Goal: Task Accomplishment & Management: Manage account settings

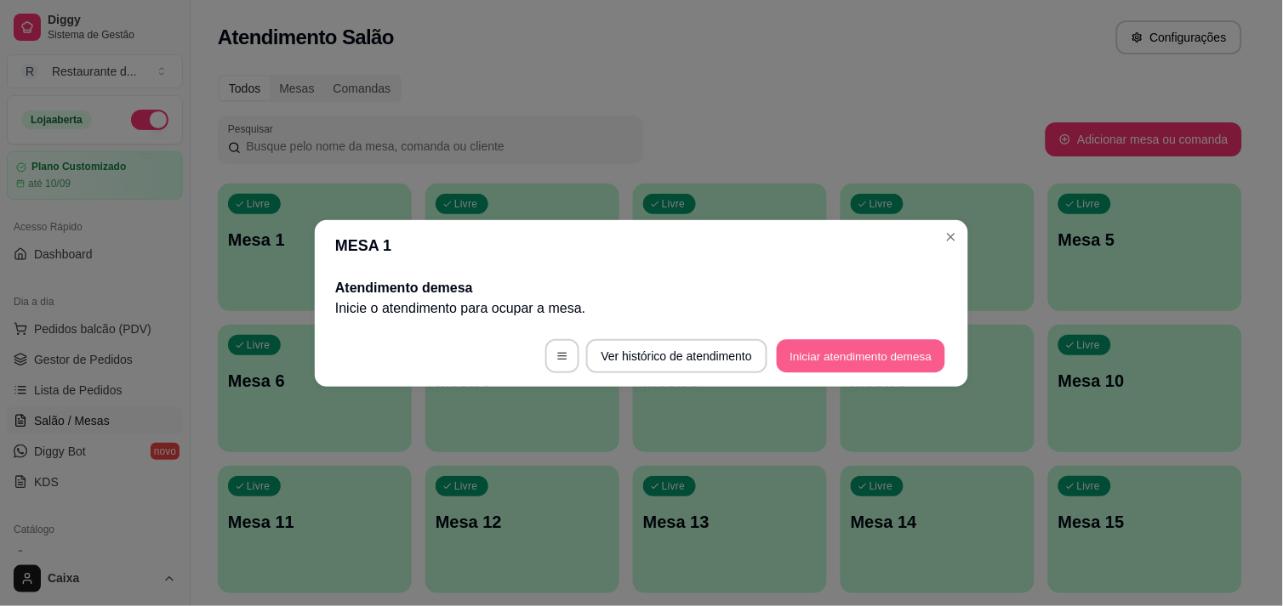
click at [852, 358] on button "Iniciar atendimento de mesa" at bounding box center [861, 355] width 168 height 33
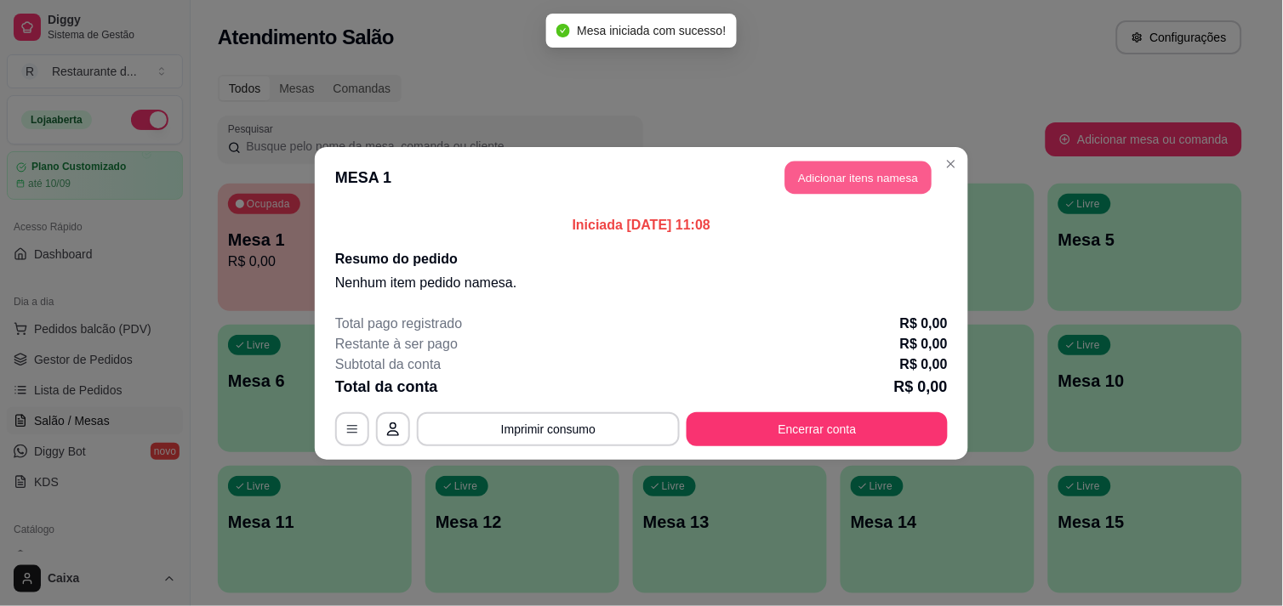
click at [852, 168] on button "Adicionar itens na mesa" at bounding box center [858, 177] width 146 height 33
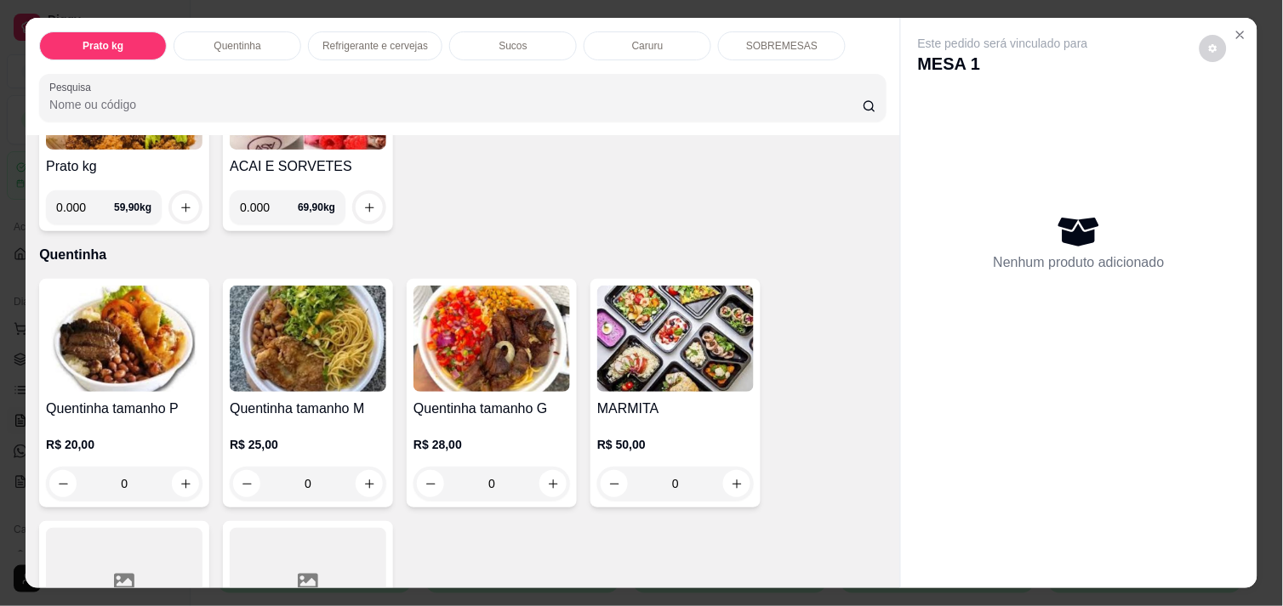
scroll to position [226, 0]
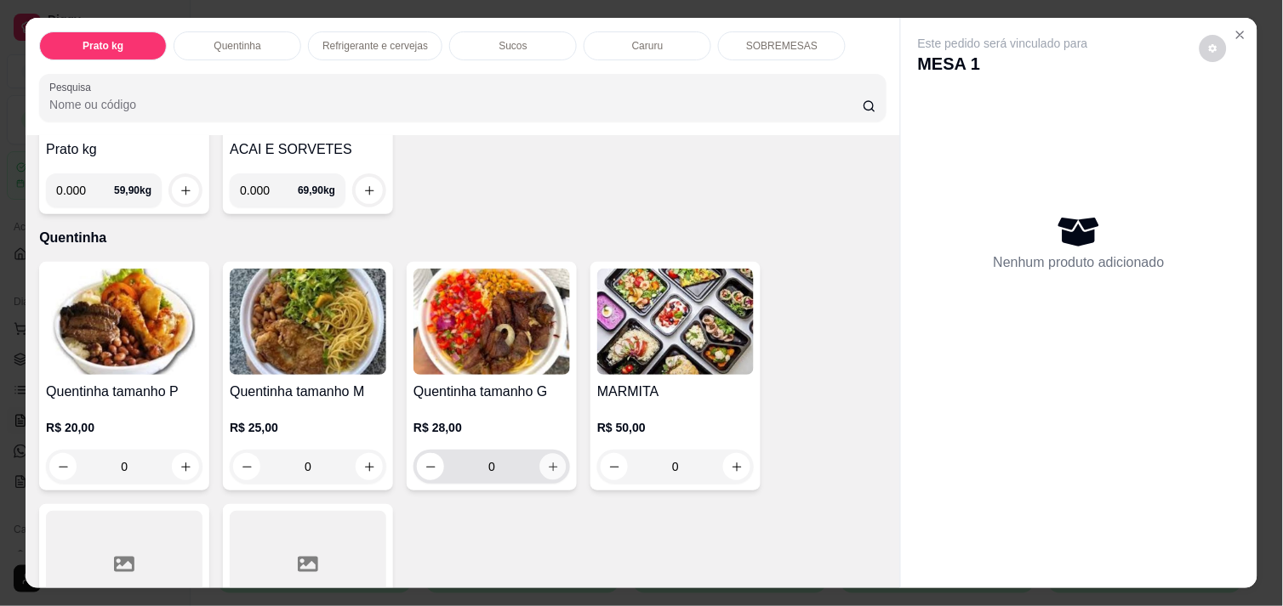
click at [547, 463] on icon "increase-product-quantity" at bounding box center [553, 467] width 13 height 13
type input "1"
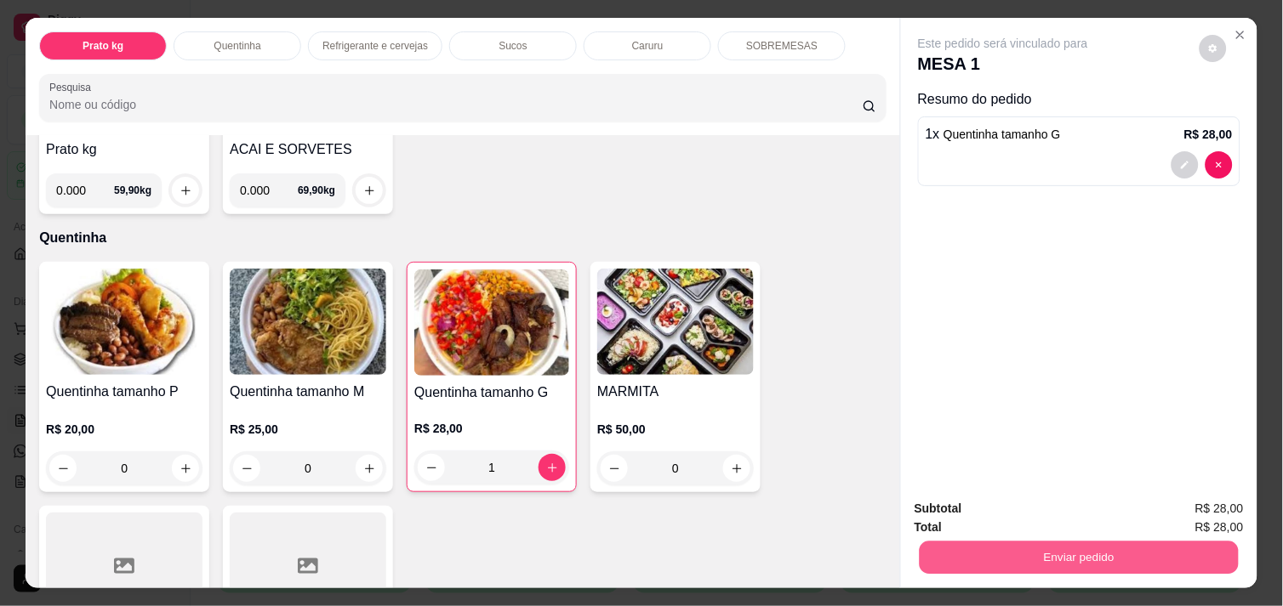
click at [1030, 541] on button "Enviar pedido" at bounding box center [1078, 557] width 319 height 33
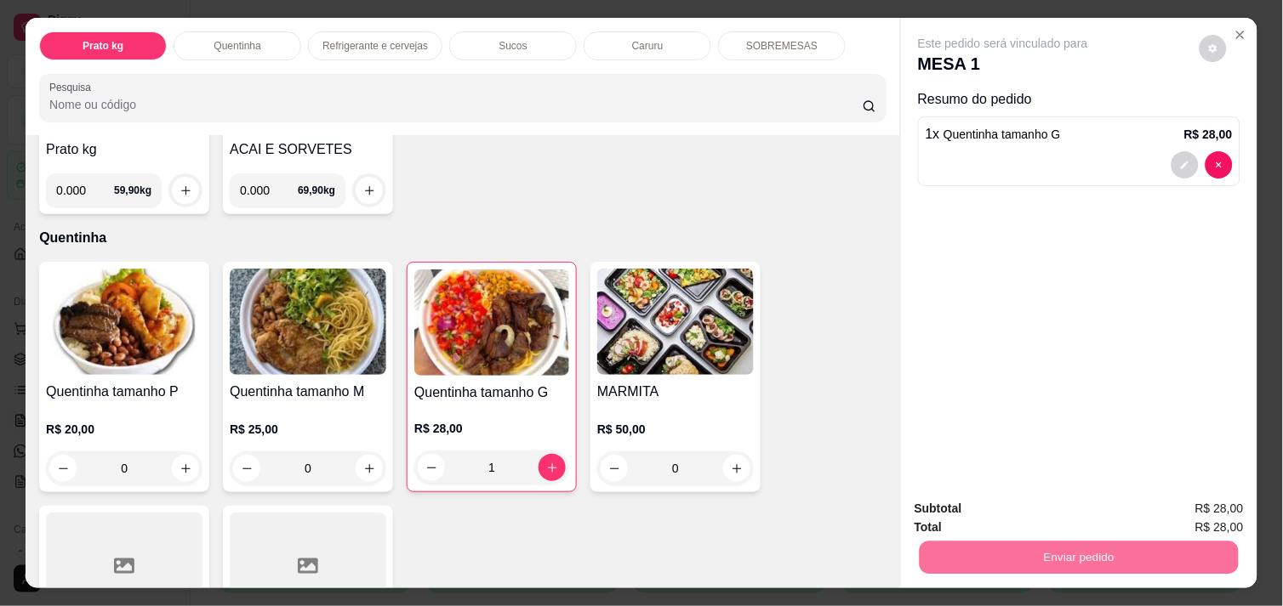
click at [1001, 504] on button "Não registrar e enviar pedido" at bounding box center [1022, 508] width 172 height 31
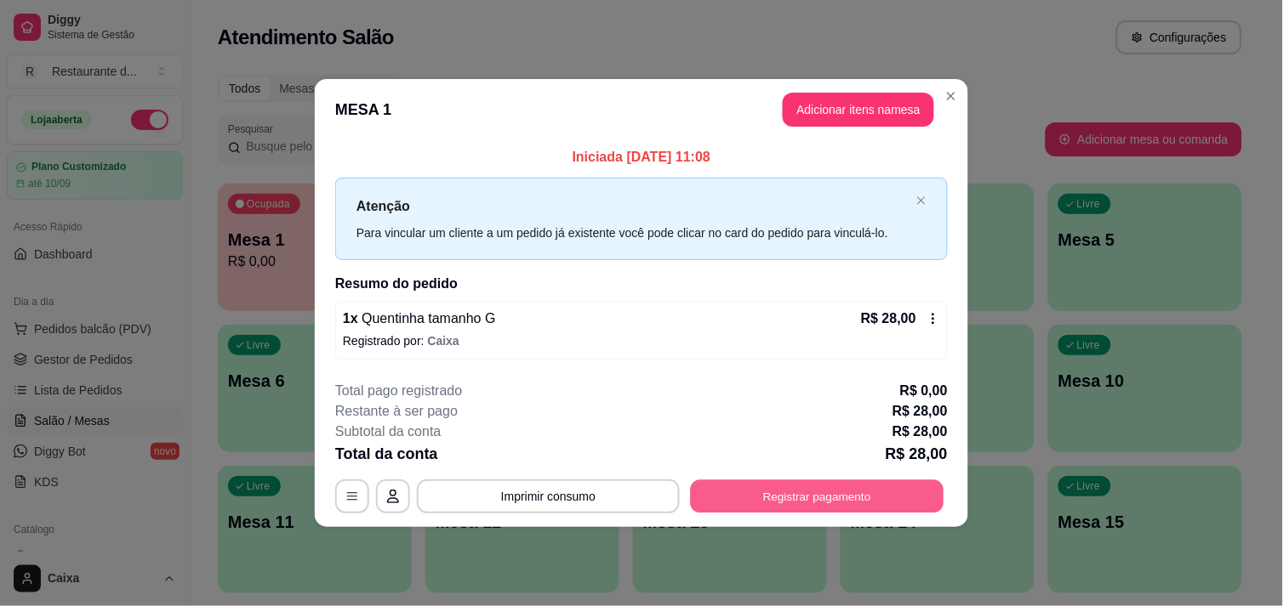
click at [794, 500] on button "Registrar pagamento" at bounding box center [817, 497] width 253 height 33
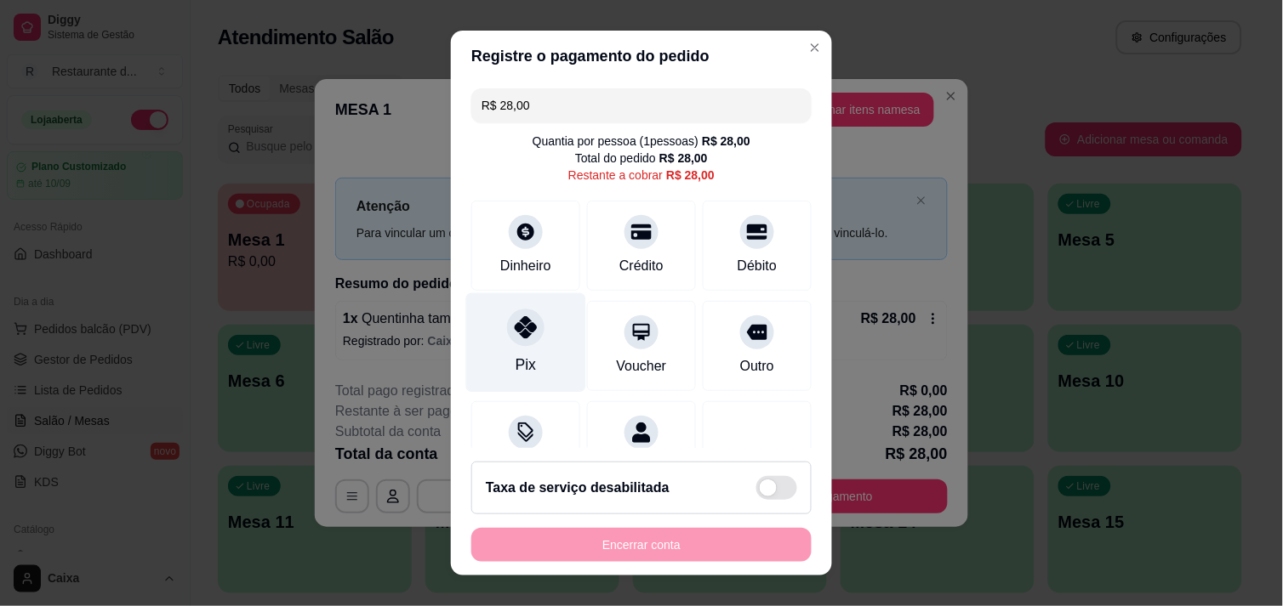
click at [515, 342] on div at bounding box center [525, 327] width 37 height 37
type input "R$ 0,00"
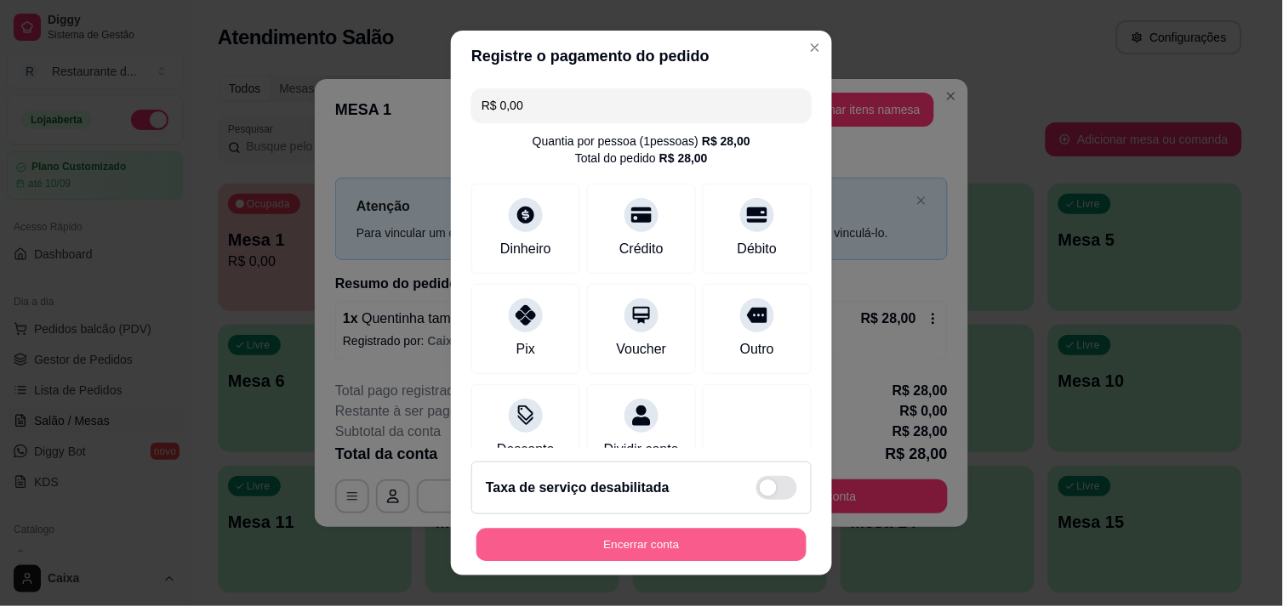
click at [608, 531] on button "Encerrar conta" at bounding box center [641, 545] width 330 height 33
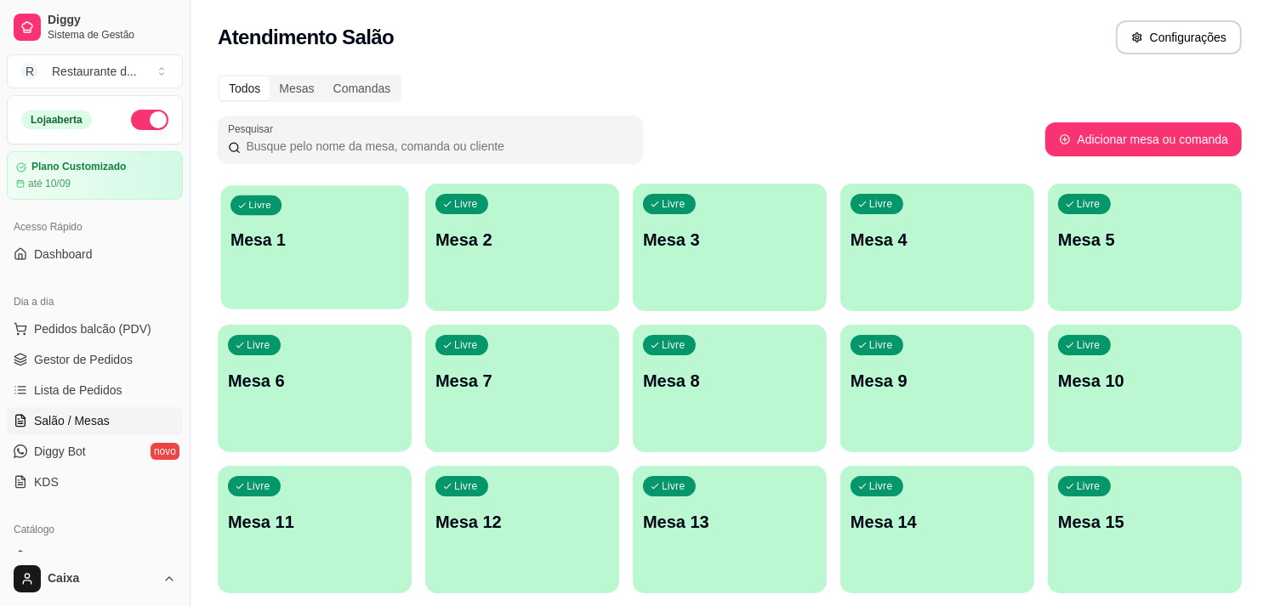
click at [335, 210] on div "Livre Mesa 1" at bounding box center [314, 237] width 188 height 104
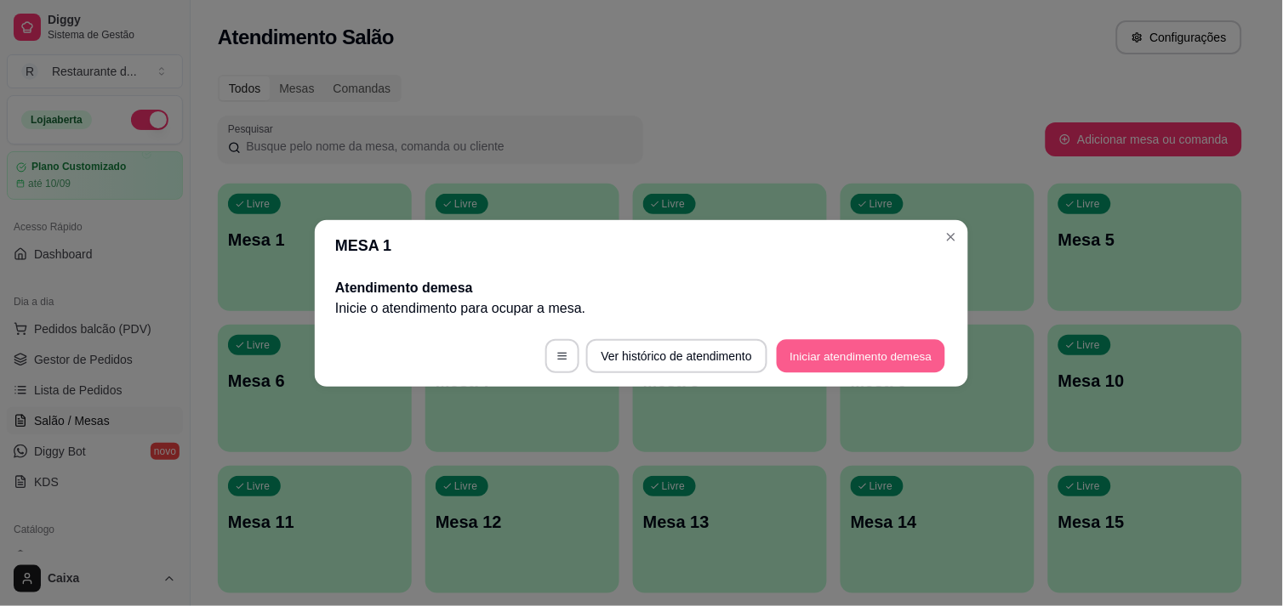
click at [857, 361] on button "Iniciar atendimento de mesa" at bounding box center [861, 355] width 168 height 33
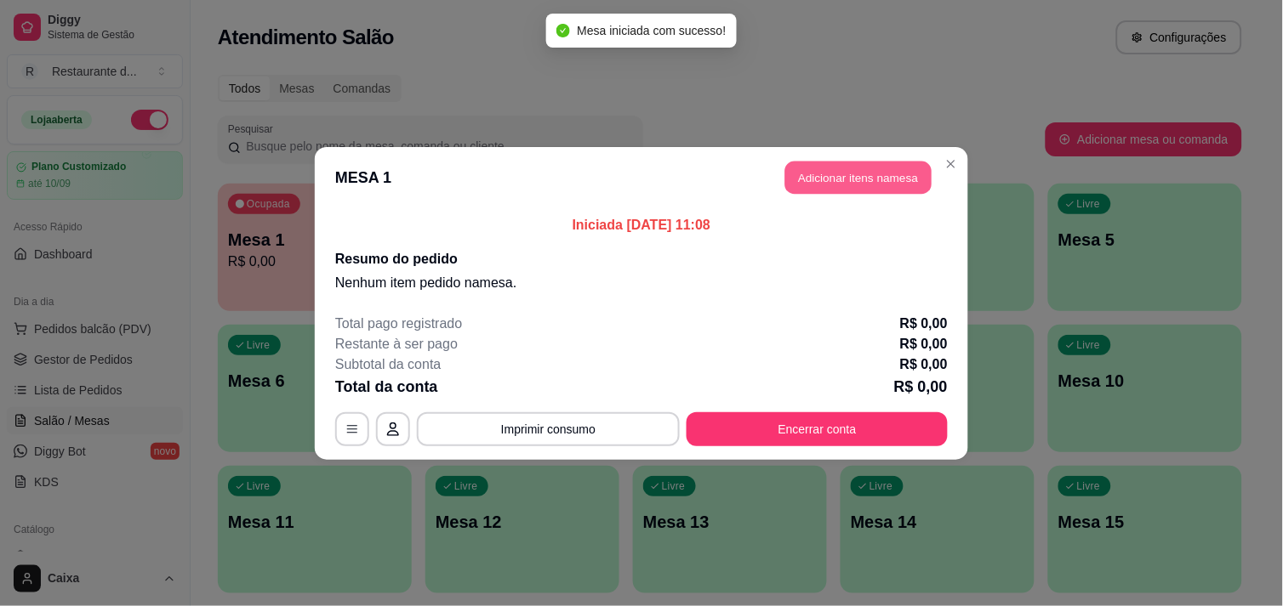
click at [854, 176] on button "Adicionar itens na mesa" at bounding box center [858, 177] width 146 height 33
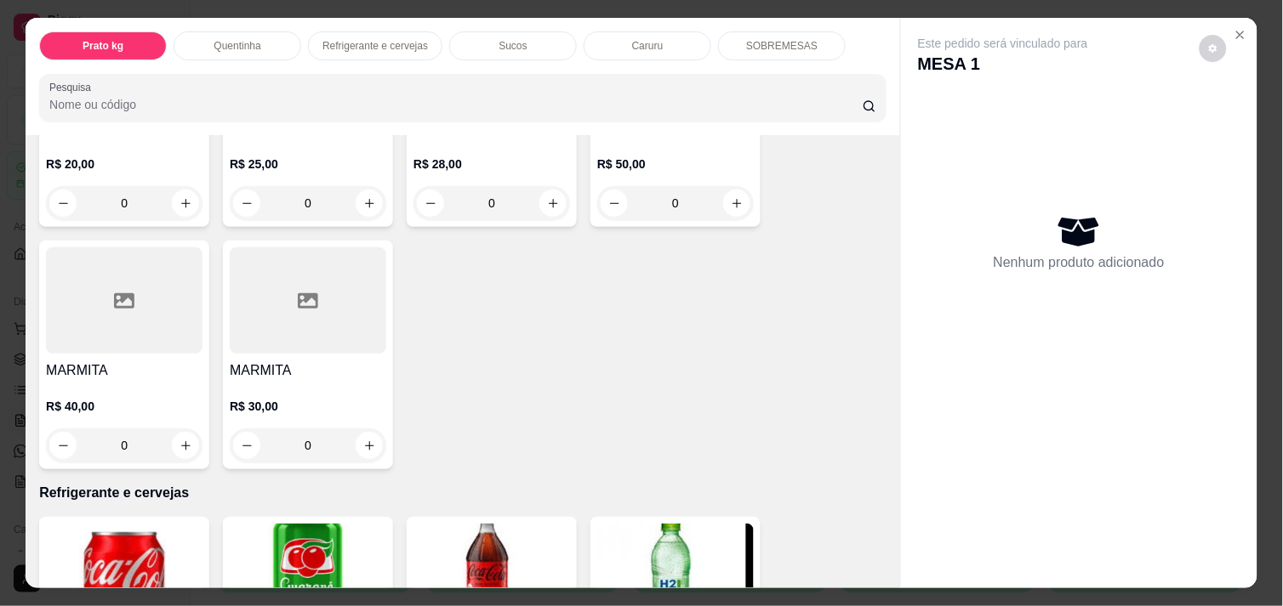
scroll to position [491, 0]
click at [181, 439] on icon "increase-product-quantity" at bounding box center [185, 445] width 13 height 13
type input "1"
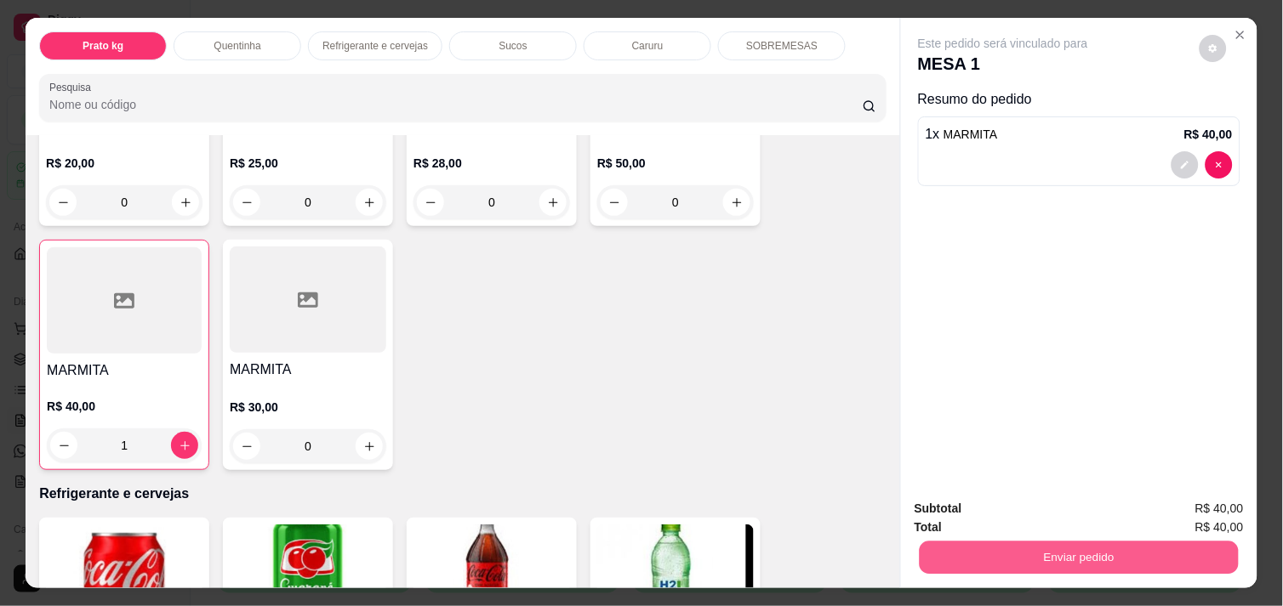
click at [995, 541] on button "Enviar pedido" at bounding box center [1078, 557] width 319 height 33
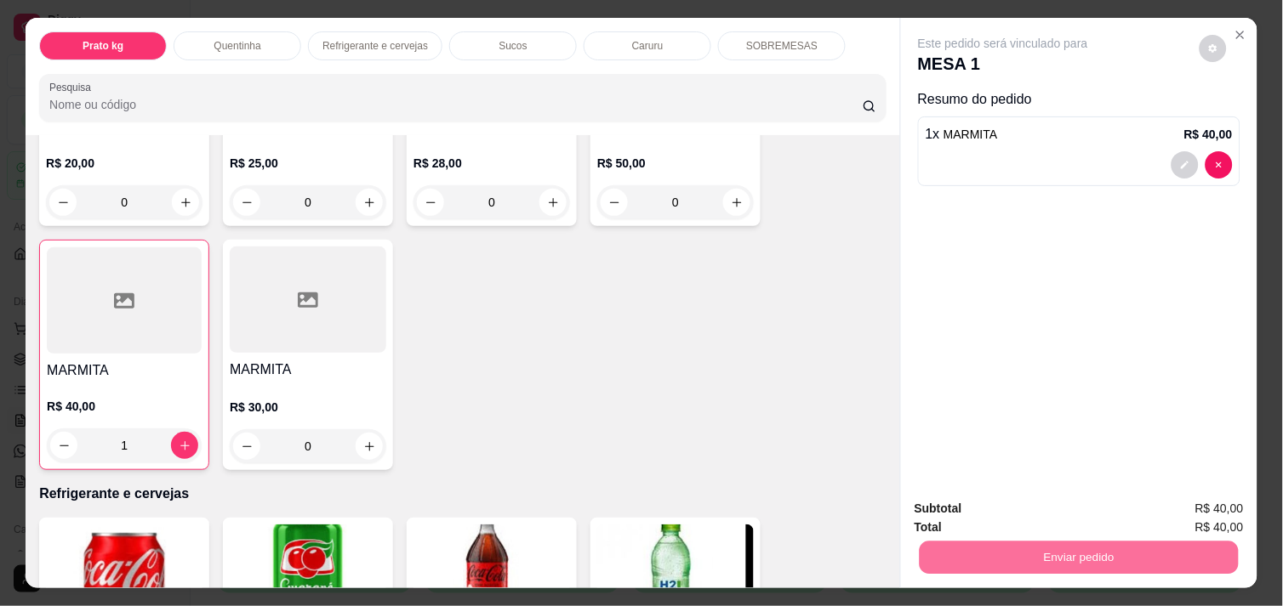
click at [982, 506] on button "Não registrar e enviar pedido" at bounding box center [1022, 508] width 172 height 31
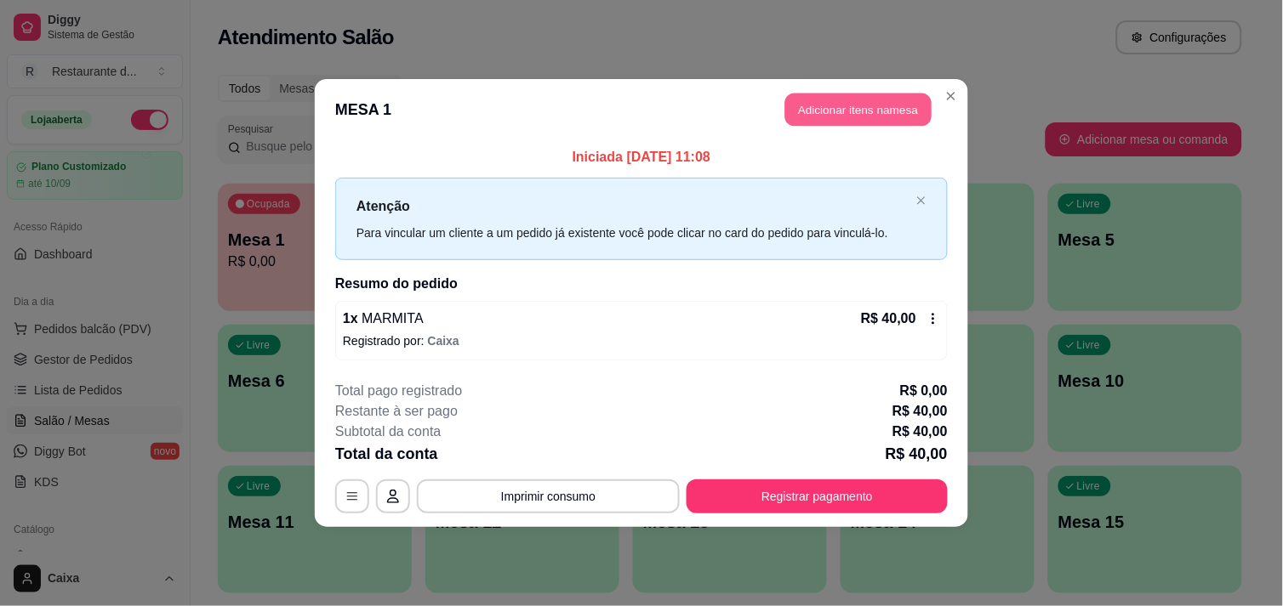
click at [857, 111] on button "Adicionar itens na mesa" at bounding box center [858, 110] width 146 height 33
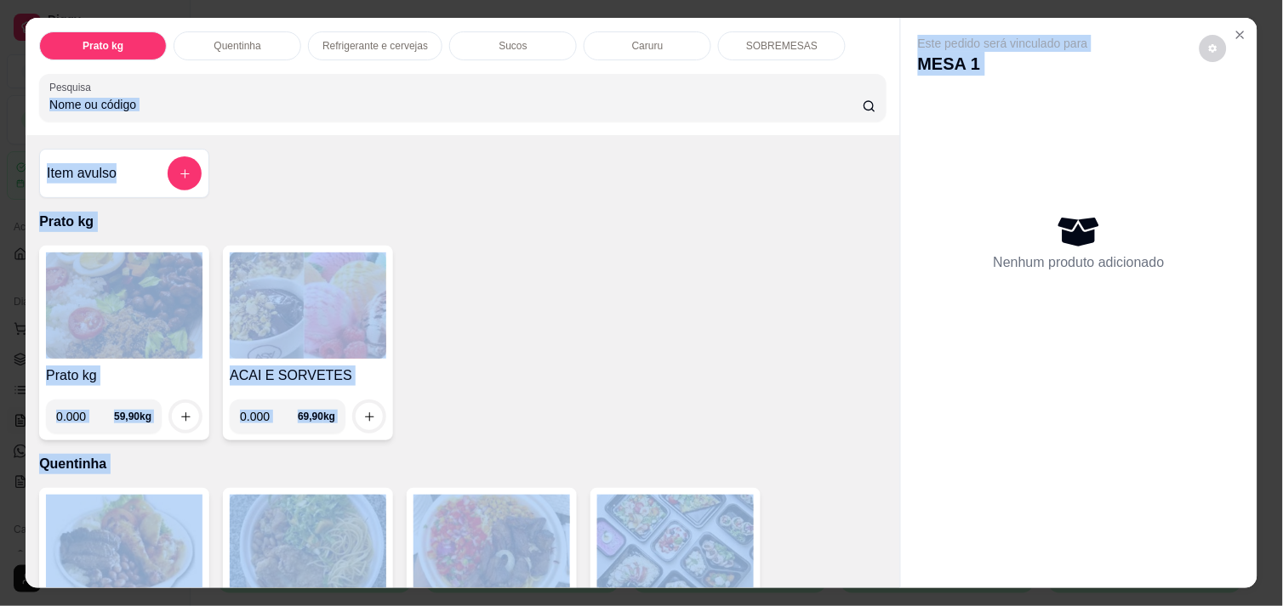
drag, startPoint x: 857, startPoint y: 112, endPoint x: 975, endPoint y: 228, distance: 164.8
click at [975, 228] on div "Prato kg Quentinha Refrigerante e cervejas Sucos Caruru SOBREMESAS Pesquisa Ite…" at bounding box center [642, 303] width 1232 height 570
click at [745, 238] on div "Item avulso Prato kg Prato kg 0.000 59,90 kg ACAI E SORVETES 0.000 69,90 kg Que…" at bounding box center [463, 361] width 874 height 452
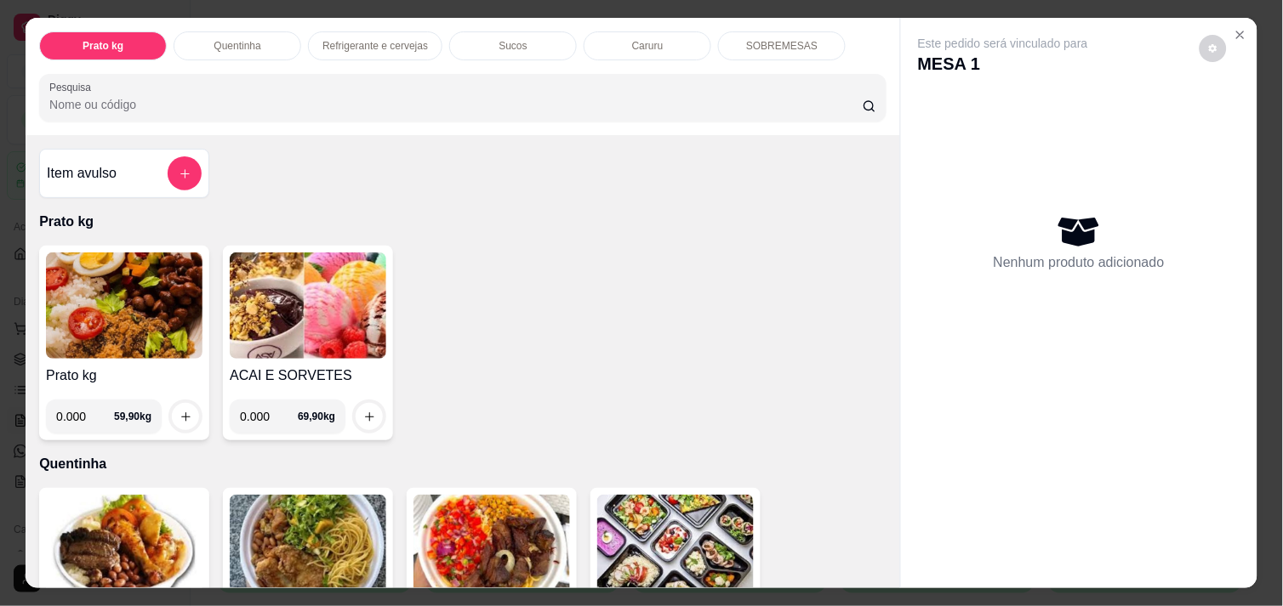
click at [745, 238] on div "Item avulso Prato kg Prato kg 0.000 59,90 kg ACAI E SORVETES 0.000 69,90 kg Que…" at bounding box center [463, 361] width 874 height 452
click at [1237, 30] on icon "Close" at bounding box center [1240, 35] width 14 height 14
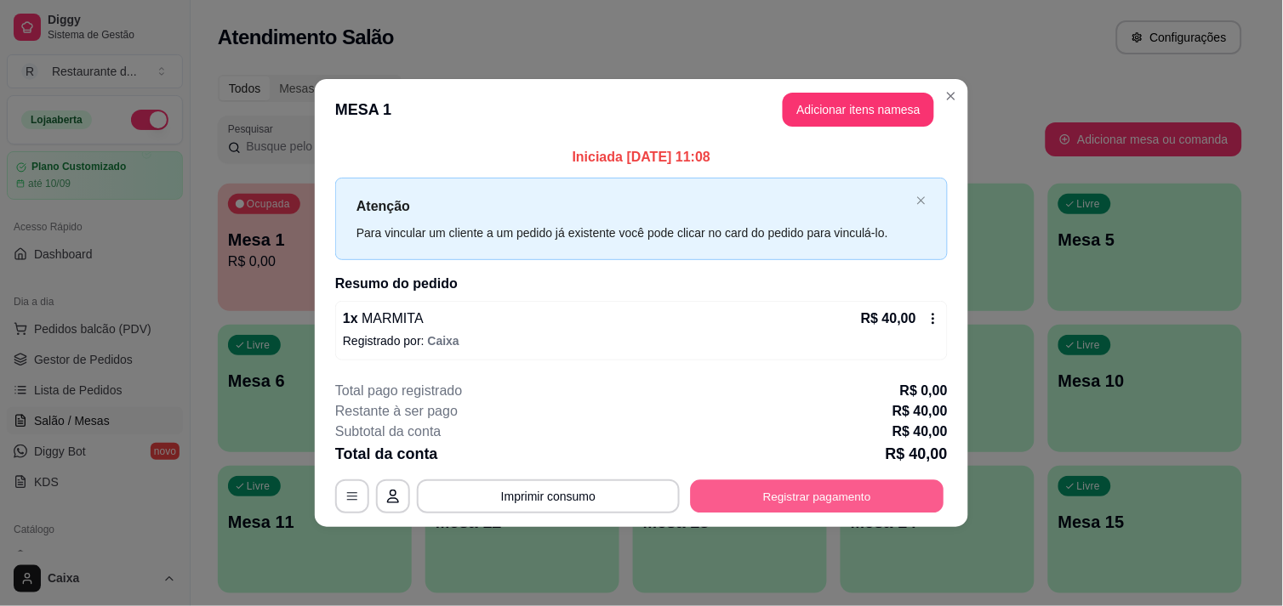
click at [812, 499] on button "Registrar pagamento" at bounding box center [817, 497] width 253 height 33
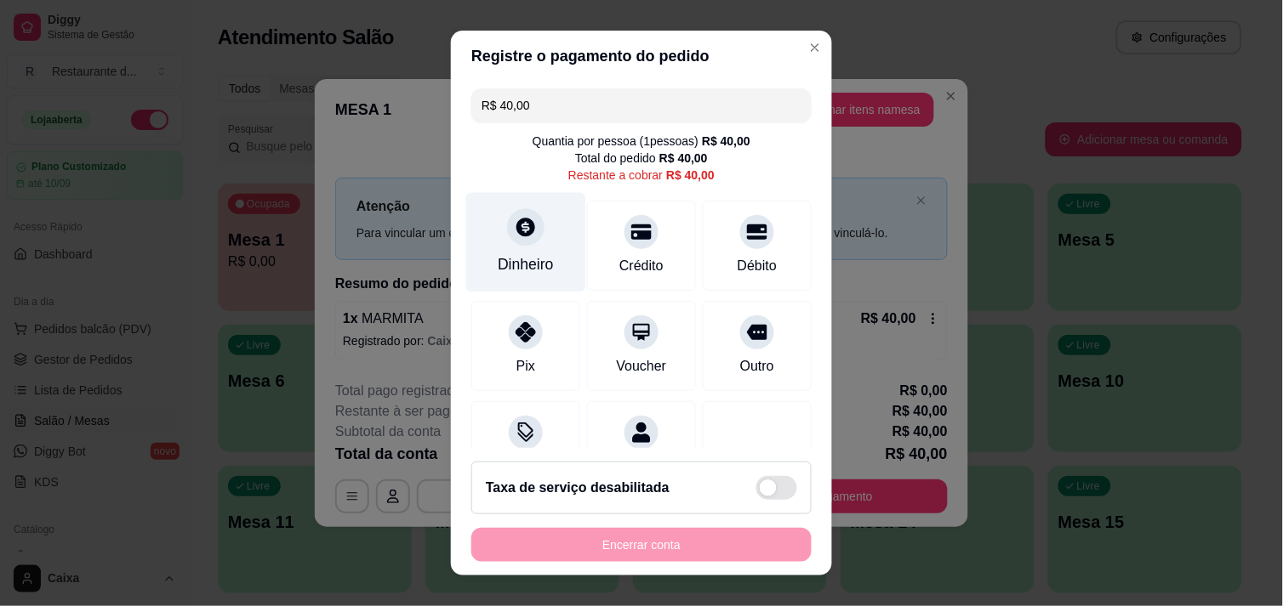
click at [511, 245] on div "Dinheiro" at bounding box center [526, 242] width 120 height 100
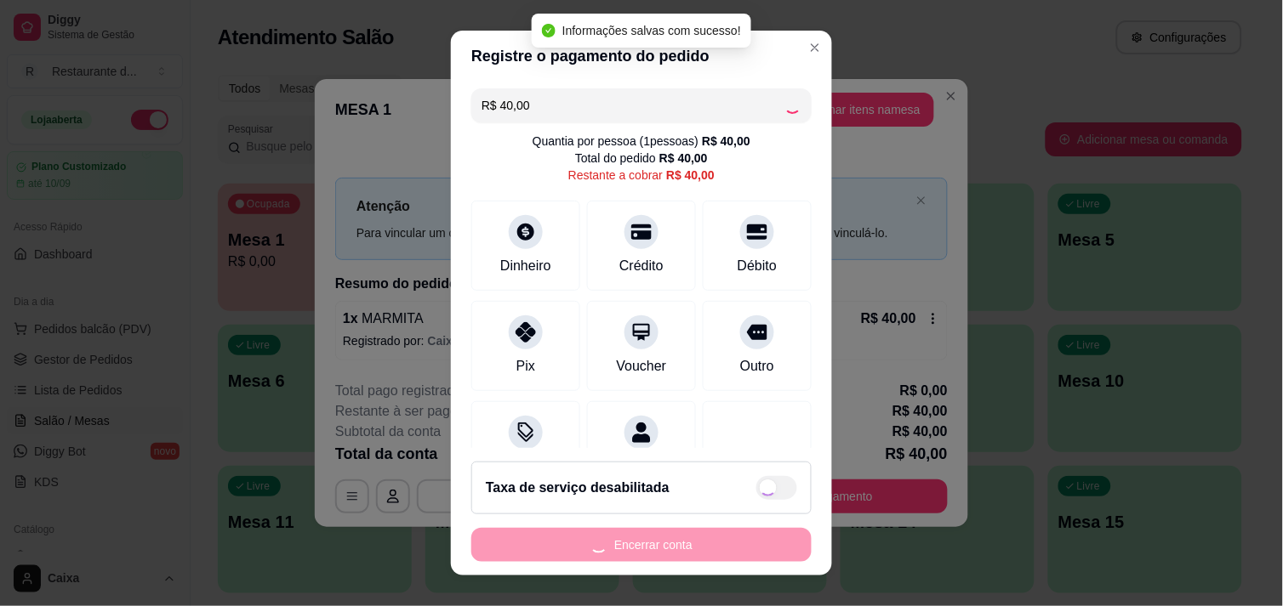
type input "R$ 0,00"
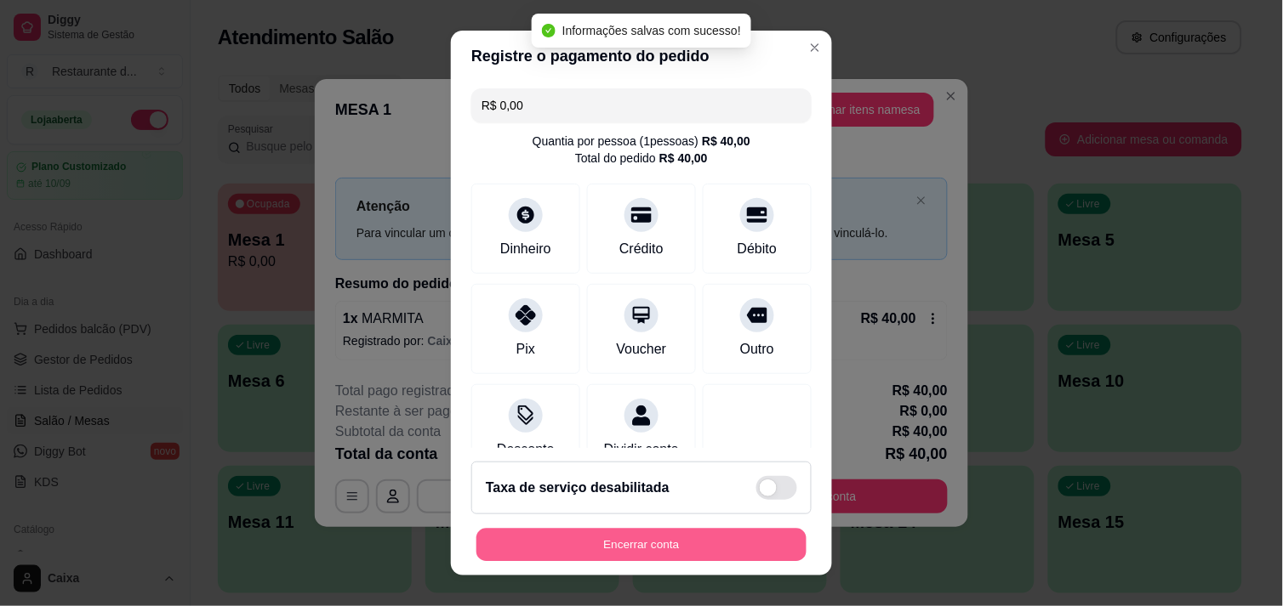
click at [634, 539] on button "Encerrar conta" at bounding box center [641, 545] width 330 height 33
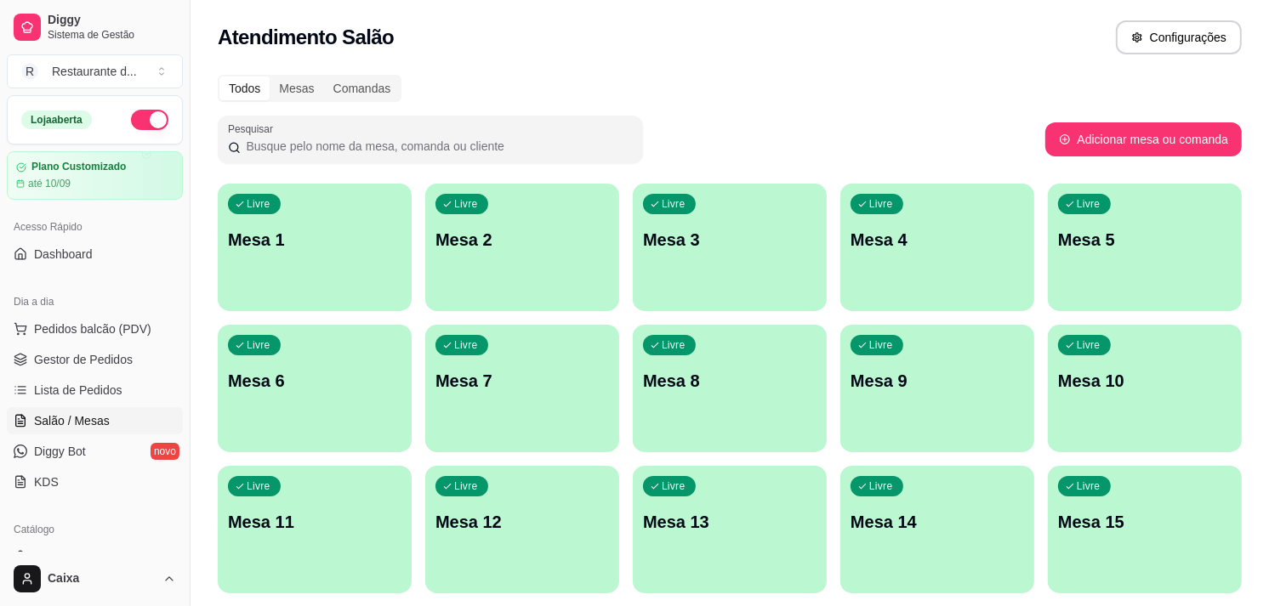
click at [326, 240] on p "Mesa 1" at bounding box center [315, 240] width 174 height 24
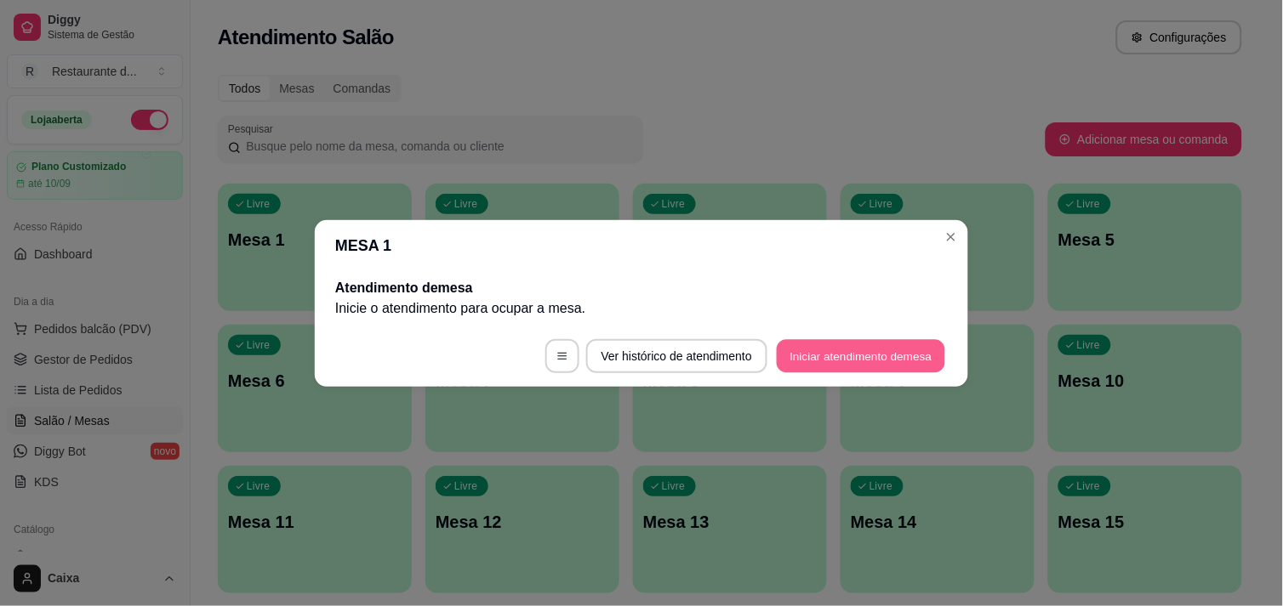
click at [828, 352] on button "Iniciar atendimento de mesa" at bounding box center [861, 355] width 168 height 33
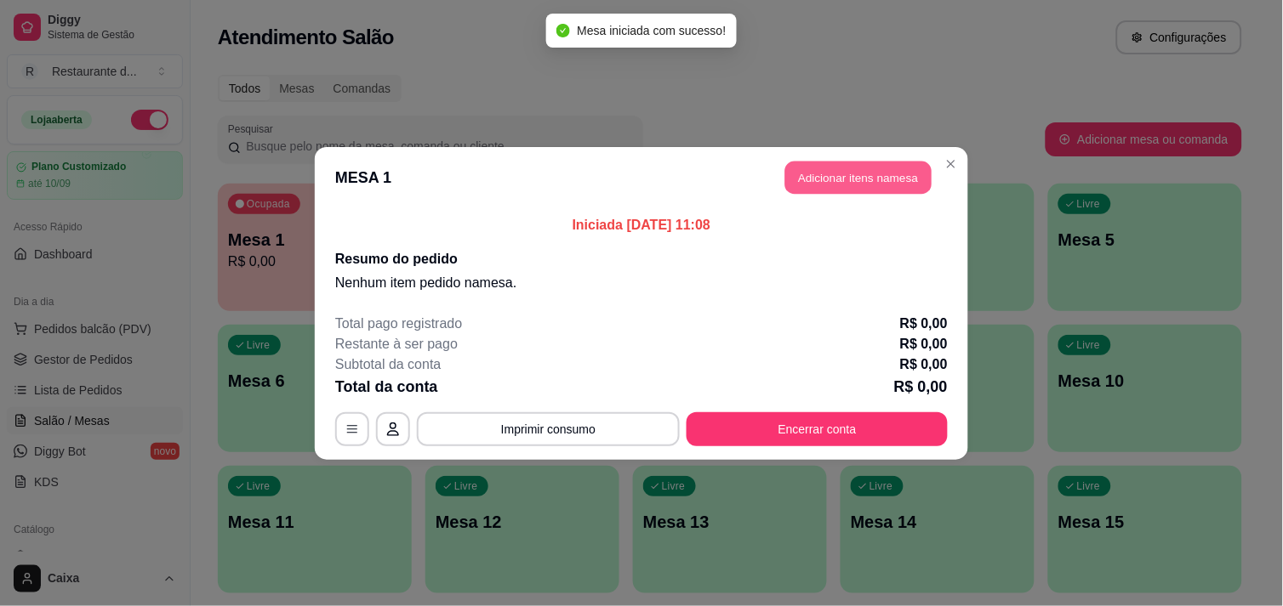
click at [868, 170] on button "Adicionar itens na mesa" at bounding box center [858, 177] width 146 height 33
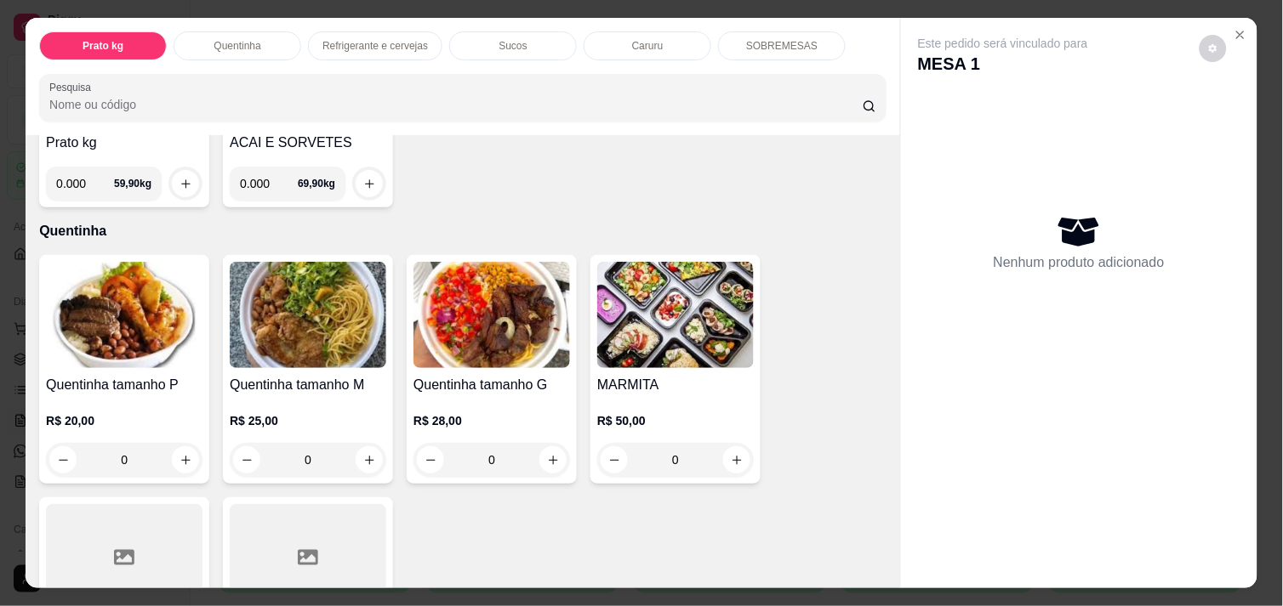
scroll to position [265, 0]
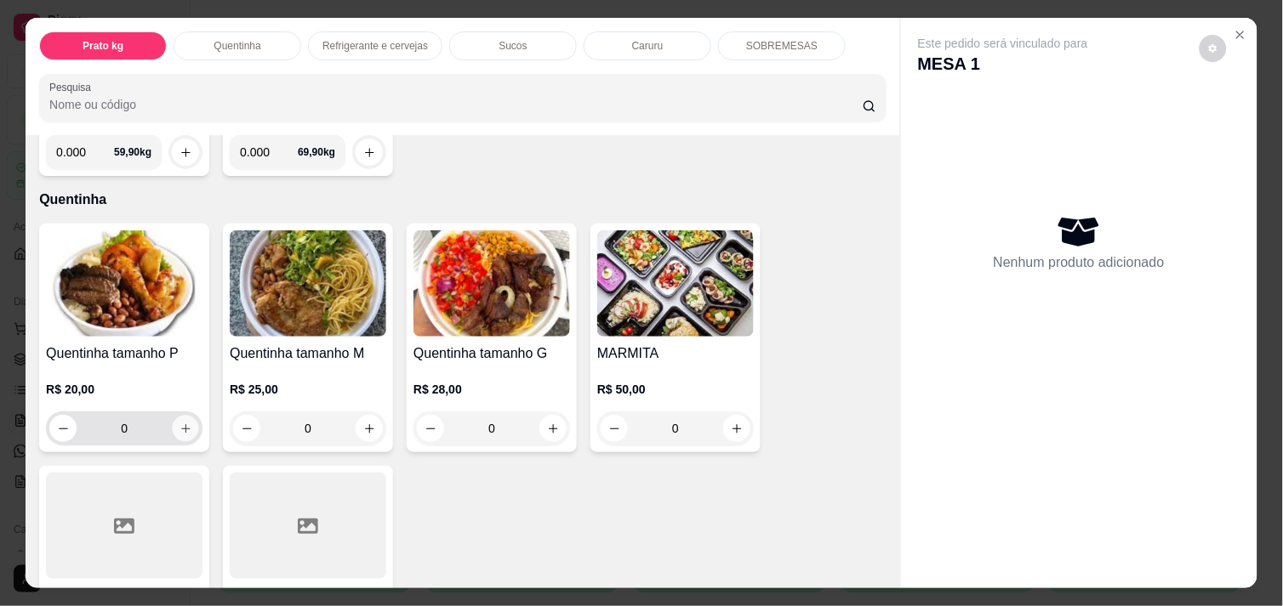
click at [179, 423] on icon "increase-product-quantity" at bounding box center [185, 429] width 13 height 13
type input "1"
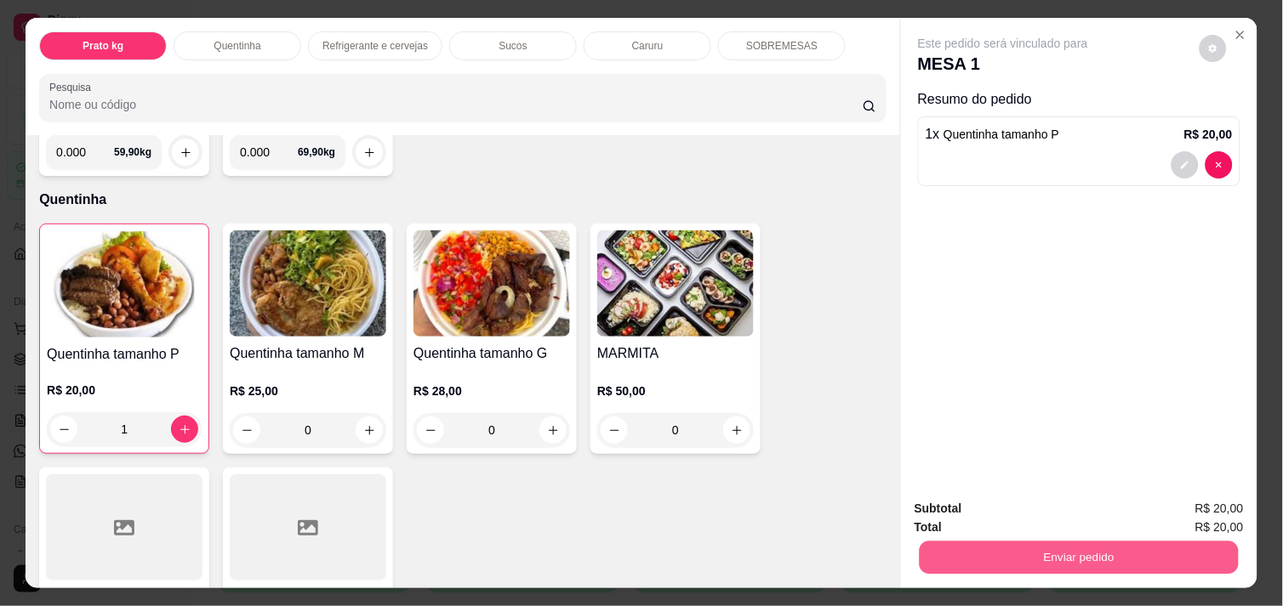
click at [1039, 549] on button "Enviar pedido" at bounding box center [1078, 557] width 319 height 33
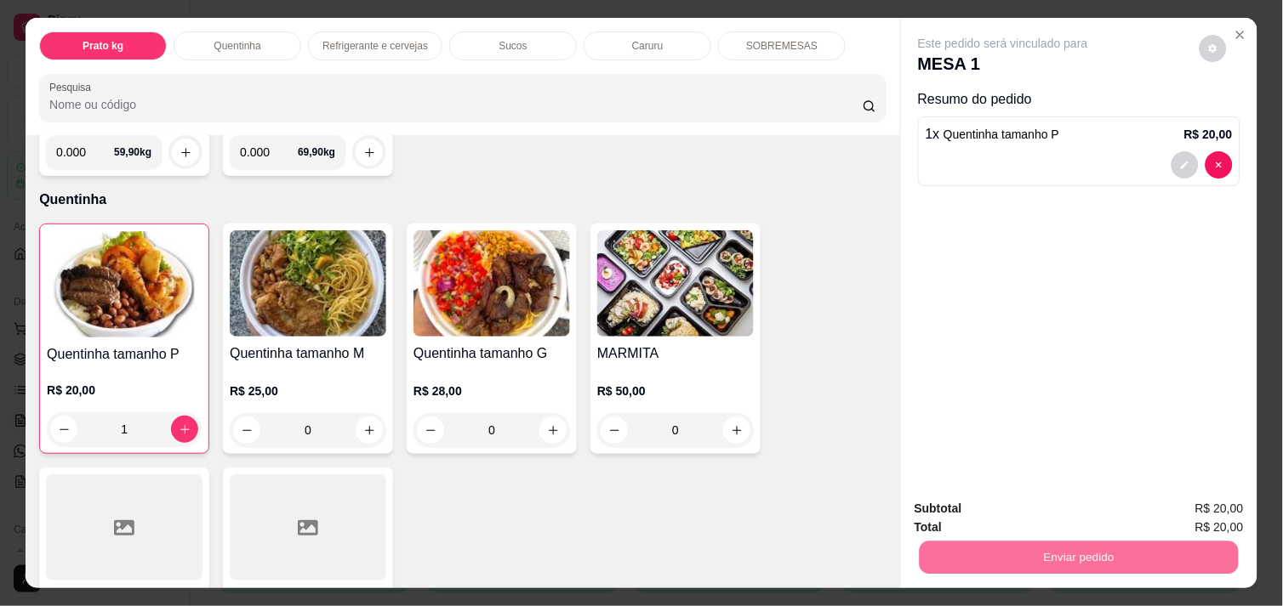
click at [1014, 516] on button "Não registrar e enviar pedido" at bounding box center [1022, 508] width 172 height 31
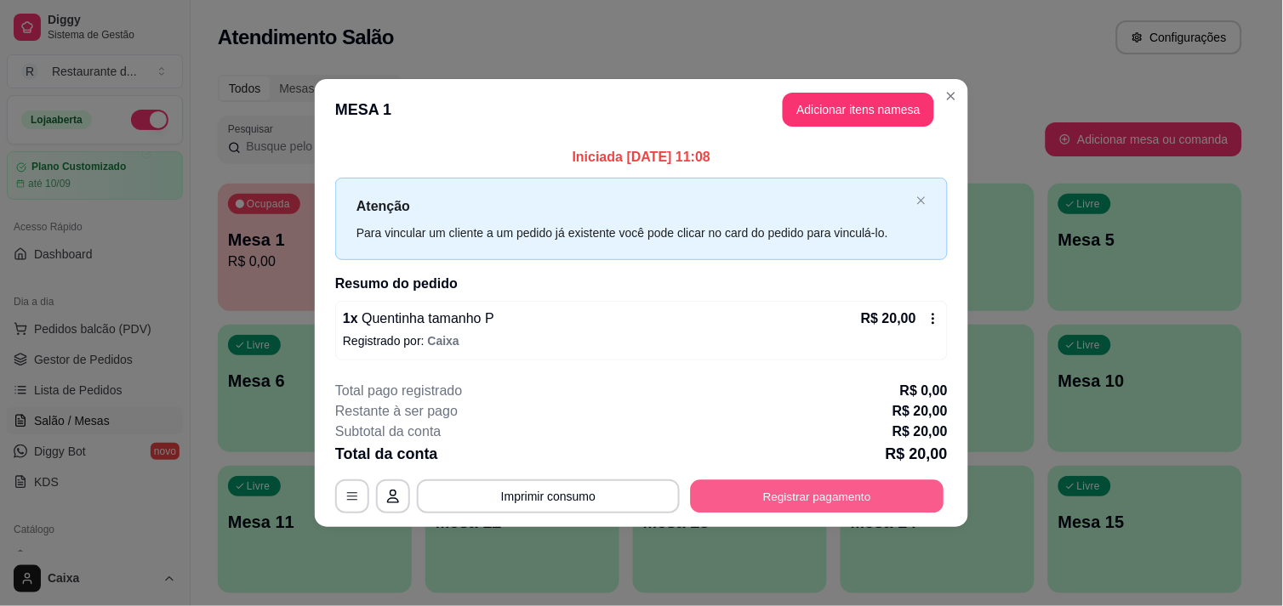
click at [856, 503] on button "Registrar pagamento" at bounding box center [817, 497] width 253 height 33
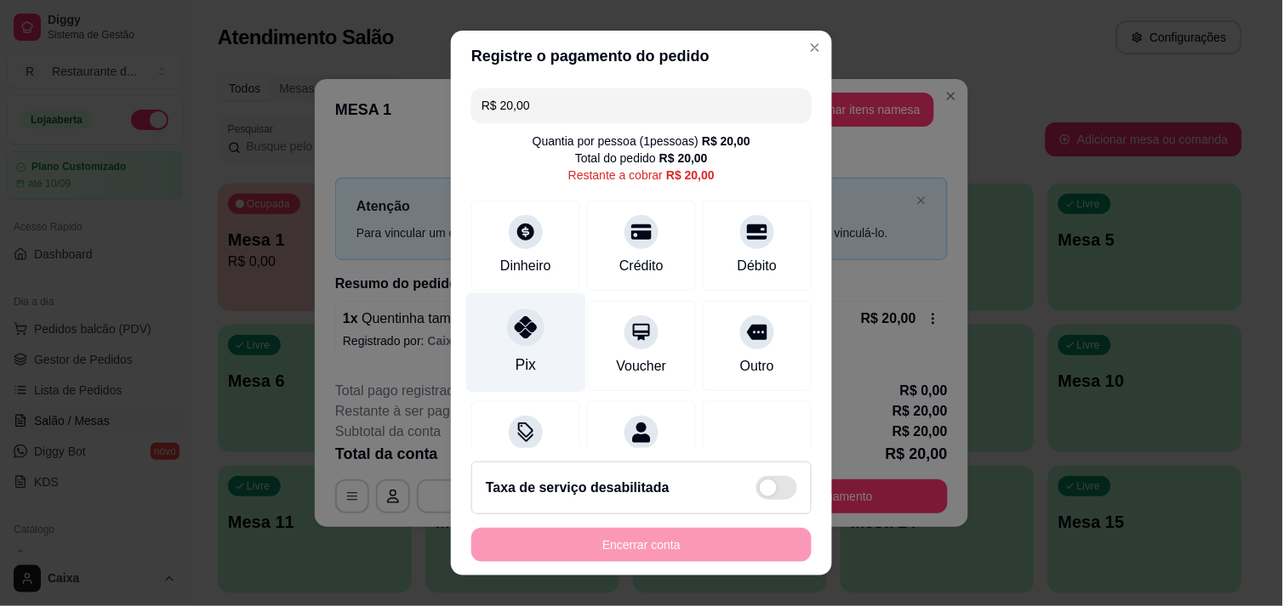
click at [515, 333] on icon at bounding box center [526, 327] width 22 height 22
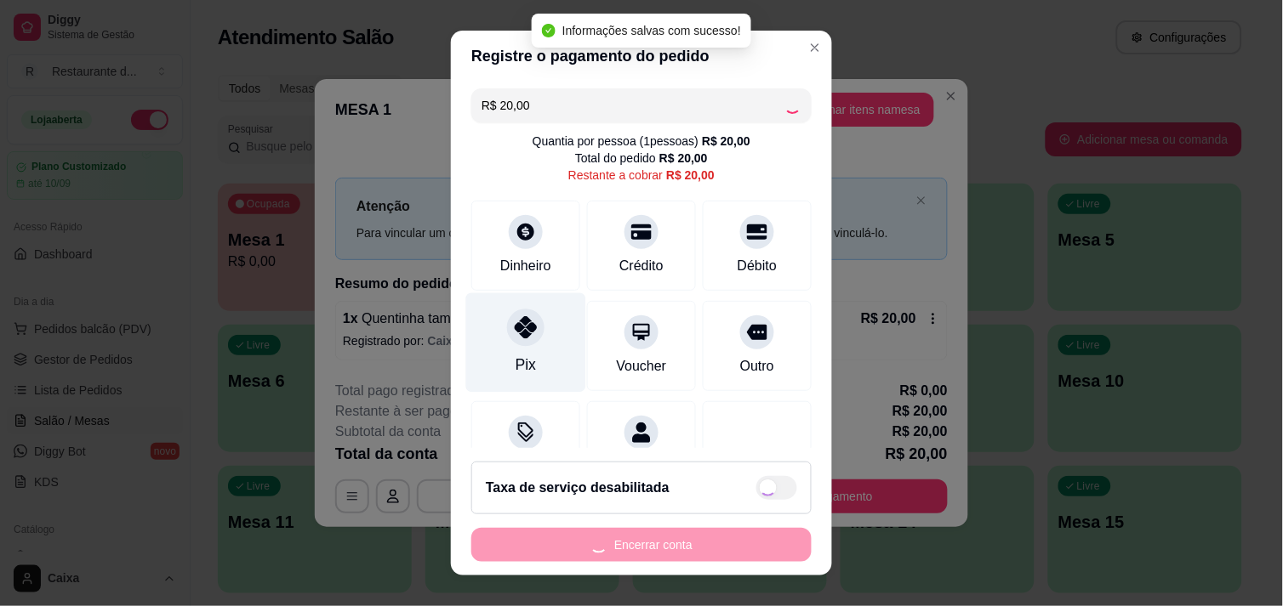
type input "R$ 0,00"
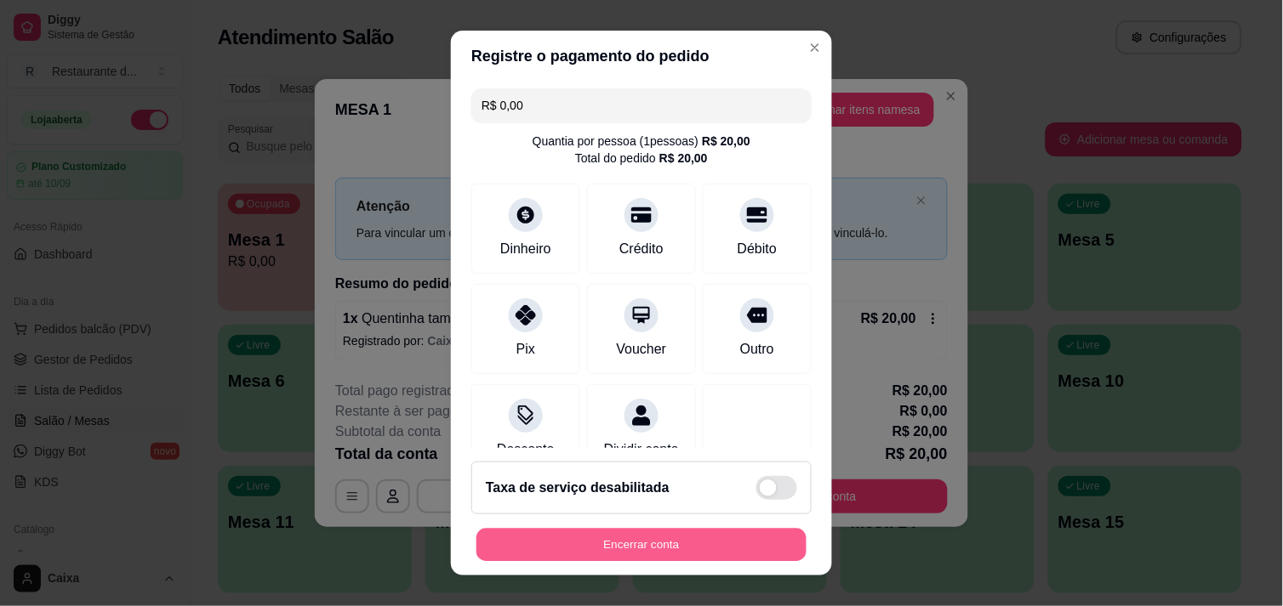
click at [638, 541] on button "Encerrar conta" at bounding box center [641, 545] width 330 height 33
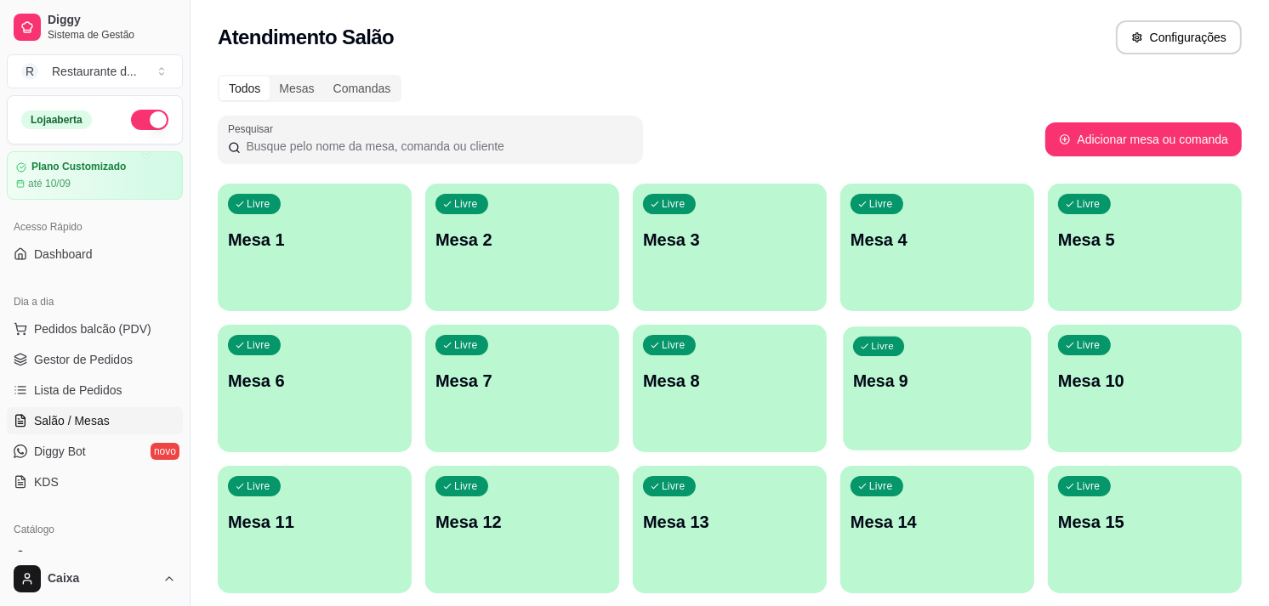
click at [893, 367] on div "Livre Mesa 9" at bounding box center [937, 379] width 188 height 104
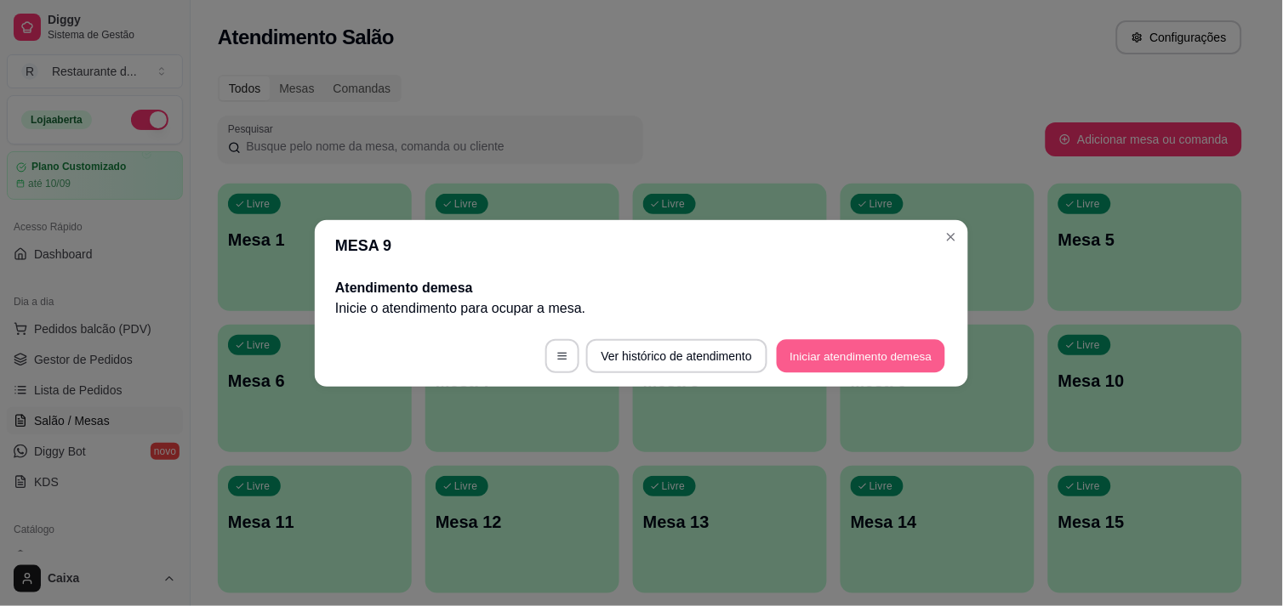
click at [890, 361] on button "Iniciar atendimento de mesa" at bounding box center [861, 355] width 168 height 33
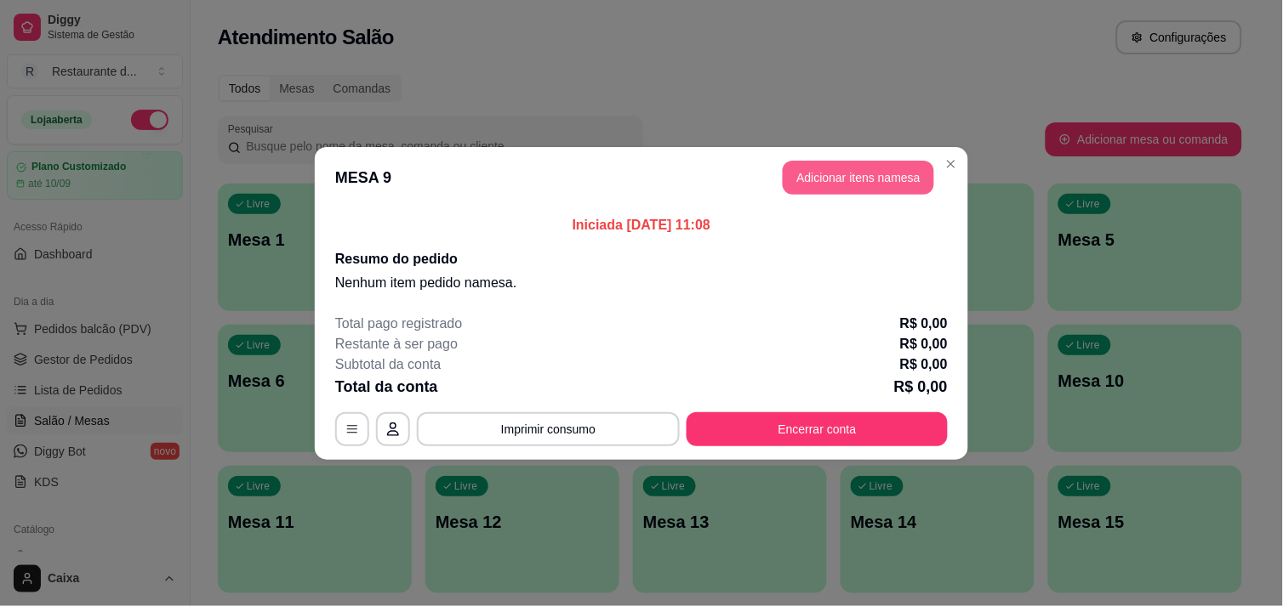
click at [842, 174] on button "Adicionar itens na mesa" at bounding box center [857, 178] width 151 height 34
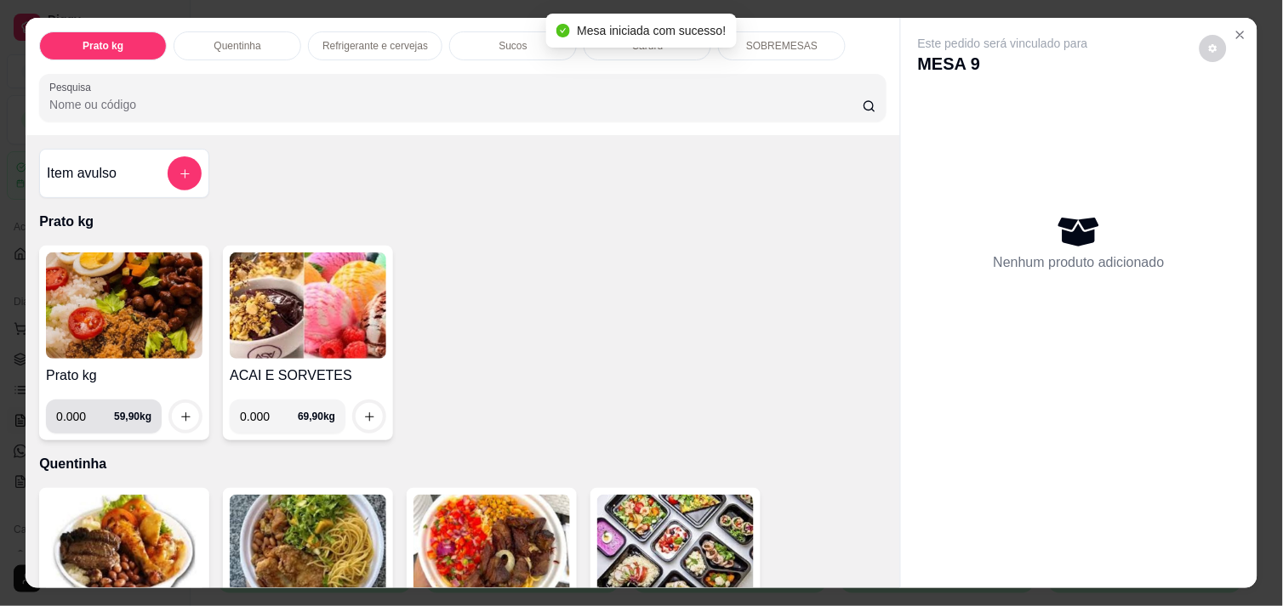
click at [82, 417] on input "0.000" at bounding box center [85, 417] width 58 height 34
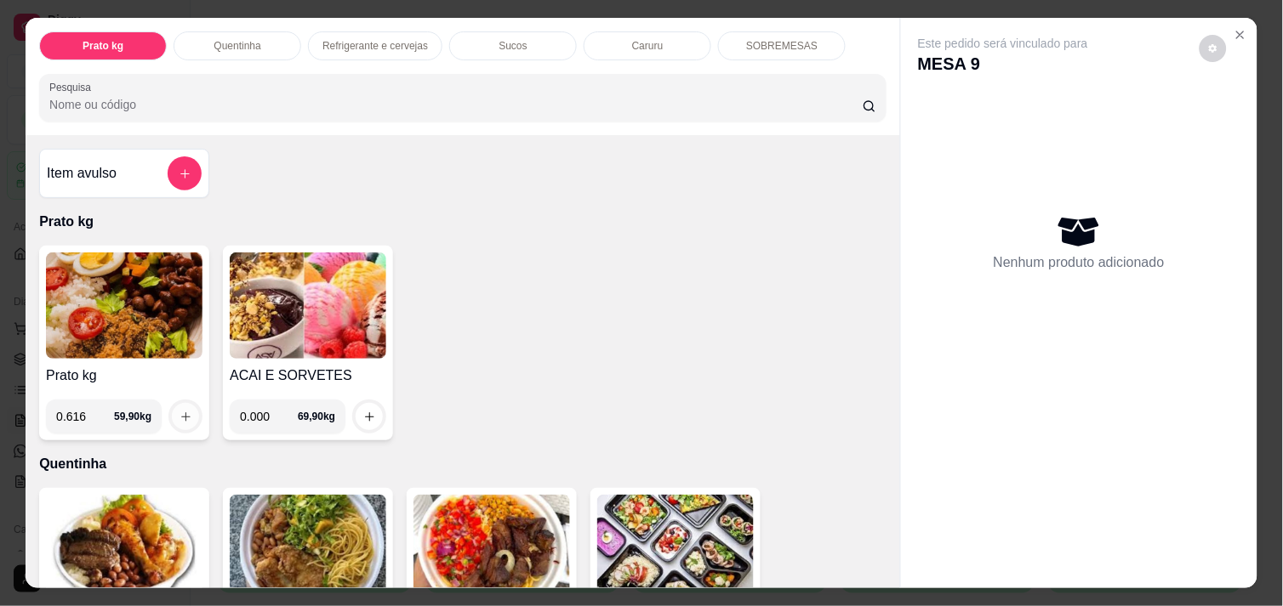
type input "0.616"
click at [173, 405] on button "increase-product-quantity" at bounding box center [186, 417] width 26 height 26
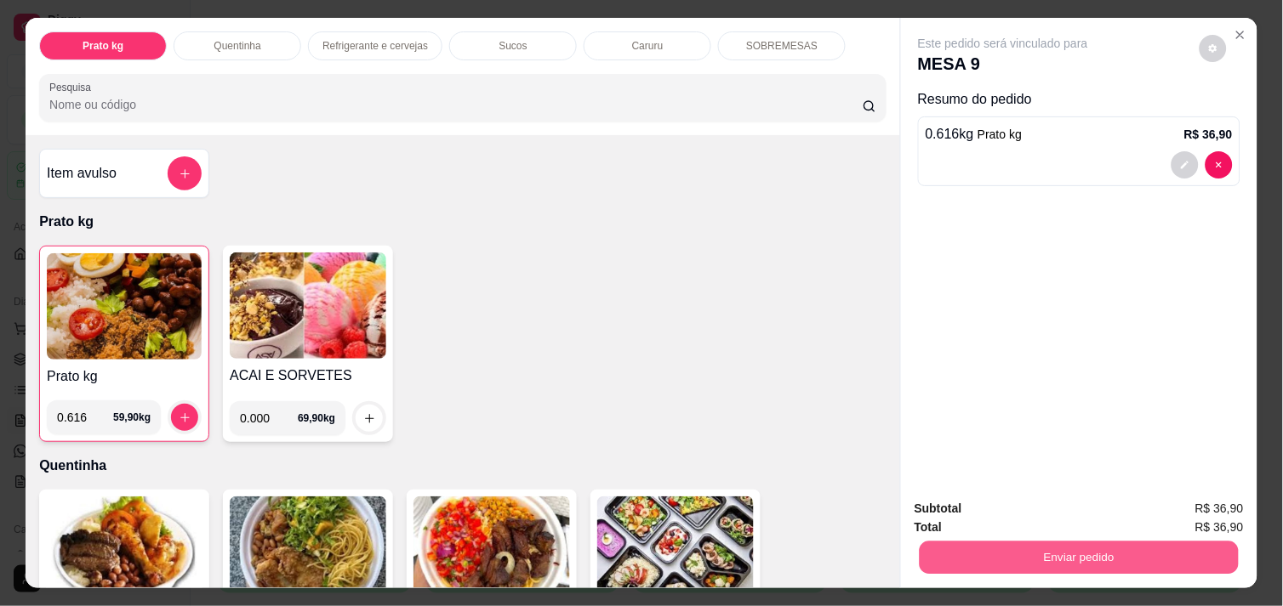
click at [973, 554] on button "Enviar pedido" at bounding box center [1078, 557] width 319 height 33
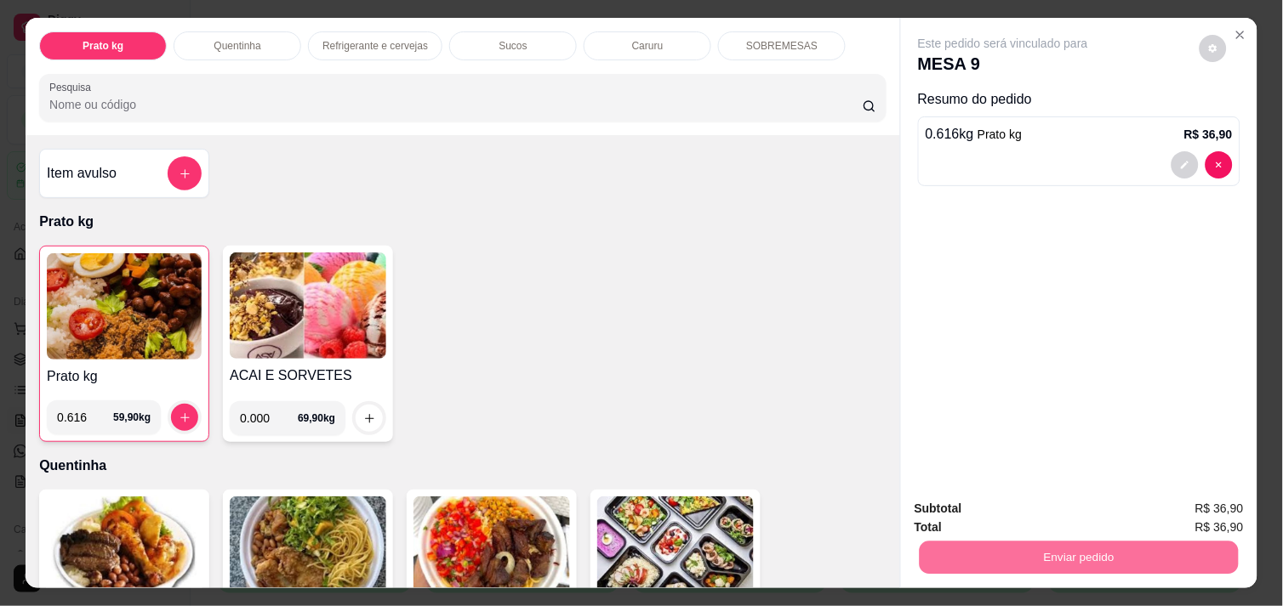
click at [983, 513] on button "Não registrar e enviar pedido" at bounding box center [1022, 508] width 172 height 31
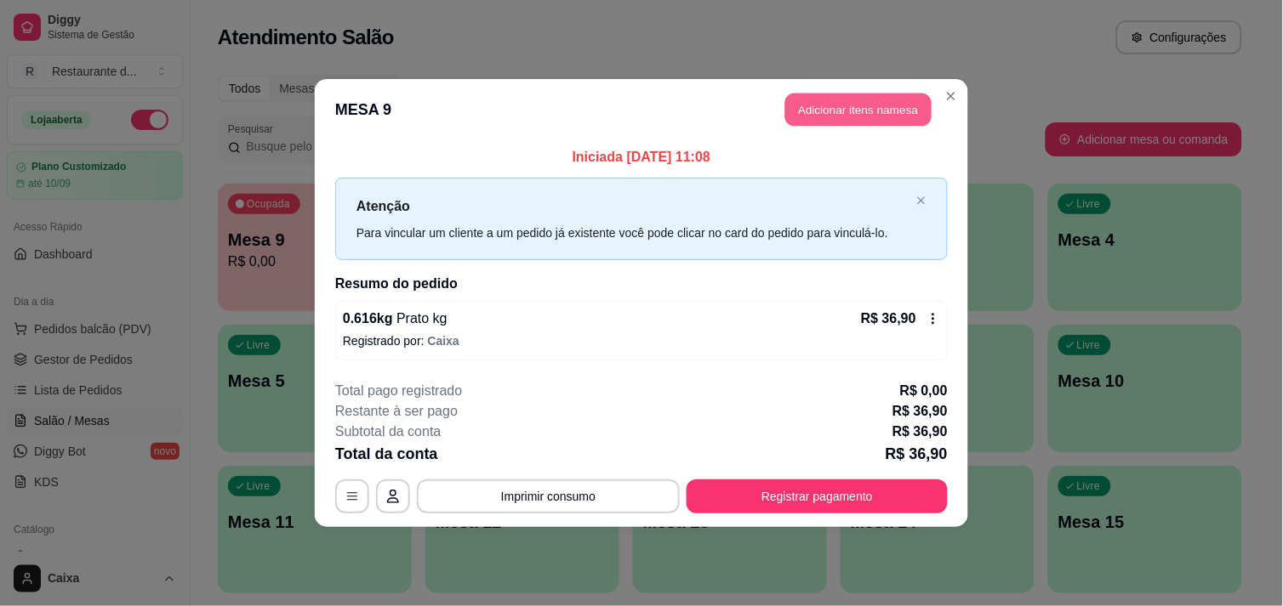
click at [848, 108] on button "Adicionar itens na mesa" at bounding box center [858, 110] width 146 height 33
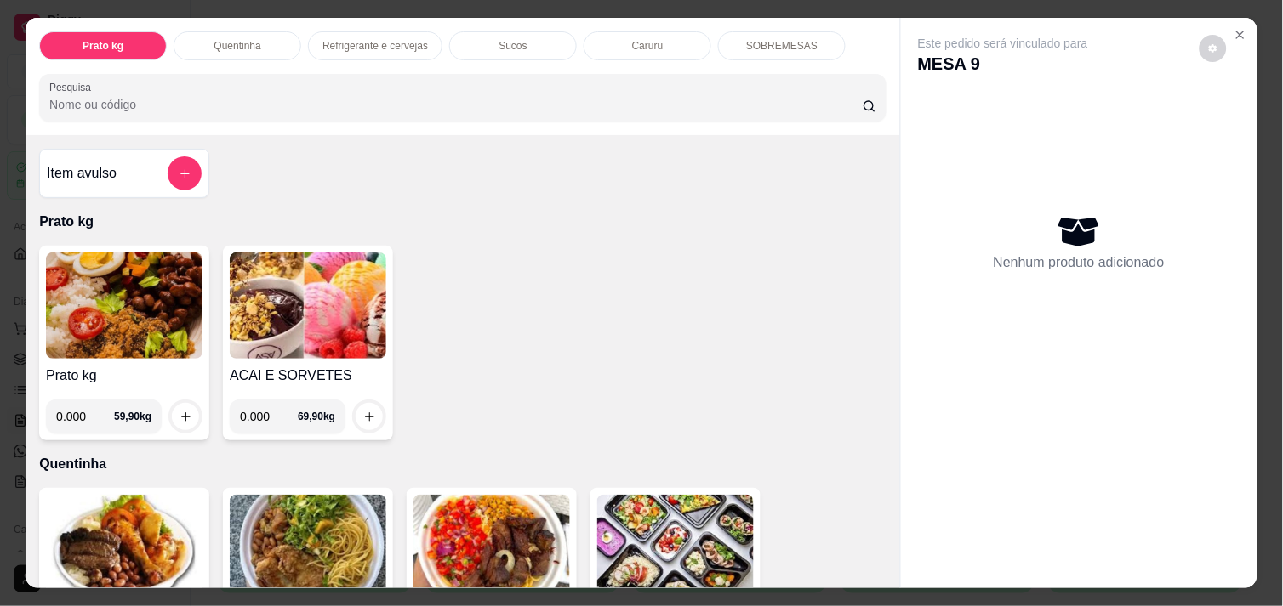
click at [79, 418] on input "0.000" at bounding box center [85, 417] width 58 height 34
type input "0.468"
click at [188, 404] on button "increase-product-quantity" at bounding box center [186, 417] width 26 height 26
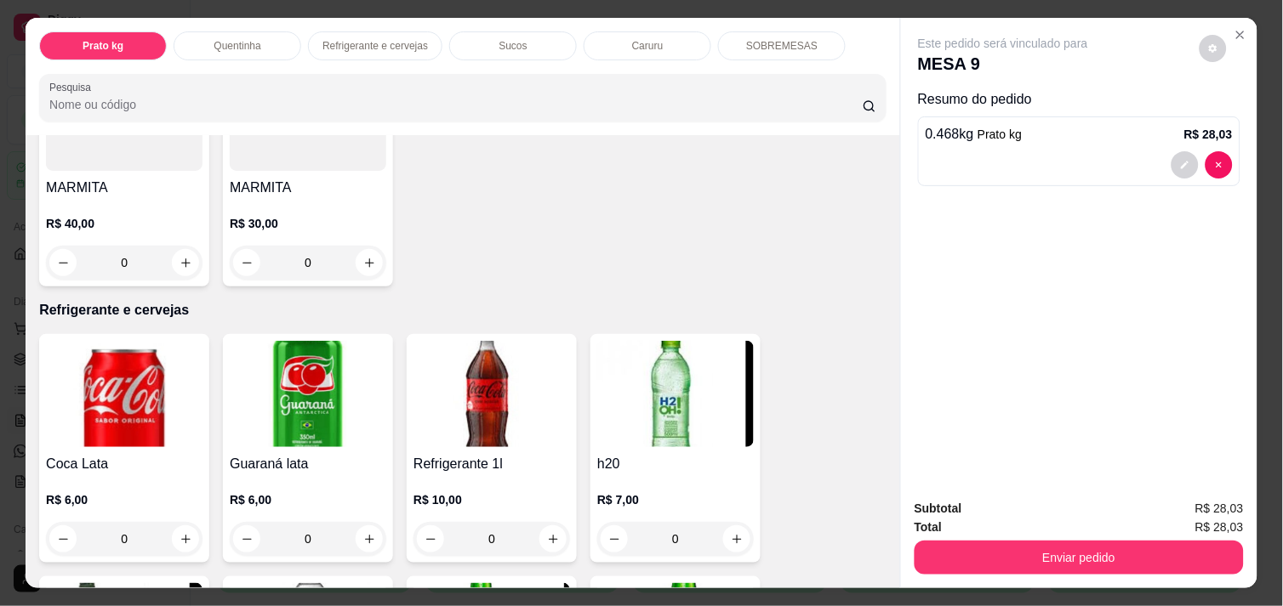
scroll to position [718, 0]
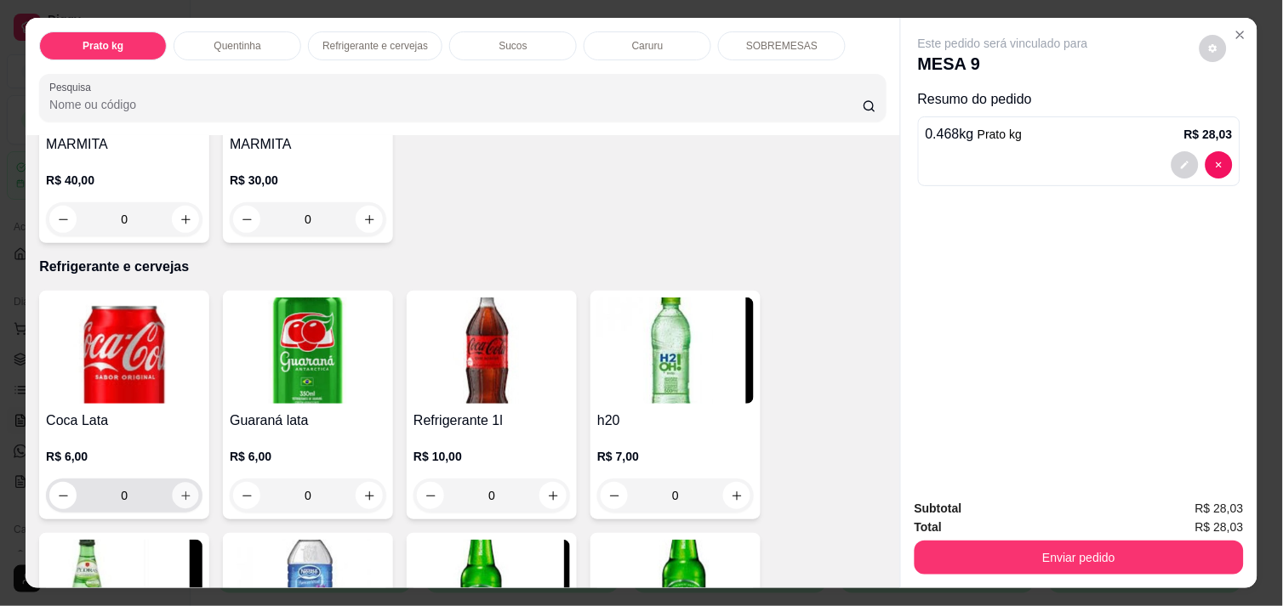
click at [182, 490] on icon "increase-product-quantity" at bounding box center [185, 496] width 13 height 13
type input "1"
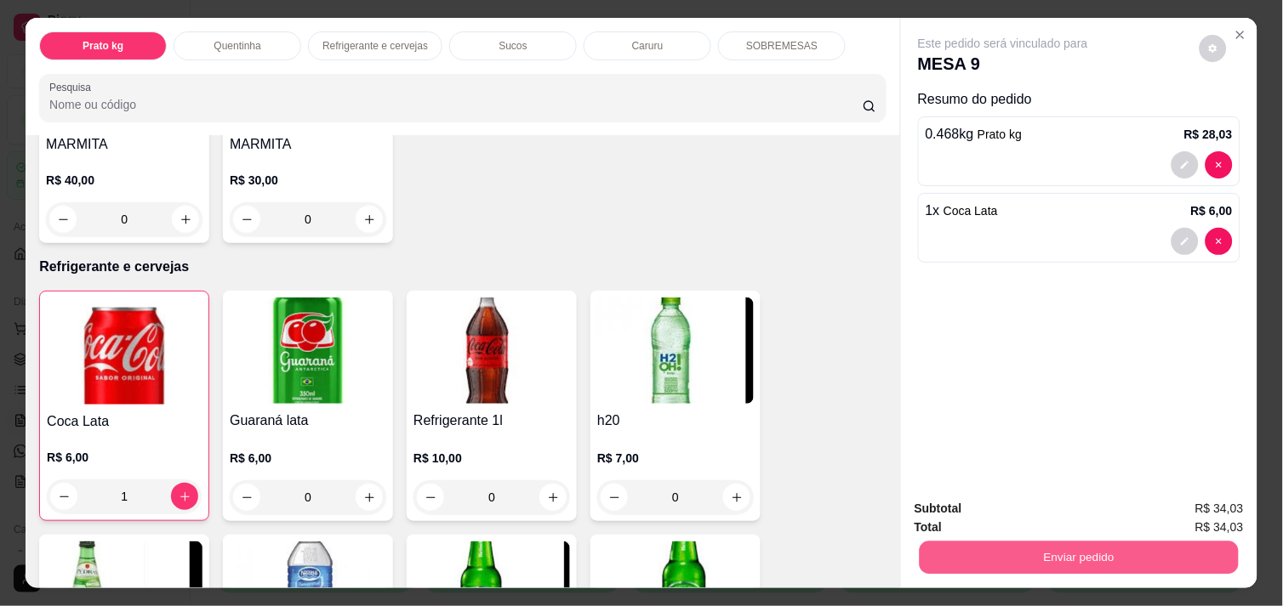
click at [953, 541] on button "Enviar pedido" at bounding box center [1078, 557] width 319 height 33
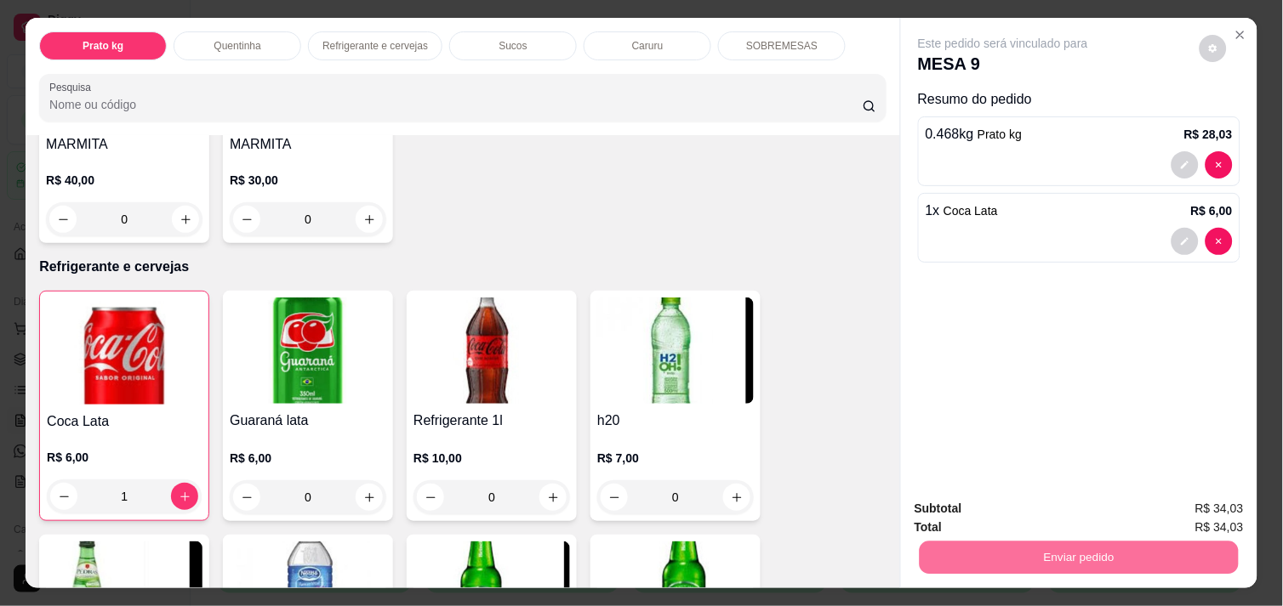
click at [991, 512] on button "Não registrar e enviar pedido" at bounding box center [1022, 508] width 172 height 31
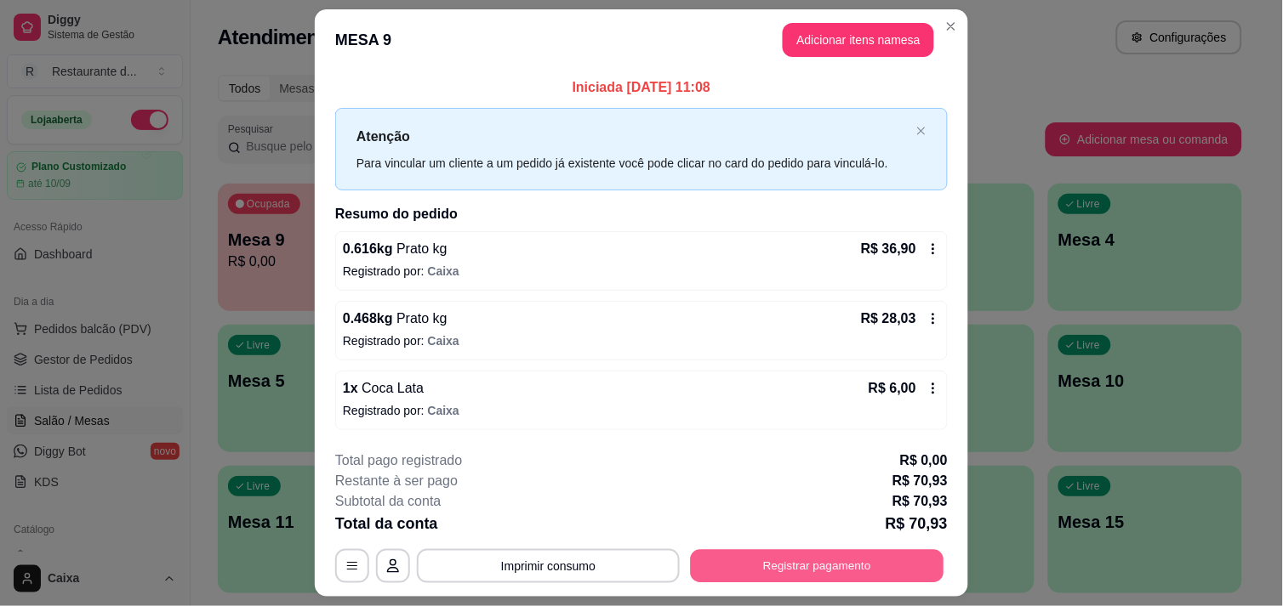
click at [891, 571] on button "Registrar pagamento" at bounding box center [817, 566] width 253 height 33
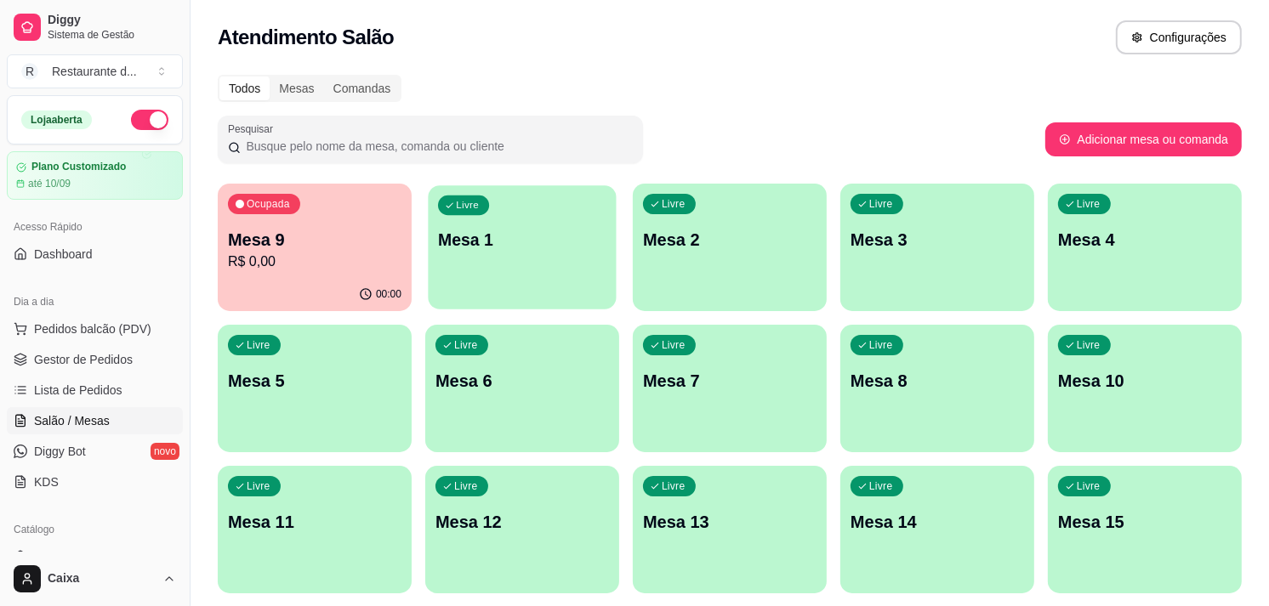
click at [474, 266] on div "Livre Mesa 1" at bounding box center [522, 237] width 188 height 104
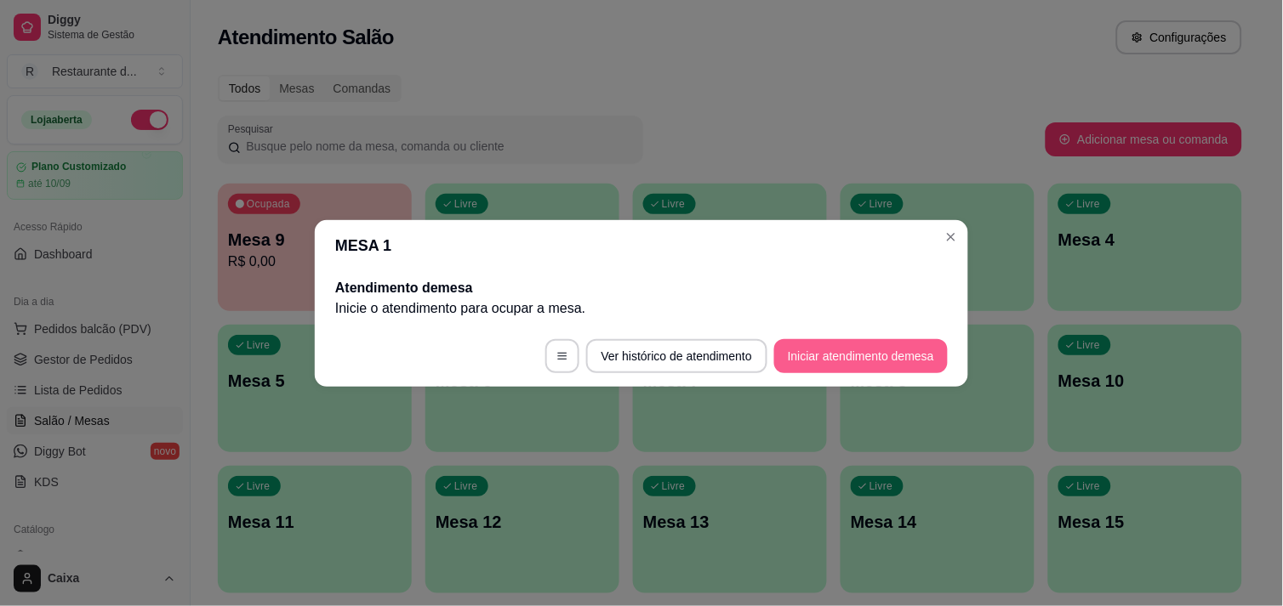
click at [782, 361] on button "Iniciar atendimento de mesa" at bounding box center [861, 356] width 174 height 34
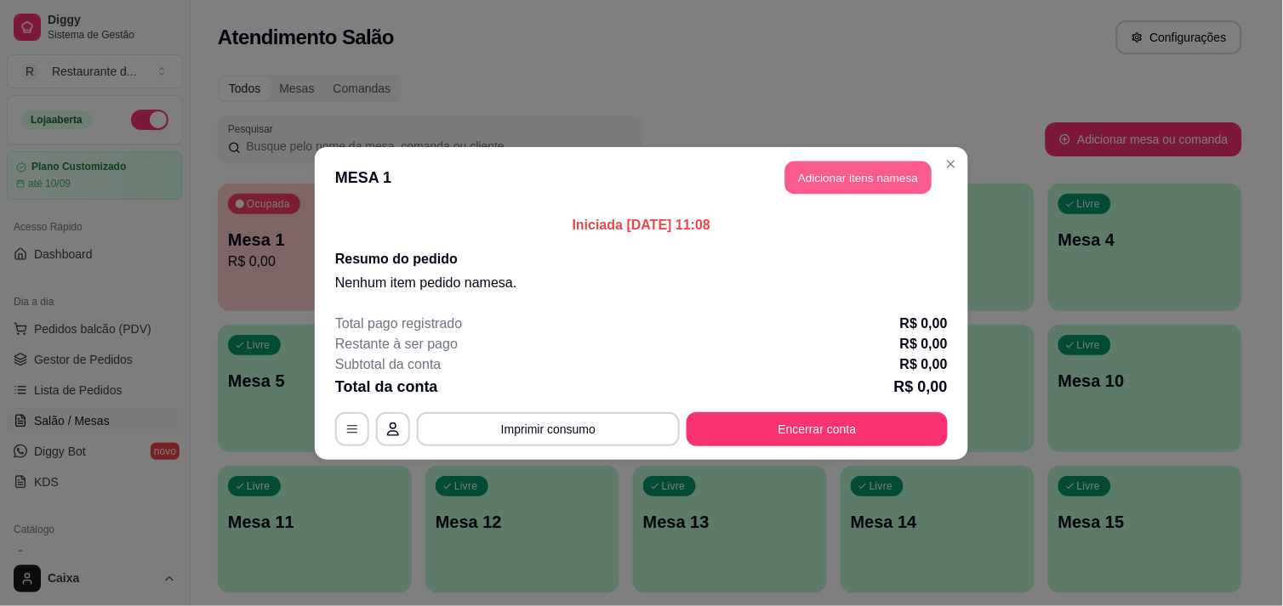
click at [851, 164] on button "Adicionar itens na mesa" at bounding box center [858, 177] width 146 height 33
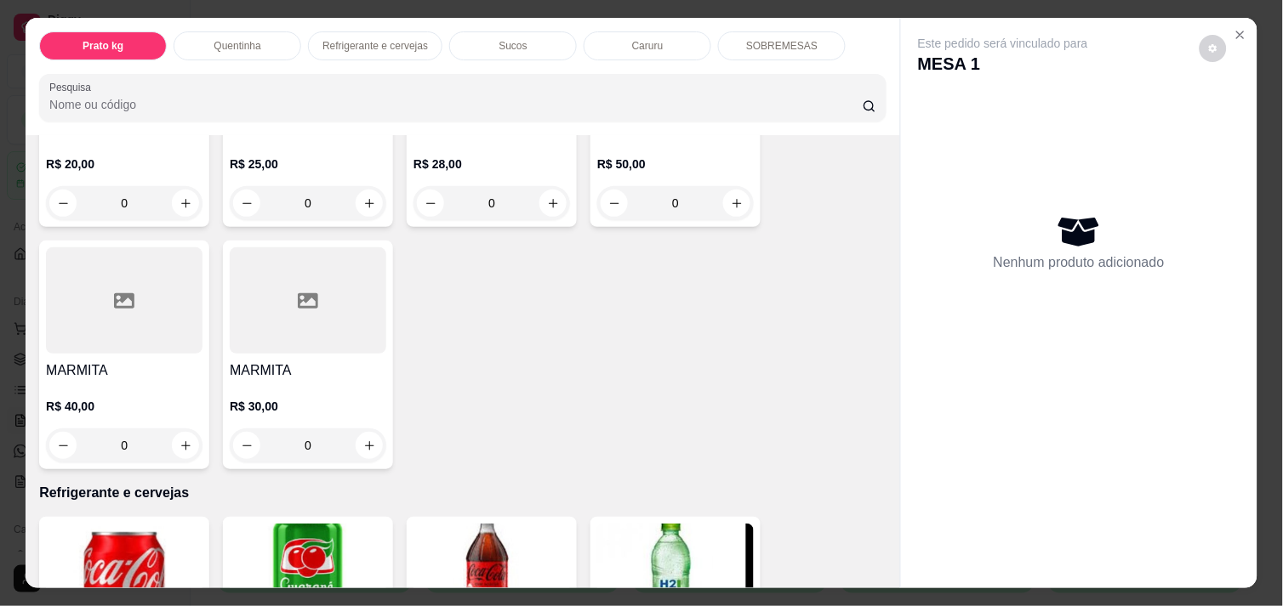
scroll to position [491, 0]
click at [180, 431] on button "increase-product-quantity" at bounding box center [185, 444] width 27 height 27
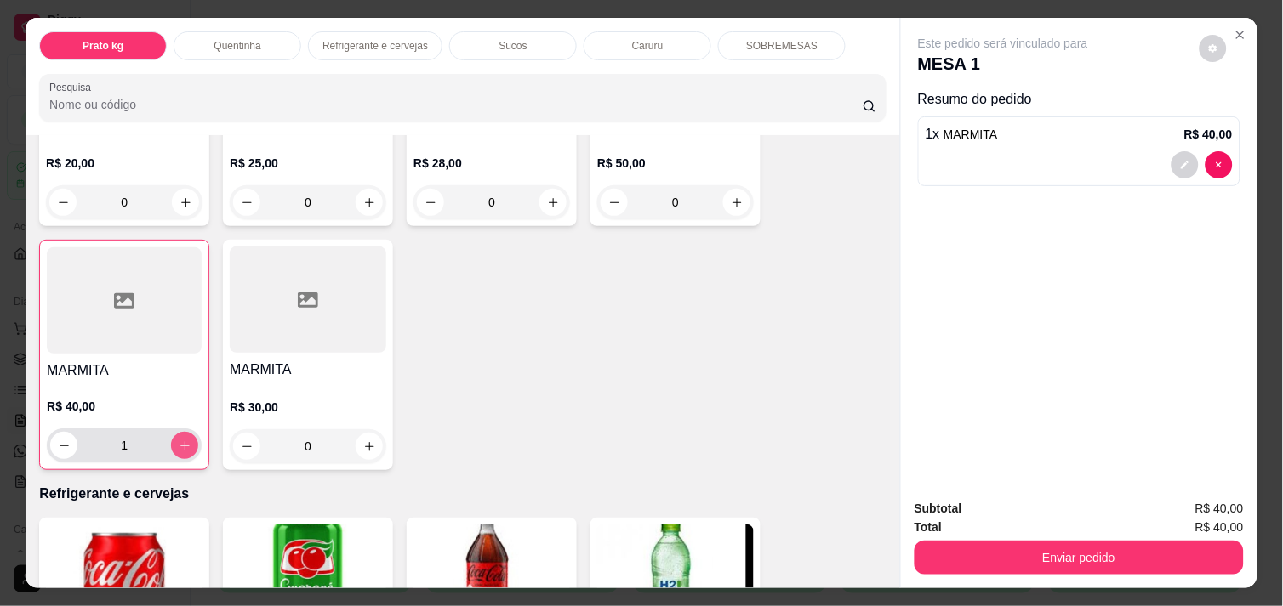
click at [180, 432] on button "increase-product-quantity" at bounding box center [184, 445] width 27 height 27
click at [180, 433] on button "increase-product-quantity" at bounding box center [185, 446] width 26 height 26
type input "3"
click at [887, 581] on div "Item avulso Prato kg Prato kg 0.000 59,90 kg ACAI E SORVETES 0.000 69,90 kg Que…" at bounding box center [463, 361] width 874 height 452
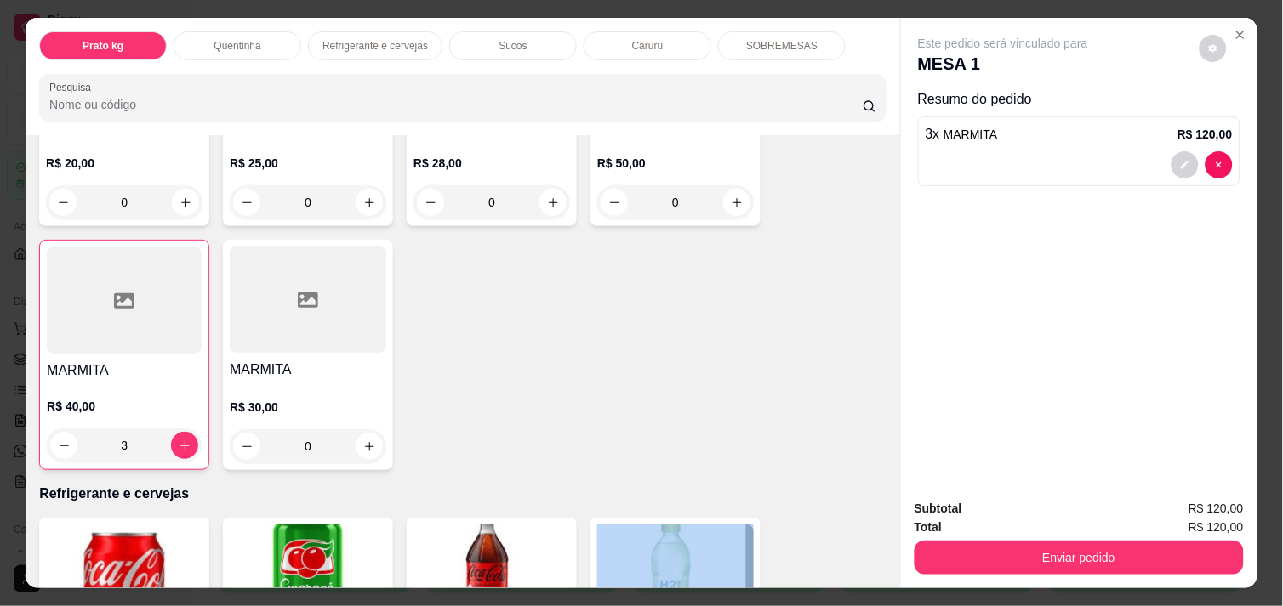
click at [887, 581] on div "Item avulso Prato kg Prato kg 0.000 59,90 kg ACAI E SORVETES 0.000 69,90 kg Que…" at bounding box center [463, 361] width 874 height 452
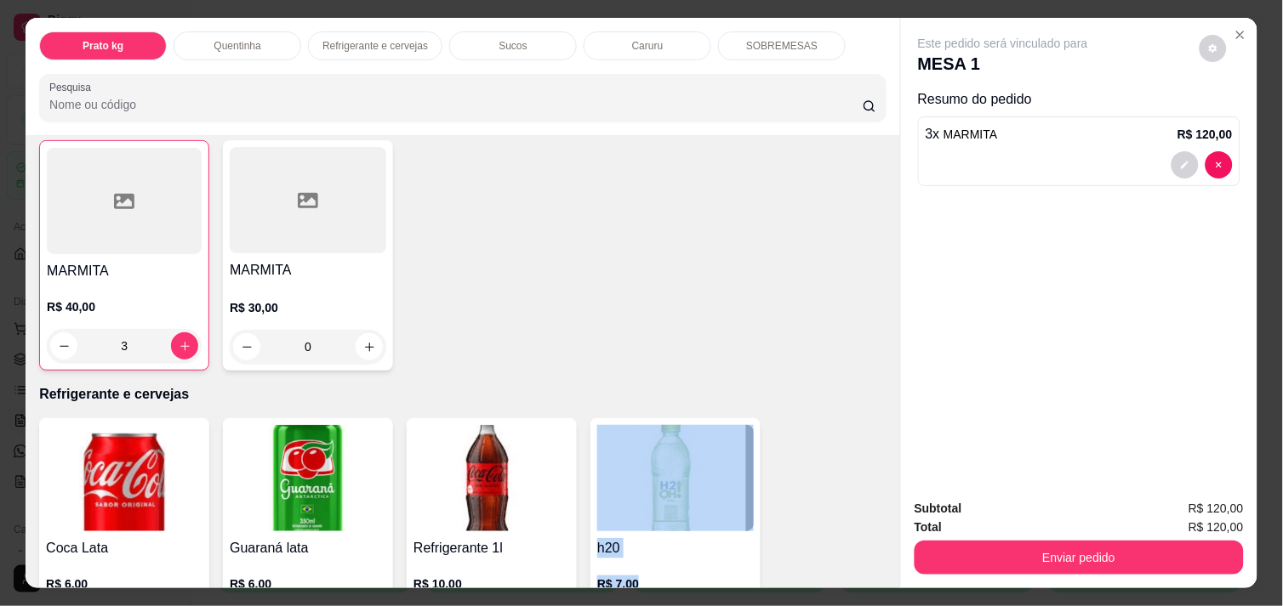
click at [887, 581] on div "Item avulso Prato kg Prato kg 0.000 59,90 kg ACAI E SORVETES 0.000 69,90 kg Que…" at bounding box center [463, 361] width 874 height 452
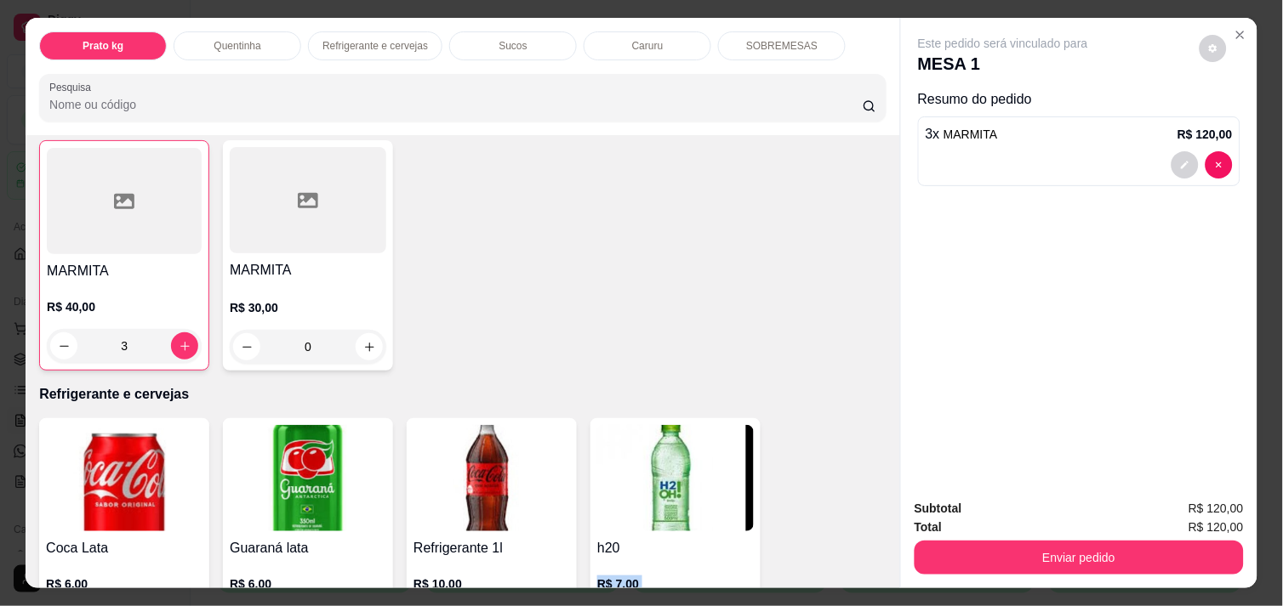
click at [887, 581] on div "Item avulso Prato kg Prato kg 0.000 59,90 kg ACAI E SORVETES 0.000 69,90 kg Que…" at bounding box center [463, 361] width 874 height 452
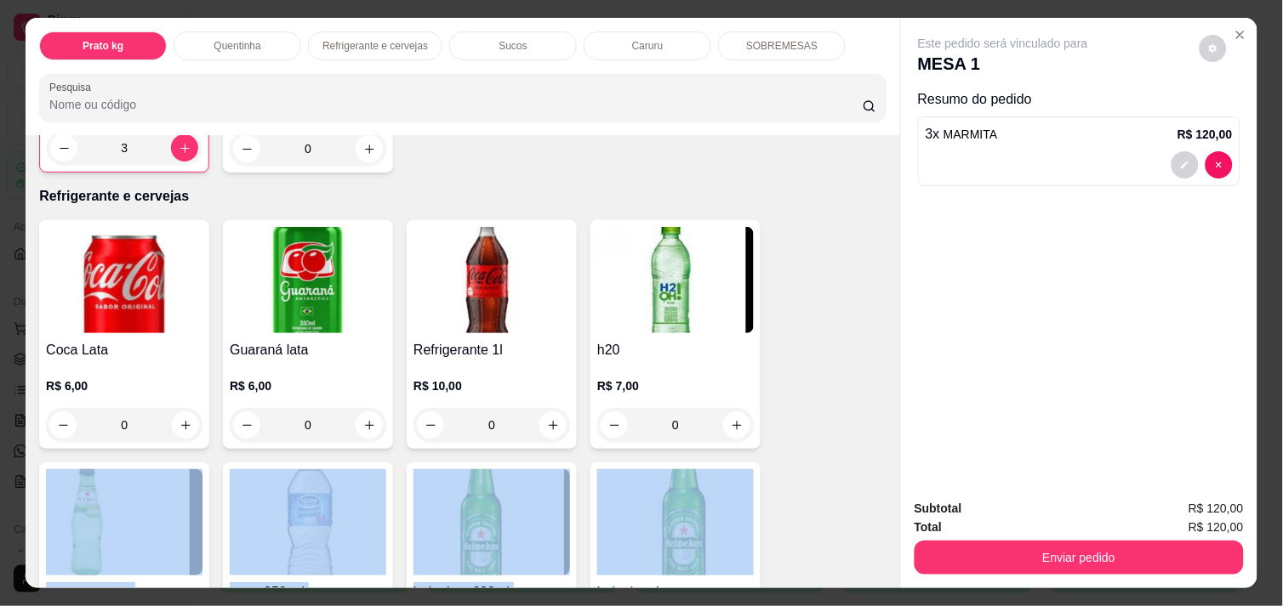
click at [887, 581] on div "Item avulso Prato kg Prato kg 0.000 59,90 kg ACAI E SORVETES 0.000 69,90 kg Que…" at bounding box center [463, 361] width 874 height 452
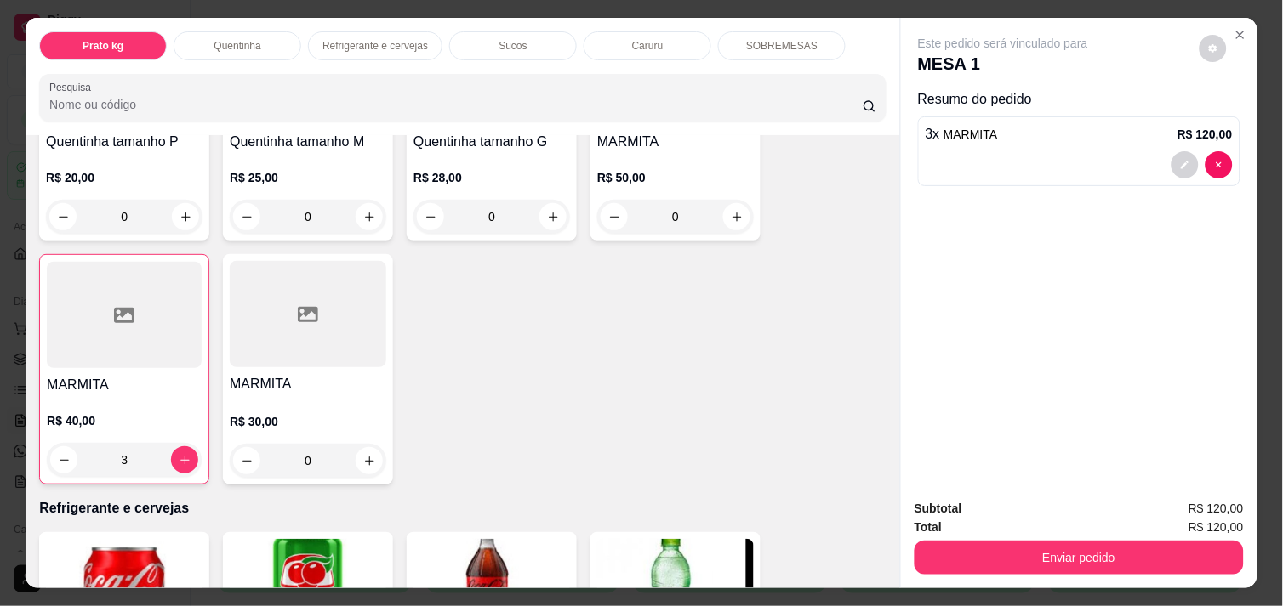
scroll to position [469, 0]
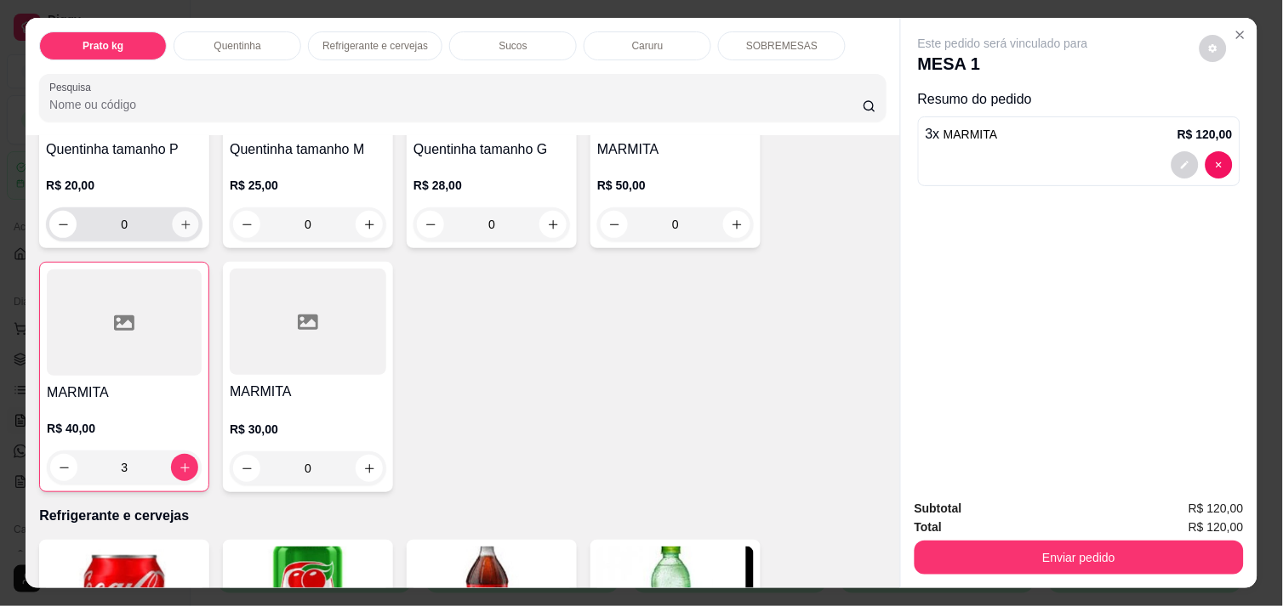
click at [181, 219] on icon "increase-product-quantity" at bounding box center [185, 225] width 13 height 13
type input "1"
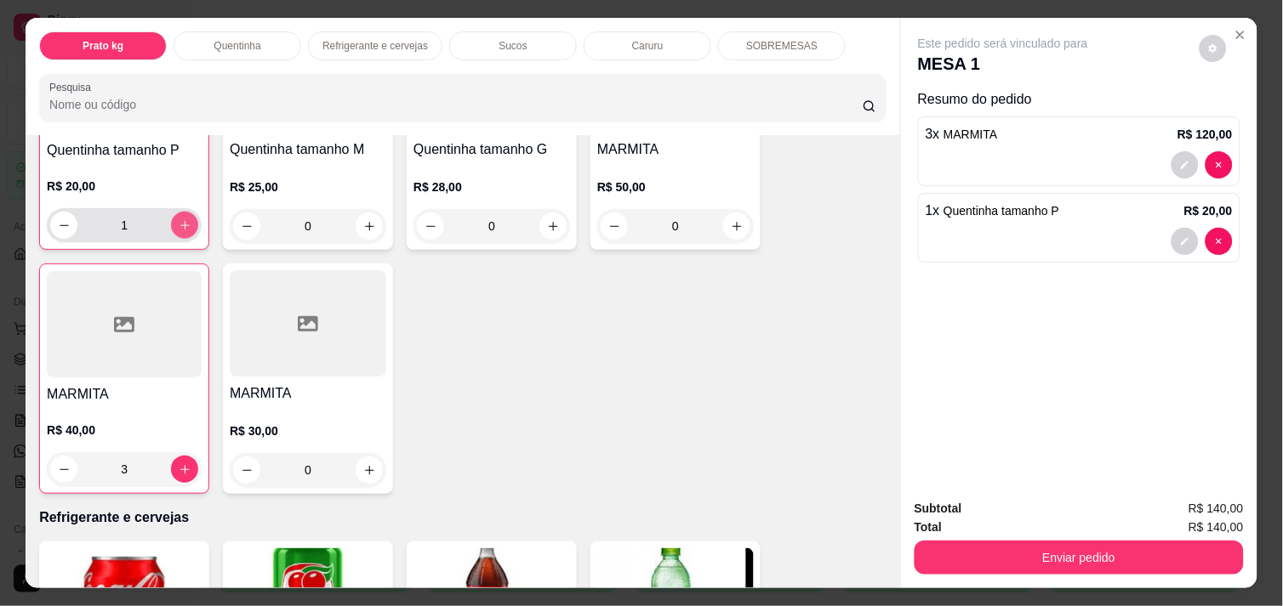
scroll to position [469, 0]
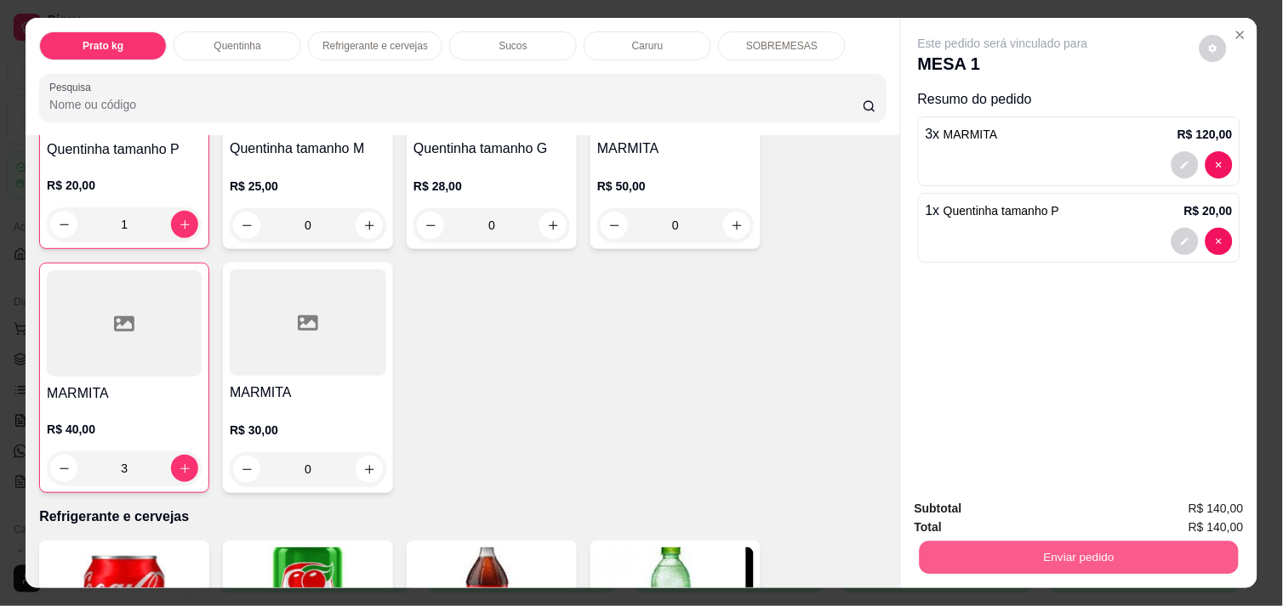
click at [1049, 542] on button "Enviar pedido" at bounding box center [1078, 557] width 319 height 33
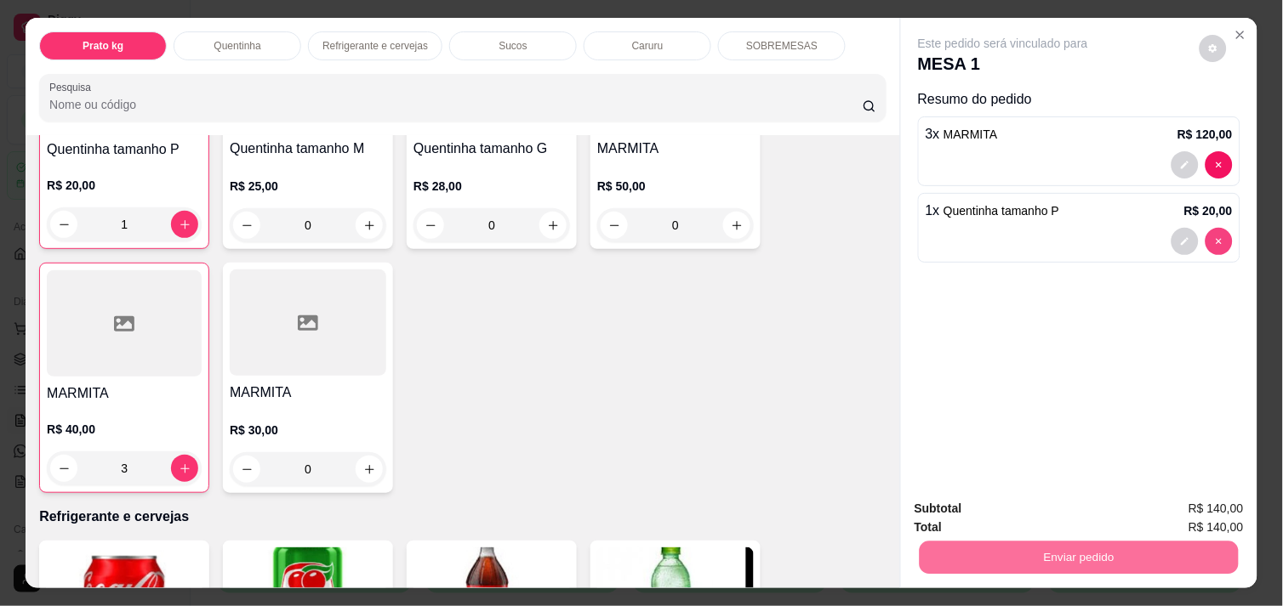
click at [1214, 236] on icon "decrease-product-quantity" at bounding box center [1219, 241] width 10 height 10
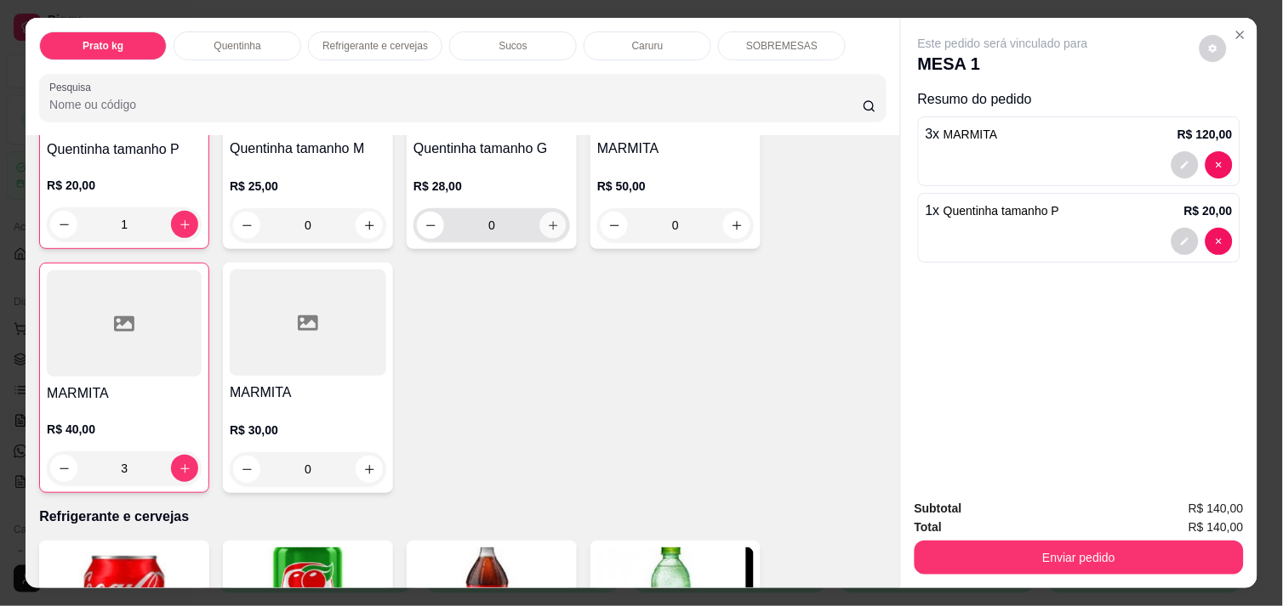
click at [547, 219] on icon "increase-product-quantity" at bounding box center [553, 225] width 13 height 13
type input "1"
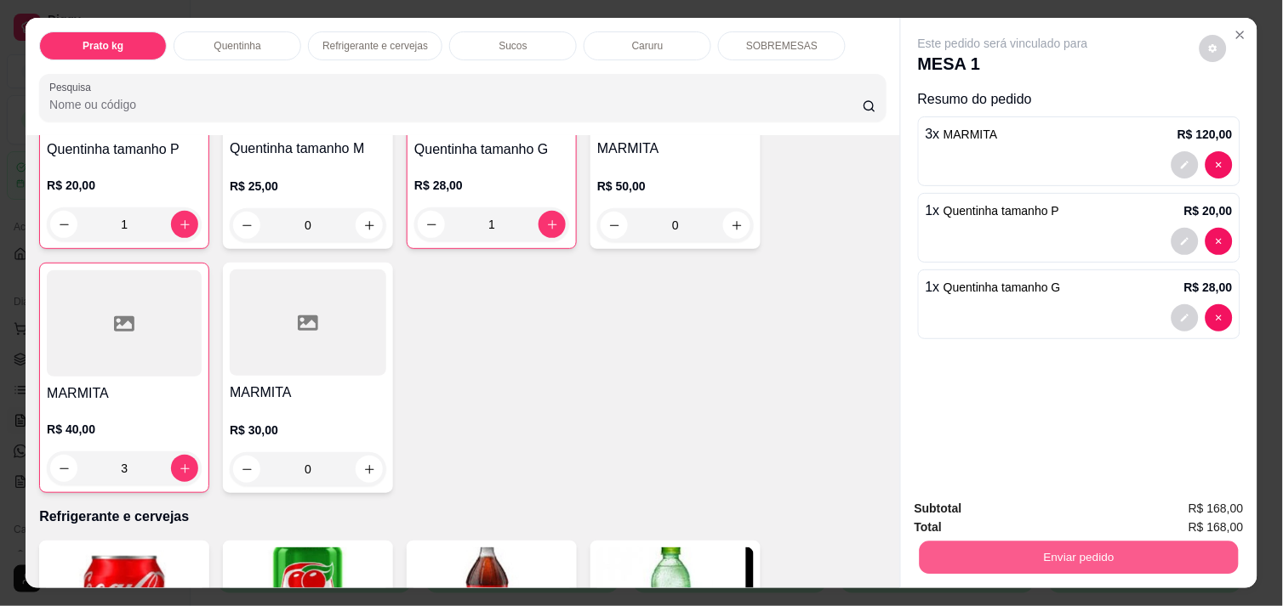
click at [1055, 556] on button "Enviar pedido" at bounding box center [1078, 557] width 319 height 33
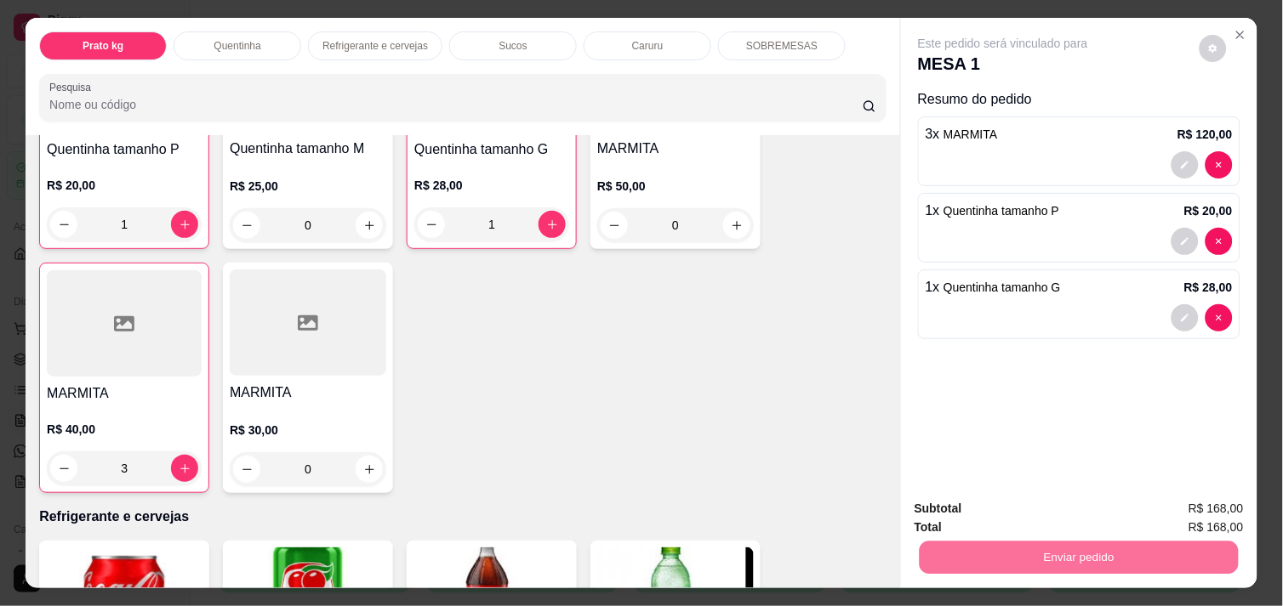
click at [1024, 510] on button "Não registrar e enviar pedido" at bounding box center [1022, 508] width 172 height 31
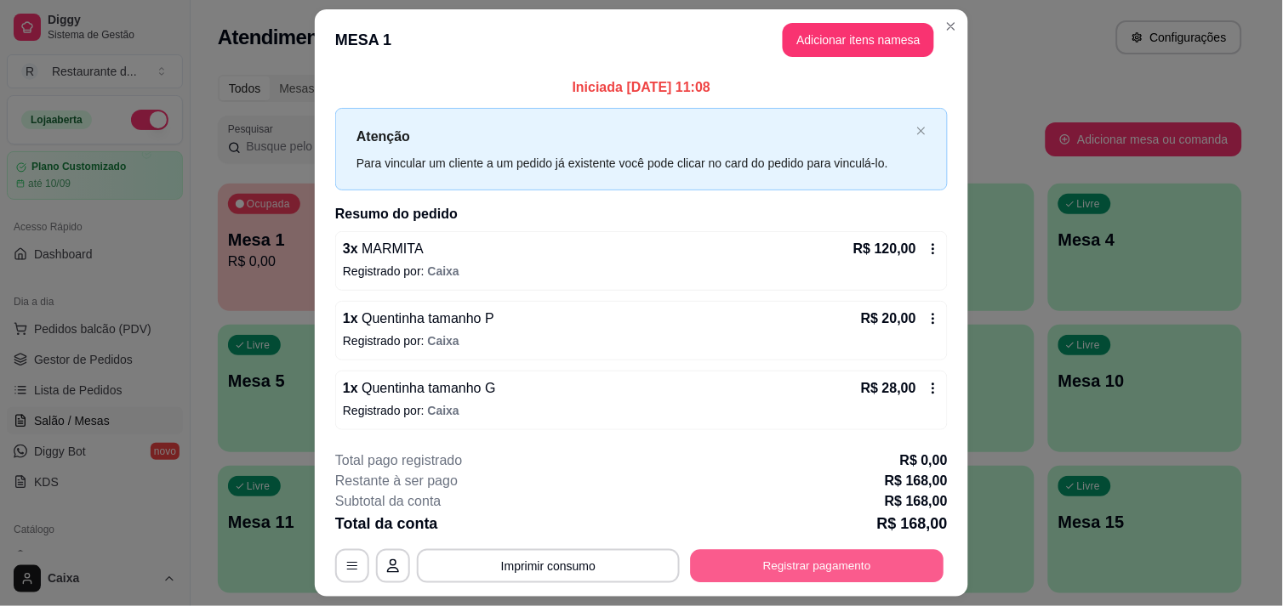
click at [805, 556] on button "Registrar pagamento" at bounding box center [817, 566] width 253 height 33
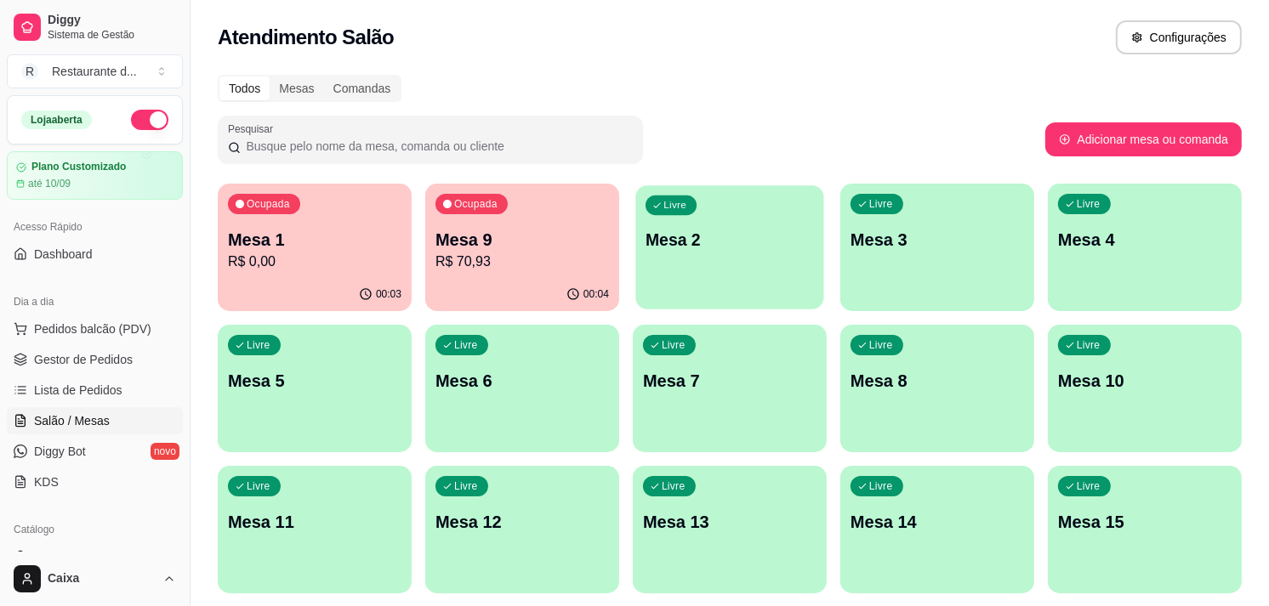
click at [763, 269] on div "Livre Mesa 2" at bounding box center [729, 237] width 188 height 104
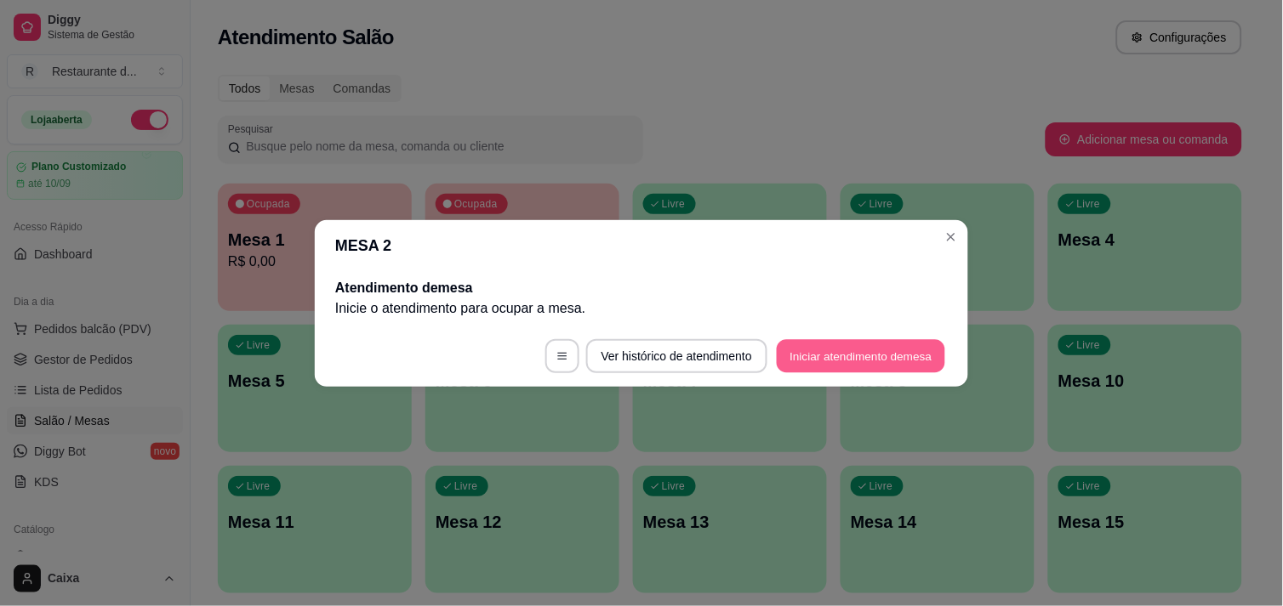
click at [847, 357] on button "Iniciar atendimento de mesa" at bounding box center [861, 355] width 168 height 33
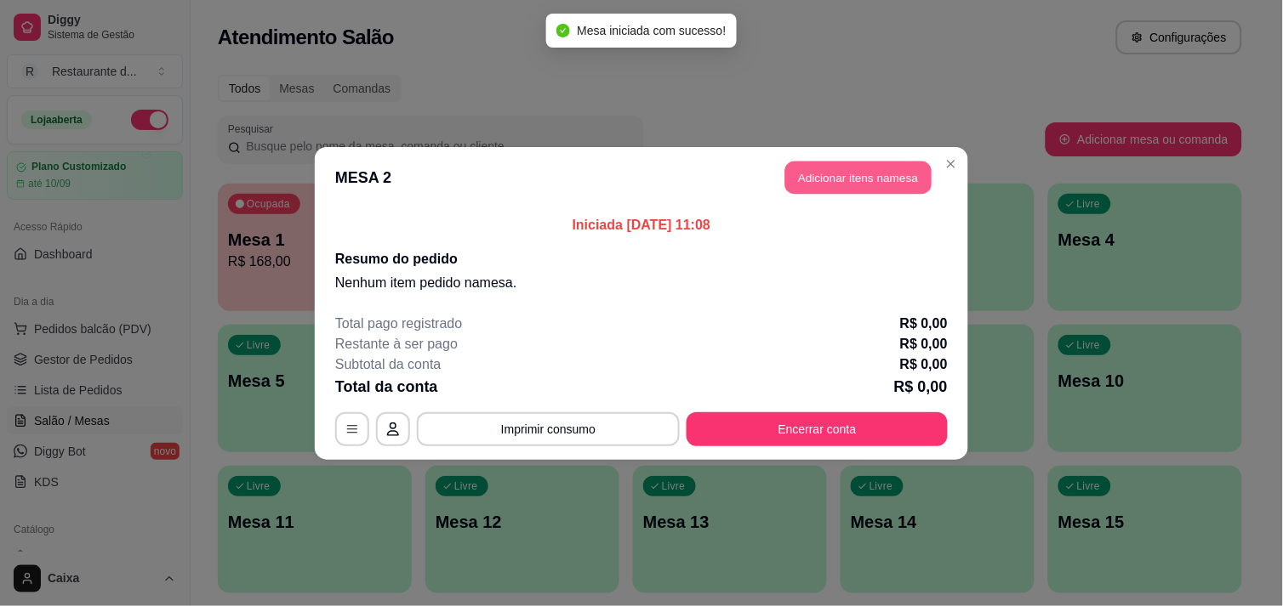
click at [870, 182] on button "Adicionar itens na mesa" at bounding box center [858, 177] width 146 height 33
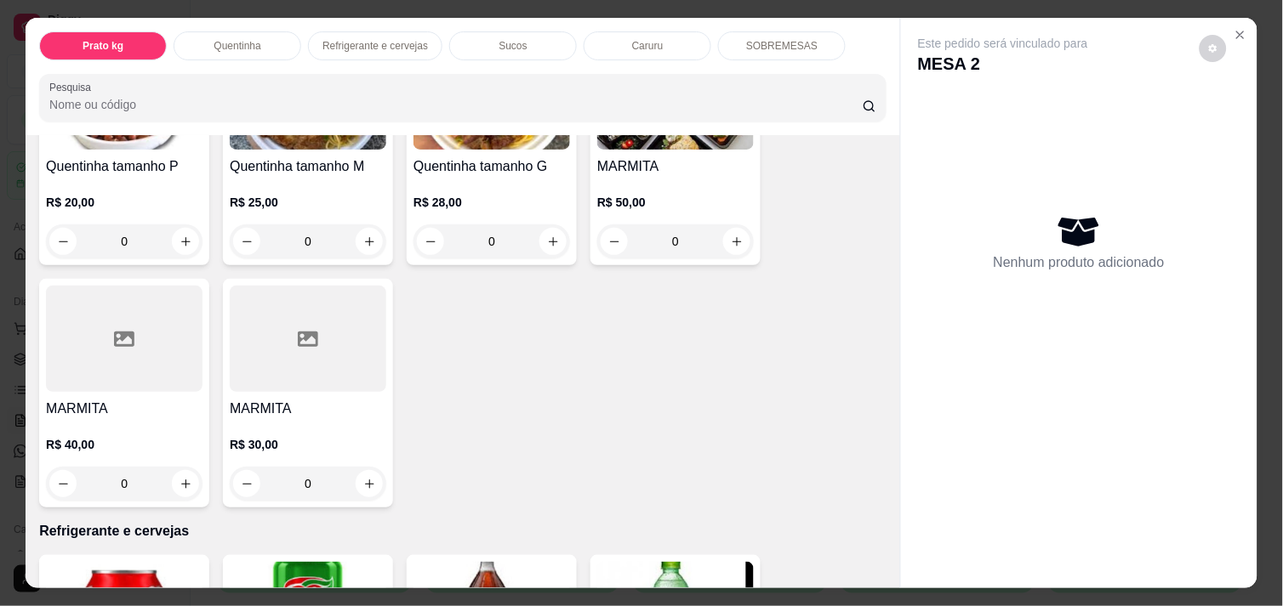
scroll to position [453, 0]
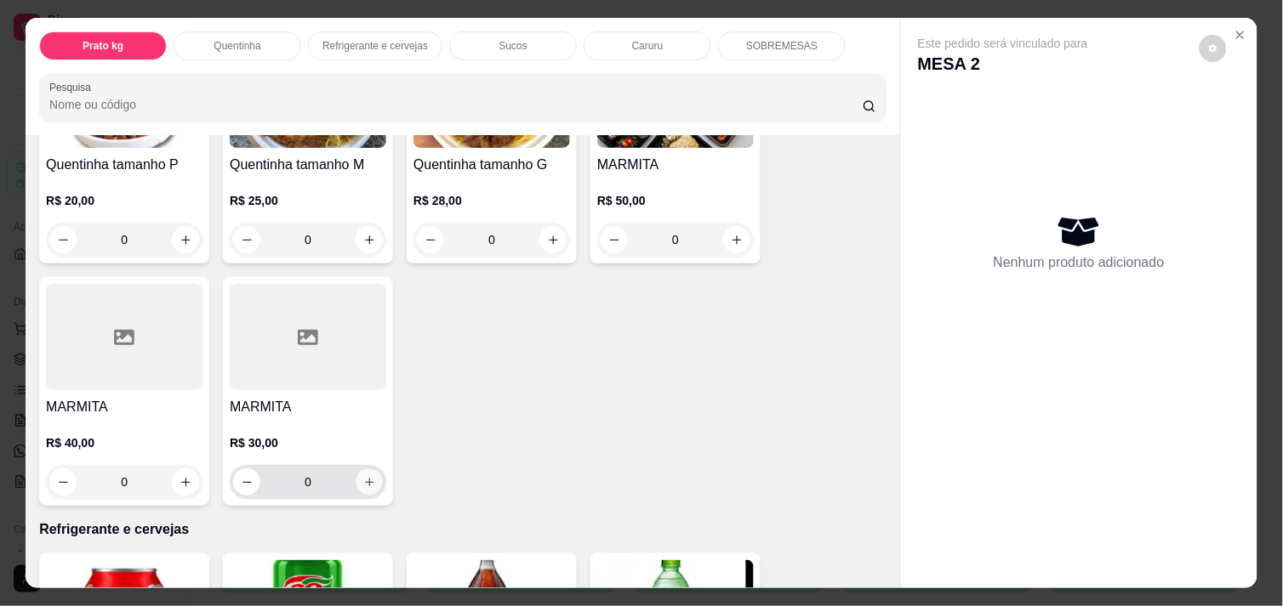
click at [363, 476] on icon "increase-product-quantity" at bounding box center [369, 482] width 13 height 13
type input "1"
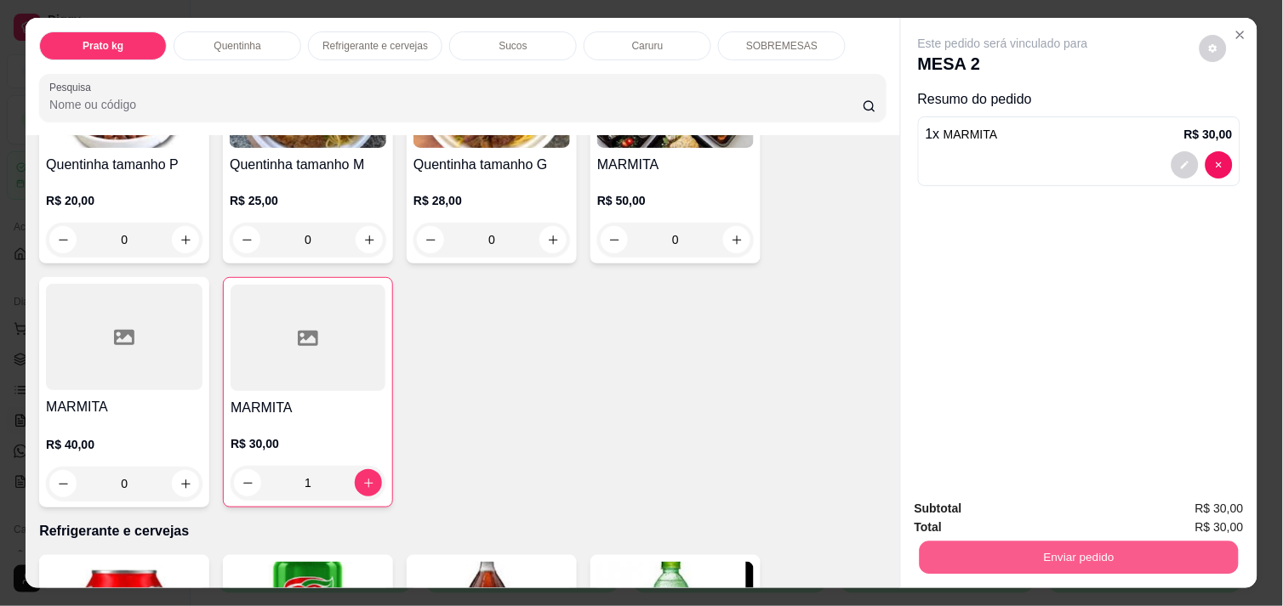
click at [1091, 541] on button "Enviar pedido" at bounding box center [1078, 557] width 319 height 33
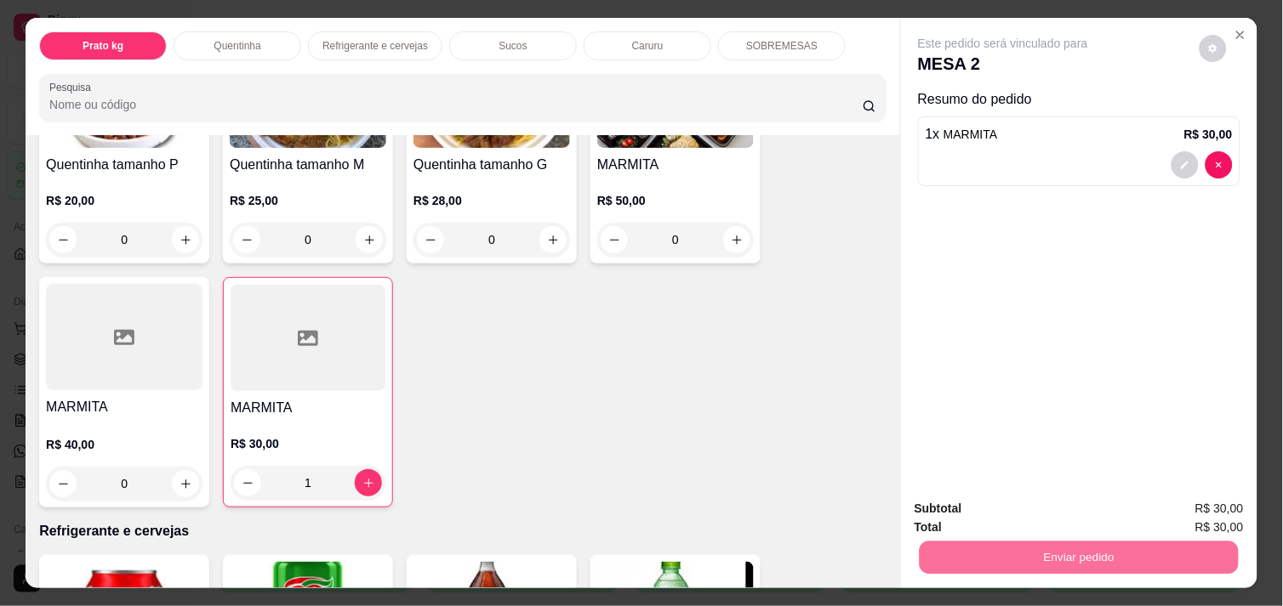
click at [1069, 515] on button "Não registrar e enviar pedido" at bounding box center [1022, 508] width 172 height 31
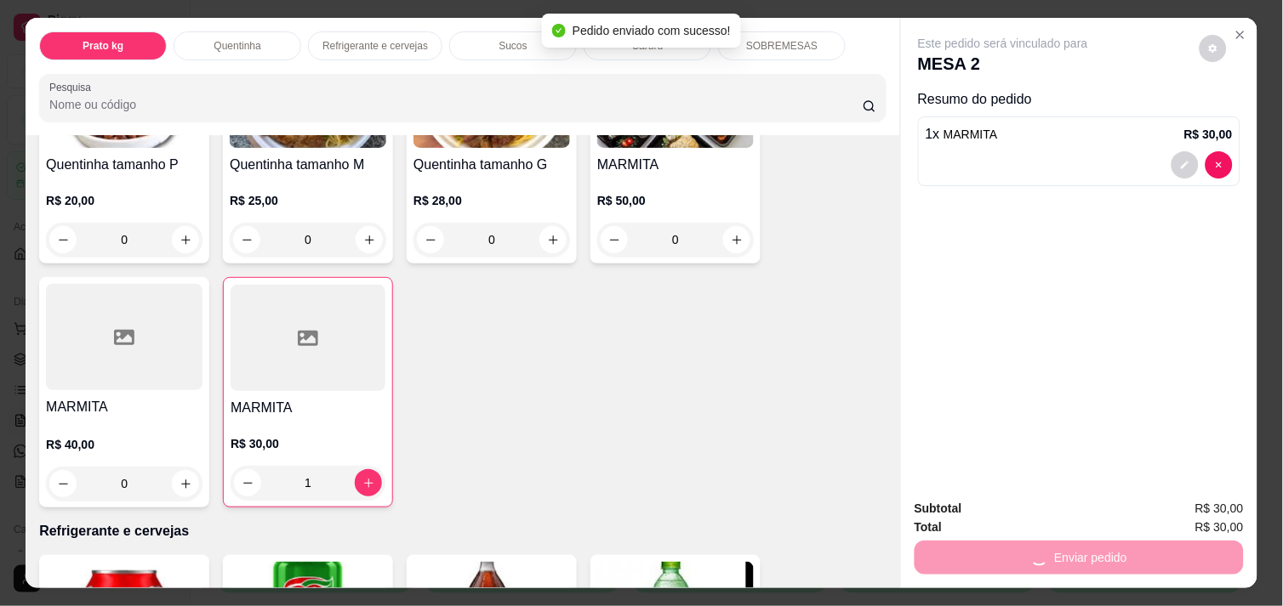
click at [1069, 518] on div "Total R$ 30,00" at bounding box center [1078, 527] width 329 height 19
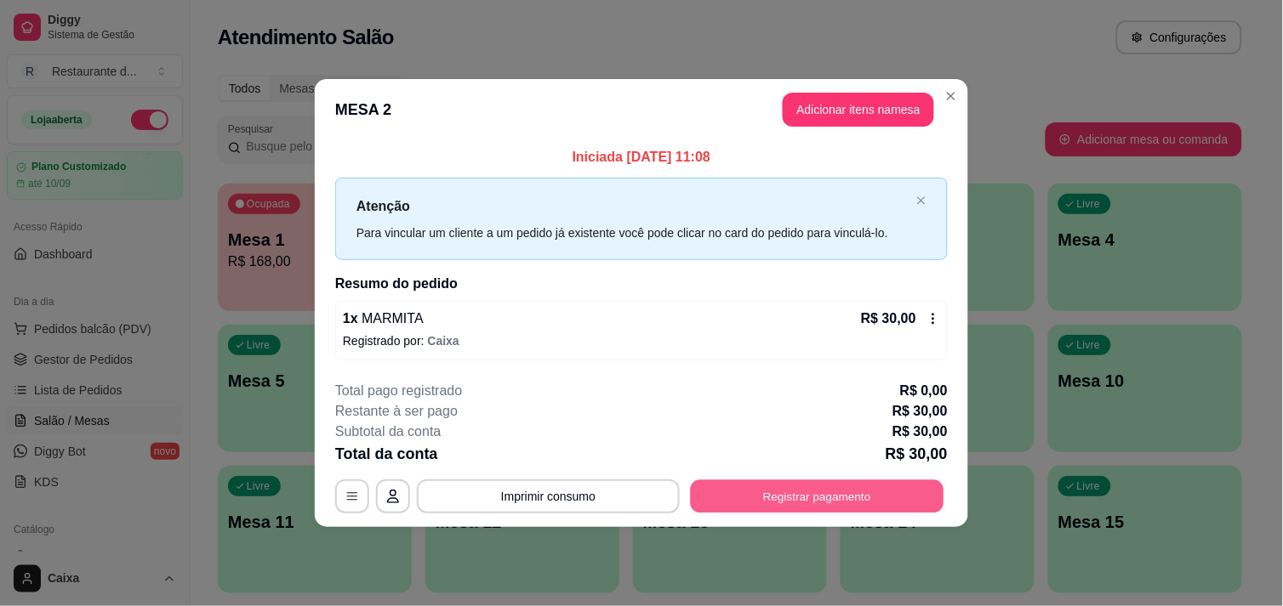
click at [818, 493] on button "Registrar pagamento" at bounding box center [817, 497] width 253 height 33
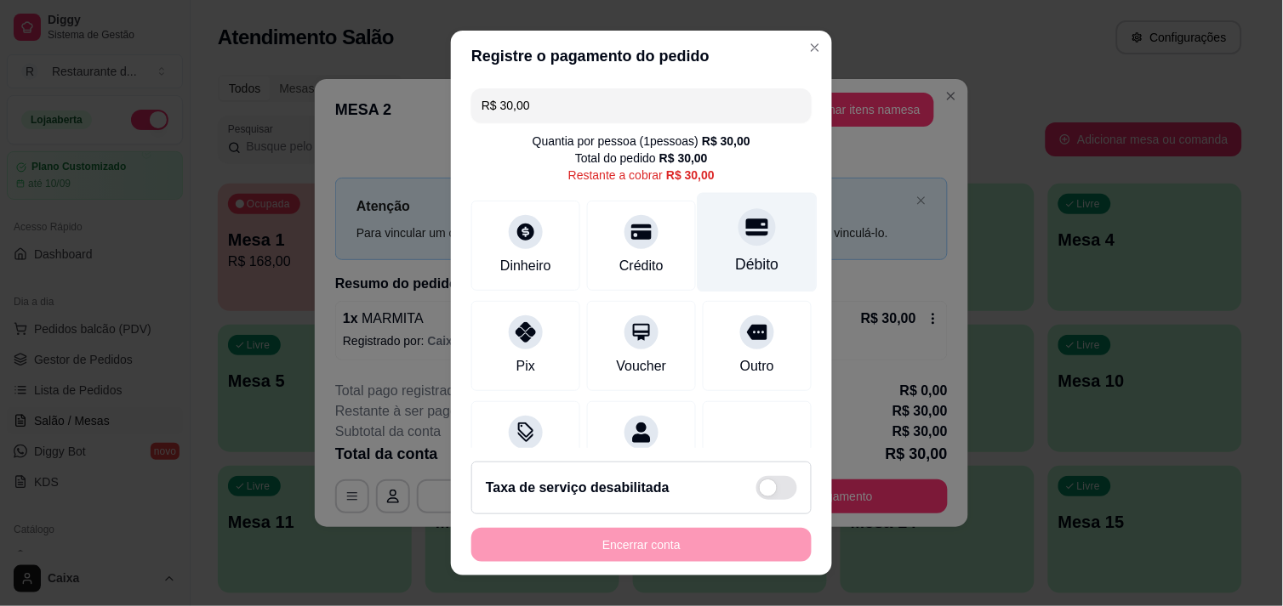
click at [736, 253] on div "Débito" at bounding box center [757, 264] width 43 height 22
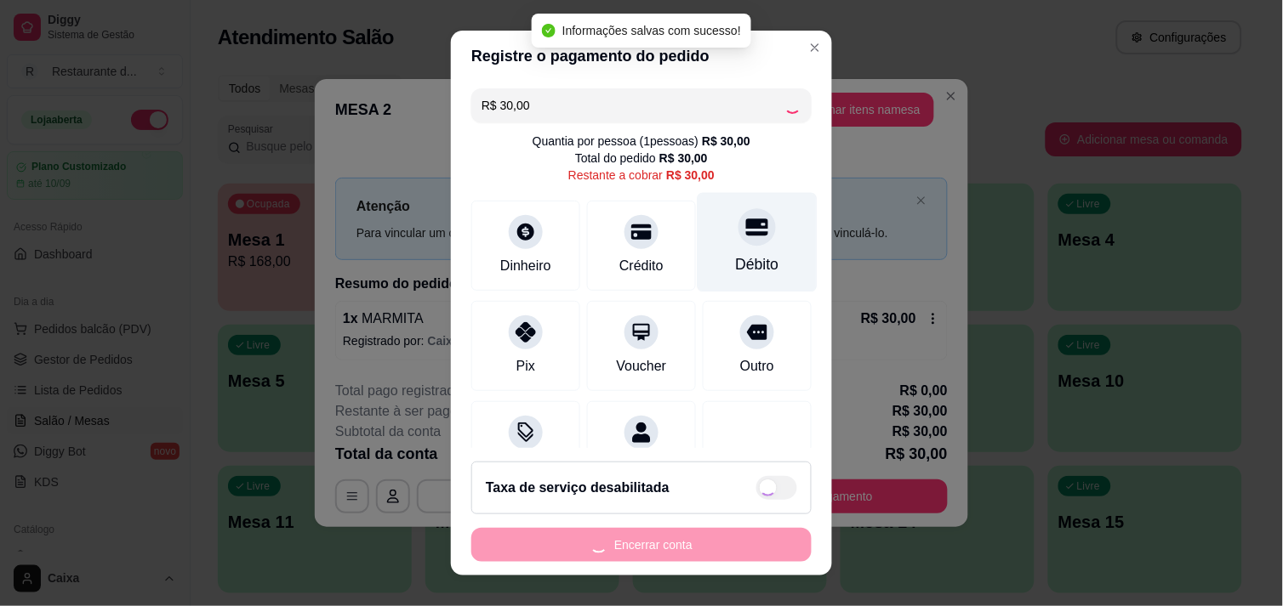
type input "R$ 0,00"
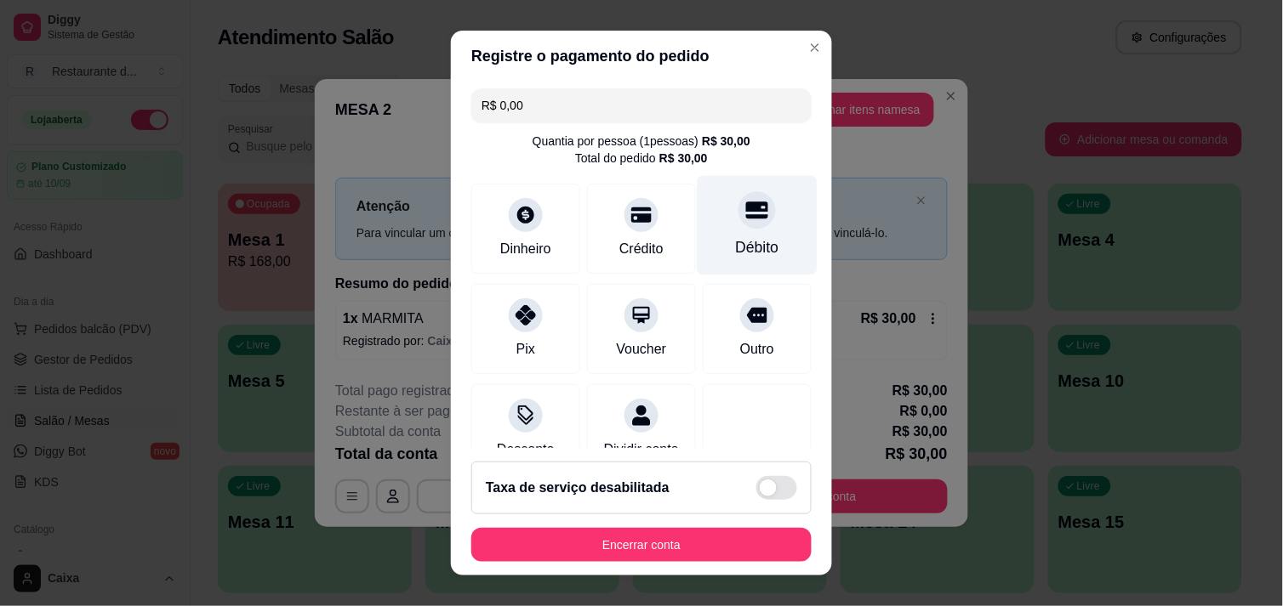
click at [736, 253] on div "Débito" at bounding box center [757, 247] width 43 height 22
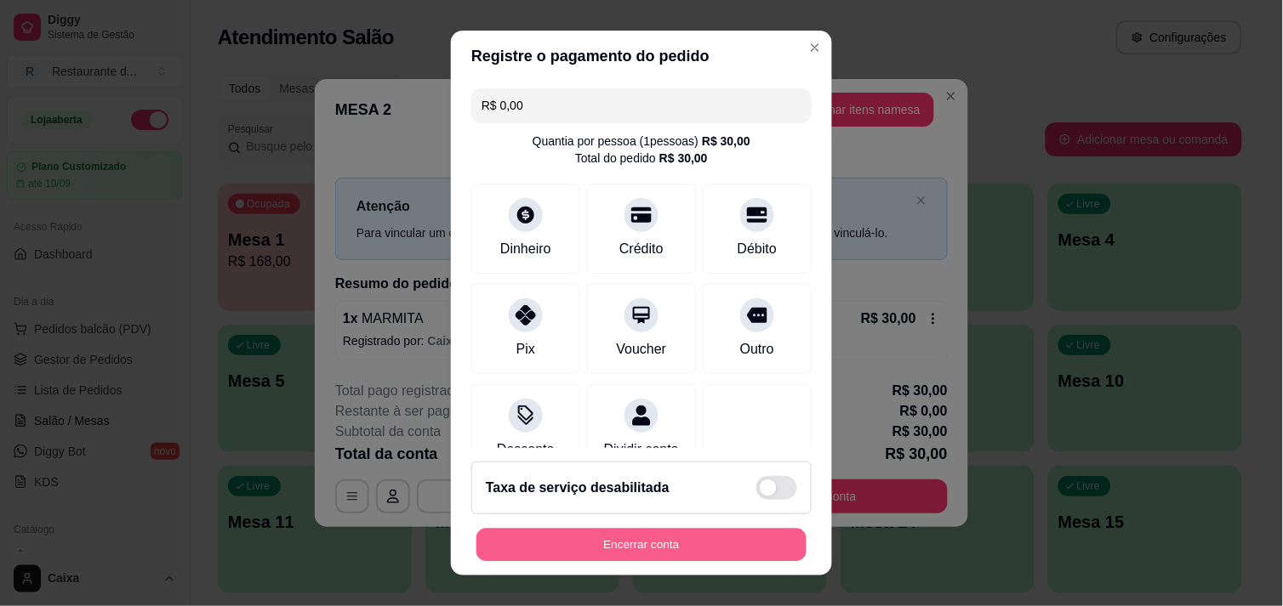
click at [617, 531] on button "Encerrar conta" at bounding box center [641, 545] width 330 height 33
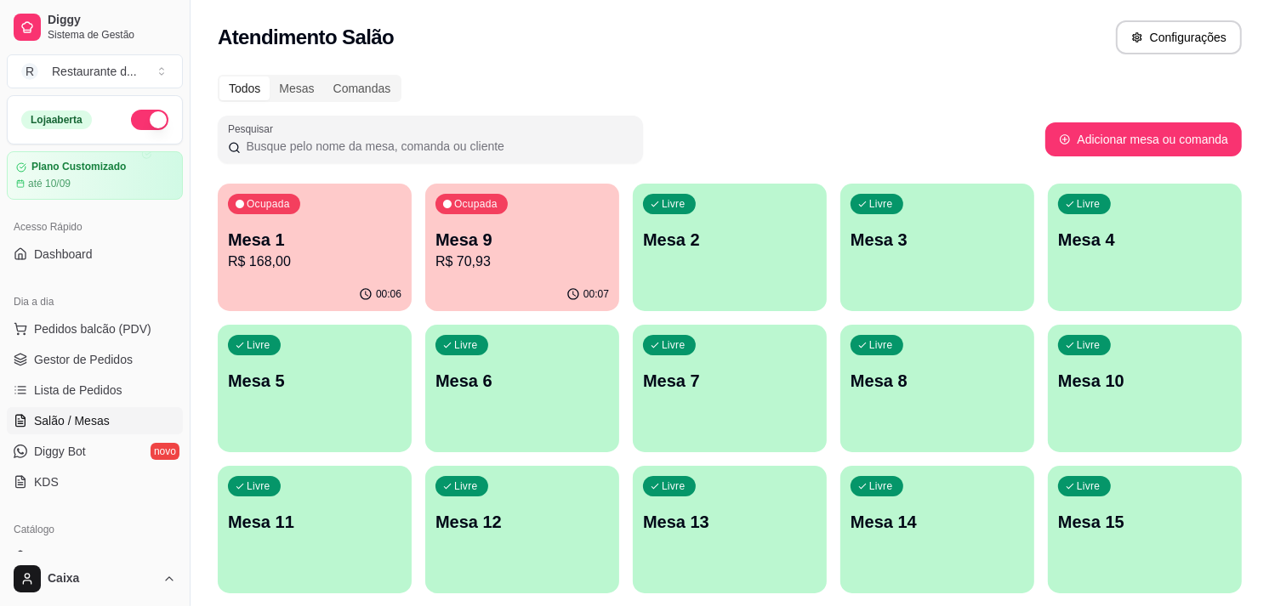
click at [726, 241] on p "Mesa 2" at bounding box center [730, 240] width 174 height 24
click at [734, 251] on div "Livre Mesa 2" at bounding box center [729, 237] width 188 height 104
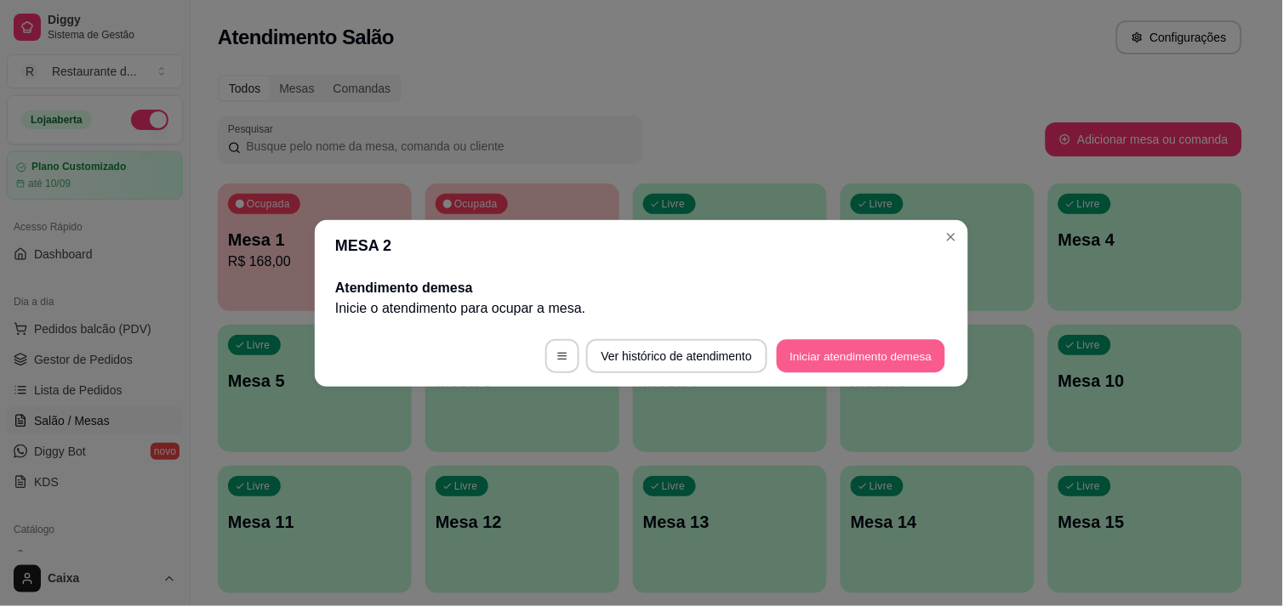
click at [839, 347] on button "Iniciar atendimento de mesa" at bounding box center [861, 355] width 168 height 33
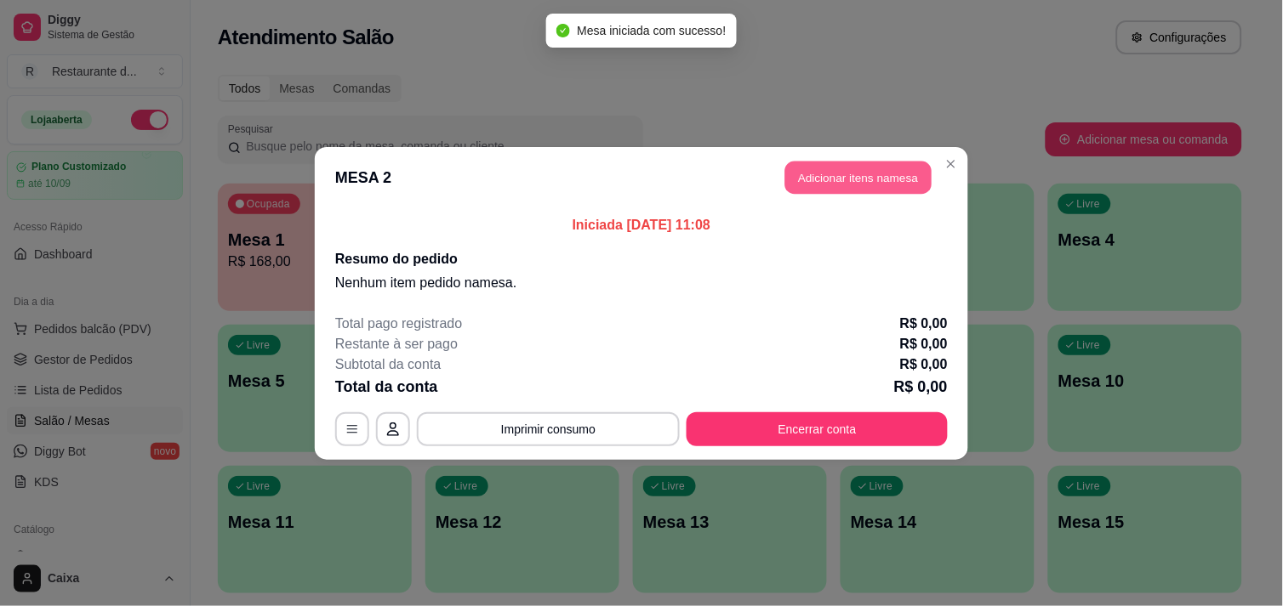
click at [856, 174] on button "Adicionar itens na mesa" at bounding box center [858, 177] width 146 height 33
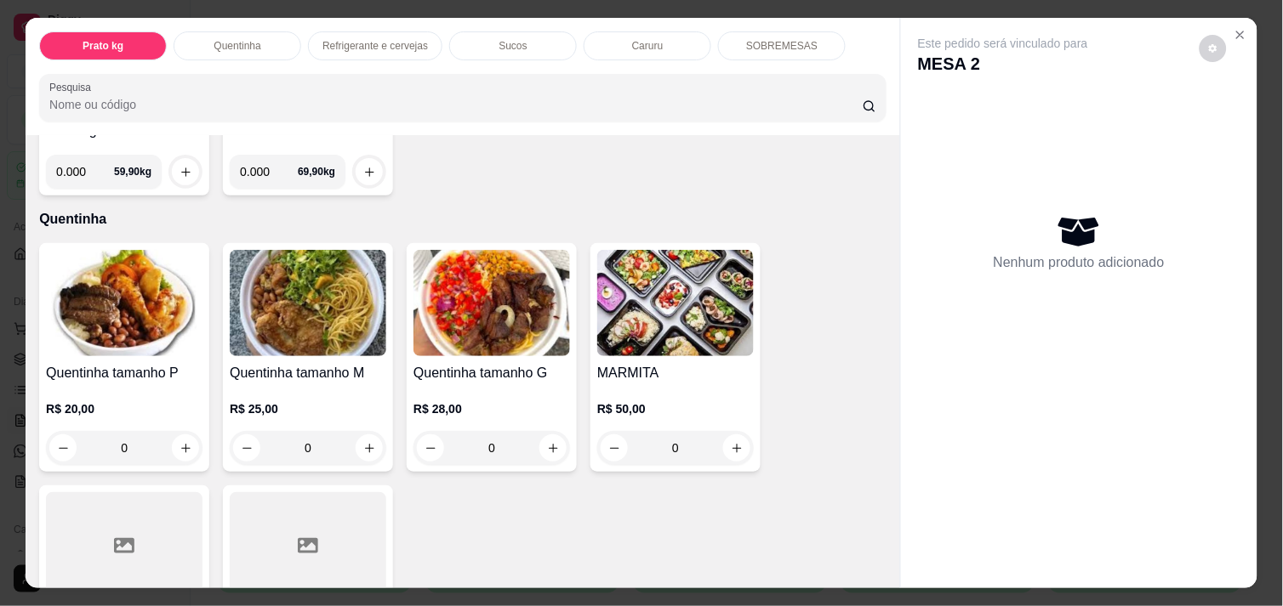
scroll to position [265, 0]
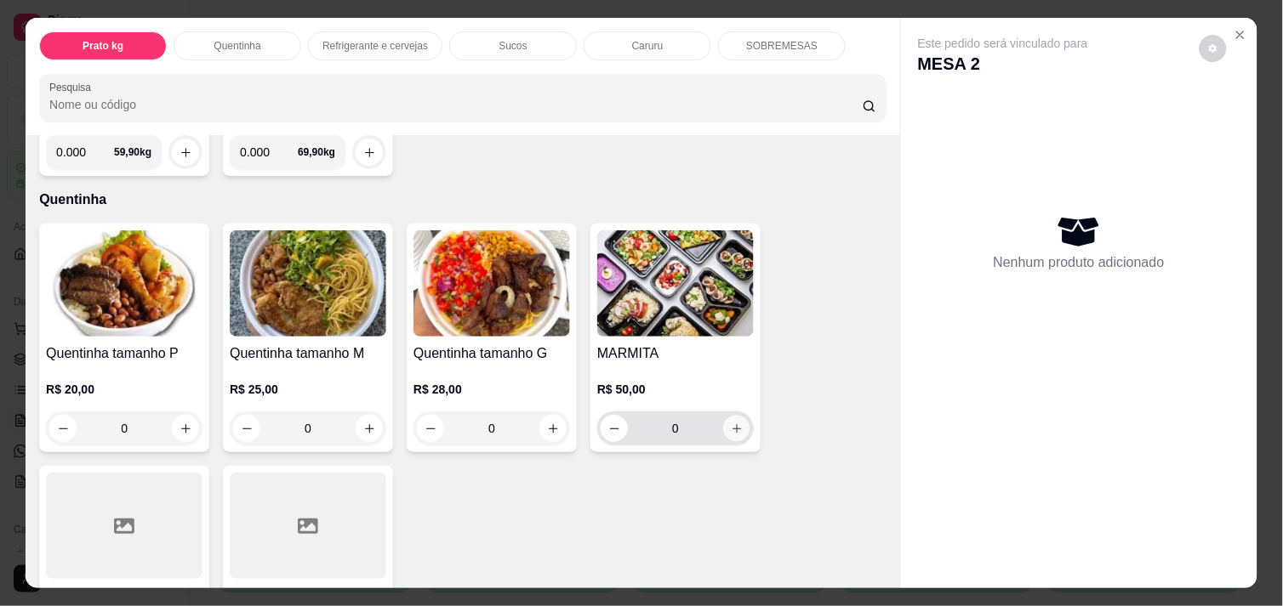
click at [731, 423] on icon "increase-product-quantity" at bounding box center [737, 429] width 13 height 13
type input "1"
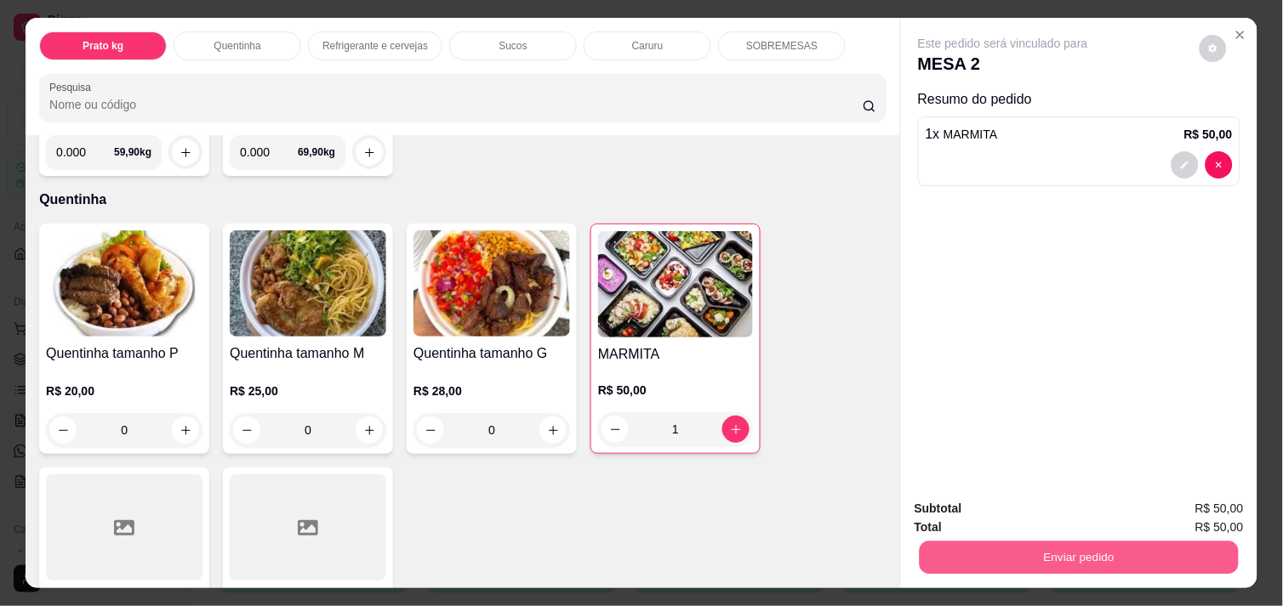
click at [1078, 547] on button "Enviar pedido" at bounding box center [1078, 557] width 319 height 33
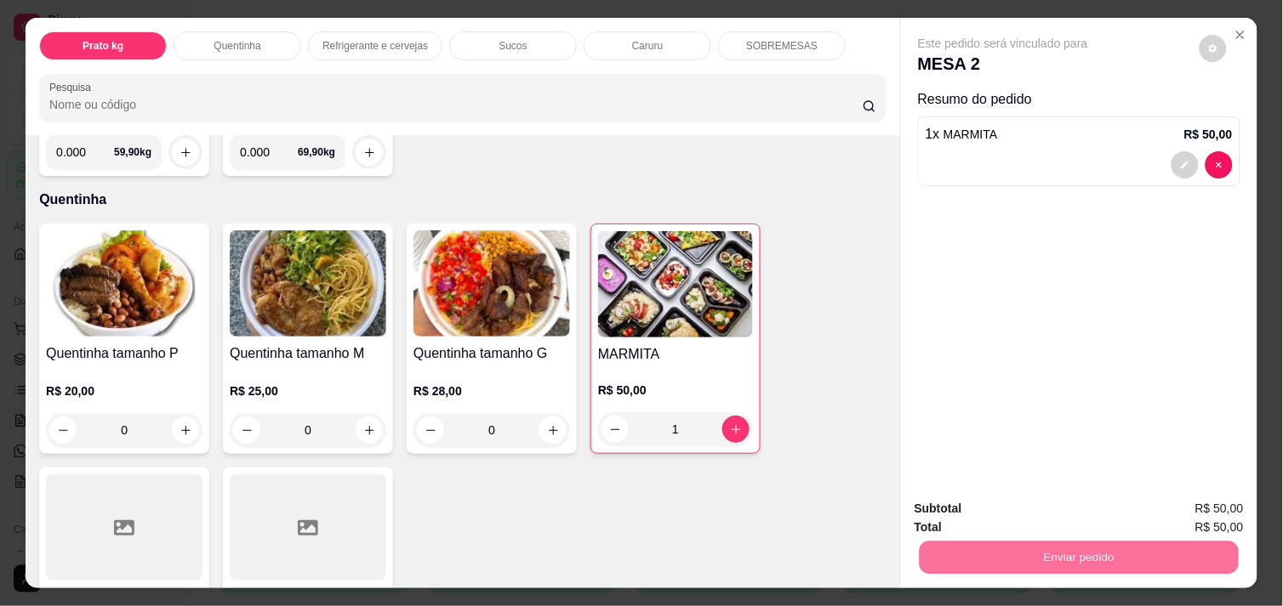
click at [1050, 504] on button "Não registrar e enviar pedido" at bounding box center [1022, 508] width 172 height 31
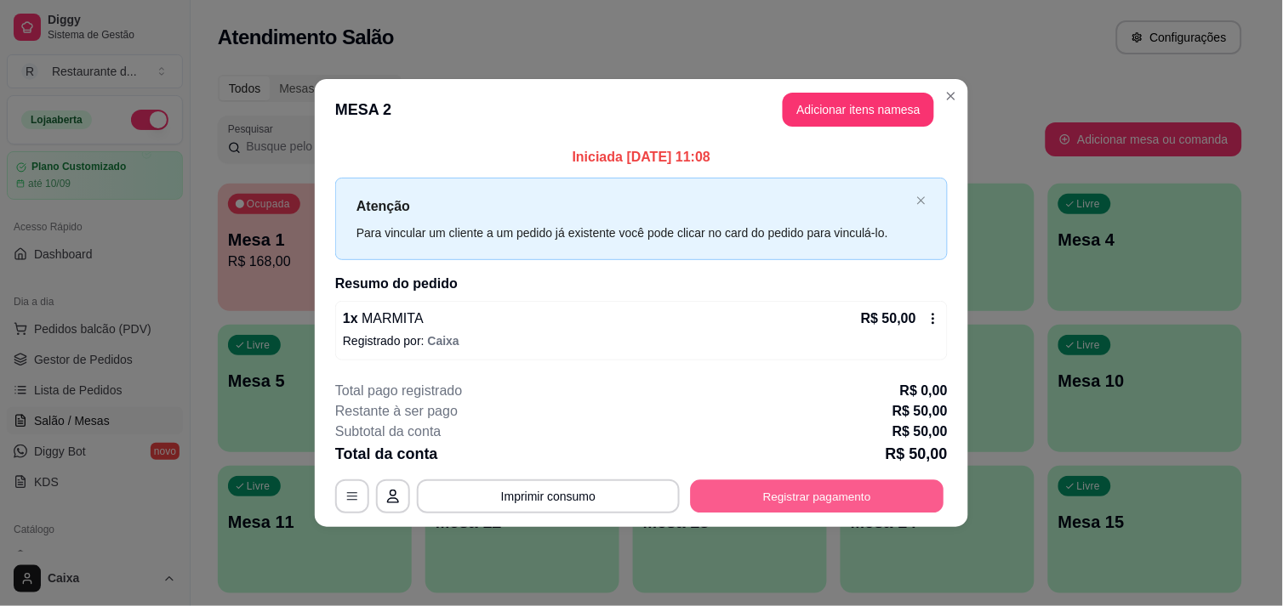
click at [833, 499] on button "Registrar pagamento" at bounding box center [817, 497] width 253 height 33
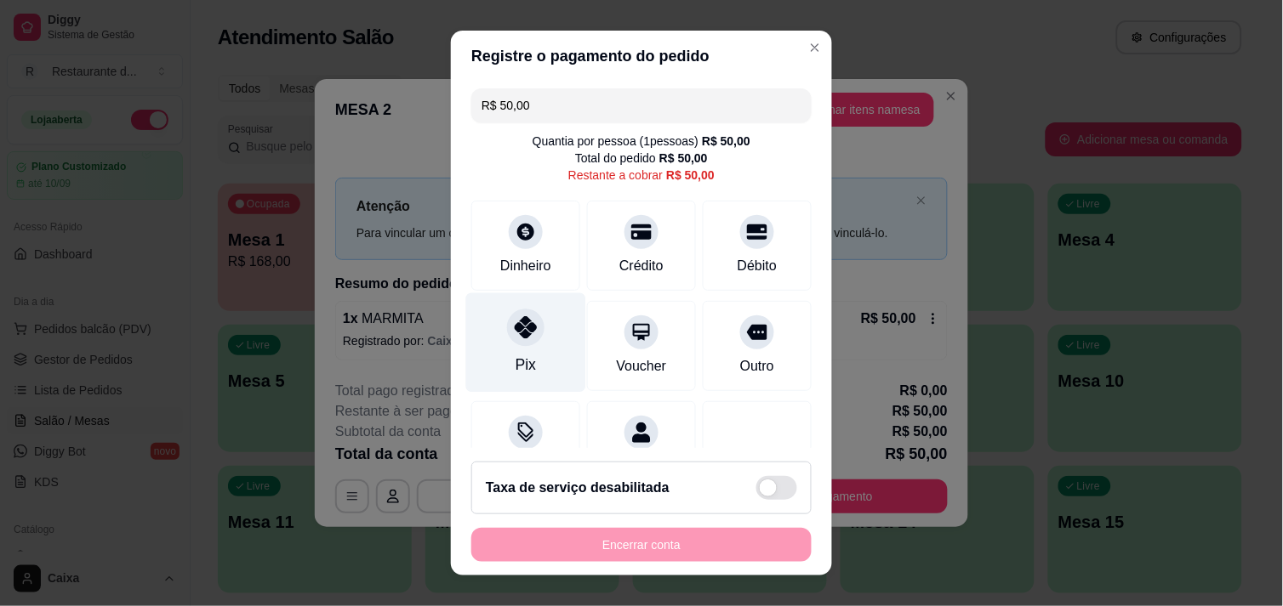
click at [516, 344] on div at bounding box center [525, 327] width 37 height 37
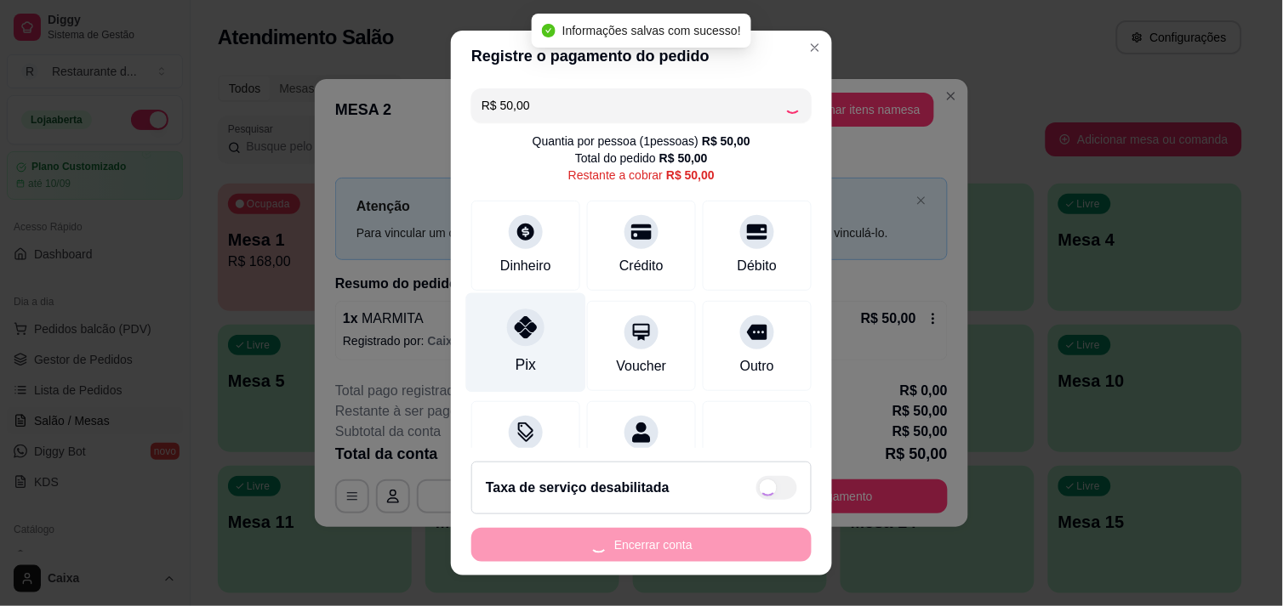
type input "R$ 0,00"
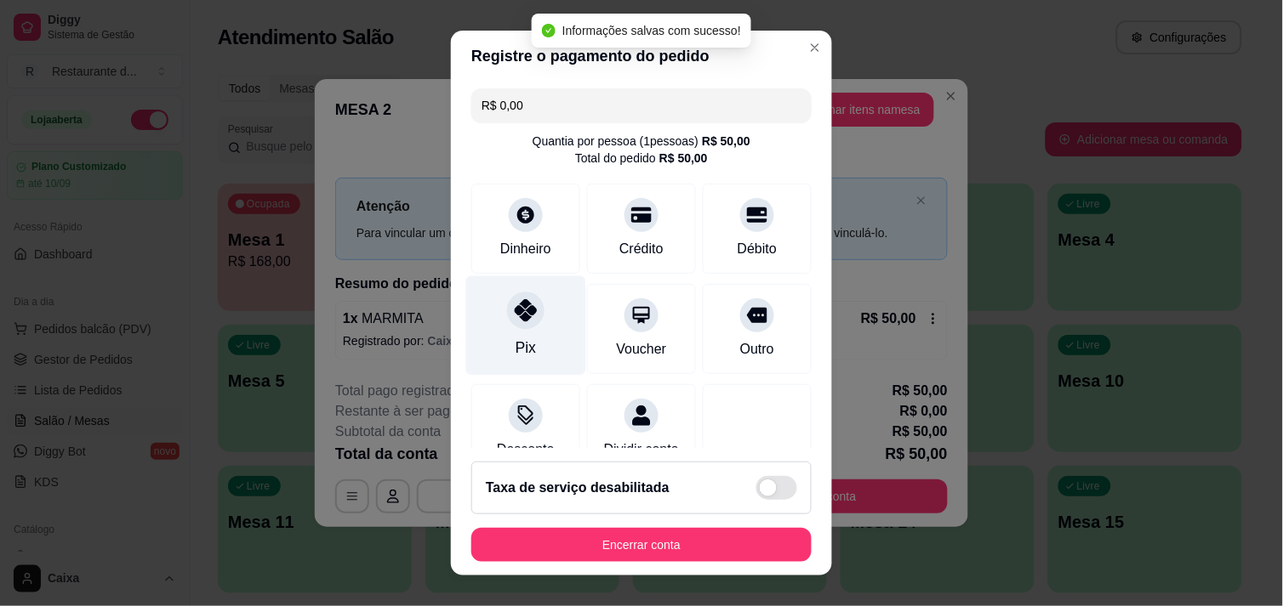
click at [516, 344] on div "Pix" at bounding box center [525, 348] width 20 height 22
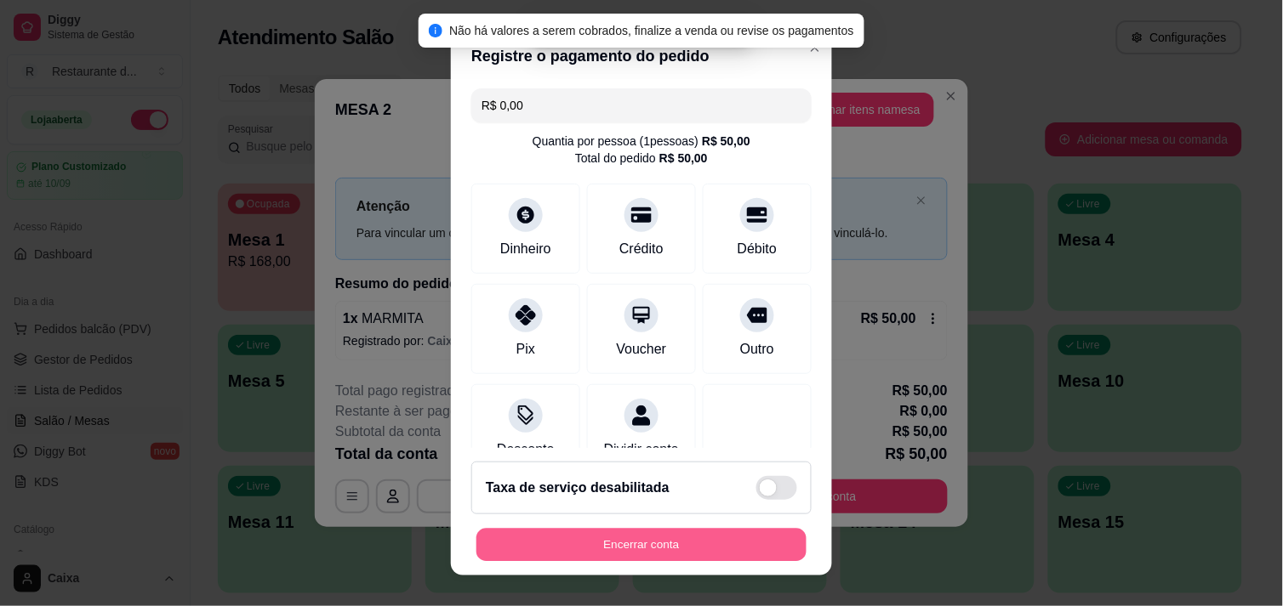
click at [605, 537] on button "Encerrar conta" at bounding box center [641, 545] width 330 height 33
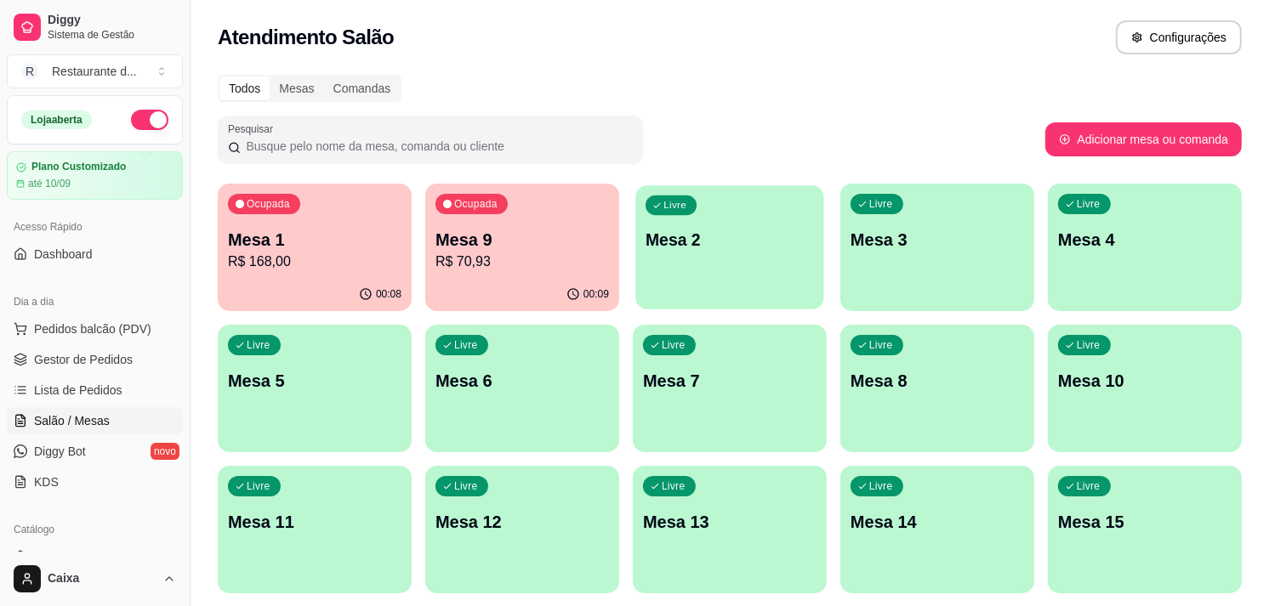
click at [786, 247] on p "Mesa 2" at bounding box center [730, 240] width 168 height 23
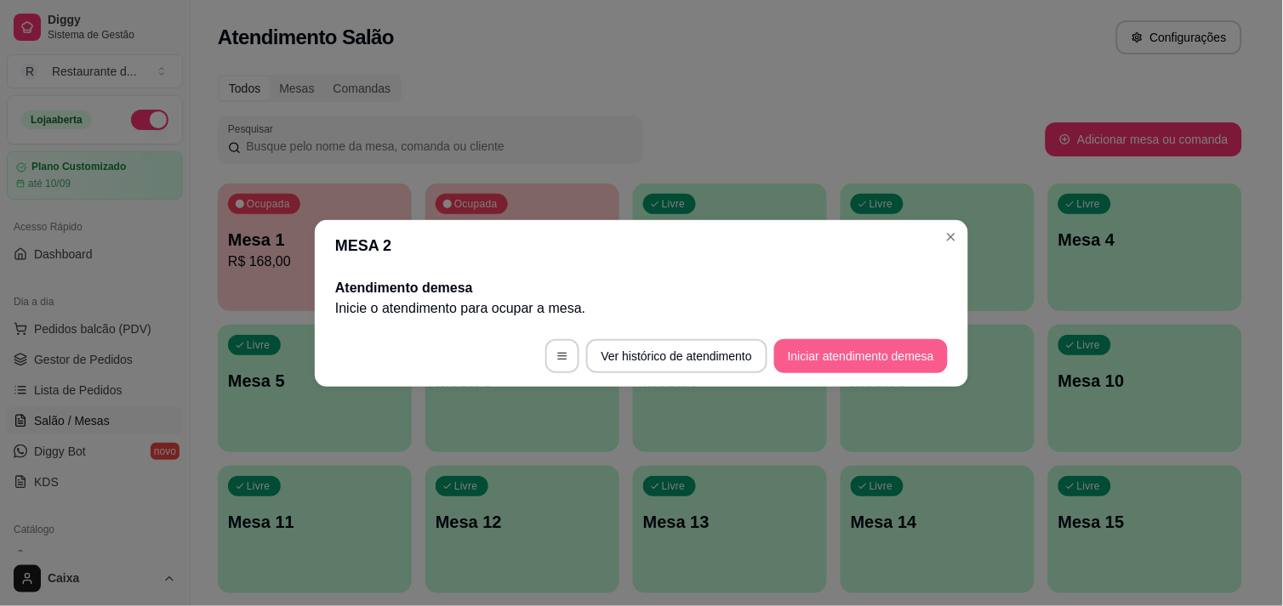
click at [834, 346] on button "Iniciar atendimento de mesa" at bounding box center [861, 356] width 174 height 34
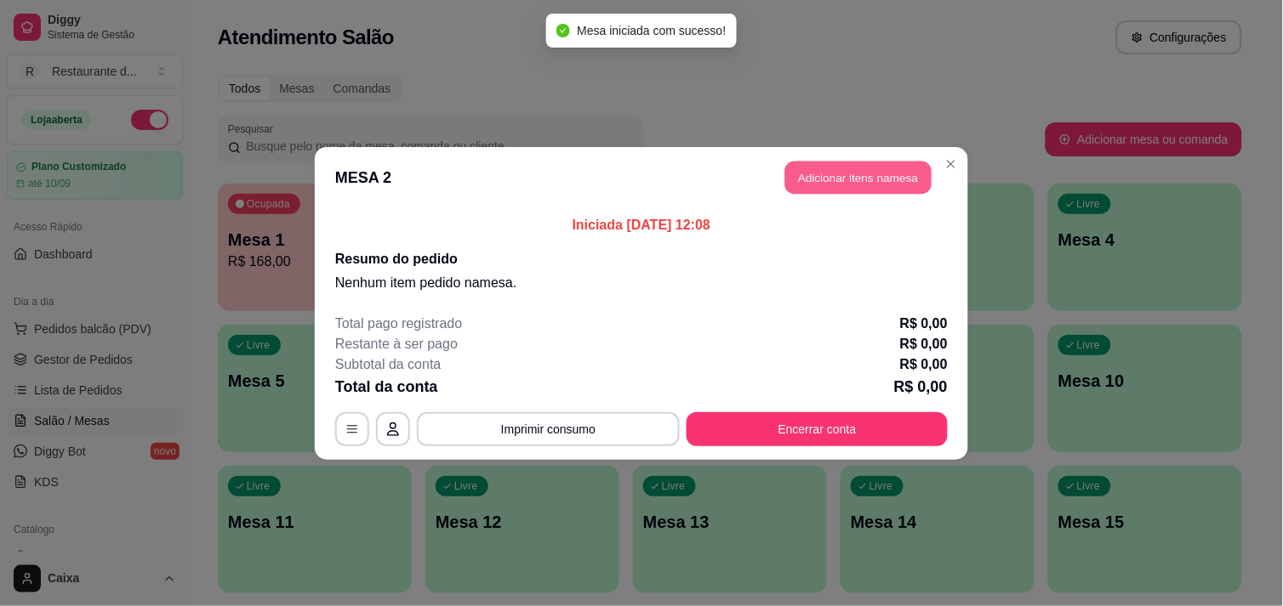
click at [869, 168] on button "Adicionar itens na mesa" at bounding box center [858, 177] width 146 height 33
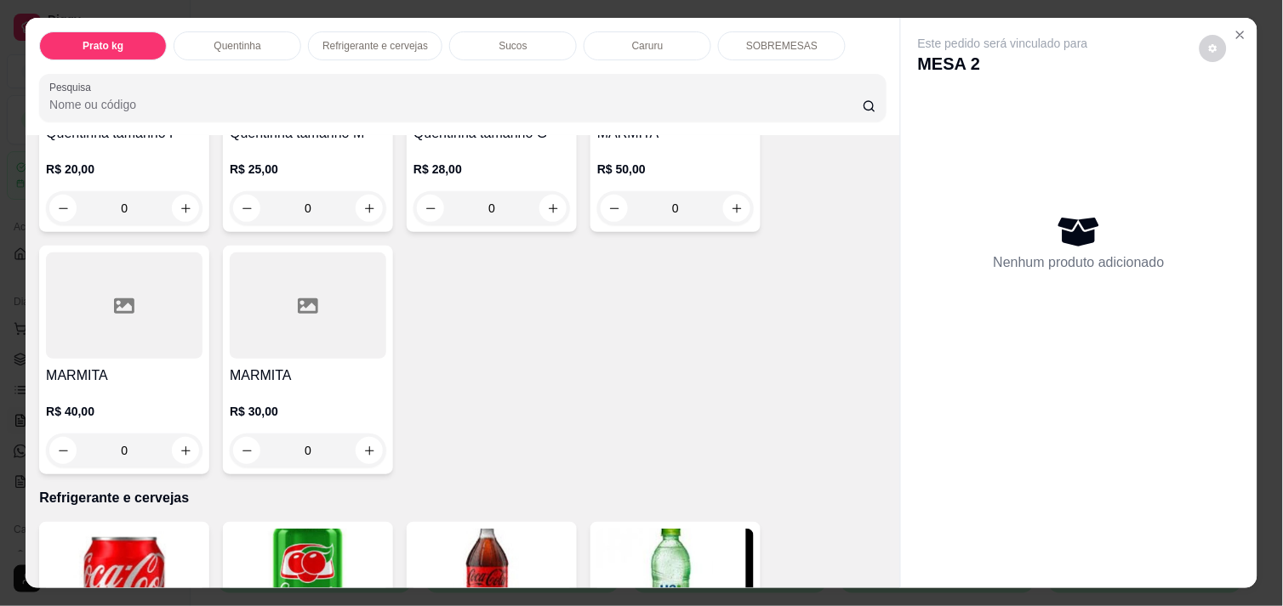
scroll to position [491, 0]
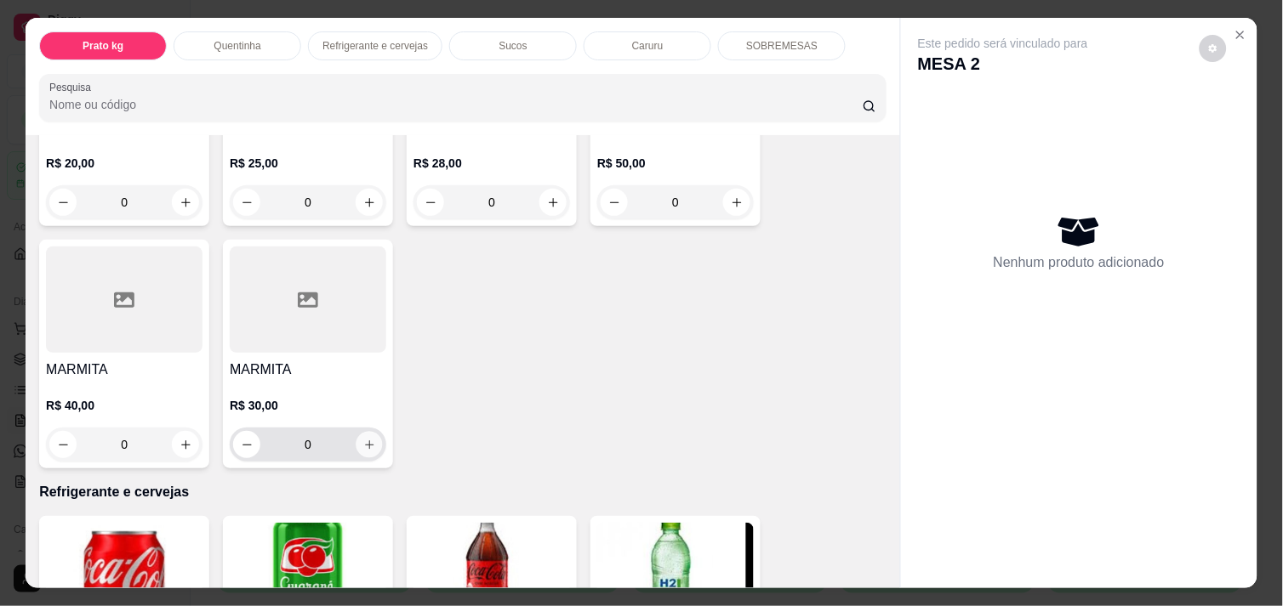
click at [363, 439] on icon "increase-product-quantity" at bounding box center [369, 445] width 13 height 13
type input "1"
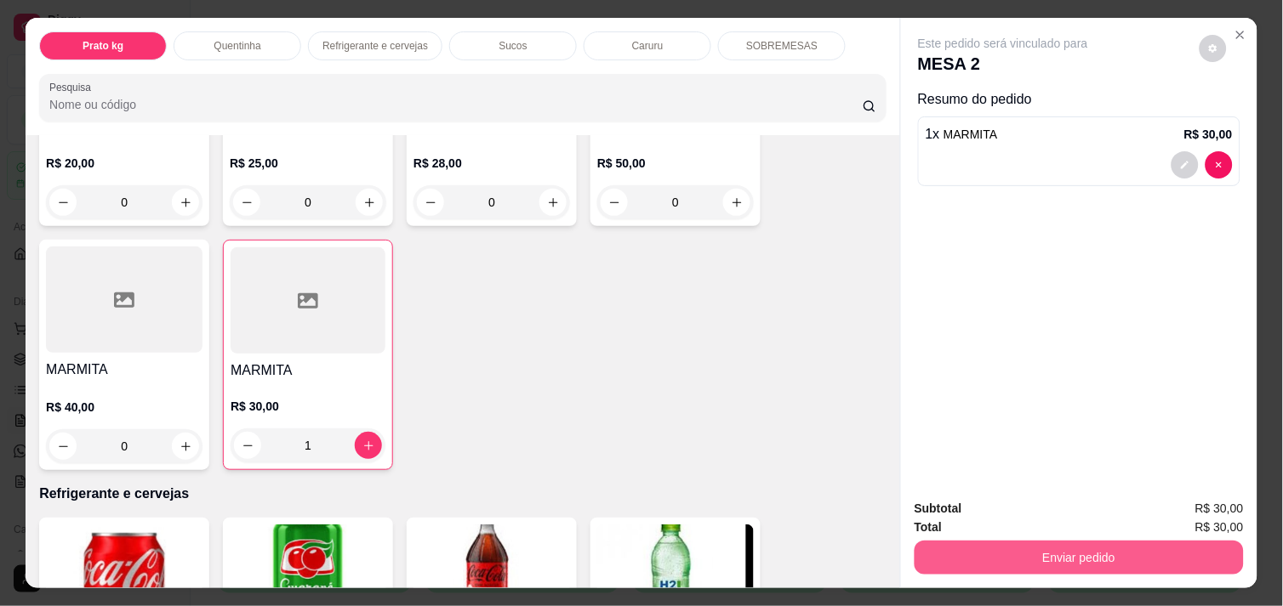
click at [1086, 541] on button "Enviar pedido" at bounding box center [1078, 558] width 329 height 34
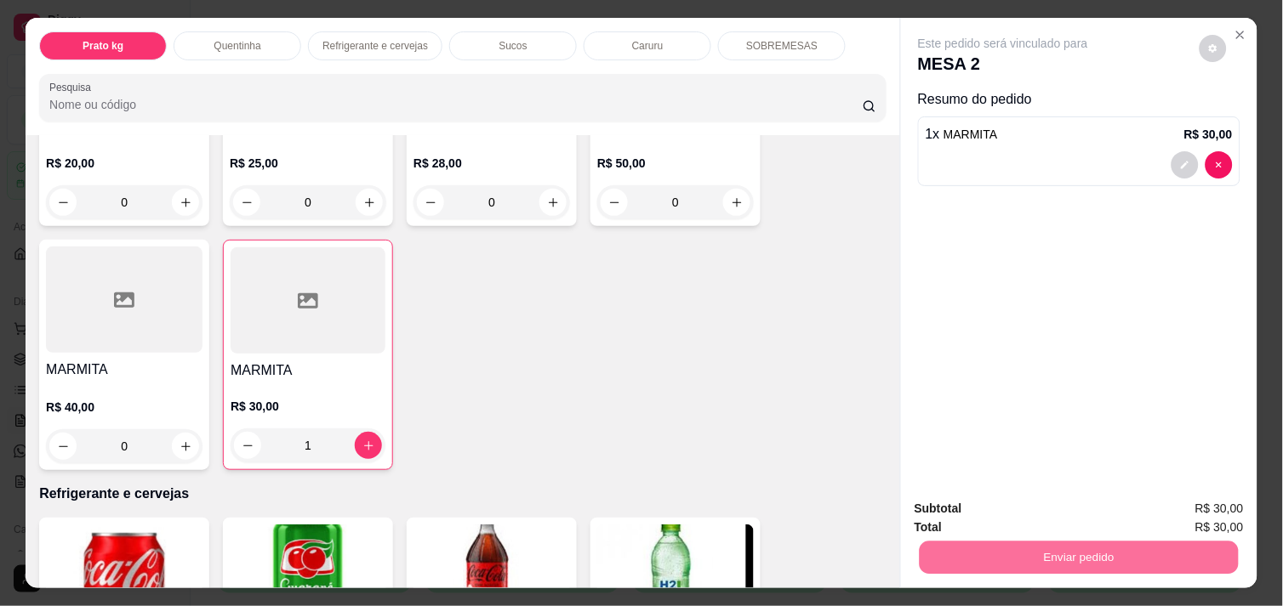
click at [1051, 502] on button "Não registrar e enviar pedido" at bounding box center [1022, 508] width 172 height 31
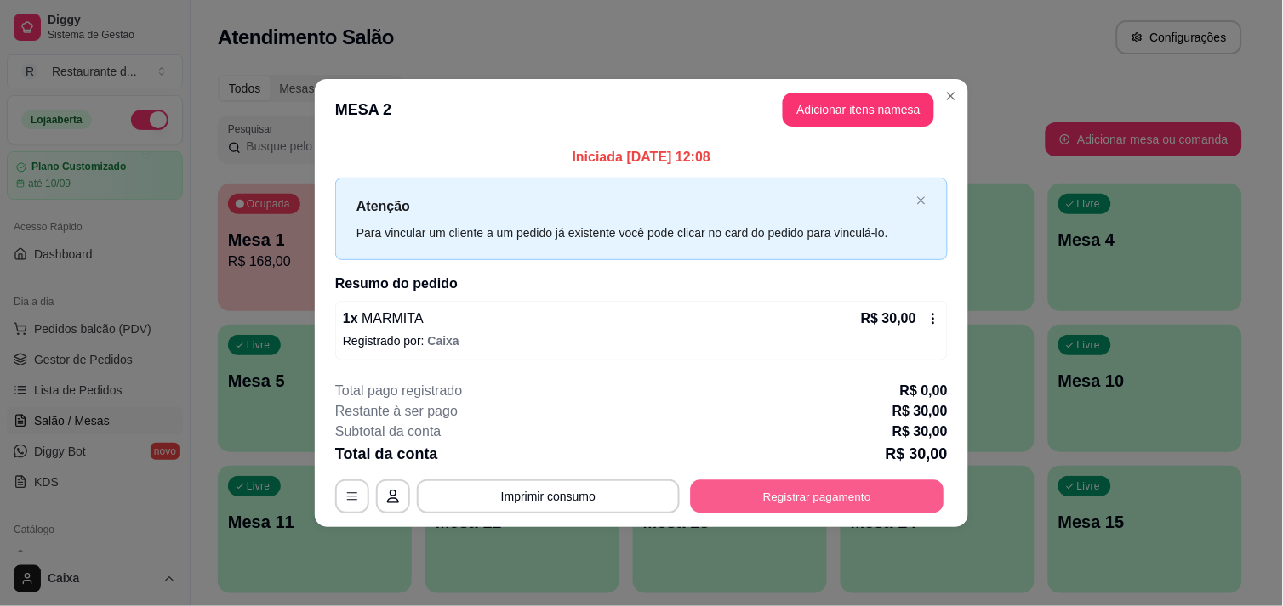
click at [760, 489] on button "Registrar pagamento" at bounding box center [817, 497] width 253 height 33
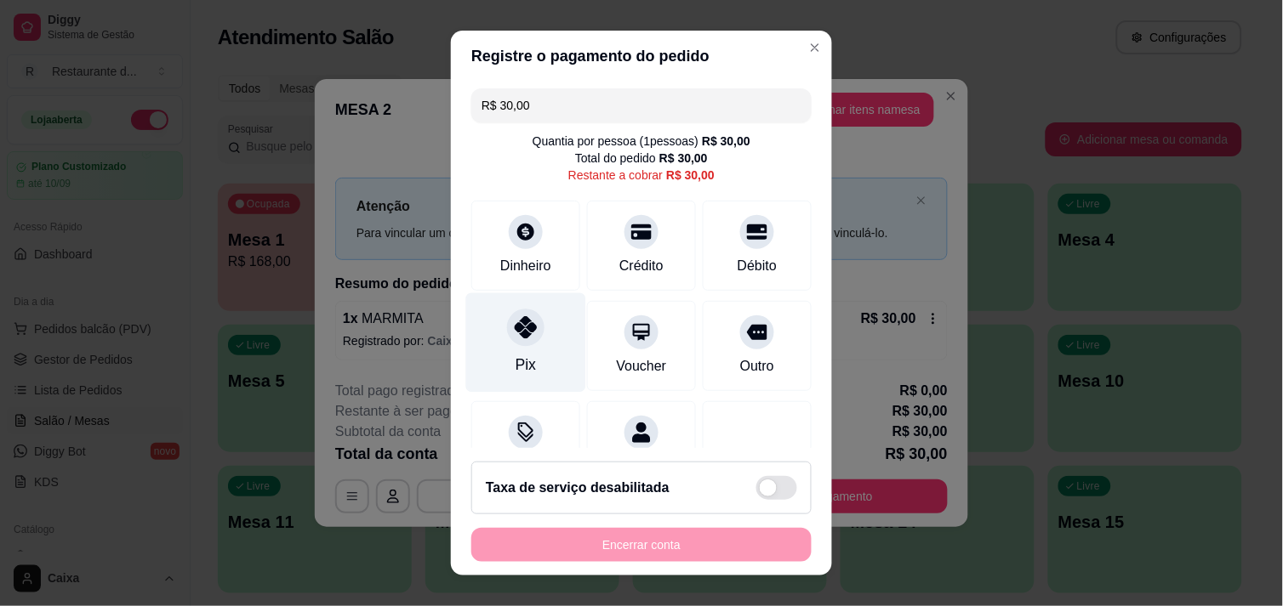
click at [521, 339] on div at bounding box center [525, 327] width 37 height 37
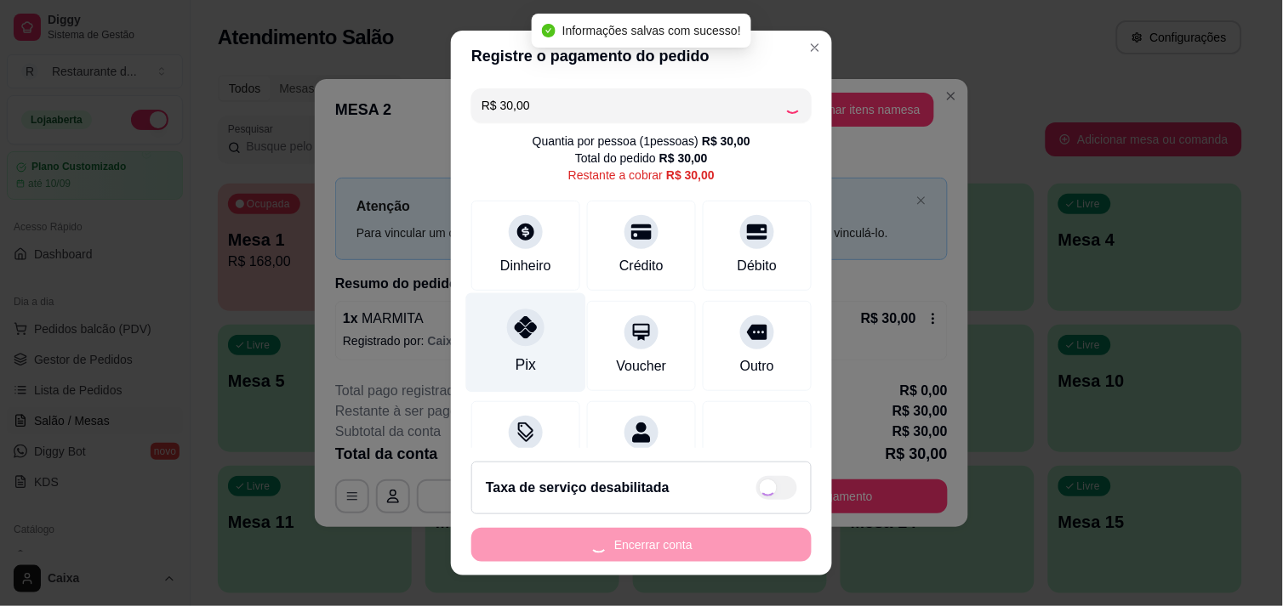
type input "R$ 0,00"
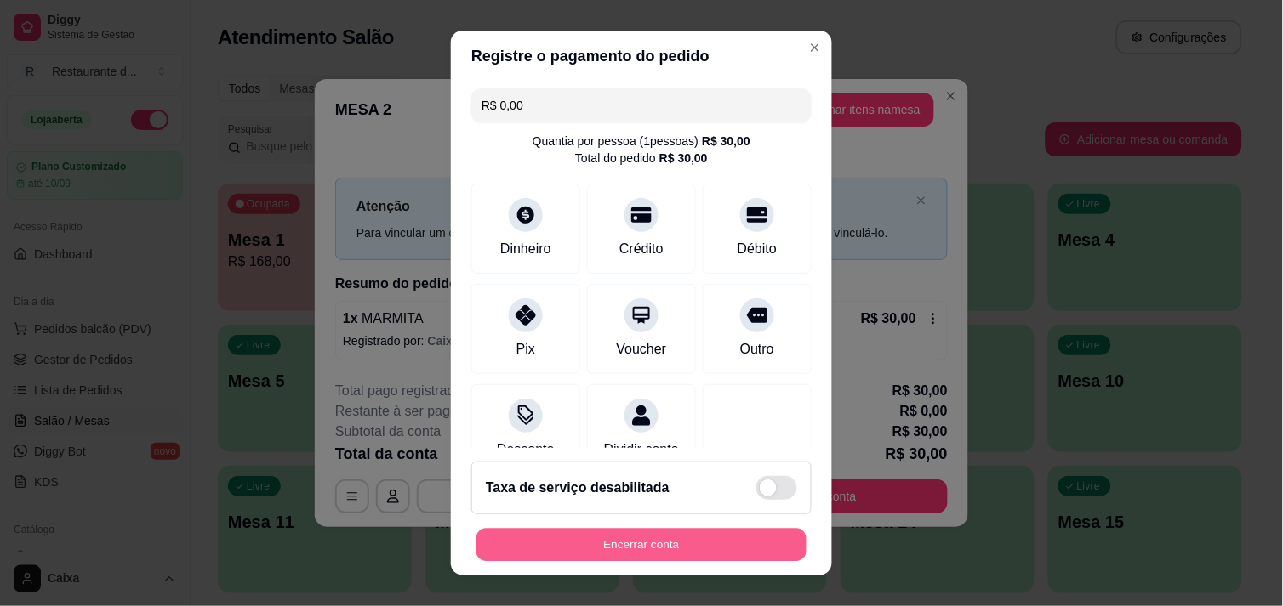
click at [593, 532] on button "Encerrar conta" at bounding box center [641, 545] width 330 height 33
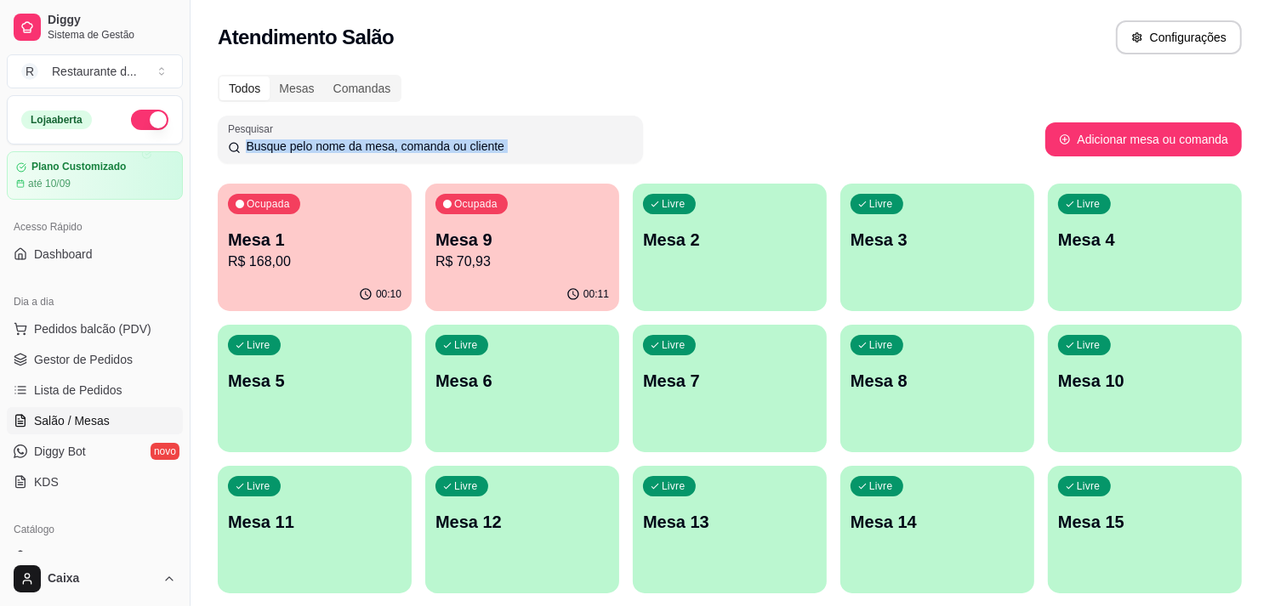
click at [766, 156] on div "Pesquisar" at bounding box center [632, 140] width 828 height 48
click at [737, 257] on div "Livre Mesa 2" at bounding box center [729, 237] width 188 height 104
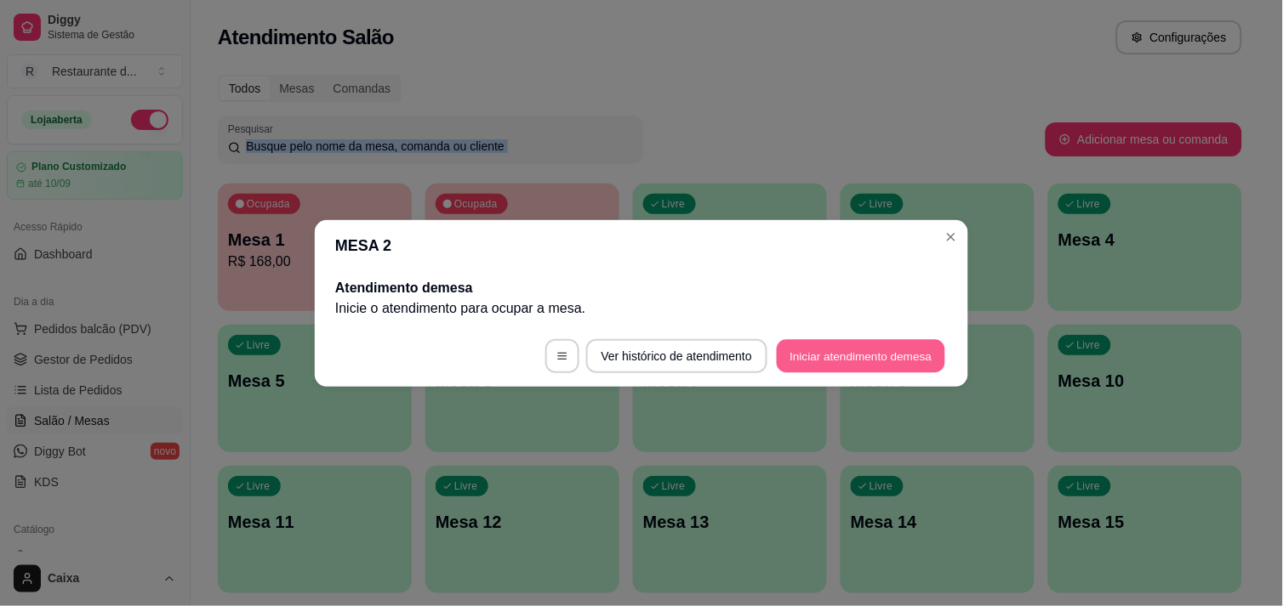
click at [846, 362] on button "Iniciar atendimento de mesa" at bounding box center [861, 355] width 168 height 33
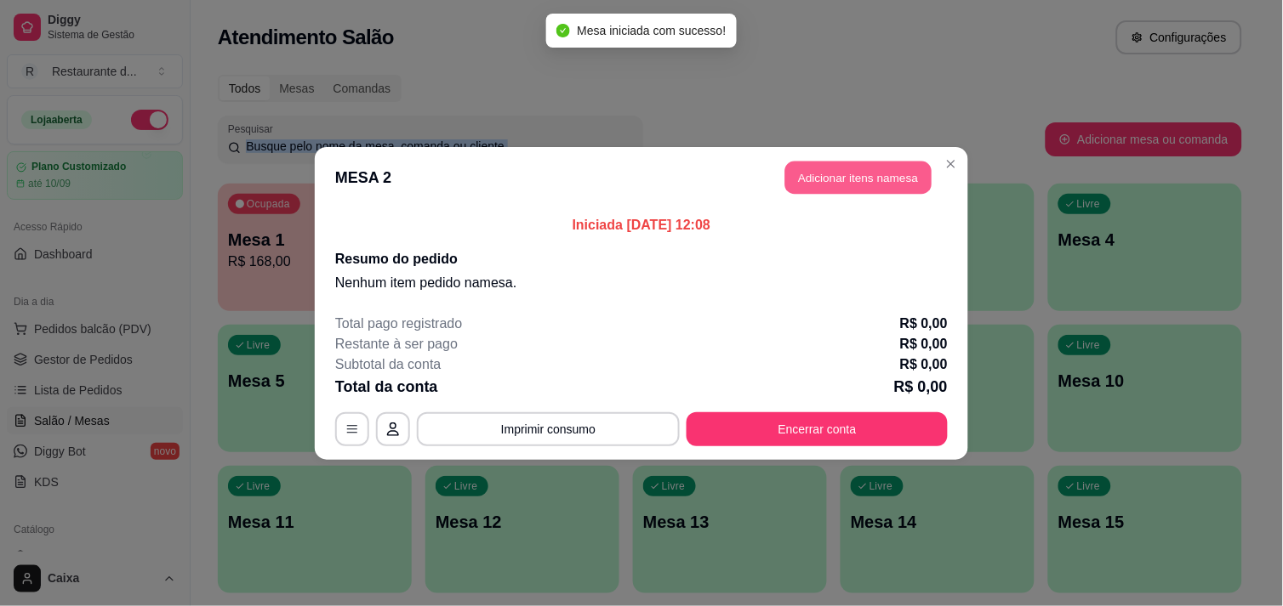
click at [829, 179] on button "Adicionar itens na mesa" at bounding box center [858, 177] width 146 height 33
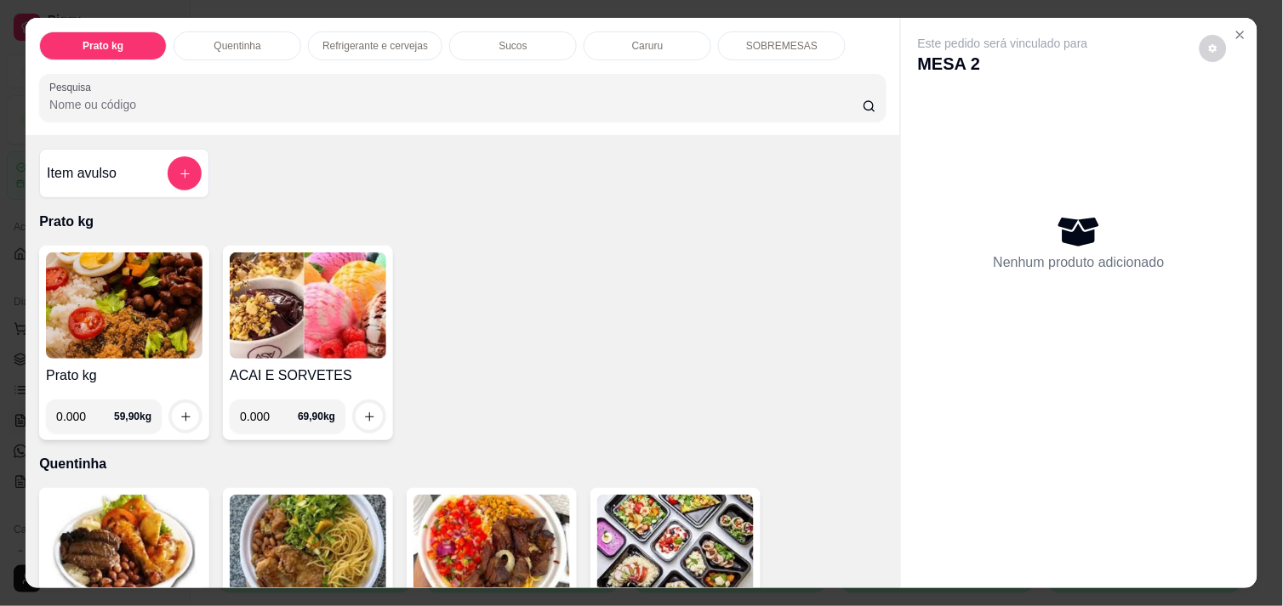
click at [78, 411] on input "0.000" at bounding box center [85, 417] width 58 height 34
type input "0.484"
click at [184, 411] on button "increase-product-quantity" at bounding box center [186, 417] width 26 height 26
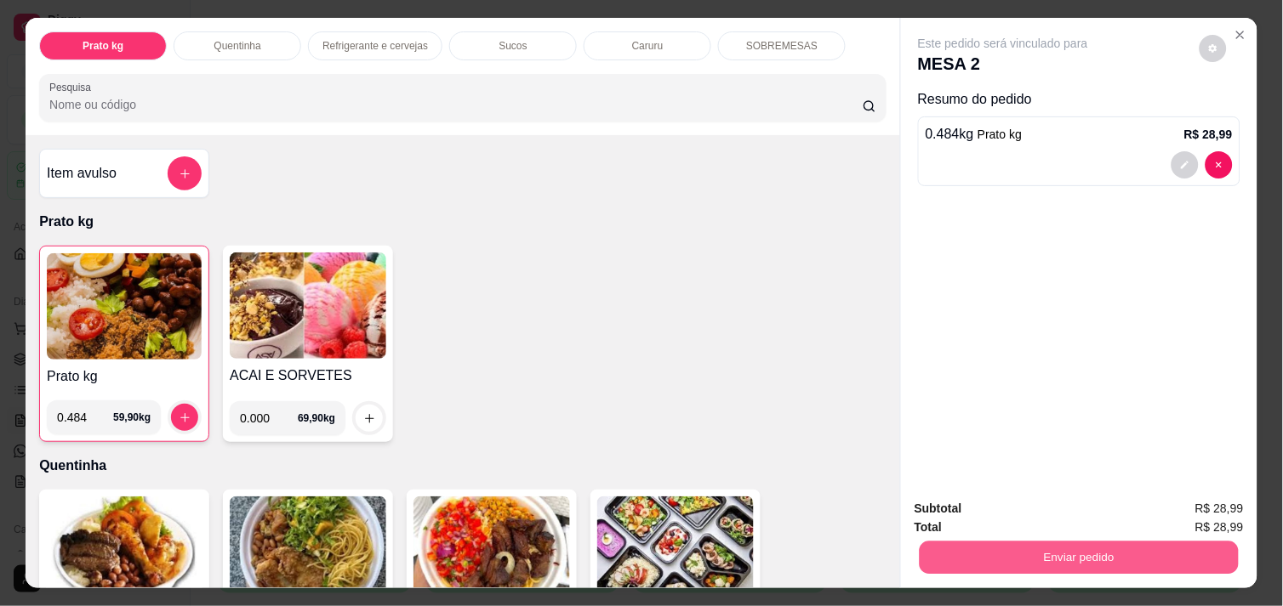
click at [1085, 553] on button "Enviar pedido" at bounding box center [1078, 557] width 319 height 33
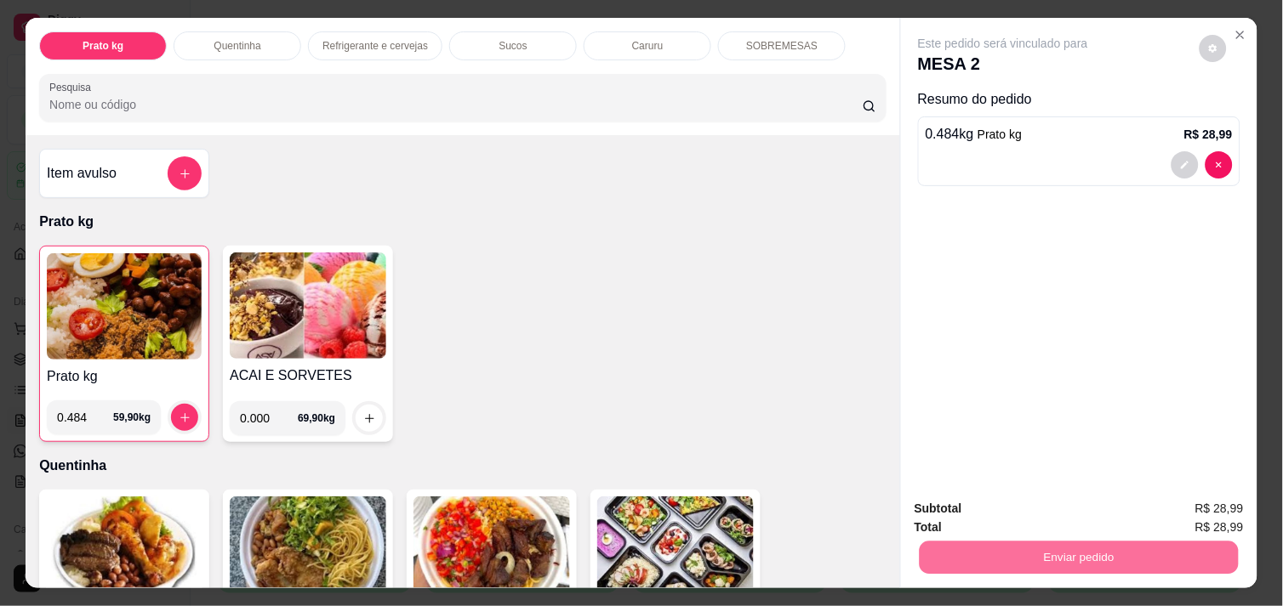
click at [1038, 511] on button "Não registrar e enviar pedido" at bounding box center [1022, 509] width 177 height 32
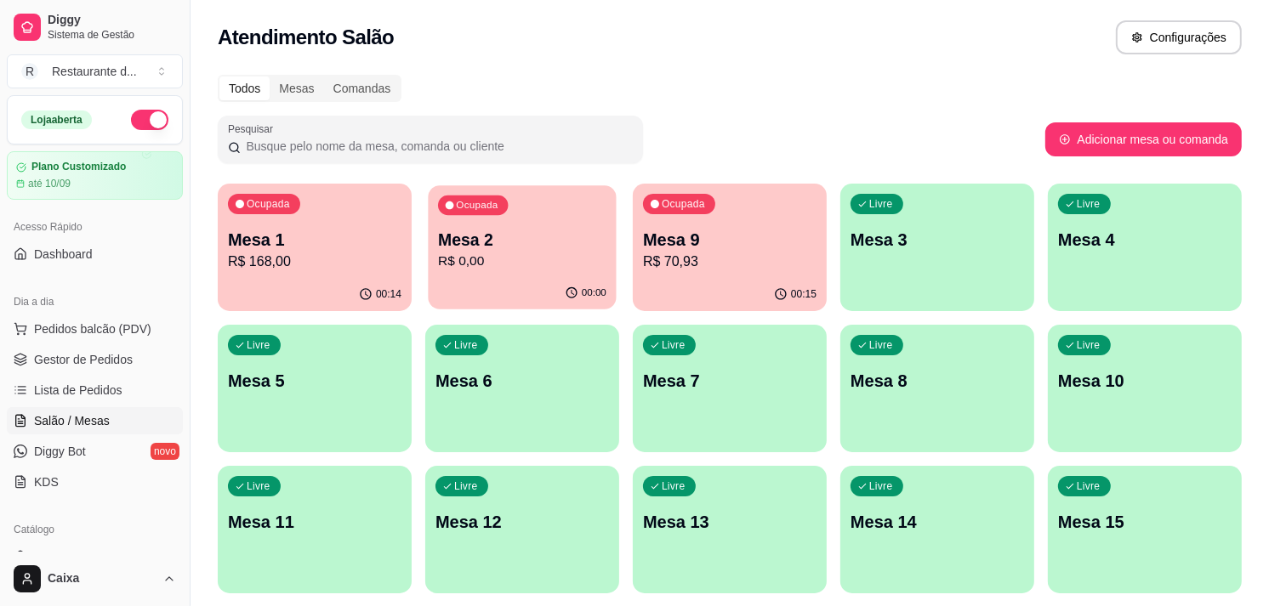
click at [489, 242] on p "Mesa 2" at bounding box center [522, 240] width 168 height 23
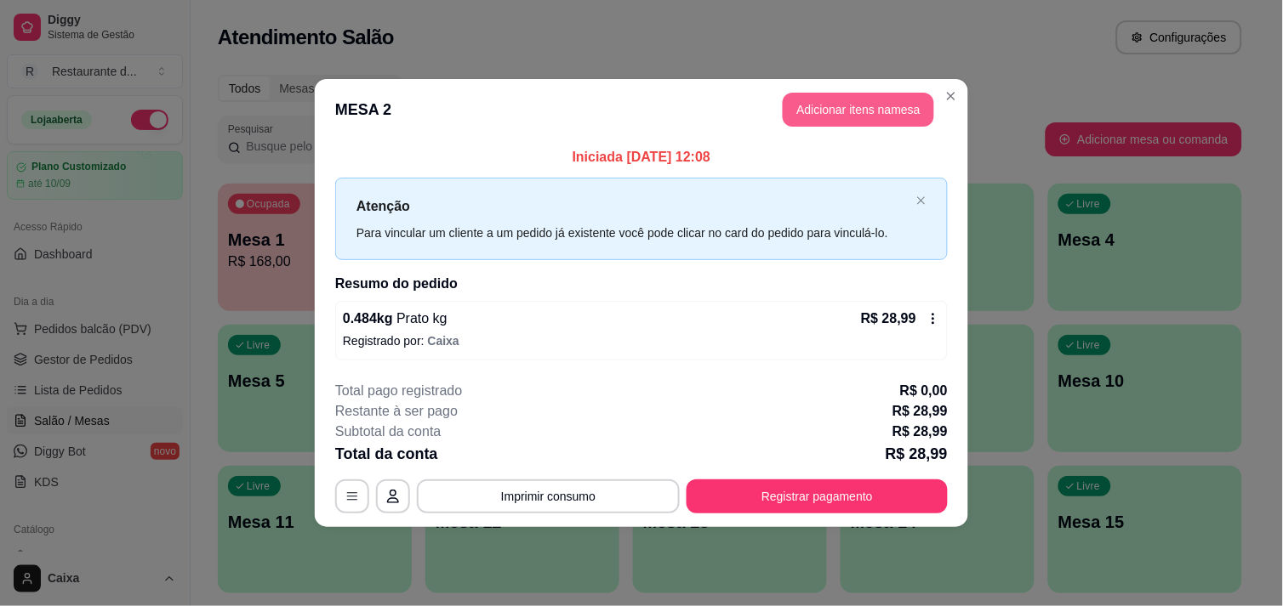
click at [831, 111] on button "Adicionar itens na mesa" at bounding box center [857, 110] width 151 height 34
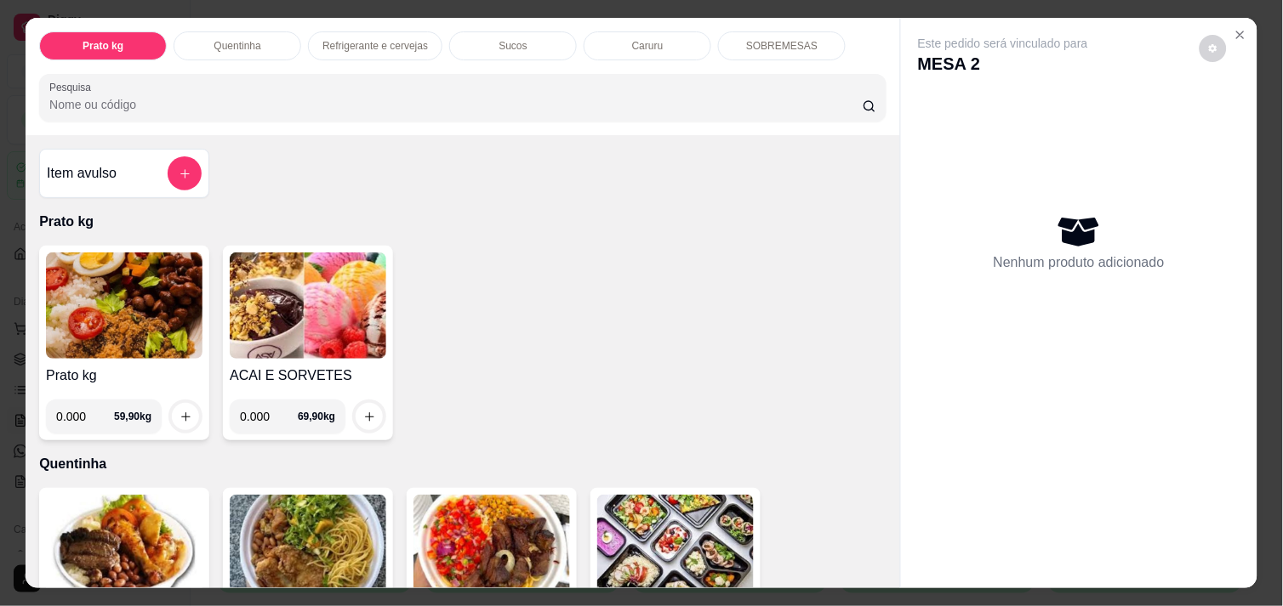
click at [77, 409] on input "0.000" at bounding box center [85, 417] width 58 height 34
type input "0.514"
click at [179, 414] on icon "increase-product-quantity" at bounding box center [185, 417] width 13 height 13
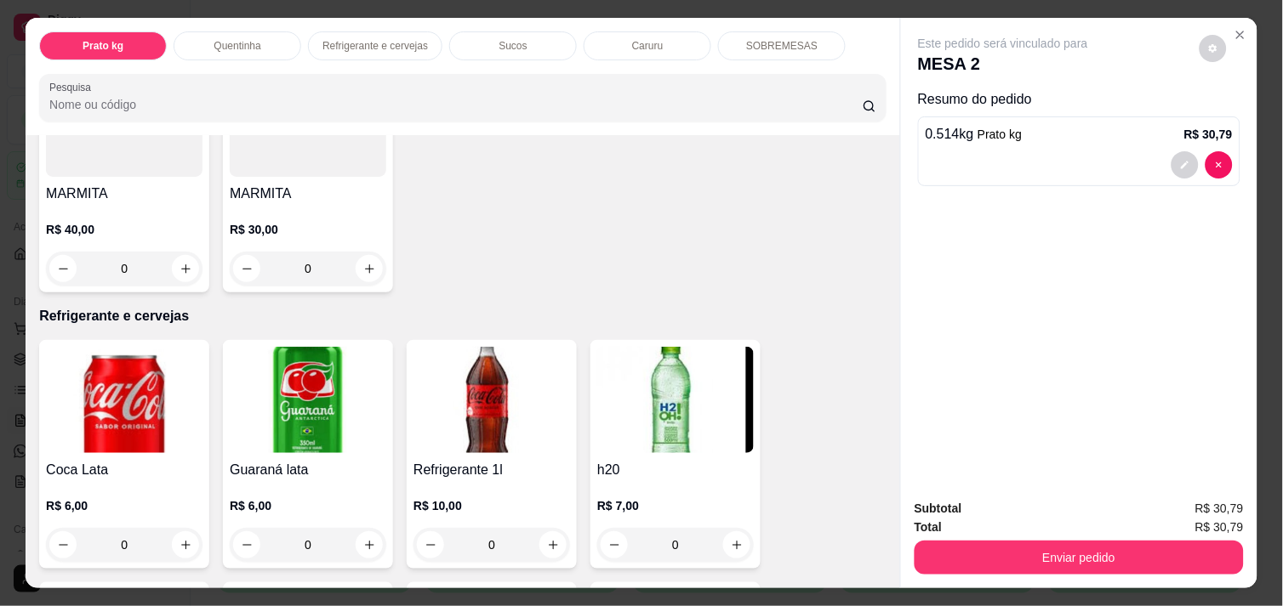
scroll to position [680, 0]
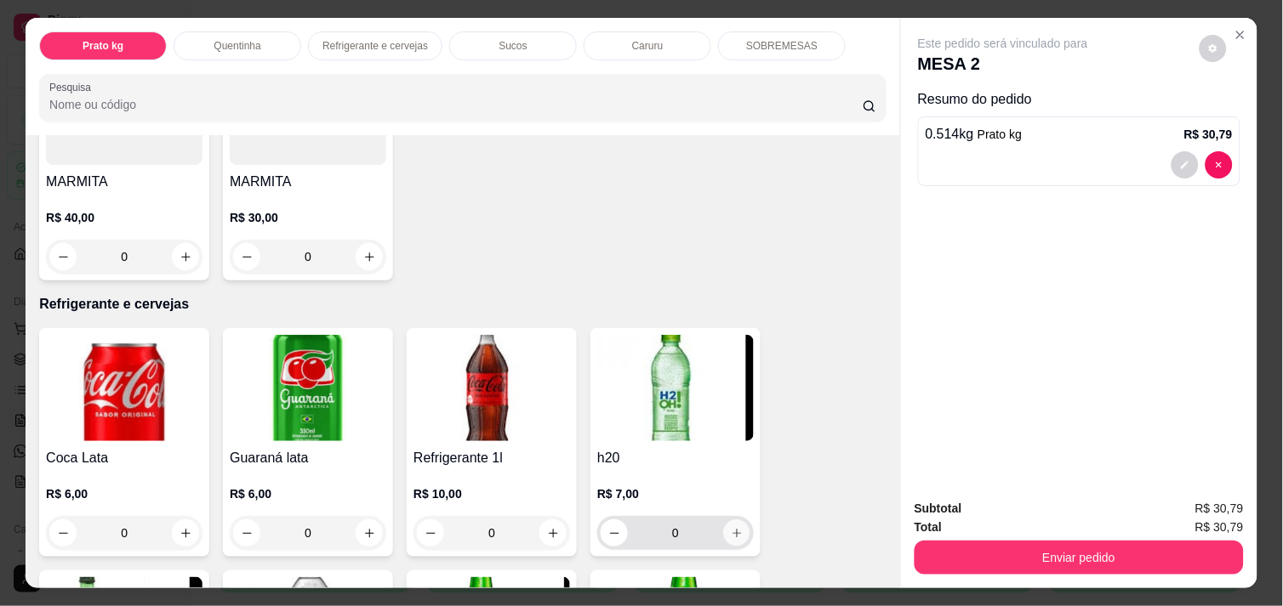
click at [731, 528] on icon "increase-product-quantity" at bounding box center [737, 533] width 13 height 13
type input "1"
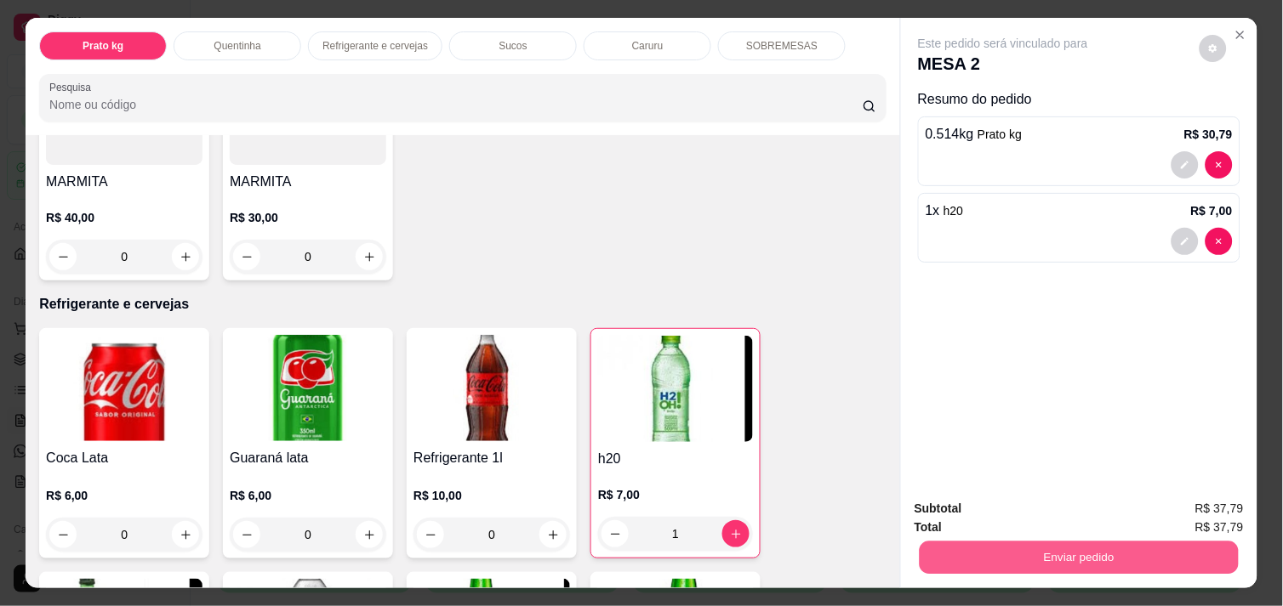
click at [1002, 547] on button "Enviar pedido" at bounding box center [1078, 557] width 319 height 33
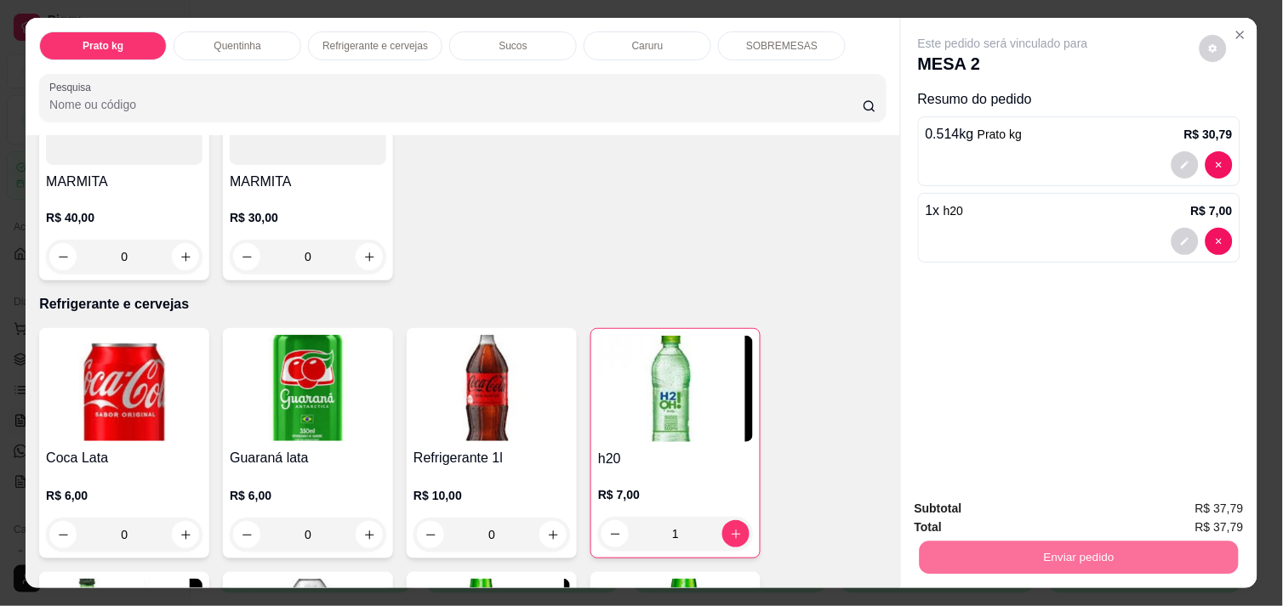
click at [992, 508] on button "Não registrar e enviar pedido" at bounding box center [1022, 508] width 172 height 31
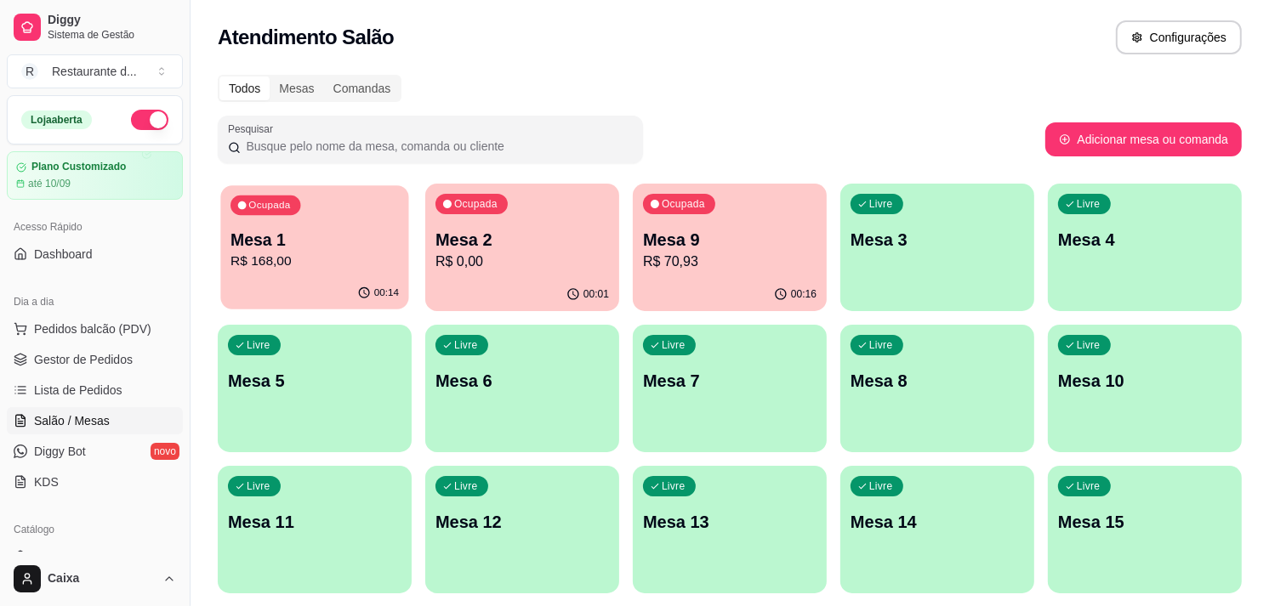
click at [343, 255] on p "R$ 168,00" at bounding box center [314, 262] width 168 height 20
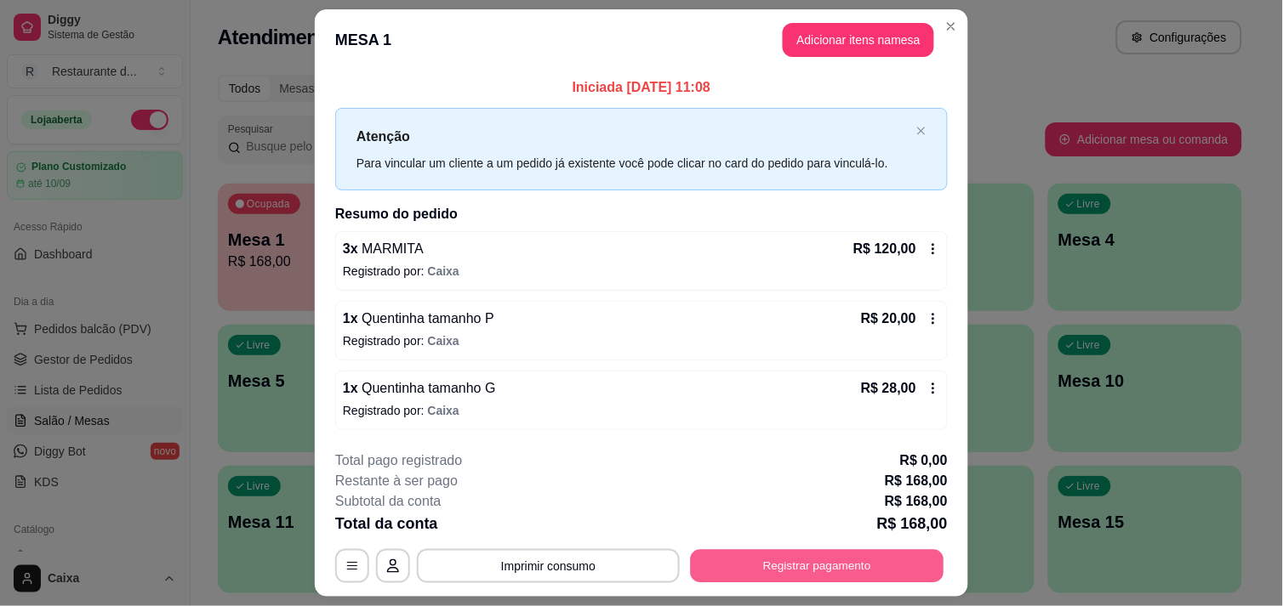
click at [708, 566] on button "Registrar pagamento" at bounding box center [817, 566] width 253 height 33
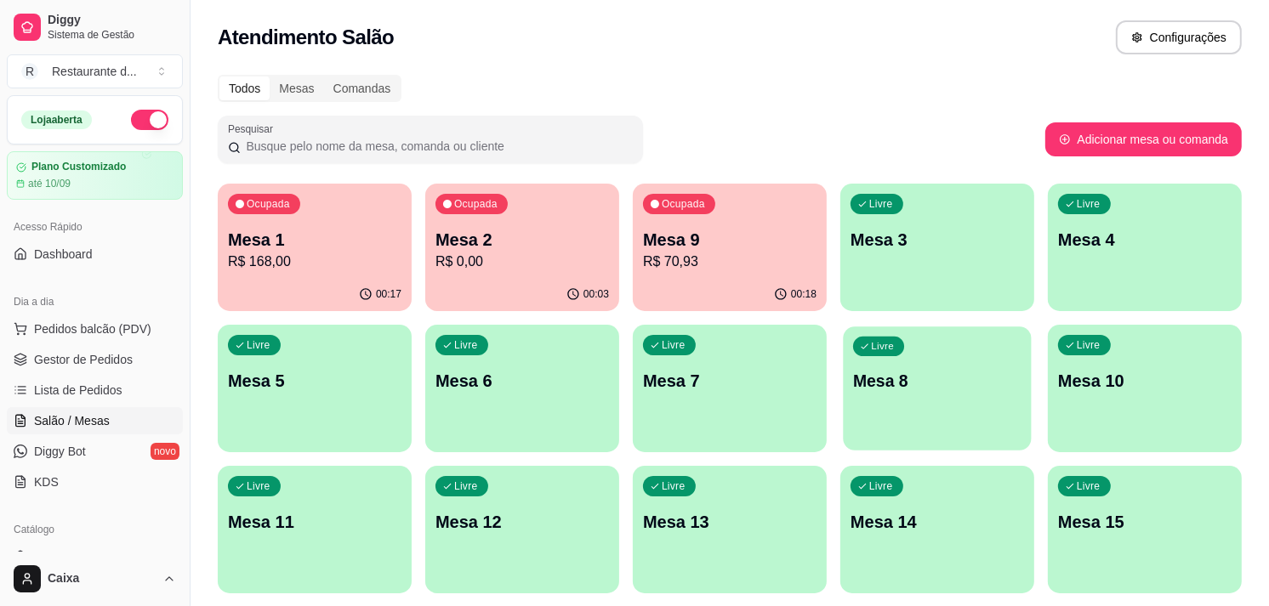
click at [1012, 431] on button "Livre Mesa 8" at bounding box center [937, 389] width 188 height 124
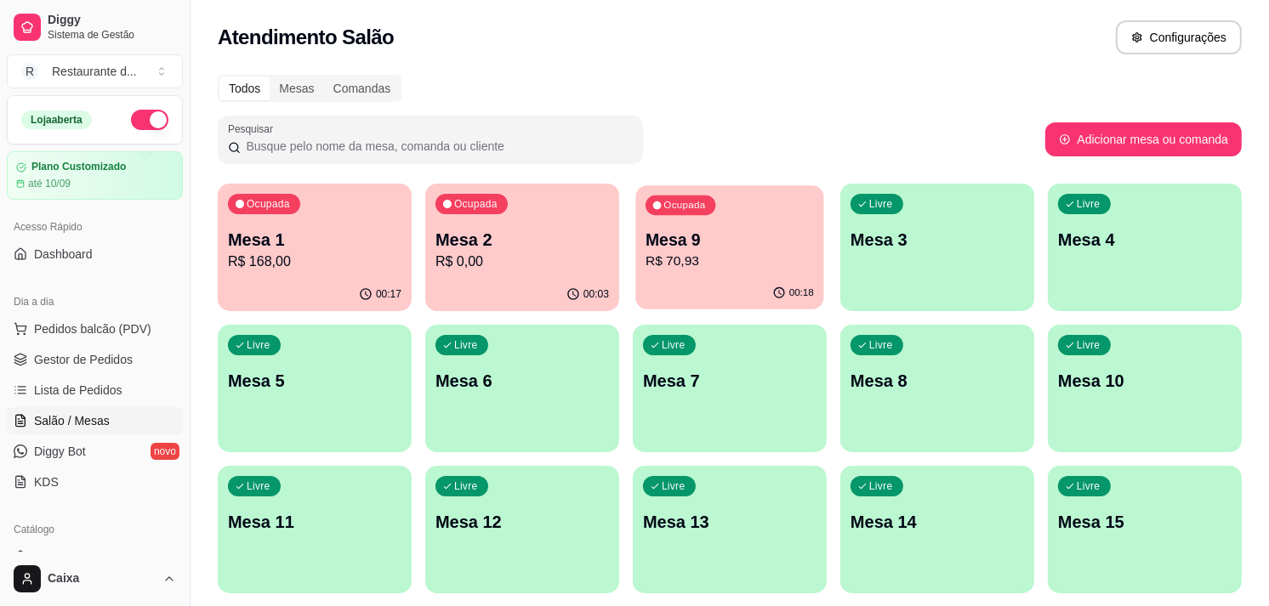
click at [700, 267] on p "R$ 70,93" at bounding box center [730, 262] width 168 height 20
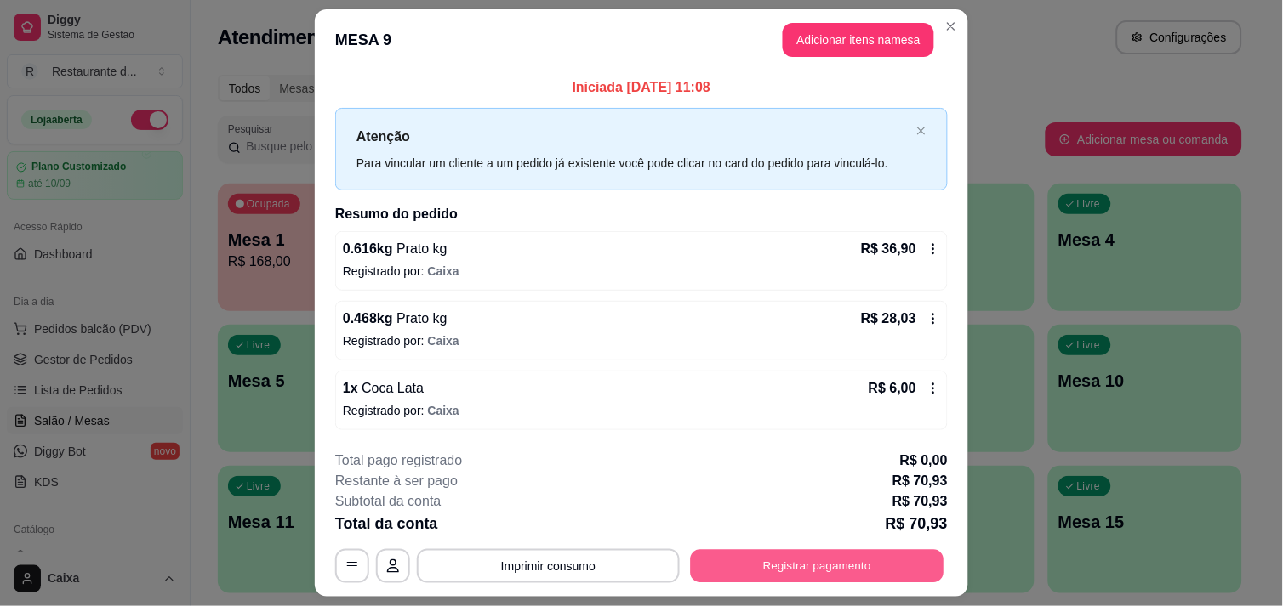
click at [770, 571] on button "Registrar pagamento" at bounding box center [817, 566] width 253 height 33
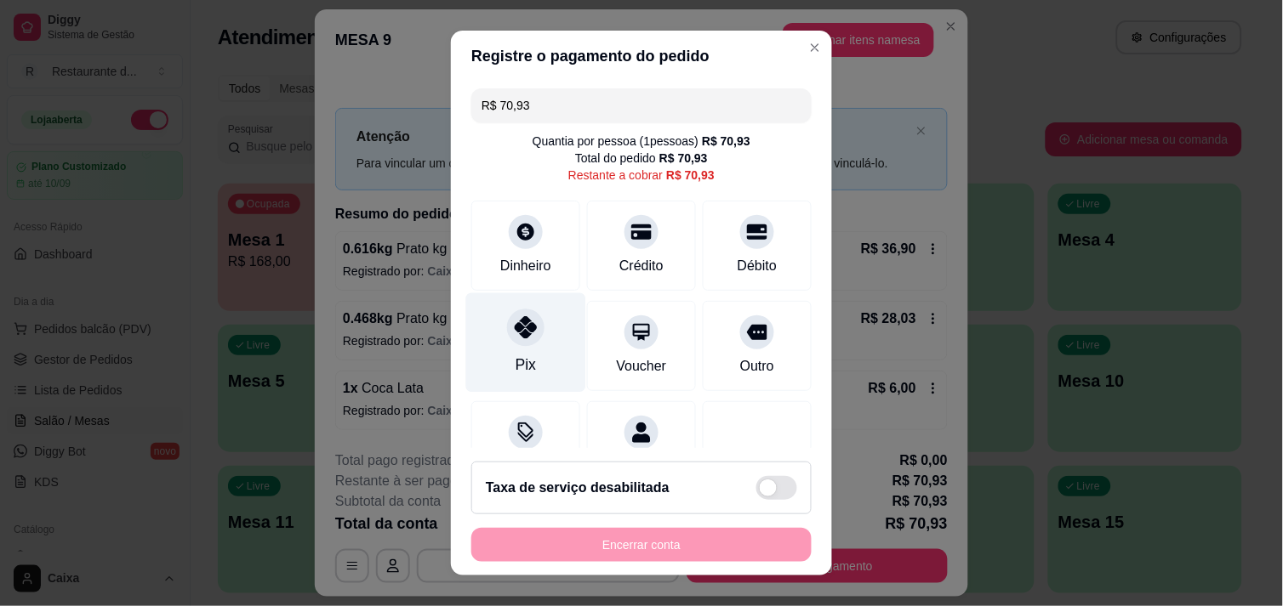
click at [523, 332] on icon at bounding box center [526, 327] width 22 height 22
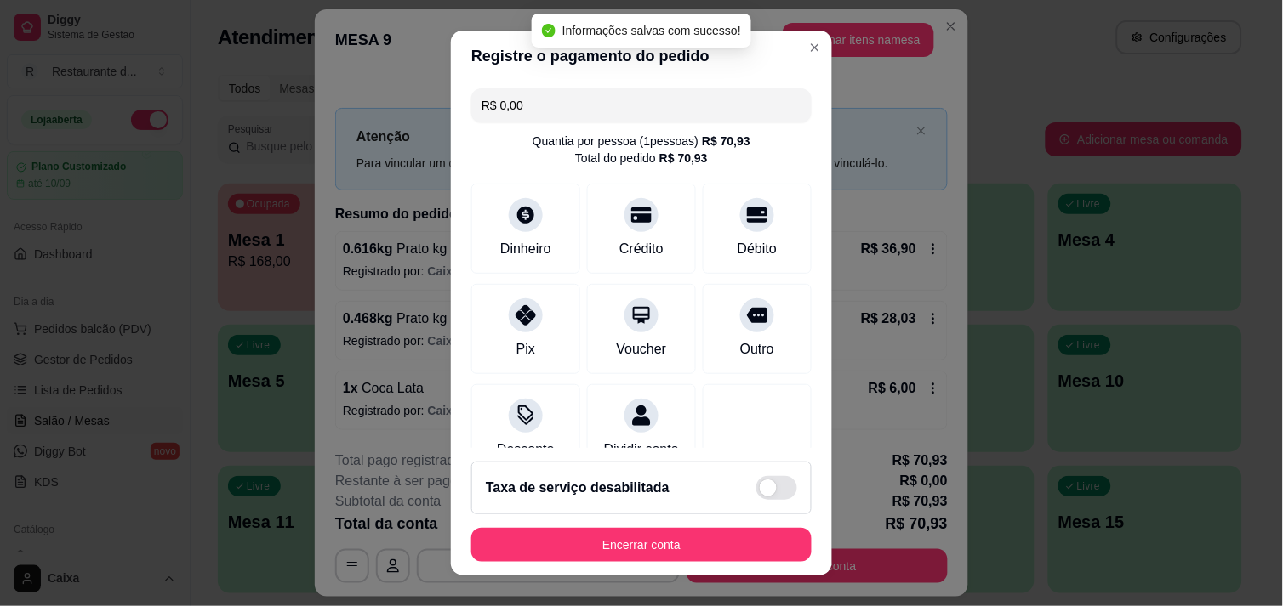
type input "R$ 0,00"
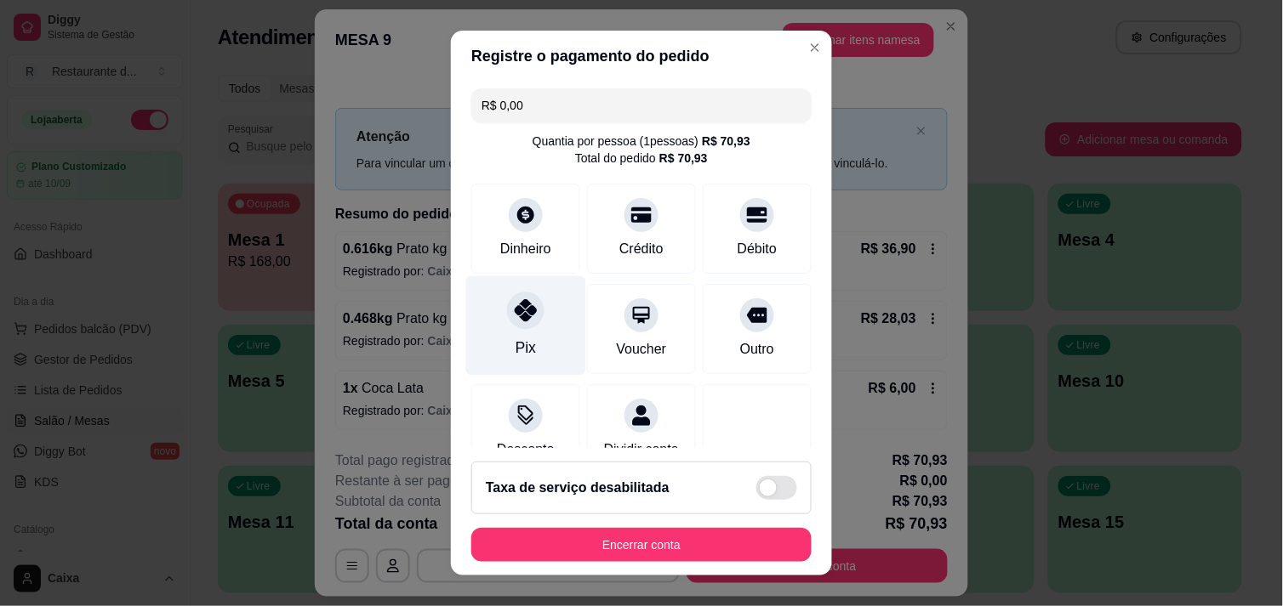
click at [521, 353] on div "Pix" at bounding box center [525, 348] width 20 height 22
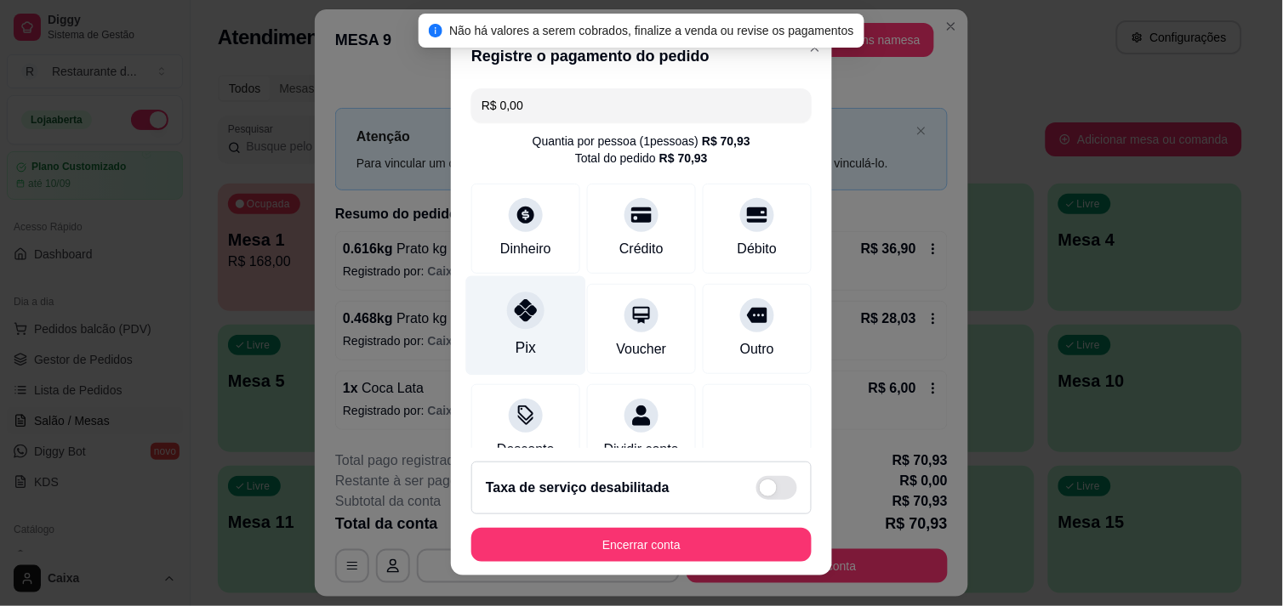
click at [521, 353] on div "Pix" at bounding box center [525, 348] width 20 height 22
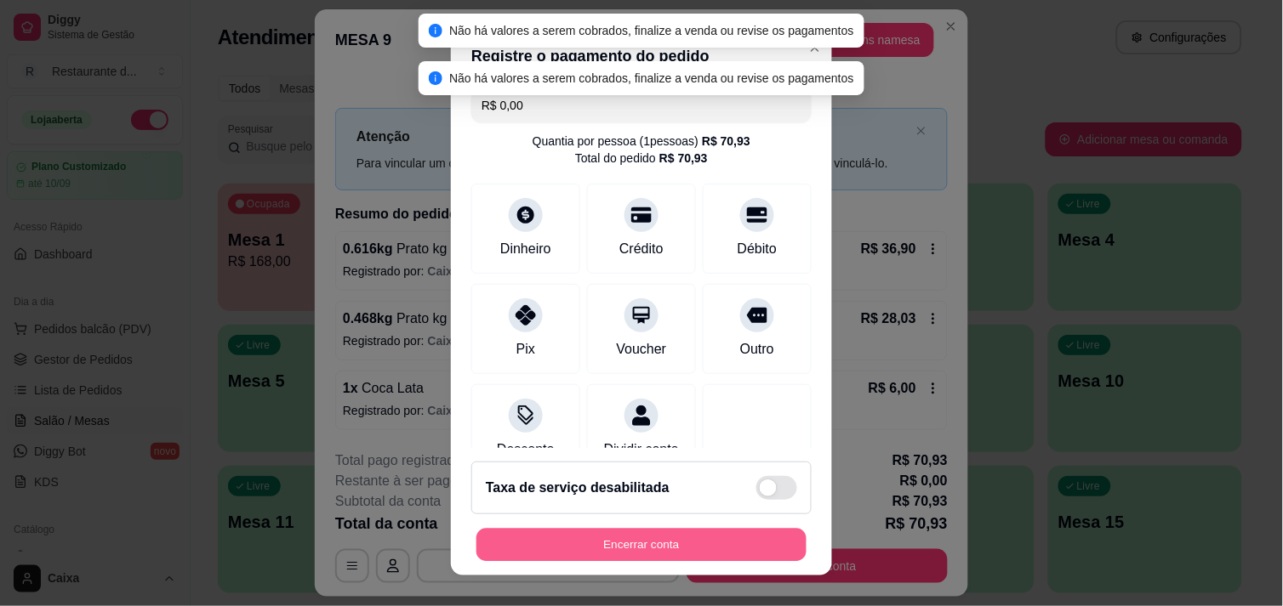
click at [553, 542] on button "Encerrar conta" at bounding box center [641, 545] width 330 height 33
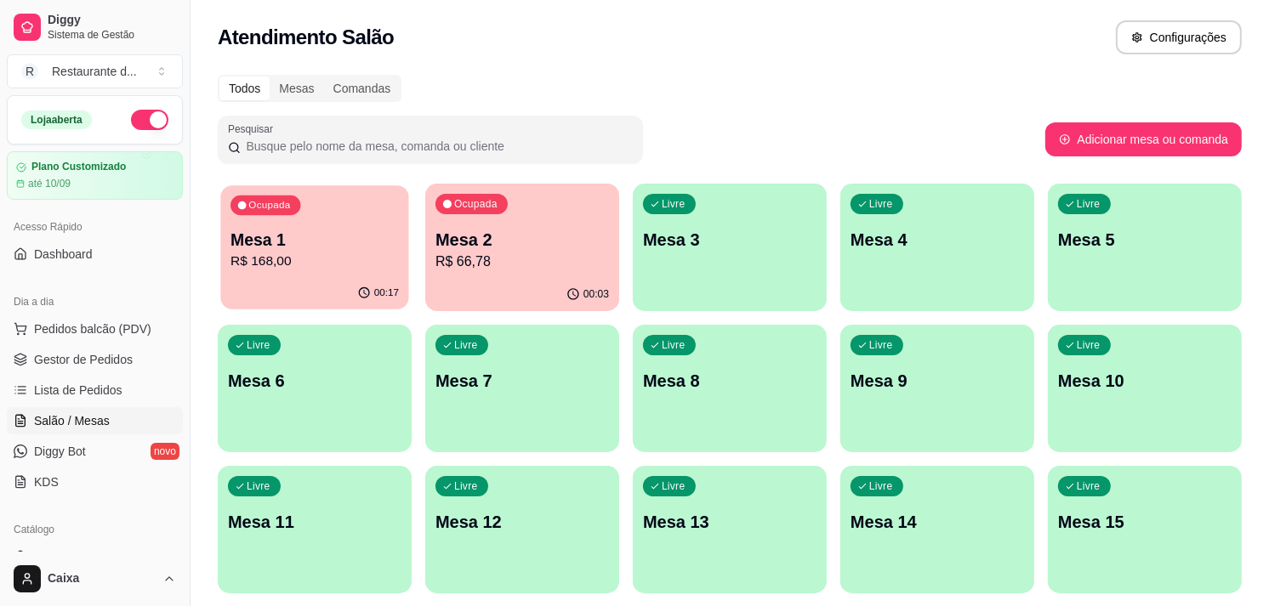
click at [404, 247] on div "Ocupada Mesa 1 R$ 168,00" at bounding box center [314, 231] width 188 height 92
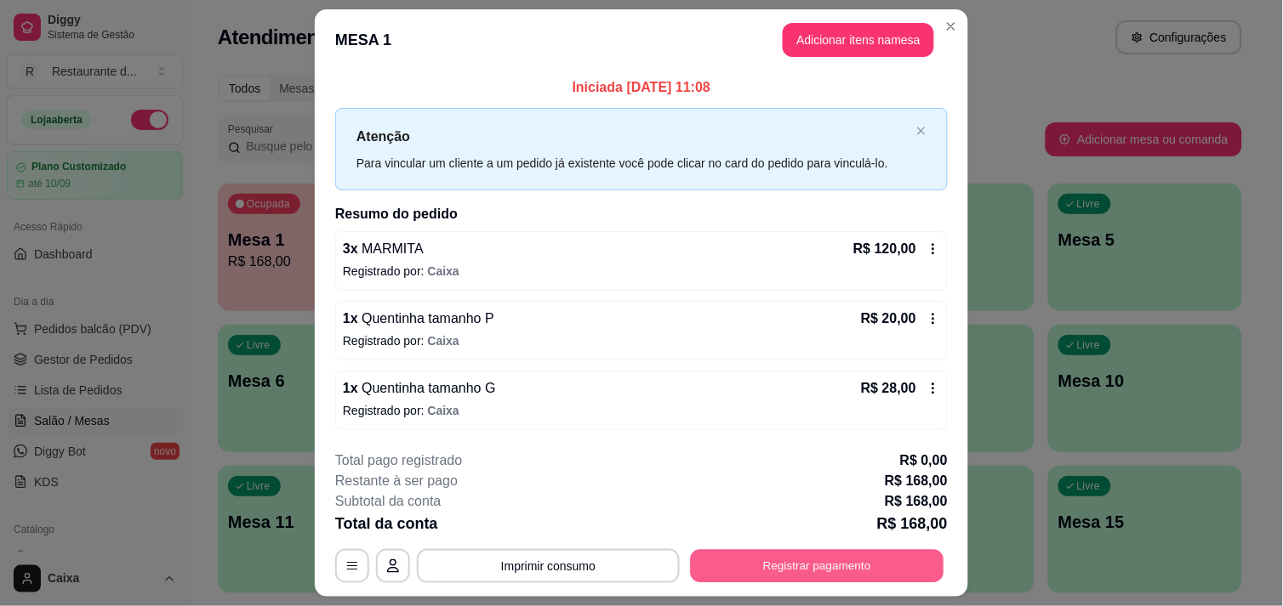
click at [812, 565] on button "Registrar pagamento" at bounding box center [817, 566] width 253 height 33
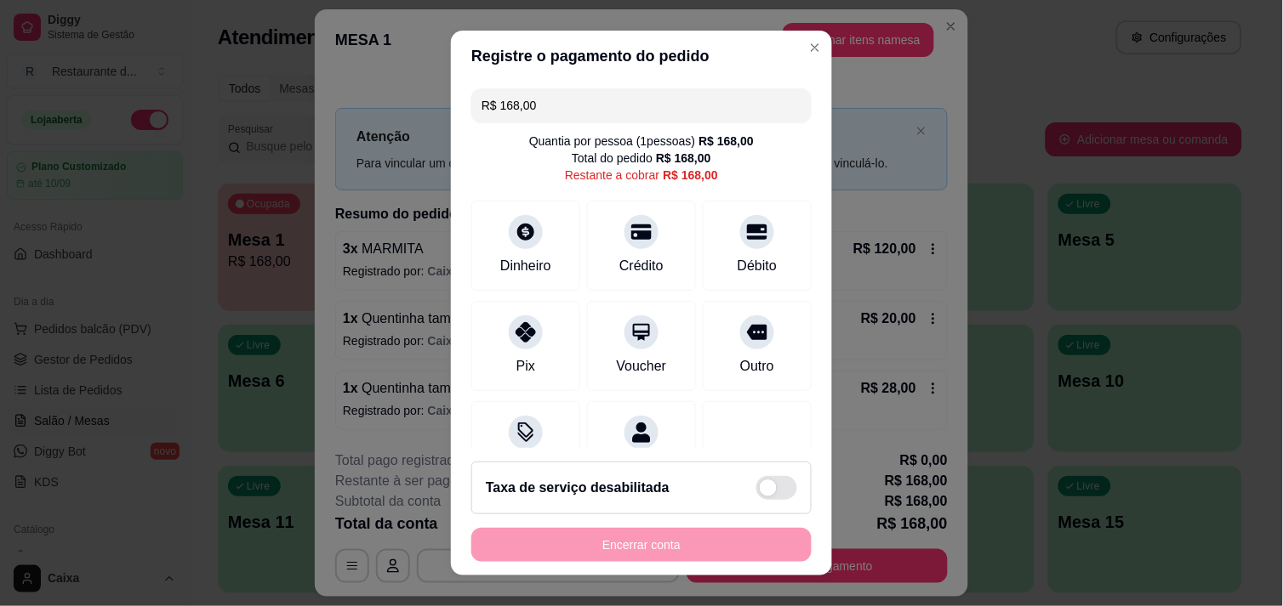
click at [578, 105] on input "R$ 168,00" at bounding box center [641, 105] width 320 height 34
click at [498, 238] on div "Dinheiro" at bounding box center [526, 242] width 120 height 100
click at [573, 106] on input "R$ 48,00" at bounding box center [641, 105] width 320 height 34
click at [520, 321] on icon at bounding box center [526, 327] width 22 height 22
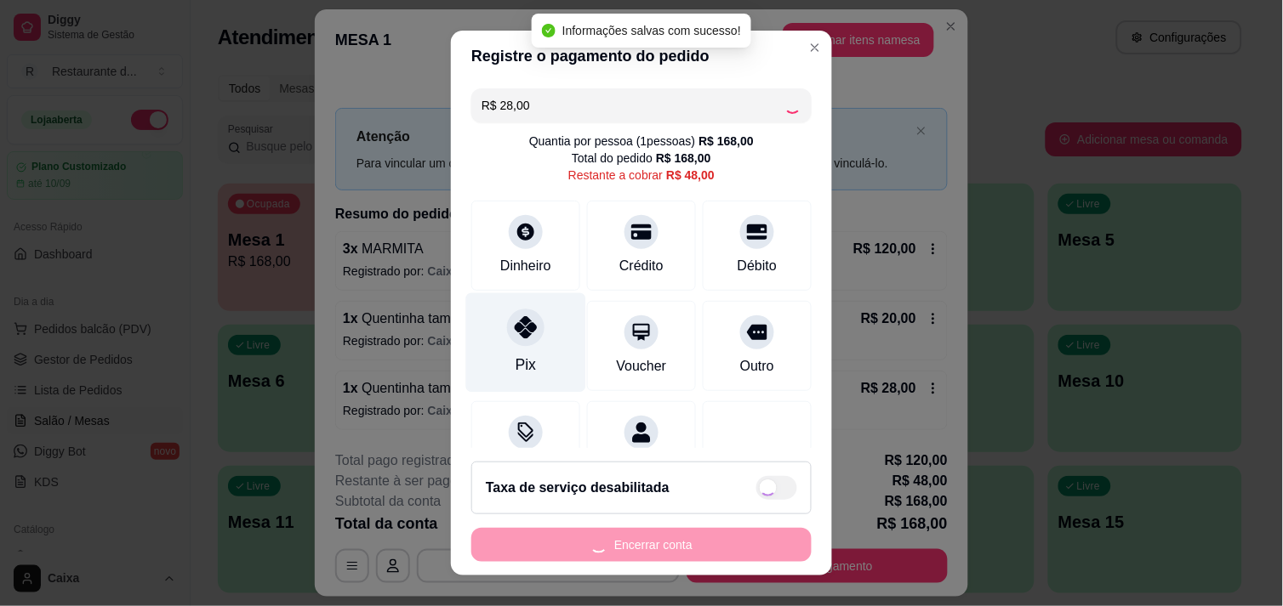
type input "R$ 20,00"
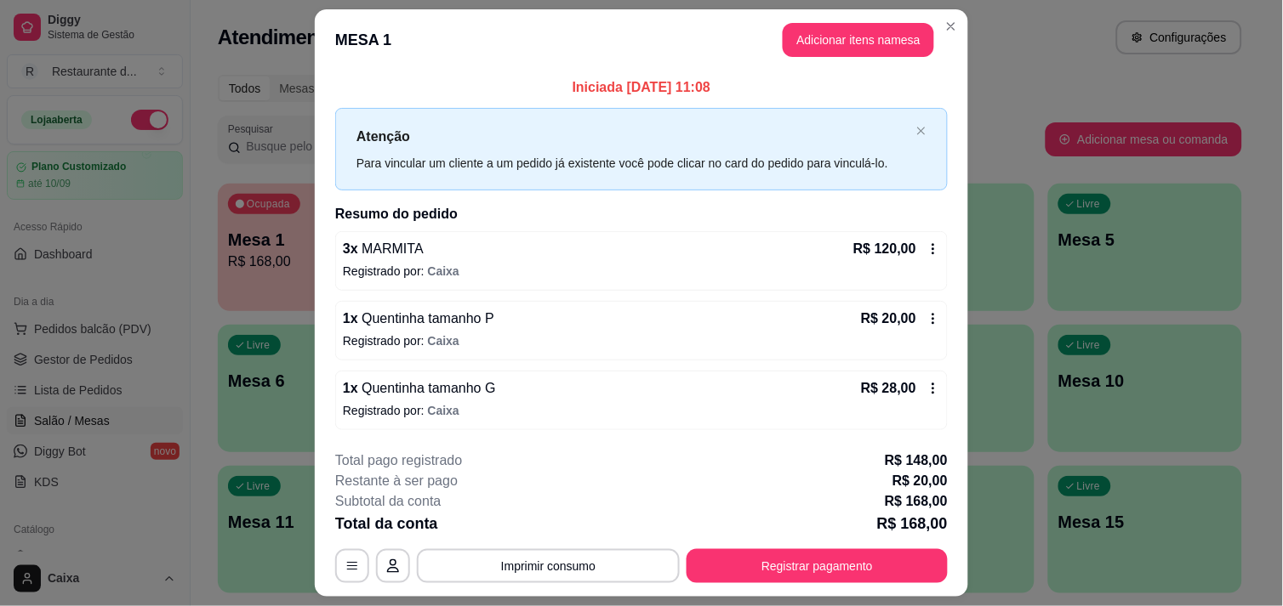
click at [926, 316] on icon at bounding box center [933, 319] width 14 height 14
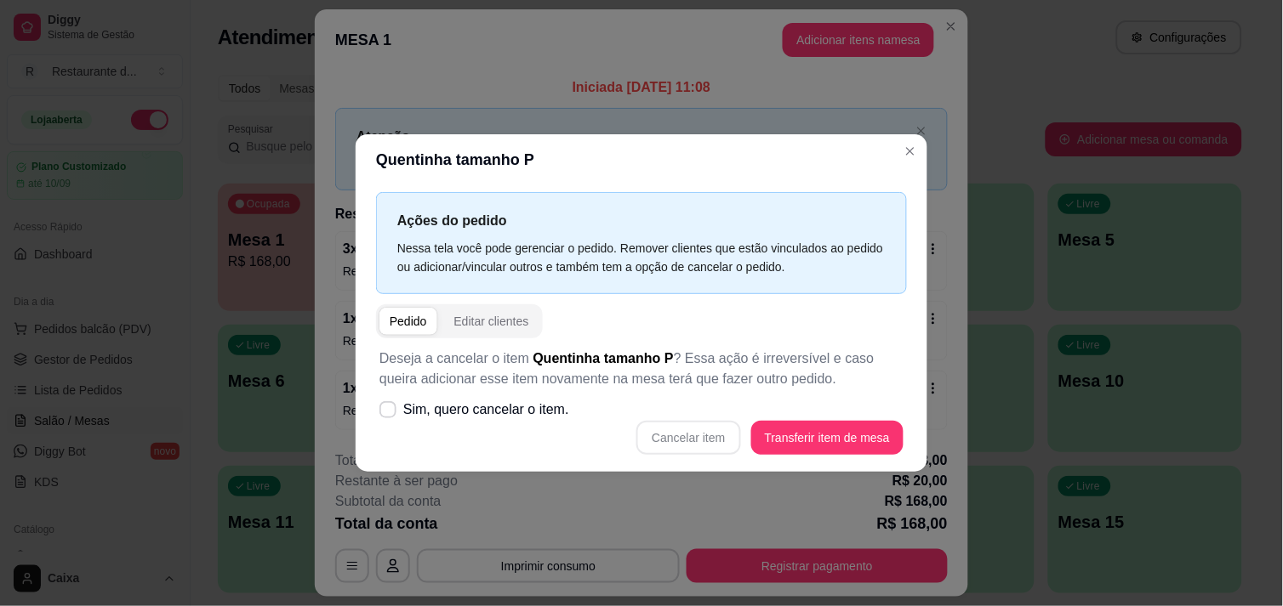
click at [699, 435] on div "Cancelar item Transferir item de mesa" at bounding box center [641, 438] width 524 height 34
click at [391, 407] on icon at bounding box center [387, 409] width 13 height 9
click at [390, 412] on input "Sim, quero cancelar o item." at bounding box center [383, 417] width 11 height 11
checkbox input "true"
click at [704, 431] on button "Cancelar item" at bounding box center [688, 437] width 101 height 33
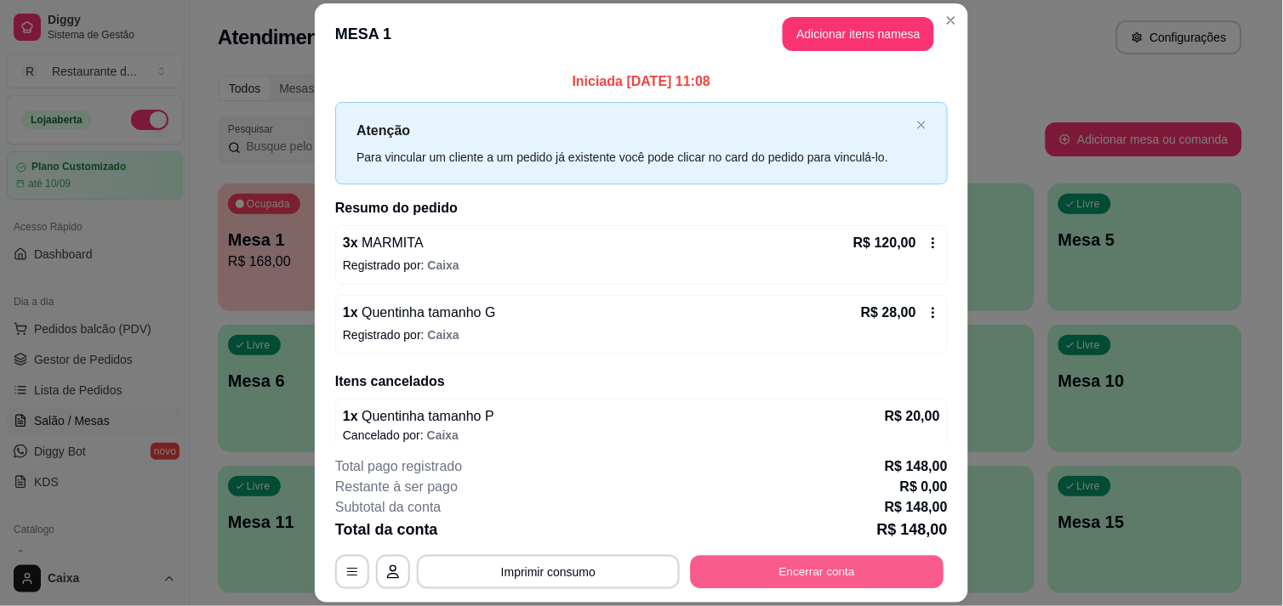
click at [857, 578] on button "Encerrar conta" at bounding box center [817, 572] width 253 height 33
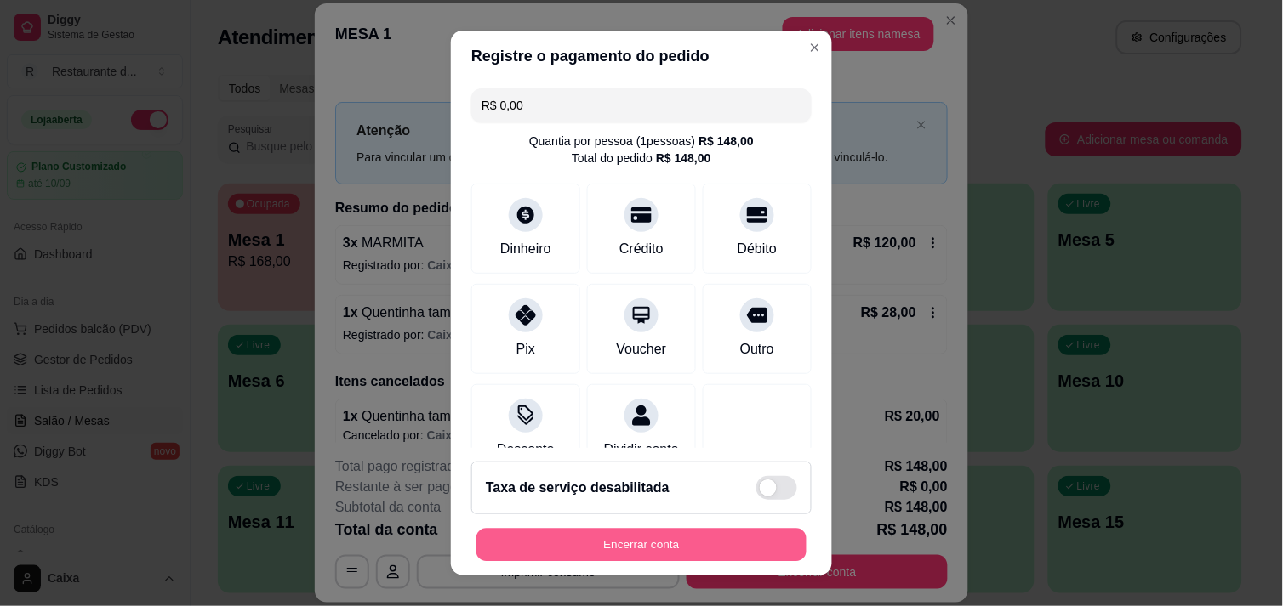
click at [657, 542] on button "Encerrar conta" at bounding box center [641, 545] width 330 height 33
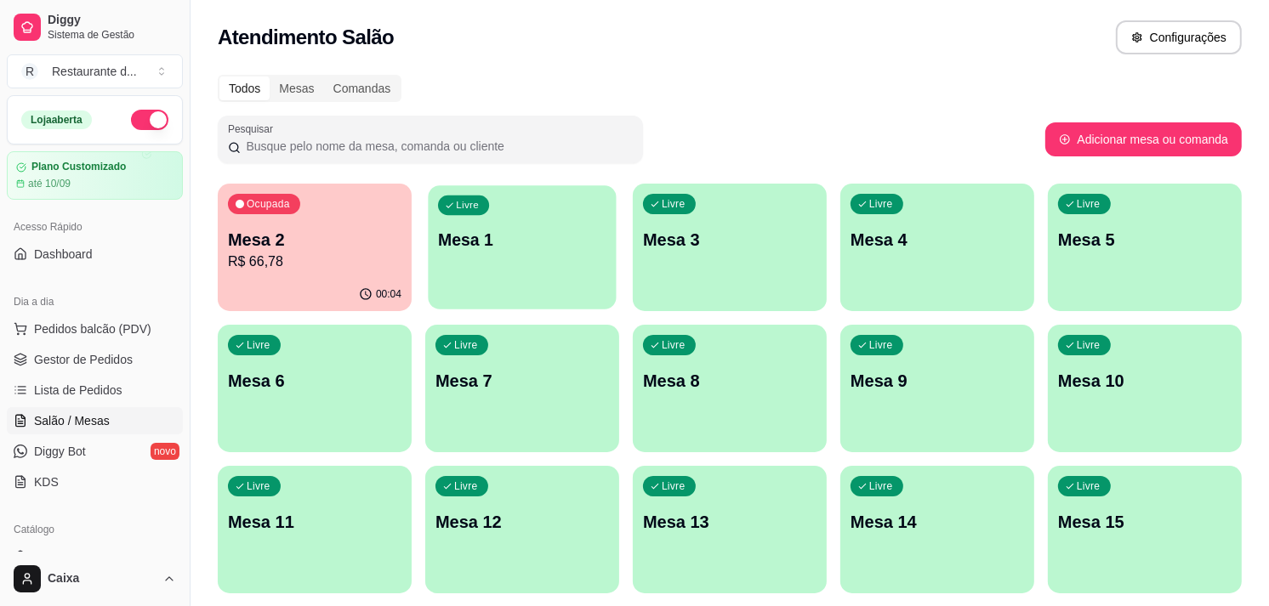
click at [524, 234] on p "Mesa 1" at bounding box center [522, 240] width 168 height 23
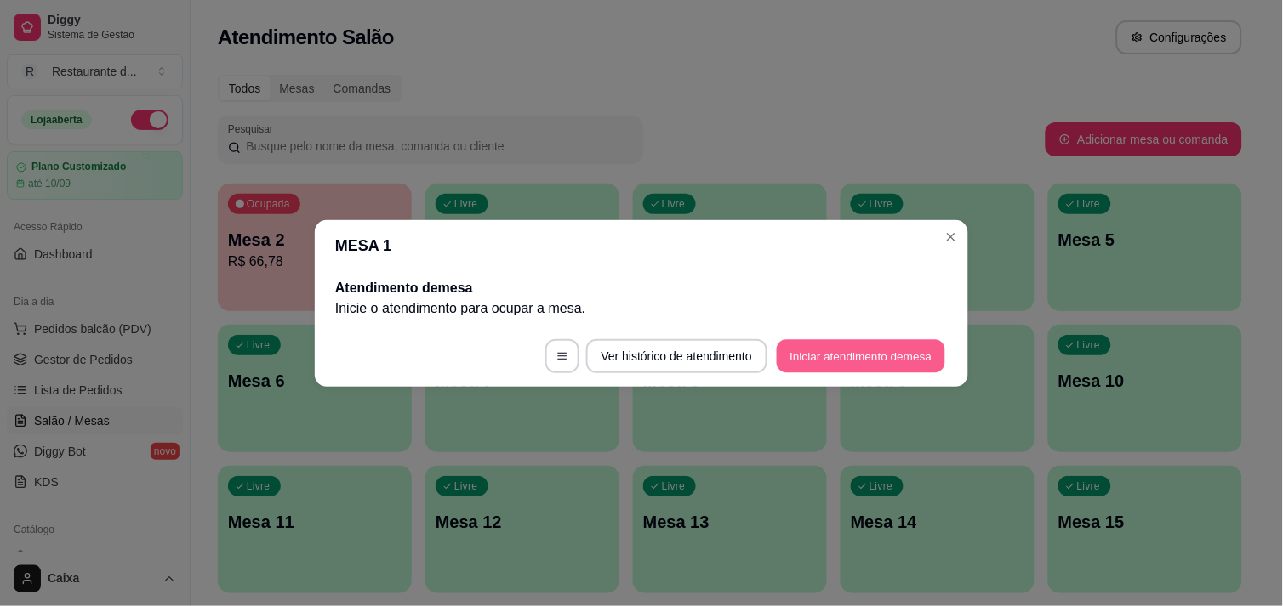
click at [868, 344] on button "Iniciar atendimento de mesa" at bounding box center [861, 355] width 168 height 33
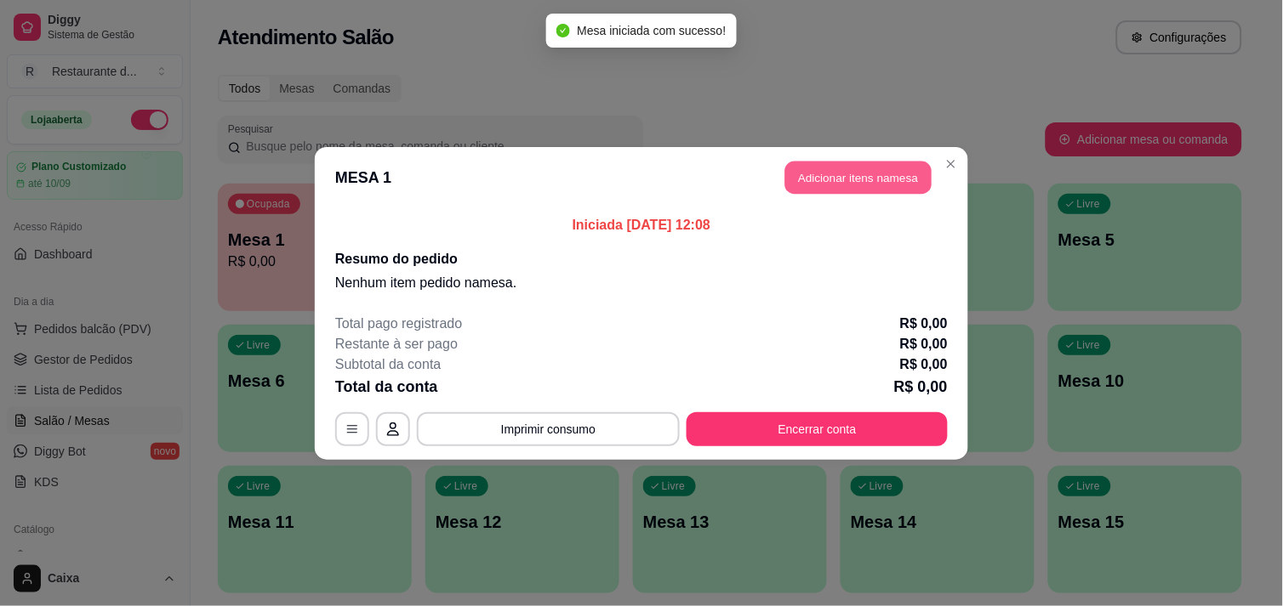
click at [868, 190] on button "Adicionar itens na mesa" at bounding box center [858, 177] width 146 height 33
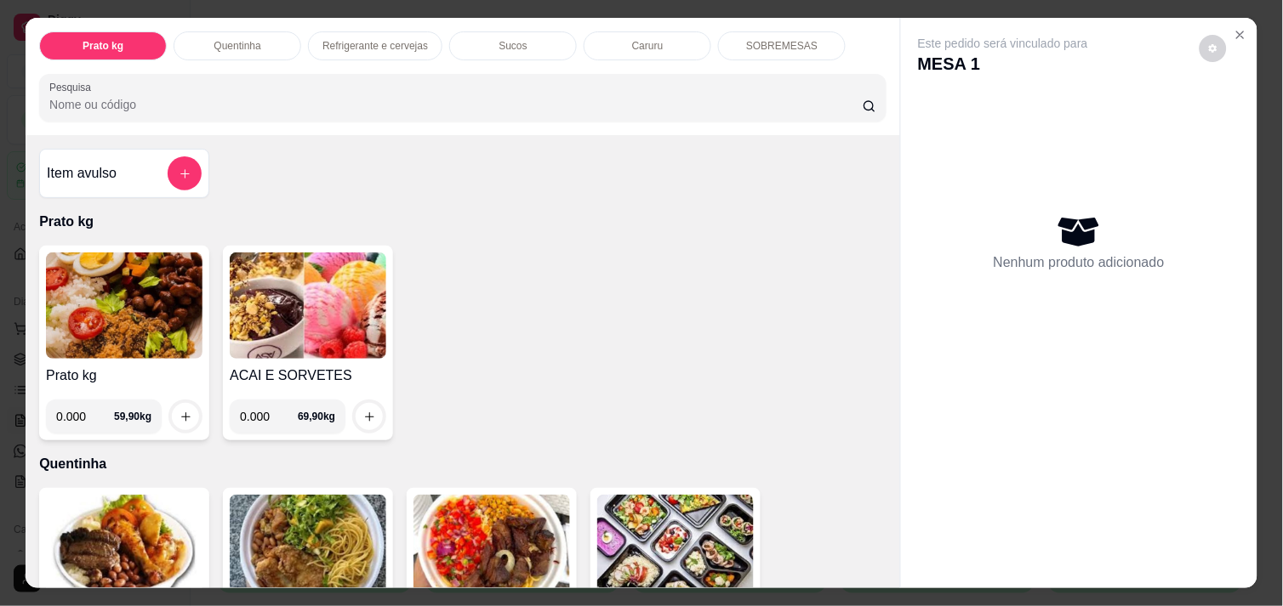
click at [878, 570] on div "Item avulso Prato kg Prato kg 0.000 59,90 kg ACAI E SORVETES 0.000 69,90 kg Que…" at bounding box center [463, 361] width 874 height 452
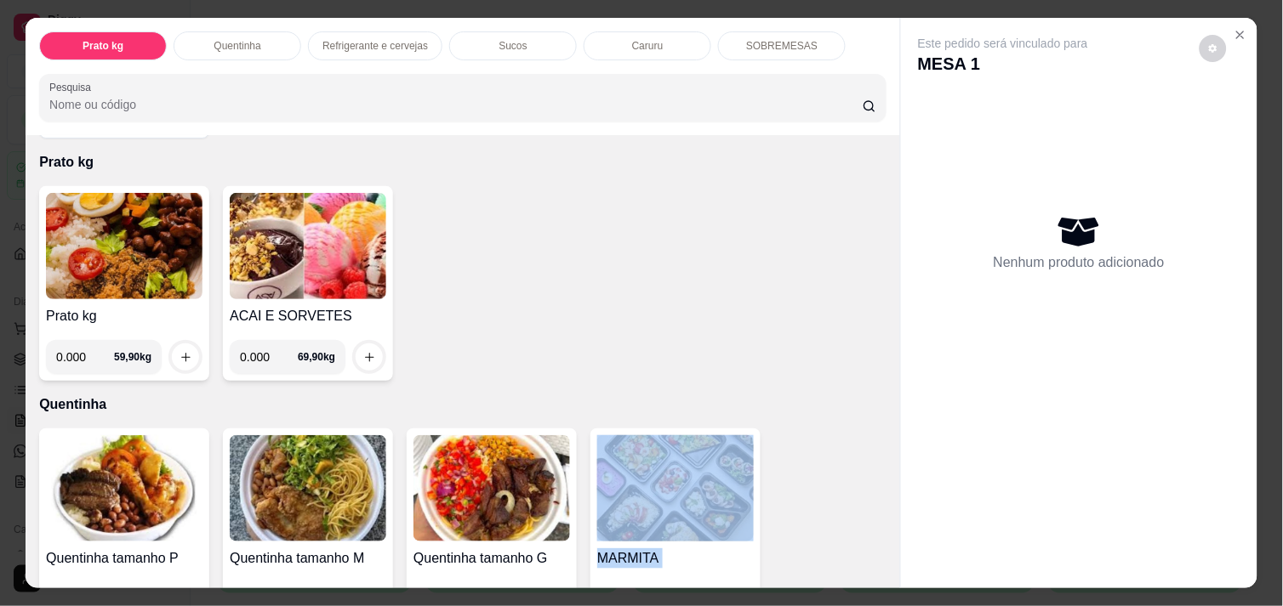
click at [878, 570] on div "Item avulso Prato kg Prato kg 0.000 59,90 kg ACAI E SORVETES 0.000 69,90 kg Que…" at bounding box center [463, 361] width 874 height 452
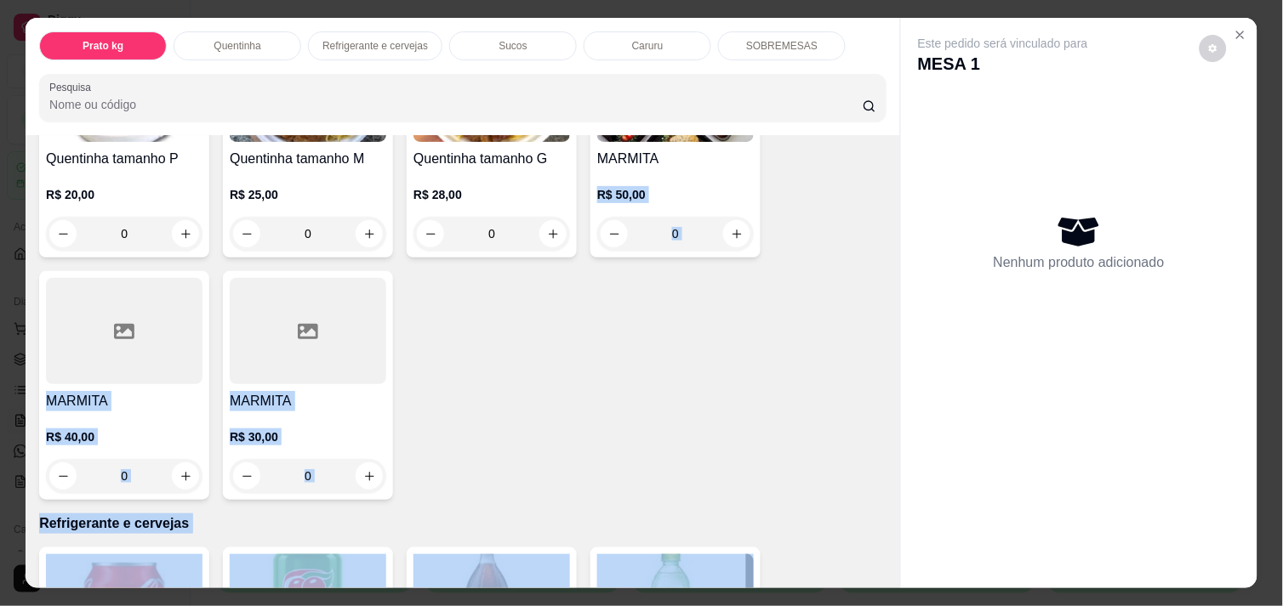
click at [878, 570] on div "Item avulso Prato kg Prato kg 0.000 59,90 kg ACAI E SORVETES 0.000 69,90 kg Que…" at bounding box center [463, 361] width 874 height 452
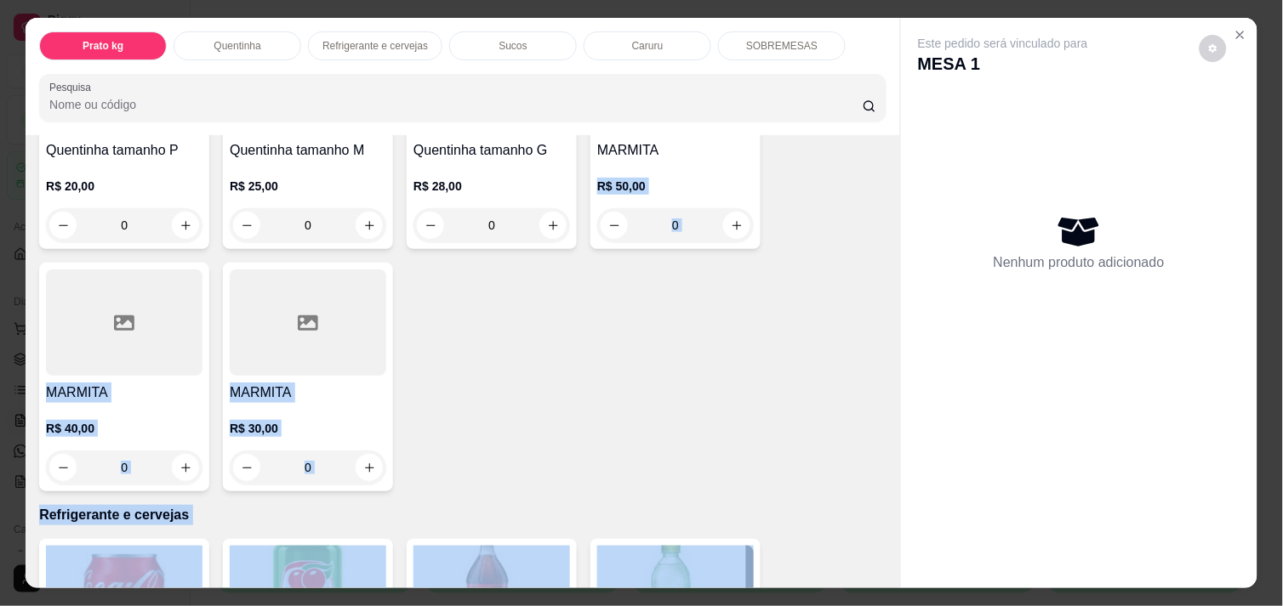
click at [592, 487] on div "Item avulso Prato kg Prato kg 0.000 59,90 kg ACAI E SORVETES 0.000 69,90 kg Que…" at bounding box center [463, 361] width 874 height 452
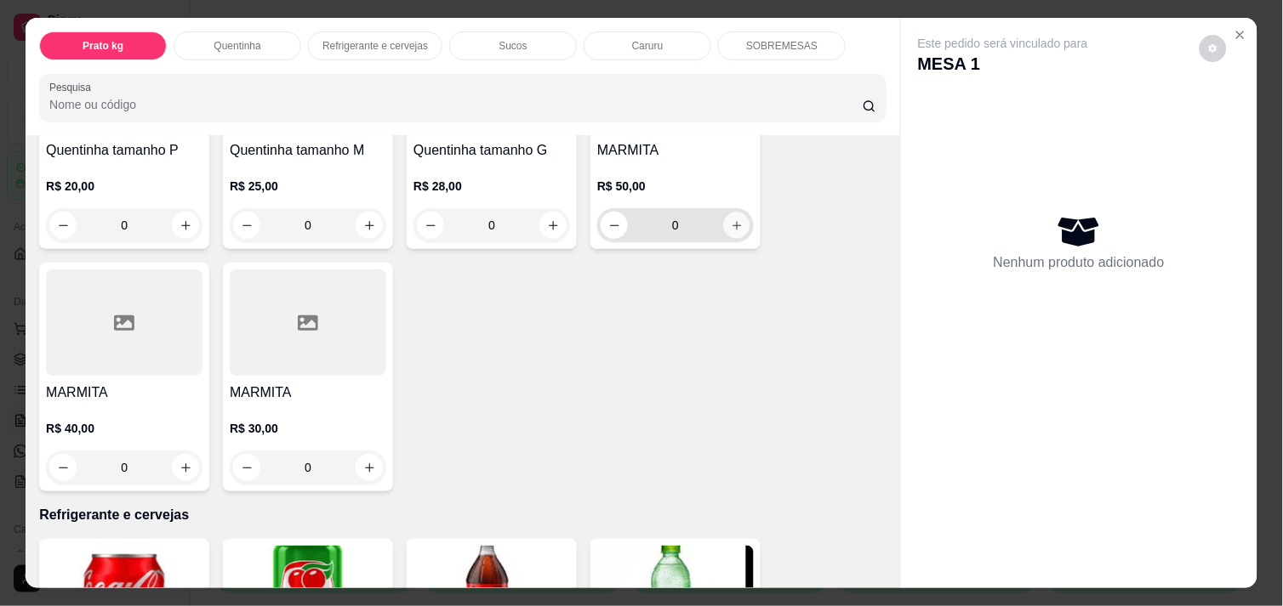
click at [731, 222] on icon "increase-product-quantity" at bounding box center [737, 225] width 13 height 13
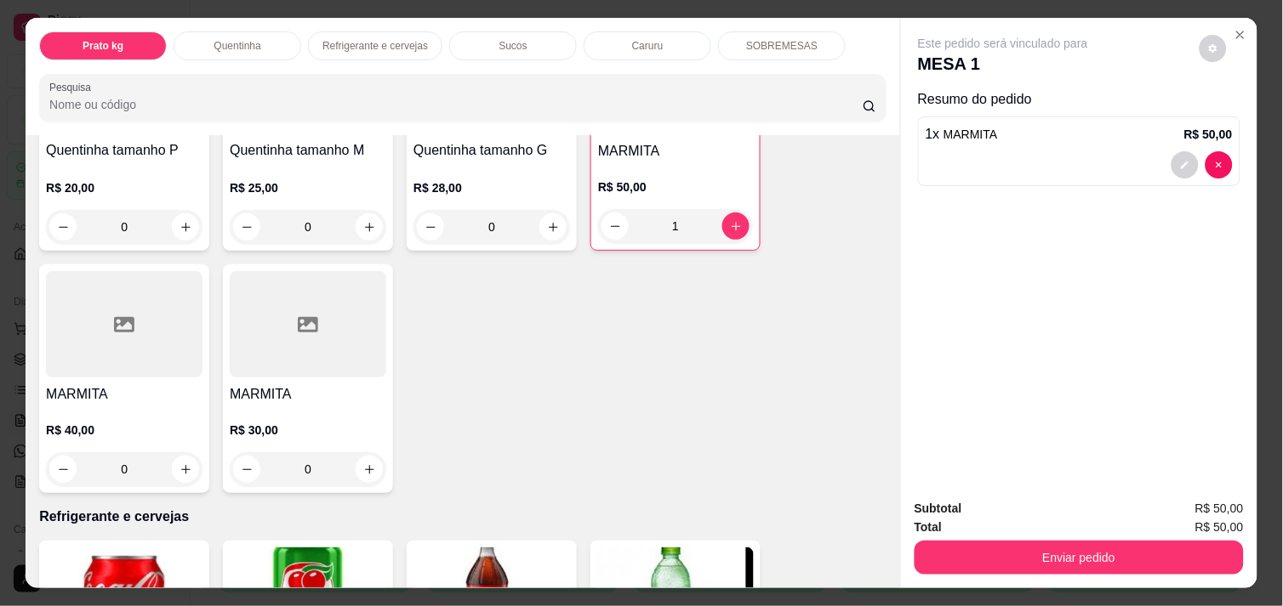
click at [970, 567] on div "Subtotal R$ 50,00 Total R$ 50,00 Enviar pedido" at bounding box center [1079, 537] width 356 height 103
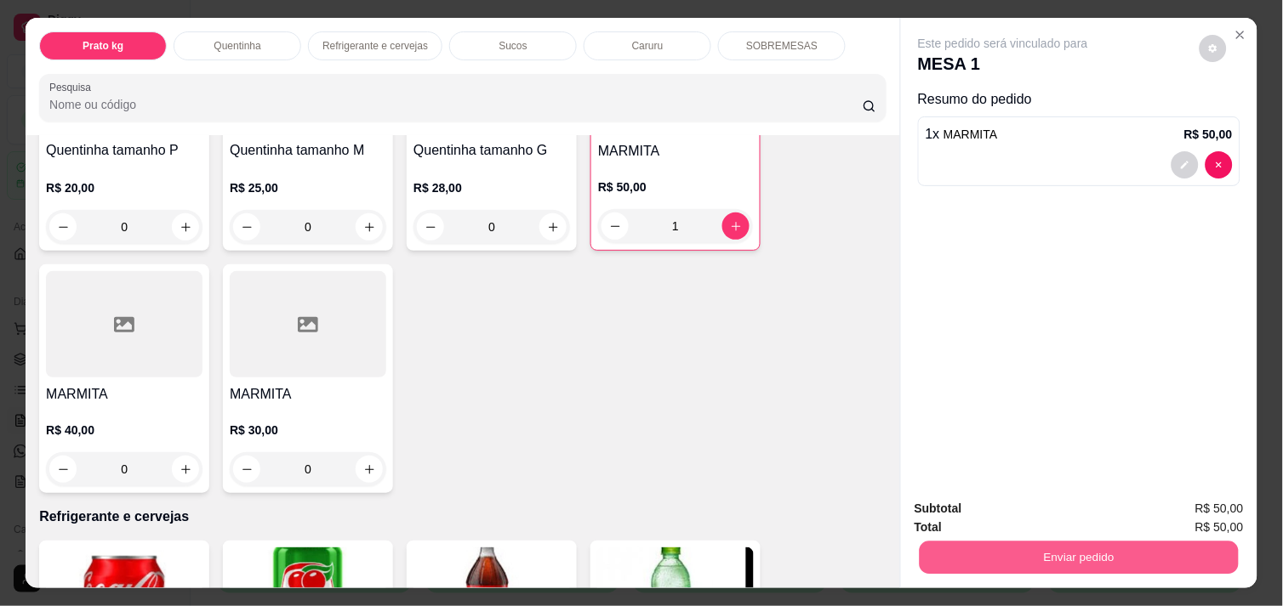
click at [982, 557] on button "Enviar pedido" at bounding box center [1078, 557] width 319 height 33
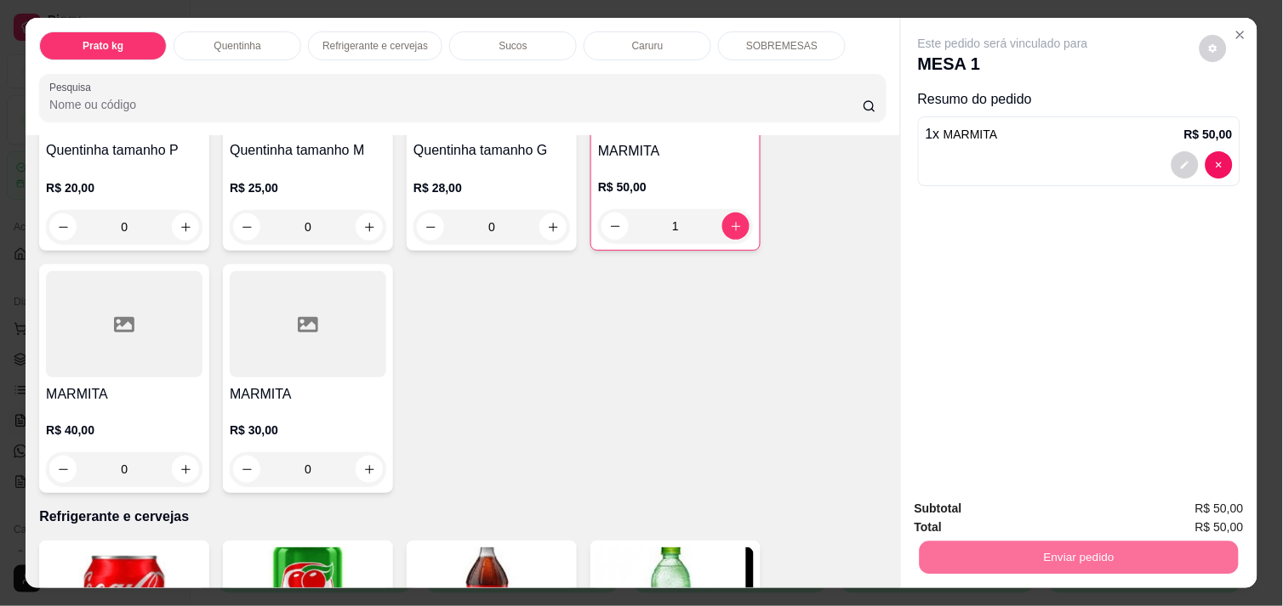
click at [778, 426] on div "Quentinha tamanho P R$ 20,00 0 Quentinha tamanho M R$ 25,00 0 Quentinha tamanho…" at bounding box center [462, 256] width 847 height 473
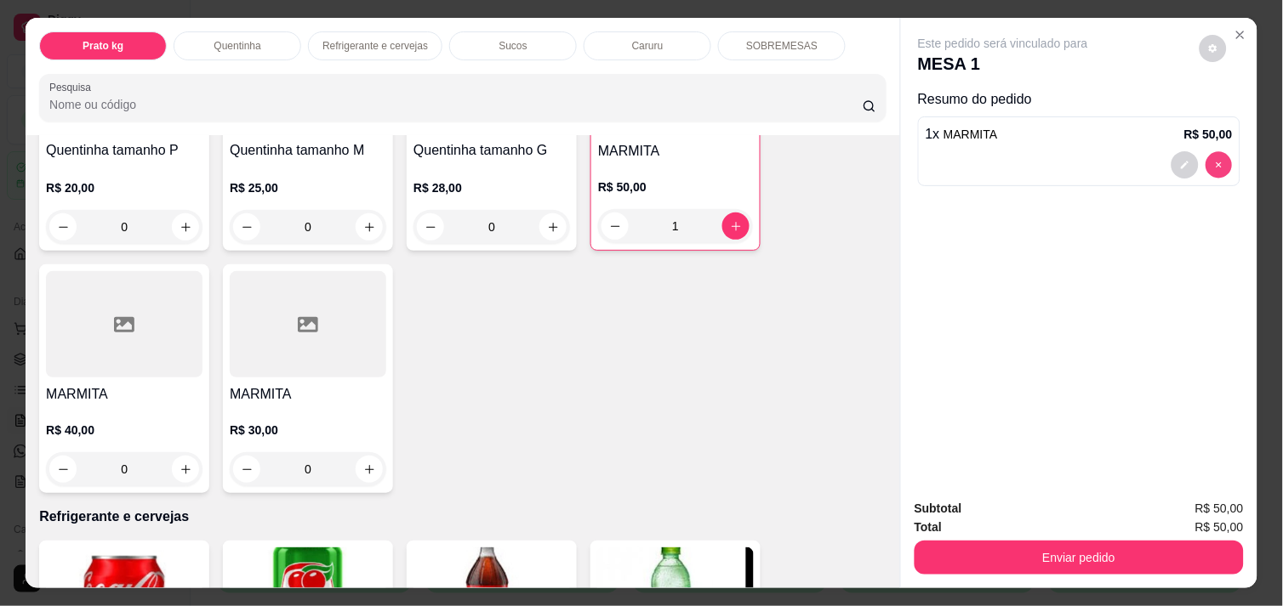
type input "0"
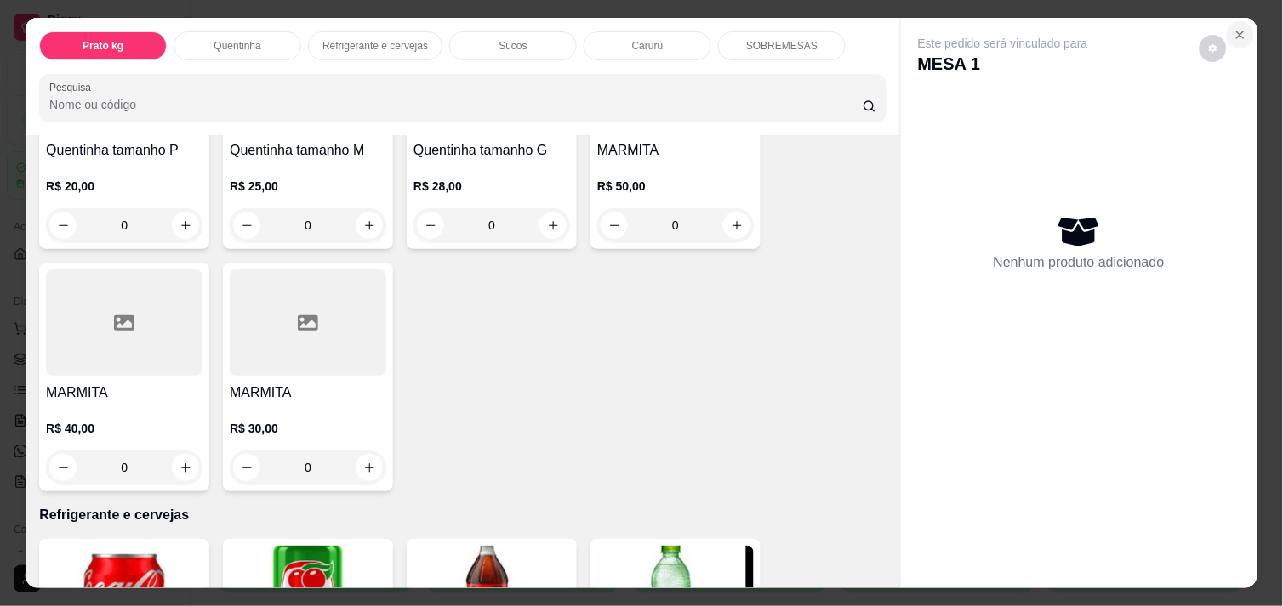
click at [1226, 21] on button "Close" at bounding box center [1239, 34] width 27 height 27
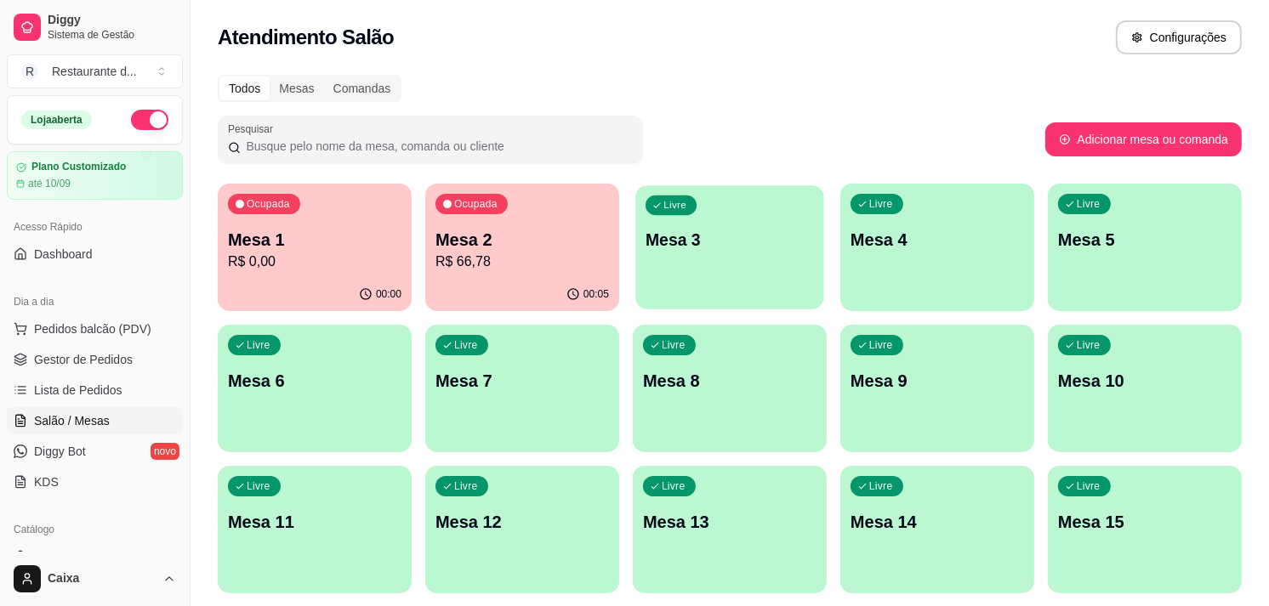
click at [749, 255] on div "Livre Mesa 3" at bounding box center [729, 237] width 188 height 104
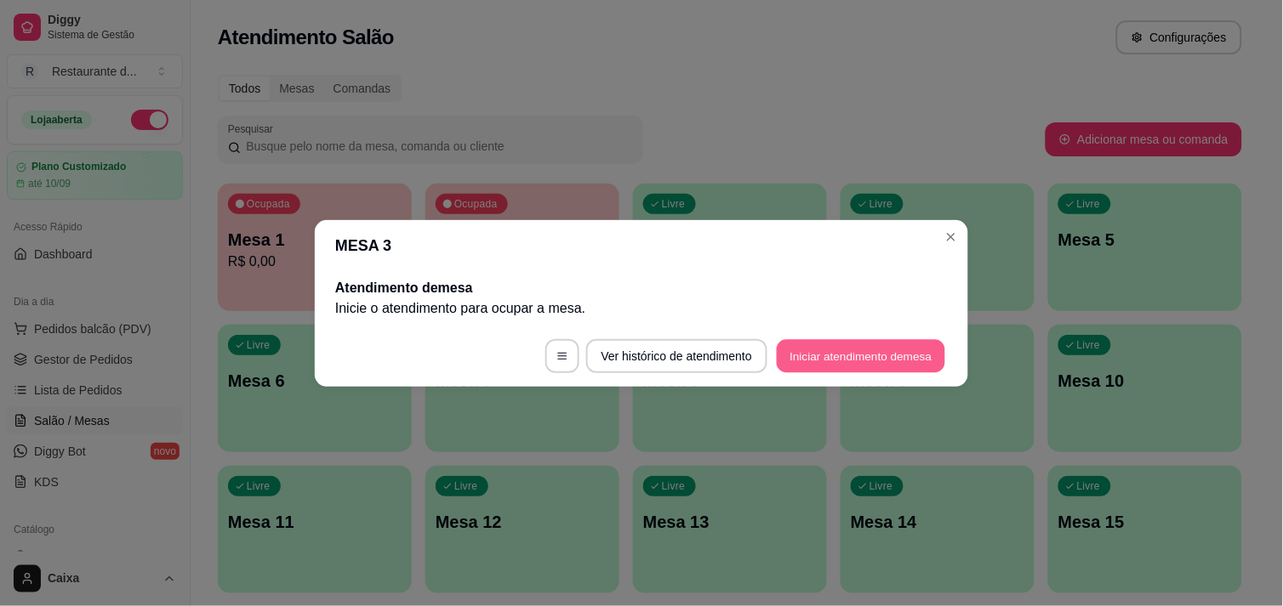
click at [849, 353] on button "Iniciar atendimento de mesa" at bounding box center [861, 355] width 168 height 33
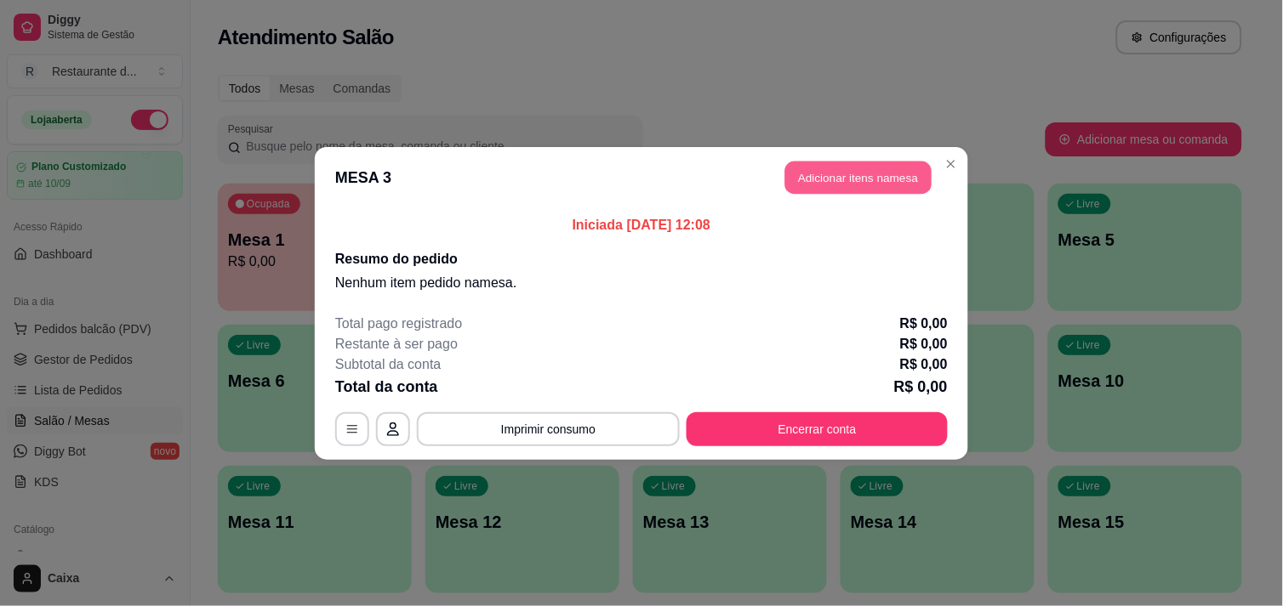
click at [827, 161] on button "Adicionar itens na mesa" at bounding box center [858, 177] width 146 height 33
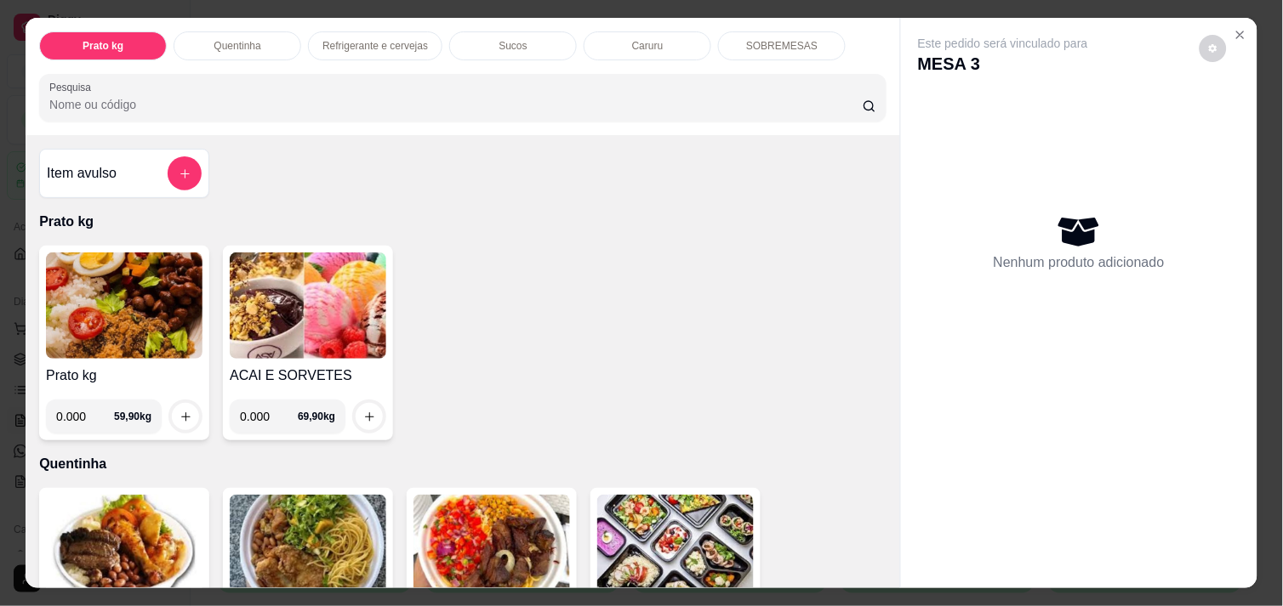
click at [78, 406] on input "0.000" at bounding box center [85, 417] width 58 height 34
type input "0.618"
click at [179, 411] on icon "increase-product-quantity" at bounding box center [185, 417] width 13 height 13
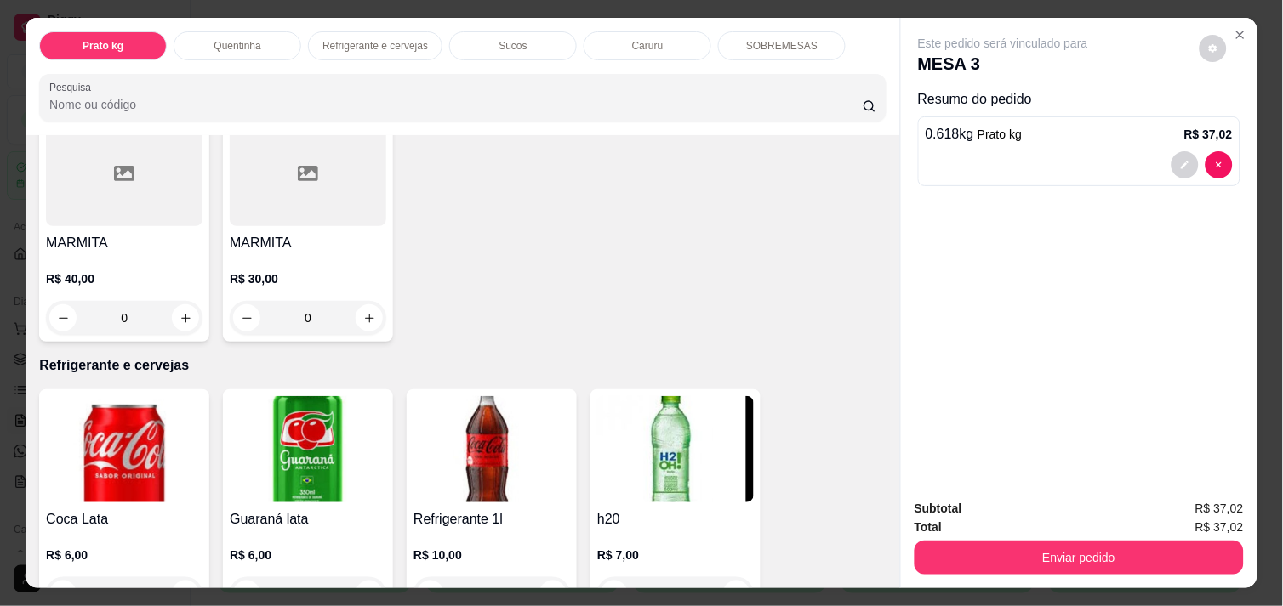
scroll to position [680, 0]
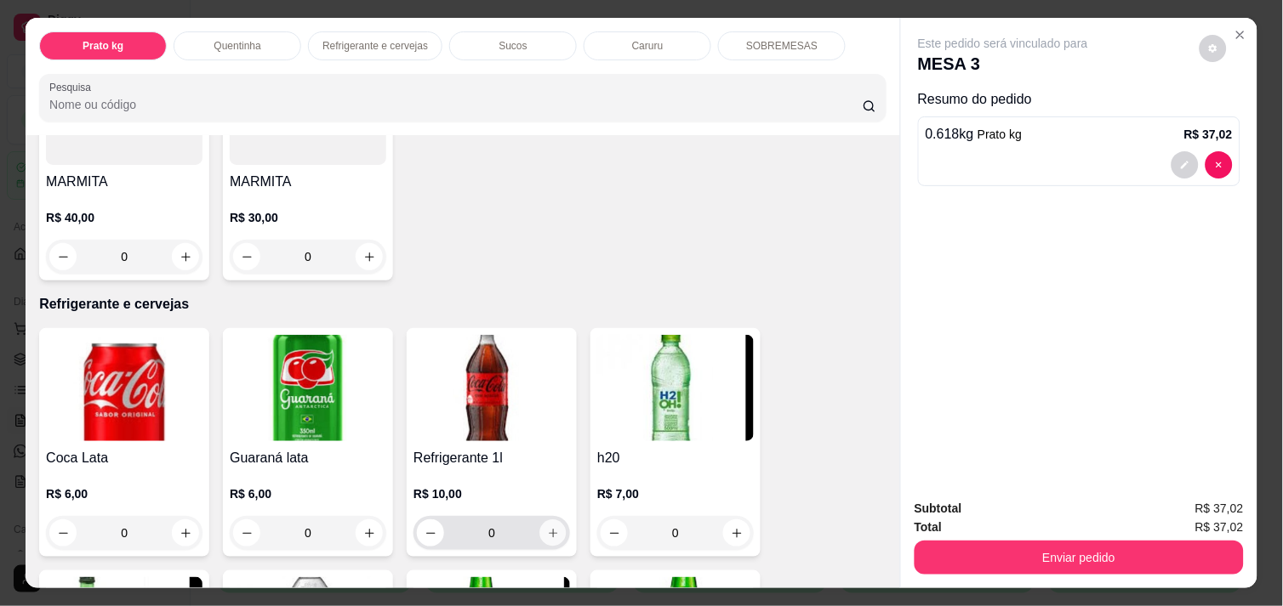
click at [547, 527] on icon "increase-product-quantity" at bounding box center [553, 533] width 13 height 13
type input "1"
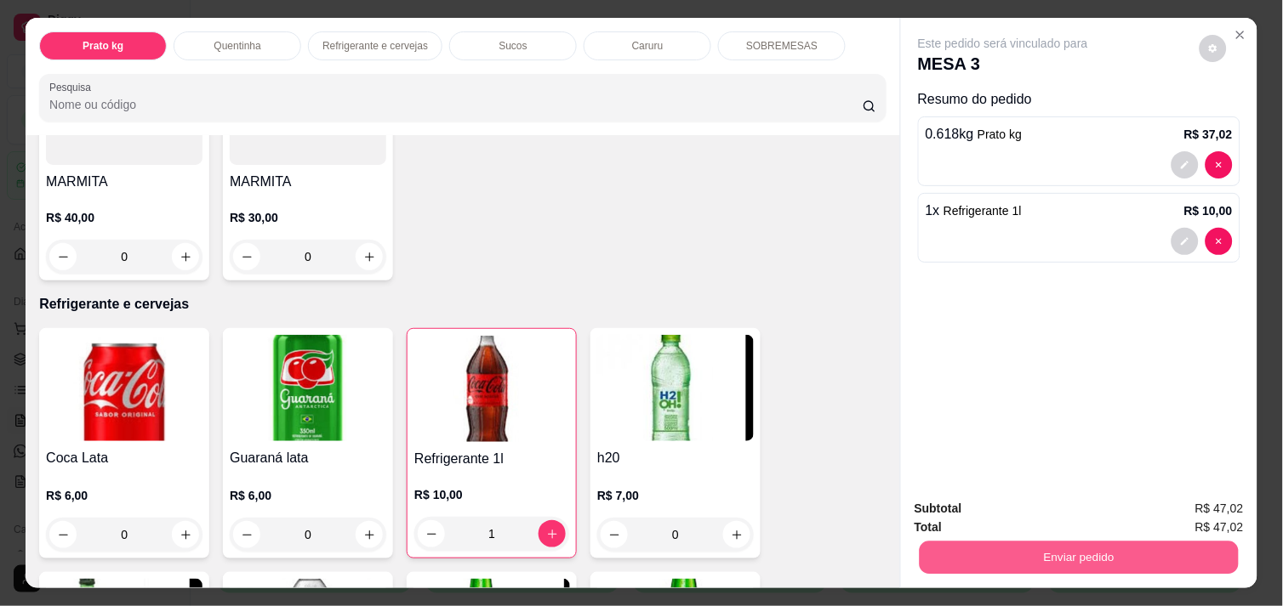
click at [1006, 556] on button "Enviar pedido" at bounding box center [1078, 557] width 319 height 33
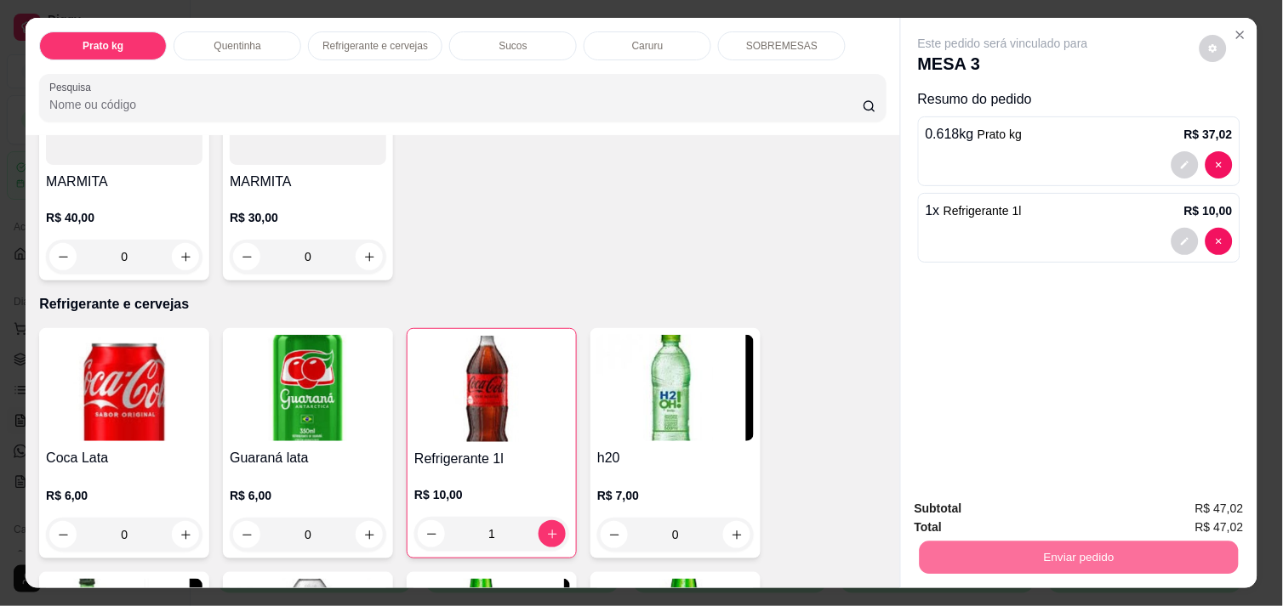
click at [993, 509] on button "Não registrar e enviar pedido" at bounding box center [1022, 508] width 172 height 31
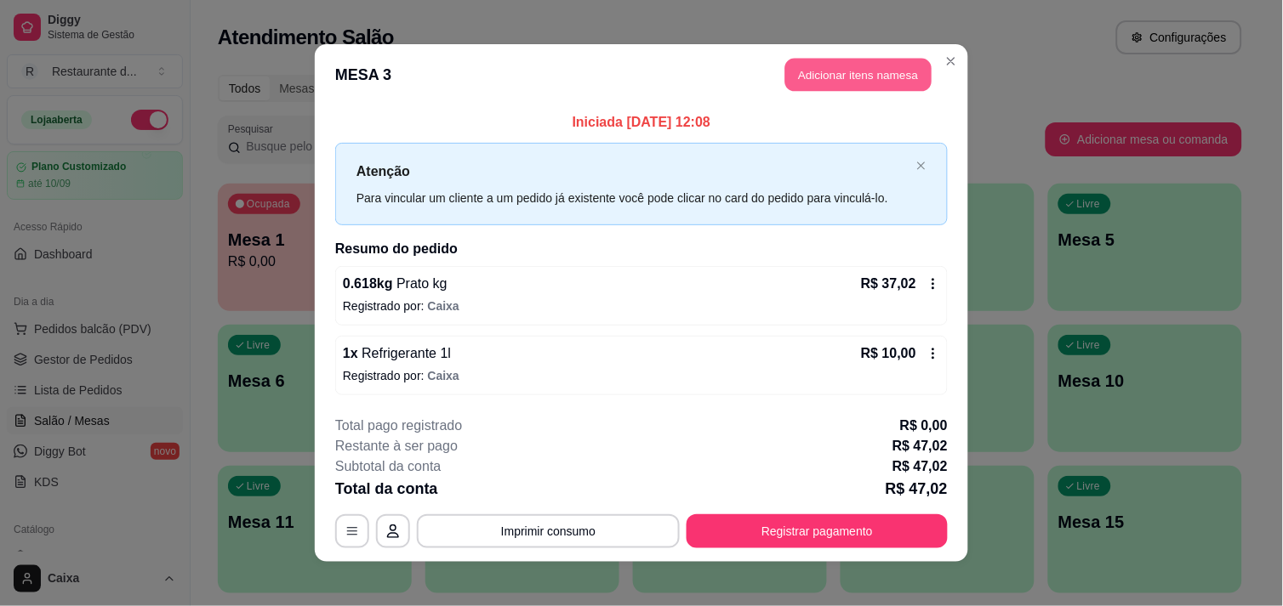
click at [873, 71] on button "Adicionar itens na mesa" at bounding box center [858, 75] width 146 height 33
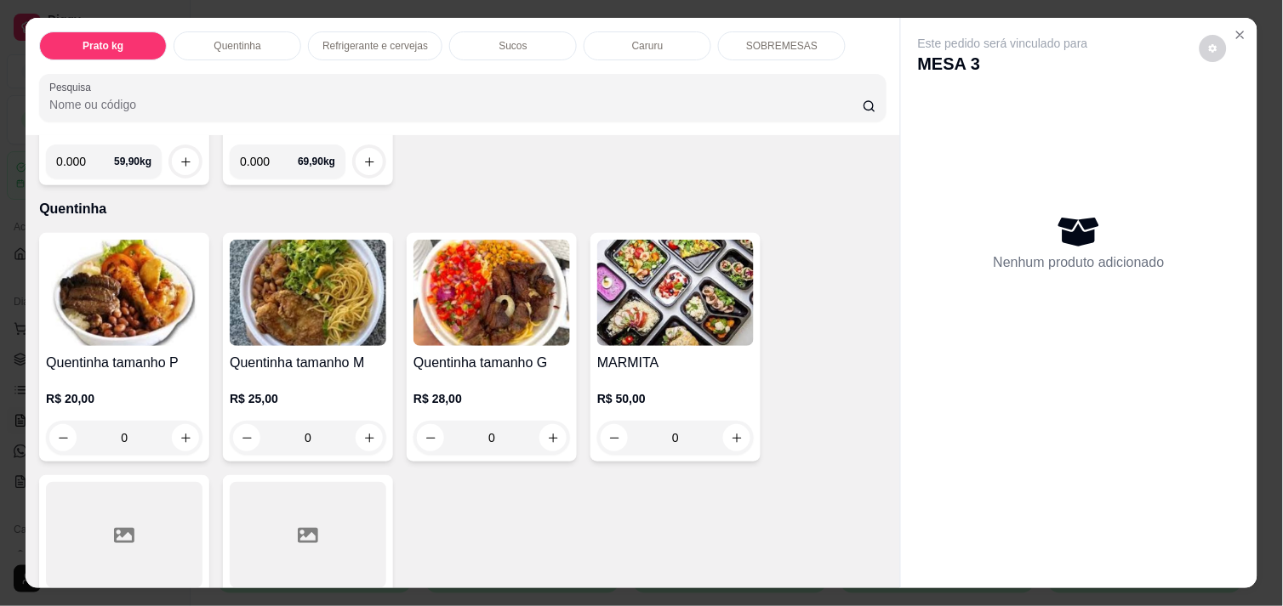
scroll to position [265, 0]
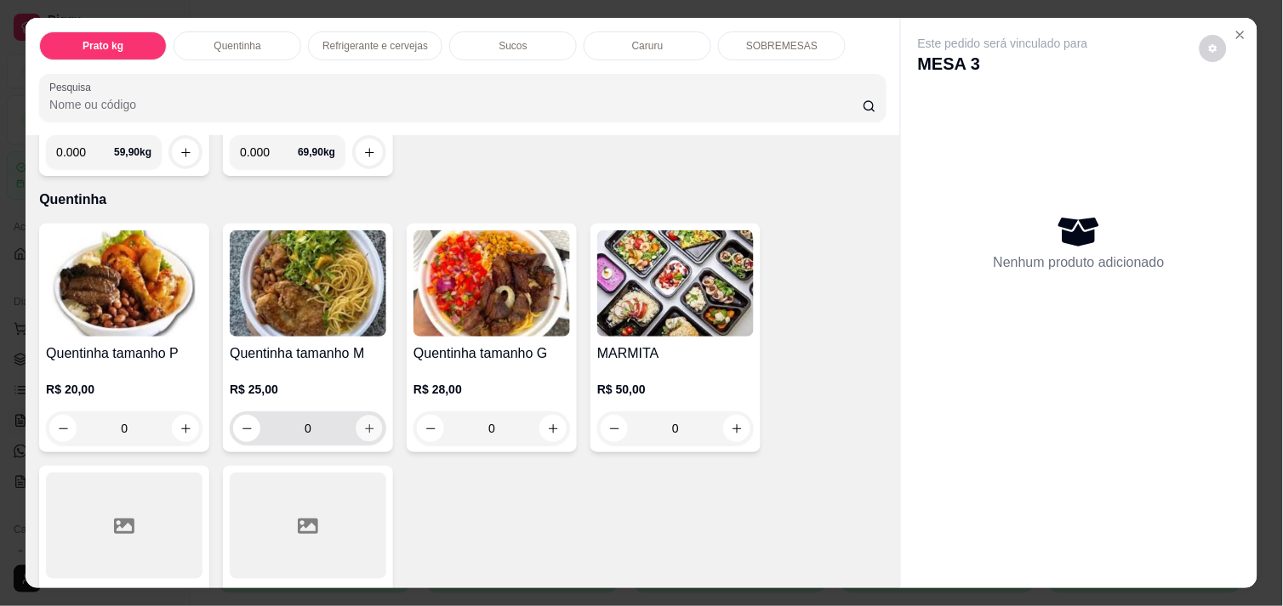
click at [367, 423] on icon "increase-product-quantity" at bounding box center [369, 429] width 13 height 13
type input "1"
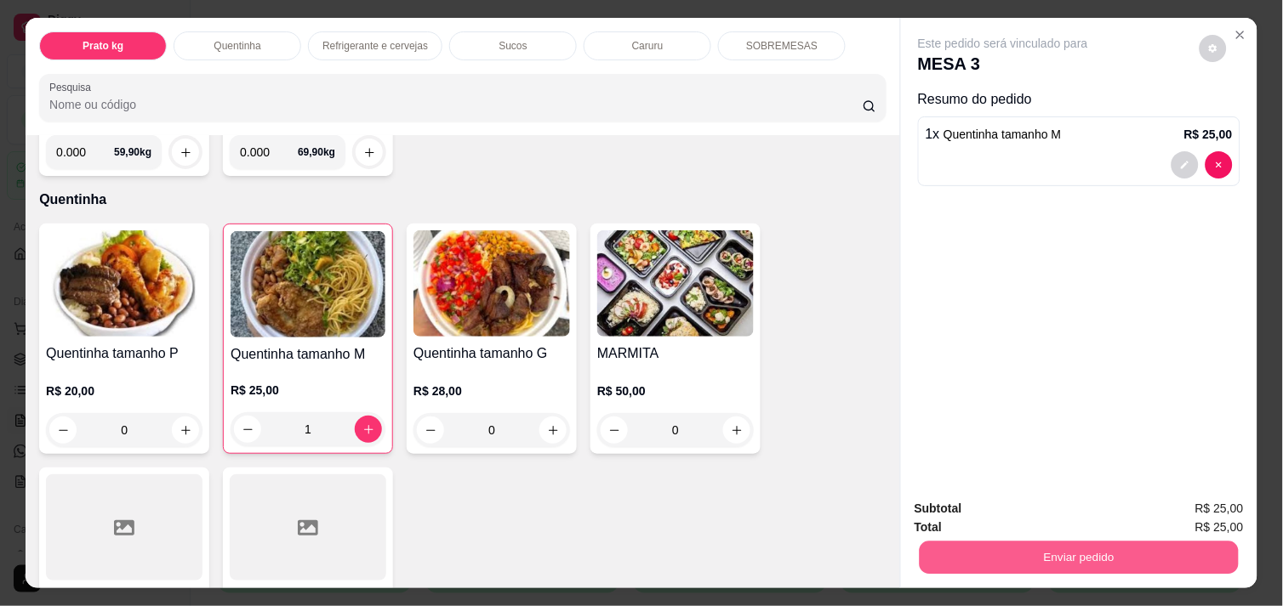
click at [1039, 559] on button "Enviar pedido" at bounding box center [1078, 557] width 319 height 33
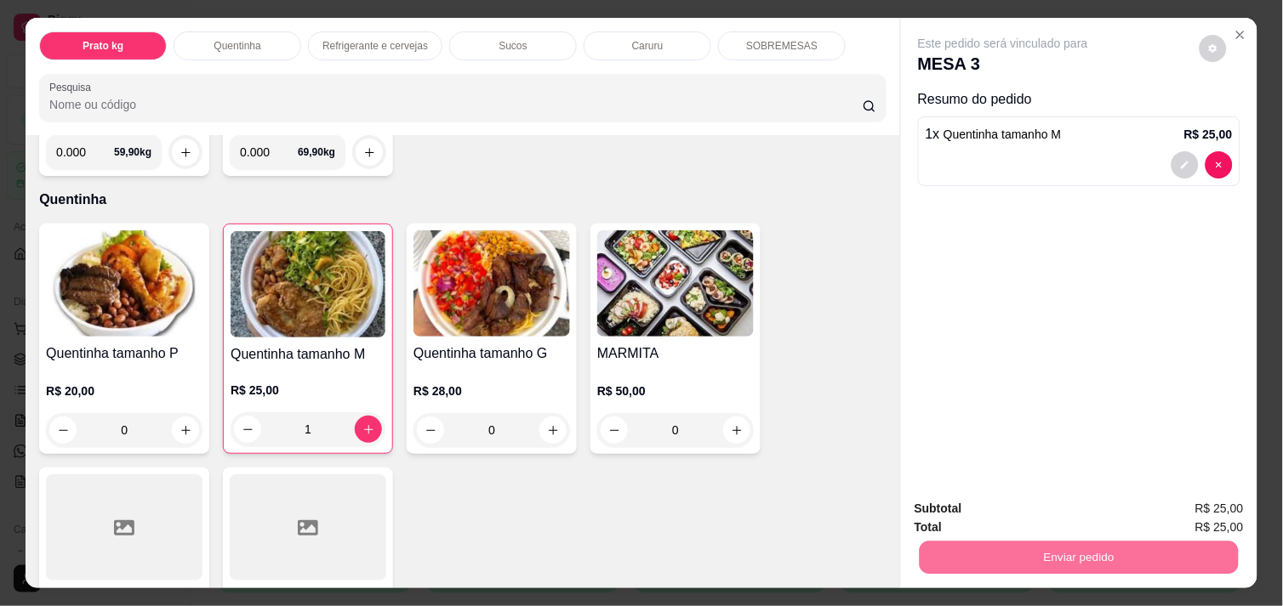
click at [1007, 502] on button "Não registrar e enviar pedido" at bounding box center [1022, 508] width 172 height 31
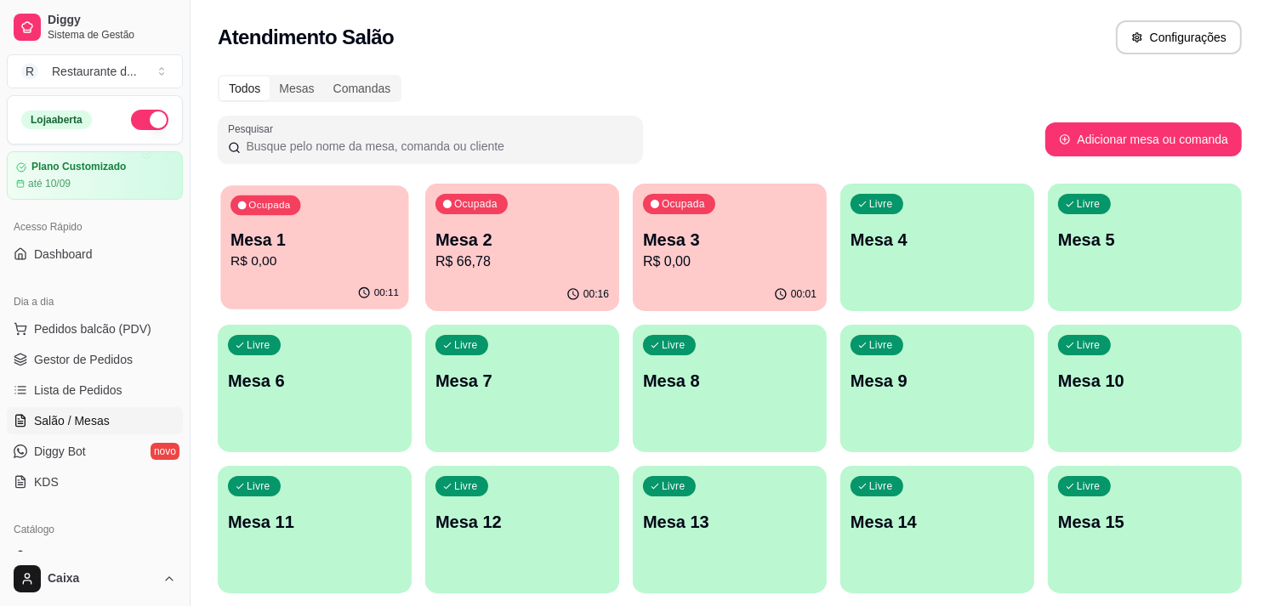
click at [290, 217] on div "Ocupada Mesa 1 R$ 0,00" at bounding box center [314, 231] width 188 height 92
click at [346, 275] on div "Ocupada Mesa 1 R$ 0,00" at bounding box center [314, 231] width 188 height 92
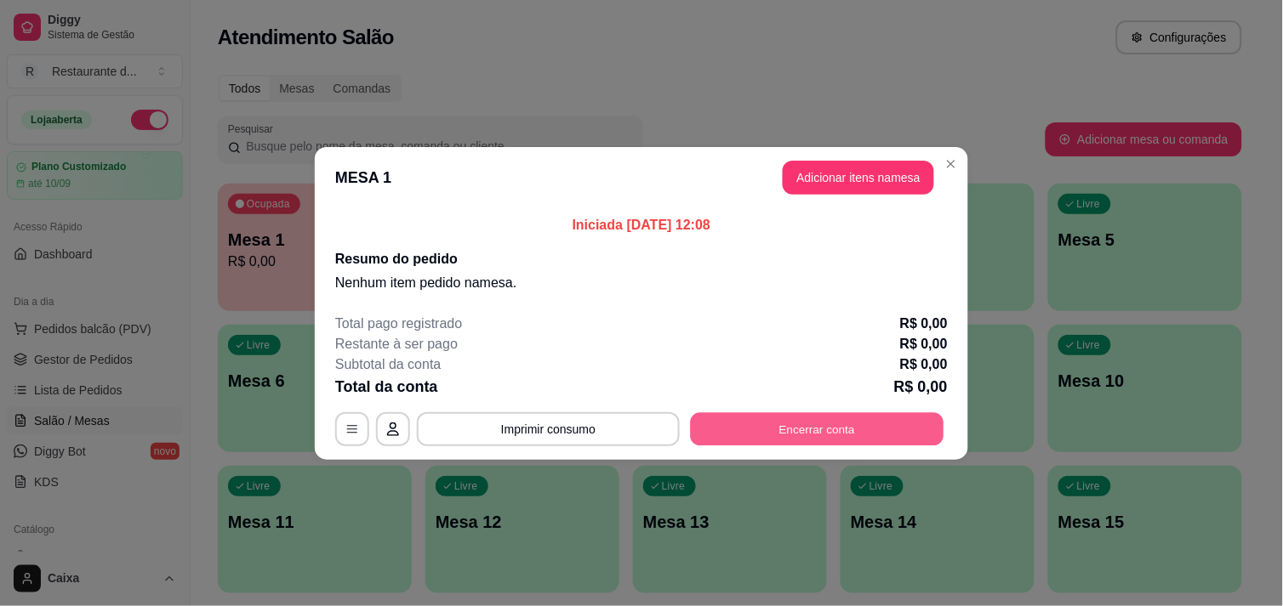
click at [777, 429] on button "Encerrar conta" at bounding box center [817, 428] width 253 height 33
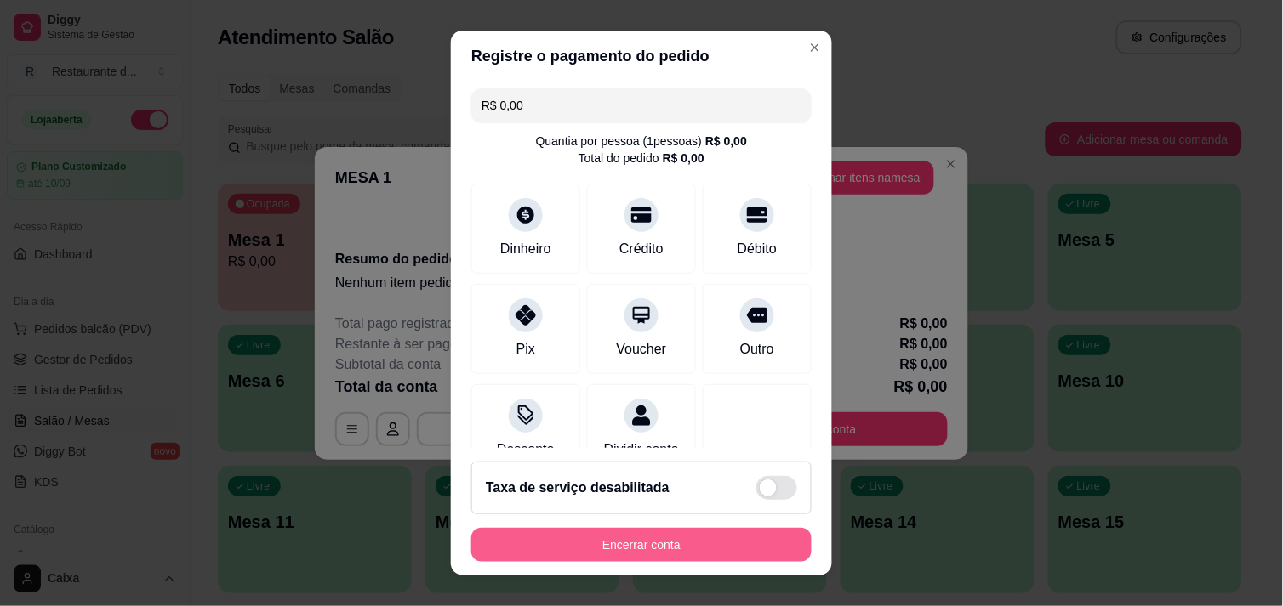
click at [623, 555] on button "Encerrar conta" at bounding box center [641, 545] width 340 height 34
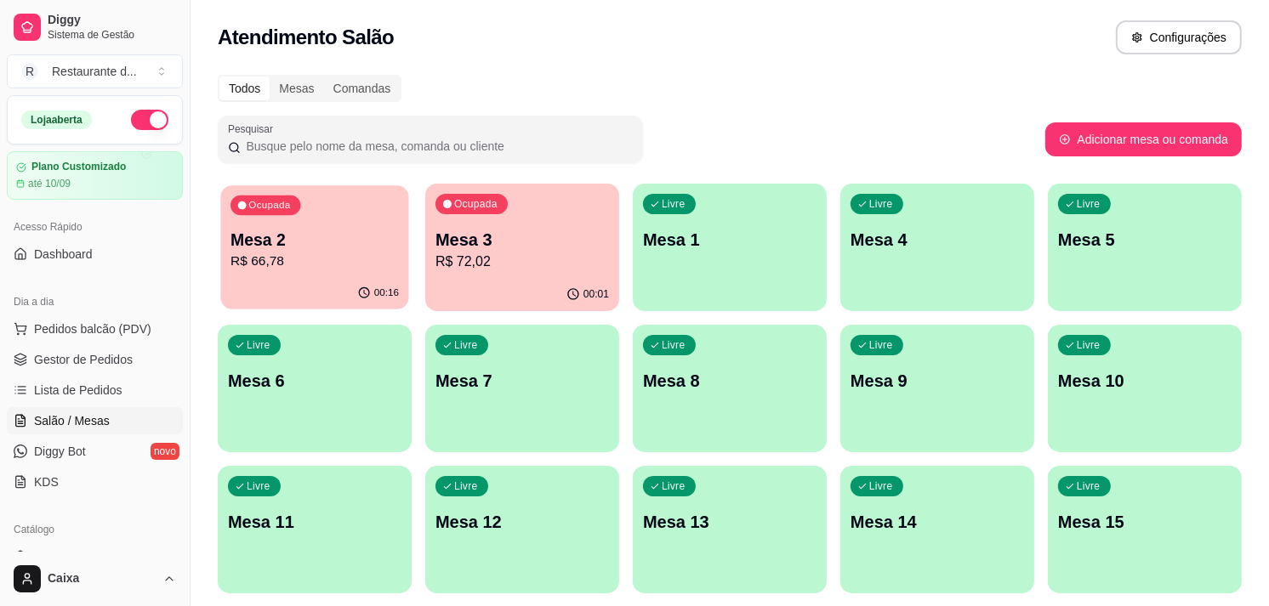
click at [277, 239] on p "Mesa 2" at bounding box center [314, 240] width 168 height 23
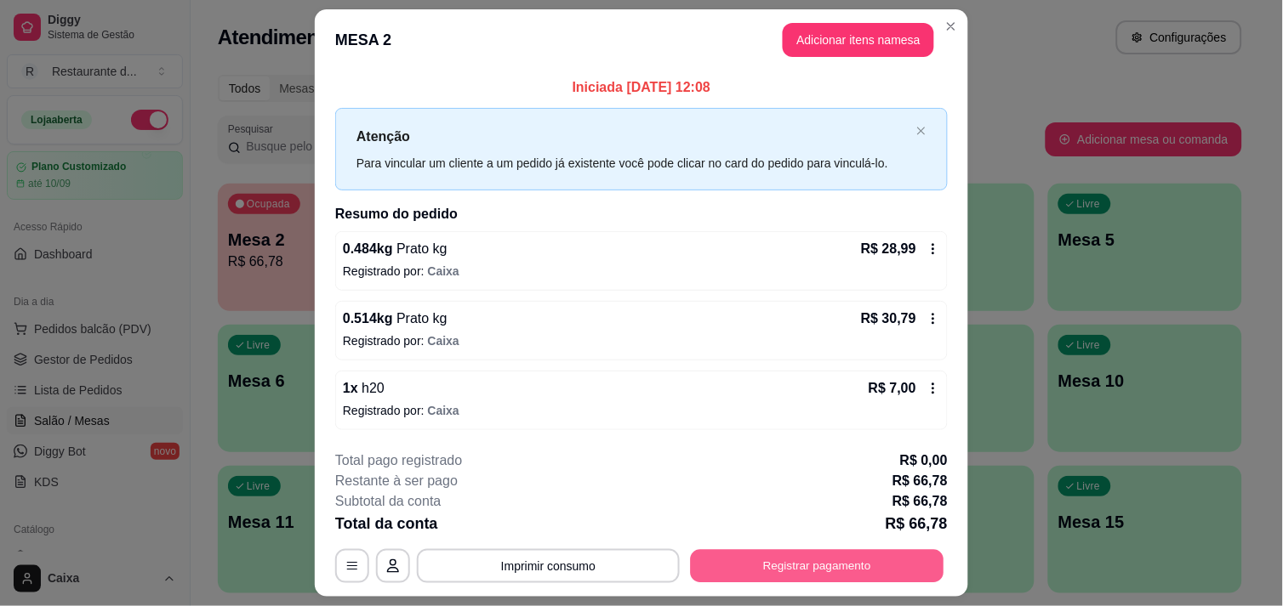
click at [782, 571] on button "Registrar pagamento" at bounding box center [817, 566] width 253 height 33
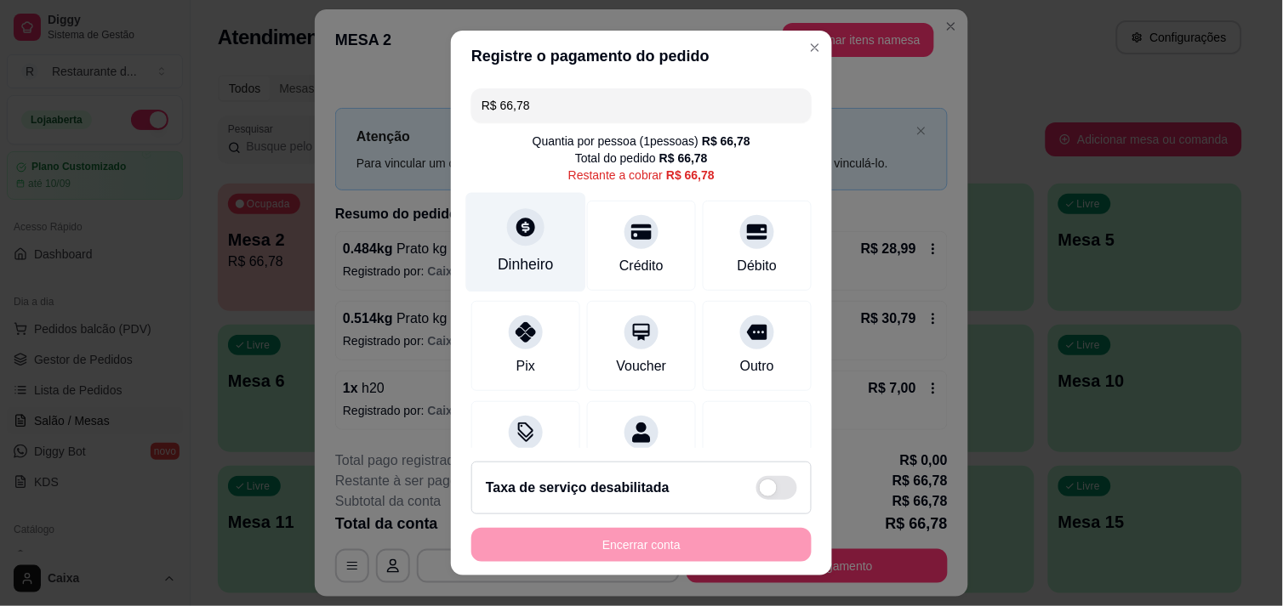
click at [519, 233] on icon at bounding box center [525, 227] width 19 height 19
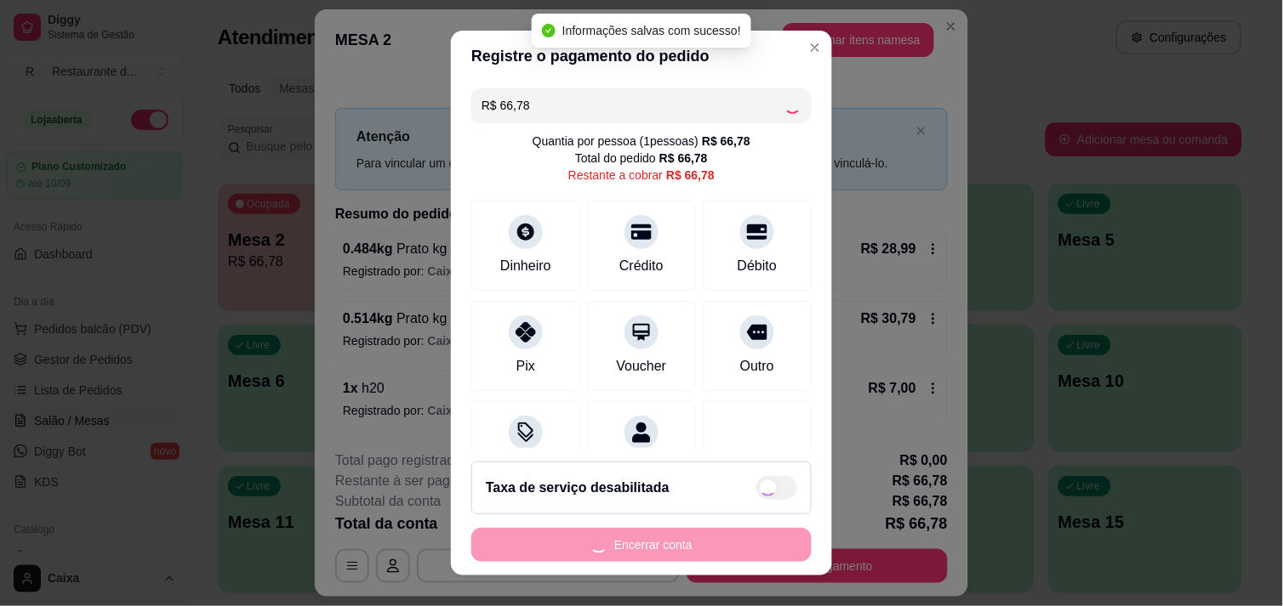
type input "R$ 0,00"
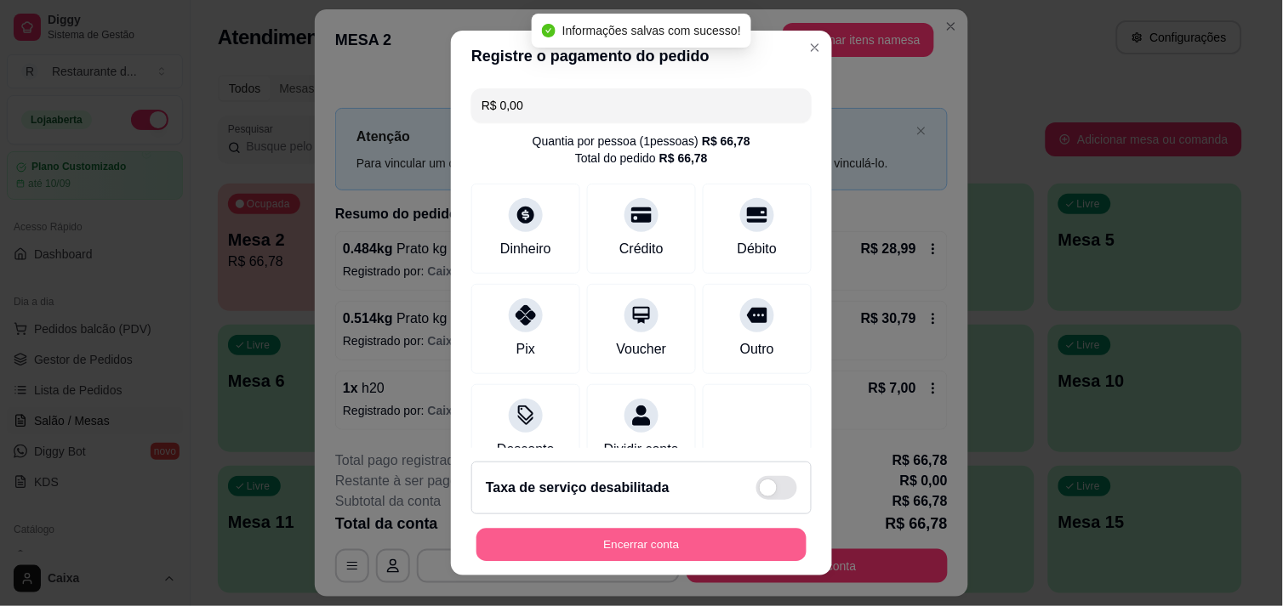
click at [648, 534] on button "Encerrar conta" at bounding box center [641, 545] width 330 height 33
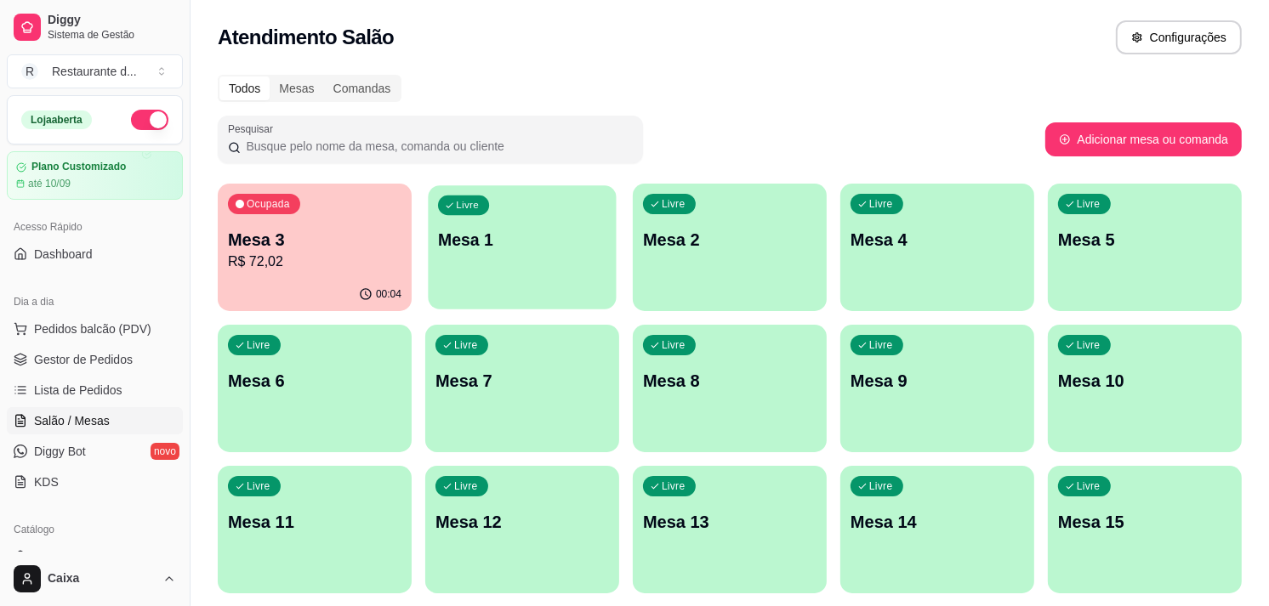
click at [470, 247] on p "Mesa 1" at bounding box center [522, 240] width 168 height 23
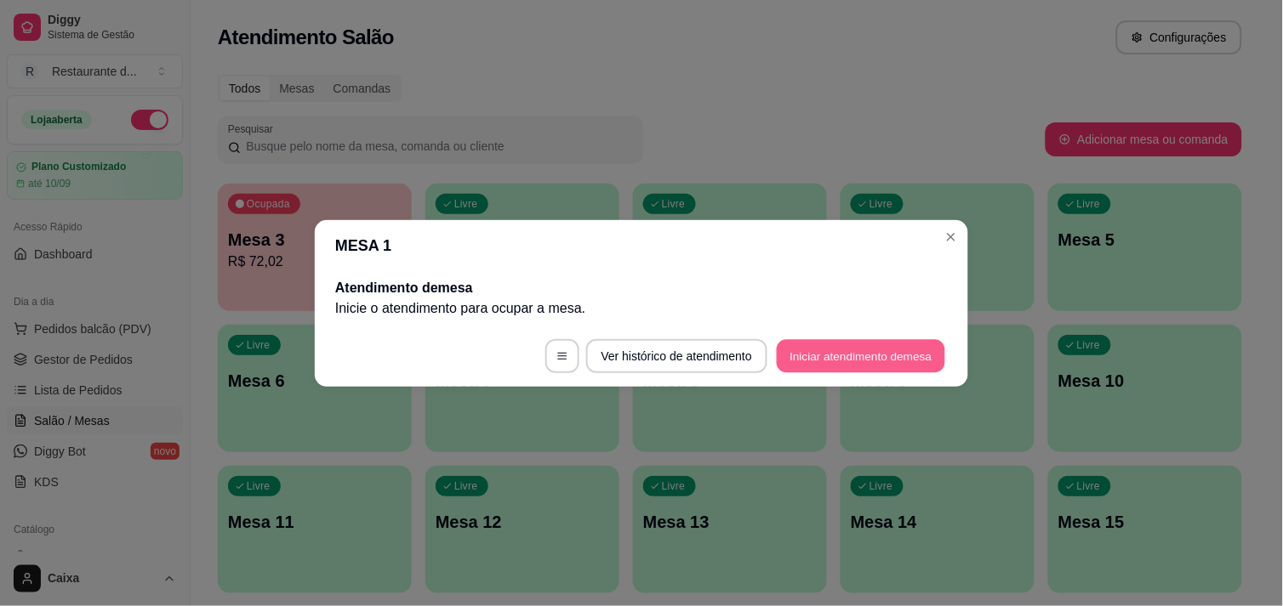
click at [794, 349] on button "Iniciar atendimento de mesa" at bounding box center [861, 355] width 168 height 33
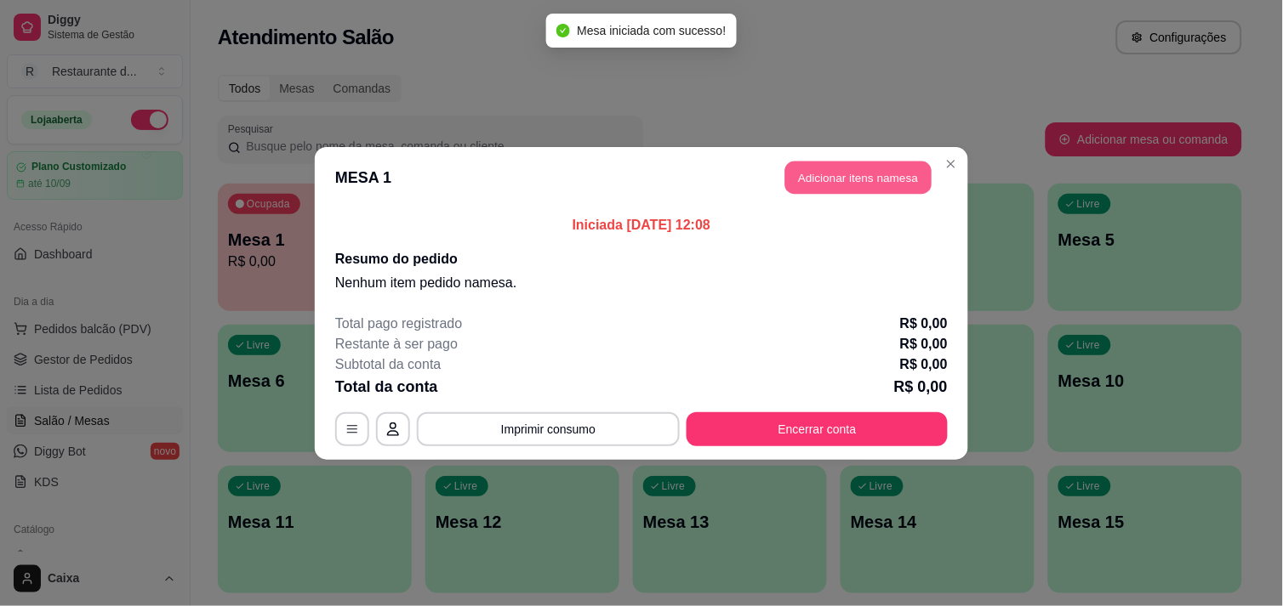
click at [842, 185] on button "Adicionar itens na mesa" at bounding box center [858, 177] width 146 height 33
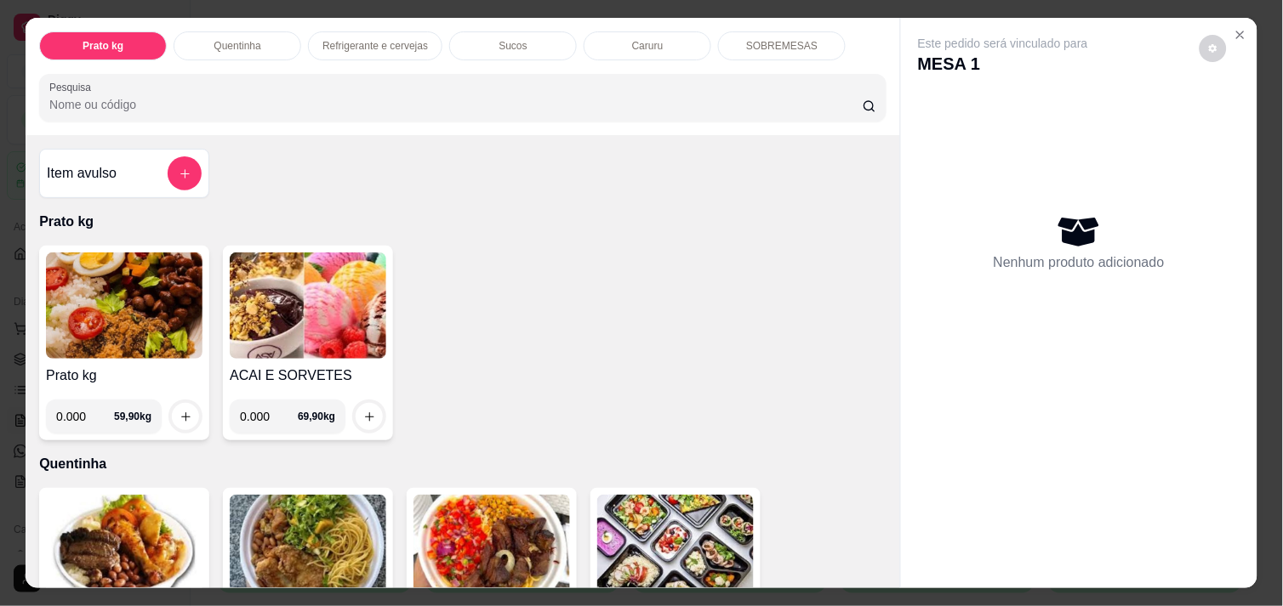
scroll to position [395, 0]
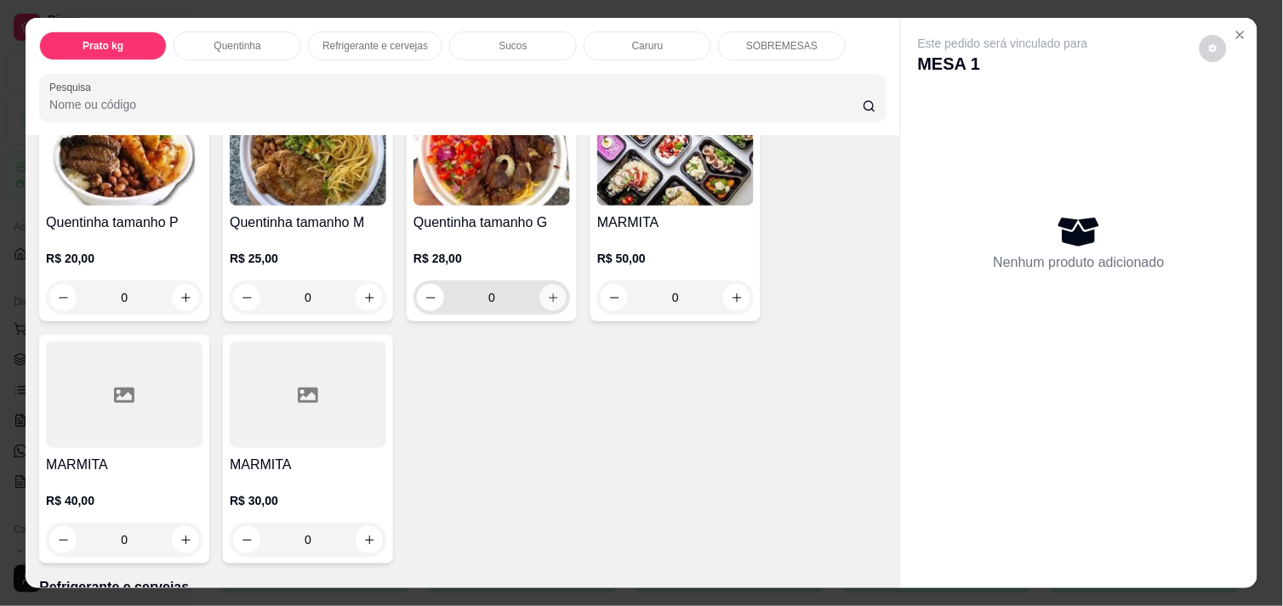
click at [547, 293] on icon "increase-product-quantity" at bounding box center [553, 298] width 13 height 13
type input "1"
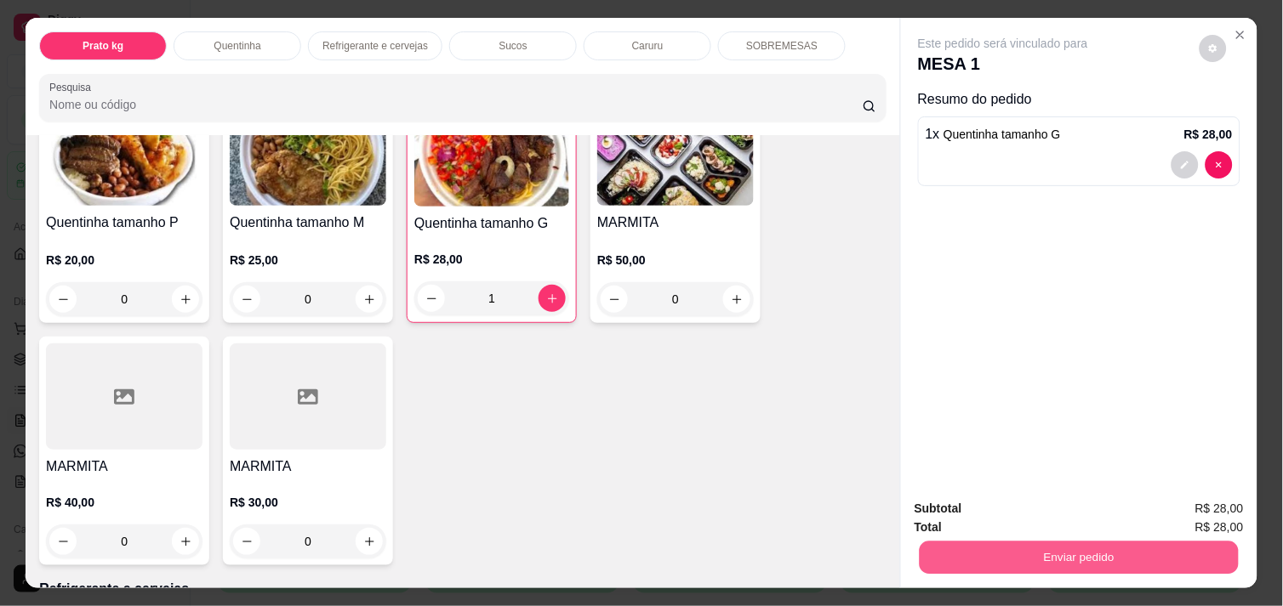
click at [1078, 566] on button "Enviar pedido" at bounding box center [1078, 557] width 319 height 33
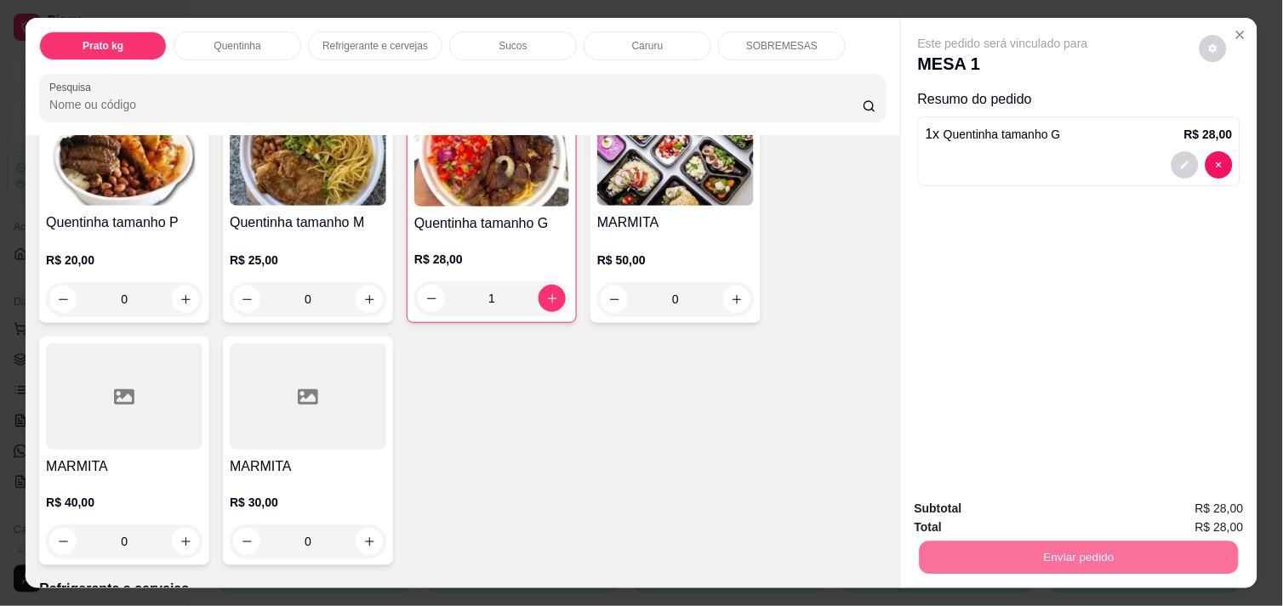
click at [1068, 519] on button "Não registrar e enviar pedido" at bounding box center [1022, 508] width 172 height 31
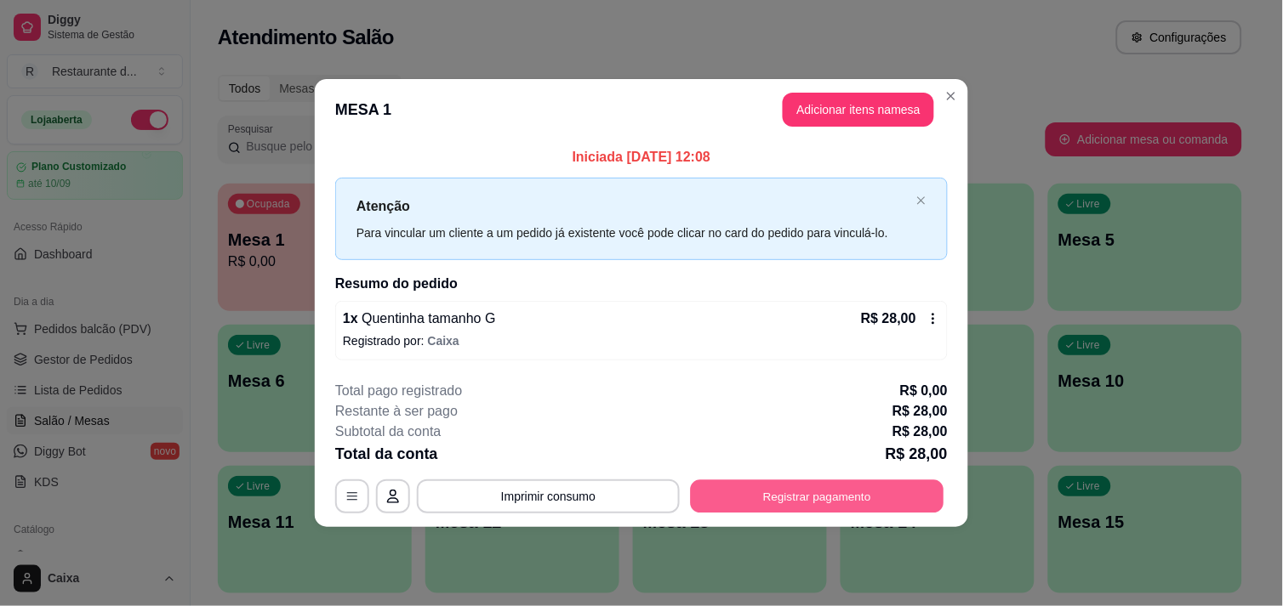
click at [818, 499] on button "Registrar pagamento" at bounding box center [817, 497] width 253 height 33
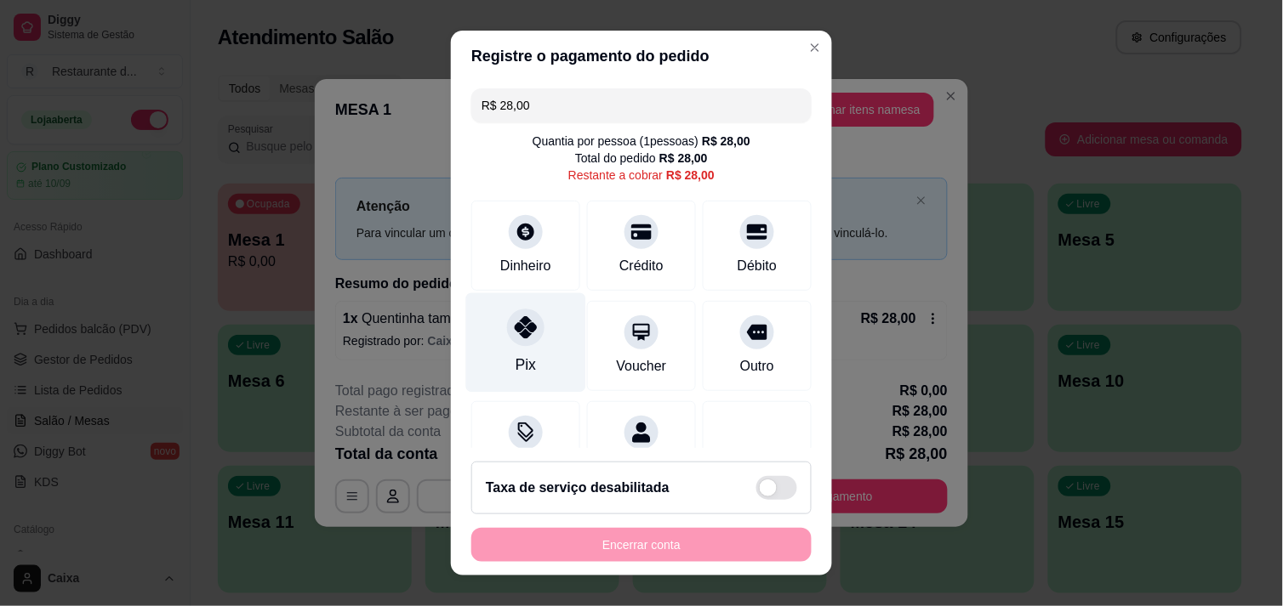
click at [511, 344] on div at bounding box center [525, 327] width 37 height 37
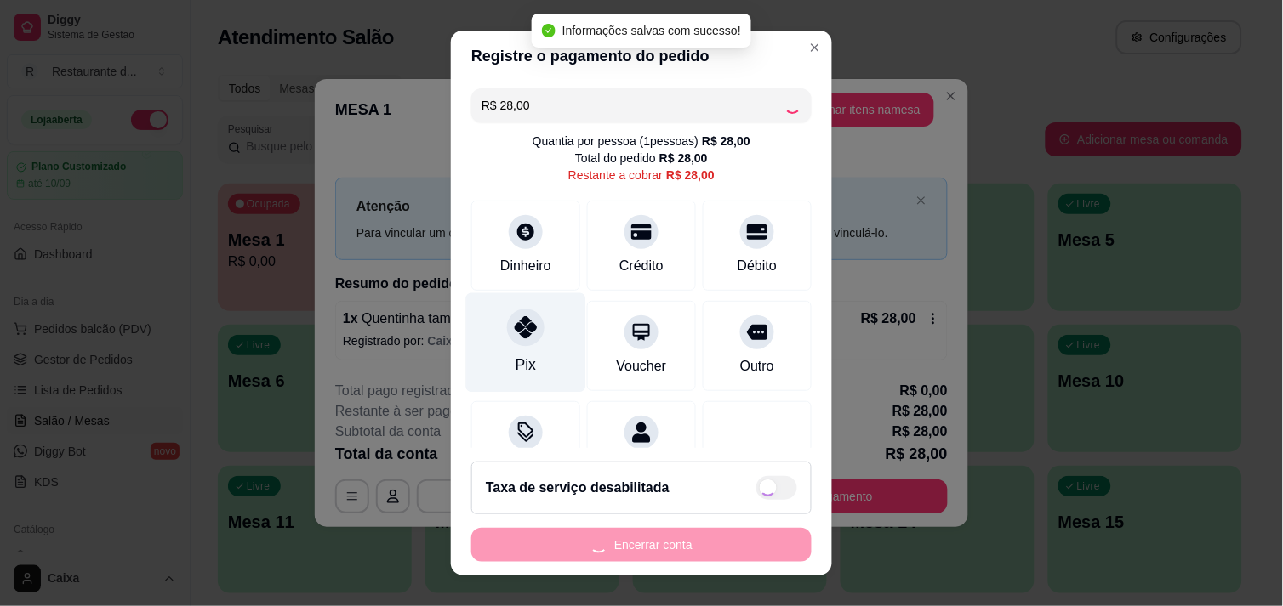
type input "R$ 0,00"
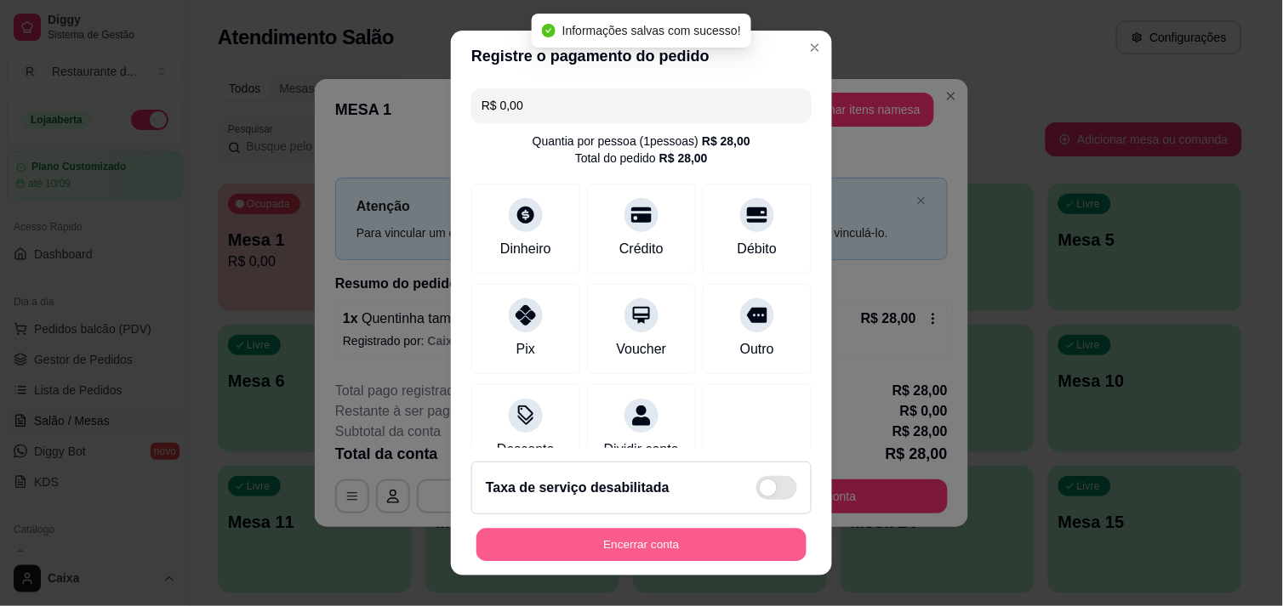
click at [649, 556] on button "Encerrar conta" at bounding box center [641, 545] width 330 height 33
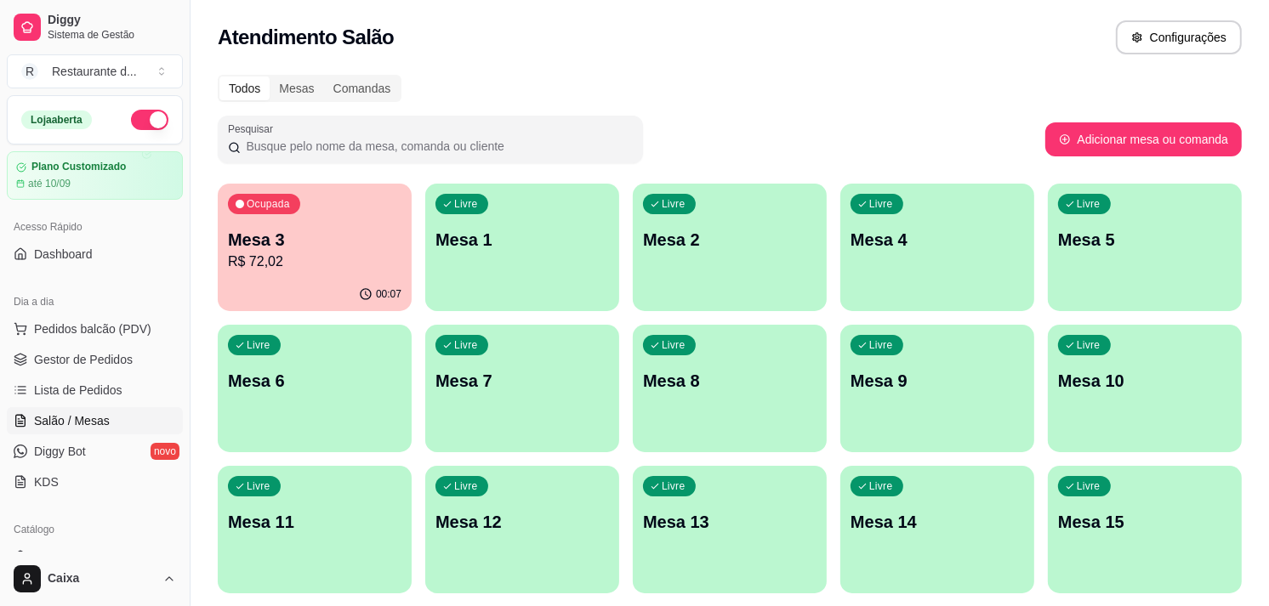
click at [967, 358] on div "Livre Mesa 9" at bounding box center [937, 378] width 194 height 107
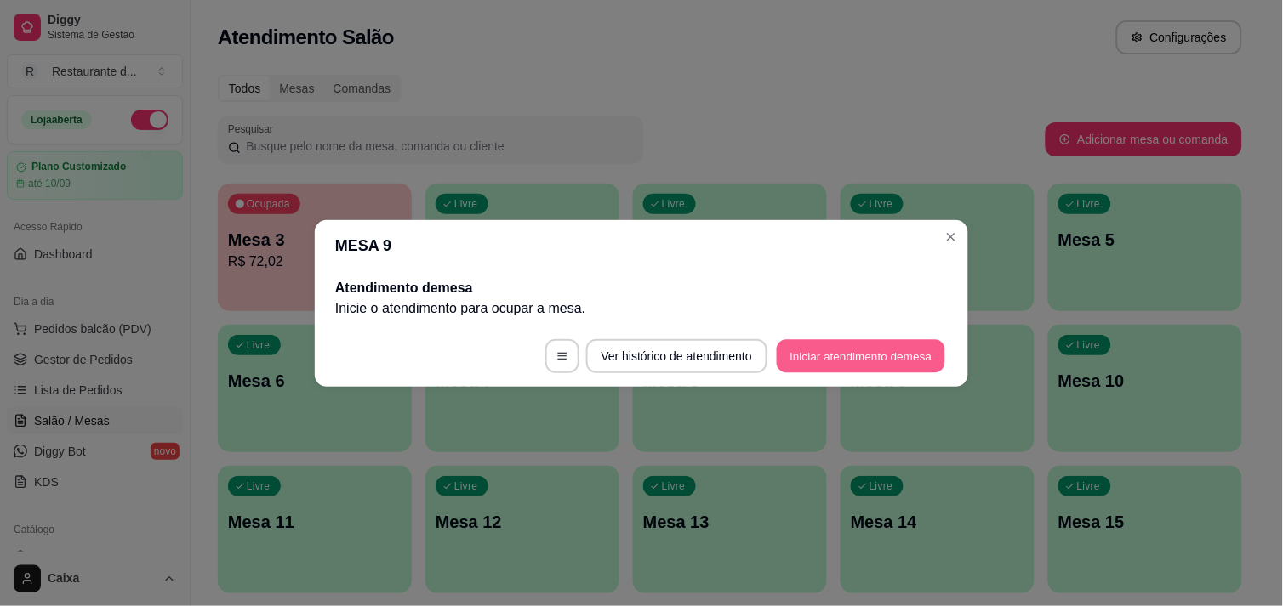
click at [837, 355] on button "Iniciar atendimento de mesa" at bounding box center [861, 355] width 168 height 33
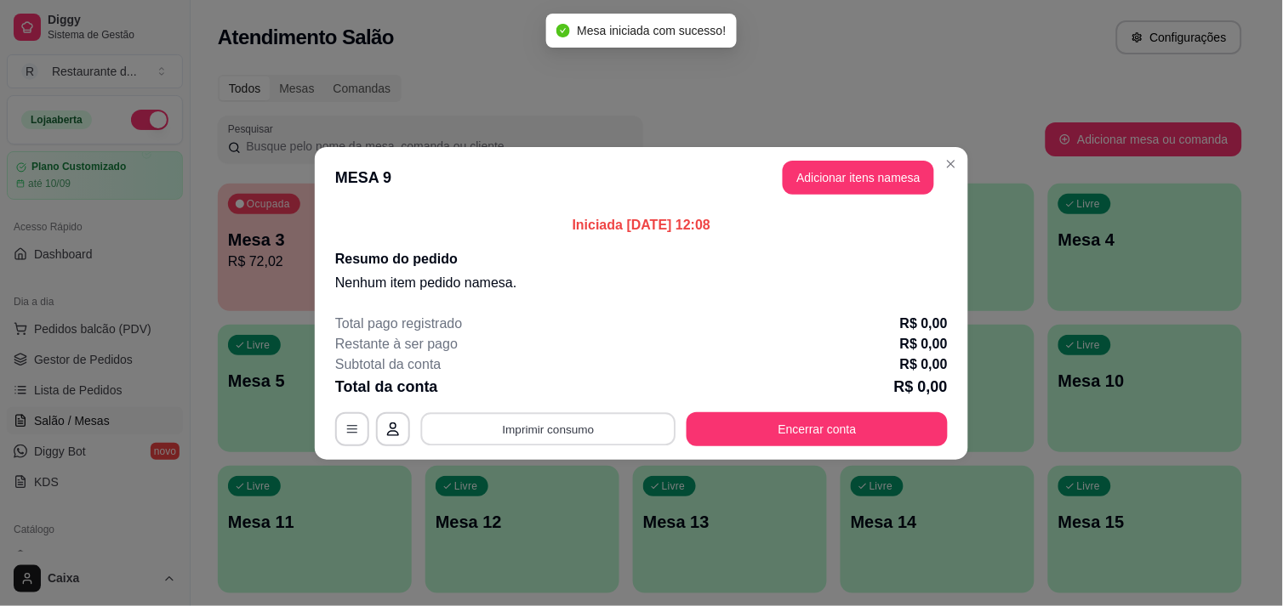
click at [588, 431] on button "Imprimir consumo" at bounding box center [548, 428] width 255 height 33
click at [799, 261] on h2 "Resumo do pedido" at bounding box center [641, 259] width 612 height 20
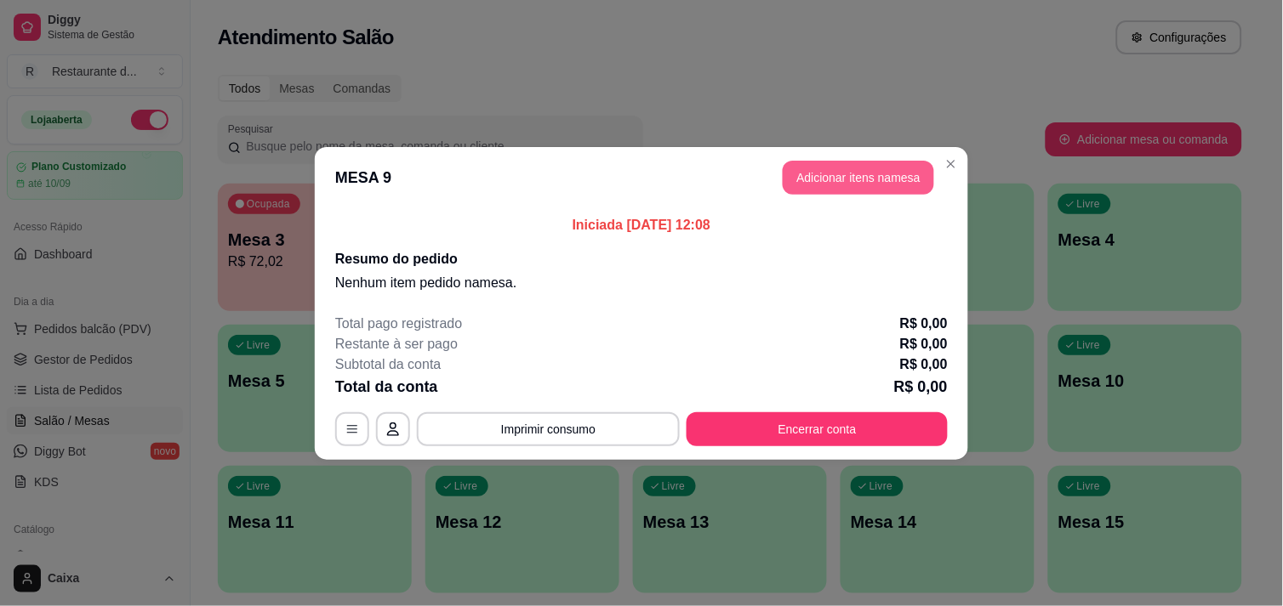
drag, startPoint x: 872, startPoint y: 201, endPoint x: 877, endPoint y: 181, distance: 20.2
click at [877, 181] on header "MESA 9 Adicionar itens na mesa" at bounding box center [641, 177] width 653 height 61
click at [877, 181] on button "Adicionar itens na mesa" at bounding box center [858, 177] width 146 height 33
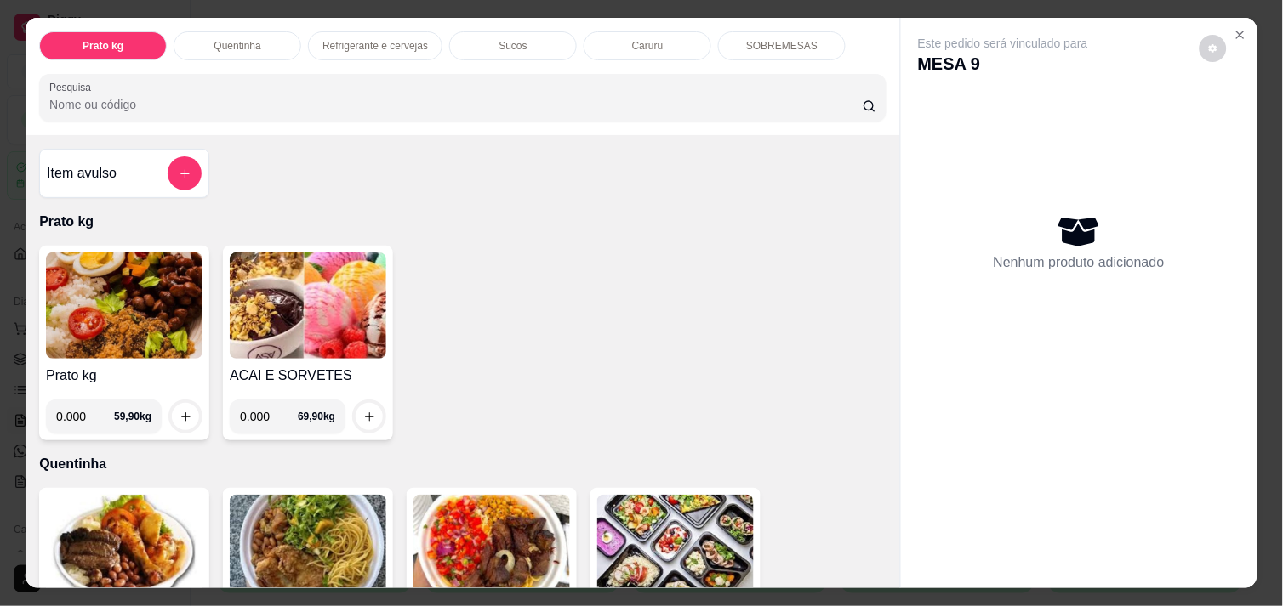
click at [77, 408] on input "0.000" at bounding box center [85, 417] width 58 height 34
type input "0.524"
click at [184, 404] on button "increase-product-quantity" at bounding box center [186, 417] width 26 height 26
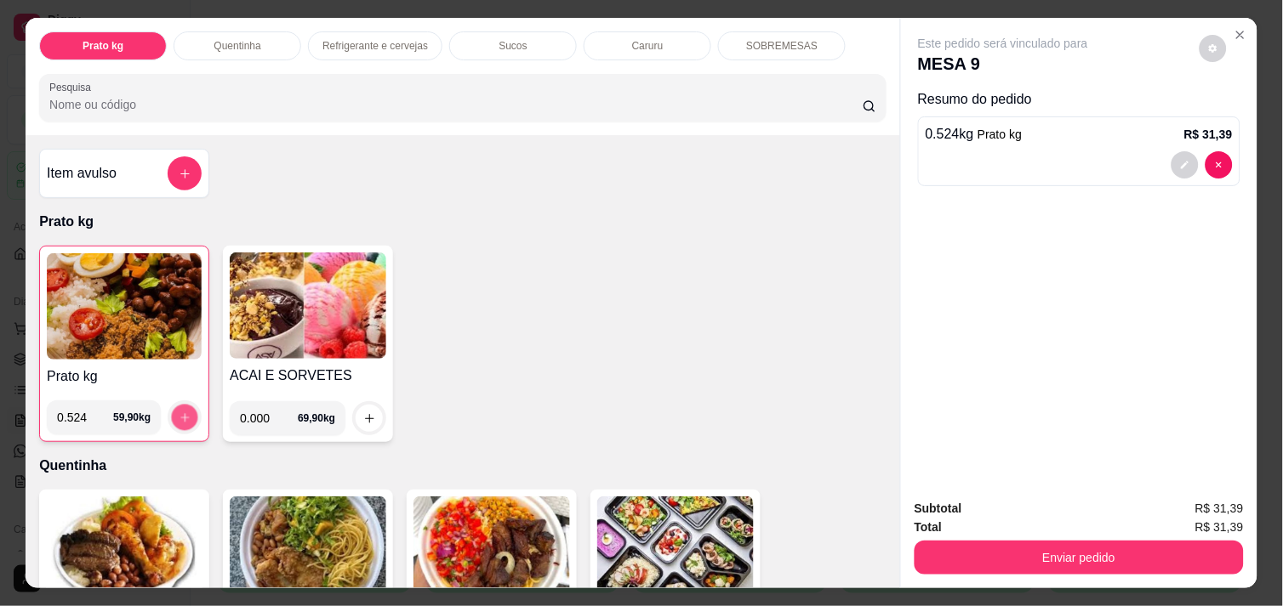
click at [184, 405] on button "increase-product-quantity" at bounding box center [185, 418] width 26 height 26
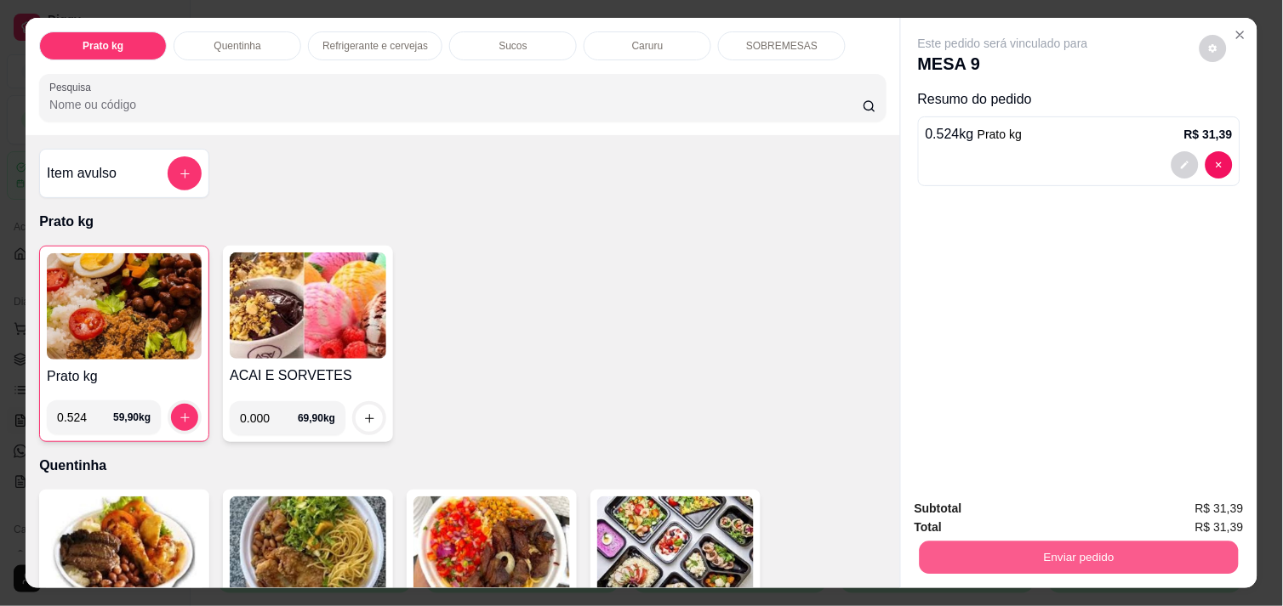
click at [1023, 547] on button "Enviar pedido" at bounding box center [1078, 557] width 319 height 33
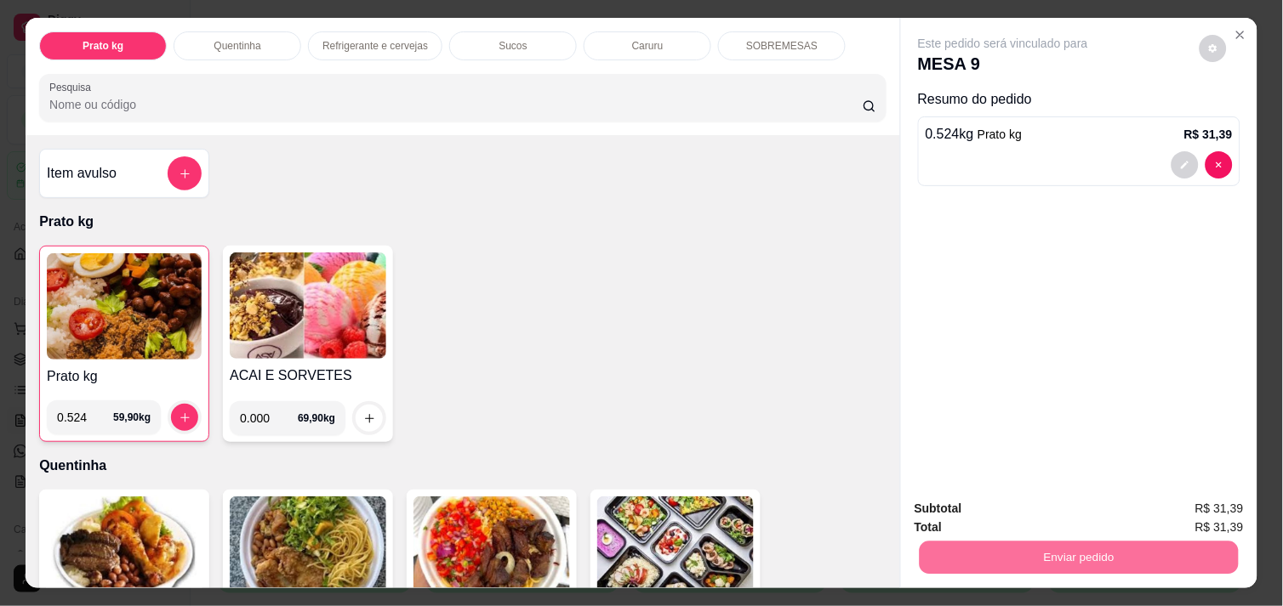
click at [1080, 509] on button "Não registrar e enviar pedido" at bounding box center [1022, 508] width 172 height 31
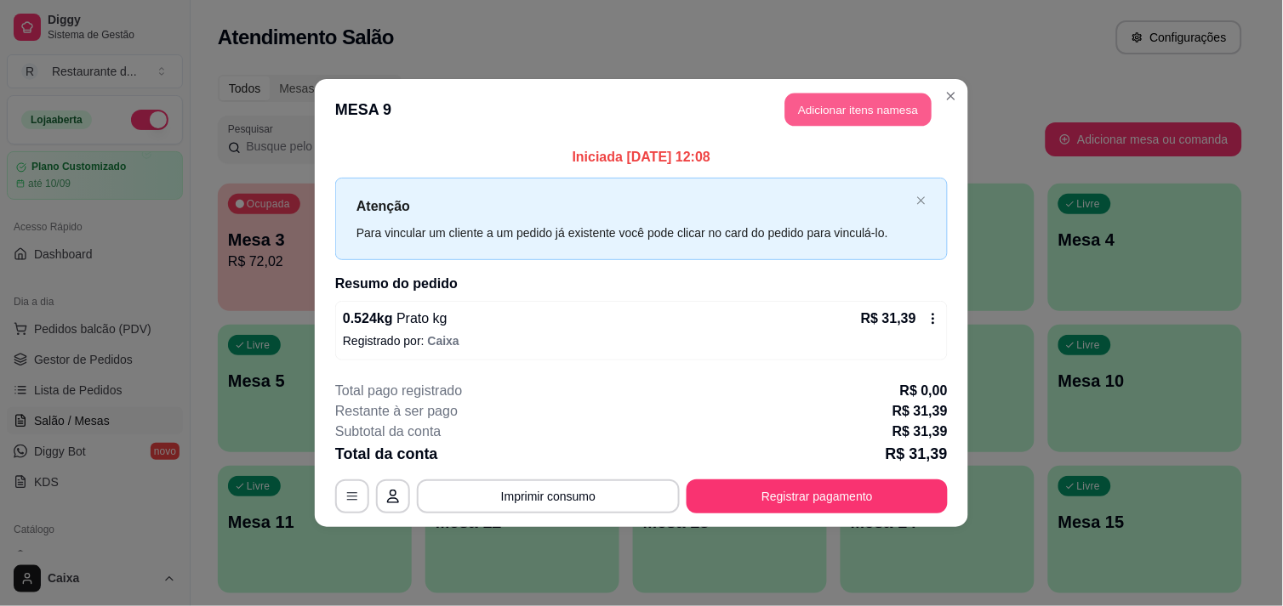
click at [851, 111] on button "Adicionar itens na mesa" at bounding box center [858, 110] width 146 height 33
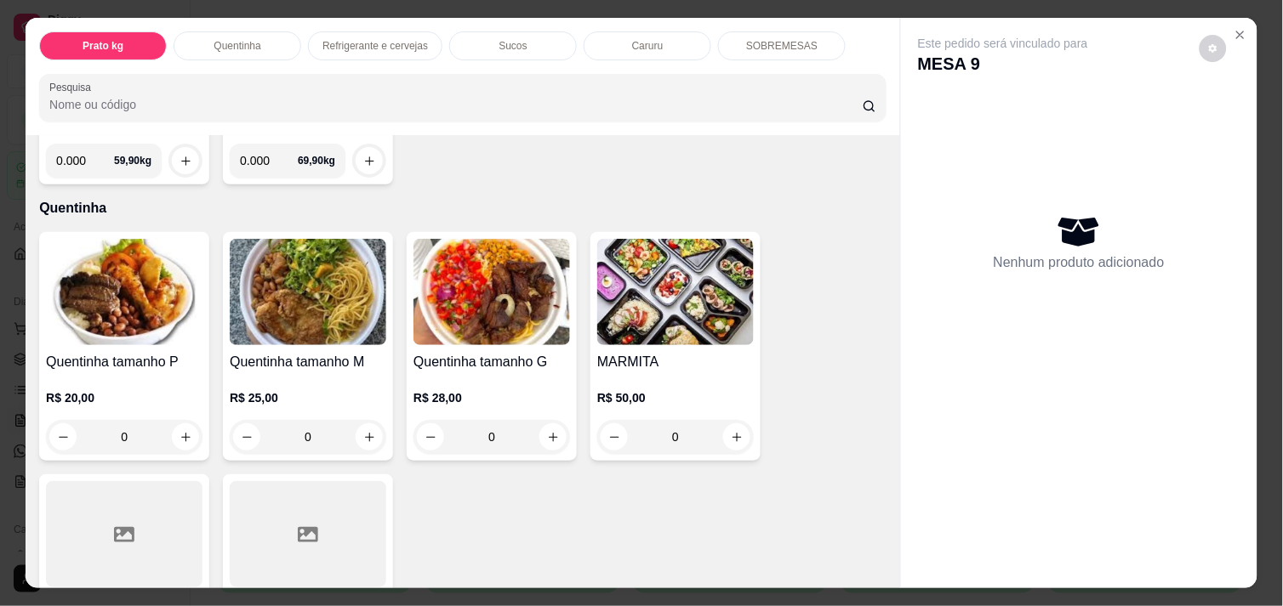
scroll to position [265, 0]
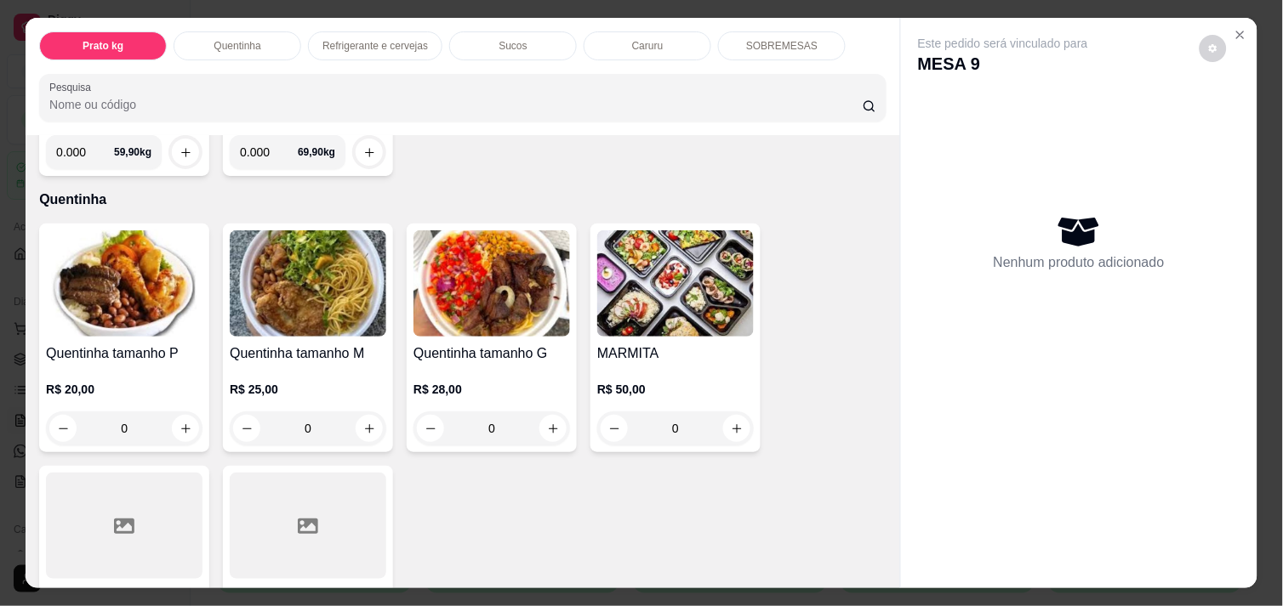
click at [75, 150] on input "0.000" at bounding box center [85, 152] width 58 height 34
type input "0.792"
click at [179, 146] on icon "increase-product-quantity" at bounding box center [185, 152] width 13 height 13
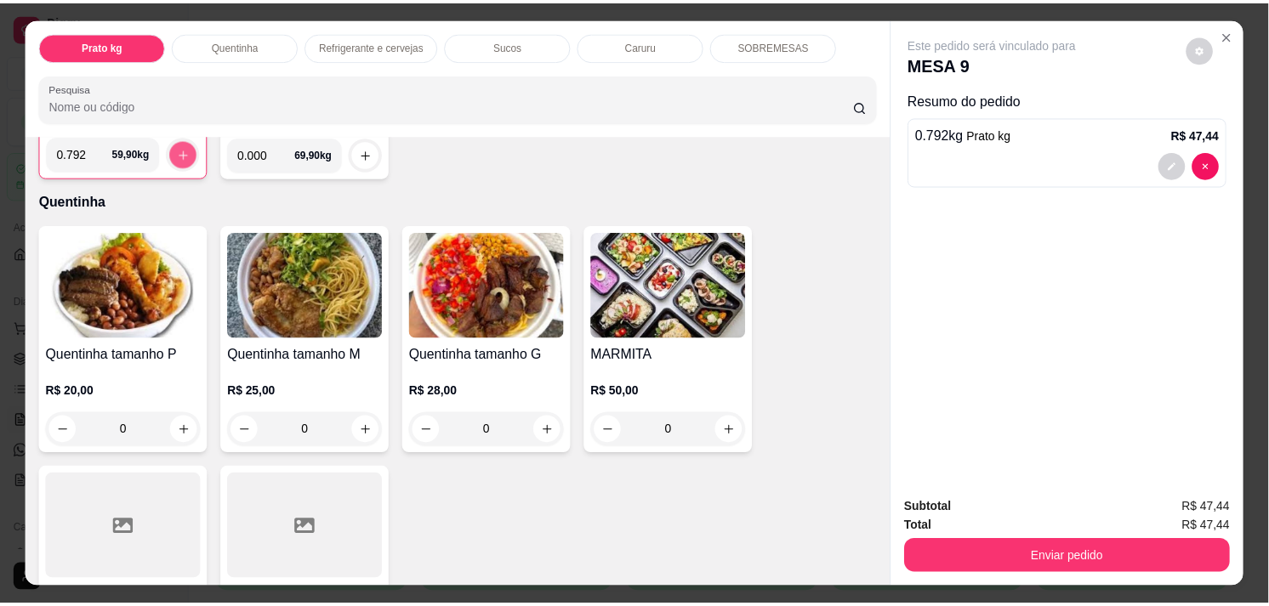
scroll to position [265, 0]
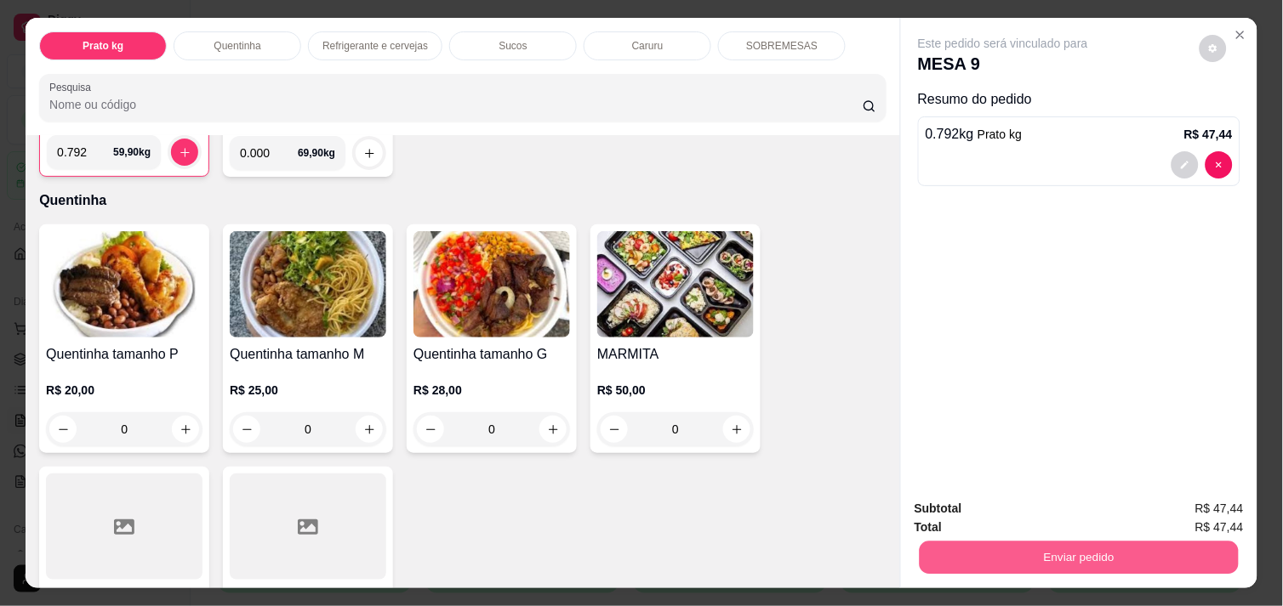
click at [1089, 545] on button "Enviar pedido" at bounding box center [1078, 557] width 319 height 33
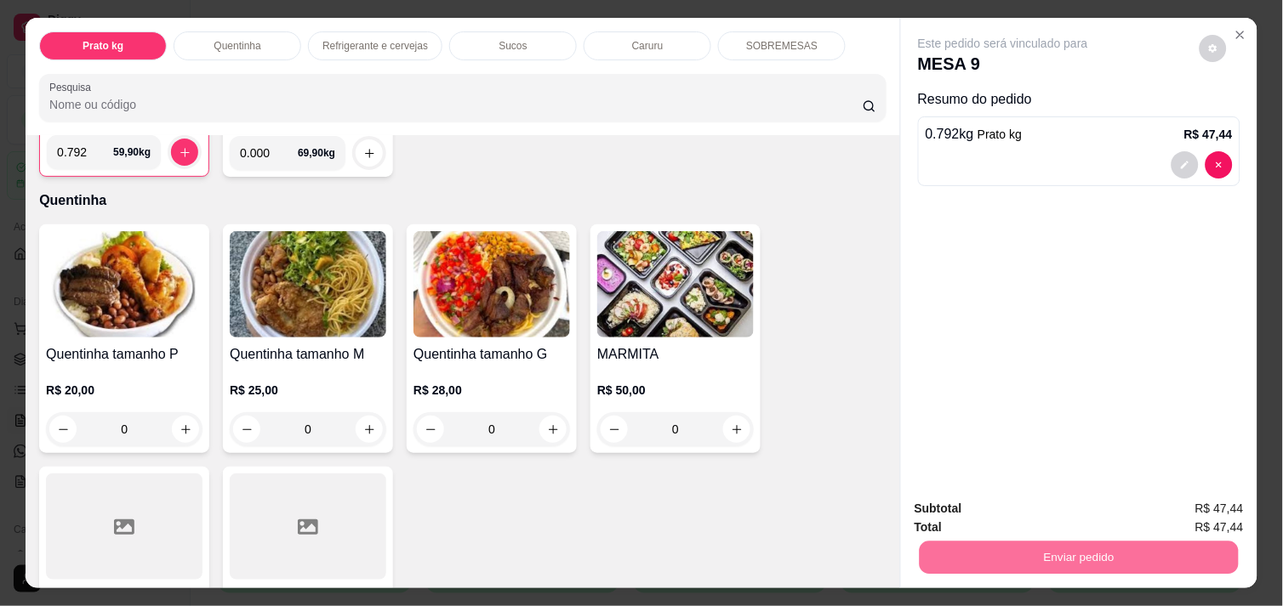
click at [1074, 515] on button "Não registrar e enviar pedido" at bounding box center [1022, 508] width 172 height 31
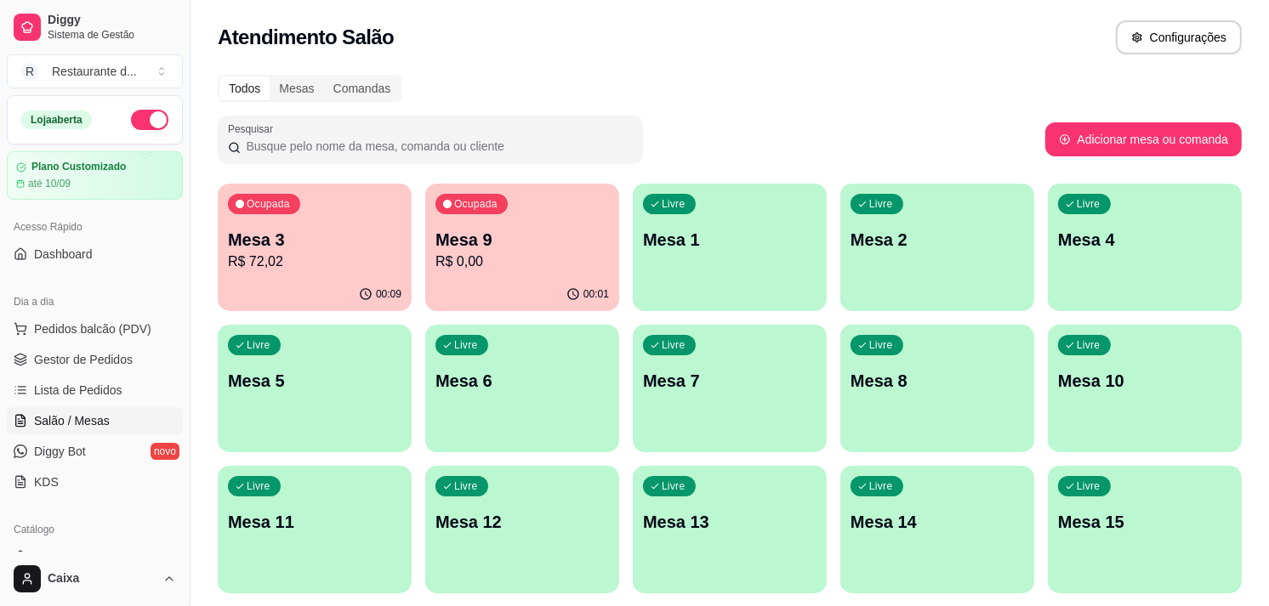
click at [583, 238] on p "Mesa 9" at bounding box center [522, 240] width 168 height 23
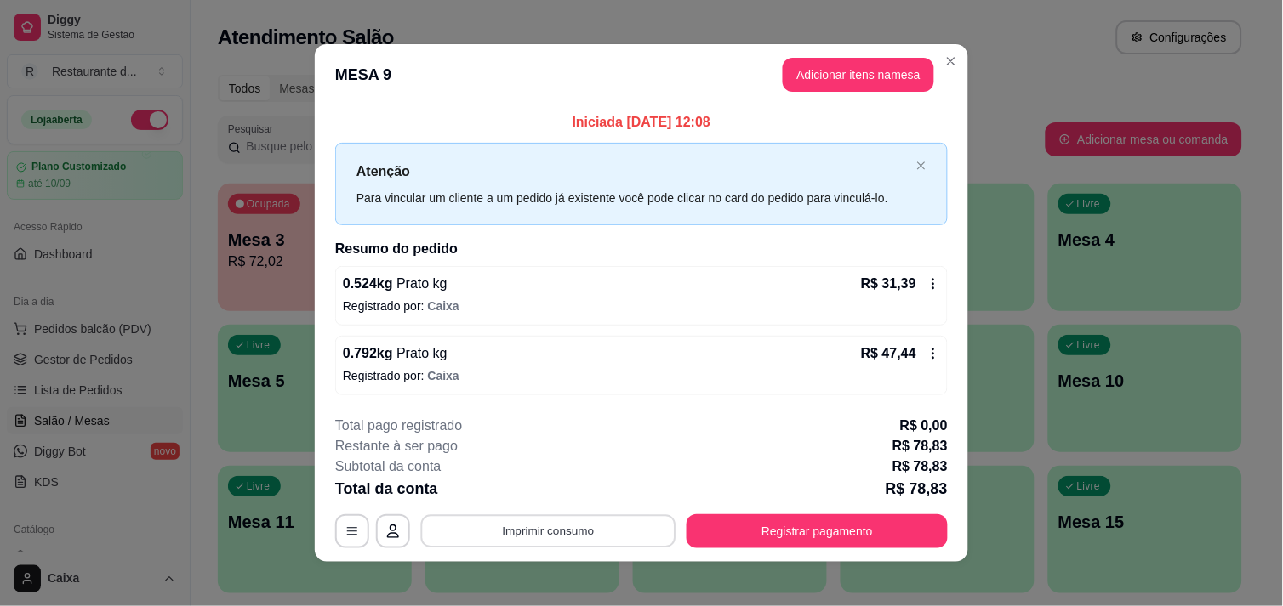
click at [556, 529] on button "Imprimir consumo" at bounding box center [548, 531] width 255 height 33
click at [583, 464] on button "IMPRESSORA CAIXA" at bounding box center [546, 459] width 121 height 26
click at [538, 527] on button "Imprimir consumo" at bounding box center [548, 531] width 255 height 33
click at [555, 483] on button "IMPRESSORA" at bounding box center [546, 493] width 121 height 26
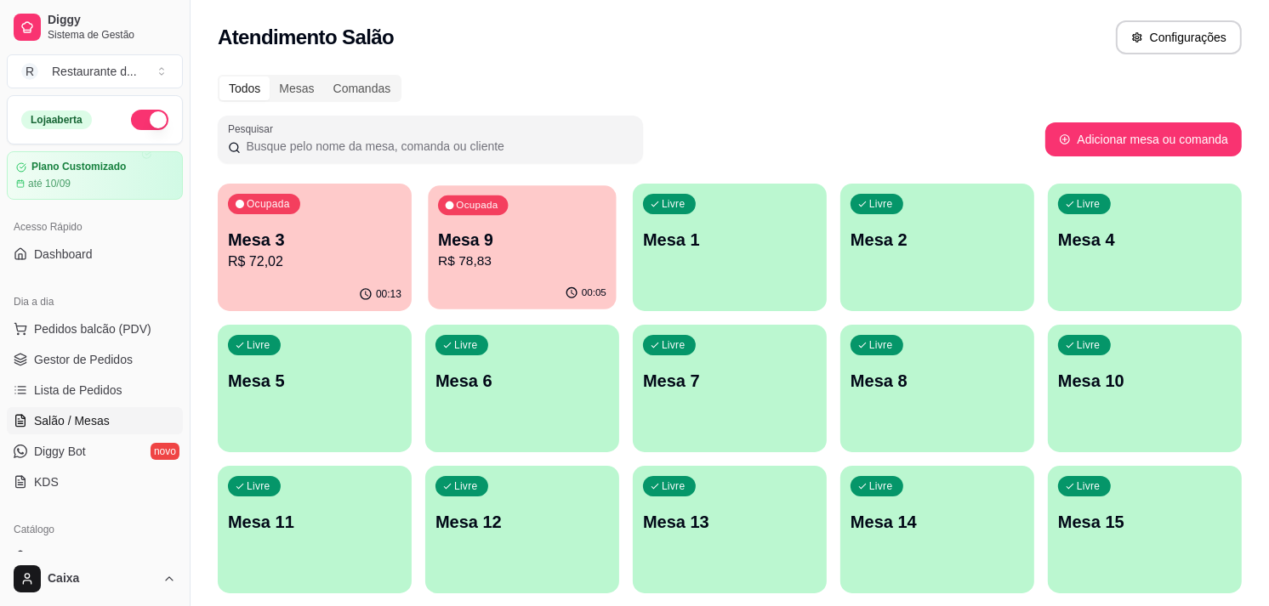
click at [588, 238] on p "Mesa 9" at bounding box center [522, 240] width 168 height 23
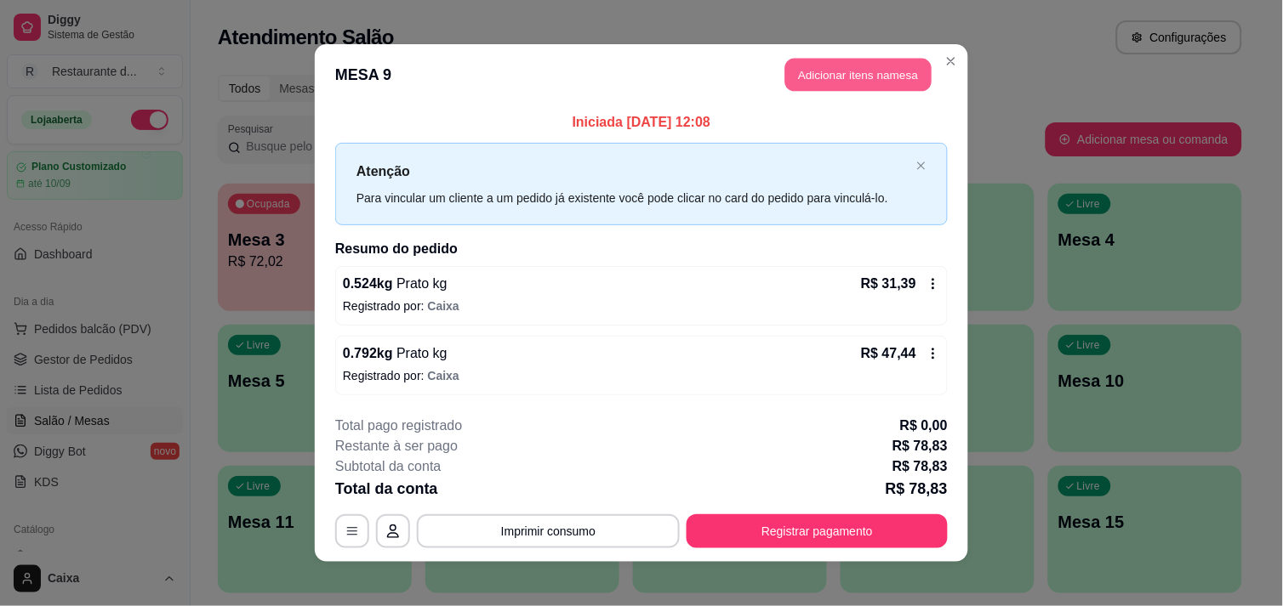
click at [845, 78] on button "Adicionar itens na mesa" at bounding box center [858, 75] width 146 height 33
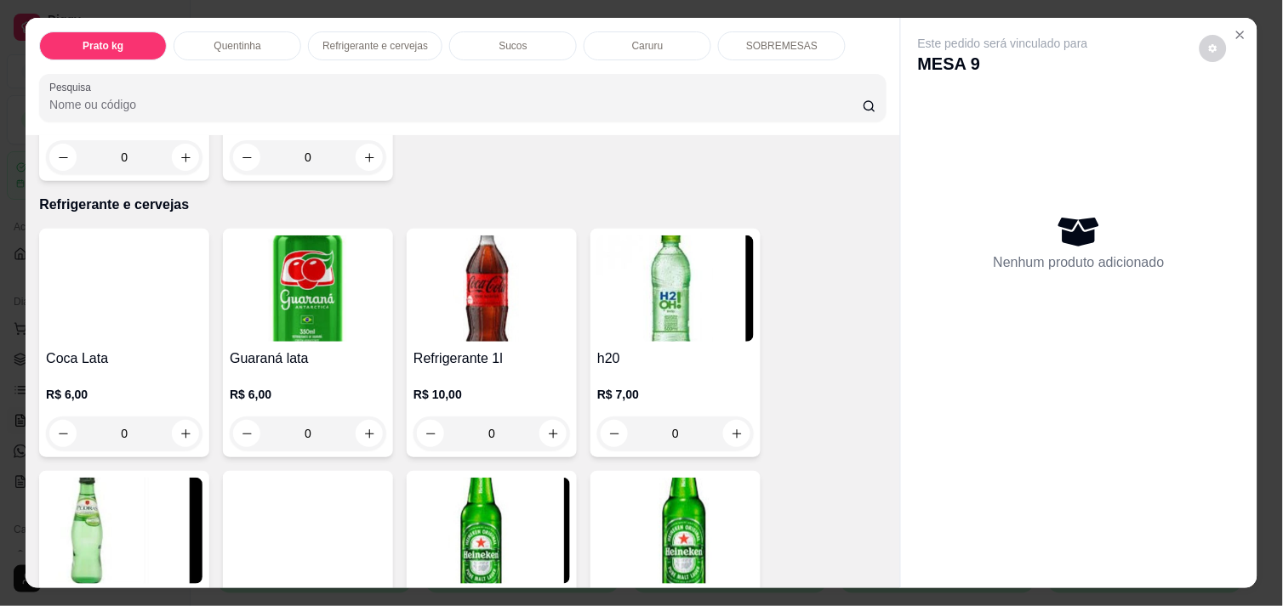
scroll to position [792, 0]
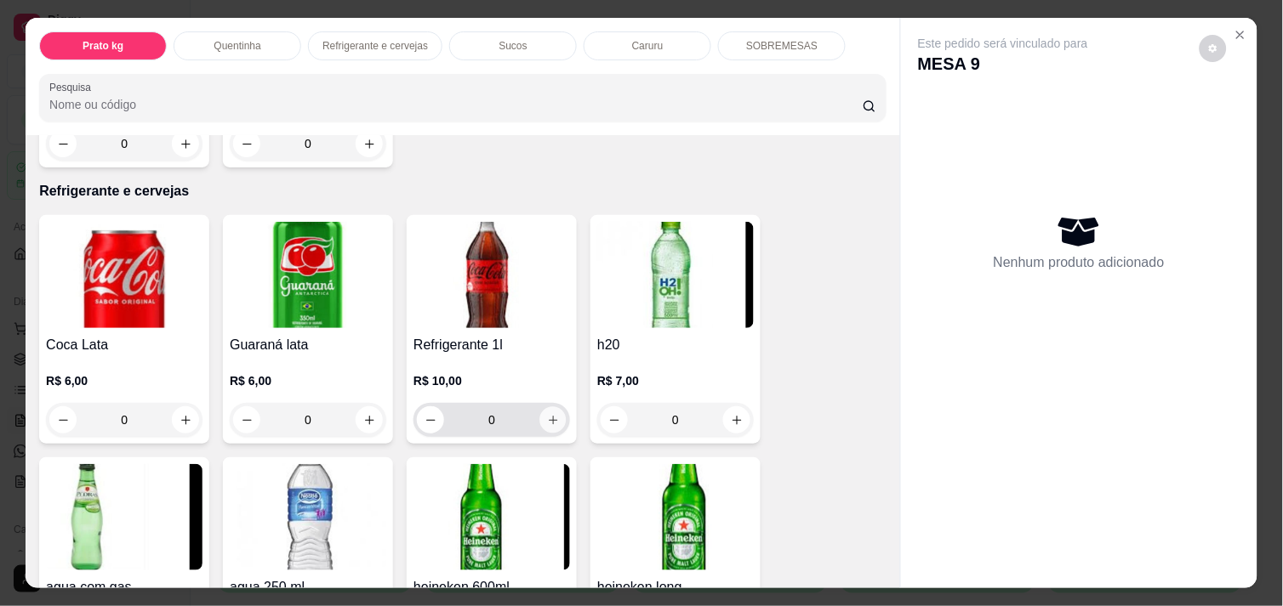
click at [549, 416] on icon "increase-product-quantity" at bounding box center [553, 420] width 9 height 9
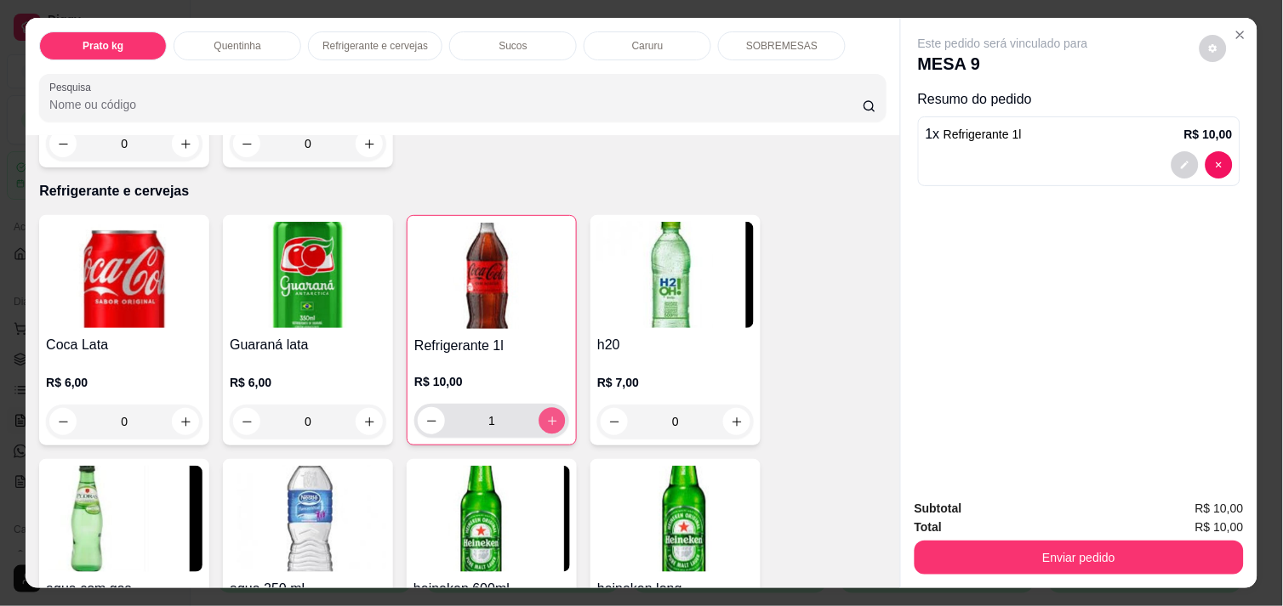
click at [548, 415] on icon "increase-product-quantity" at bounding box center [552, 421] width 13 height 13
type input "2"
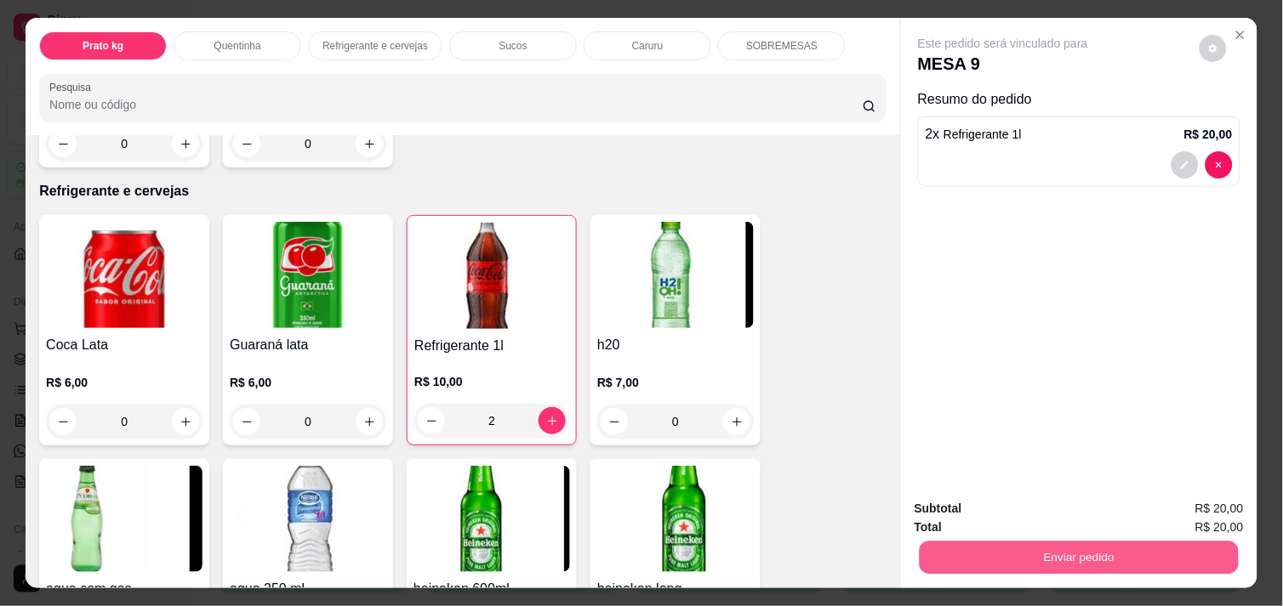
click at [1063, 546] on button "Enviar pedido" at bounding box center [1078, 557] width 319 height 33
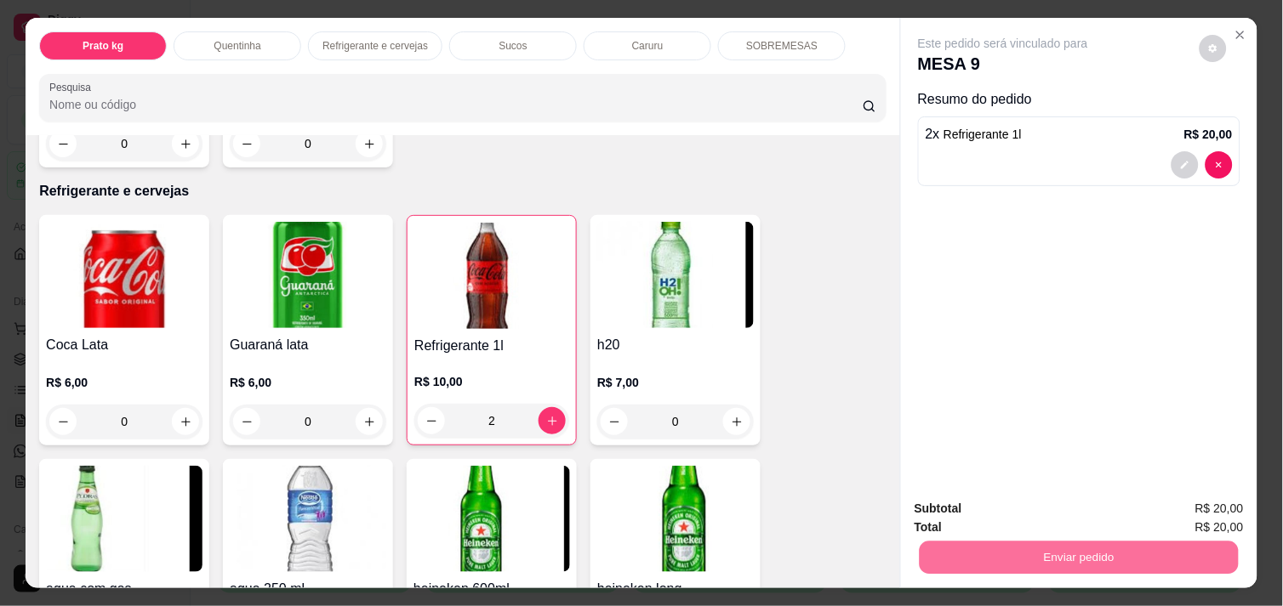
click at [1039, 507] on button "Não registrar e enviar pedido" at bounding box center [1022, 508] width 172 height 31
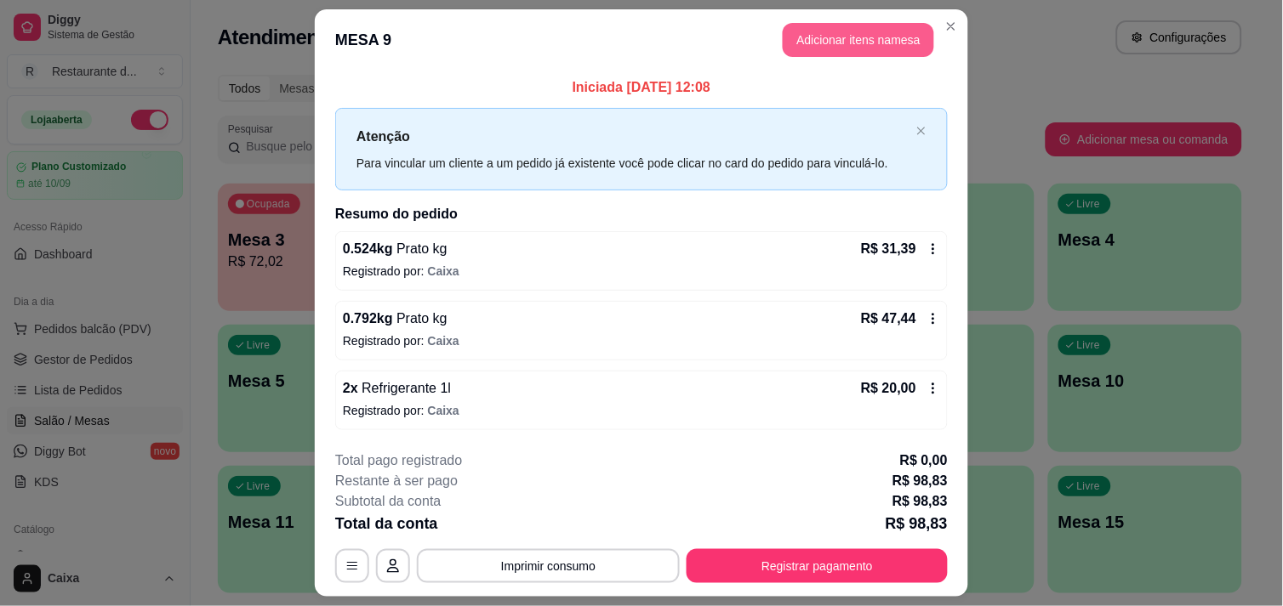
click at [862, 30] on button "Adicionar itens na mesa" at bounding box center [857, 40] width 151 height 34
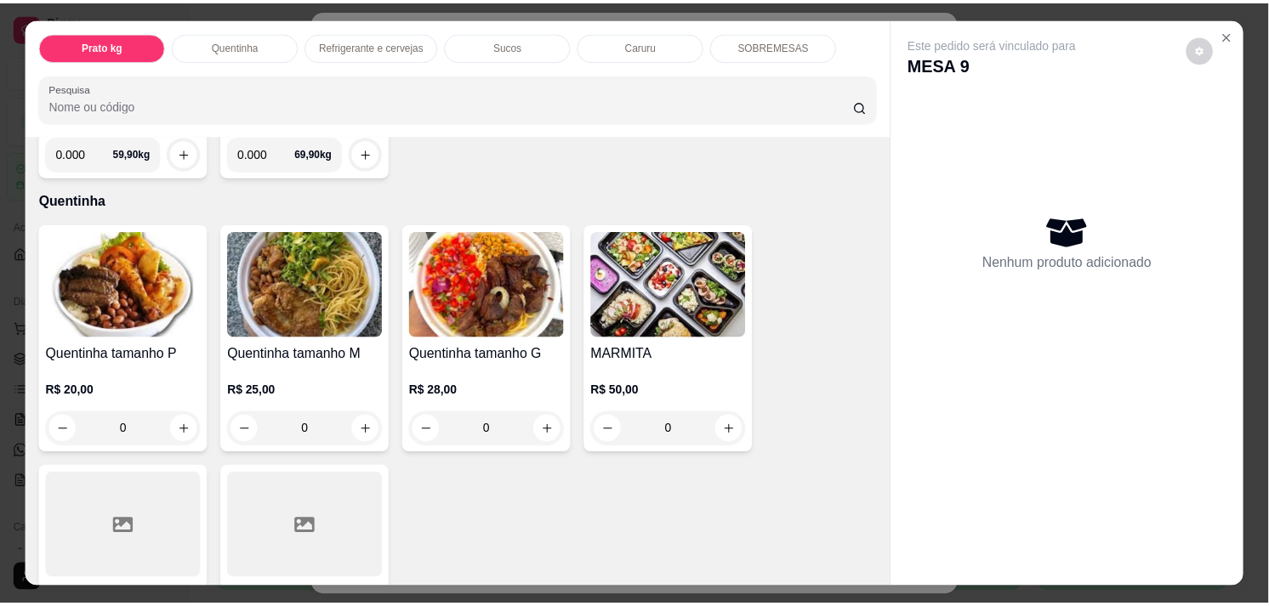
scroll to position [265, 0]
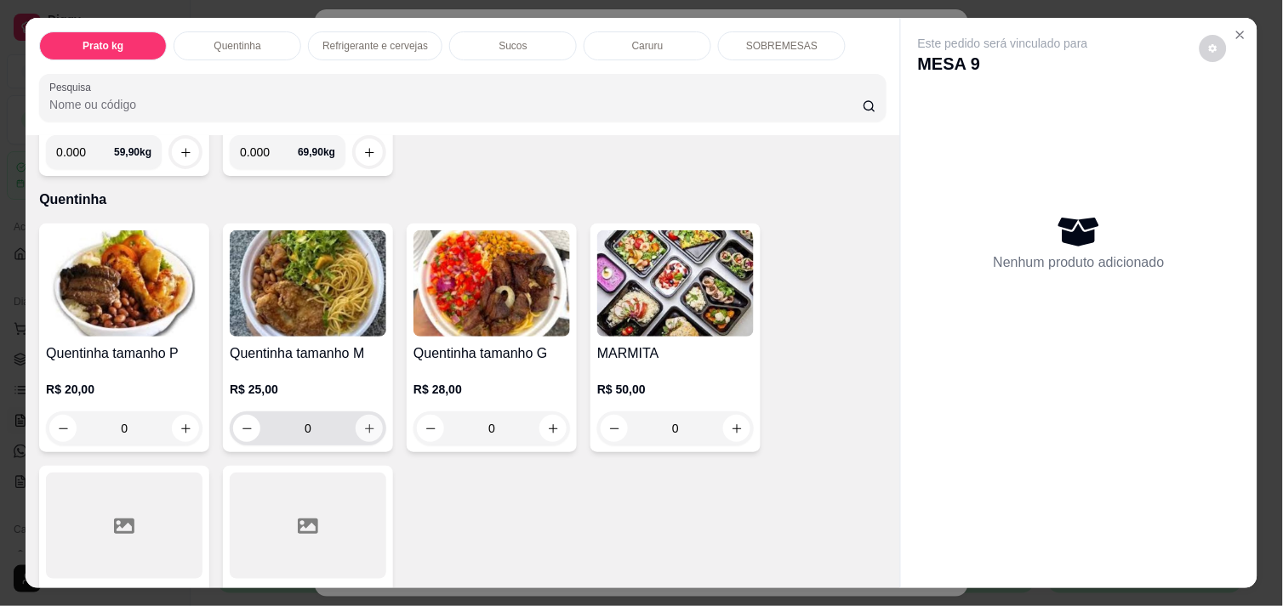
click at [364, 423] on icon "increase-product-quantity" at bounding box center [369, 429] width 13 height 13
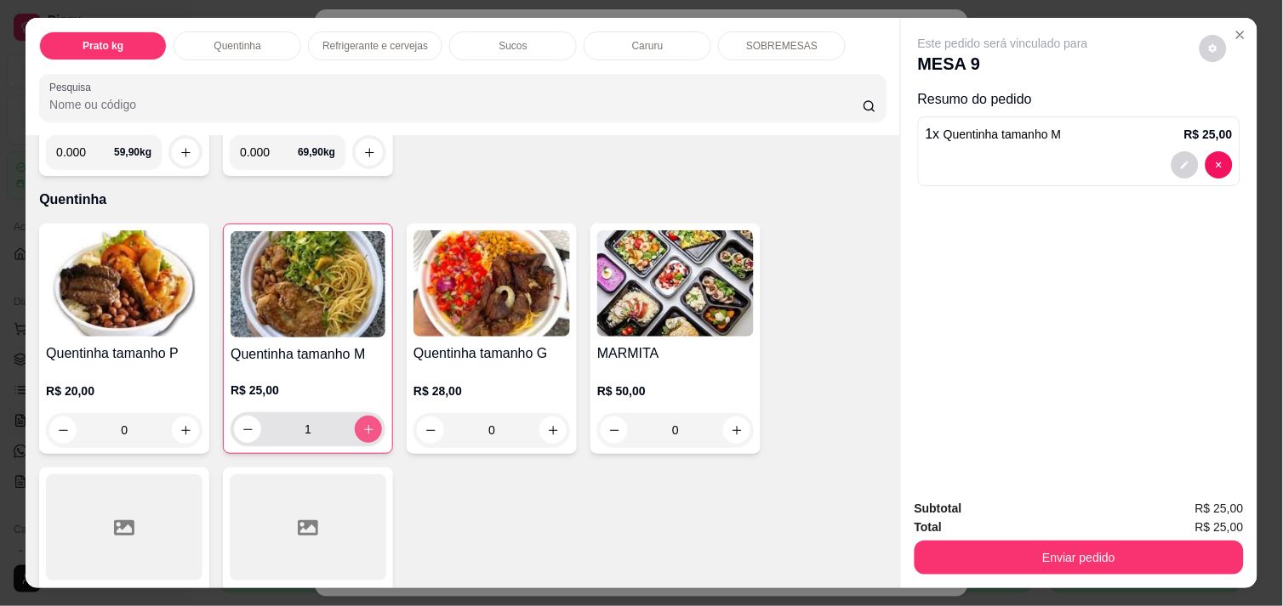
click at [364, 424] on icon "increase-product-quantity" at bounding box center [368, 430] width 13 height 13
type input "4"
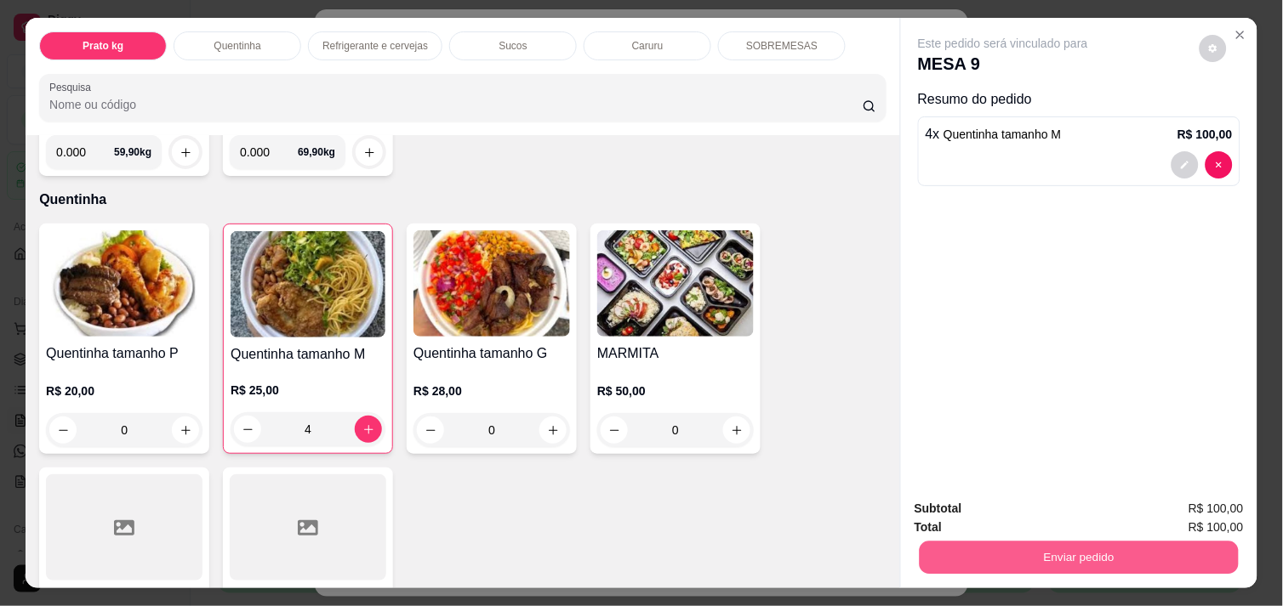
click at [1029, 541] on button "Enviar pedido" at bounding box center [1078, 557] width 319 height 33
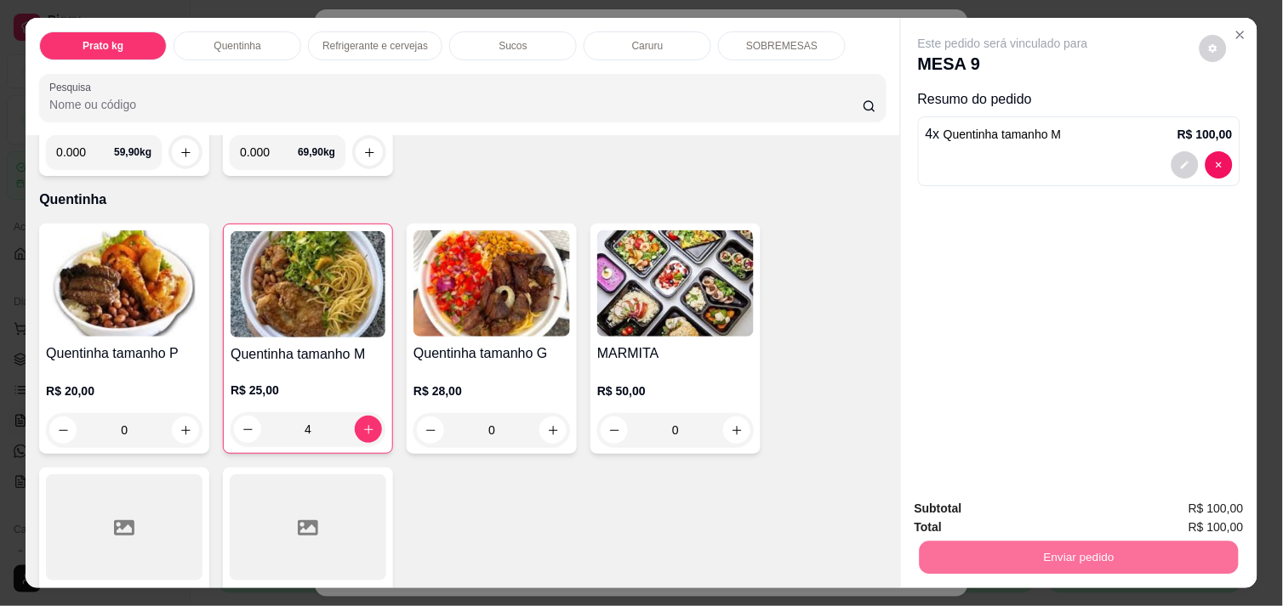
click at [1017, 506] on button "Não registrar e enviar pedido" at bounding box center [1022, 509] width 177 height 32
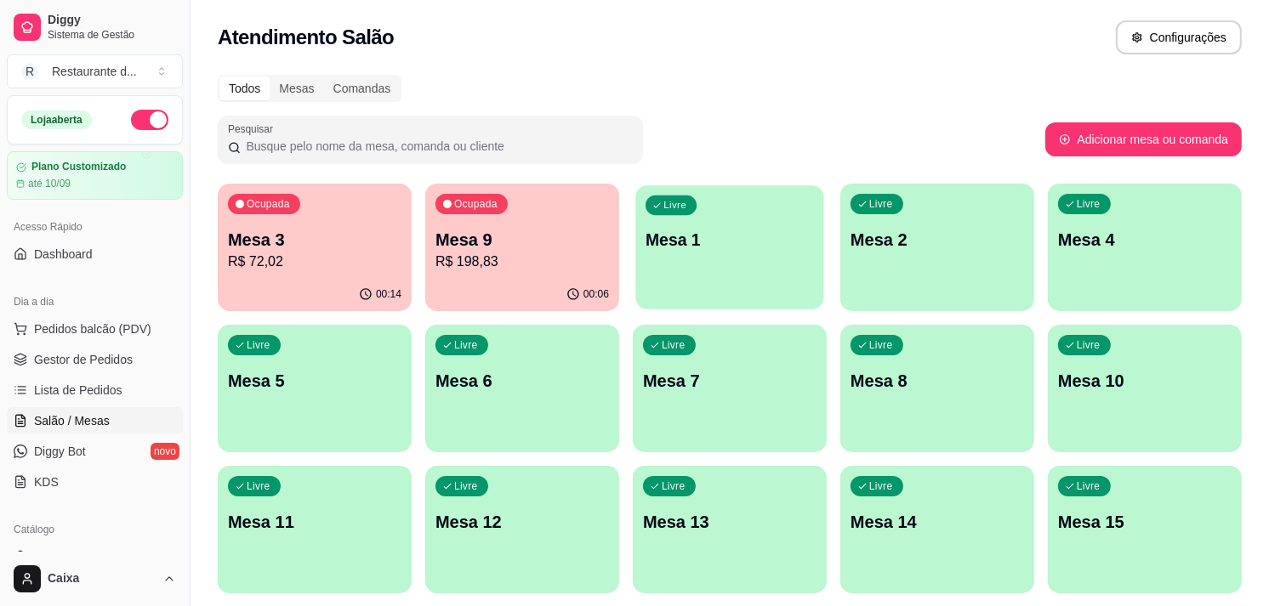
click at [763, 261] on div "Livre Mesa 1" at bounding box center [729, 237] width 188 height 104
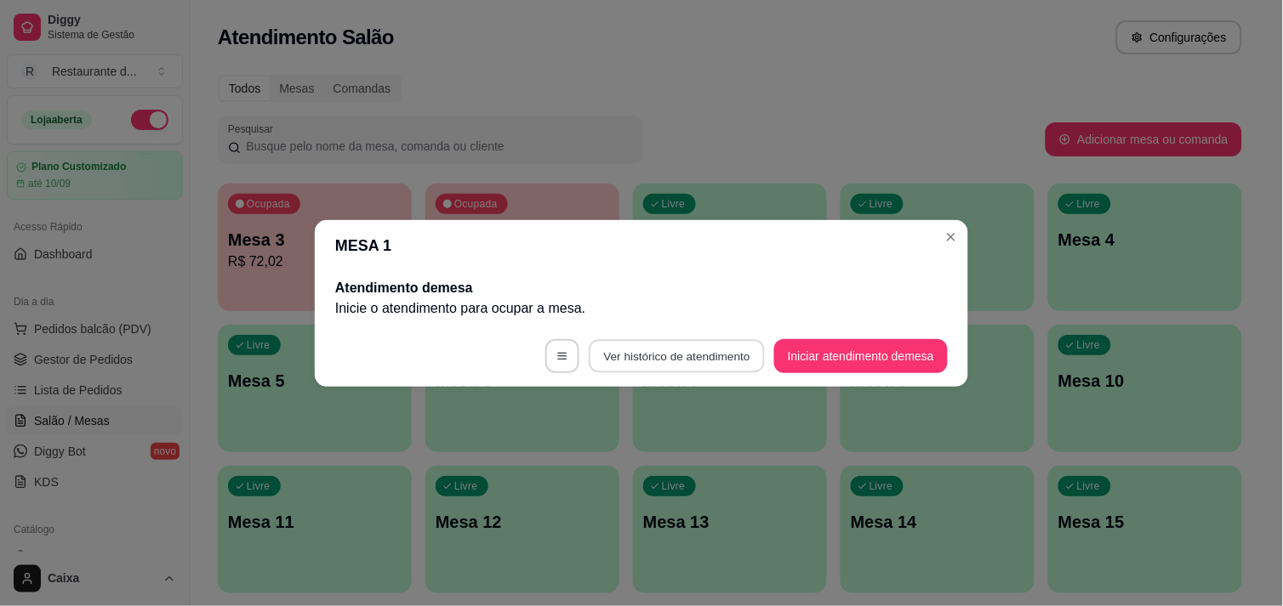
click at [708, 355] on button "Ver histórico de atendimento" at bounding box center [677, 355] width 176 height 33
click at [825, 351] on button "Iniciar atendimento de mesa" at bounding box center [861, 356] width 174 height 34
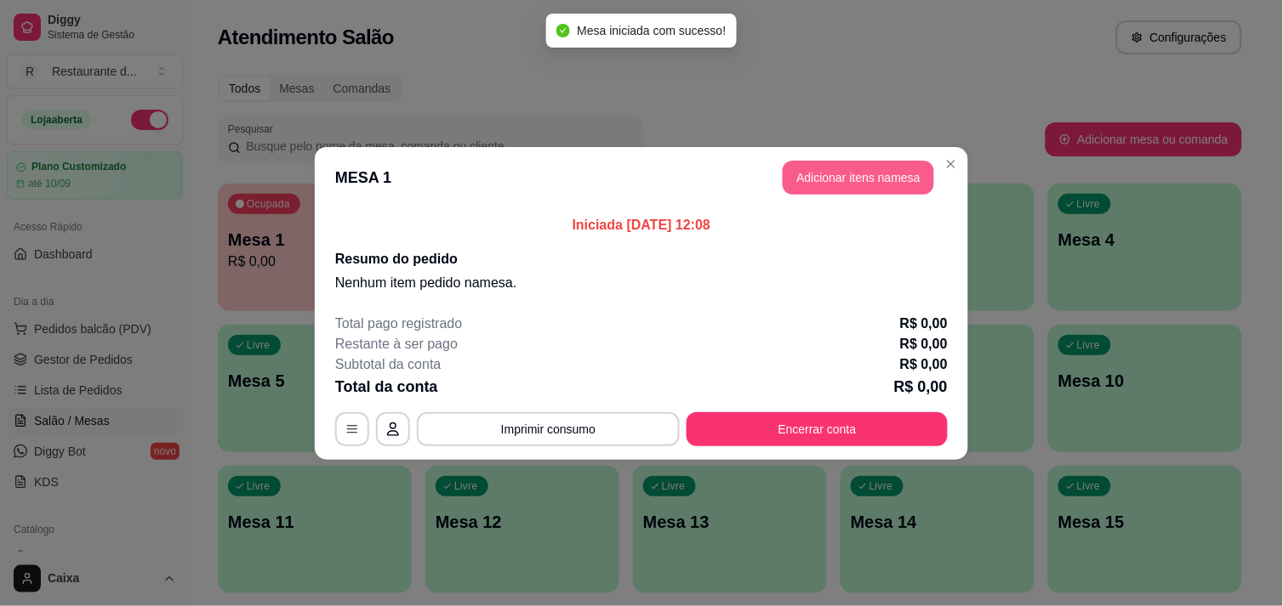
click at [813, 179] on button "Adicionar itens na mesa" at bounding box center [857, 178] width 151 height 34
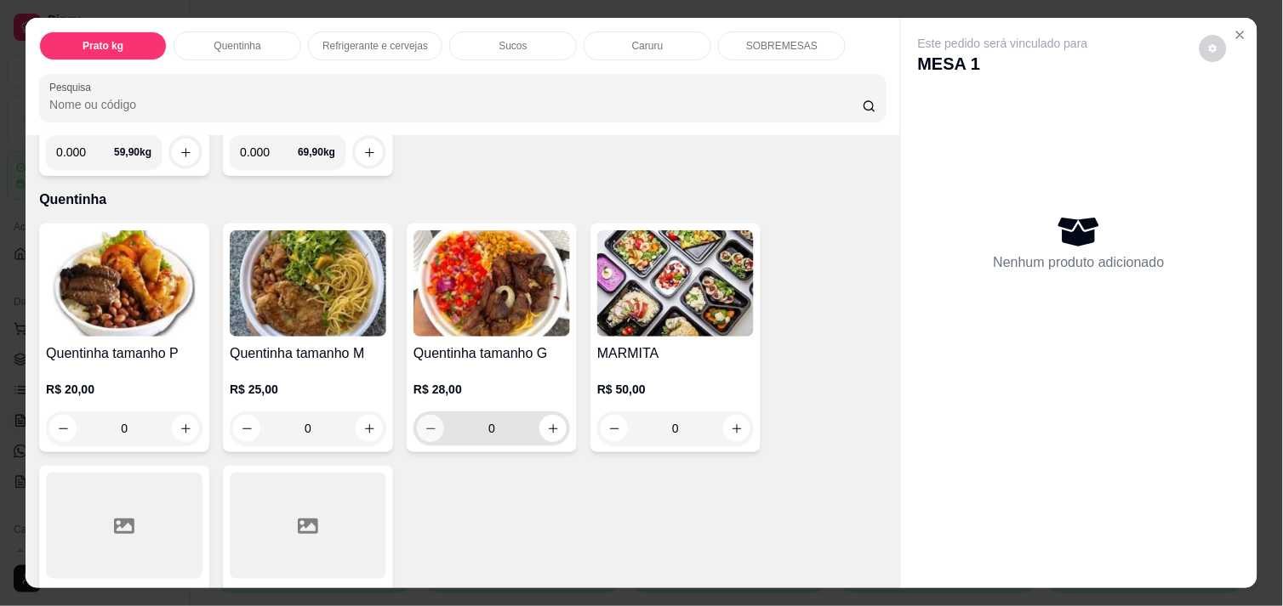
scroll to position [0, 2]
click at [363, 423] on icon "increase-product-quantity" at bounding box center [369, 429] width 13 height 13
type input "1"
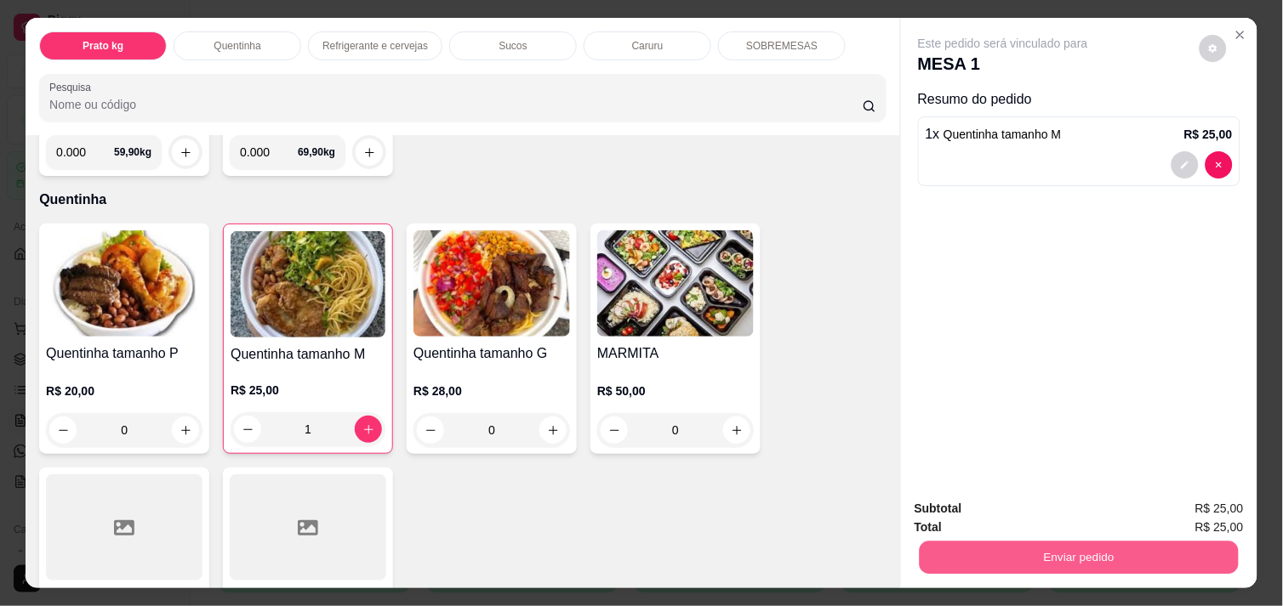
click at [1126, 549] on button "Enviar pedido" at bounding box center [1078, 557] width 319 height 33
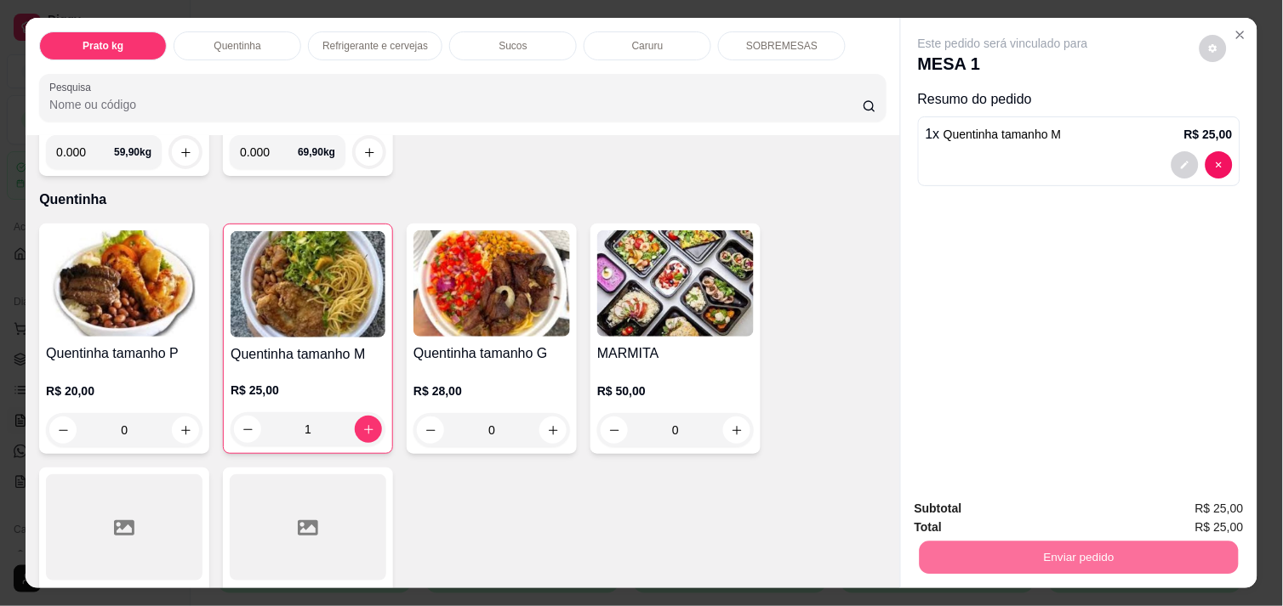
click at [1084, 513] on button "Não registrar e enviar pedido" at bounding box center [1021, 508] width 172 height 31
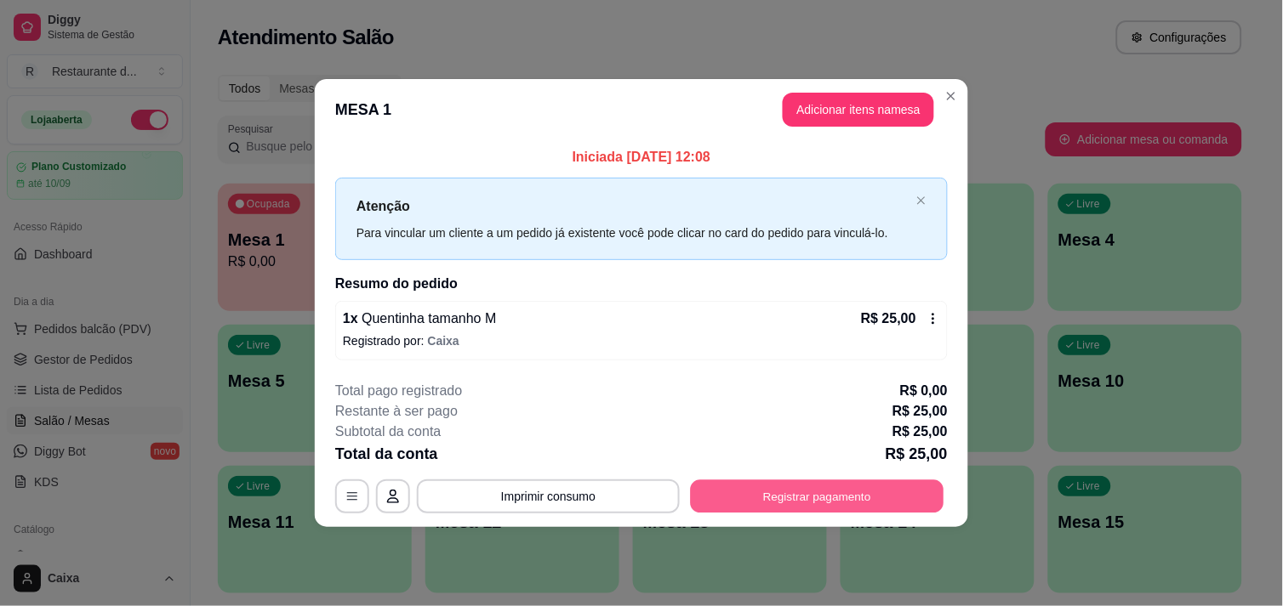
click at [791, 490] on button "Registrar pagamento" at bounding box center [817, 497] width 253 height 33
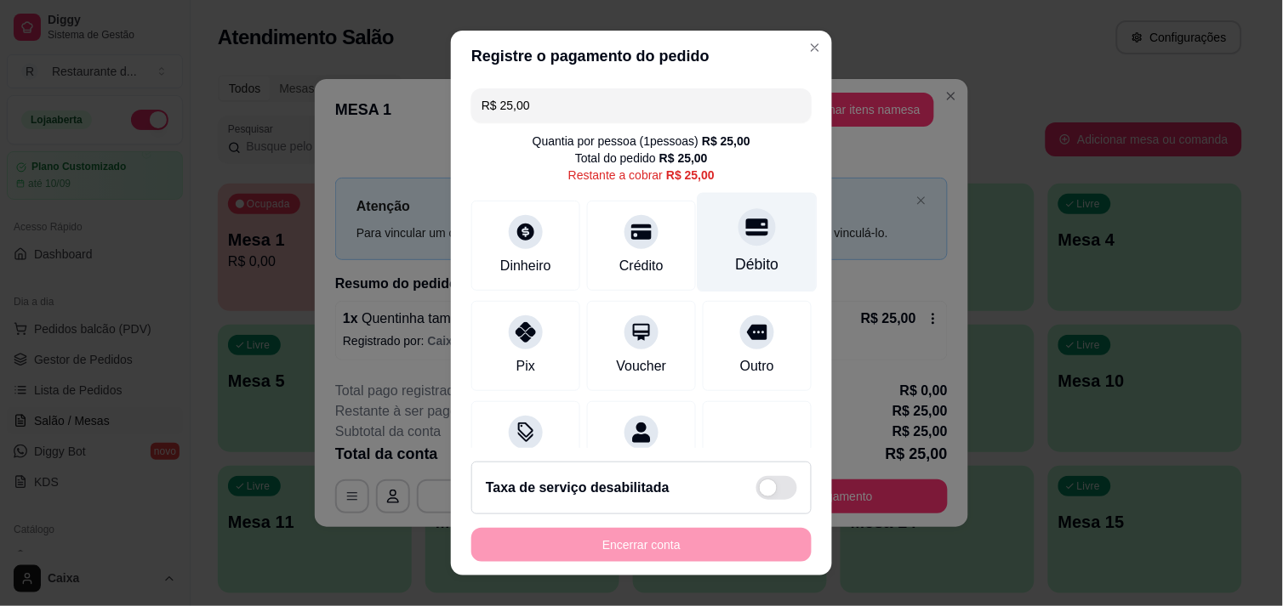
click at [736, 258] on div "Débito" at bounding box center [757, 264] width 43 height 22
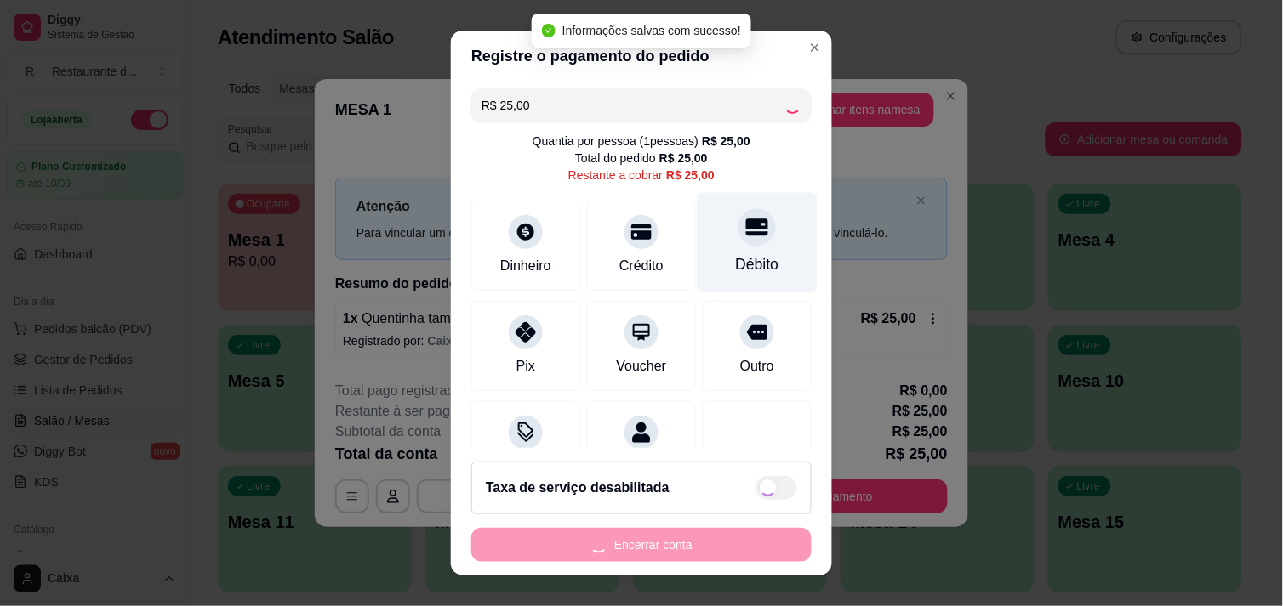
type input "R$ 0,00"
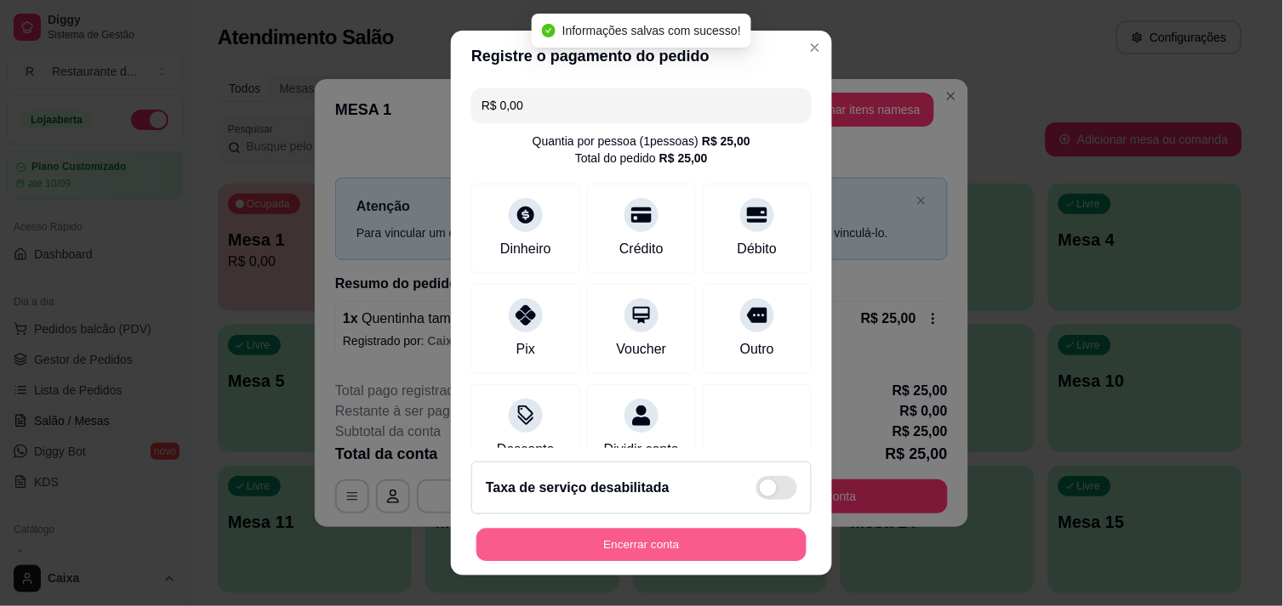
click at [615, 540] on button "Encerrar conta" at bounding box center [641, 545] width 330 height 33
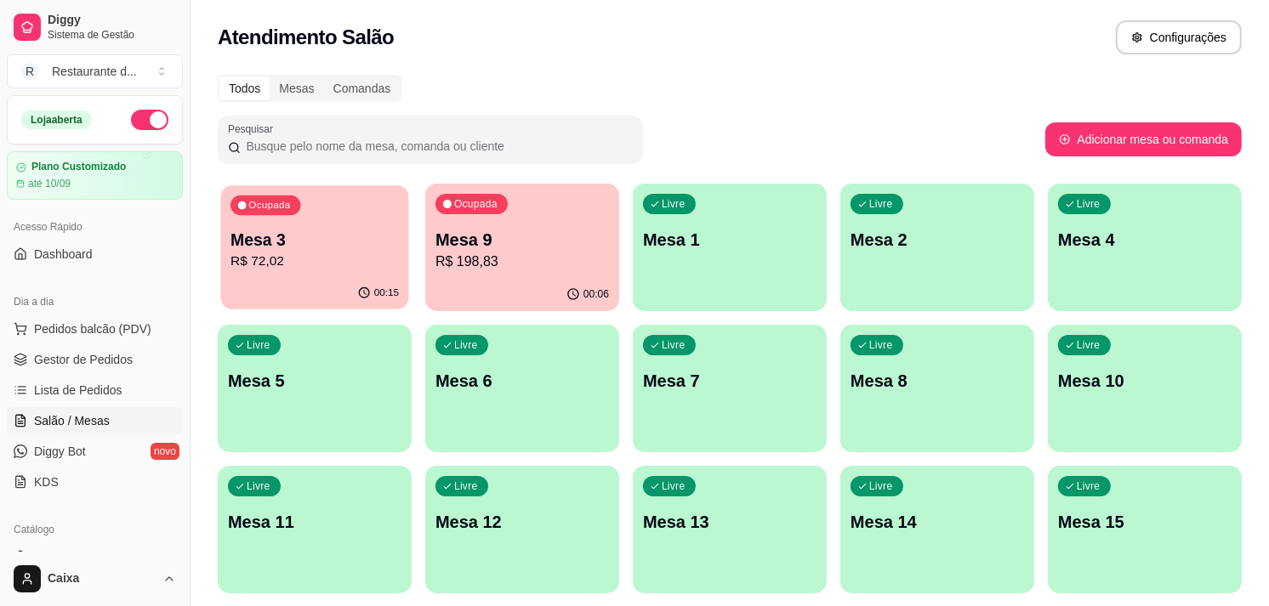
click at [350, 276] on button "Ocupada Mesa 3 R$ 72,02 00:15" at bounding box center [314, 247] width 188 height 124
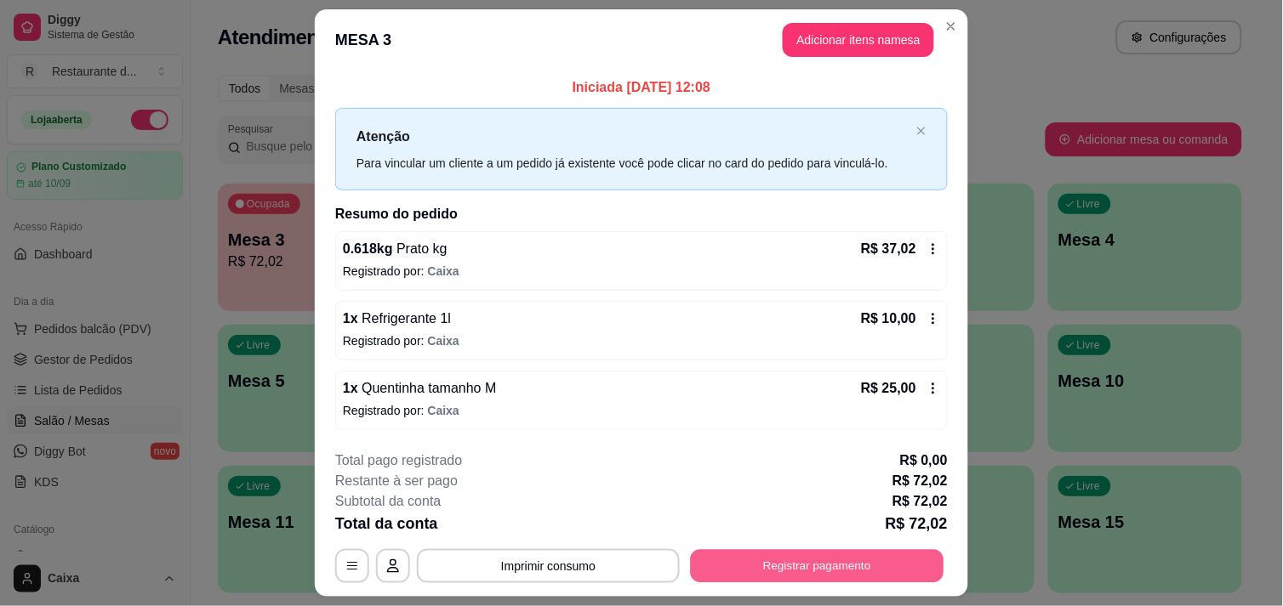
click at [766, 570] on button "Registrar pagamento" at bounding box center [817, 566] width 253 height 33
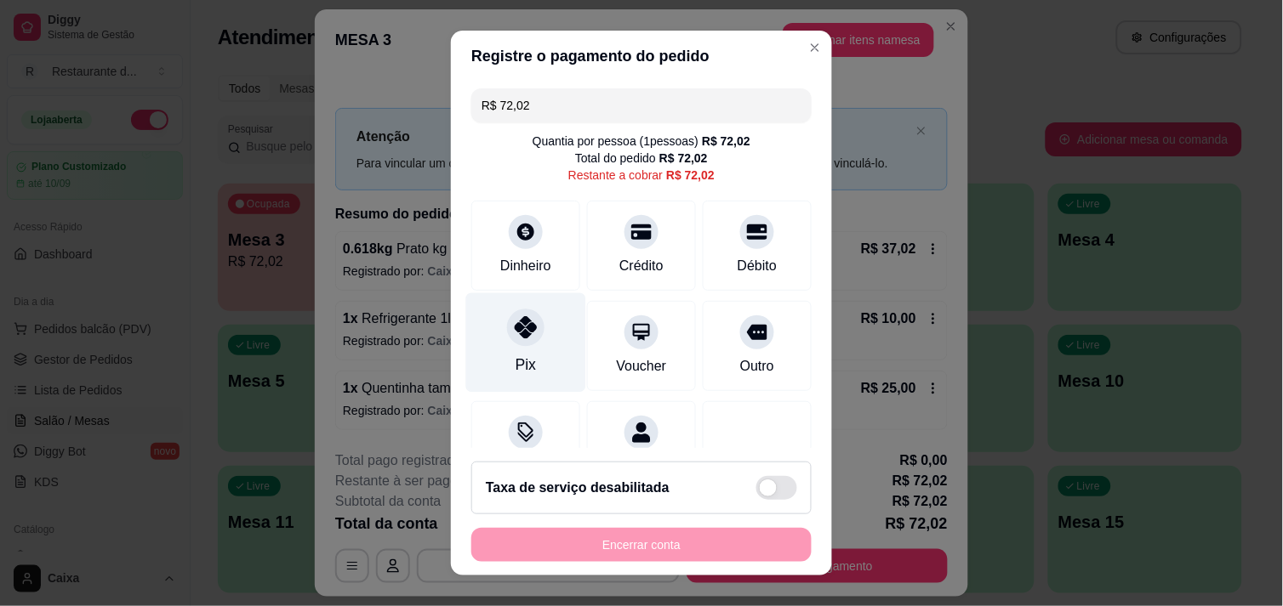
click at [525, 347] on div "Pix" at bounding box center [526, 343] width 120 height 100
type input "R$ 0,00"
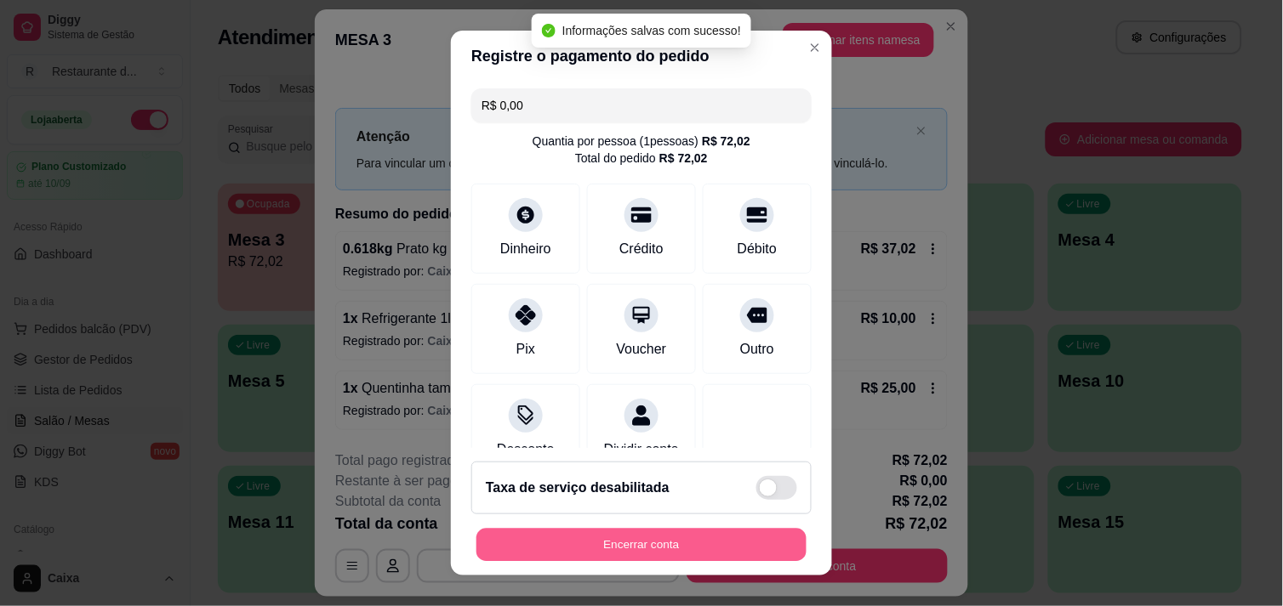
click at [668, 542] on button "Encerrar conta" at bounding box center [641, 545] width 330 height 33
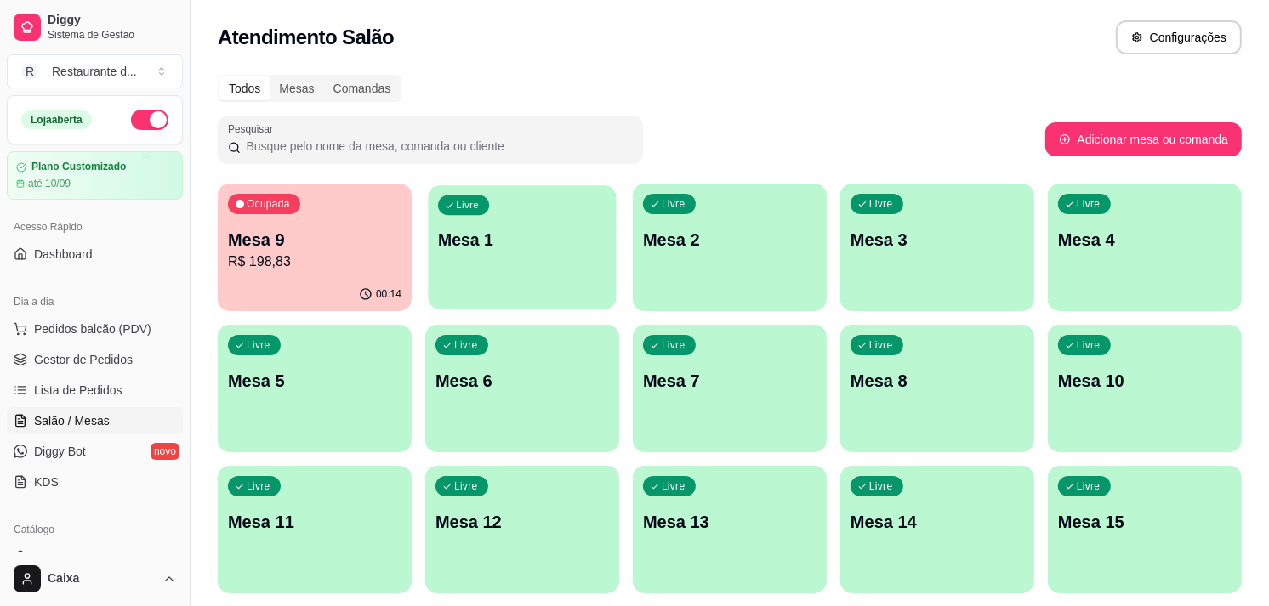
click at [549, 294] on div "button" at bounding box center [522, 299] width 188 height 20
click at [922, 234] on p "Mesa 3" at bounding box center [937, 240] width 168 height 23
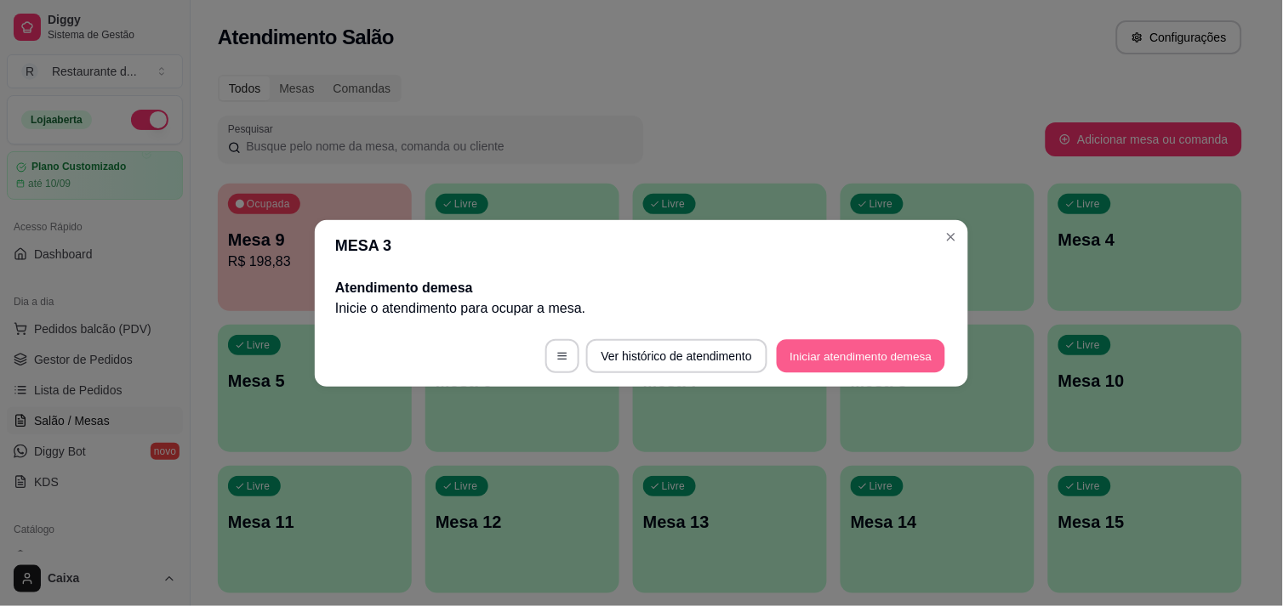
click at [885, 351] on button "Iniciar atendimento de mesa" at bounding box center [861, 355] width 168 height 33
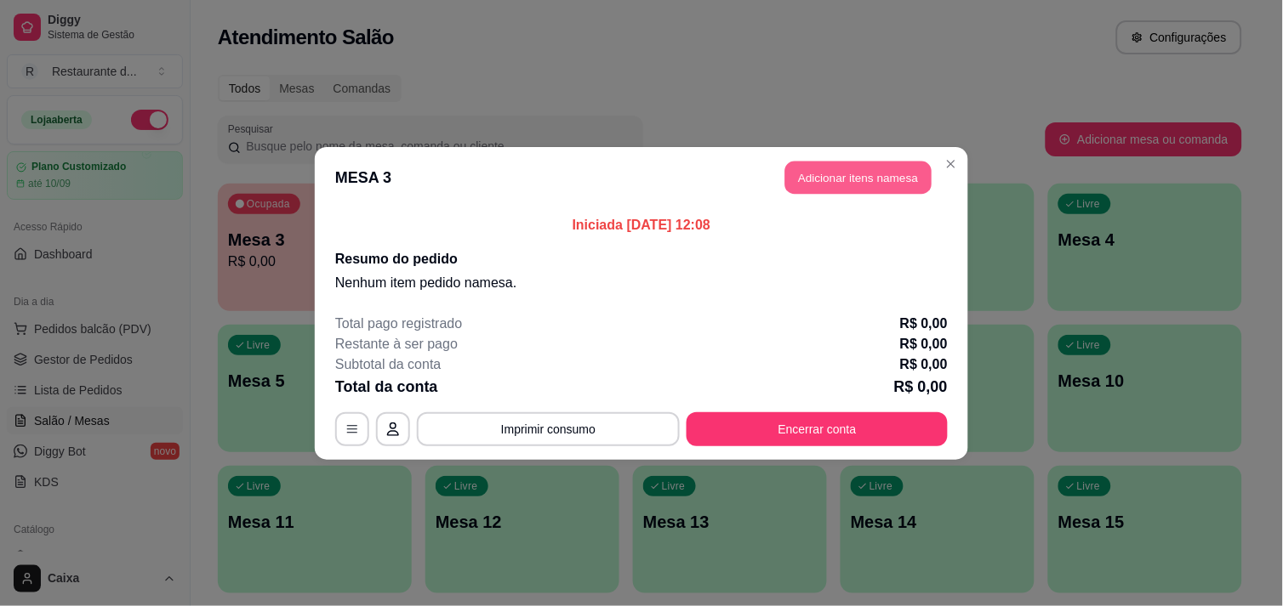
click at [828, 179] on button "Adicionar itens na mesa" at bounding box center [858, 177] width 146 height 33
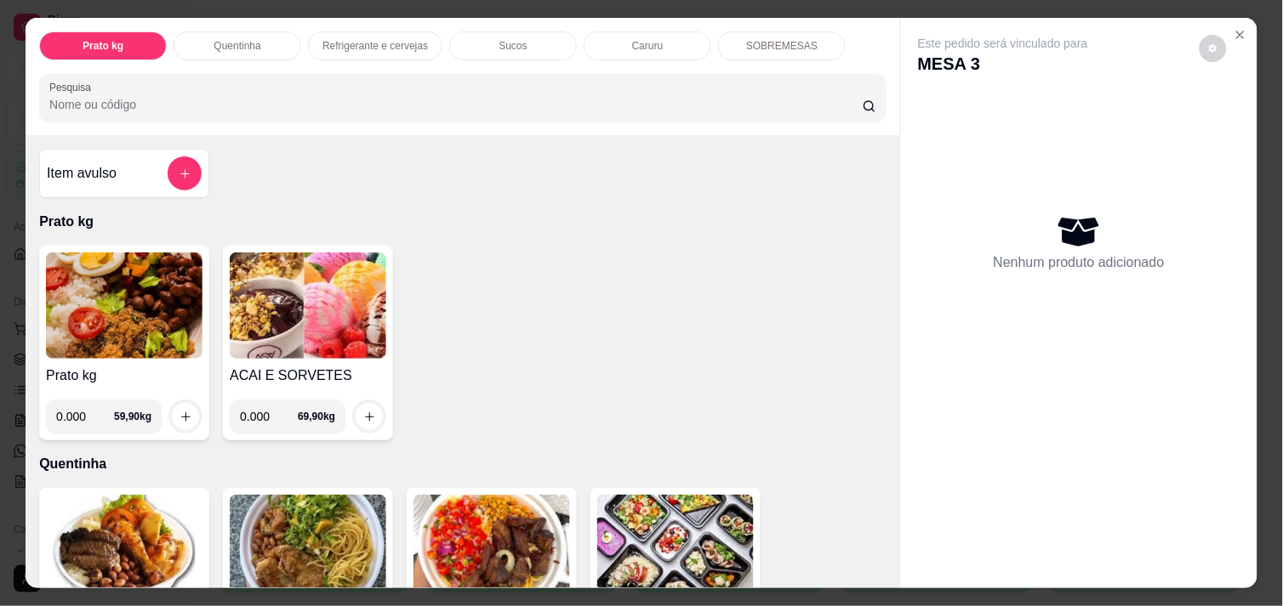
click at [82, 409] on input "0.000" at bounding box center [85, 417] width 58 height 34
type input "0.200"
click at [181, 412] on icon "increase-product-quantity" at bounding box center [185, 416] width 9 height 9
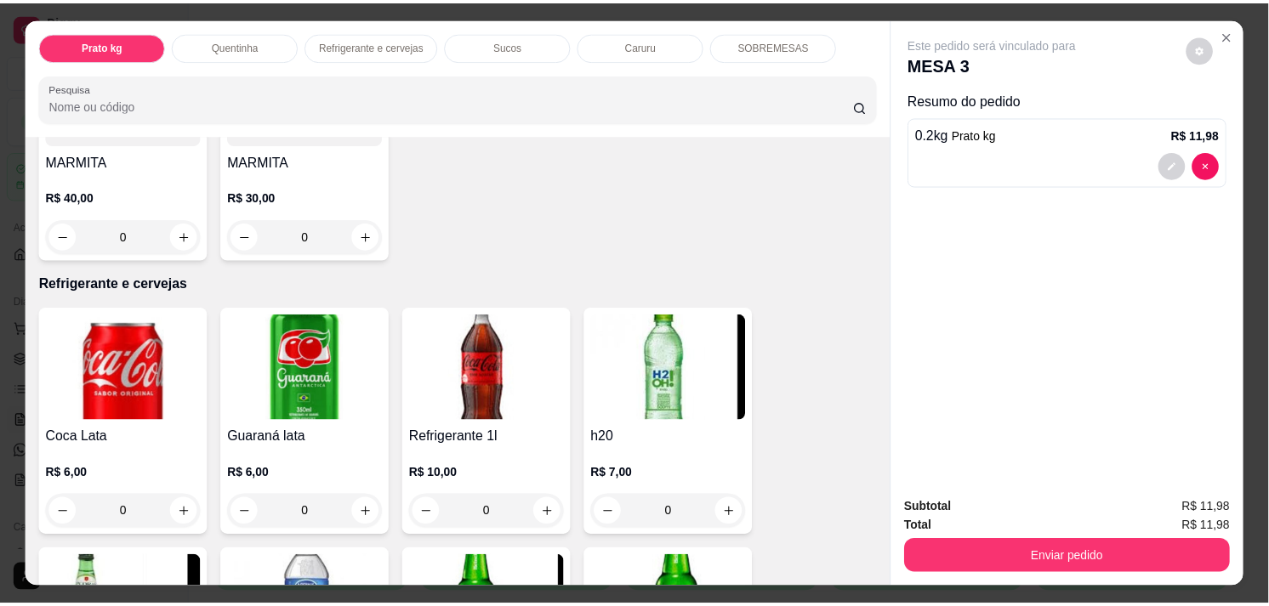
scroll to position [718, 0]
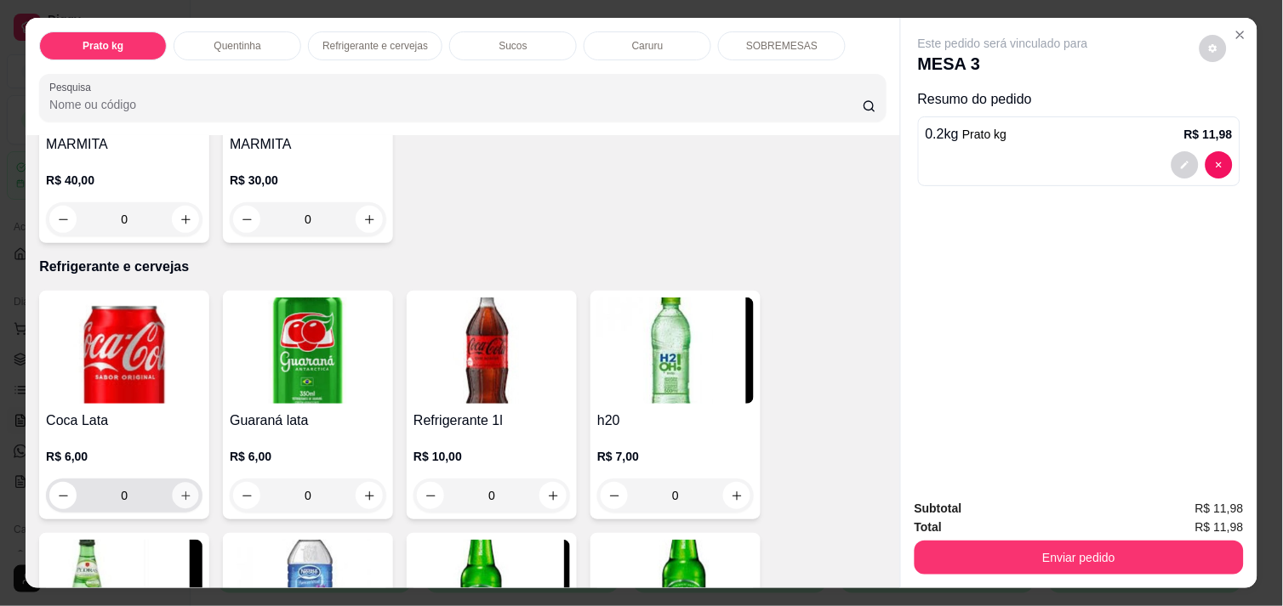
click at [179, 495] on button "increase-product-quantity" at bounding box center [186, 496] width 26 height 26
type input "1"
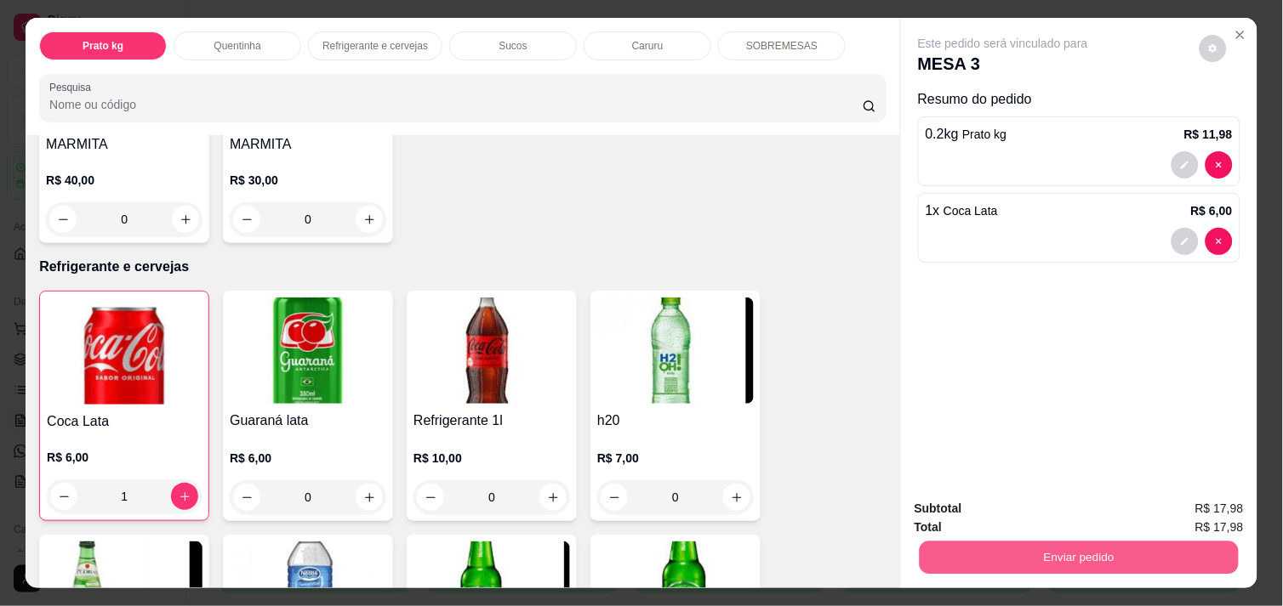
click at [1030, 545] on button "Enviar pedido" at bounding box center [1078, 557] width 319 height 33
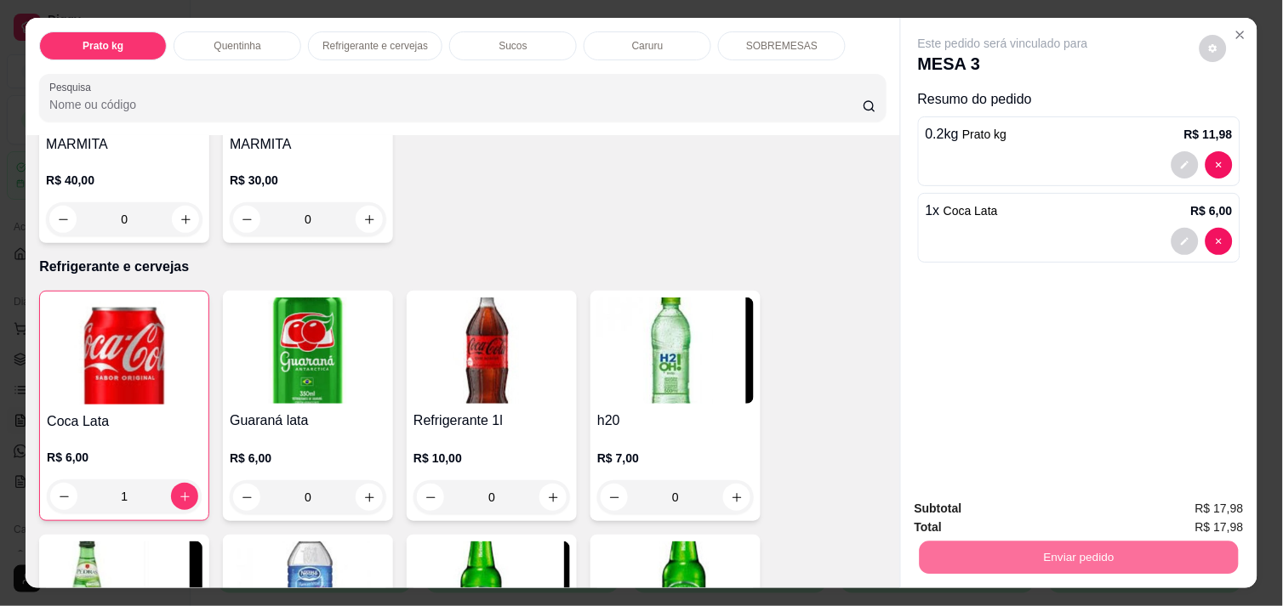
click at [993, 503] on button "Não registrar e enviar pedido" at bounding box center [1022, 508] width 172 height 31
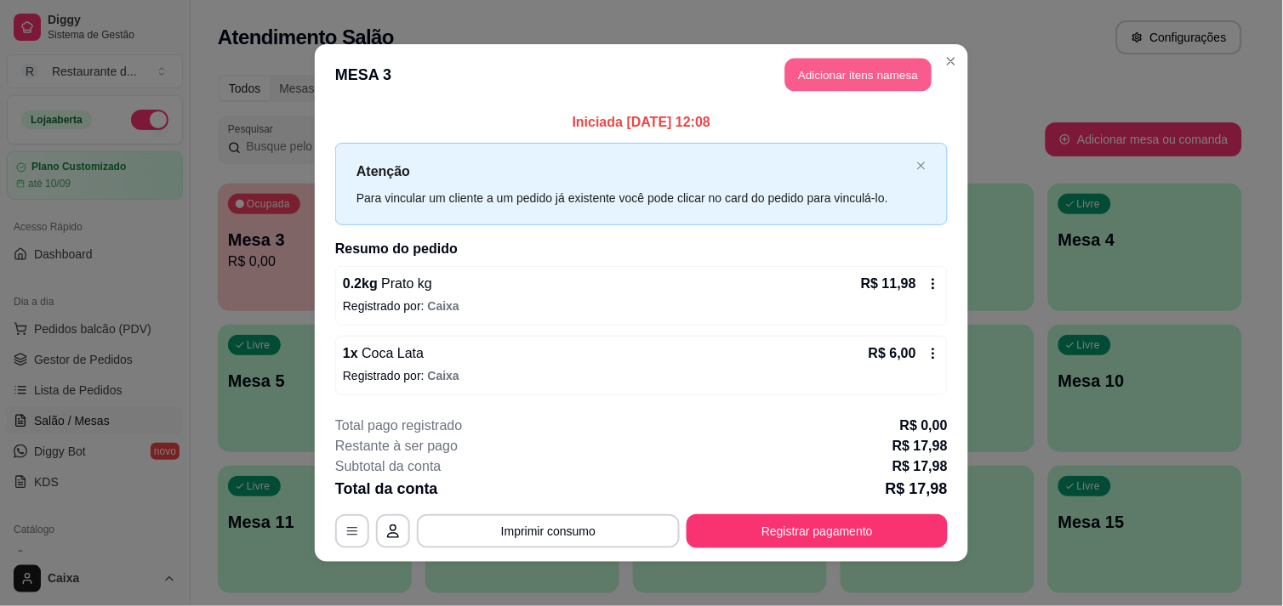
click at [826, 75] on button "Adicionar itens na mesa" at bounding box center [858, 75] width 146 height 33
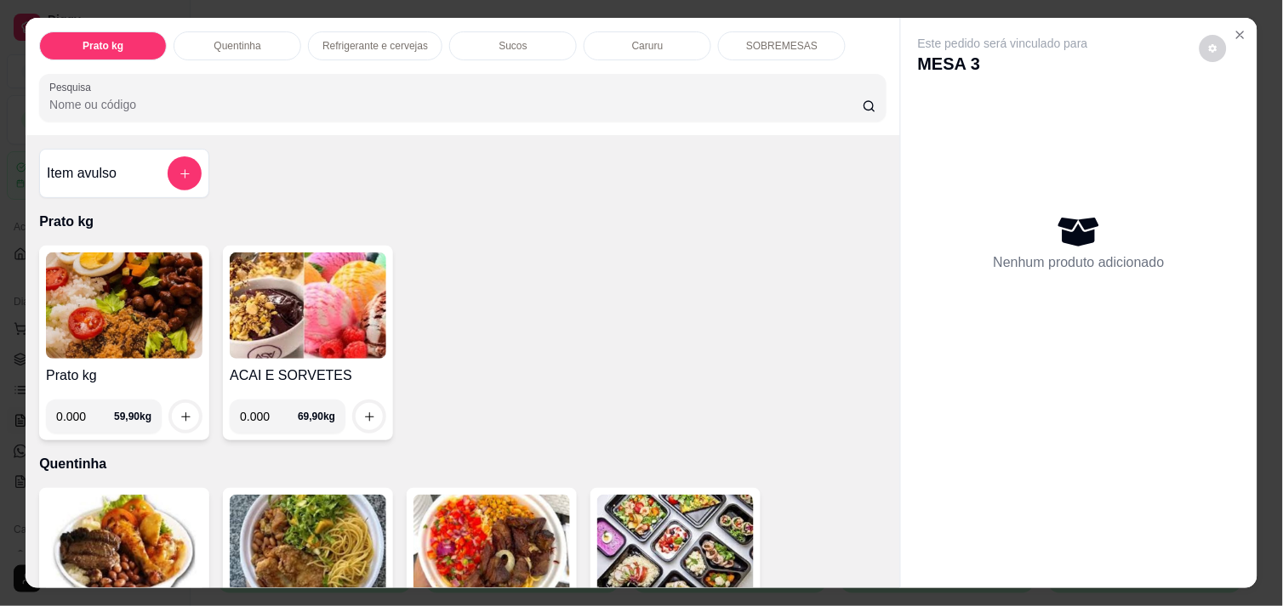
click at [85, 413] on input "0.000" at bounding box center [85, 417] width 58 height 34
type input "0.460"
click at [183, 411] on icon "increase-product-quantity" at bounding box center [185, 417] width 13 height 13
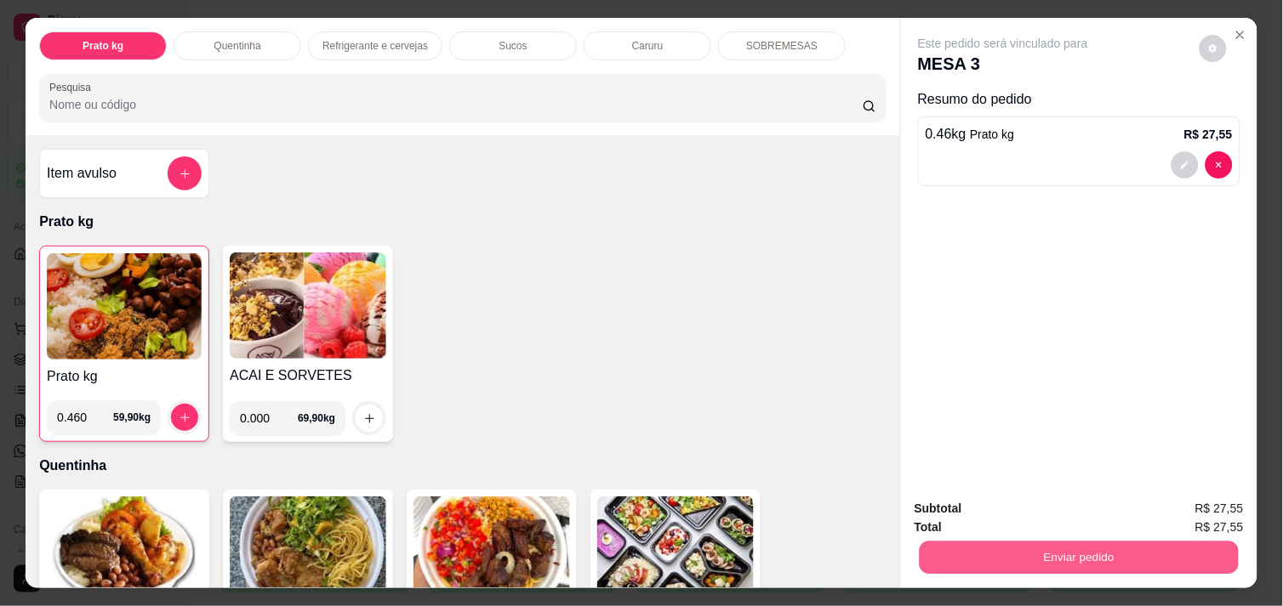
click at [981, 541] on button "Enviar pedido" at bounding box center [1078, 557] width 319 height 33
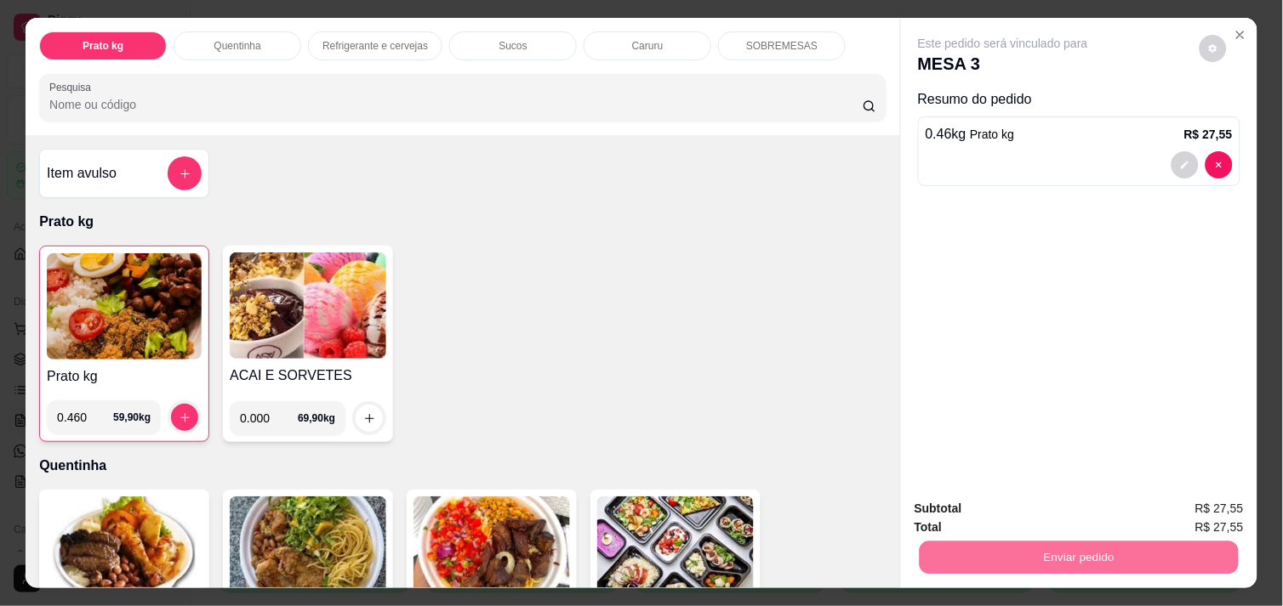
click at [979, 516] on button "Não registrar e enviar pedido" at bounding box center [1022, 508] width 172 height 31
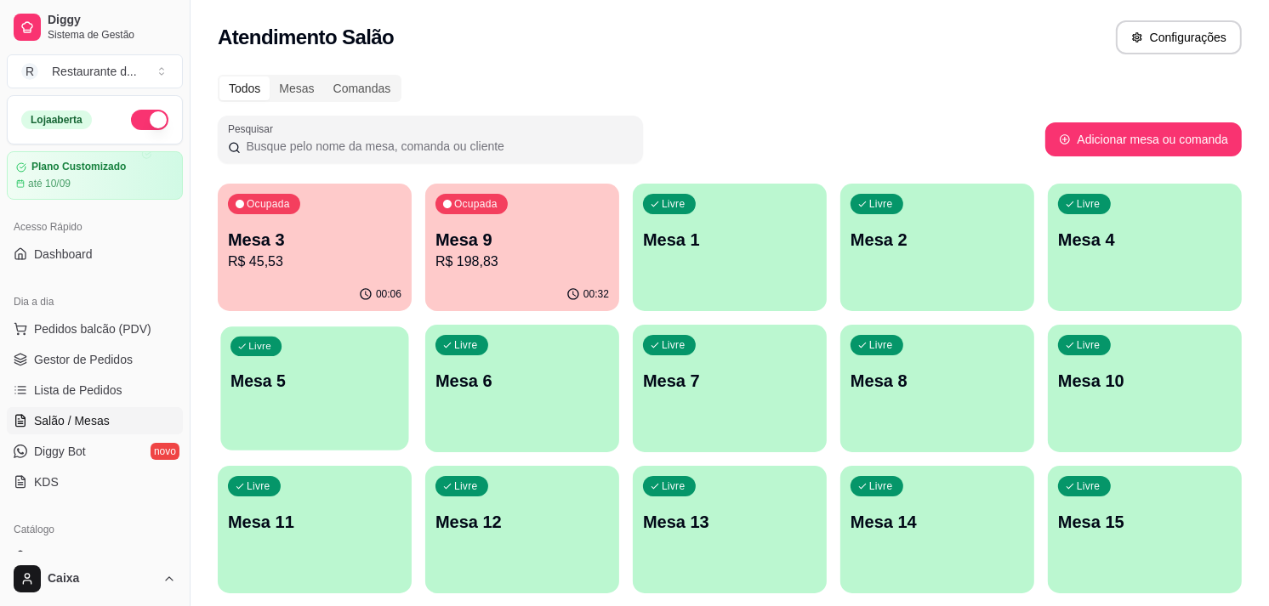
click at [341, 371] on p "Mesa 5" at bounding box center [314, 381] width 168 height 23
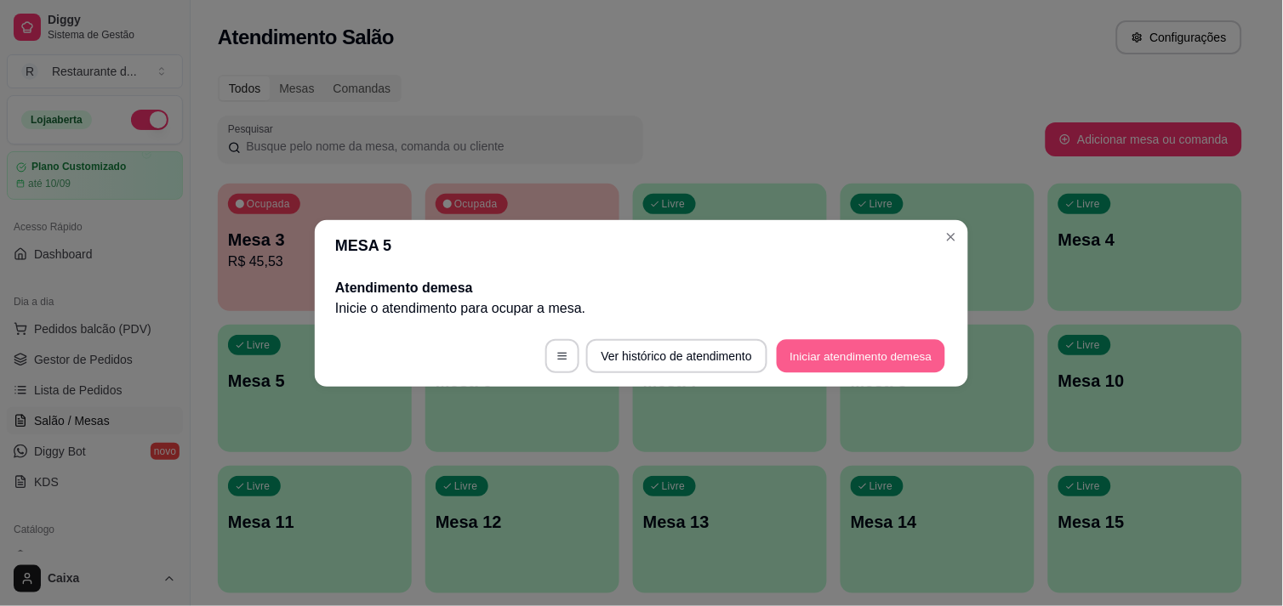
click at [821, 353] on button "Iniciar atendimento de mesa" at bounding box center [861, 355] width 168 height 33
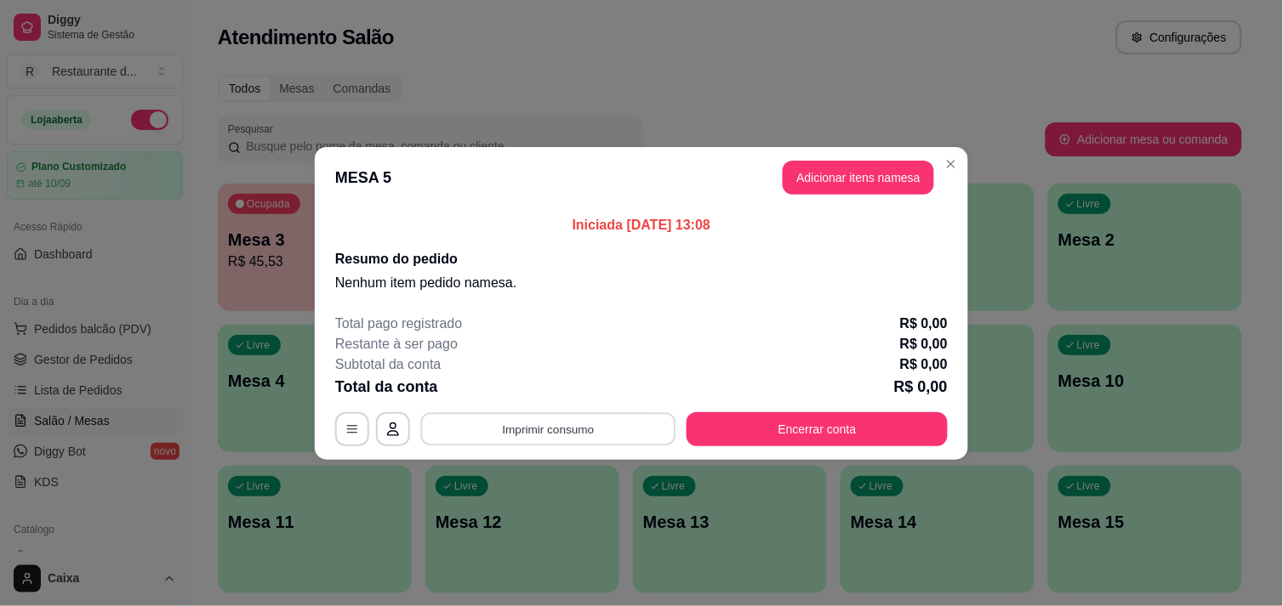
click at [583, 437] on button "Imprimir consumo" at bounding box center [548, 428] width 255 height 33
click at [817, 161] on button "Adicionar itens na mesa" at bounding box center [857, 178] width 151 height 34
click at [825, 181] on button "Adicionar itens na mesa" at bounding box center [858, 177] width 146 height 33
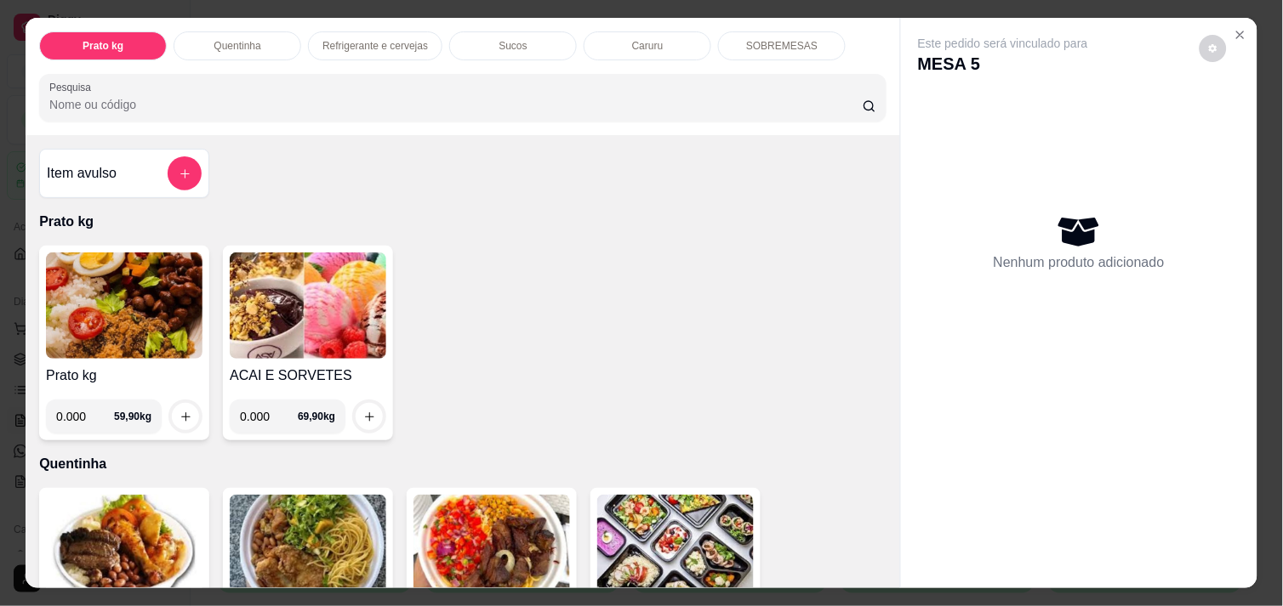
click at [75, 417] on input "0.000" at bounding box center [85, 417] width 58 height 34
type input "0.708"
click at [179, 411] on icon "increase-product-quantity" at bounding box center [185, 417] width 13 height 13
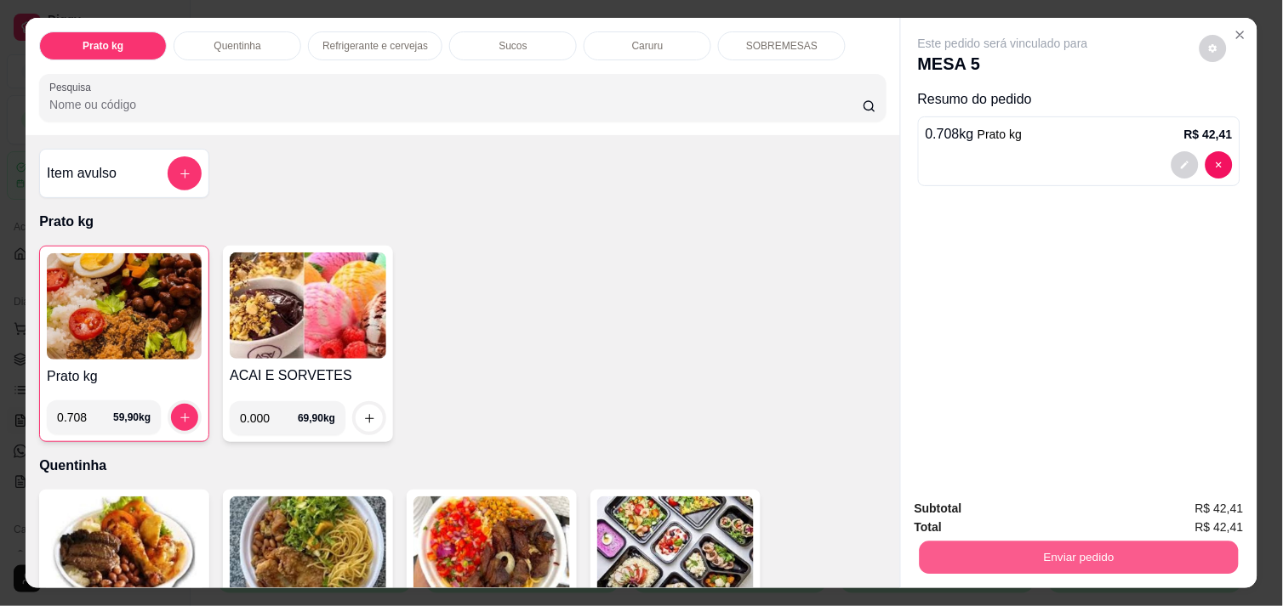
click at [973, 556] on button "Enviar pedido" at bounding box center [1078, 557] width 319 height 33
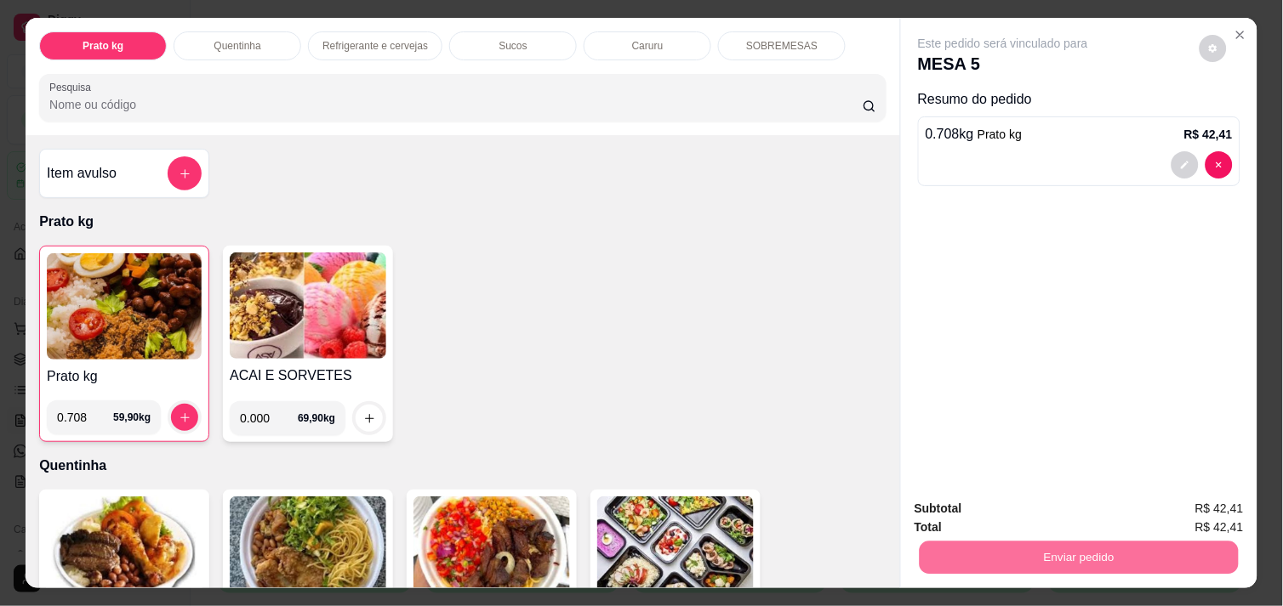
click at [978, 514] on button "Não registrar e enviar pedido" at bounding box center [1022, 508] width 172 height 31
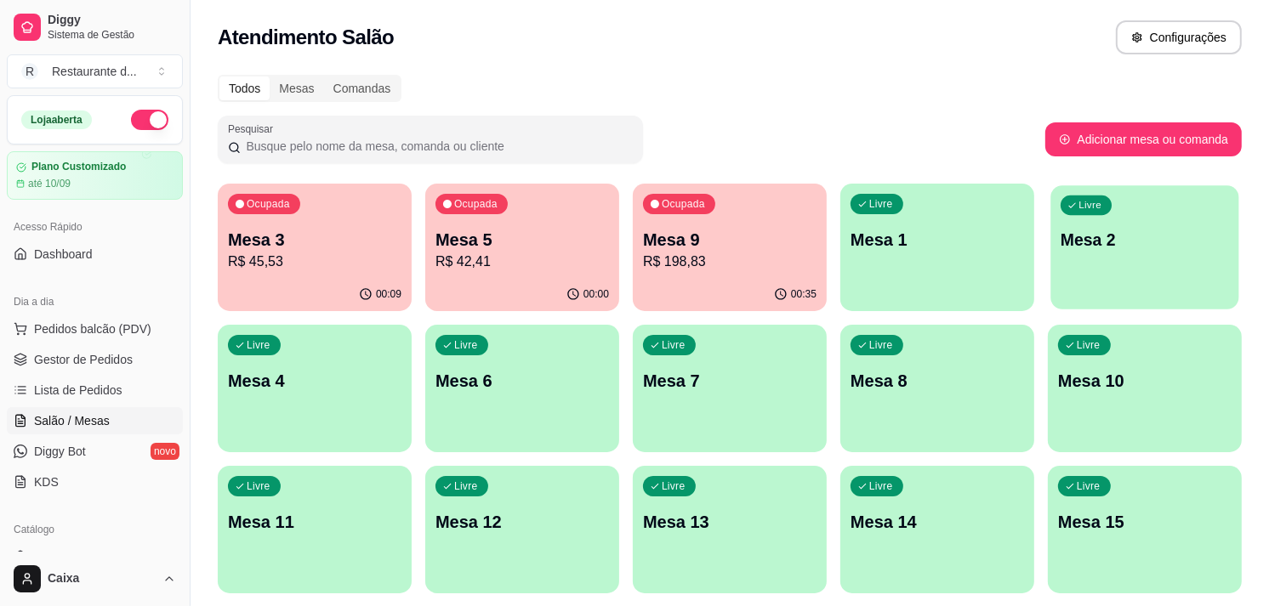
click at [1124, 238] on p "Mesa 2" at bounding box center [1145, 240] width 168 height 23
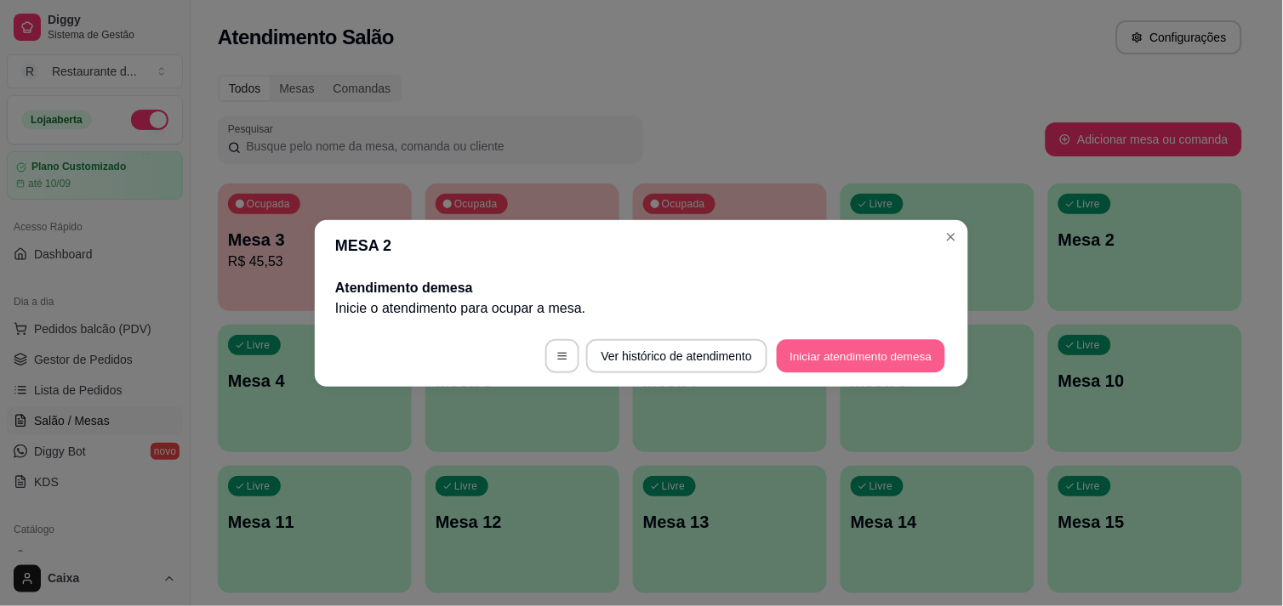
click at [874, 342] on button "Iniciar atendimento de mesa" at bounding box center [861, 355] width 168 height 33
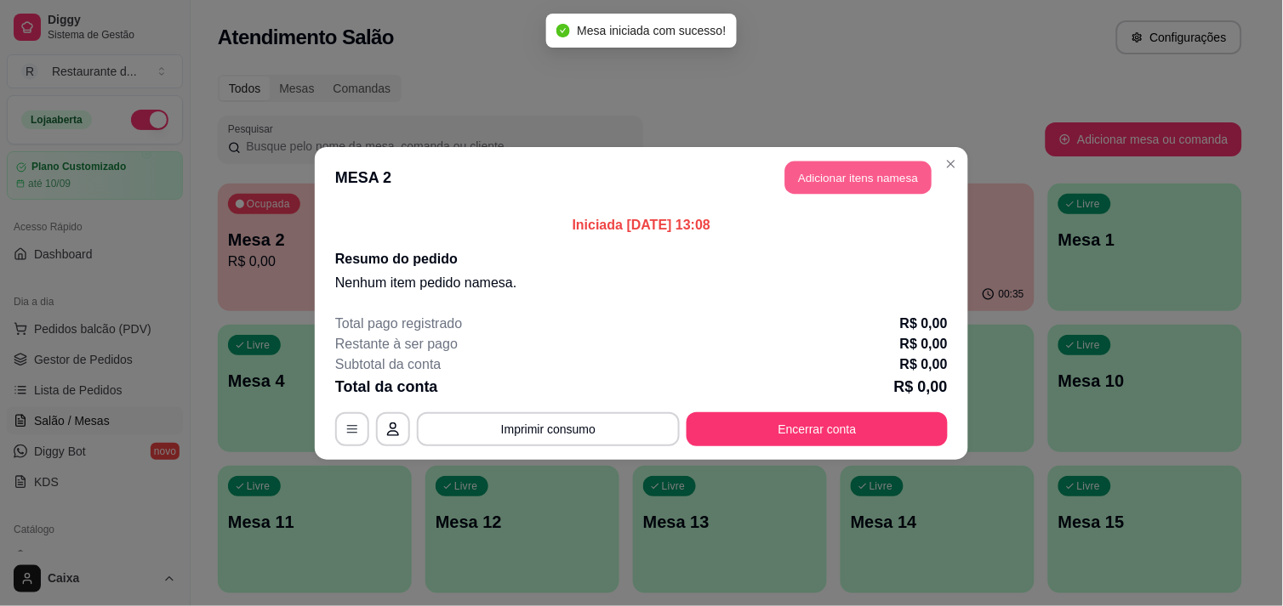
click at [857, 174] on button "Adicionar itens na mesa" at bounding box center [858, 177] width 146 height 33
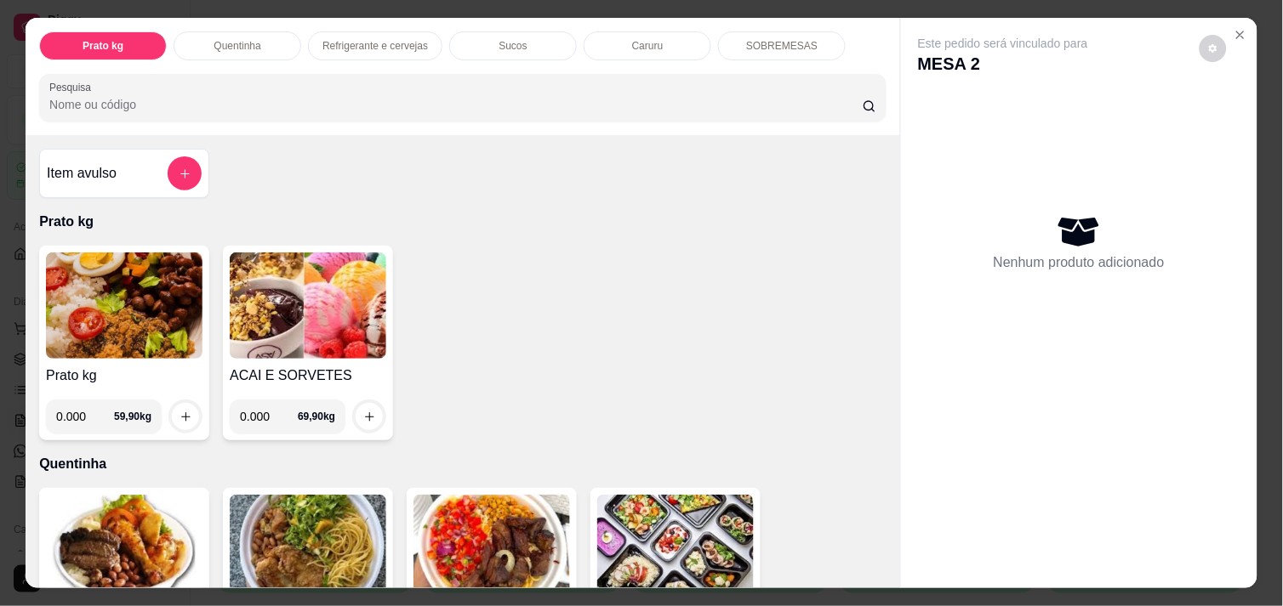
click at [88, 422] on input "0.000" at bounding box center [85, 417] width 58 height 34
type input "0.562"
click at [179, 411] on icon "increase-product-quantity" at bounding box center [185, 417] width 13 height 13
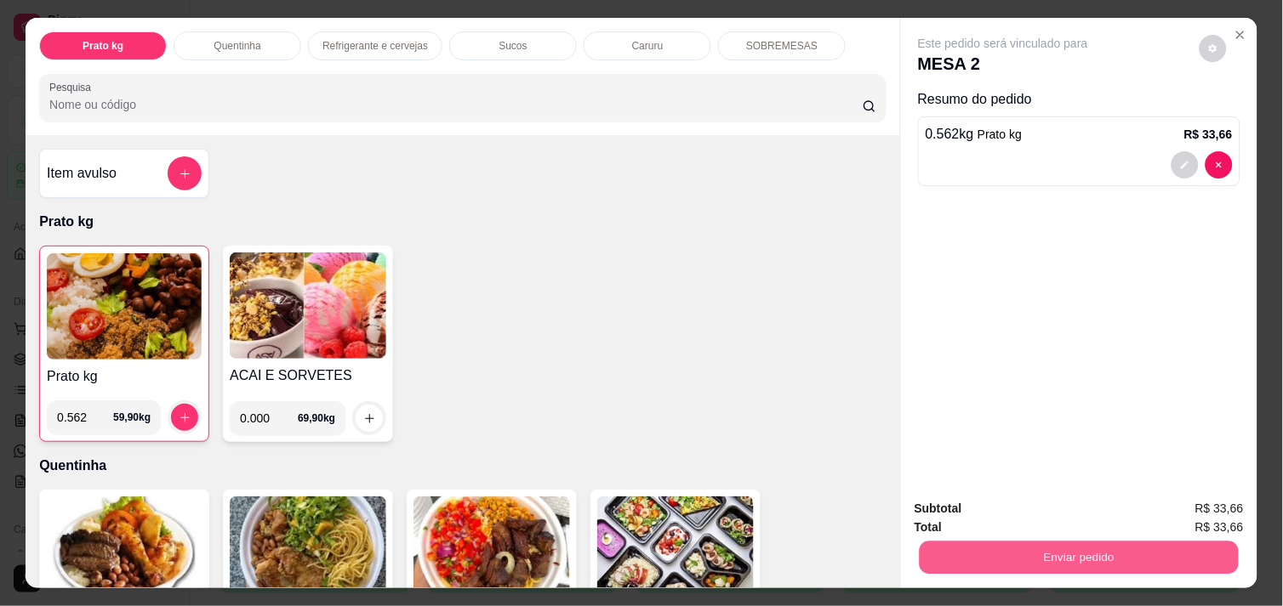
click at [1019, 549] on button "Enviar pedido" at bounding box center [1078, 557] width 319 height 33
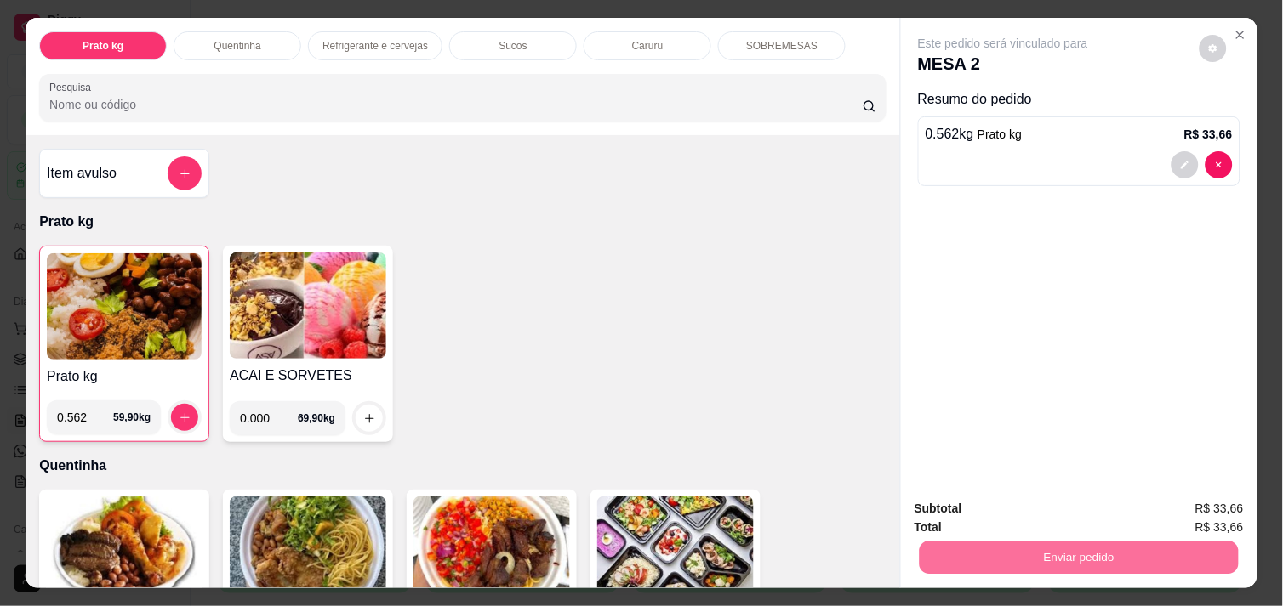
click at [1074, 515] on button "Não registrar e enviar pedido" at bounding box center [1022, 508] width 172 height 31
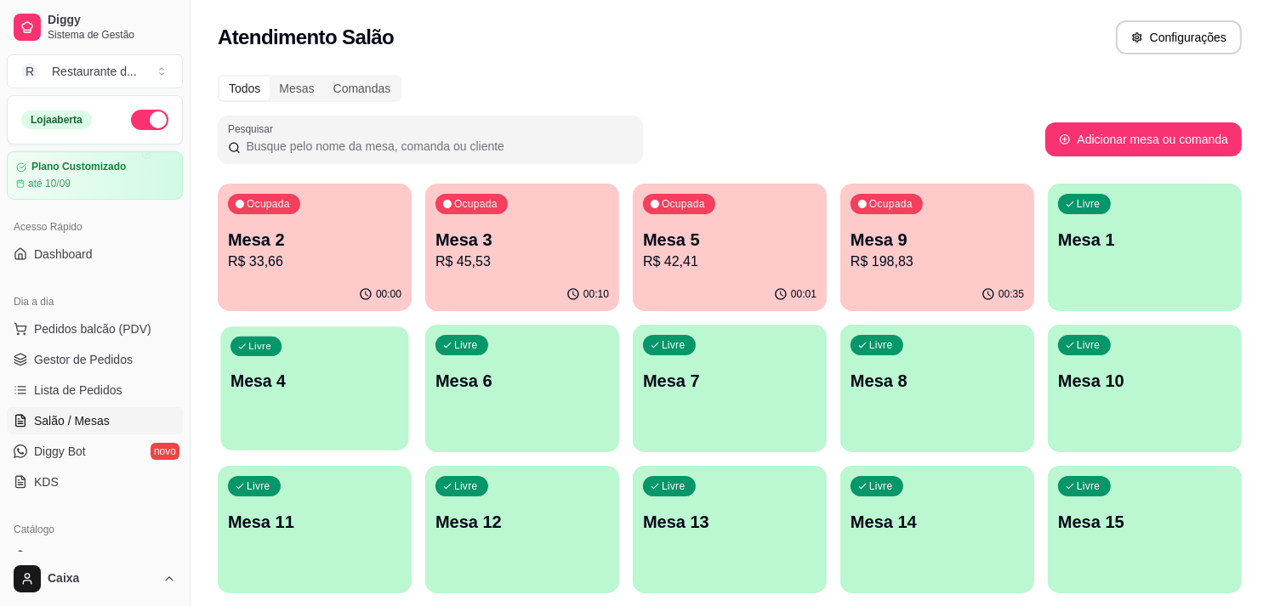
click at [370, 401] on div "Livre Mesa 4" at bounding box center [314, 379] width 188 height 104
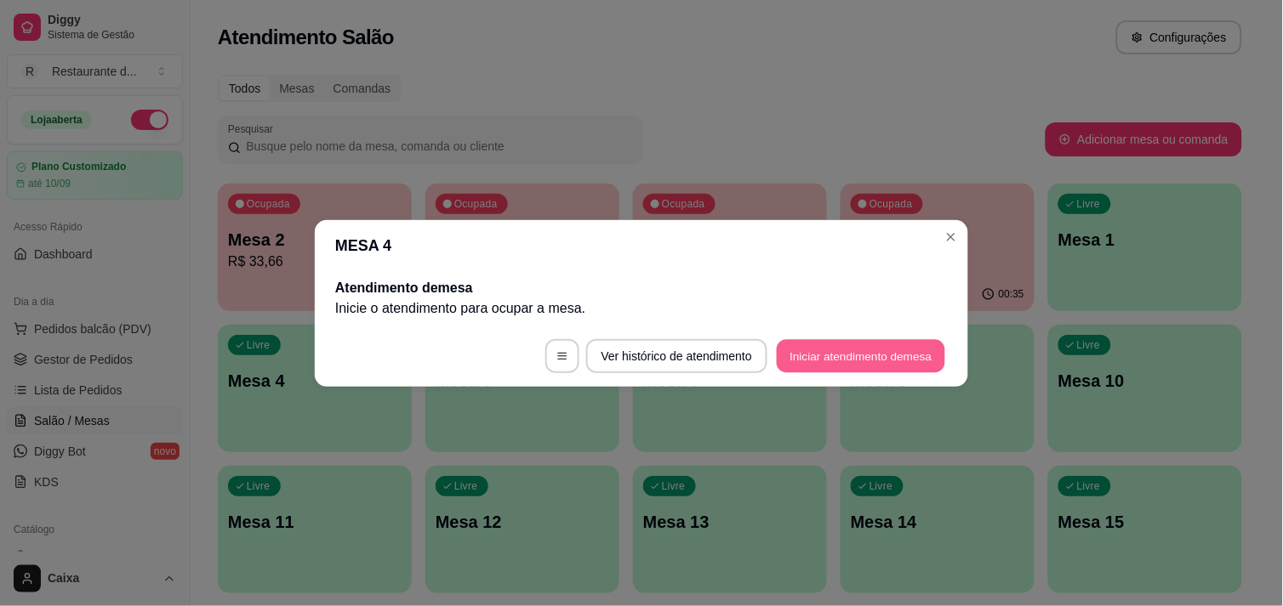
click at [819, 359] on button "Iniciar atendimento de mesa" at bounding box center [861, 355] width 168 height 33
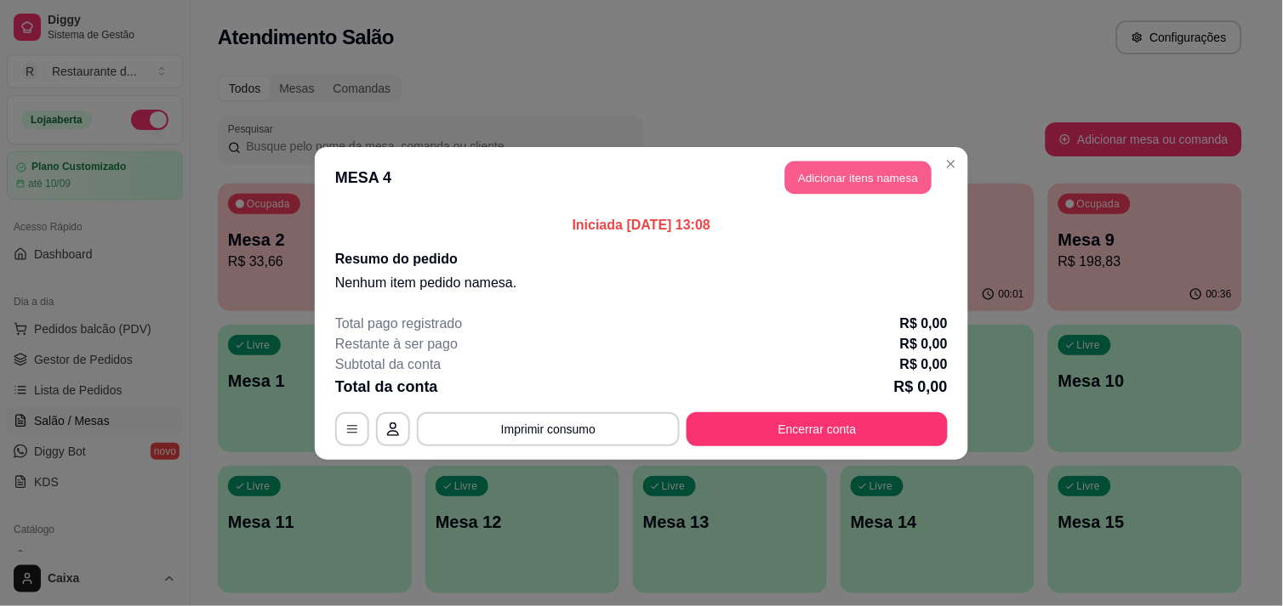
click at [848, 183] on button "Adicionar itens na mesa" at bounding box center [858, 177] width 146 height 33
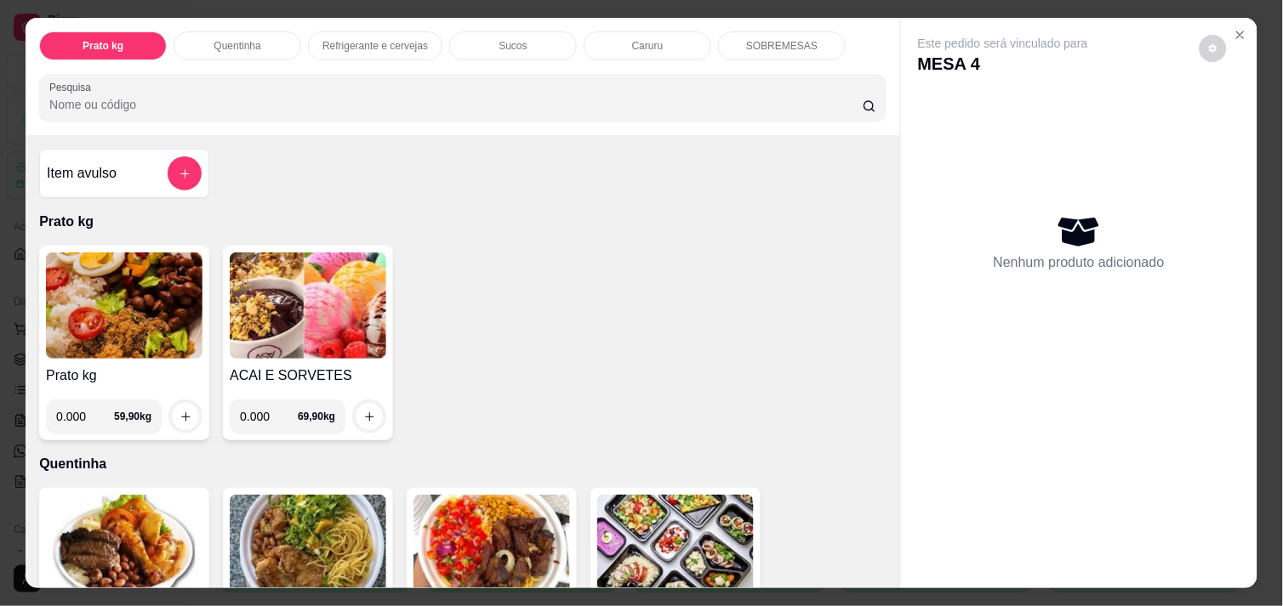
click at [72, 405] on input "0.000" at bounding box center [85, 417] width 58 height 34
type input "0.324"
click at [180, 411] on icon "increase-product-quantity" at bounding box center [185, 417] width 13 height 13
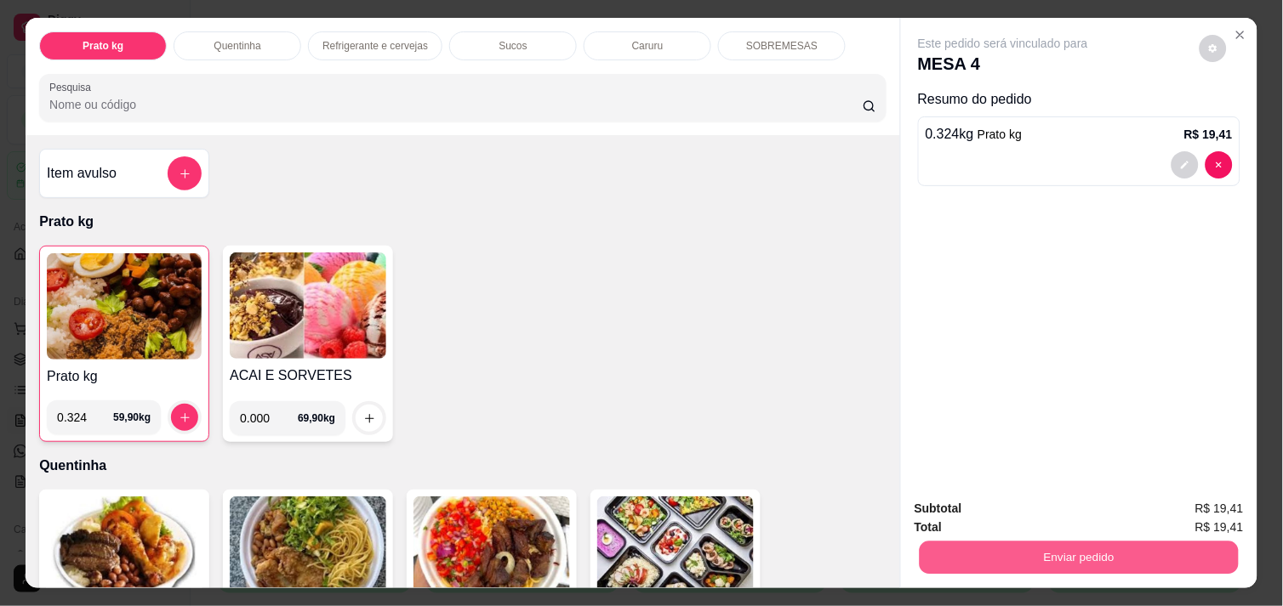
click at [970, 562] on button "Enviar pedido" at bounding box center [1078, 557] width 319 height 33
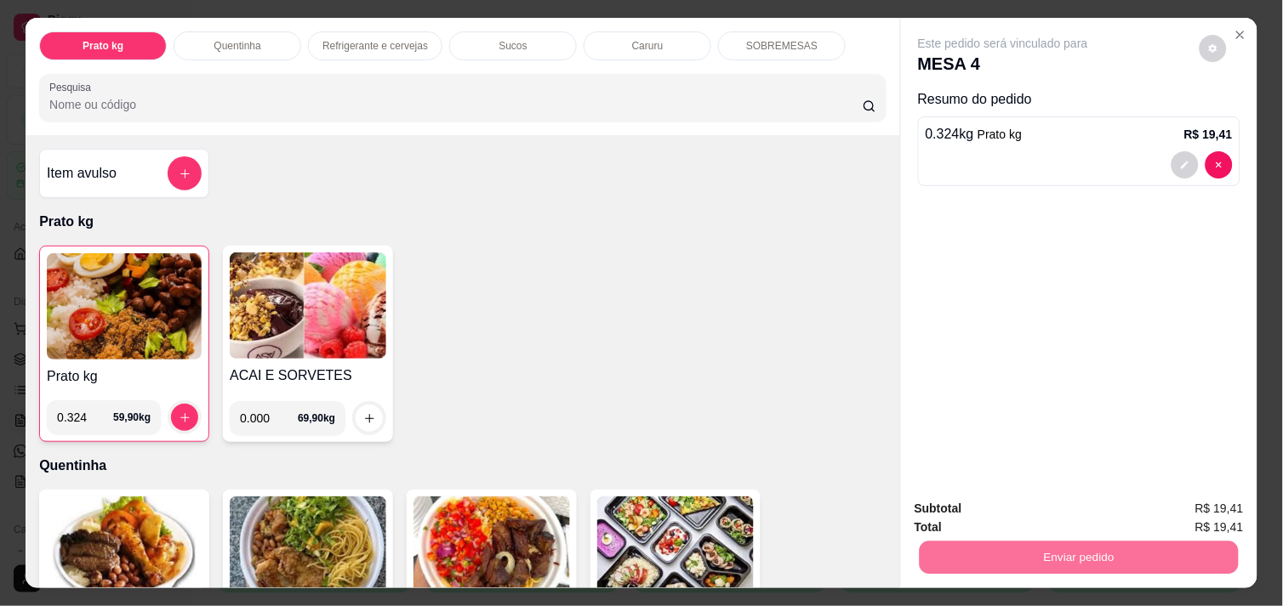
click at [1035, 507] on button "Não registrar e enviar pedido" at bounding box center [1022, 508] width 172 height 31
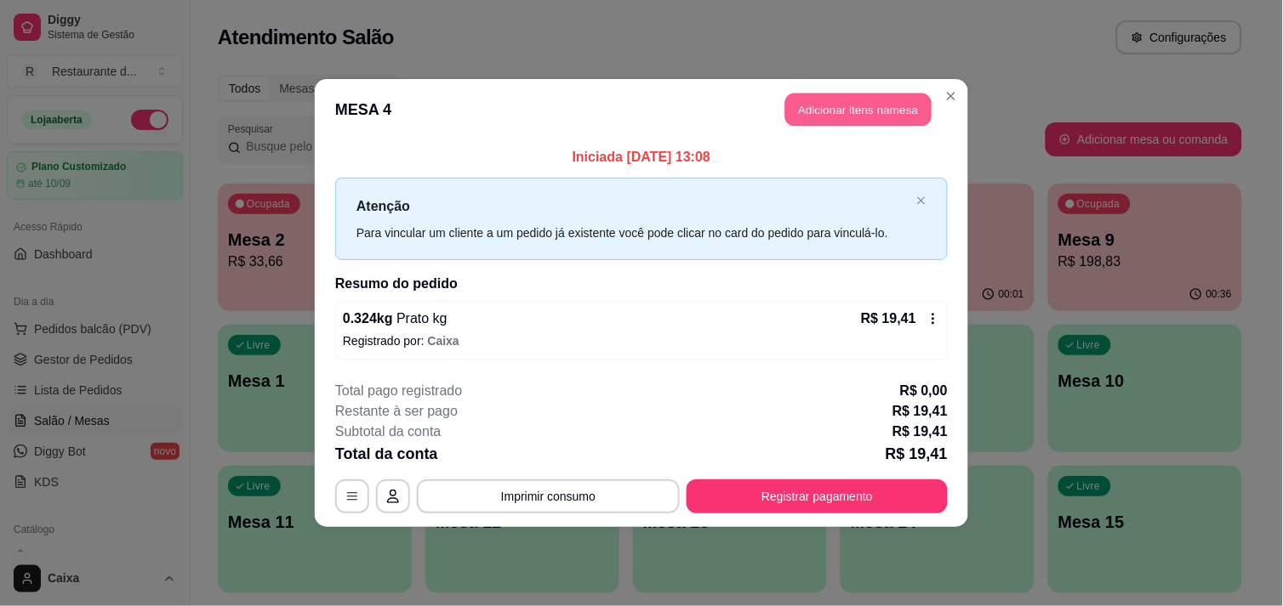
click at [861, 97] on button "Adicionar itens na mesa" at bounding box center [858, 110] width 146 height 33
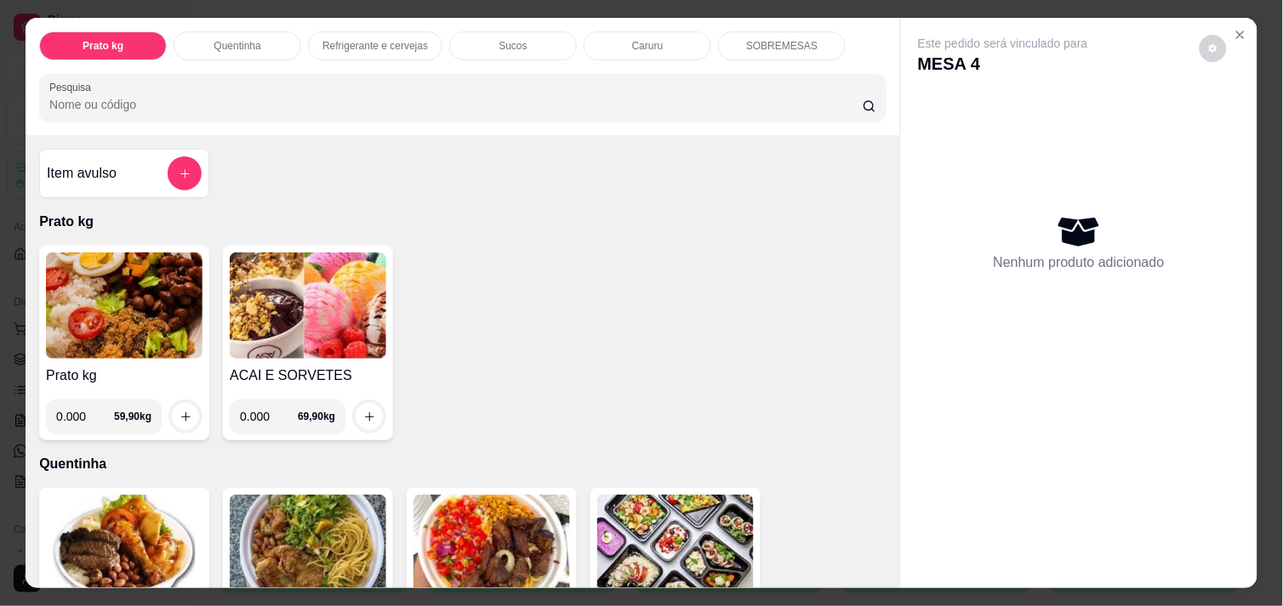
click at [72, 407] on input "0.000" at bounding box center [85, 417] width 58 height 34
click at [77, 409] on input "0.000" at bounding box center [85, 417] width 58 height 34
type input "0.214"
click at [179, 411] on icon "increase-product-quantity" at bounding box center [185, 417] width 13 height 13
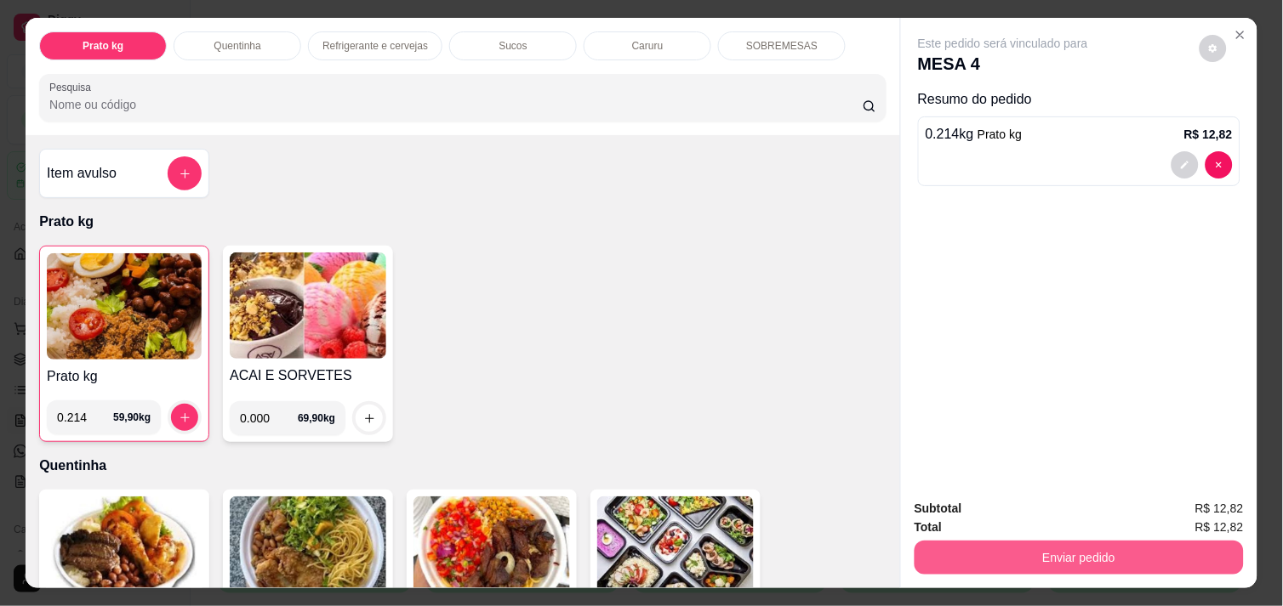
click at [1050, 555] on button "Enviar pedido" at bounding box center [1078, 558] width 329 height 34
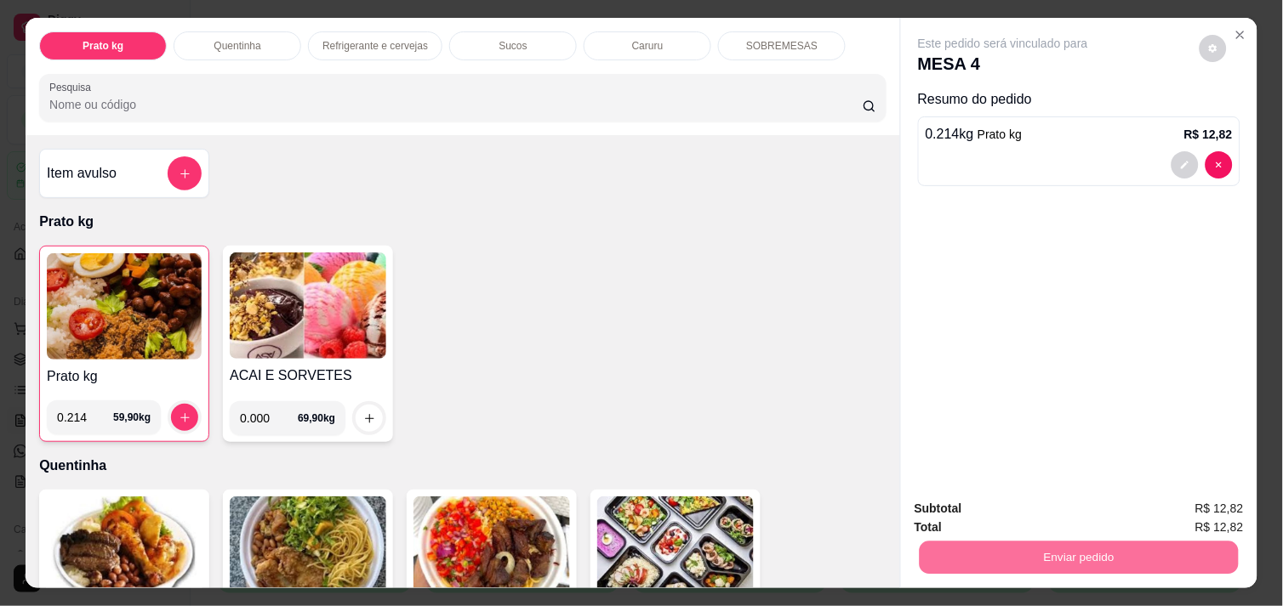
click at [987, 521] on button "Não registrar e enviar pedido" at bounding box center [1022, 508] width 172 height 31
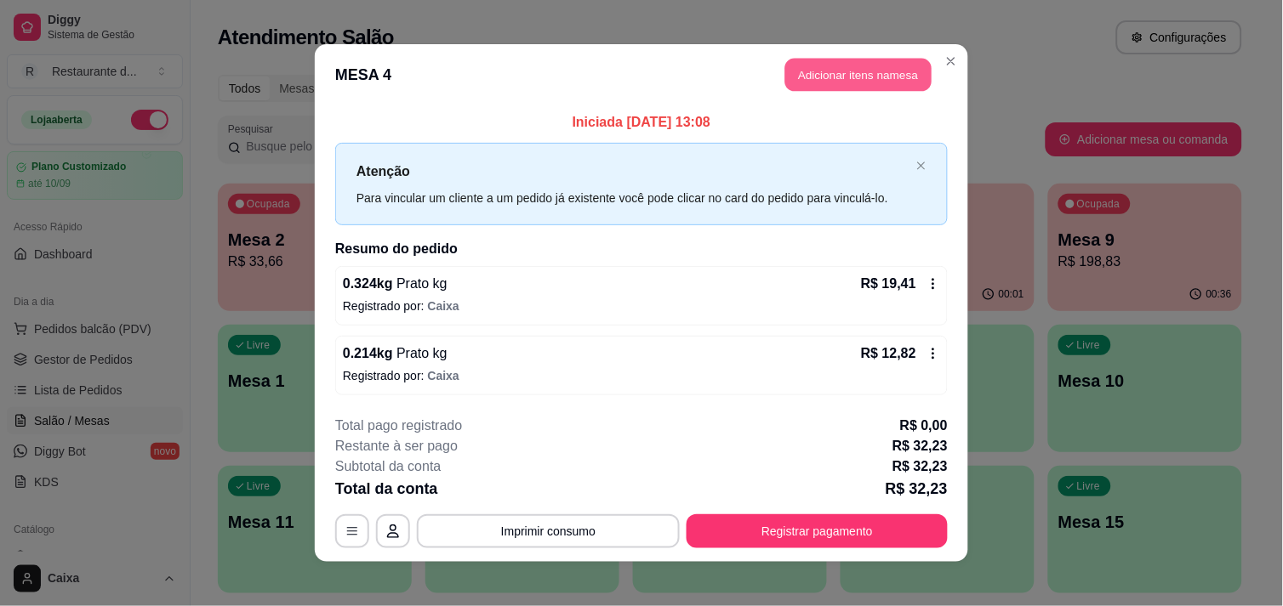
click at [856, 82] on button "Adicionar itens na mesa" at bounding box center [858, 75] width 146 height 33
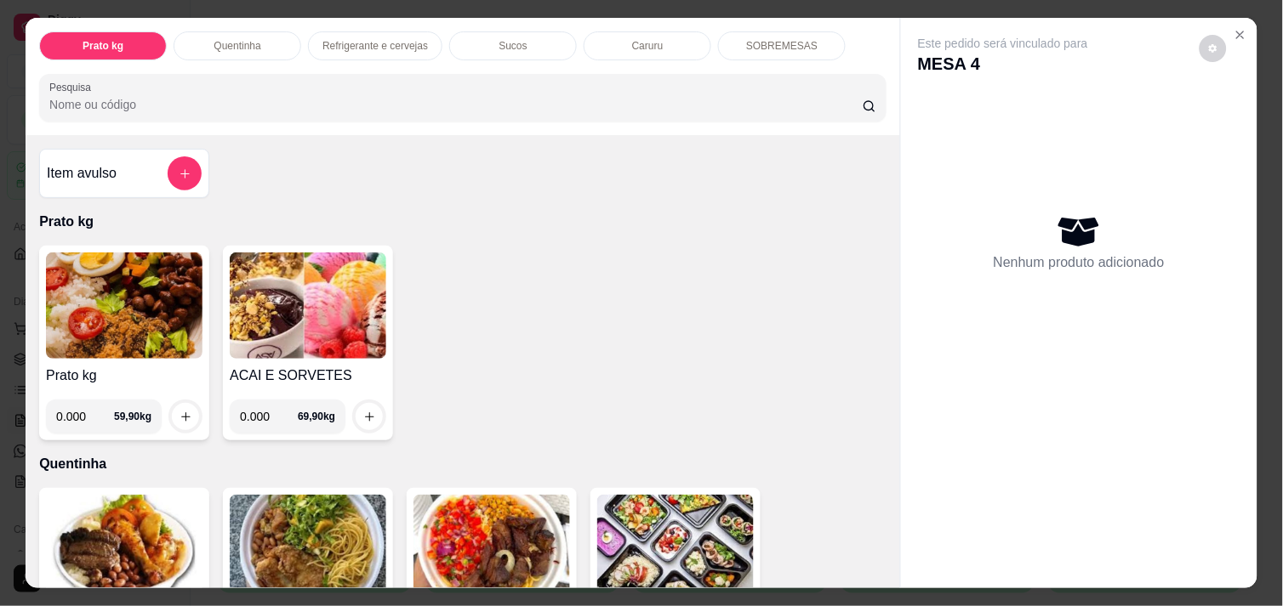
click at [81, 404] on input "0.000" at bounding box center [85, 417] width 58 height 34
type input "0.608"
click at [181, 412] on icon "increase-product-quantity" at bounding box center [185, 416] width 9 height 9
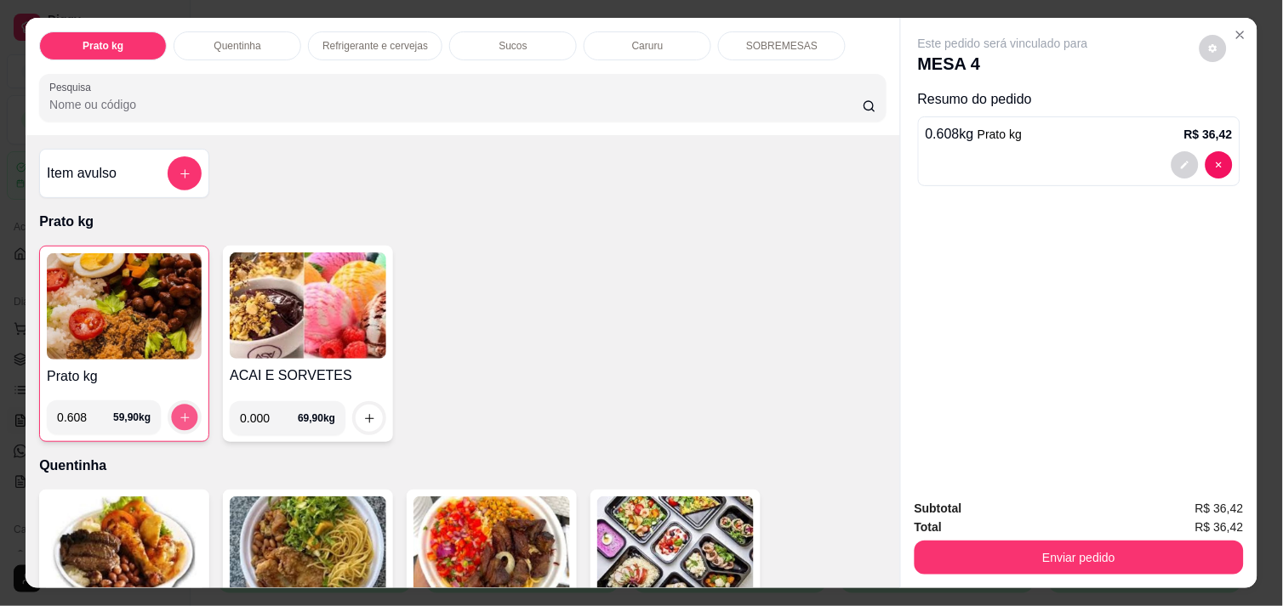
click at [185, 405] on button "increase-product-quantity" at bounding box center [185, 418] width 26 height 26
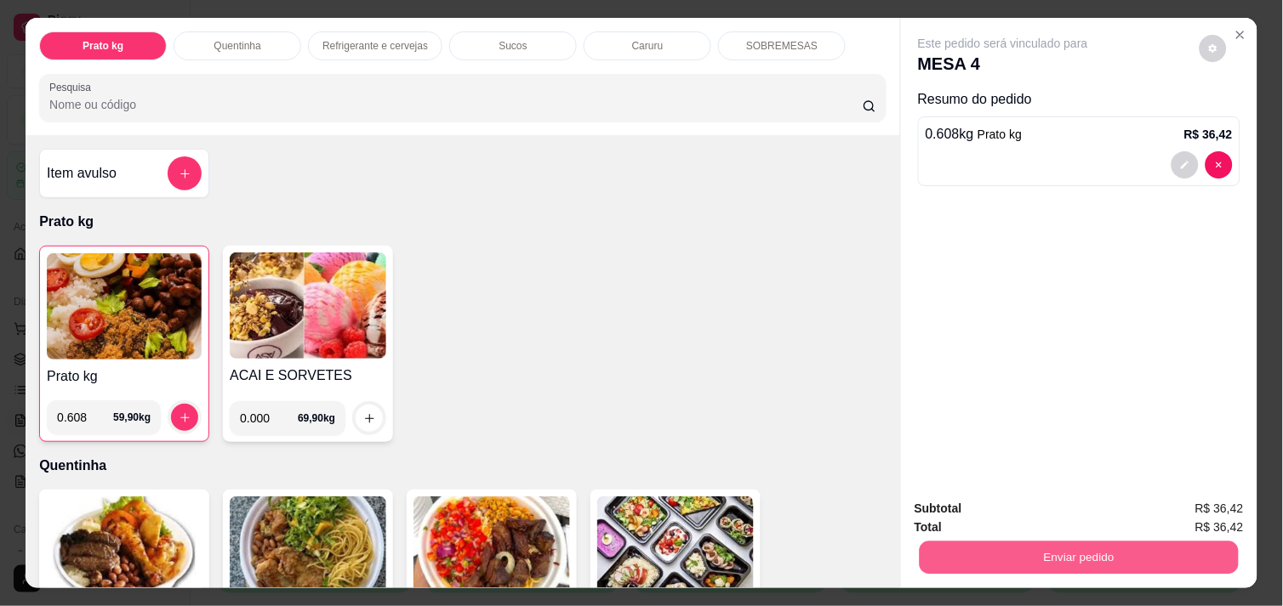
click at [997, 541] on button "Enviar pedido" at bounding box center [1078, 557] width 319 height 33
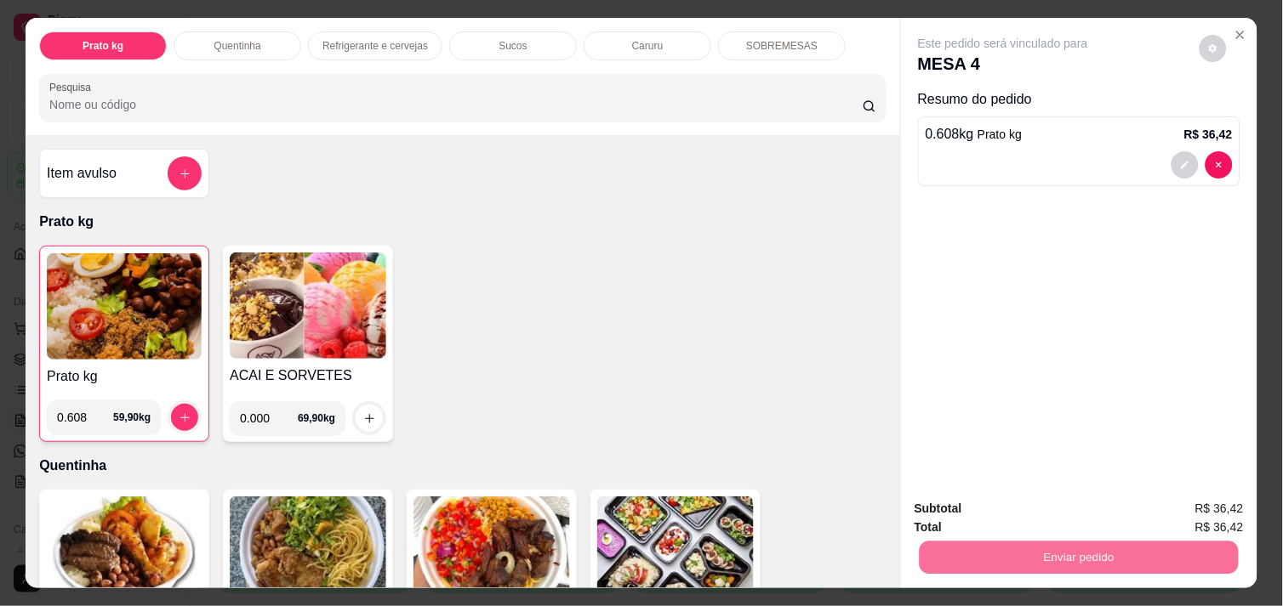
click at [1002, 508] on button "Não registrar e enviar pedido" at bounding box center [1022, 508] width 172 height 31
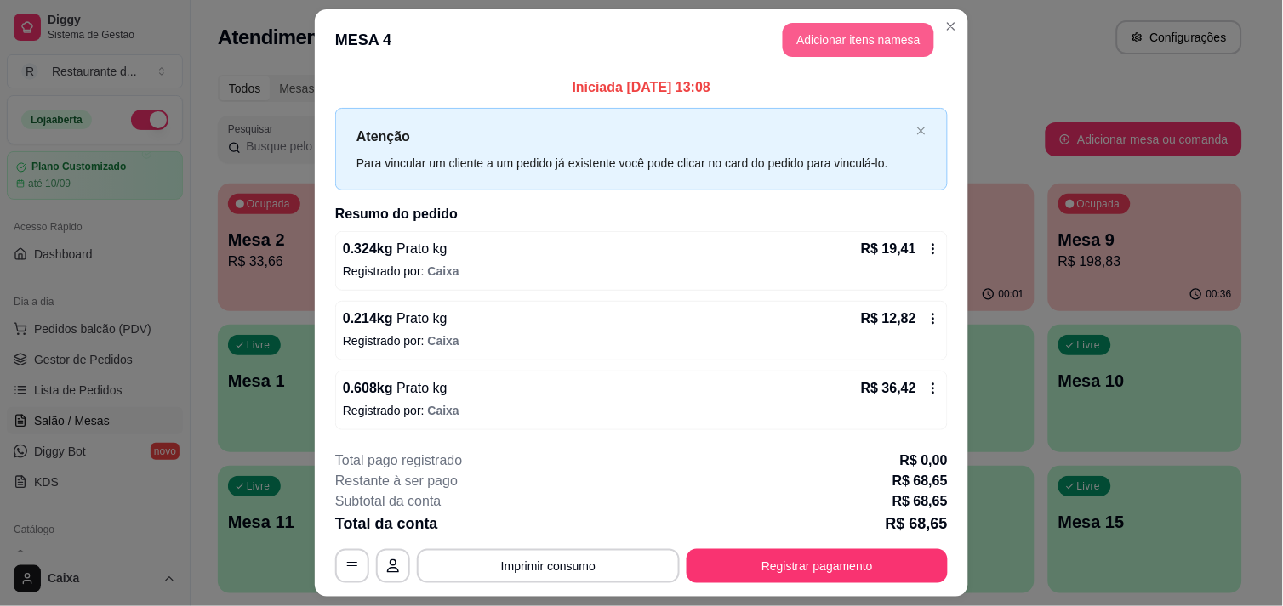
click at [836, 40] on button "Adicionar itens na mesa" at bounding box center [857, 40] width 151 height 34
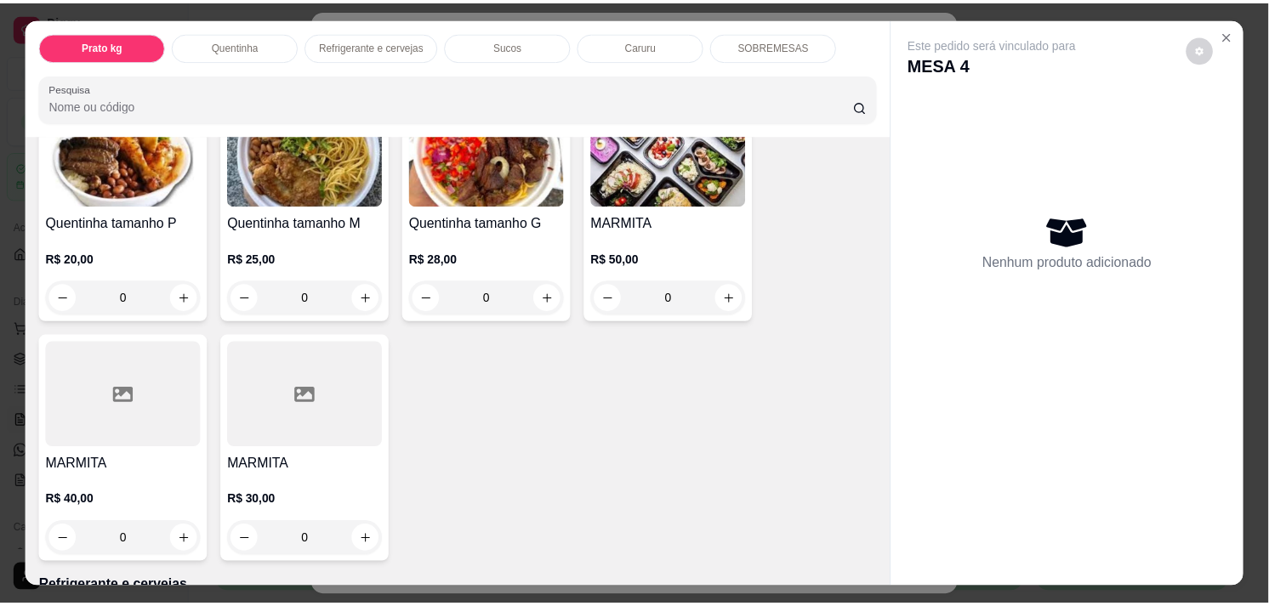
scroll to position [792, 0]
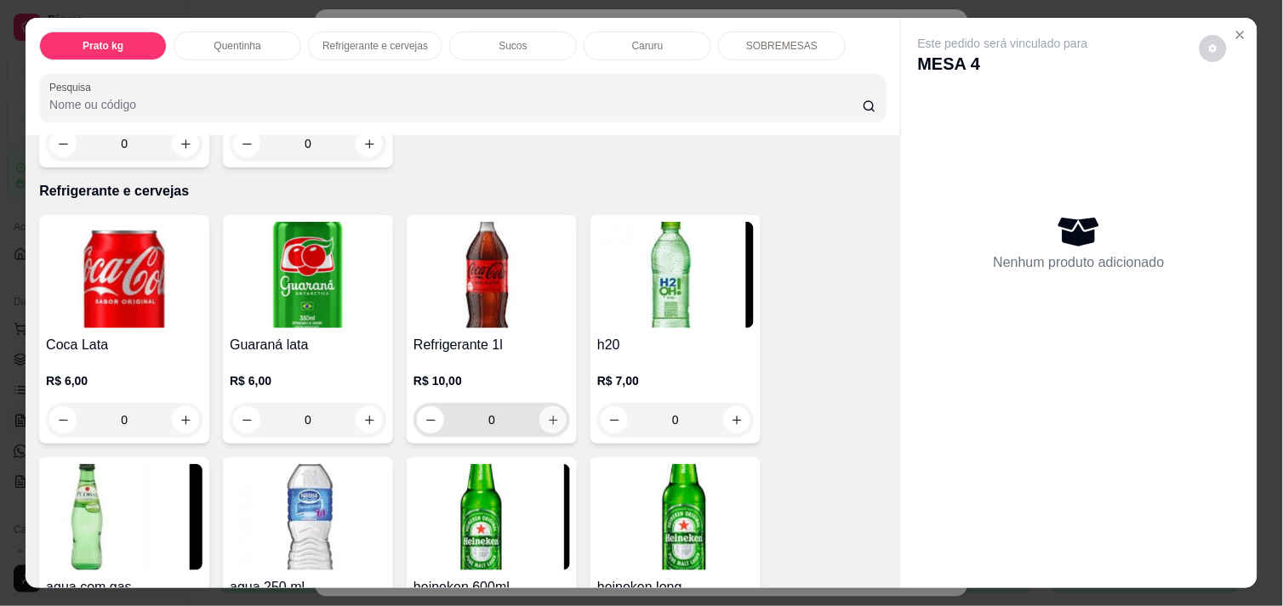
click at [553, 407] on button "increase-product-quantity" at bounding box center [552, 420] width 27 height 27
type input "1"
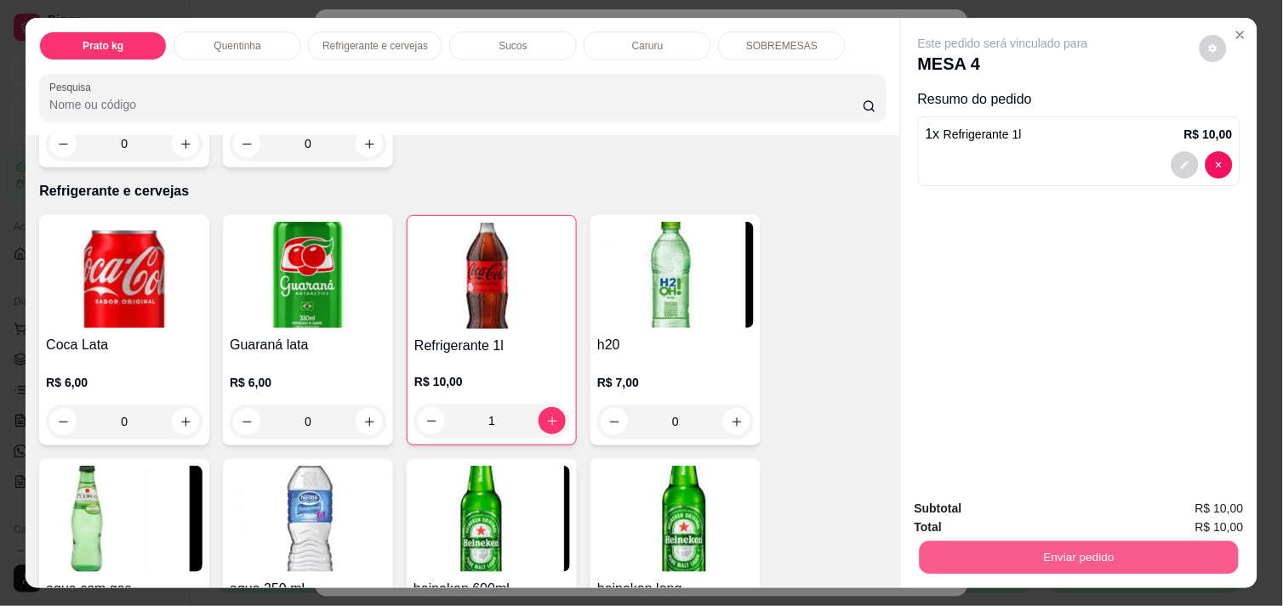
click at [998, 554] on button "Enviar pedido" at bounding box center [1078, 557] width 319 height 33
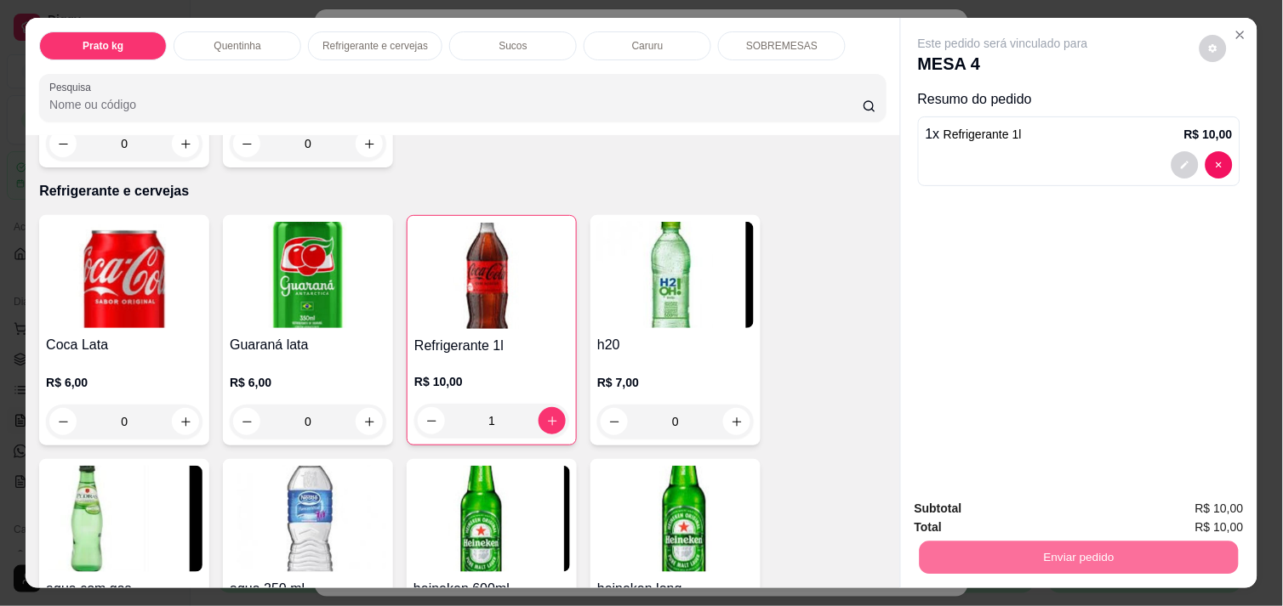
click at [1053, 507] on button "Não registrar e enviar pedido" at bounding box center [1022, 509] width 177 height 32
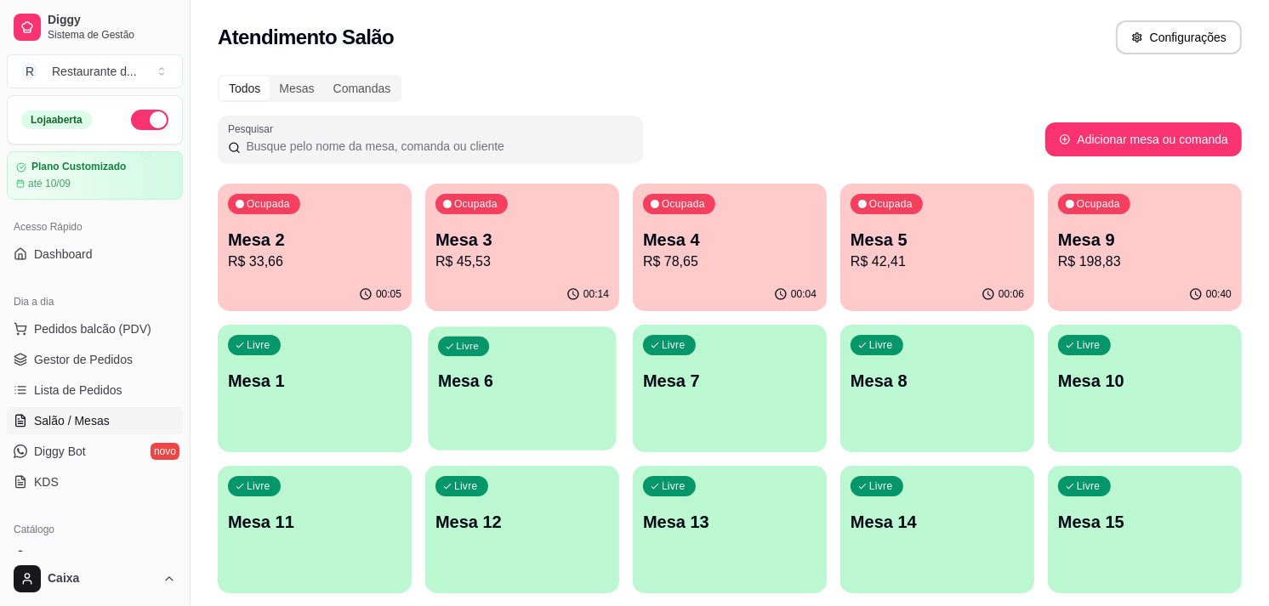
click at [500, 428] on div "Livre Mesa 6" at bounding box center [522, 379] width 188 height 104
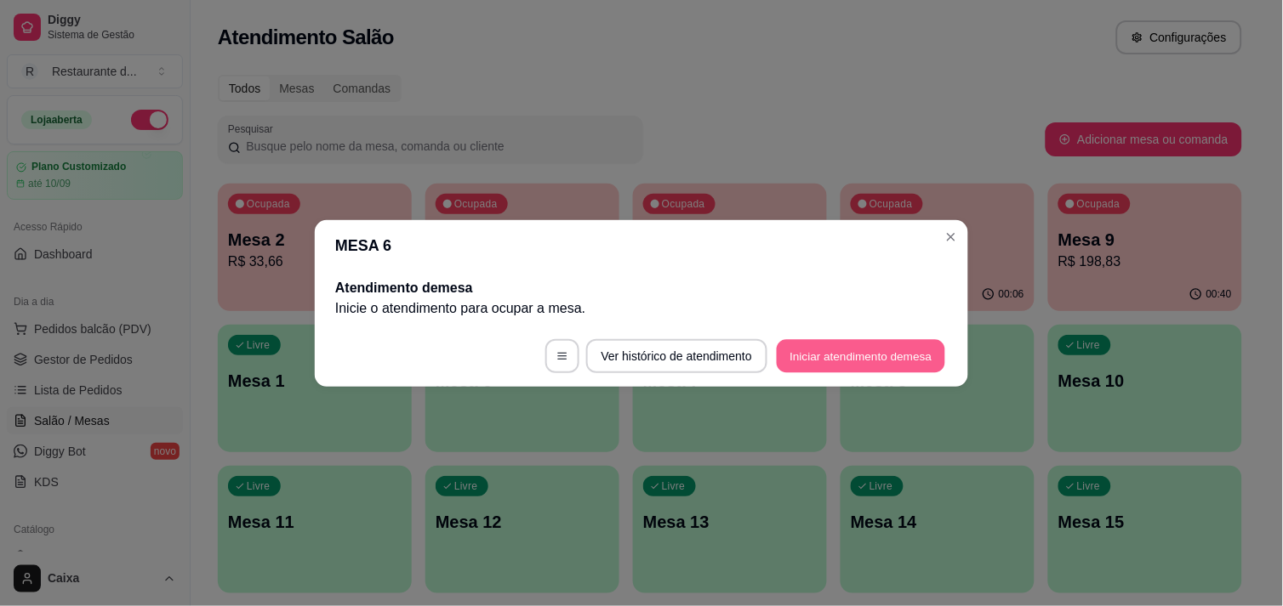
click at [835, 364] on button "Iniciar atendimento de mesa" at bounding box center [861, 355] width 168 height 33
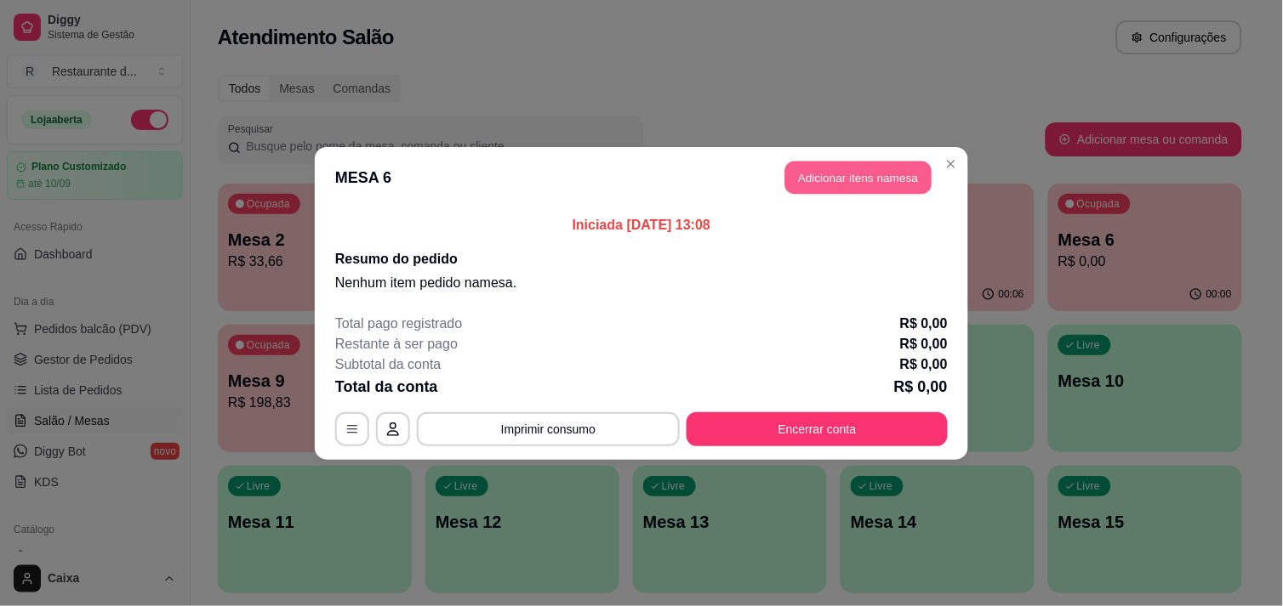
click at [855, 171] on button "Adicionar itens na mesa" at bounding box center [858, 177] width 146 height 33
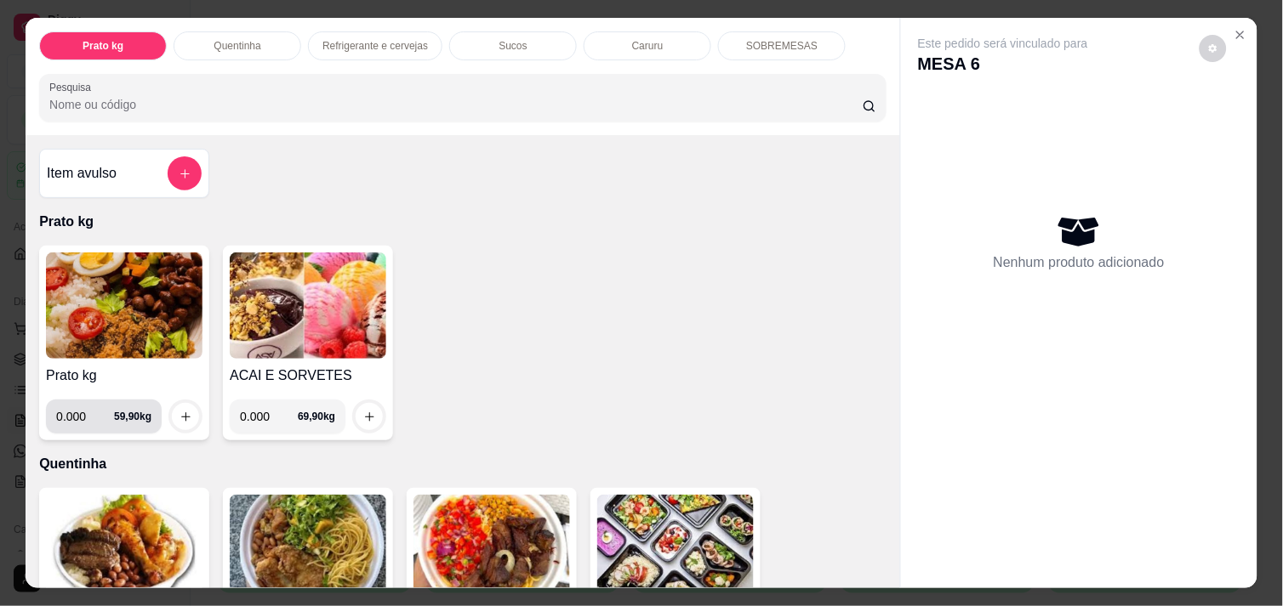
click at [78, 412] on input "0.000" at bounding box center [85, 417] width 58 height 34
type input "0.416"
click at [173, 412] on button "increase-product-quantity" at bounding box center [186, 417] width 26 height 26
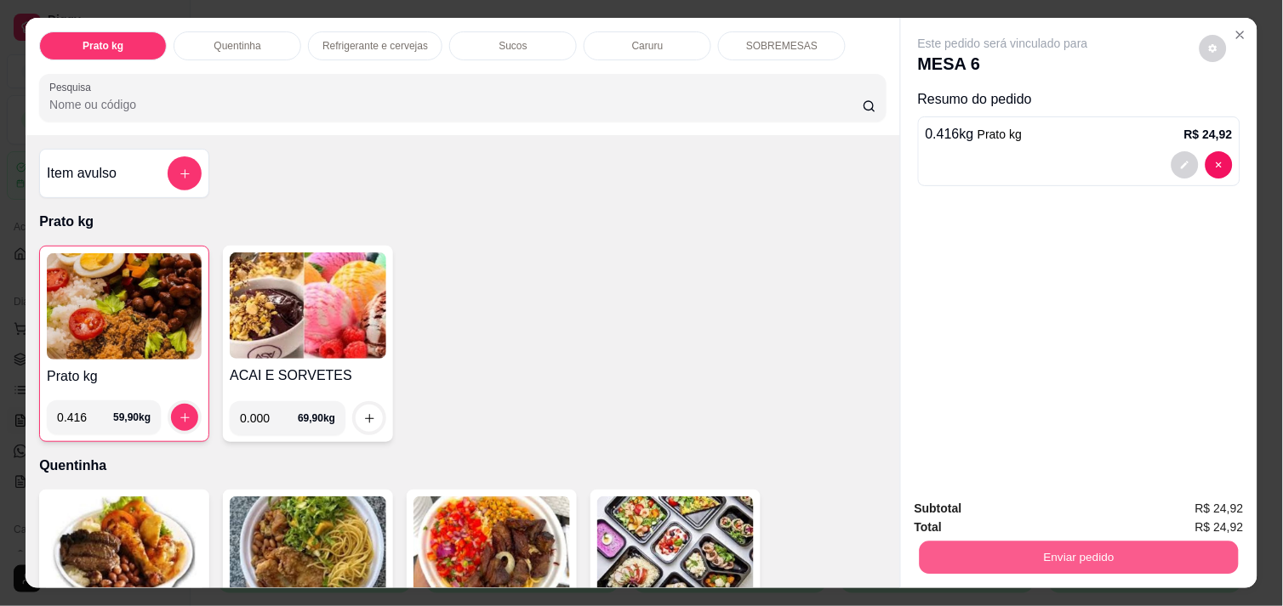
click at [999, 557] on button "Enviar pedido" at bounding box center [1078, 557] width 319 height 33
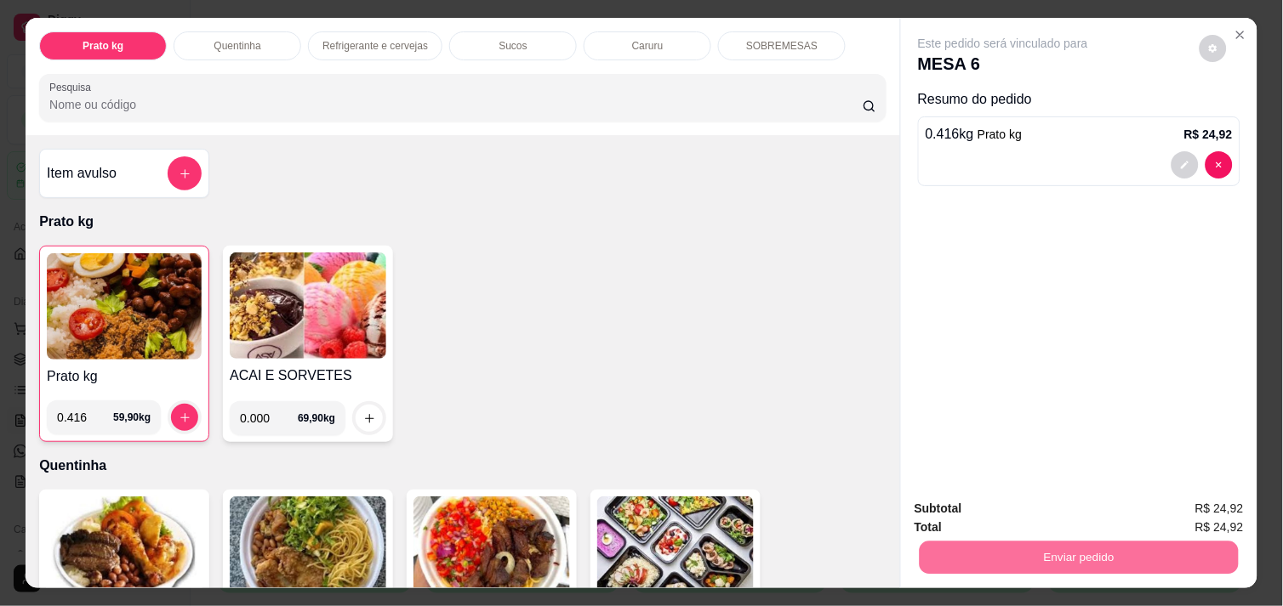
click at [1031, 499] on button "Não registrar e enviar pedido" at bounding box center [1022, 509] width 177 height 32
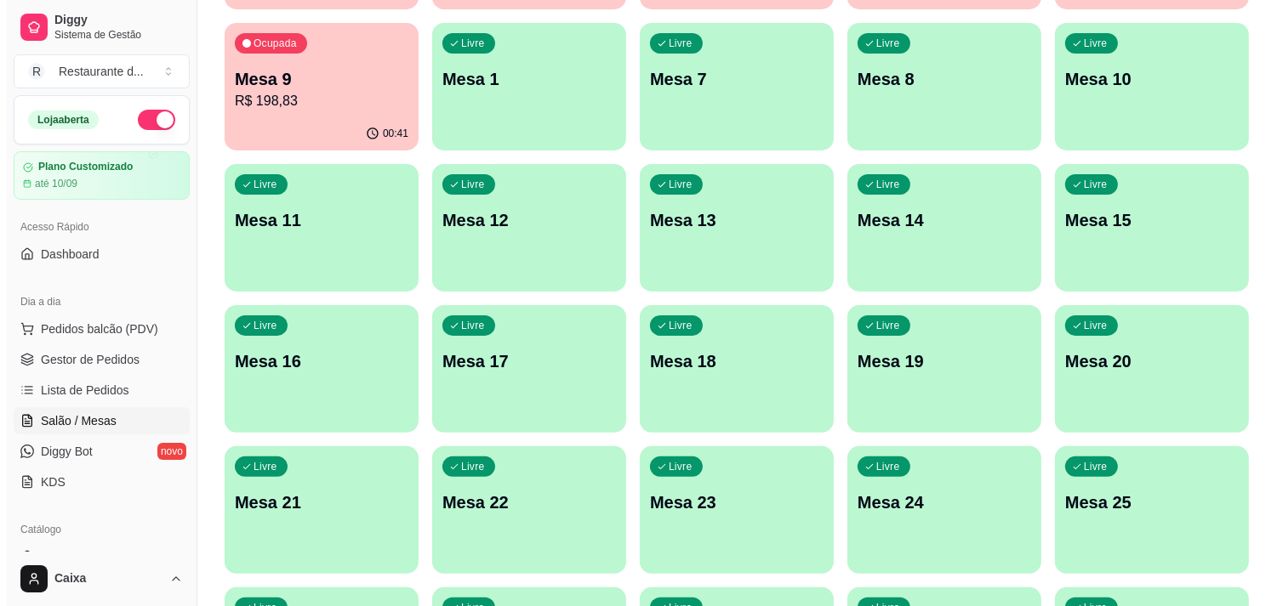
scroll to position [340, 0]
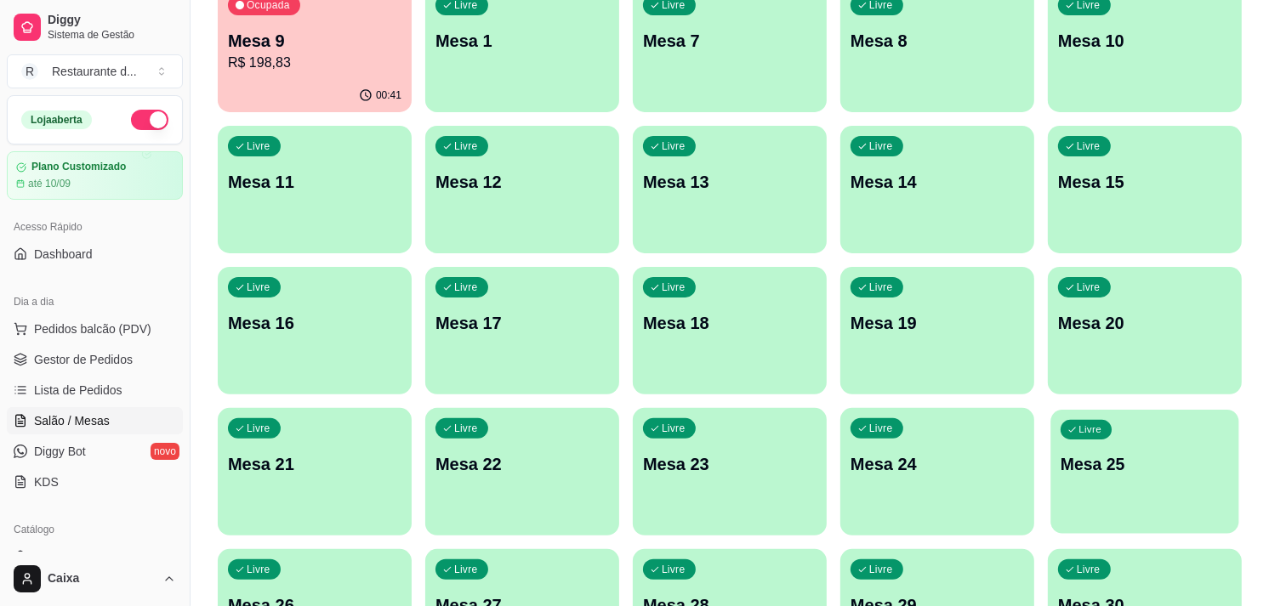
click at [1178, 478] on div "Livre Mesa 25" at bounding box center [1144, 462] width 188 height 104
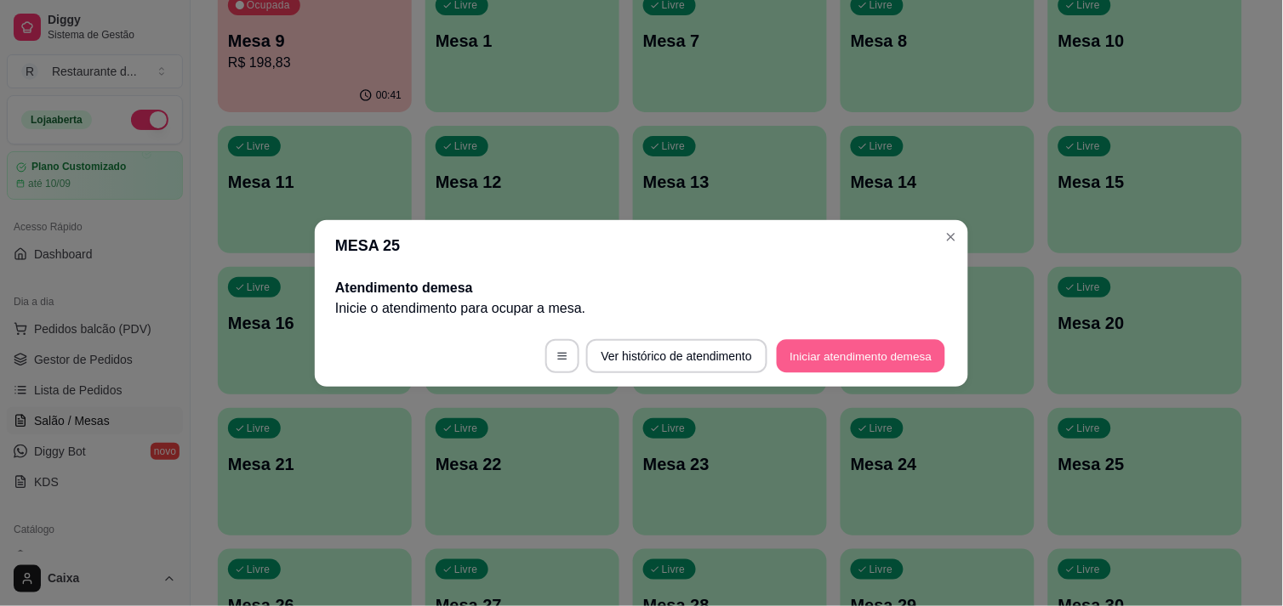
click at [805, 345] on button "Iniciar atendimento de mesa" at bounding box center [861, 355] width 168 height 33
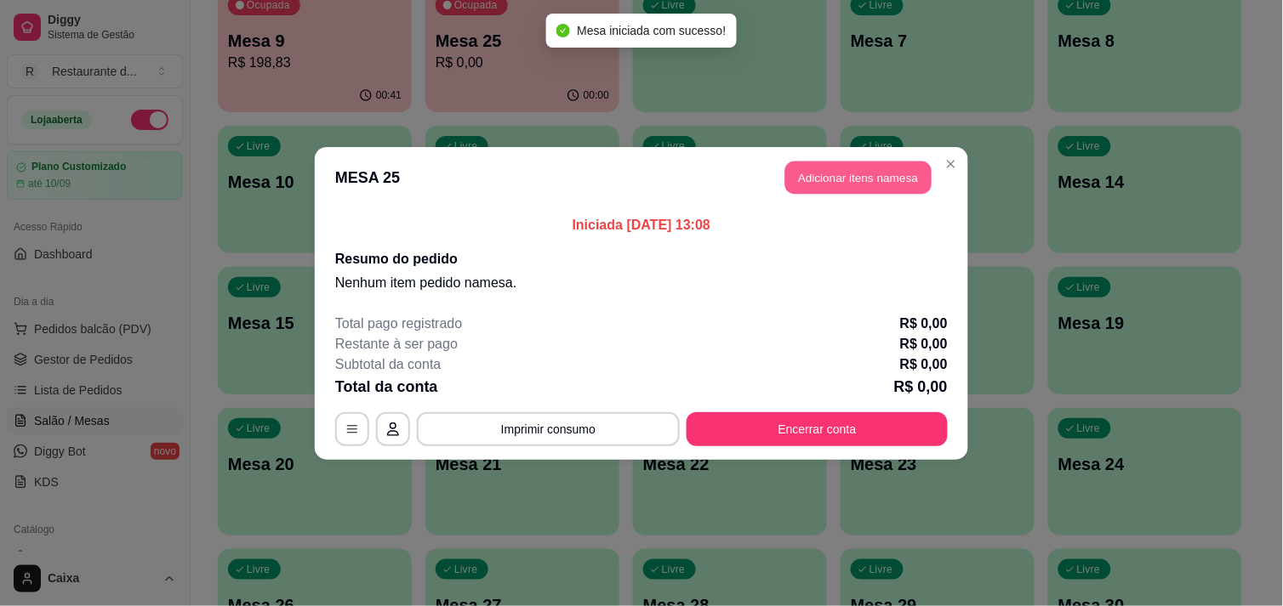
click at [890, 175] on button "Adicionar itens na mesa" at bounding box center [858, 177] width 146 height 33
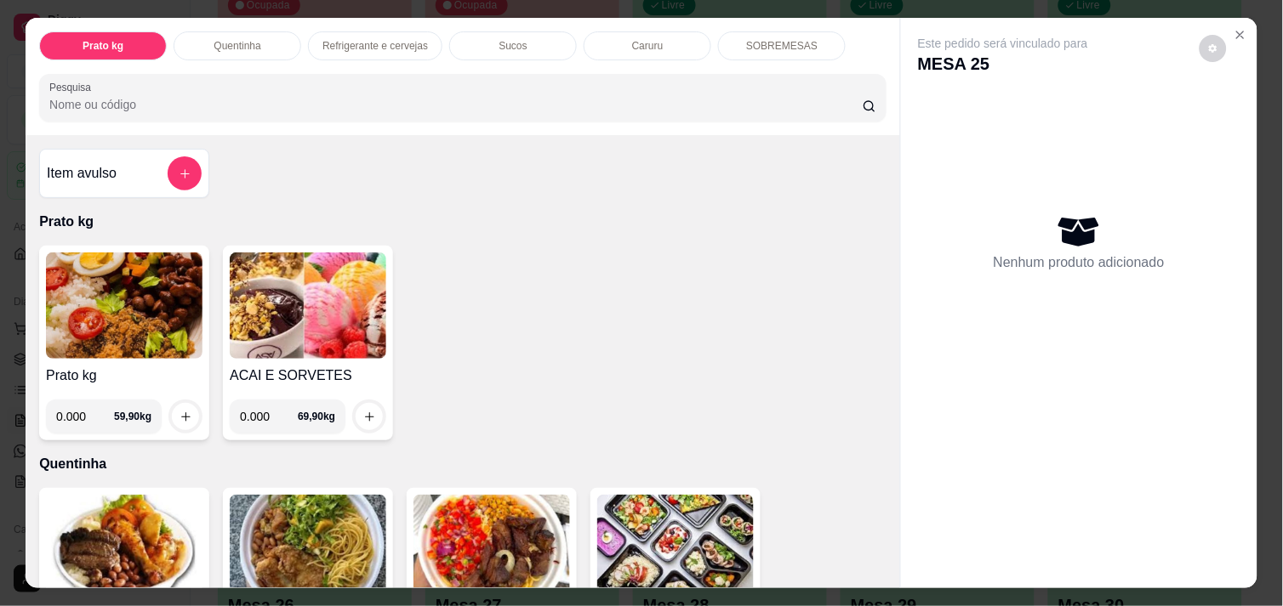
click at [77, 405] on input "0.000" at bounding box center [85, 417] width 58 height 34
type input "0.428"
click at [181, 411] on icon "increase-product-quantity" at bounding box center [185, 417] width 13 height 13
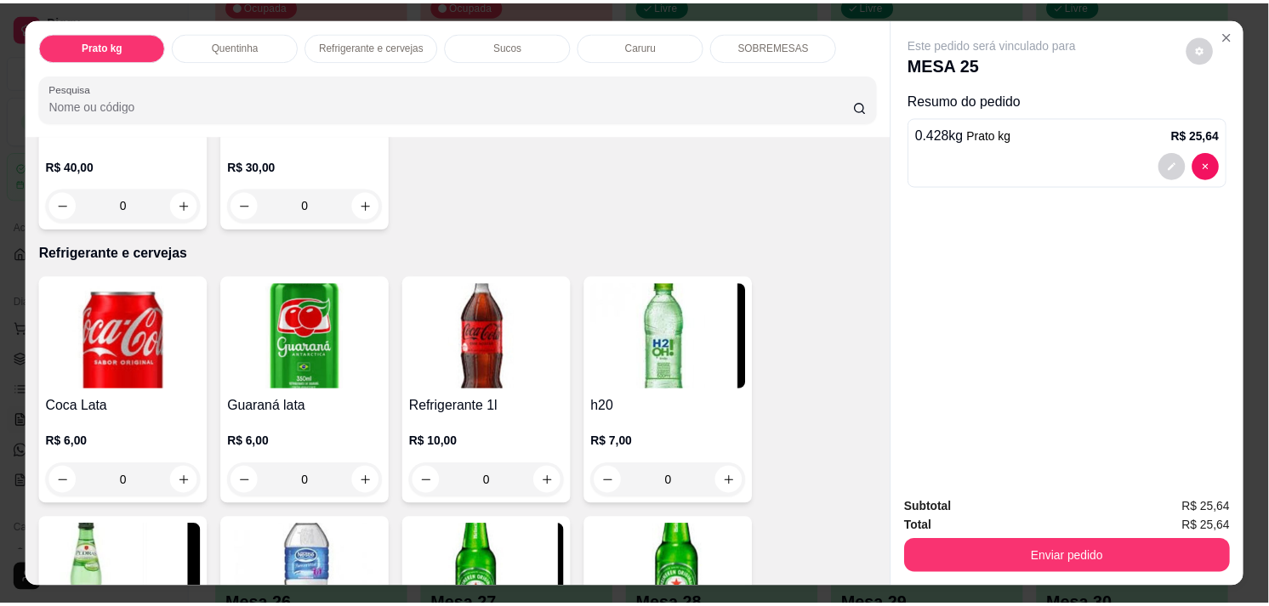
scroll to position [755, 0]
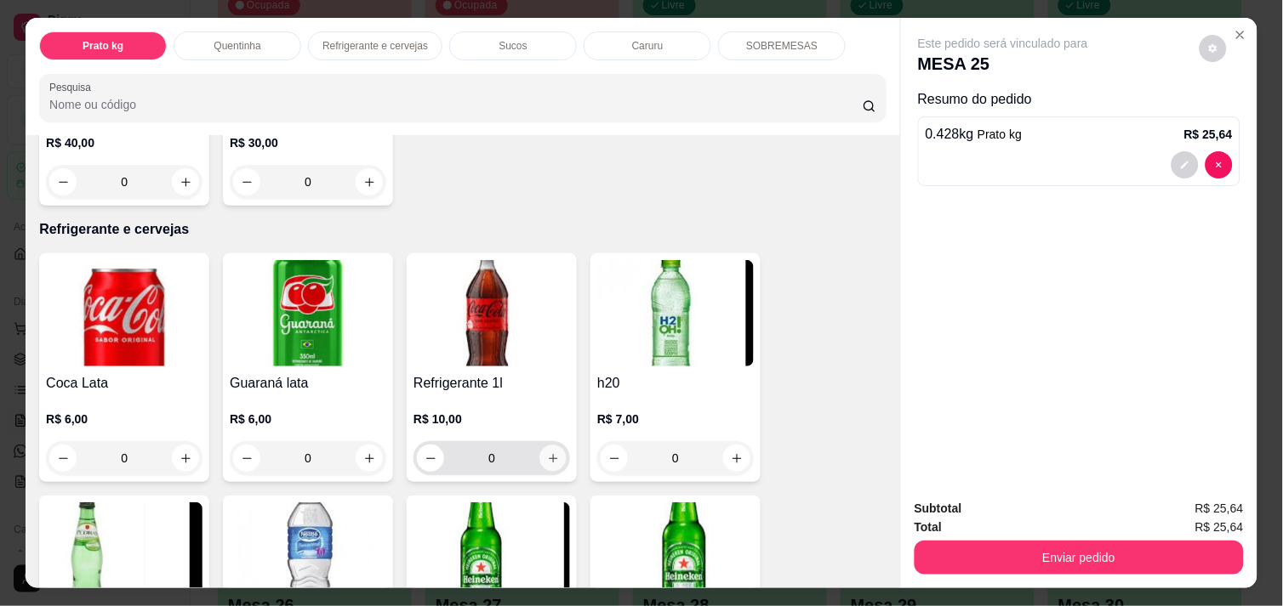
click at [549, 459] on button "increase-product-quantity" at bounding box center [553, 459] width 26 height 26
type input "1"
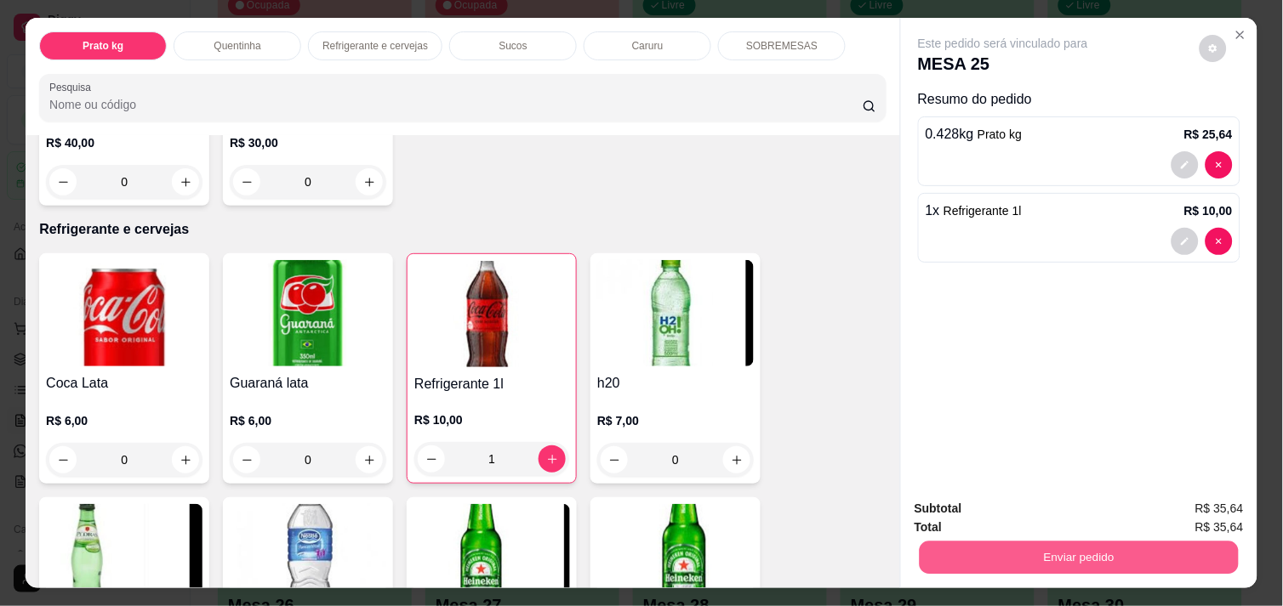
click at [1031, 549] on button "Enviar pedido" at bounding box center [1078, 557] width 319 height 33
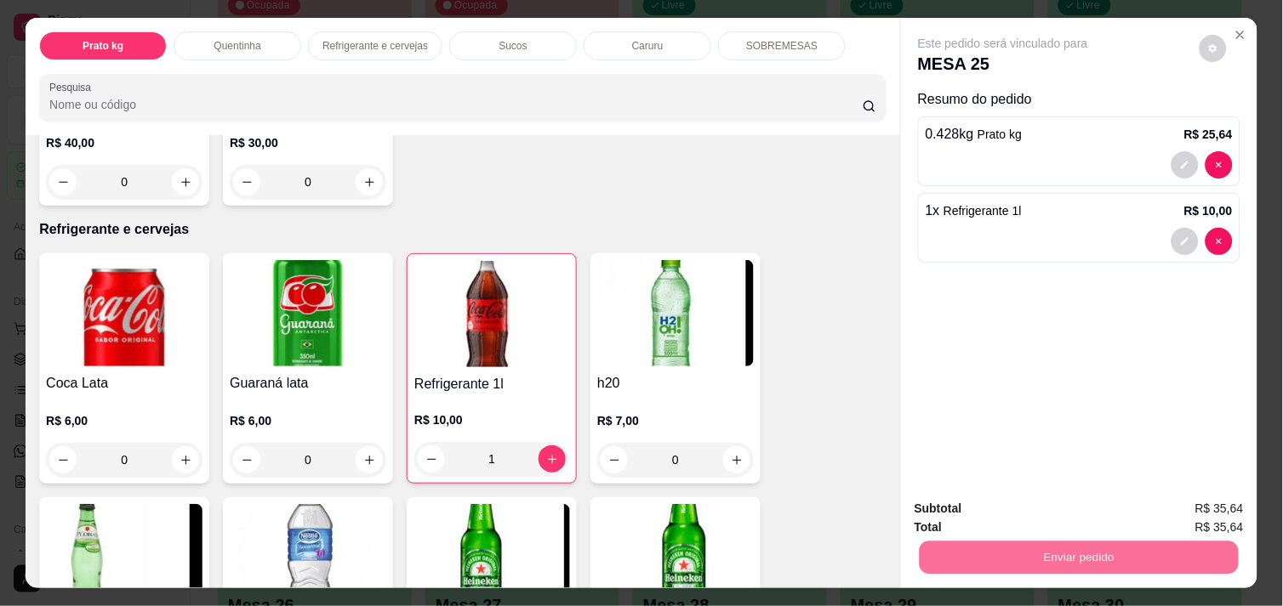
click at [1047, 511] on button "Não registrar e enviar pedido" at bounding box center [1022, 508] width 172 height 31
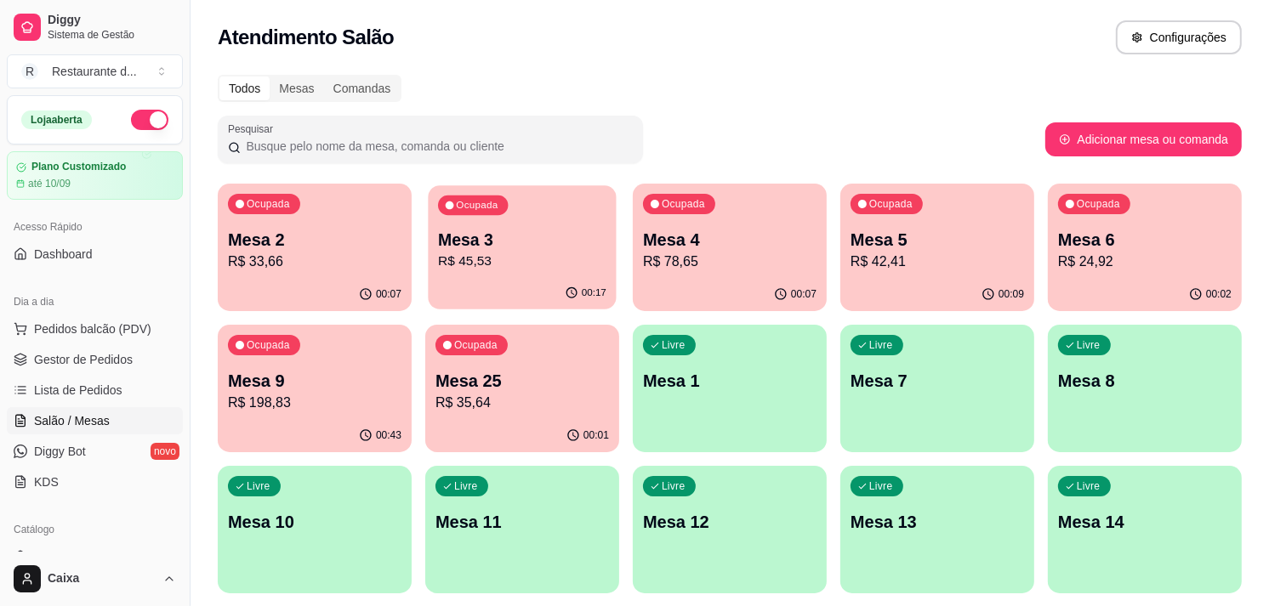
click at [589, 224] on div "Ocupada Mesa 3 R$ 45,53" at bounding box center [522, 231] width 188 height 92
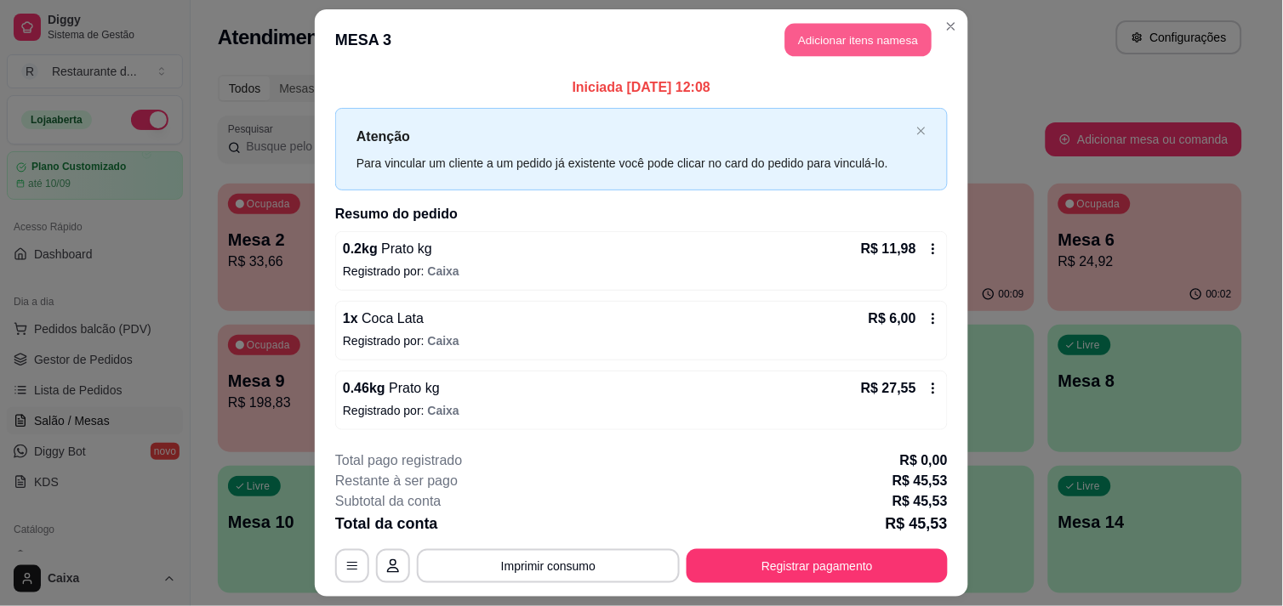
click at [860, 39] on button "Adicionar itens na mesa" at bounding box center [858, 40] width 146 height 33
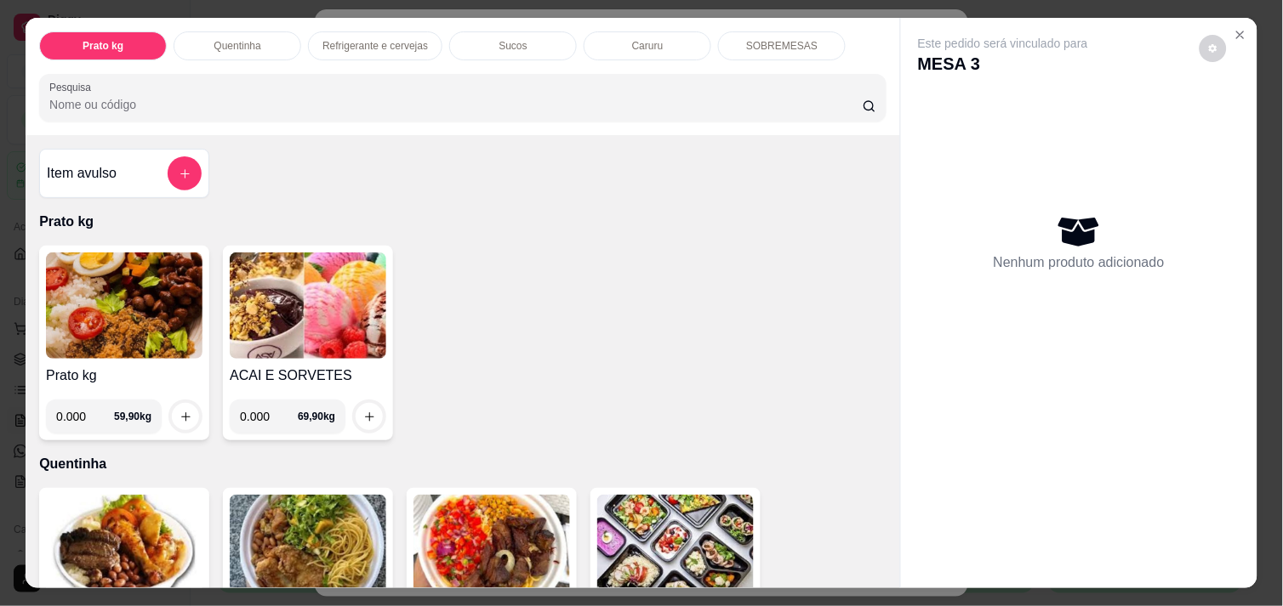
click at [259, 412] on input "0.000" at bounding box center [269, 417] width 58 height 34
type input "0.204"
click at [365, 412] on icon "increase-product-quantity" at bounding box center [369, 416] width 9 height 9
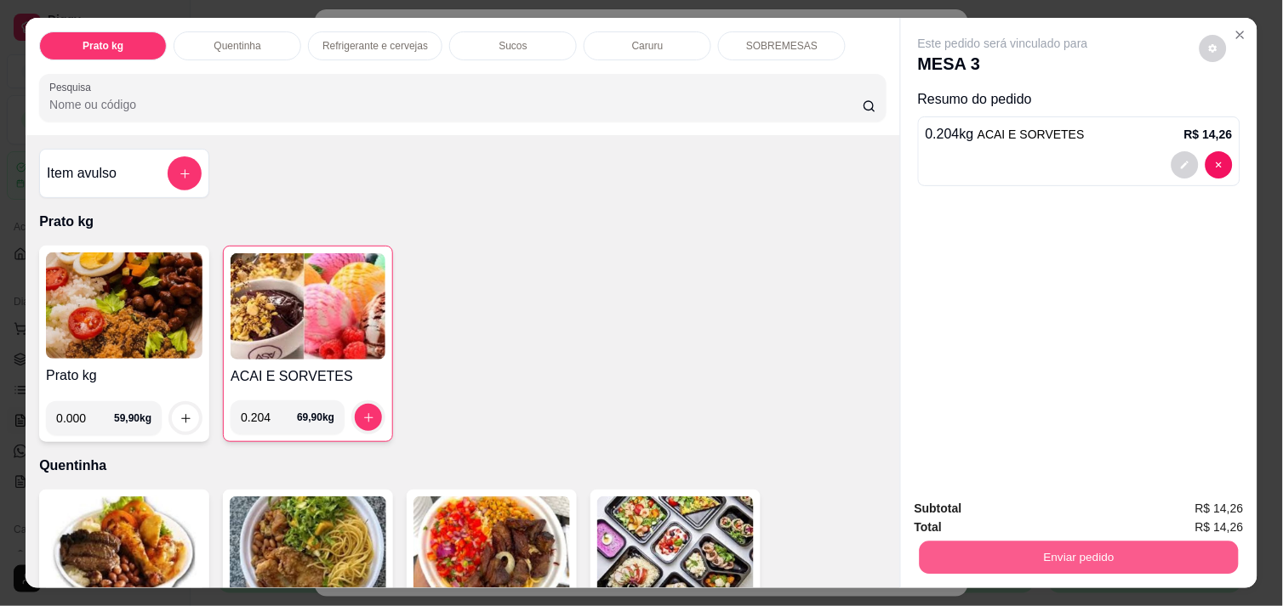
click at [1063, 560] on button "Enviar pedido" at bounding box center [1078, 557] width 319 height 33
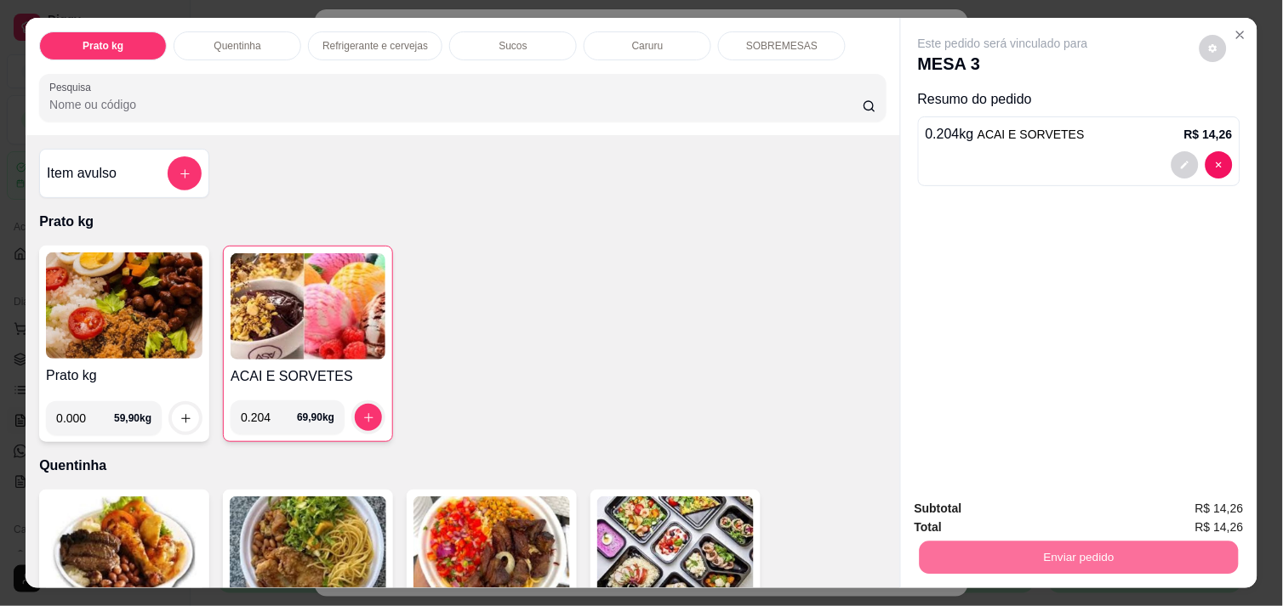
click at [1070, 504] on button "Não registrar e enviar pedido" at bounding box center [1022, 508] width 172 height 31
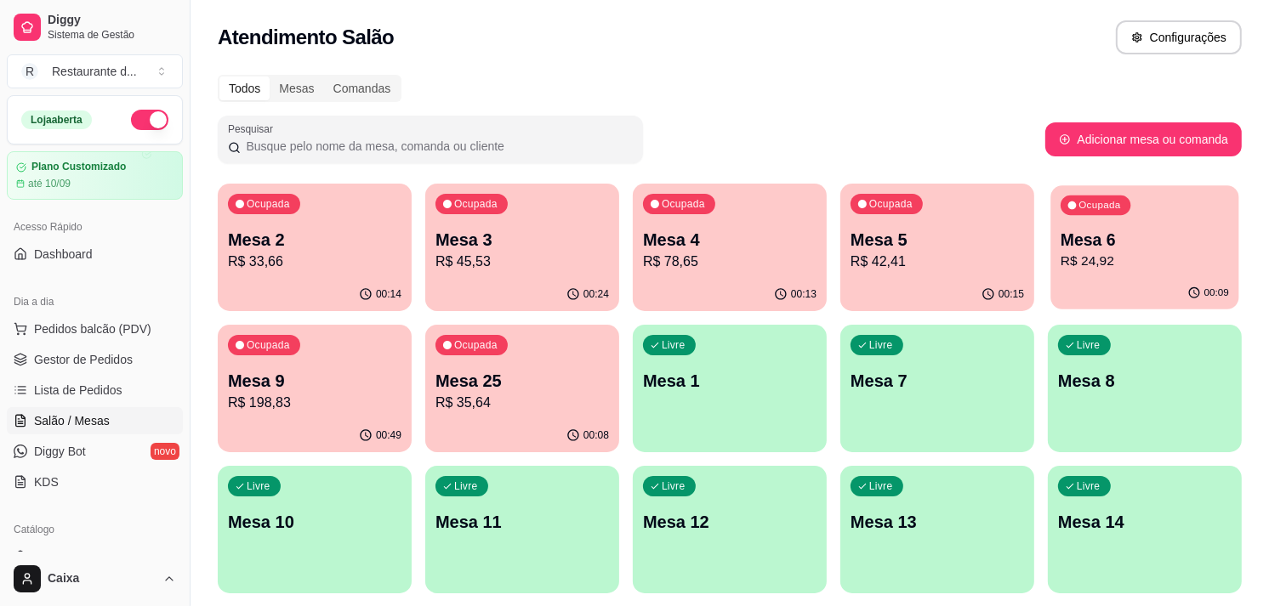
click at [1118, 259] on p "R$ 24,92" at bounding box center [1145, 262] width 168 height 20
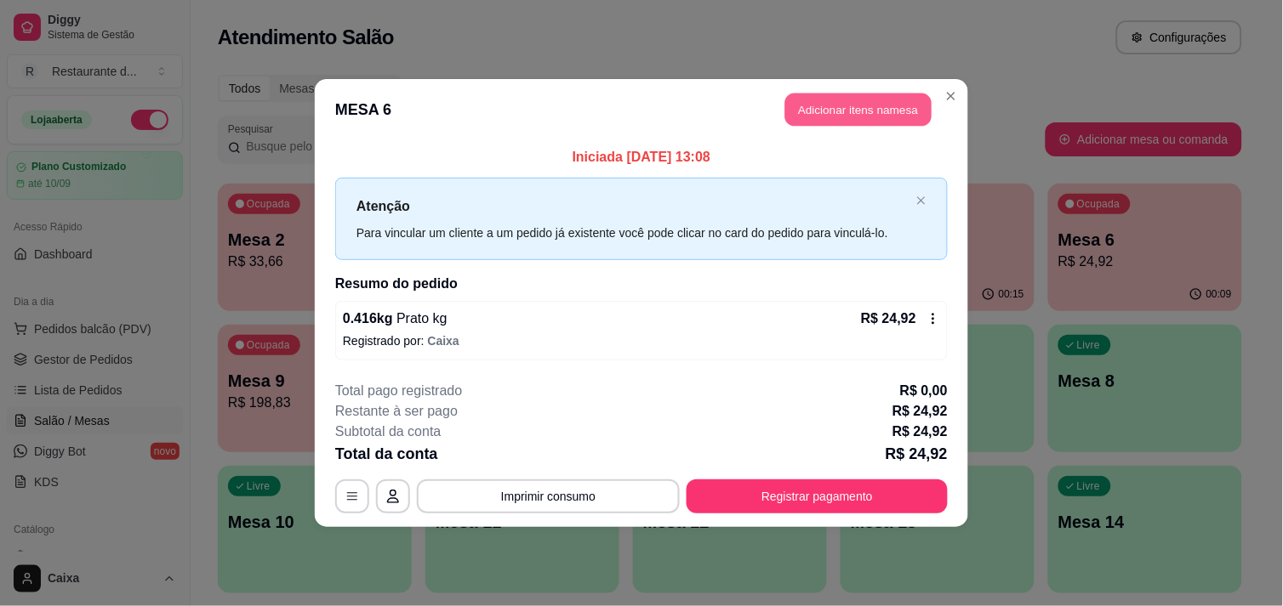
click at [863, 95] on button "Adicionar itens na mesa" at bounding box center [858, 110] width 146 height 33
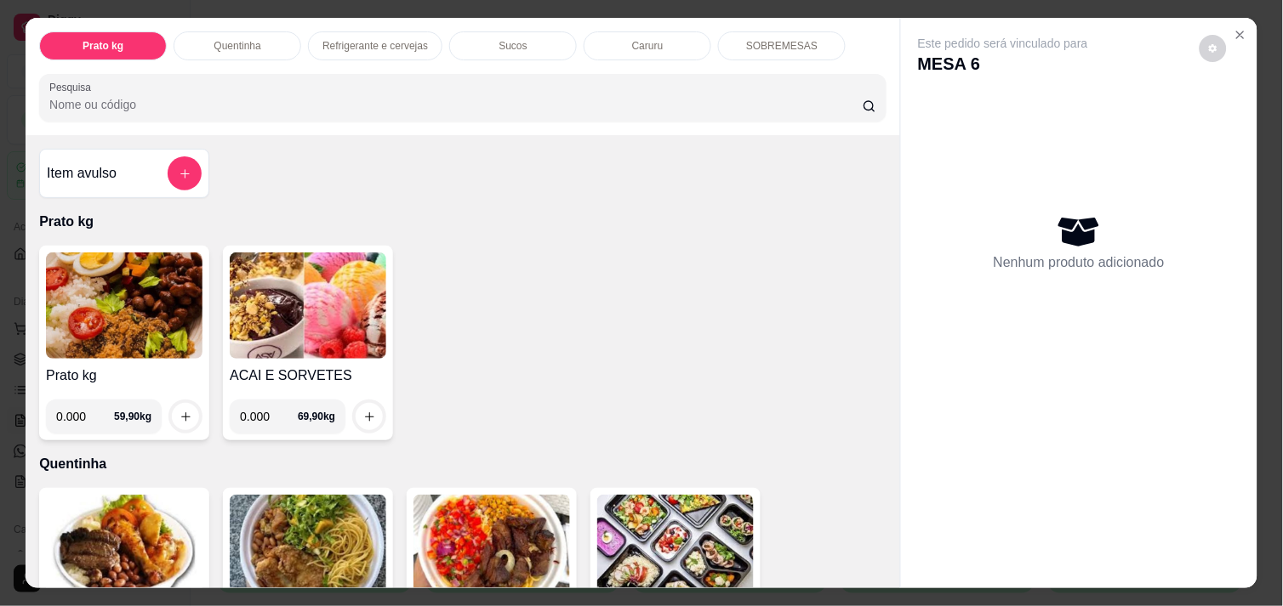
click at [80, 412] on input "0.000" at bounding box center [85, 417] width 58 height 34
type input "0.630"
click at [179, 411] on icon "increase-product-quantity" at bounding box center [185, 417] width 13 height 13
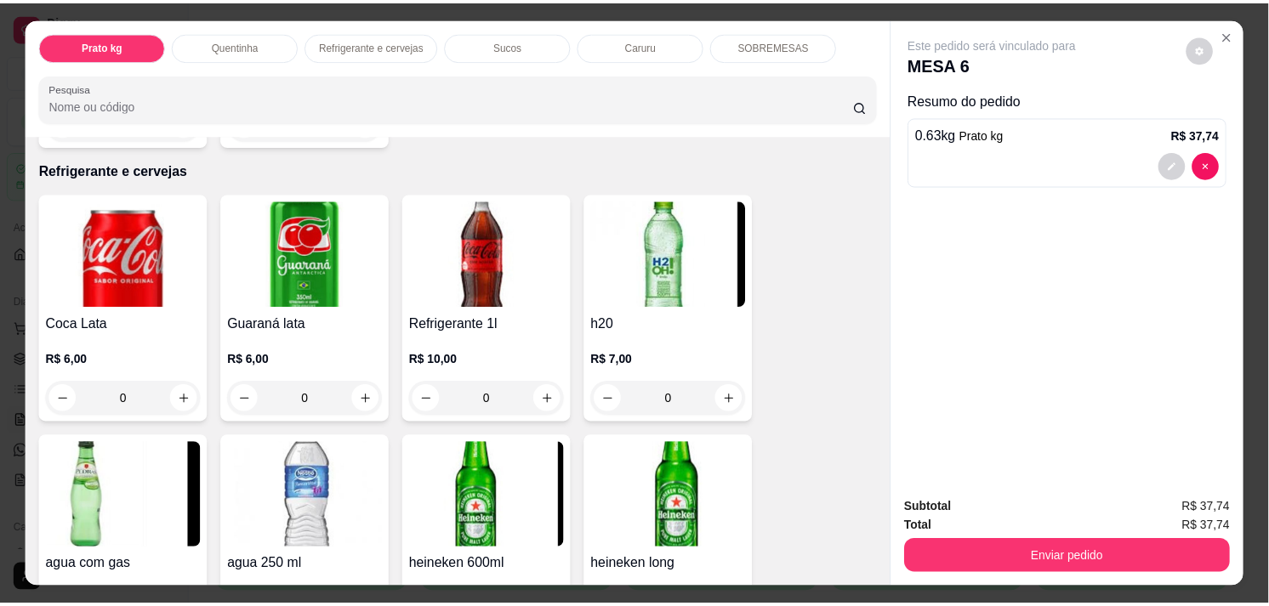
scroll to position [831, 0]
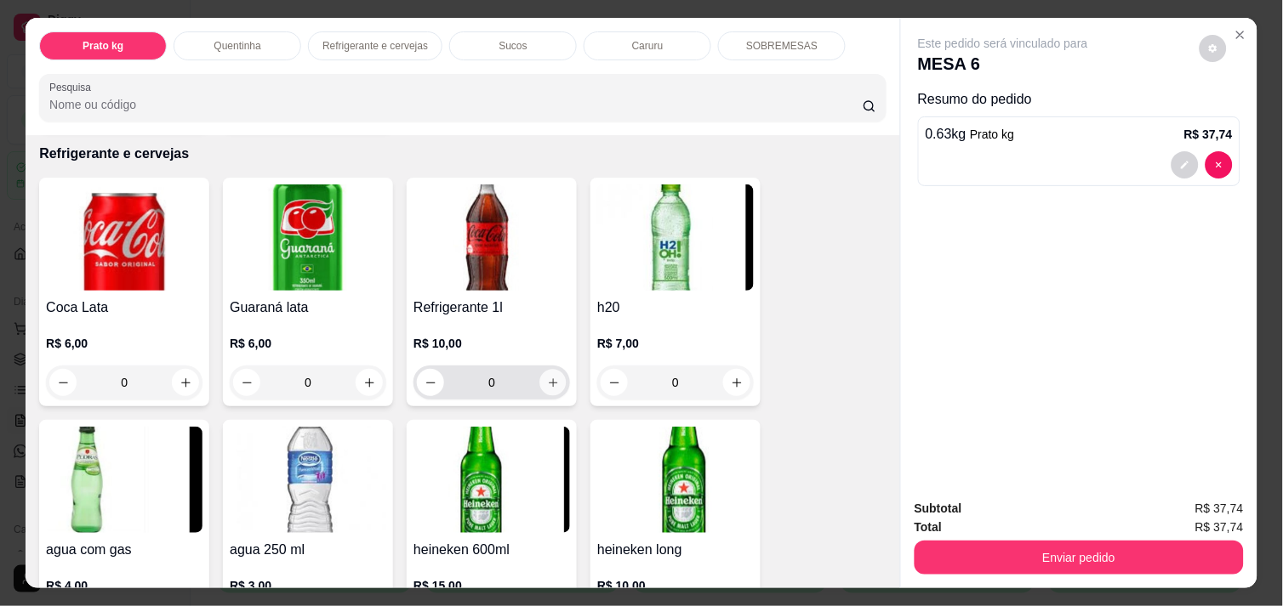
click at [548, 384] on button "increase-product-quantity" at bounding box center [553, 383] width 26 height 26
type input "1"
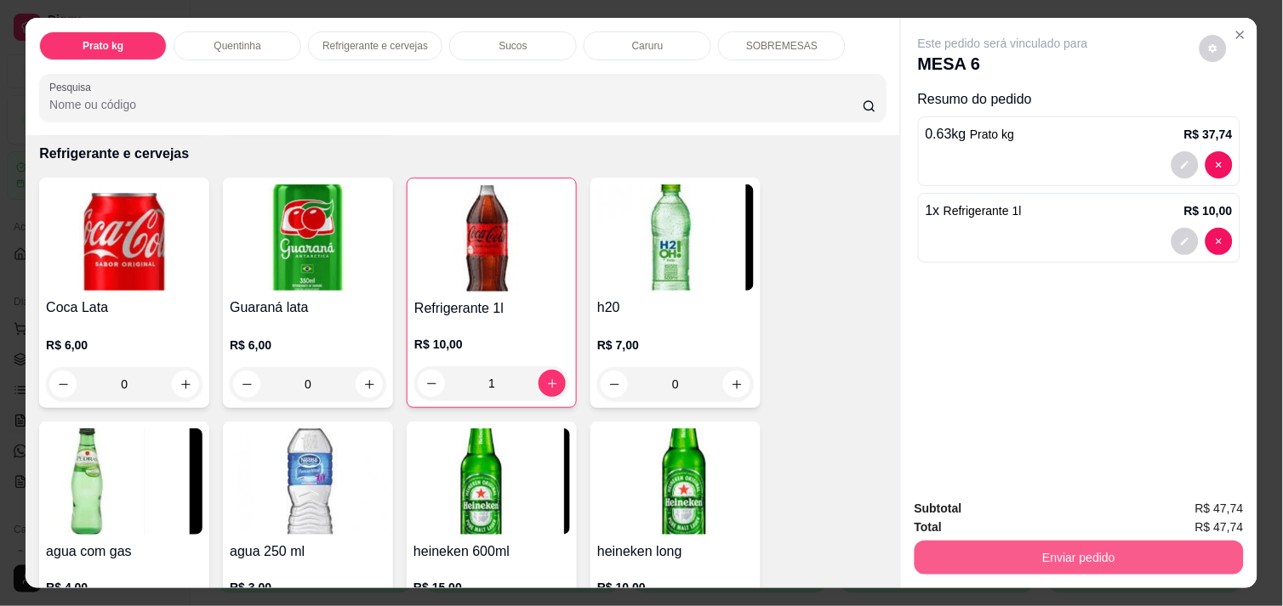
click at [1035, 553] on button "Enviar pedido" at bounding box center [1078, 558] width 329 height 34
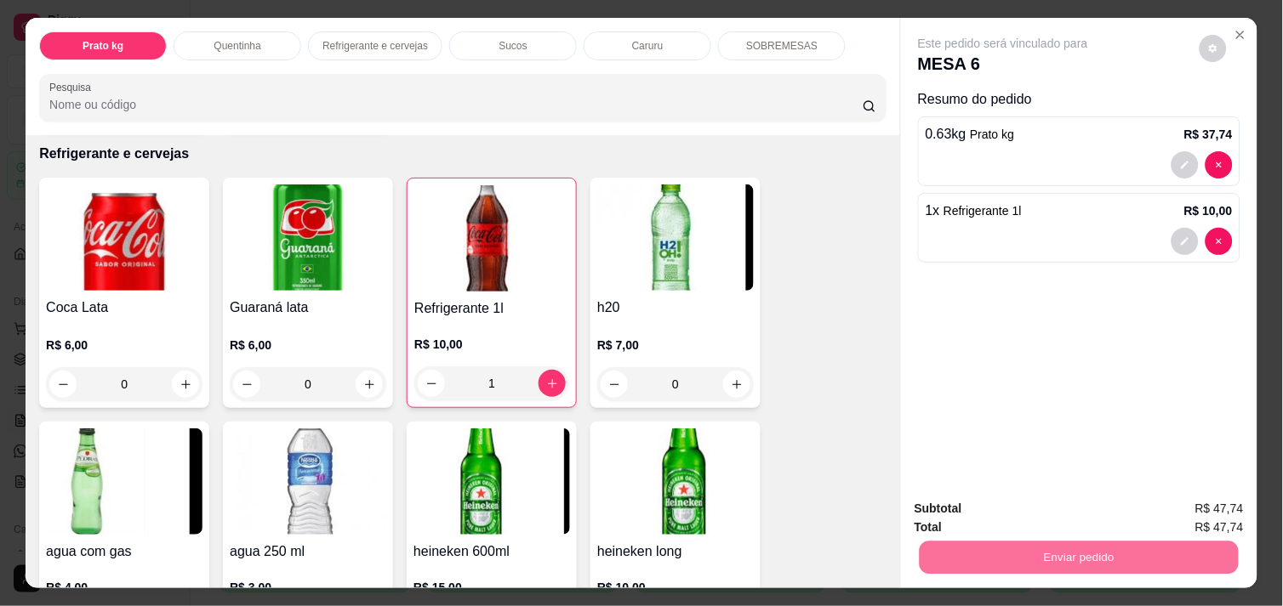
click at [1016, 509] on button "Não registrar e enviar pedido" at bounding box center [1022, 508] width 172 height 31
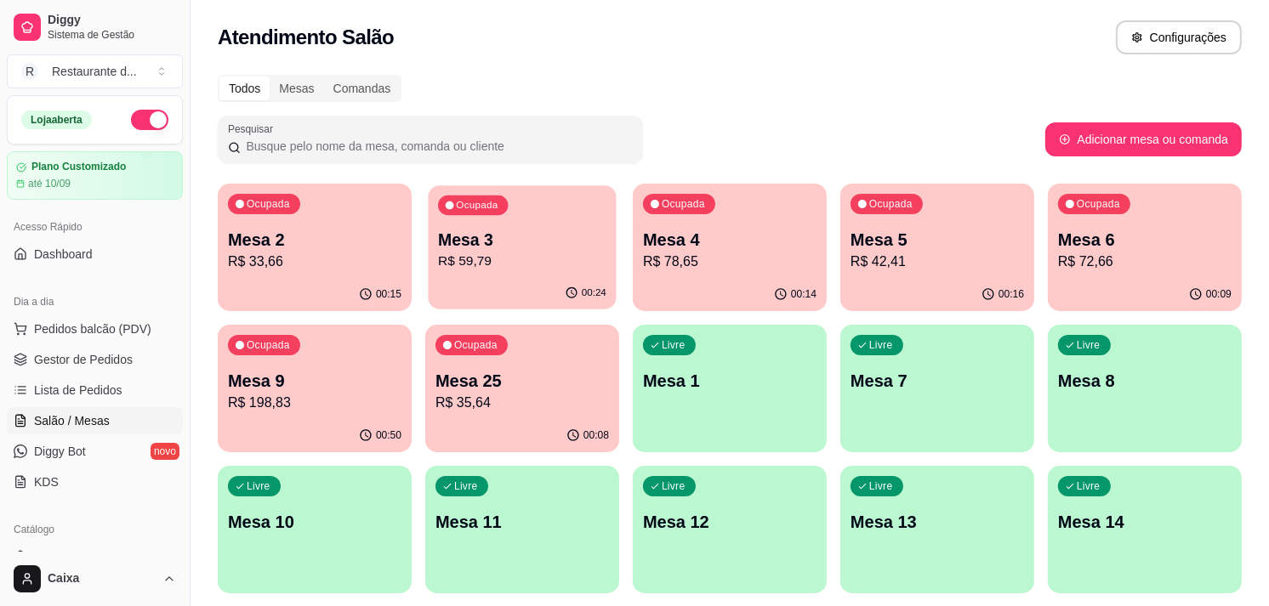
click at [534, 273] on div "Ocupada Mesa 3 R$ 59,79" at bounding box center [522, 231] width 188 height 92
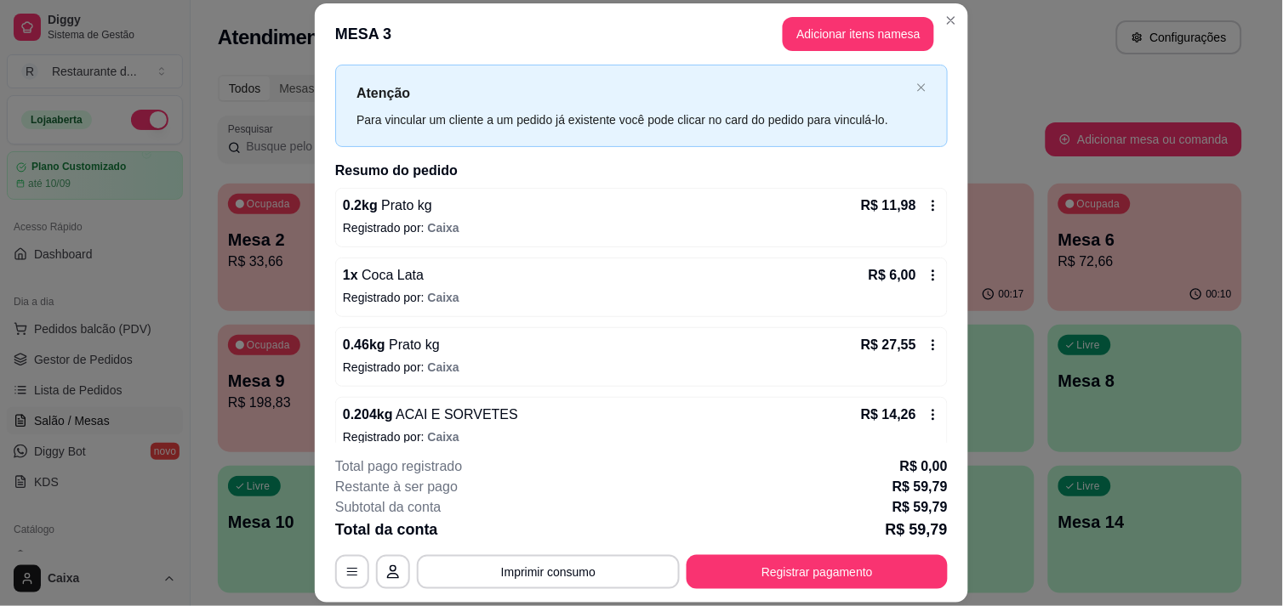
scroll to position [57, 0]
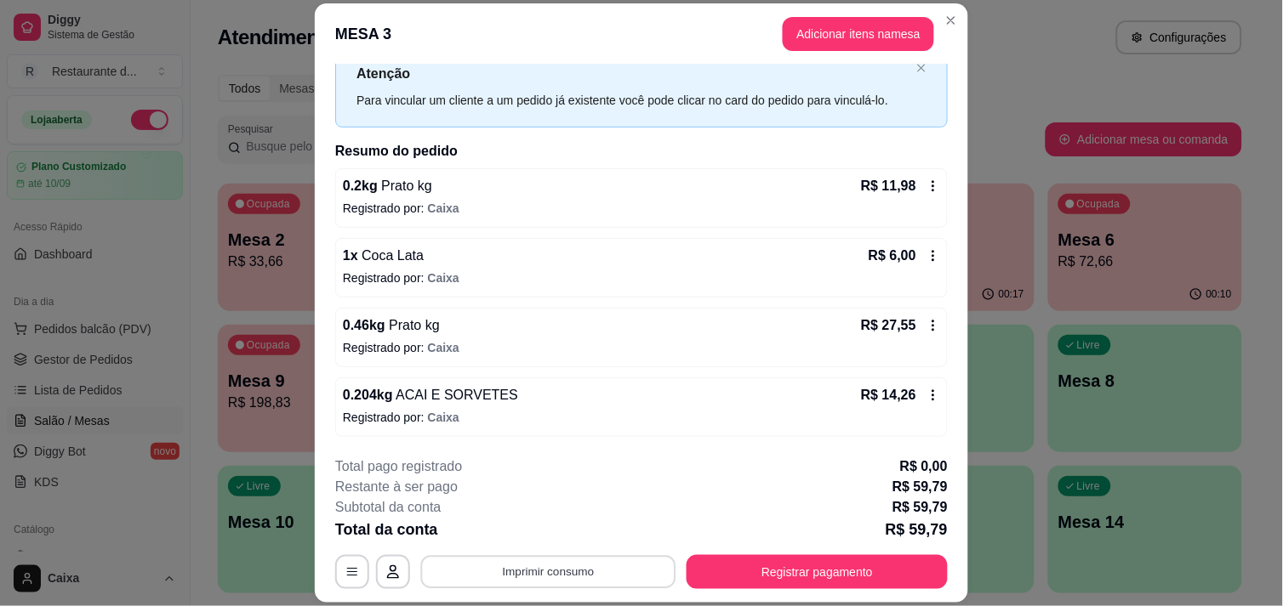
click at [566, 568] on button "Imprimir consumo" at bounding box center [548, 572] width 255 height 33
click at [559, 541] on button "IMPRESSORA" at bounding box center [546, 534] width 121 height 26
click at [541, 570] on button "Imprimir consumo" at bounding box center [548, 572] width 255 height 33
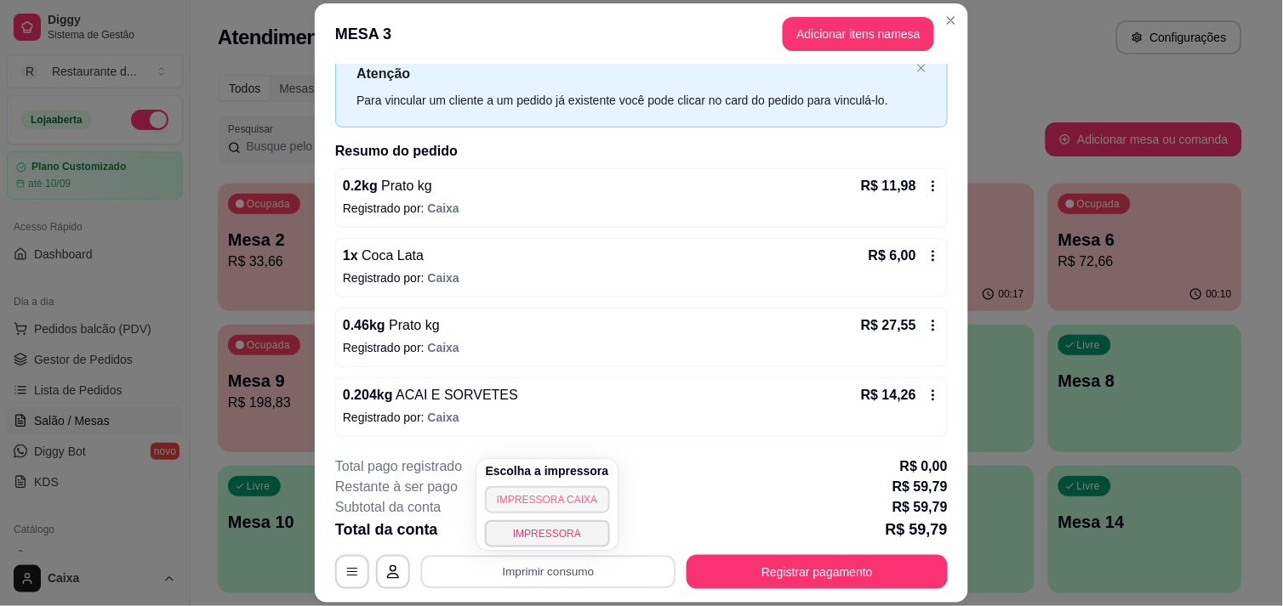
click at [549, 503] on button "IMPRESSORA CAIXA" at bounding box center [547, 499] width 125 height 27
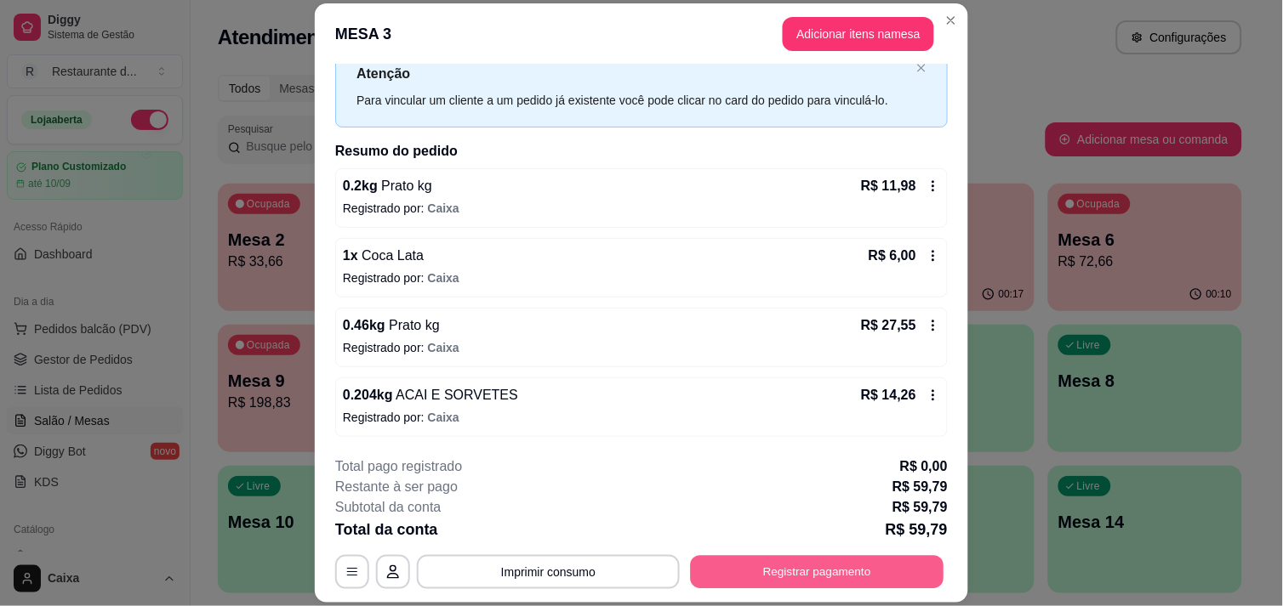
click at [750, 571] on button "Registrar pagamento" at bounding box center [817, 572] width 253 height 33
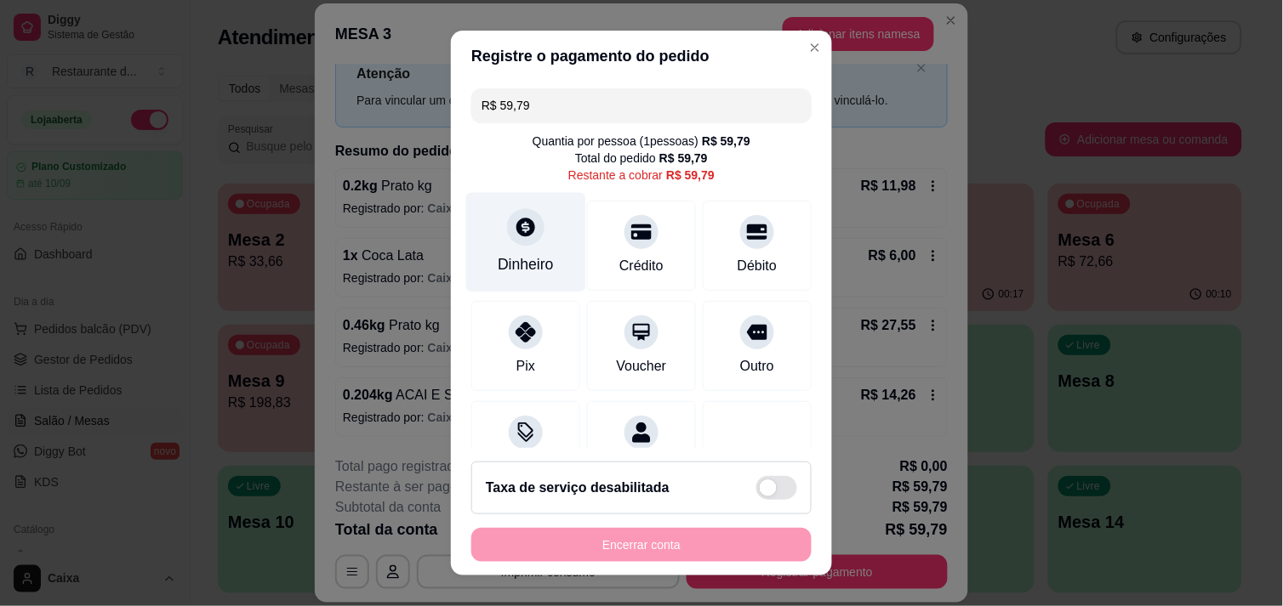
click at [525, 223] on icon at bounding box center [526, 227] width 22 height 22
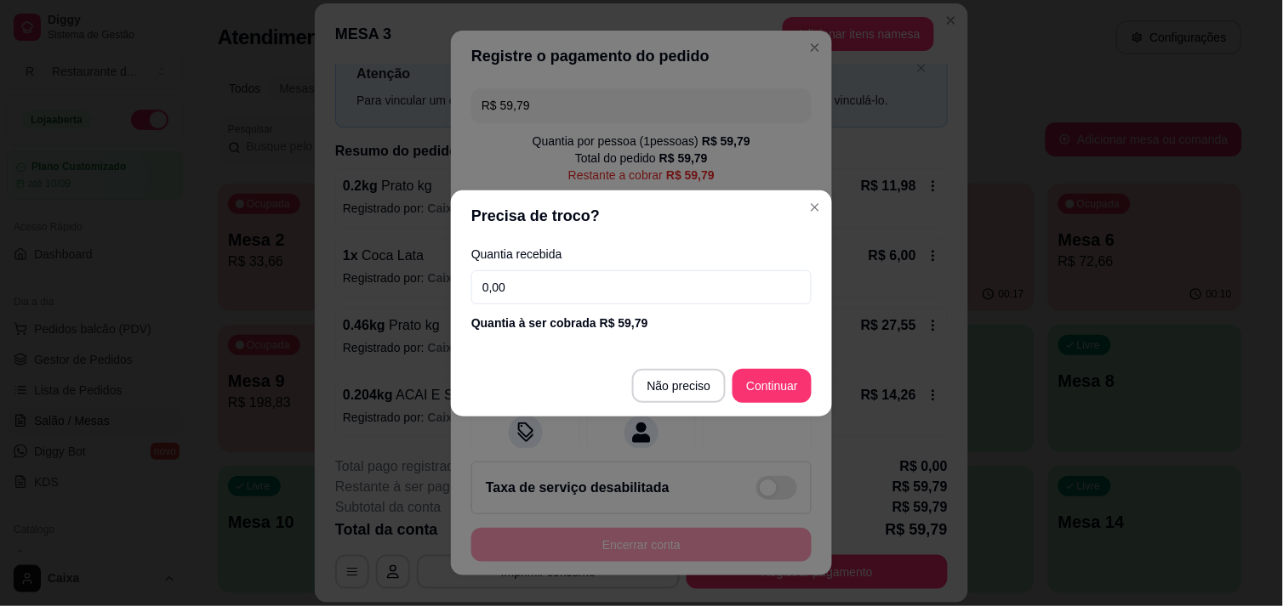
click at [653, 281] on input "0,00" at bounding box center [641, 287] width 340 height 34
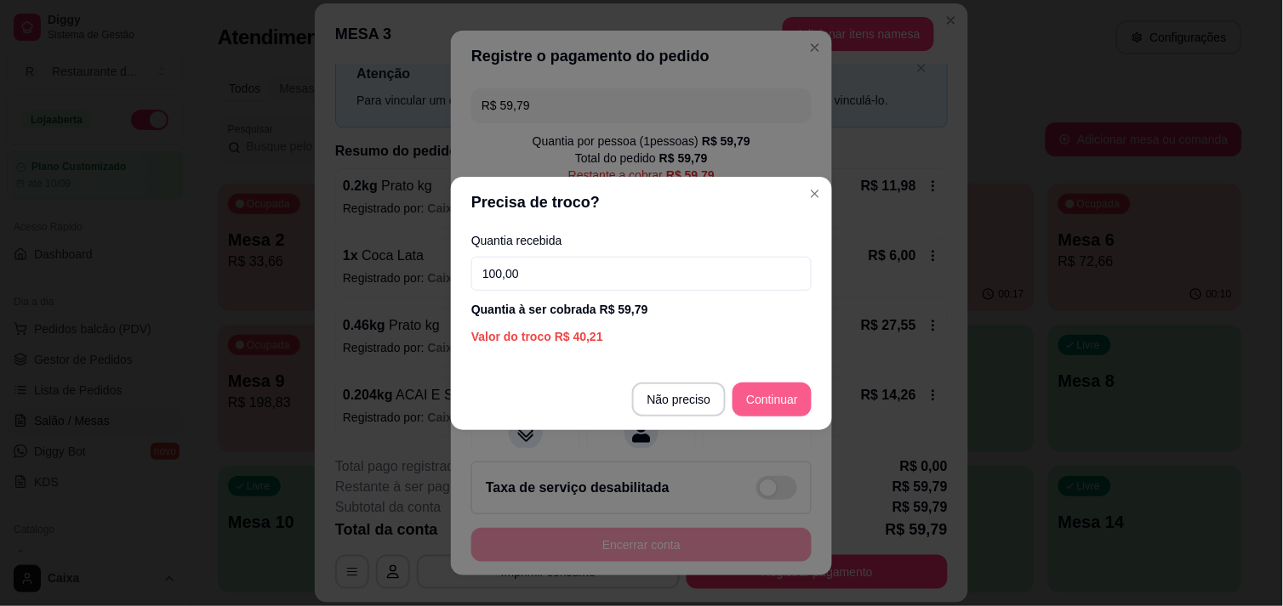
type input "100,00"
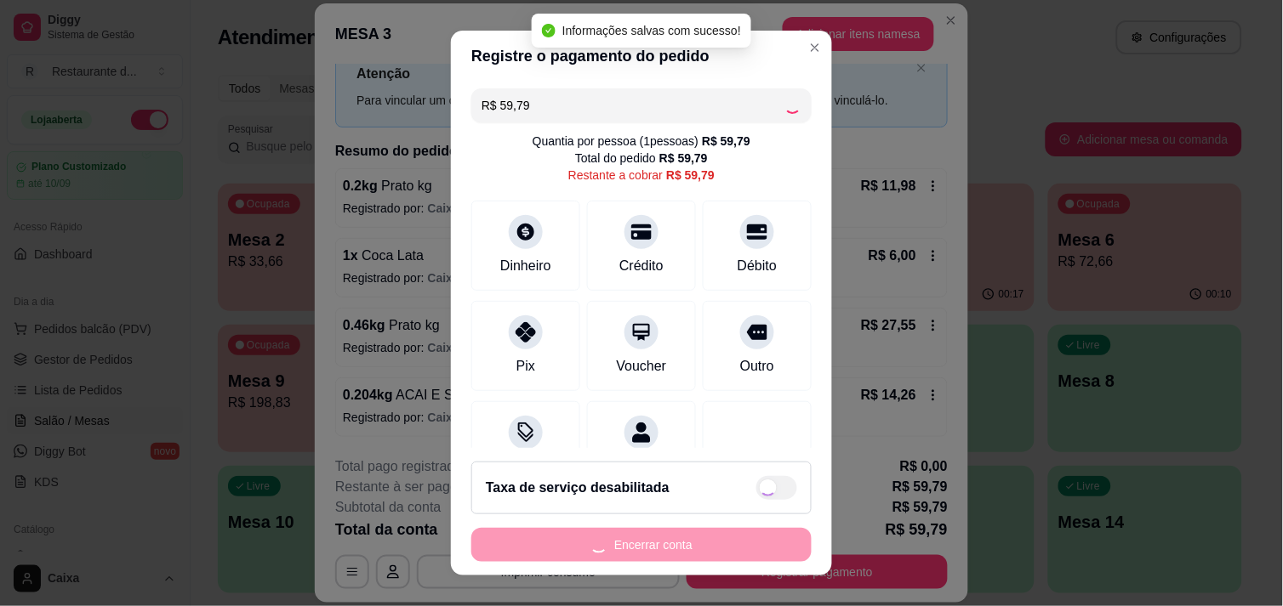
type input "R$ 0,00"
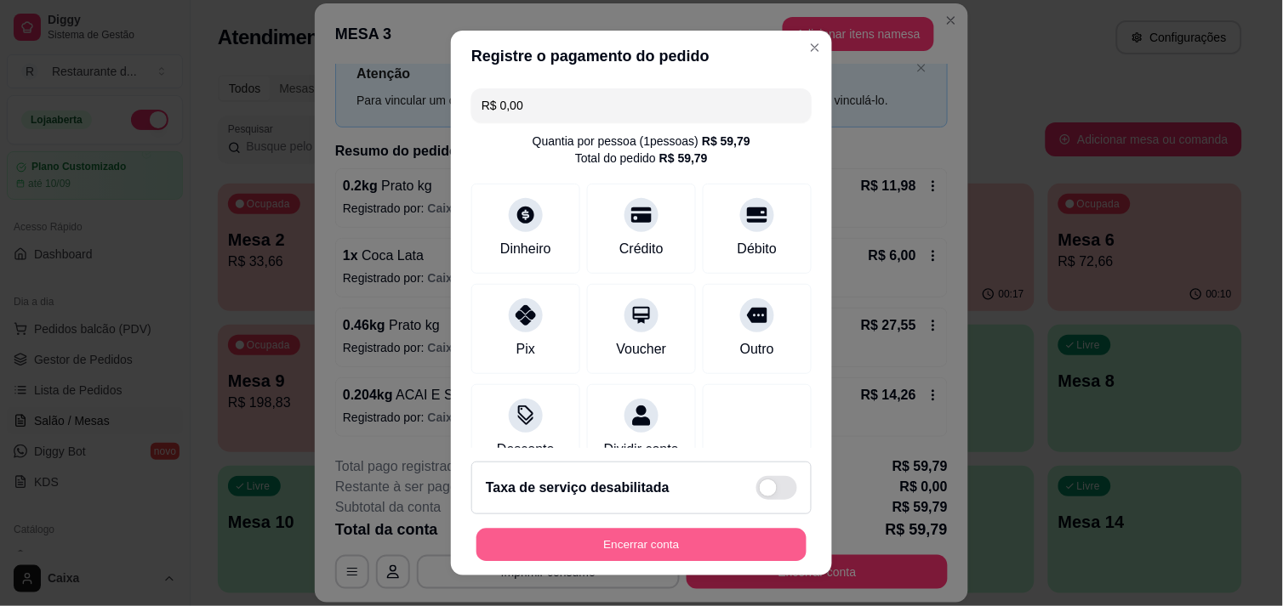
click at [638, 544] on button "Encerrar conta" at bounding box center [641, 545] width 330 height 33
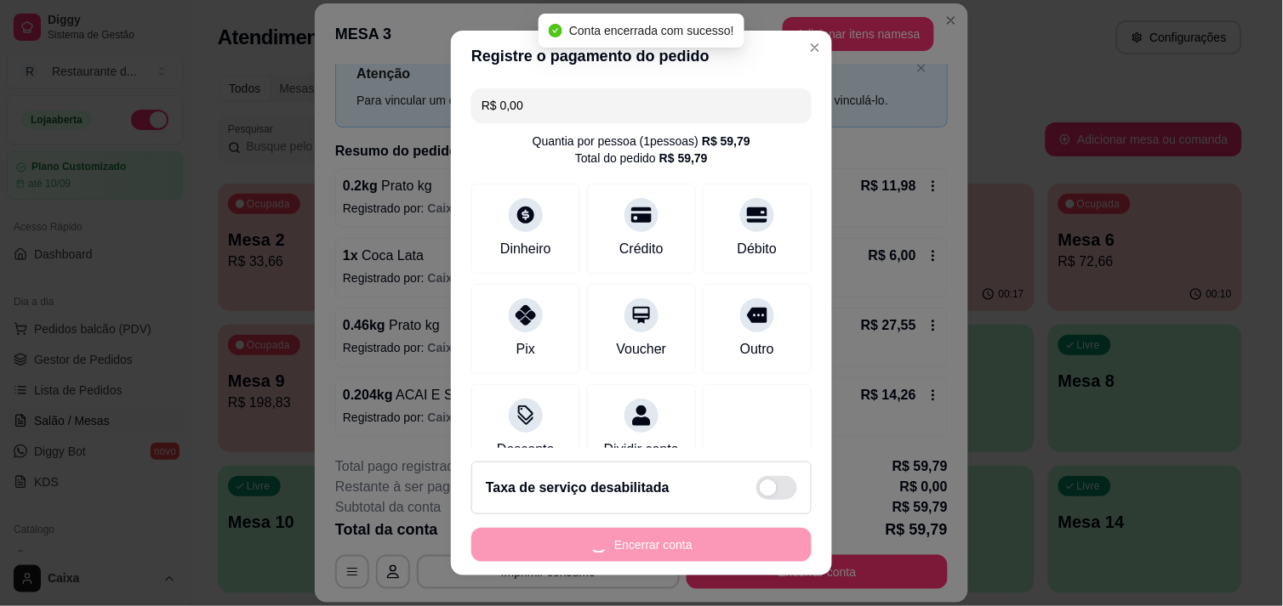
scroll to position [0, 0]
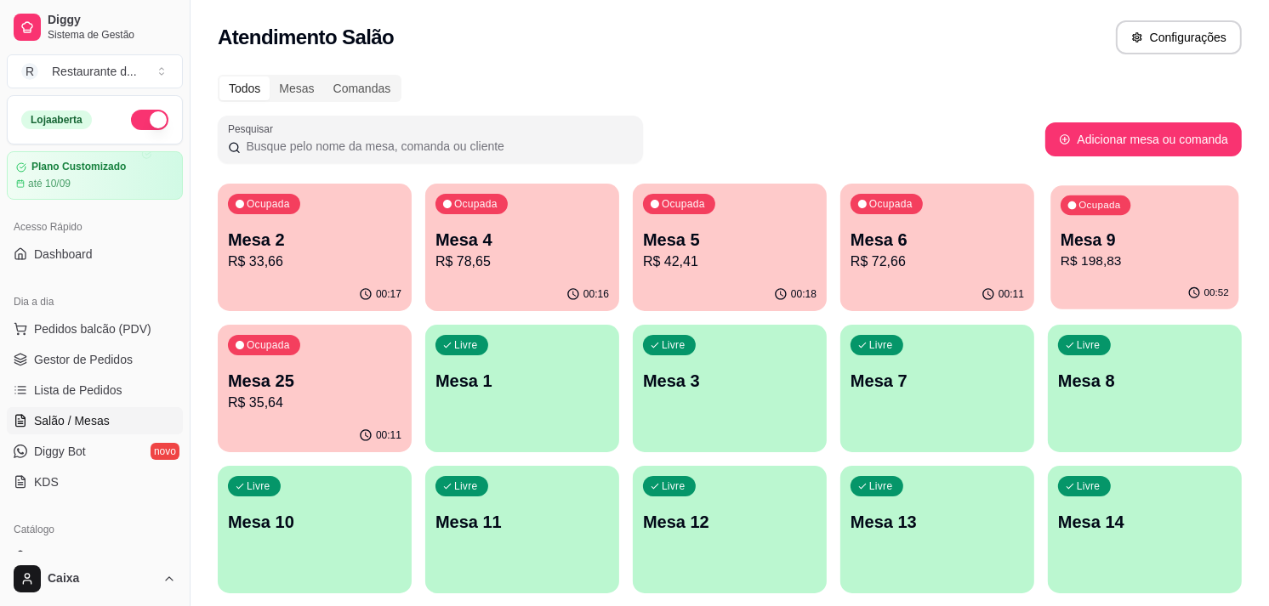
click at [1161, 247] on p "Mesa 9" at bounding box center [1145, 240] width 168 height 23
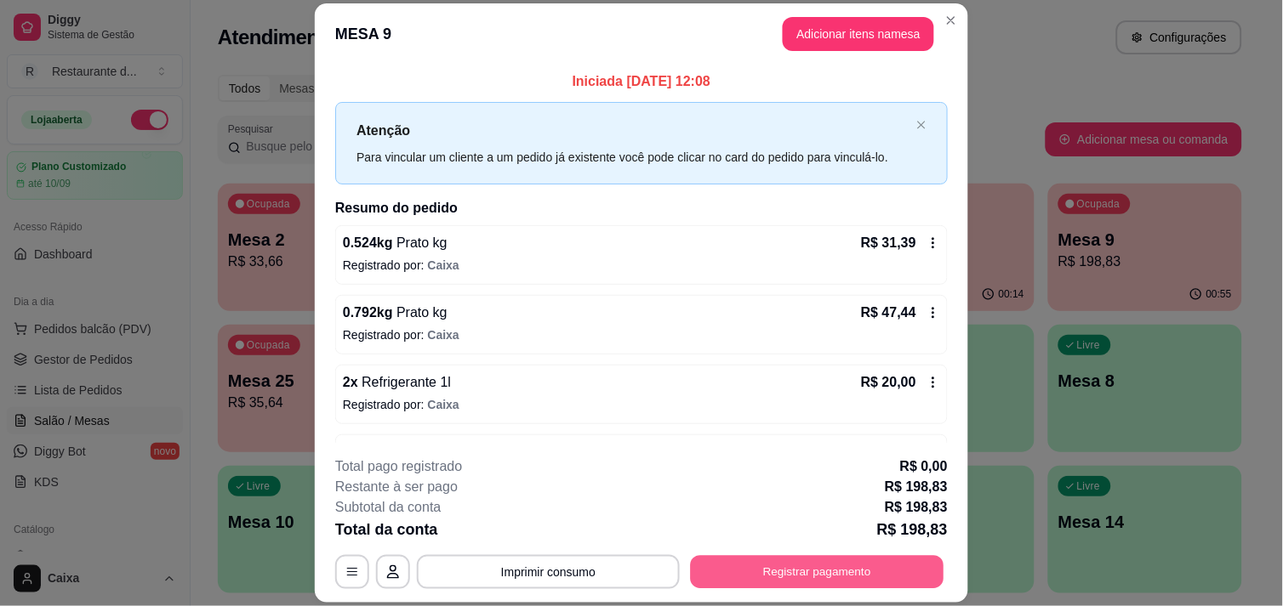
click at [816, 576] on button "Registrar pagamento" at bounding box center [817, 572] width 253 height 33
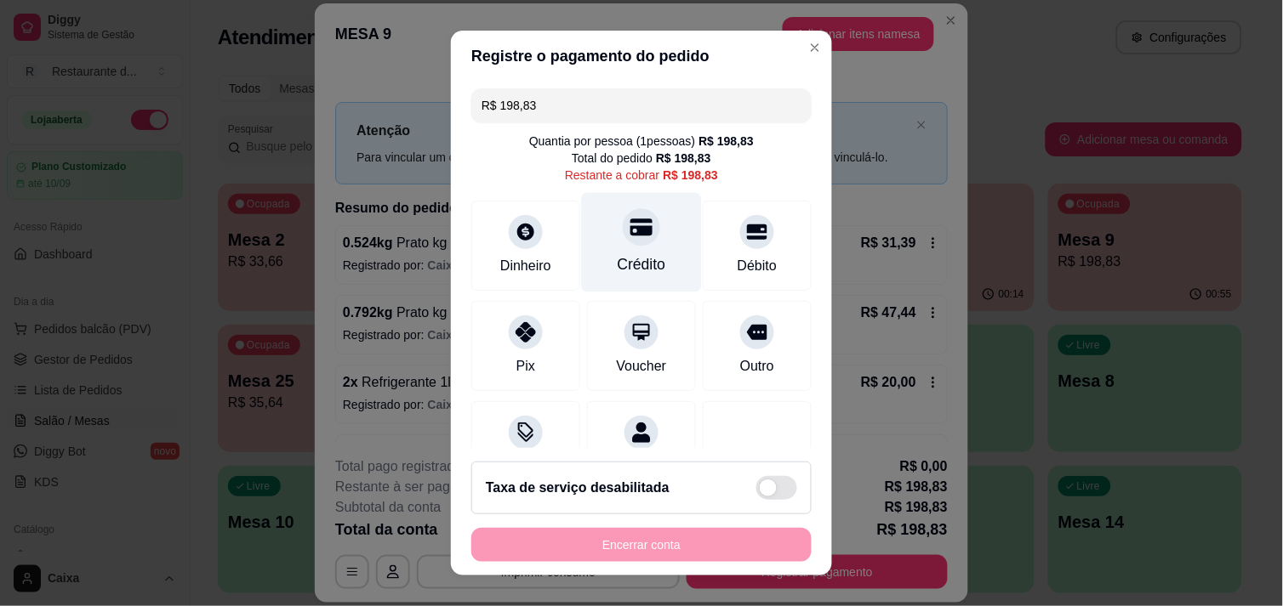
click at [630, 236] on icon at bounding box center [641, 227] width 22 height 22
type input "R$ 0,00"
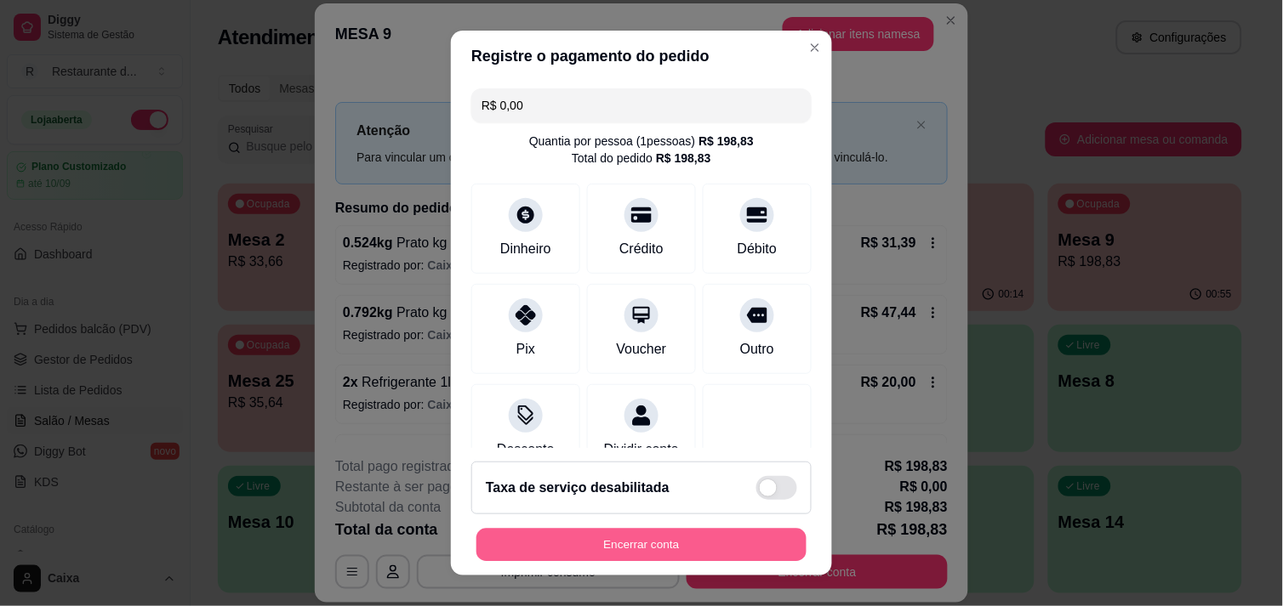
click at [607, 556] on button "Encerrar conta" at bounding box center [641, 545] width 330 height 33
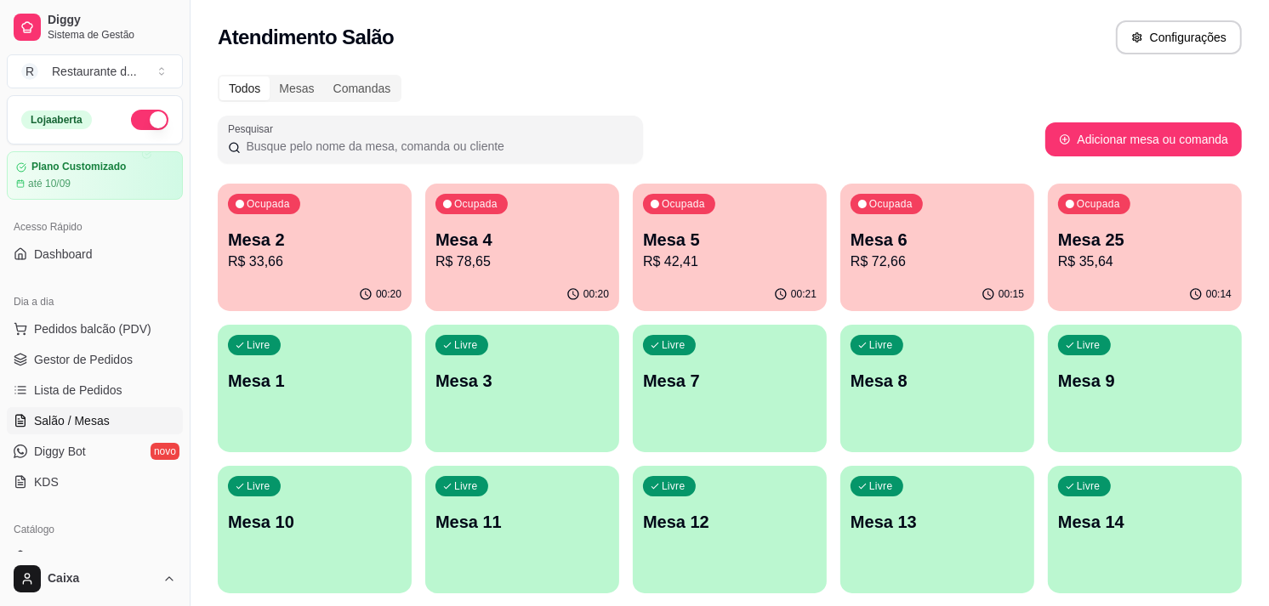
click at [957, 85] on div "Todos Mesas Comandas" at bounding box center [730, 88] width 1024 height 27
click at [562, 347] on div "Livre Mesa 3" at bounding box center [522, 379] width 188 height 104
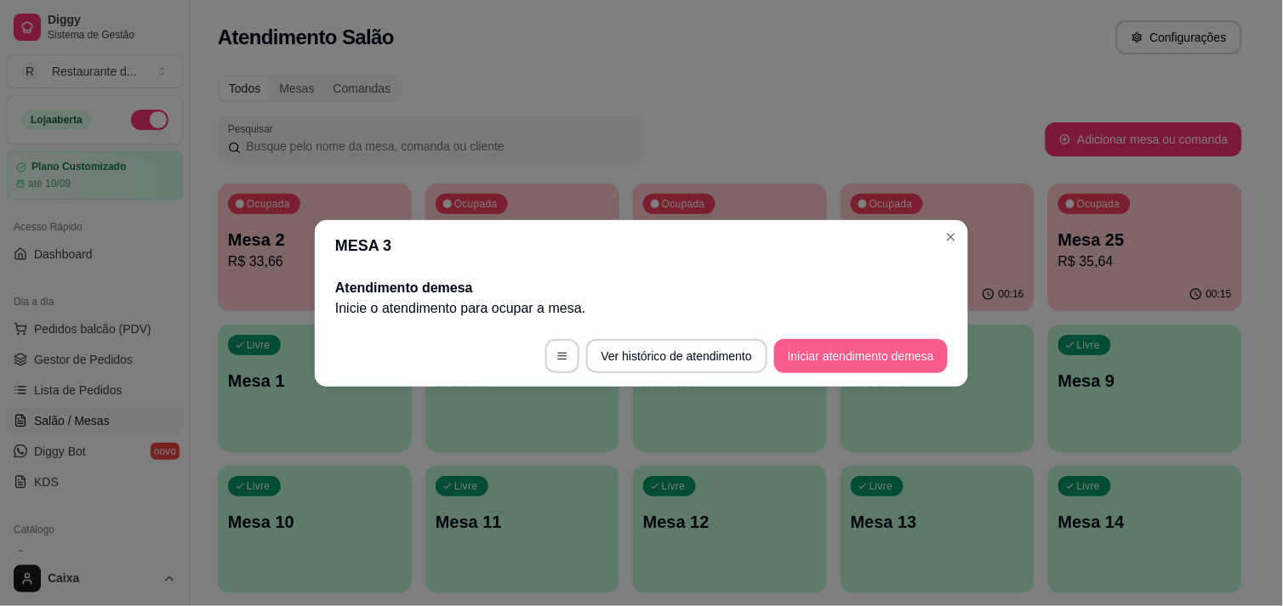
click at [800, 351] on footer "Ver histórico de atendimento Iniciar atendimento de mesa" at bounding box center [641, 356] width 653 height 61
click at [800, 351] on button "Iniciar atendimento de mesa" at bounding box center [861, 355] width 168 height 33
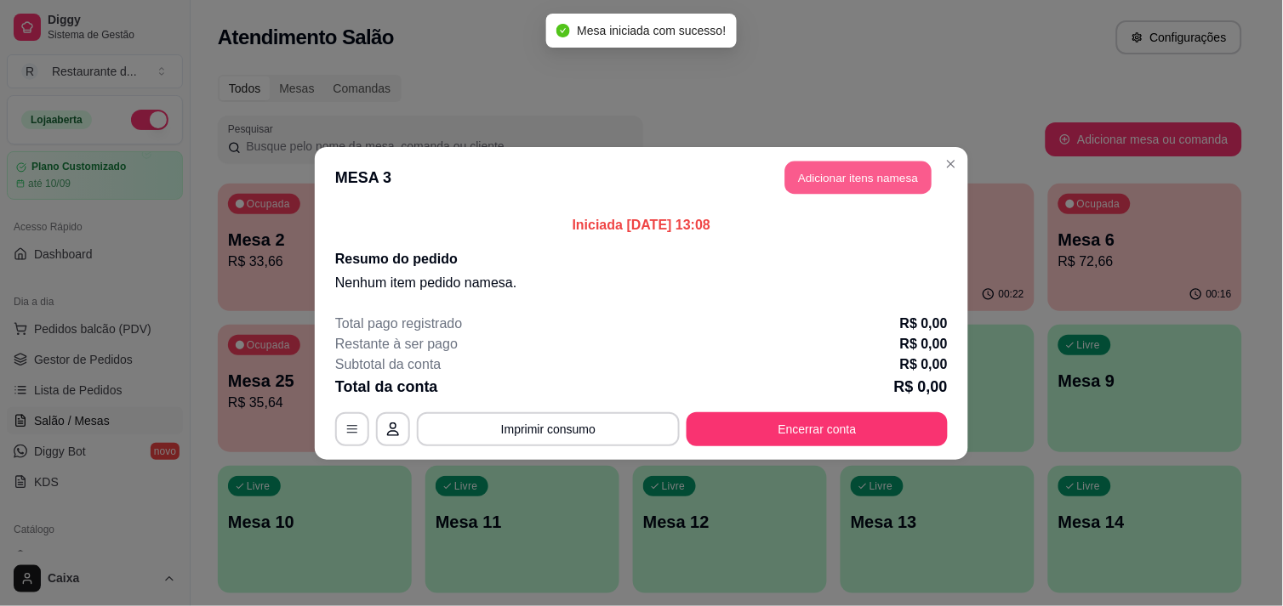
click at [837, 174] on button "Adicionar itens na mesa" at bounding box center [858, 177] width 146 height 33
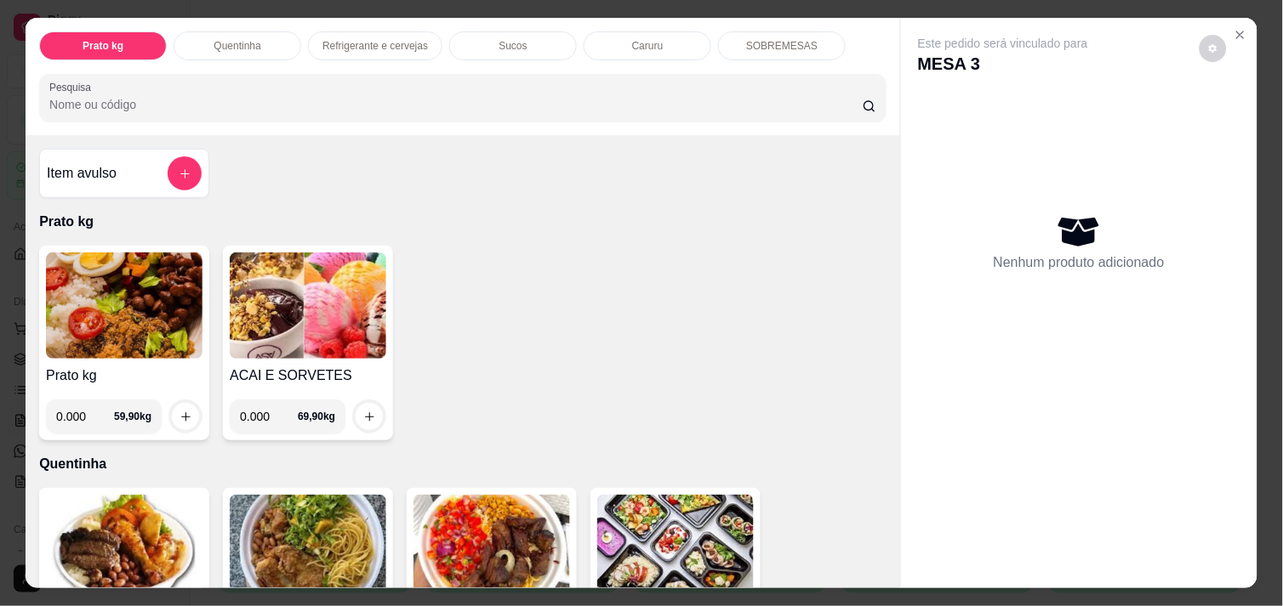
click at [82, 412] on input "0.000" at bounding box center [85, 417] width 58 height 34
type input "0.728"
click at [180, 411] on icon "increase-product-quantity" at bounding box center [185, 417] width 13 height 13
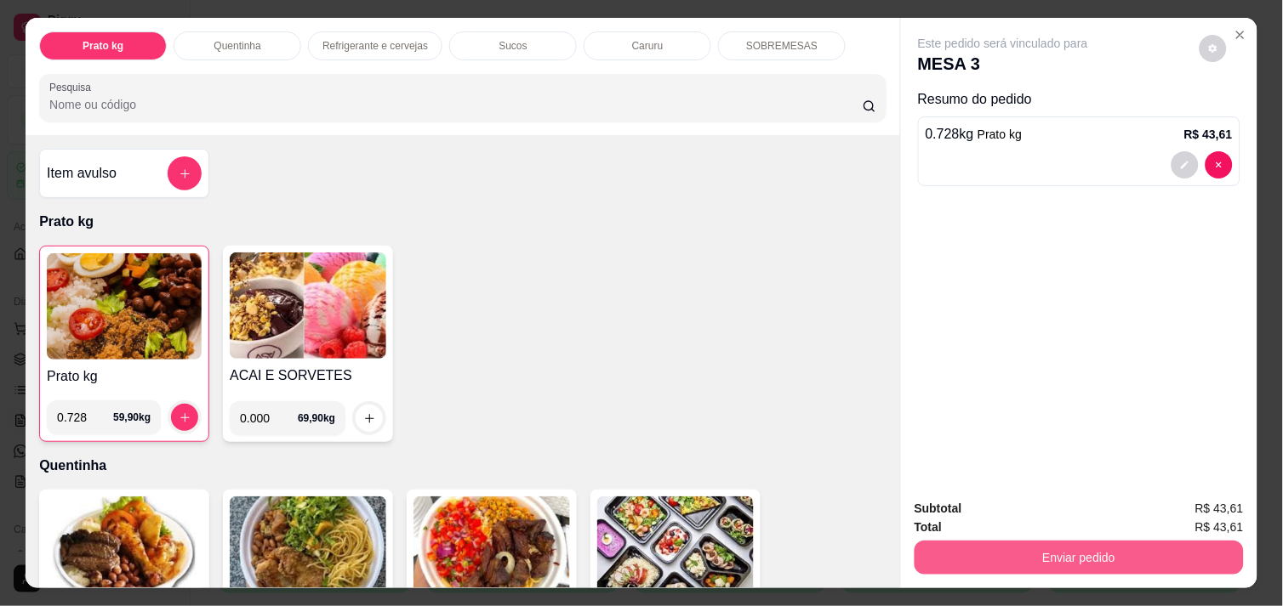
click at [942, 549] on div "Prato kg Quentinha Refrigerante e cervejas Sucos Caruru SOBREMESAS Pesquisa Ite…" at bounding box center [642, 303] width 1232 height 570
click at [942, 549] on button "Enviar pedido" at bounding box center [1078, 557] width 319 height 33
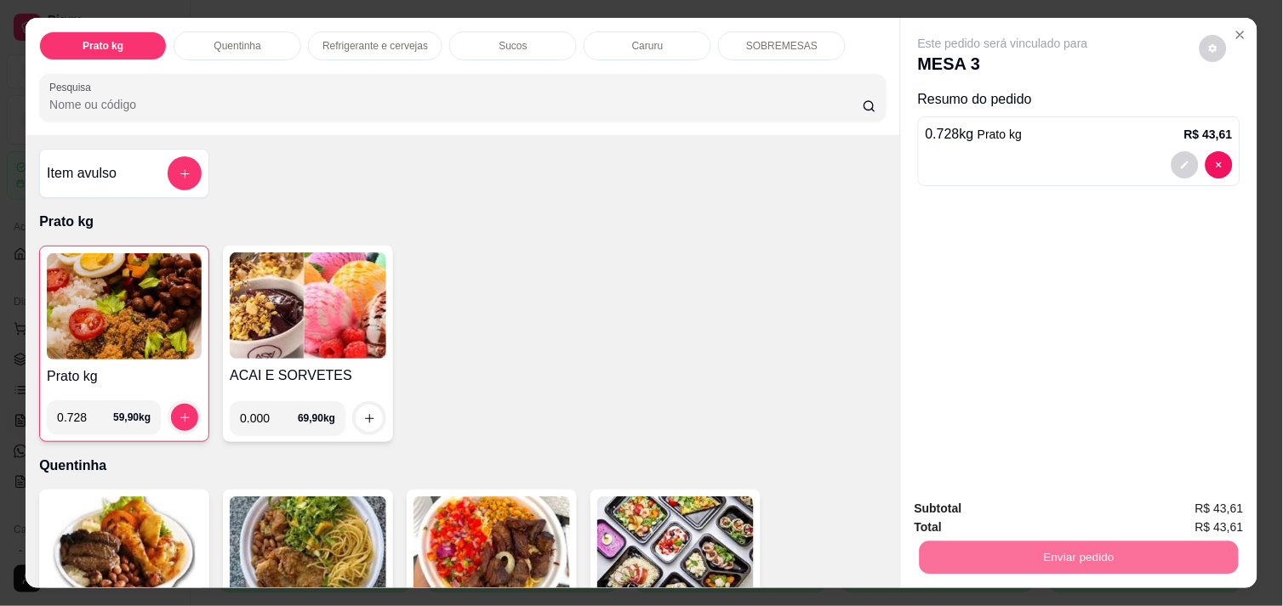
click at [973, 507] on button "Não registrar e enviar pedido" at bounding box center [1022, 508] width 172 height 31
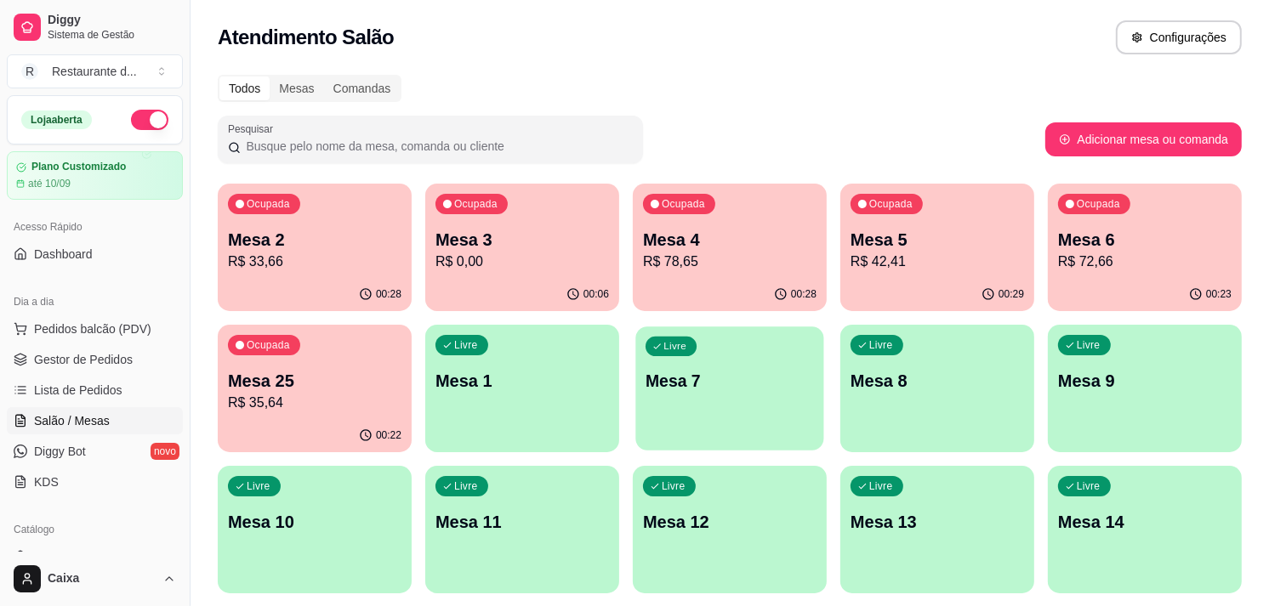
click at [740, 339] on div "Livre Mesa 7" at bounding box center [729, 379] width 188 height 104
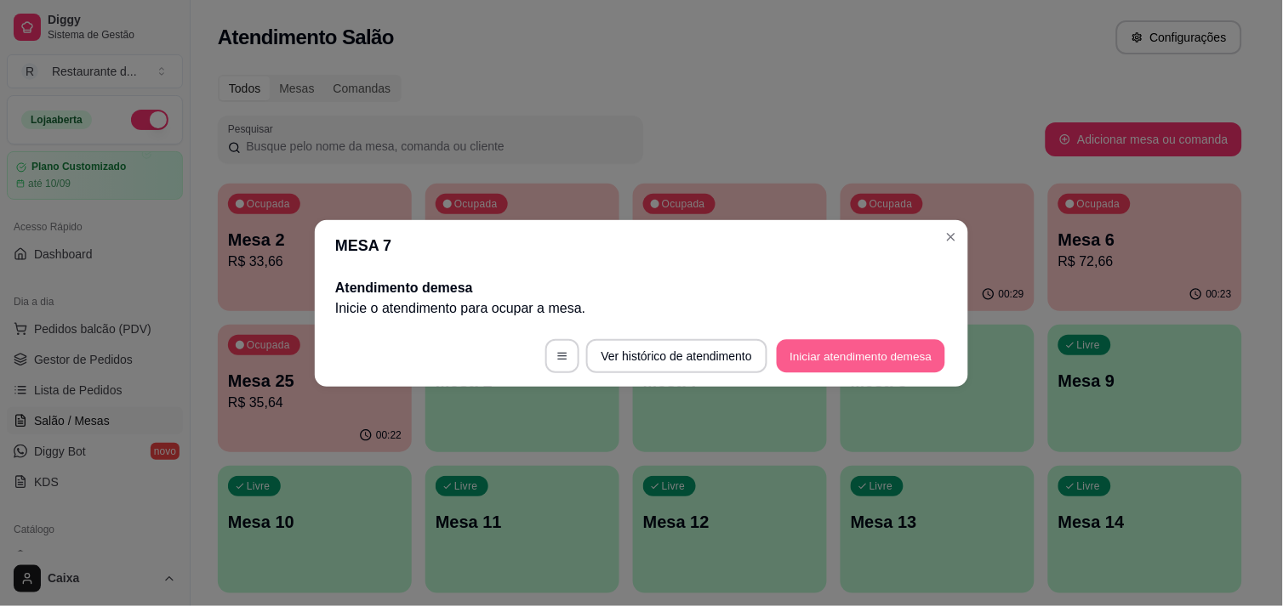
click at [831, 350] on button "Iniciar atendimento de mesa" at bounding box center [861, 355] width 168 height 33
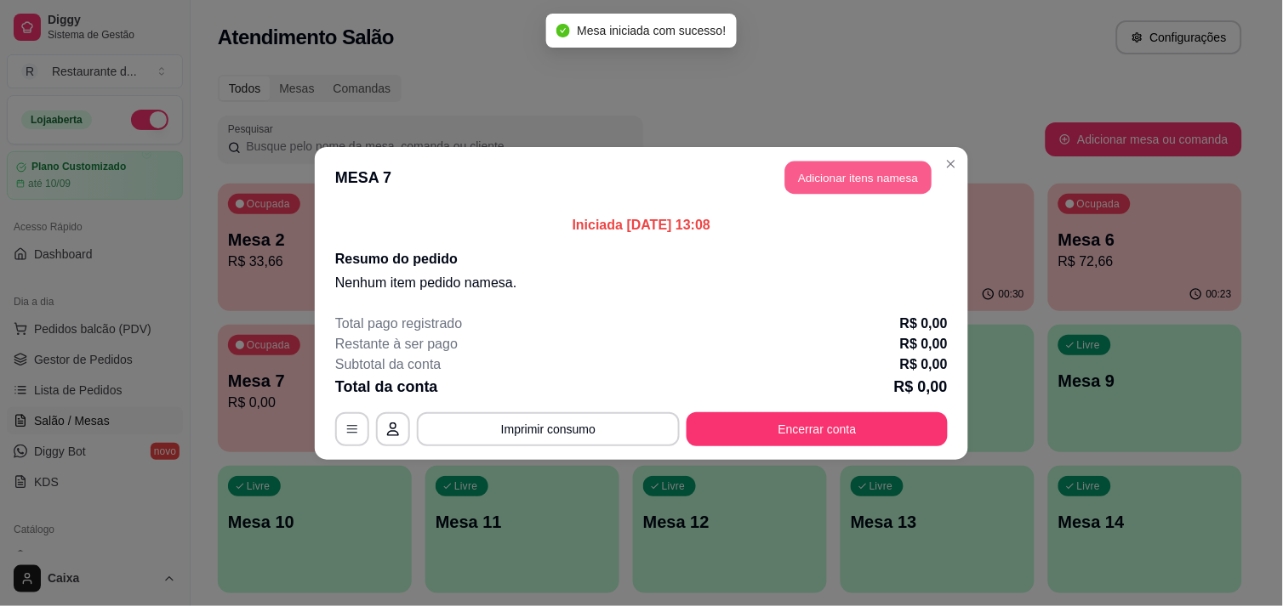
click at [868, 172] on button "Adicionar itens na mesa" at bounding box center [858, 177] width 146 height 33
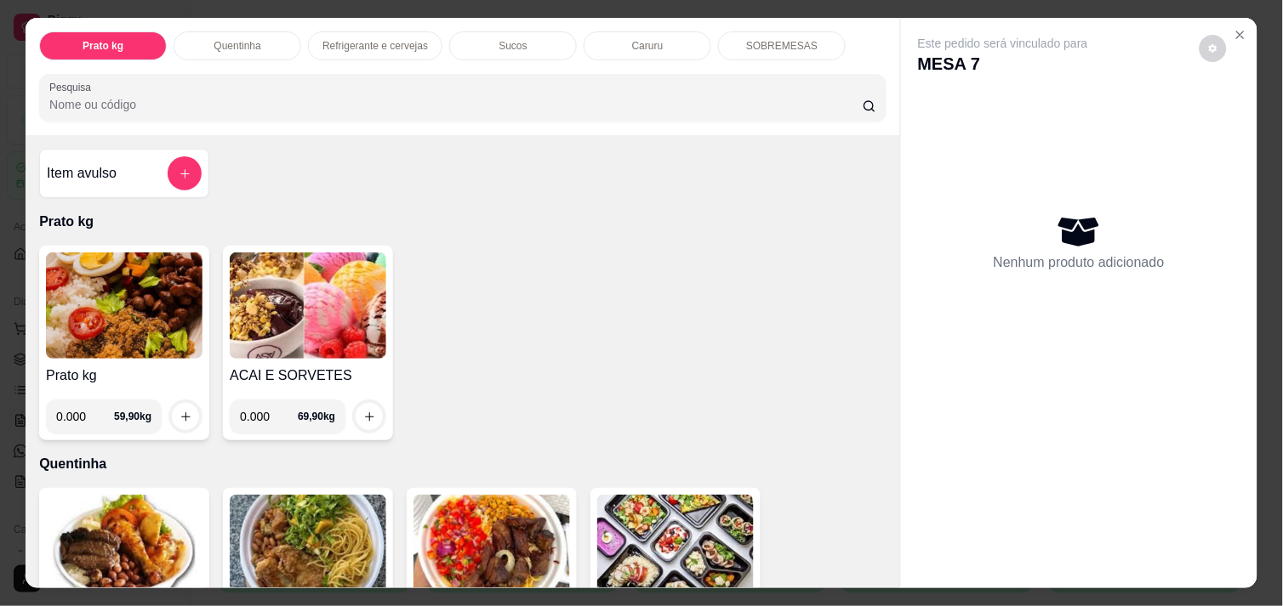
click at [82, 407] on input "0.000" at bounding box center [85, 417] width 58 height 34
type input "0.480"
click at [179, 411] on icon "increase-product-quantity" at bounding box center [185, 417] width 13 height 13
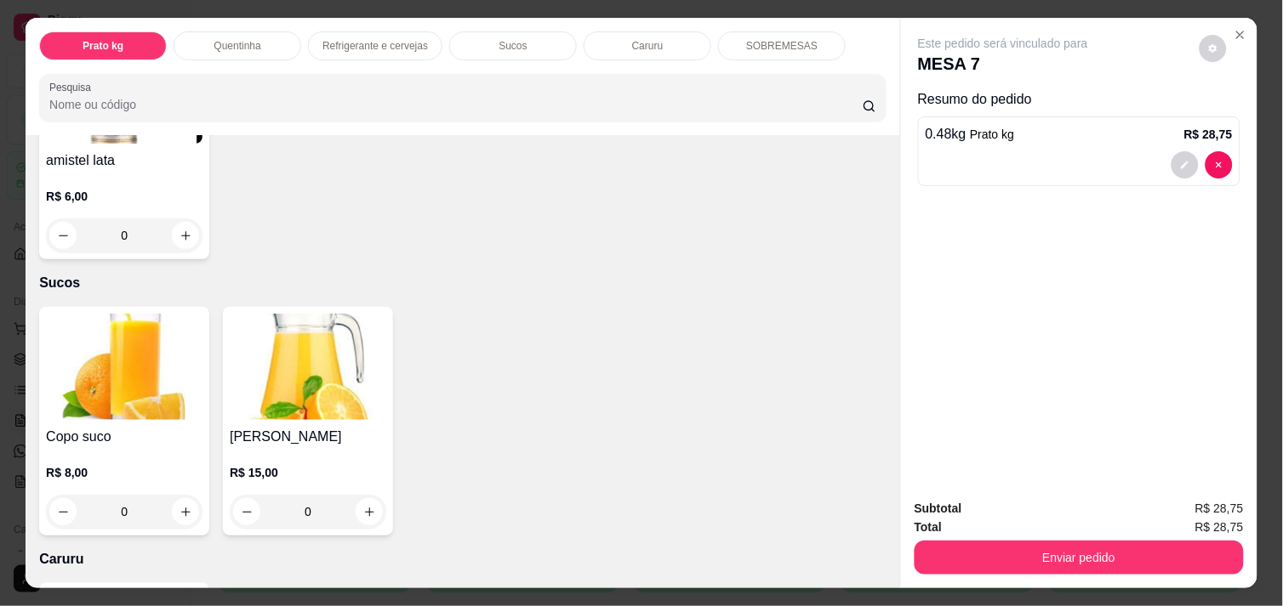
scroll to position [1474, 0]
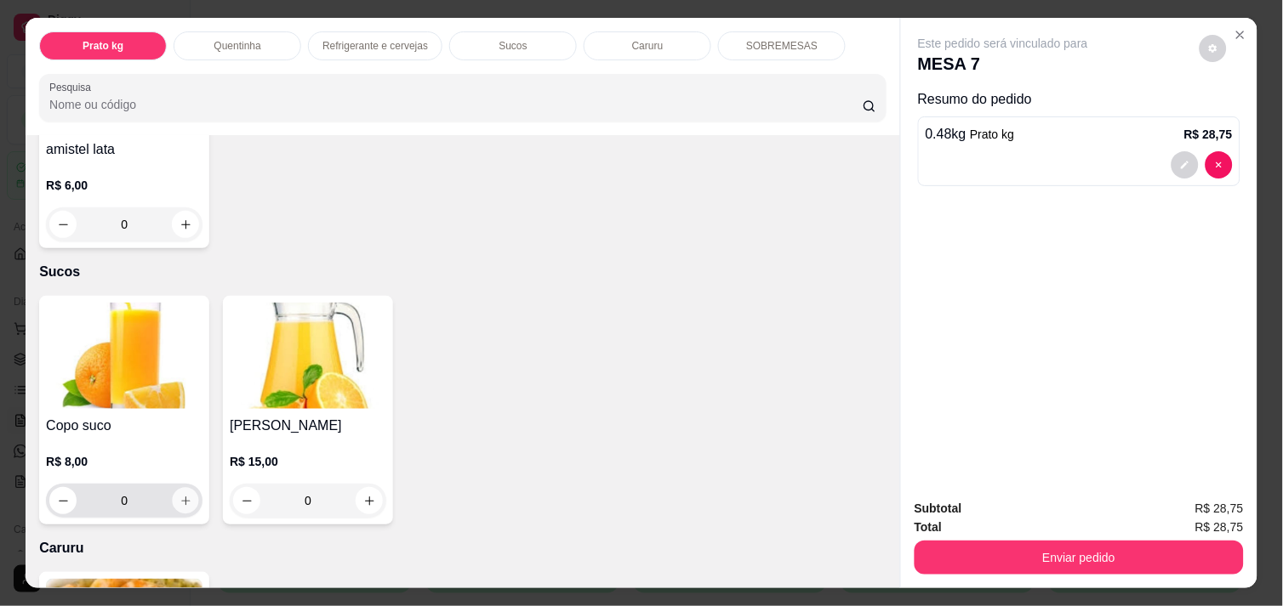
click at [179, 495] on icon "increase-product-quantity" at bounding box center [185, 501] width 13 height 13
type input "1"
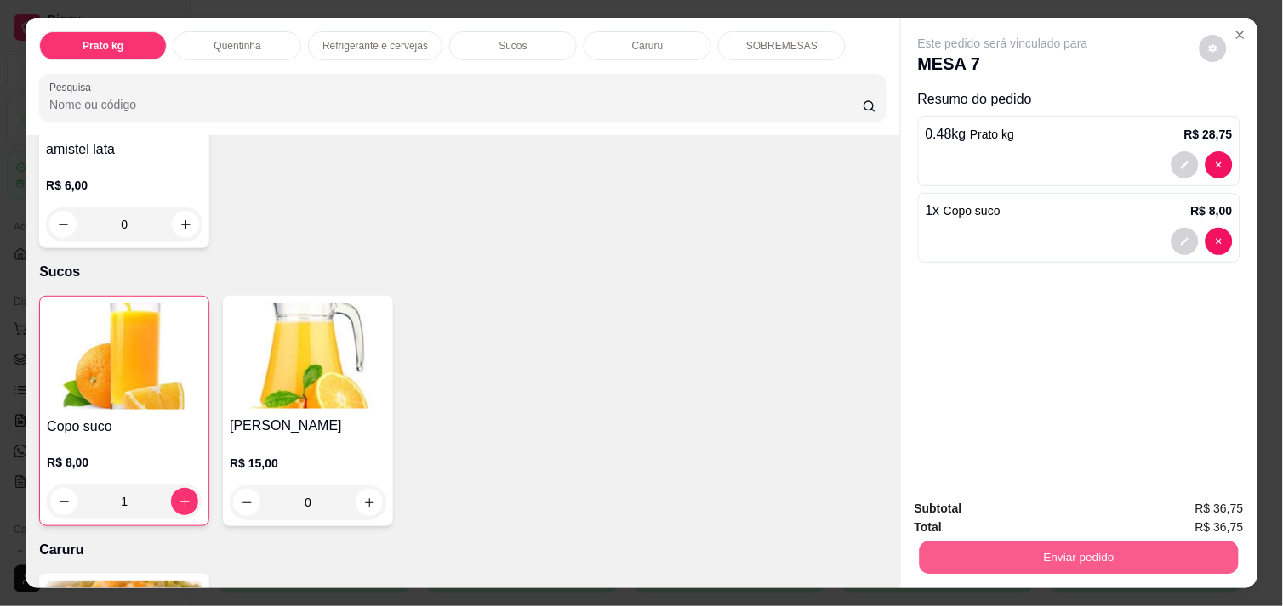
click at [1018, 546] on button "Enviar pedido" at bounding box center [1078, 557] width 319 height 33
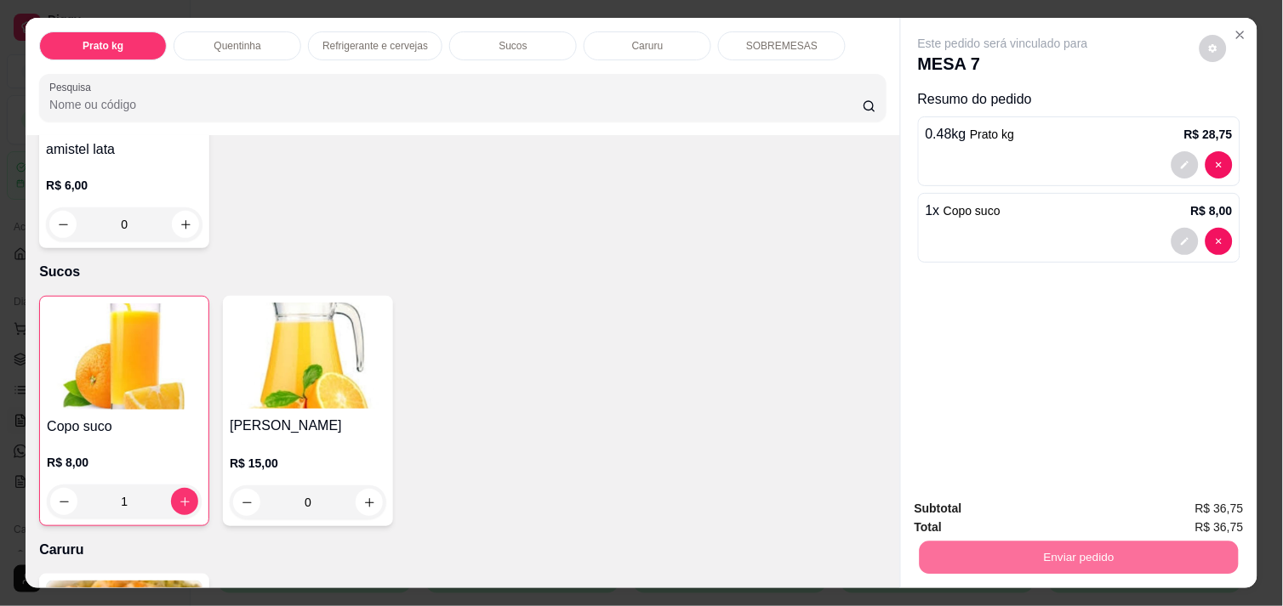
click at [1010, 515] on button "Não registrar e enviar pedido" at bounding box center [1022, 508] width 172 height 31
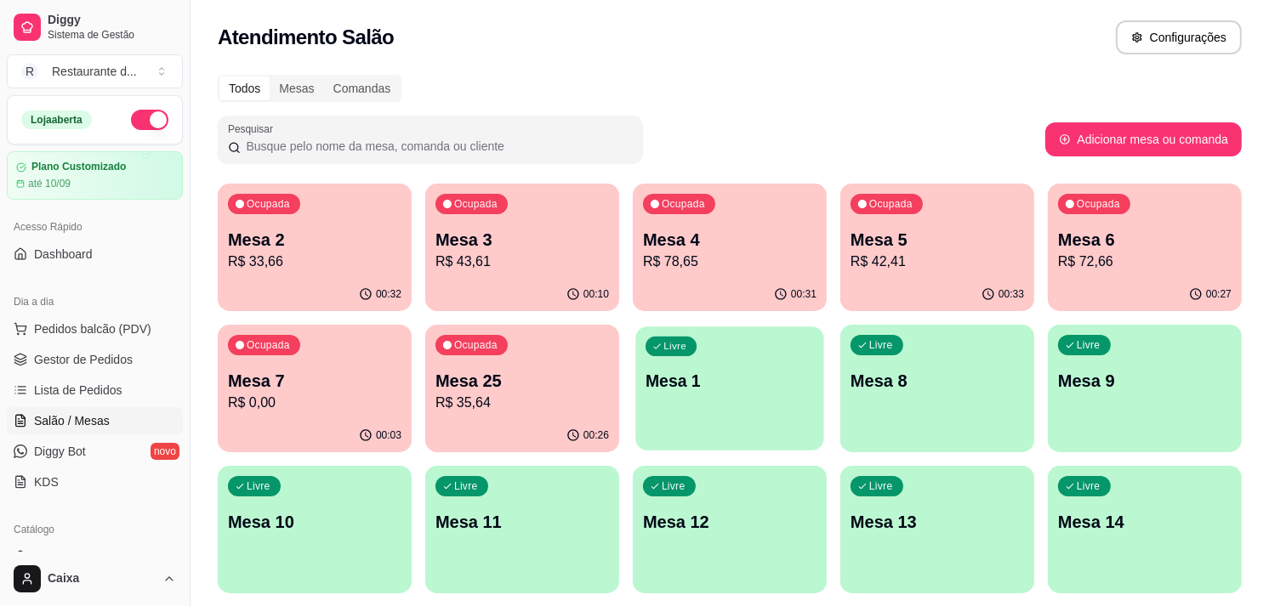
click at [781, 383] on p "Mesa 1" at bounding box center [730, 381] width 168 height 23
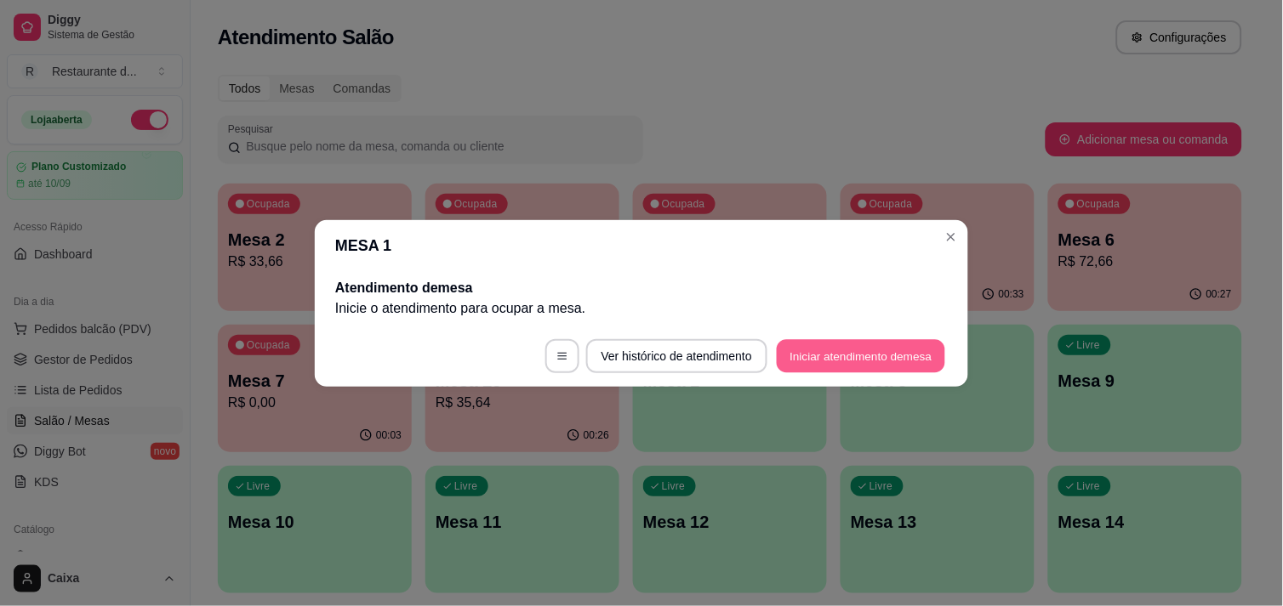
click at [839, 357] on button "Iniciar atendimento de mesa" at bounding box center [861, 355] width 168 height 33
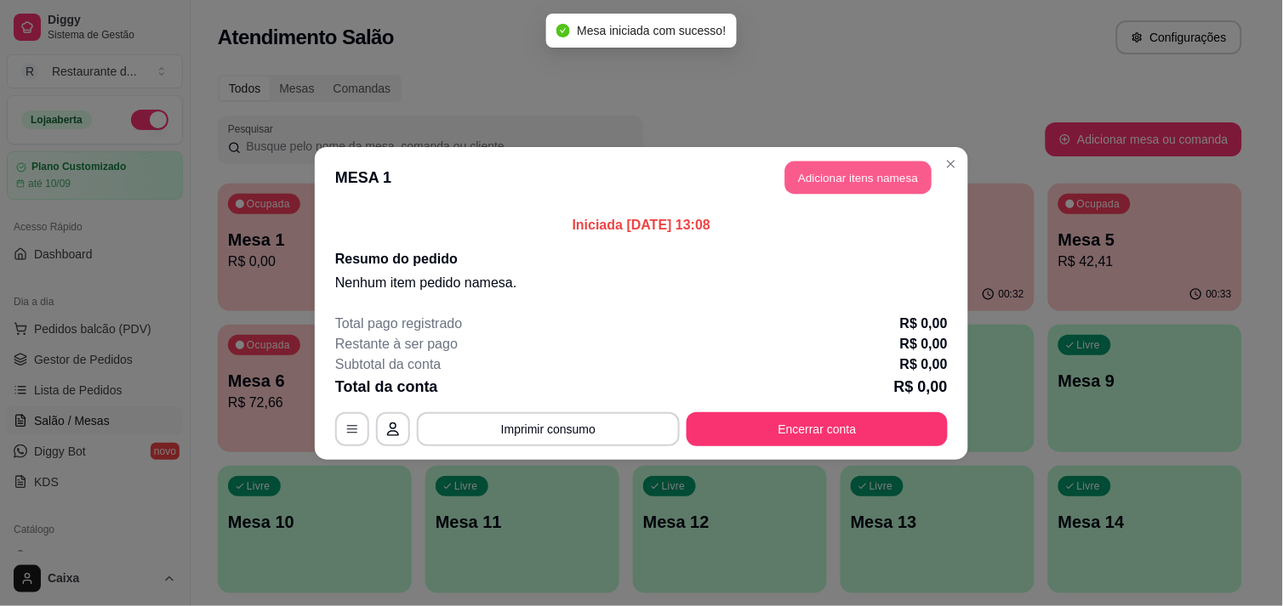
click at [845, 190] on button "Adicionar itens na mesa" at bounding box center [858, 177] width 146 height 33
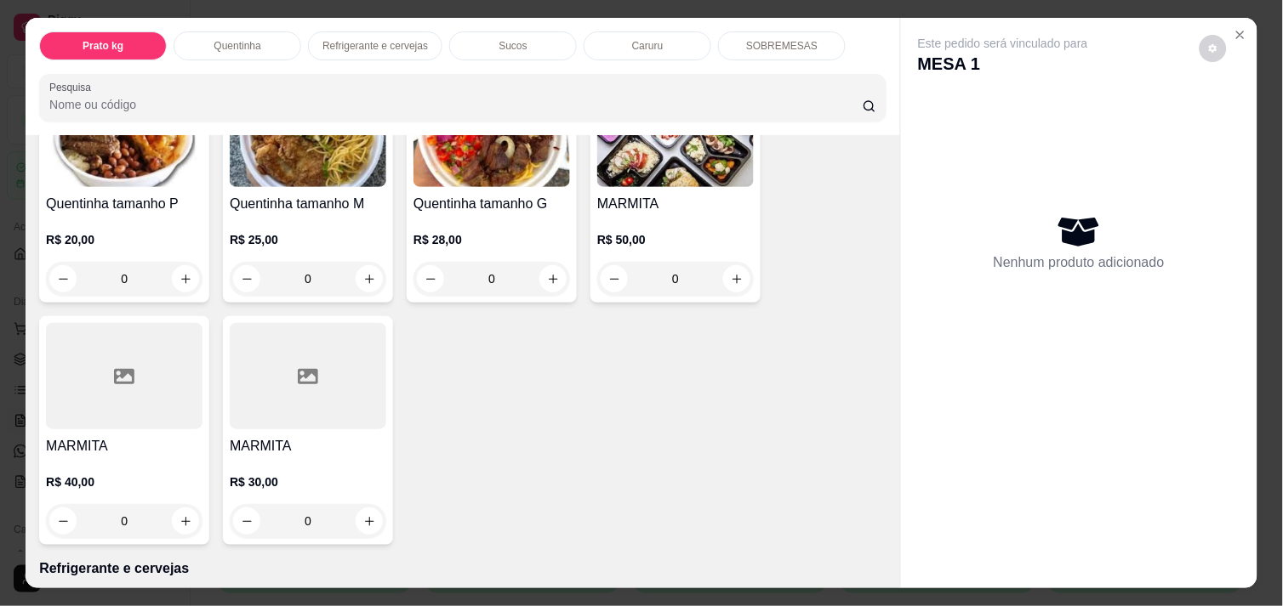
scroll to position [415, 0]
click at [547, 272] on icon "increase-product-quantity" at bounding box center [553, 278] width 13 height 13
type input "1"
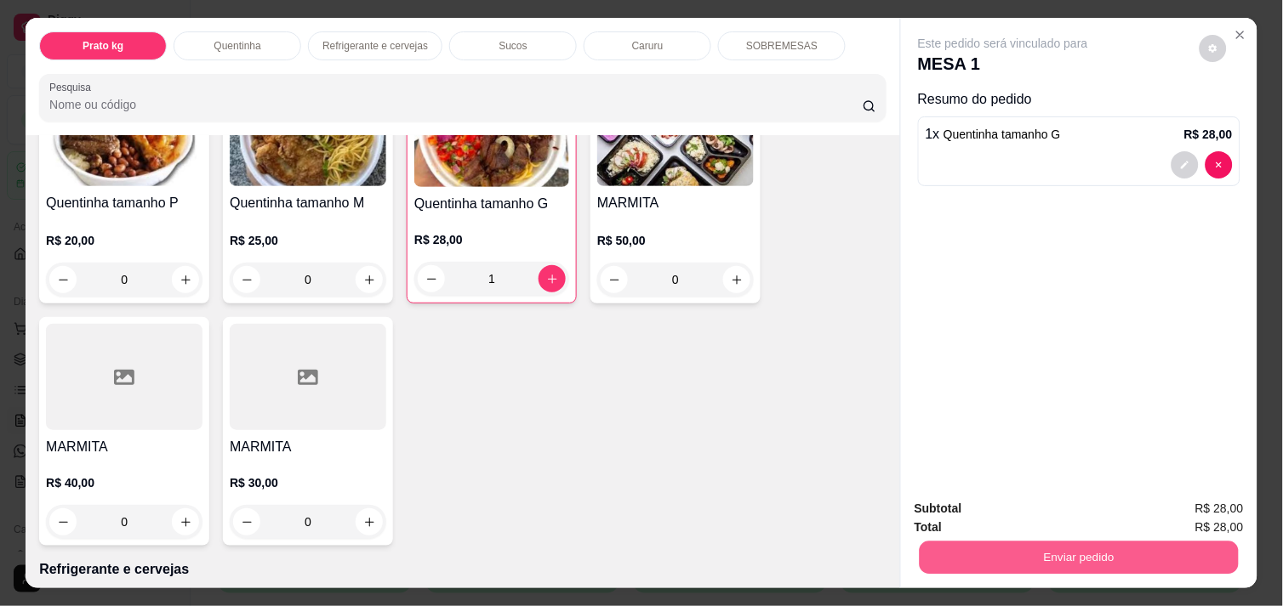
click at [1038, 541] on button "Enviar pedido" at bounding box center [1078, 557] width 319 height 33
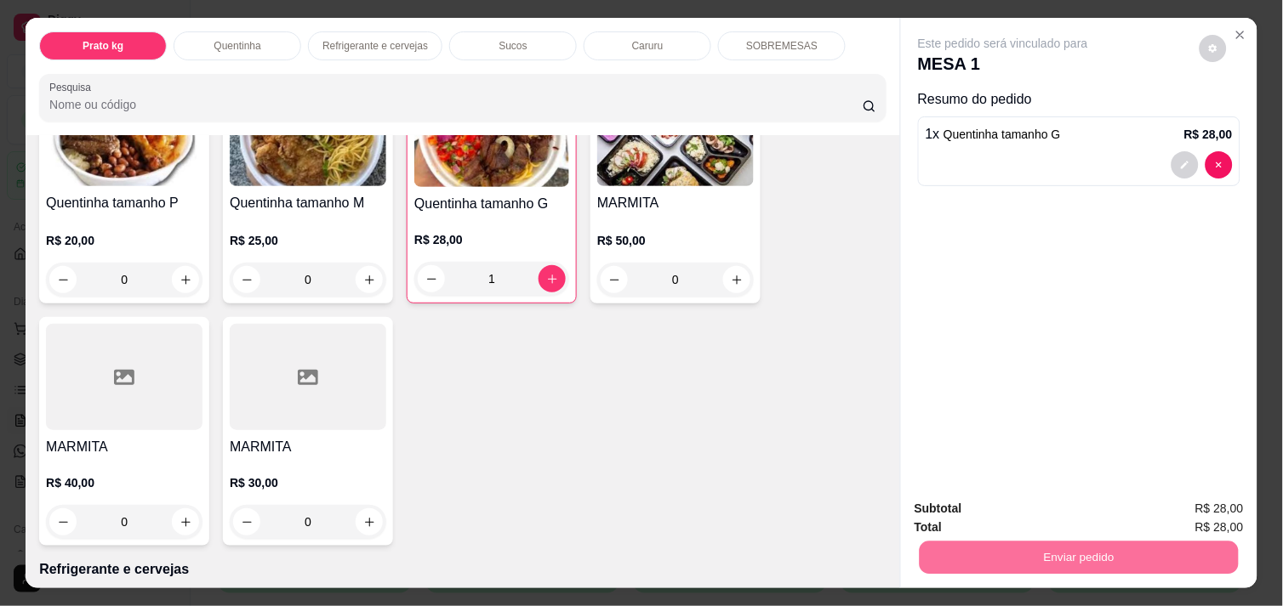
click at [1024, 514] on button "Não registrar e enviar pedido" at bounding box center [1022, 508] width 172 height 31
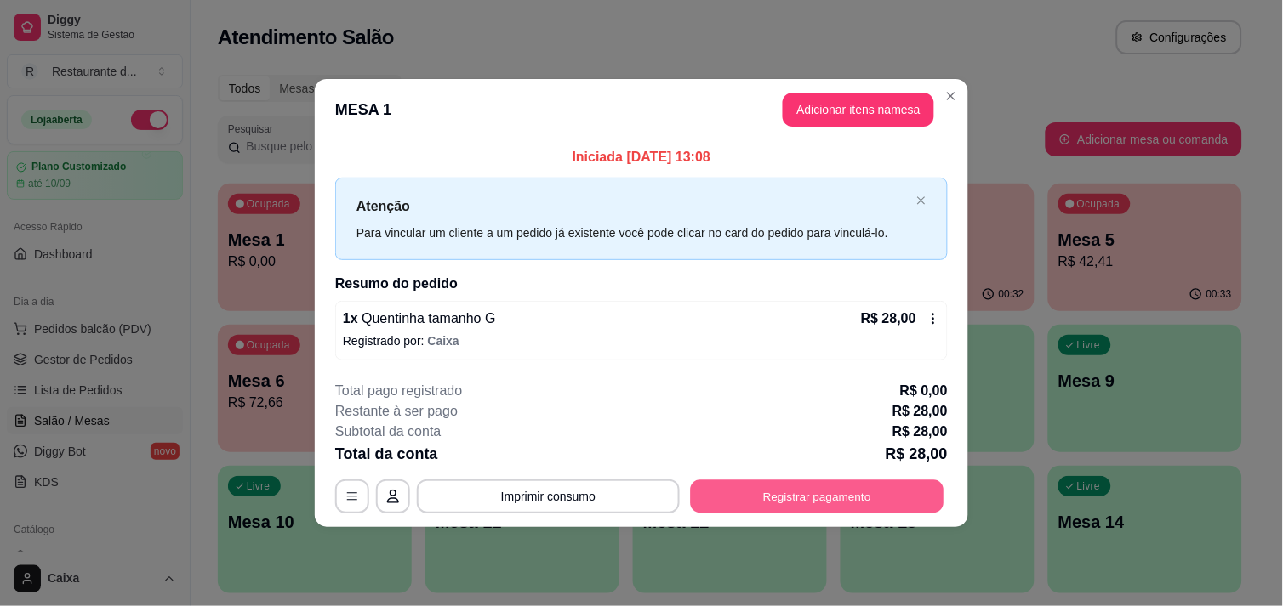
click at [839, 496] on button "Registrar pagamento" at bounding box center [817, 497] width 253 height 33
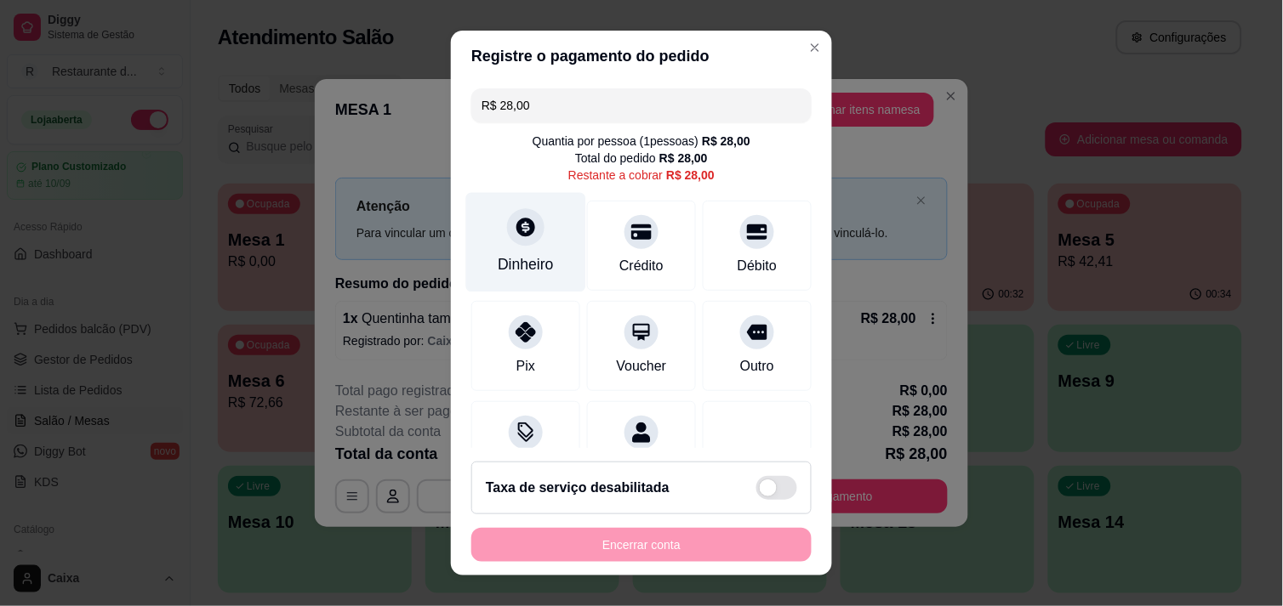
click at [516, 228] on icon at bounding box center [525, 227] width 19 height 19
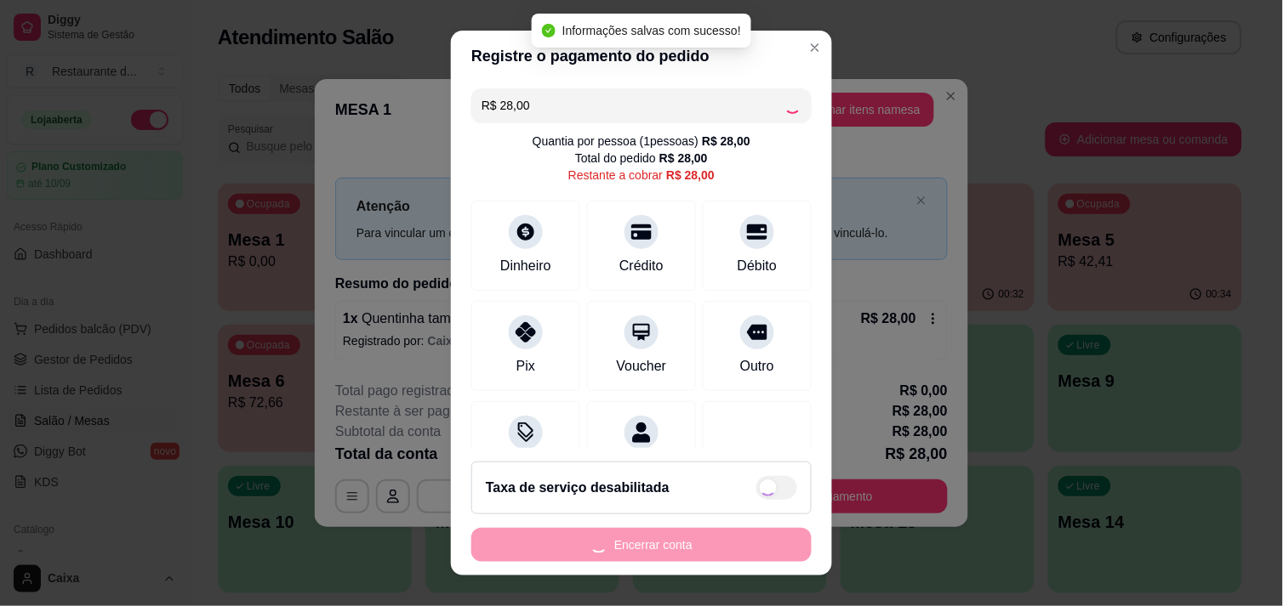
type input "R$ 0,00"
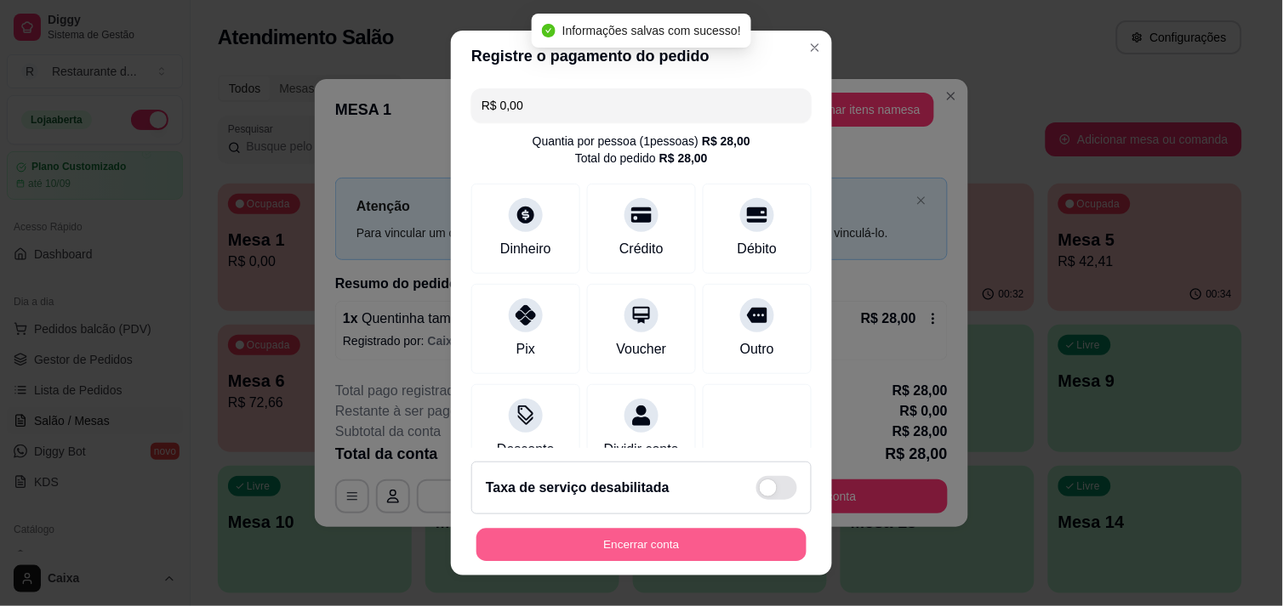
click at [640, 533] on button "Encerrar conta" at bounding box center [641, 545] width 330 height 33
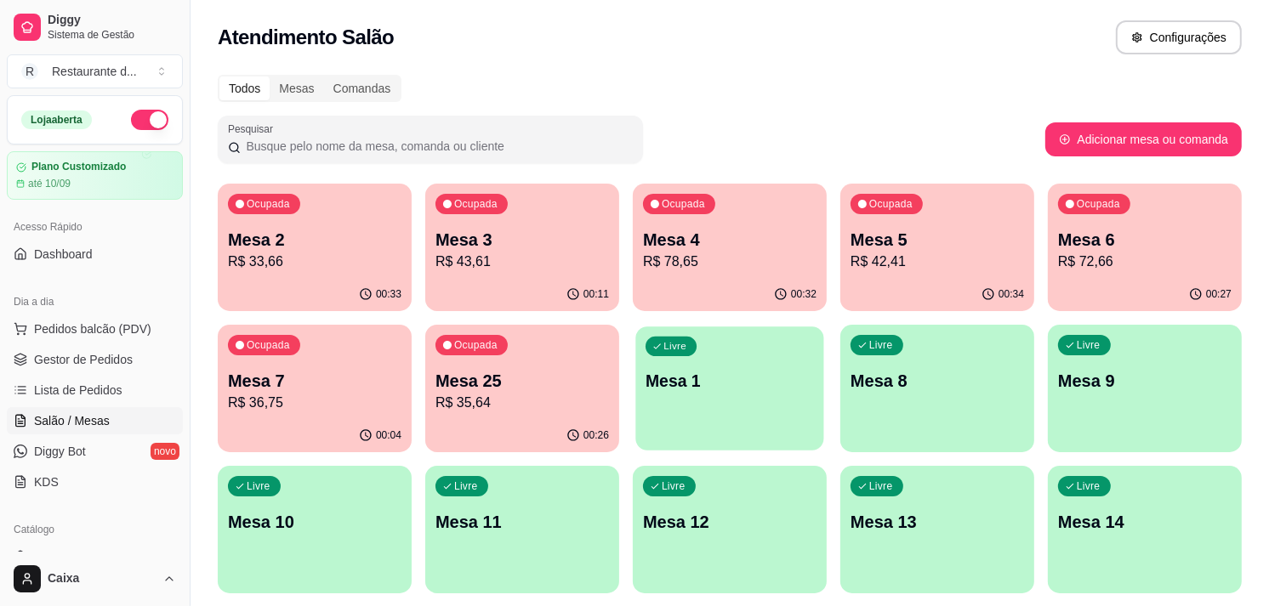
click at [679, 388] on p "Mesa 1" at bounding box center [730, 381] width 168 height 23
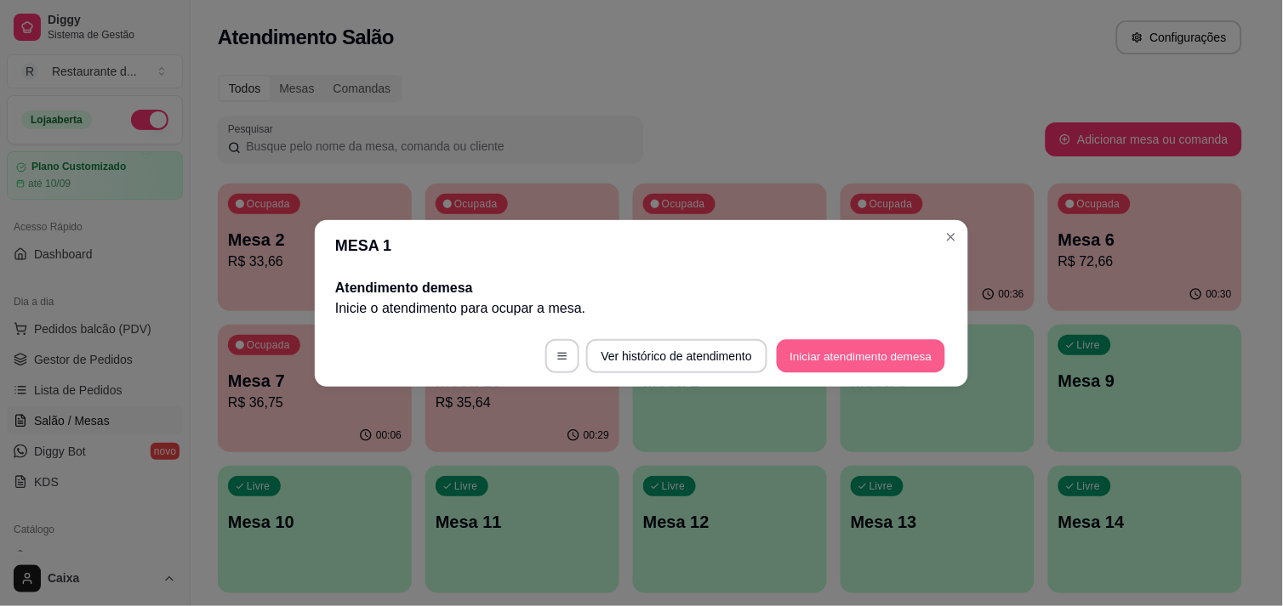
click at [854, 367] on button "Iniciar atendimento de mesa" at bounding box center [861, 355] width 168 height 33
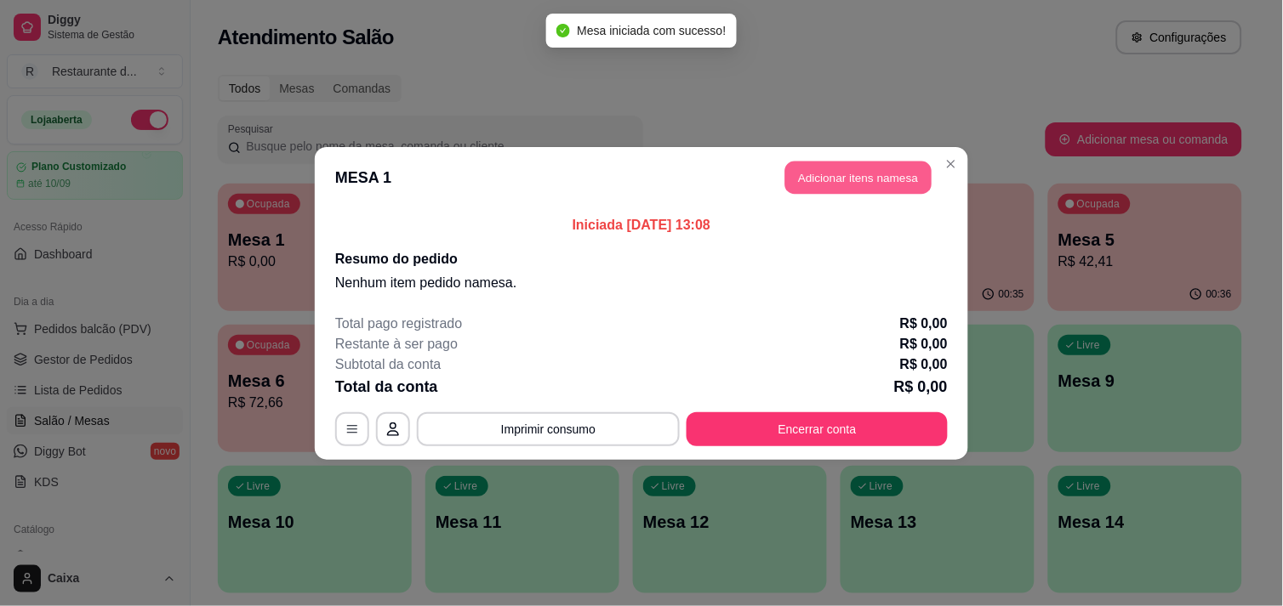
click at [849, 173] on button "Adicionar itens na mesa" at bounding box center [858, 177] width 146 height 33
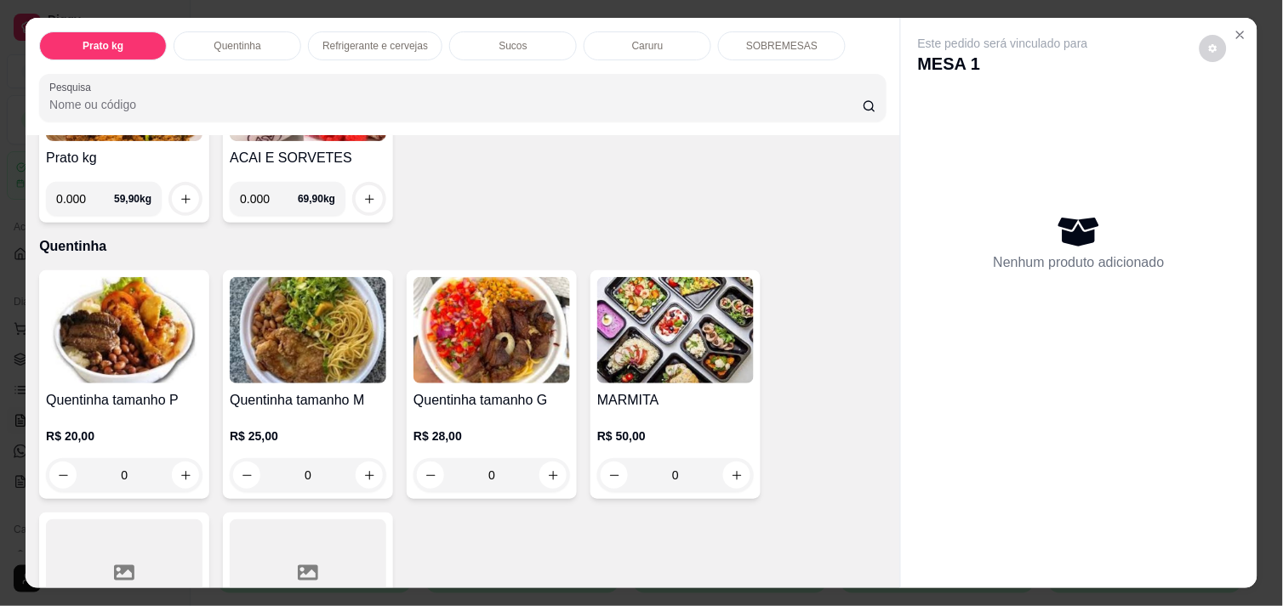
scroll to position [226, 0]
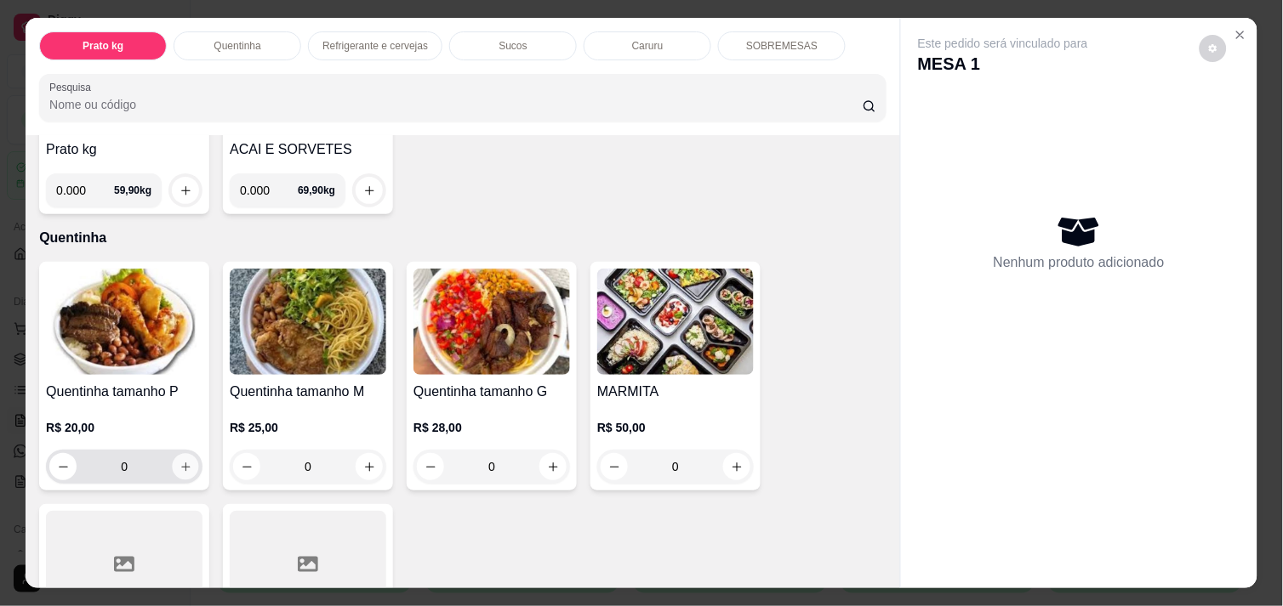
click at [179, 461] on icon "increase-product-quantity" at bounding box center [185, 467] width 13 height 13
type input "1"
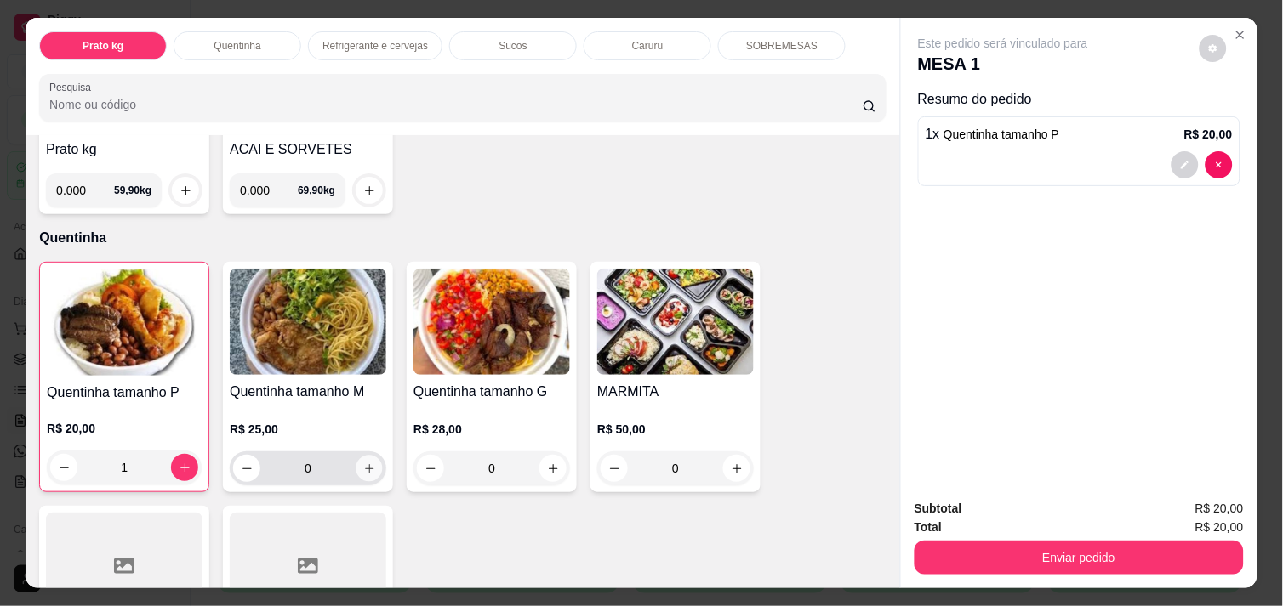
click at [363, 463] on icon "increase-product-quantity" at bounding box center [369, 469] width 13 height 13
type input "1"
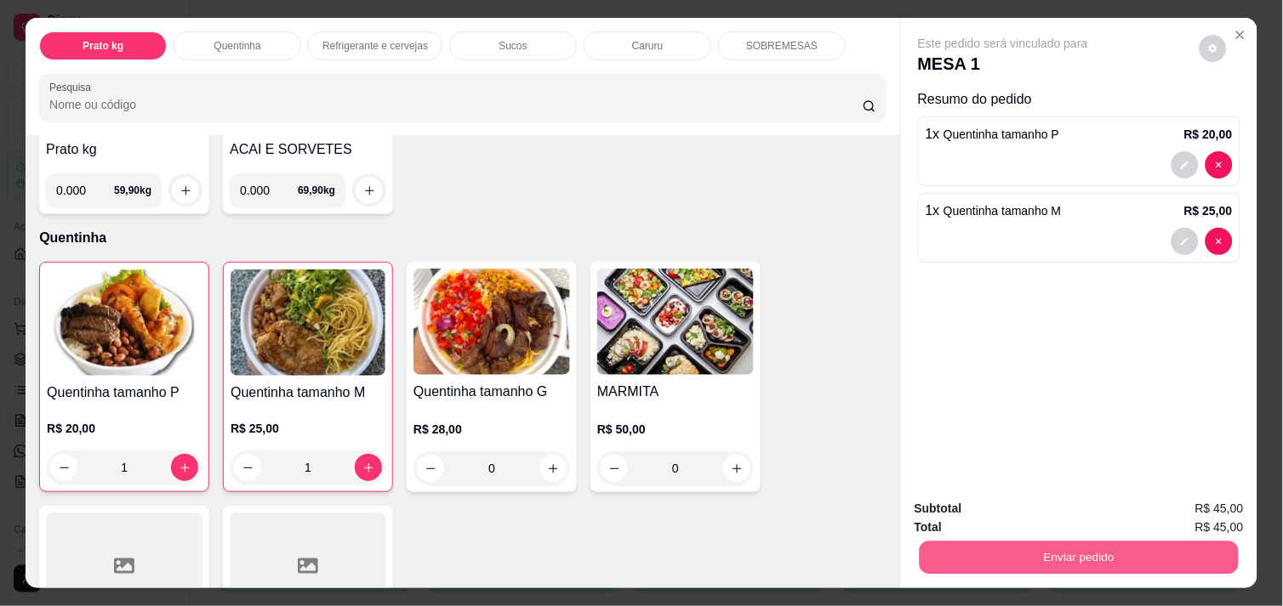
click at [1044, 549] on button "Enviar pedido" at bounding box center [1078, 557] width 319 height 33
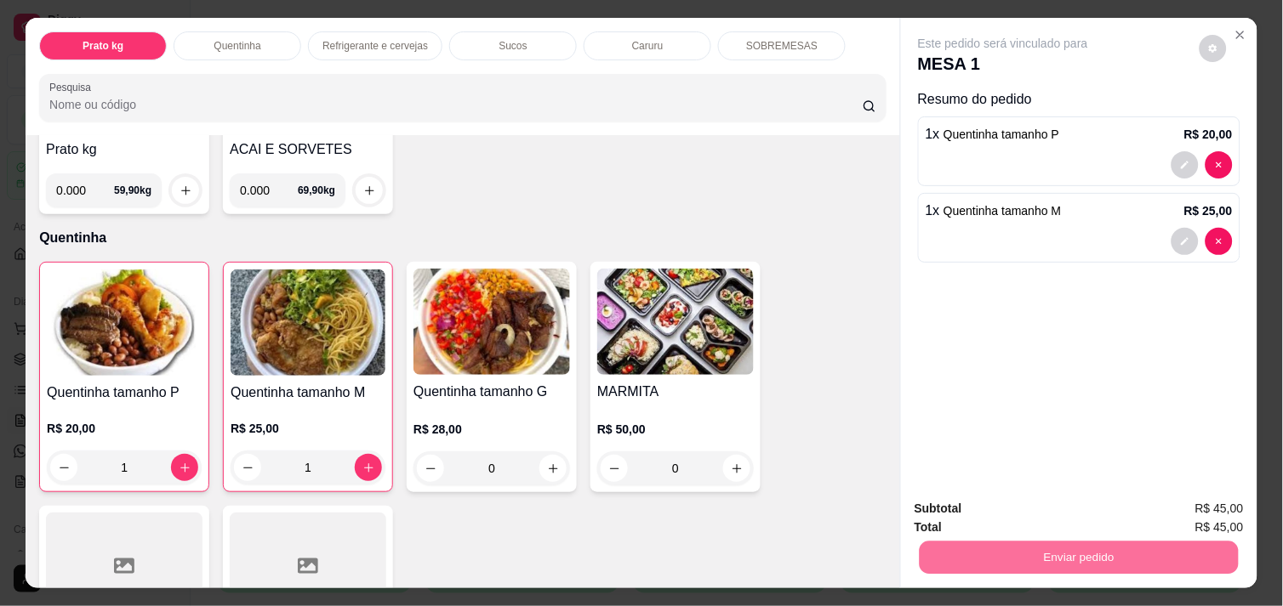
click at [1005, 506] on button "Não registrar e enviar pedido" at bounding box center [1022, 508] width 172 height 31
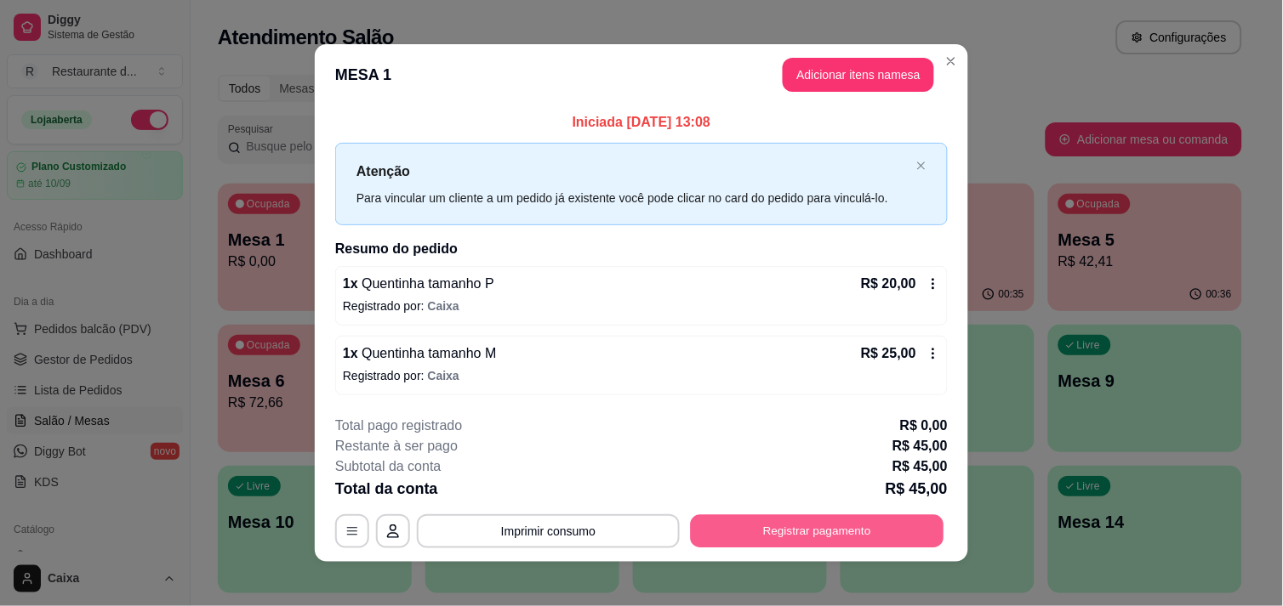
click at [779, 538] on button "Registrar pagamento" at bounding box center [817, 531] width 253 height 33
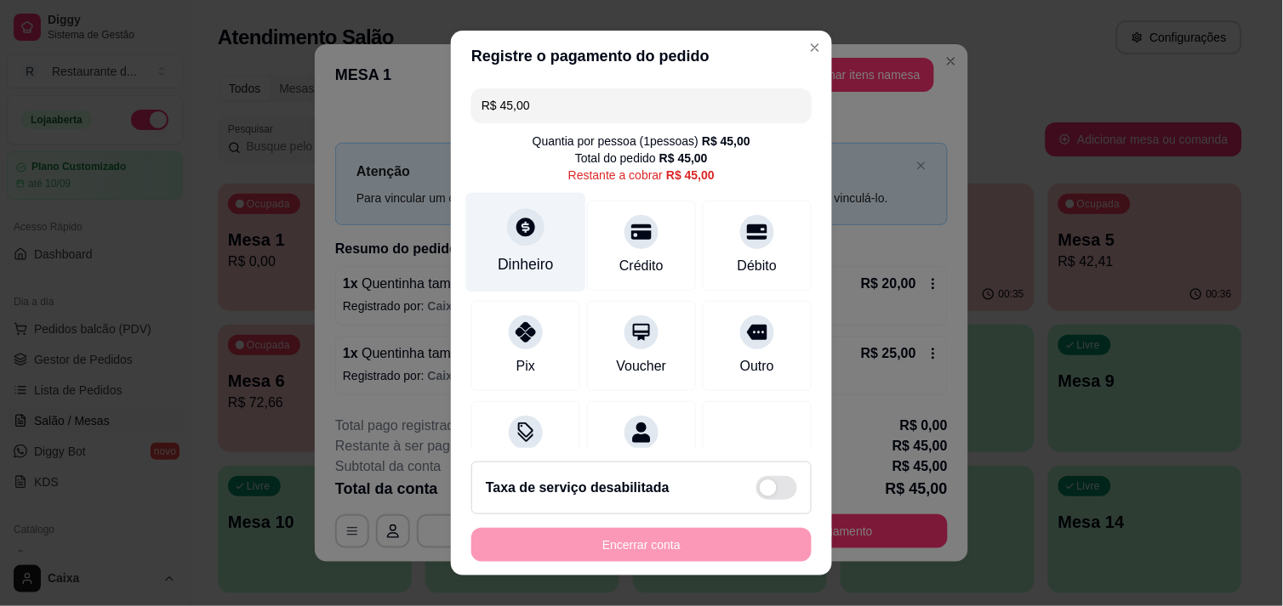
click at [507, 241] on div at bounding box center [525, 226] width 37 height 37
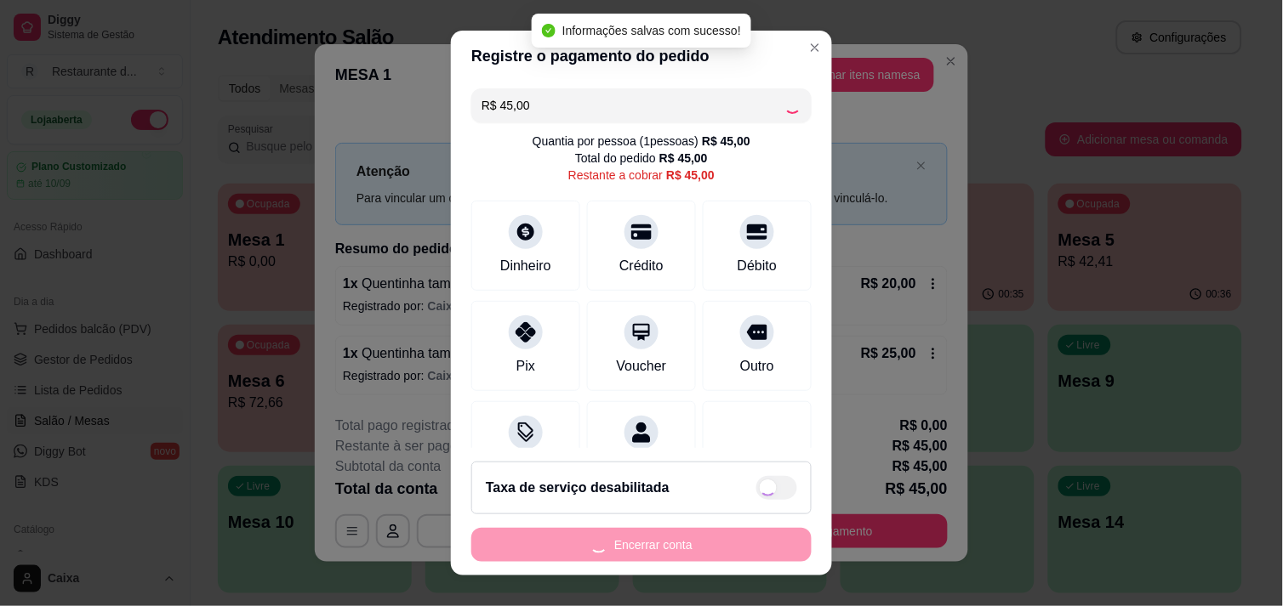
type input "R$ 0,00"
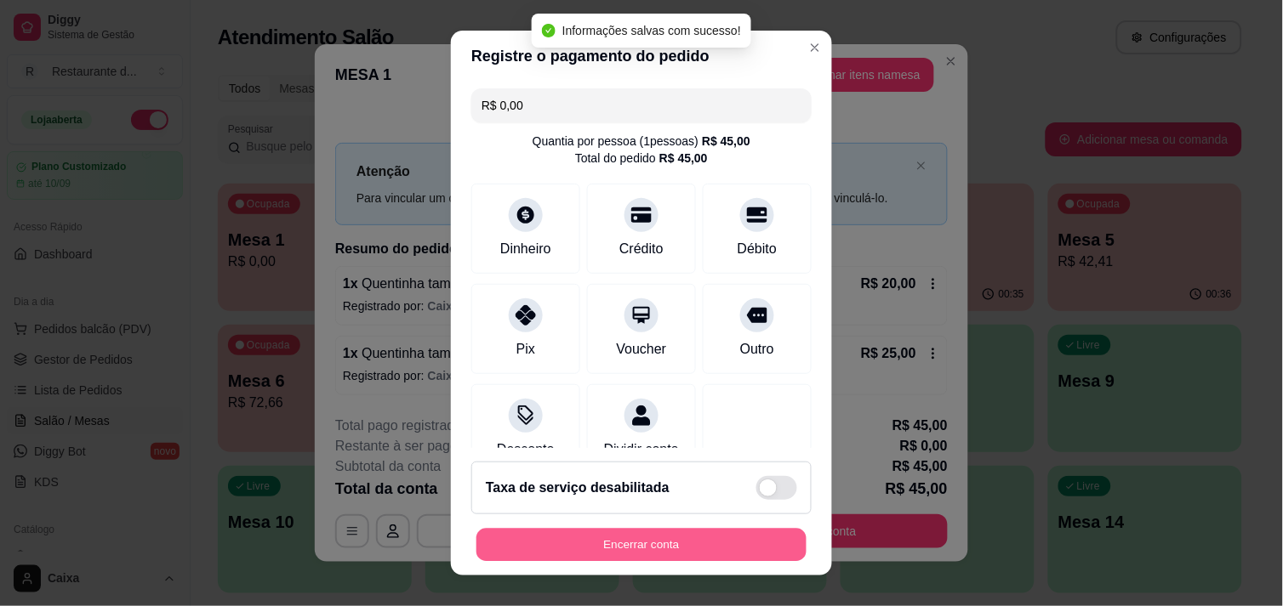
click at [649, 549] on button "Encerrar conta" at bounding box center [641, 545] width 330 height 33
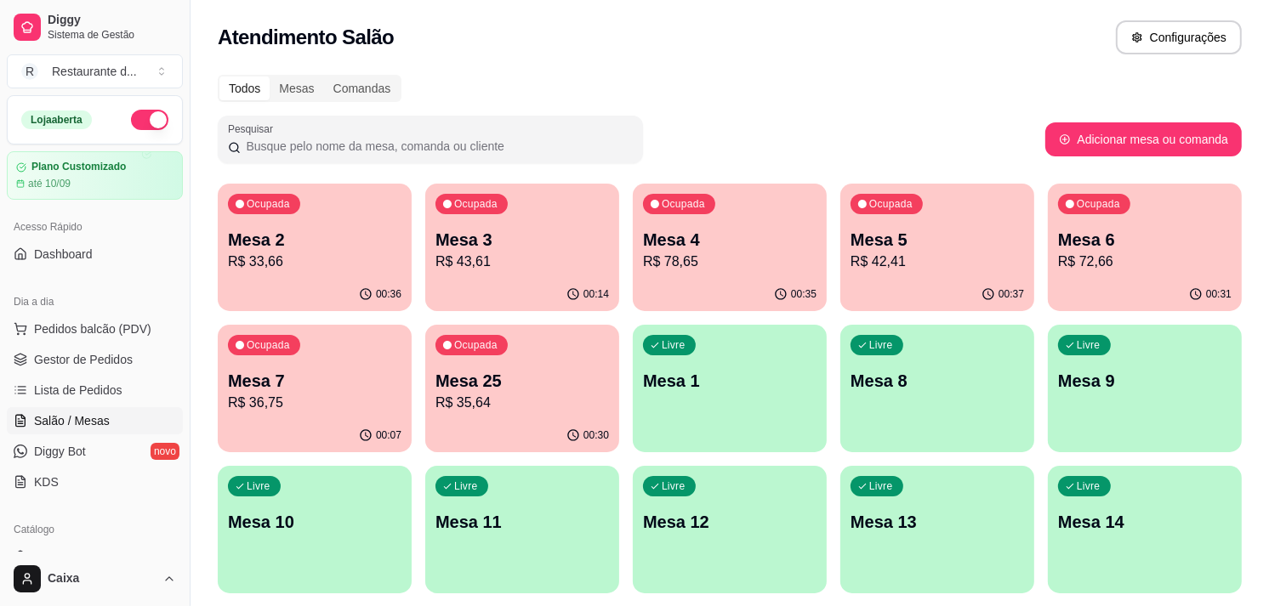
click at [1175, 394] on div "Livre Mesa 9" at bounding box center [1145, 378] width 194 height 107
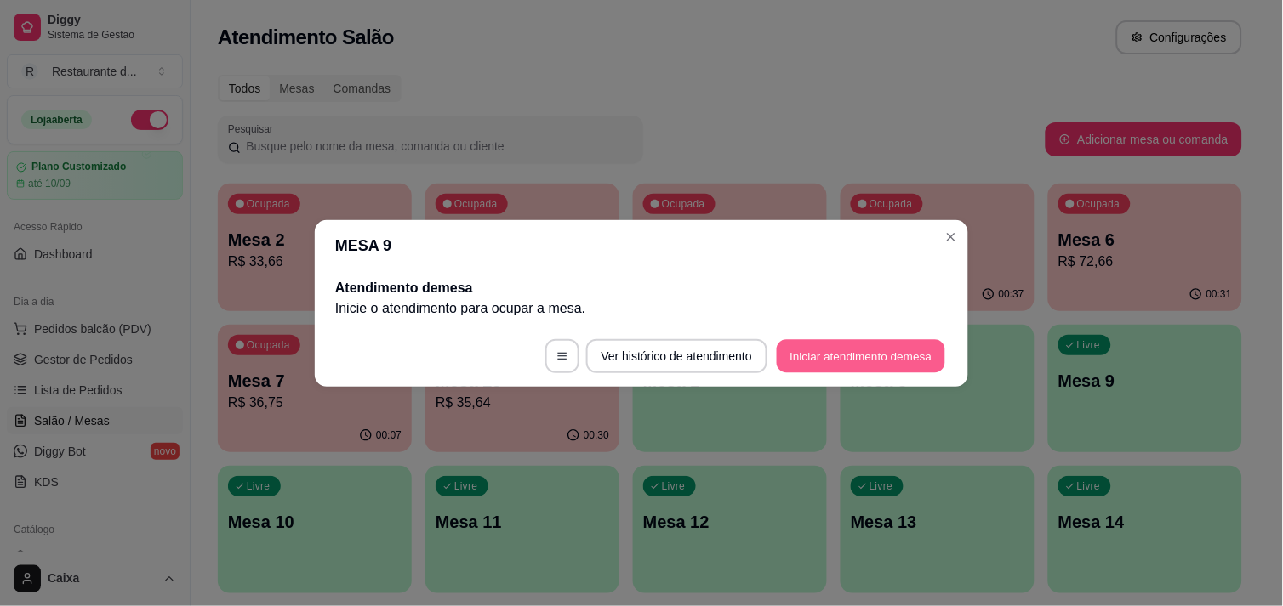
click at [900, 354] on button "Iniciar atendimento de mesa" at bounding box center [861, 355] width 168 height 33
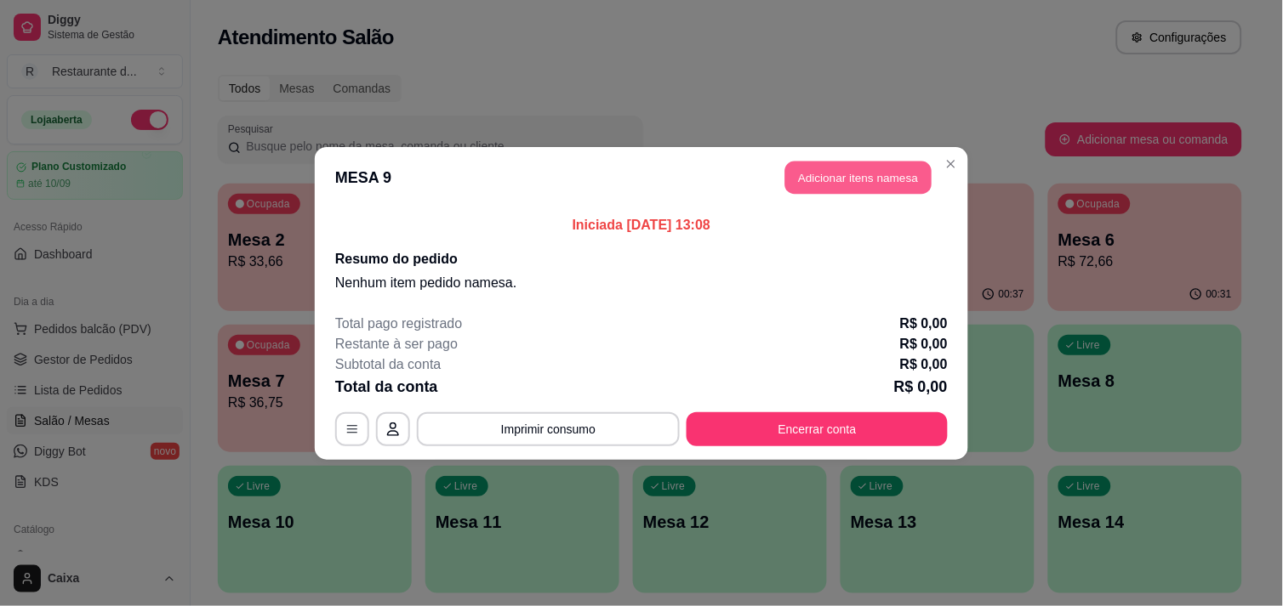
click at [842, 174] on button "Adicionar itens na mesa" at bounding box center [858, 177] width 146 height 33
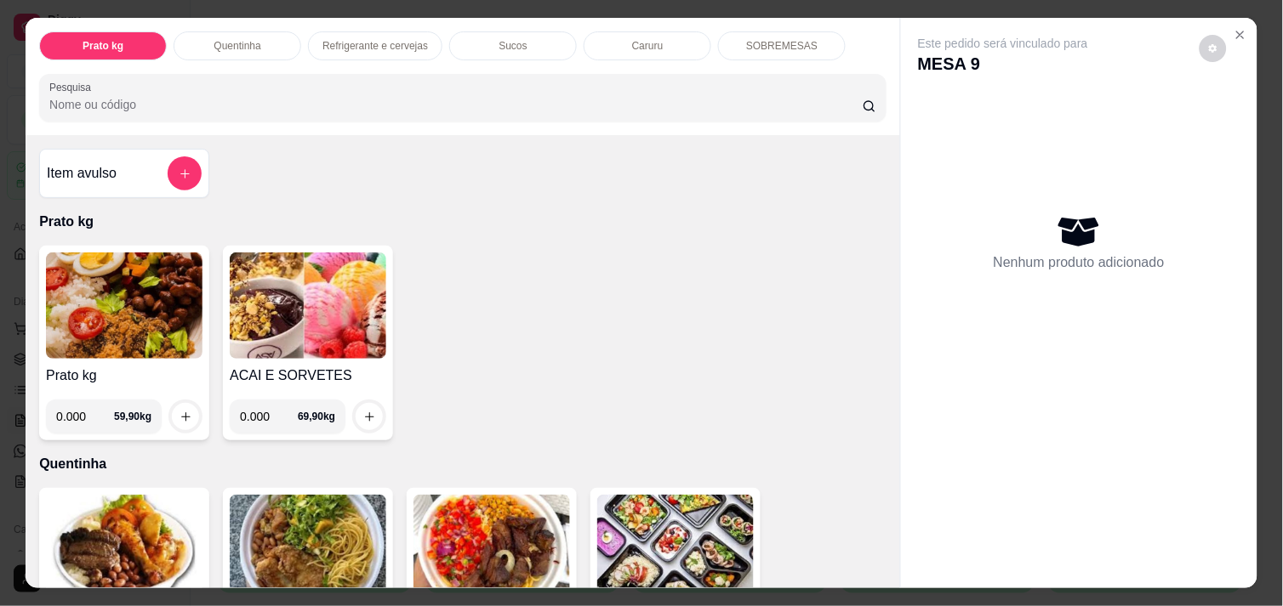
click at [79, 411] on input "0.000" at bounding box center [85, 417] width 58 height 34
type input "0.432"
click at [181, 412] on icon "increase-product-quantity" at bounding box center [185, 416] width 9 height 9
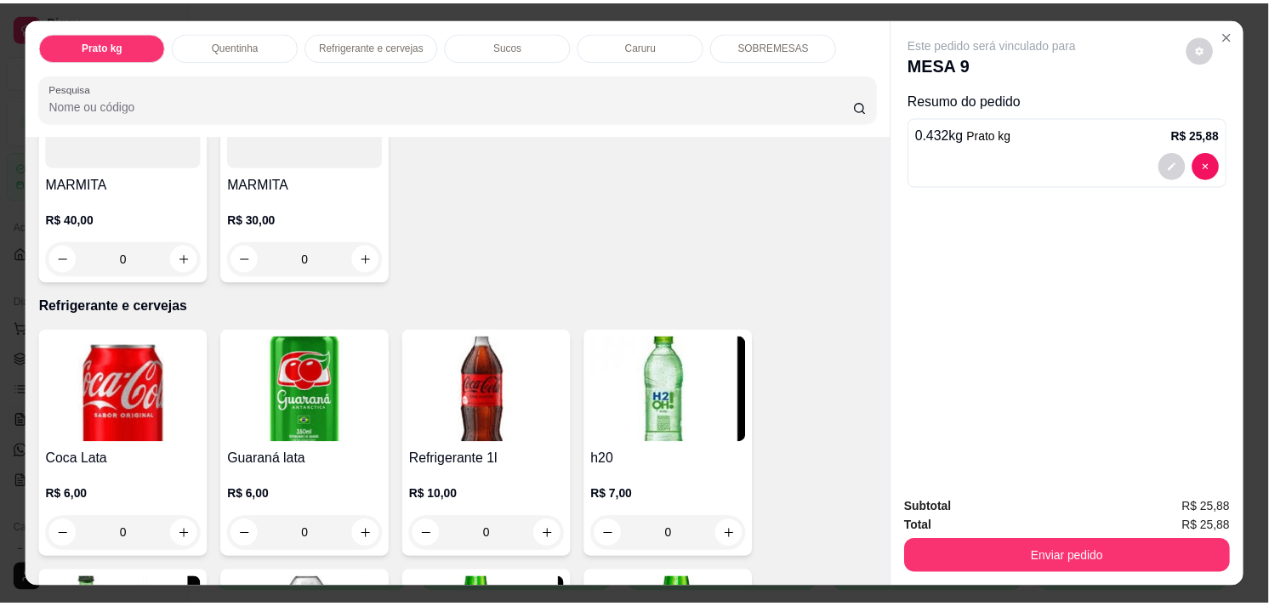
scroll to position [680, 0]
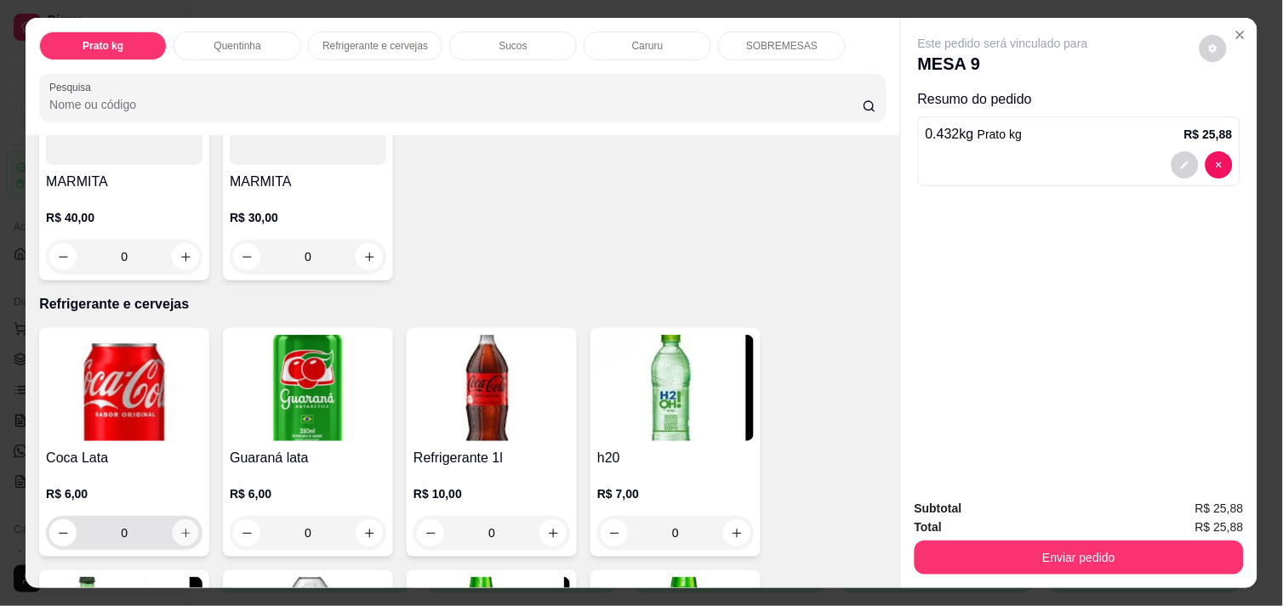
click at [179, 527] on icon "increase-product-quantity" at bounding box center [185, 533] width 13 height 13
type input "1"
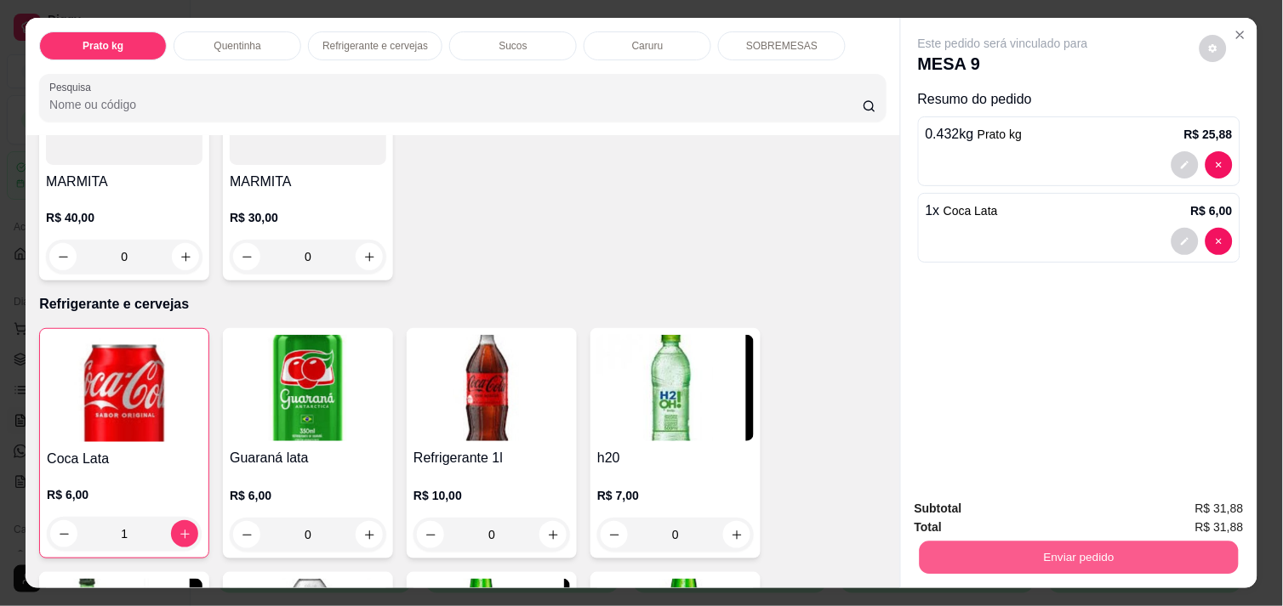
click at [1061, 561] on button "Enviar pedido" at bounding box center [1078, 557] width 319 height 33
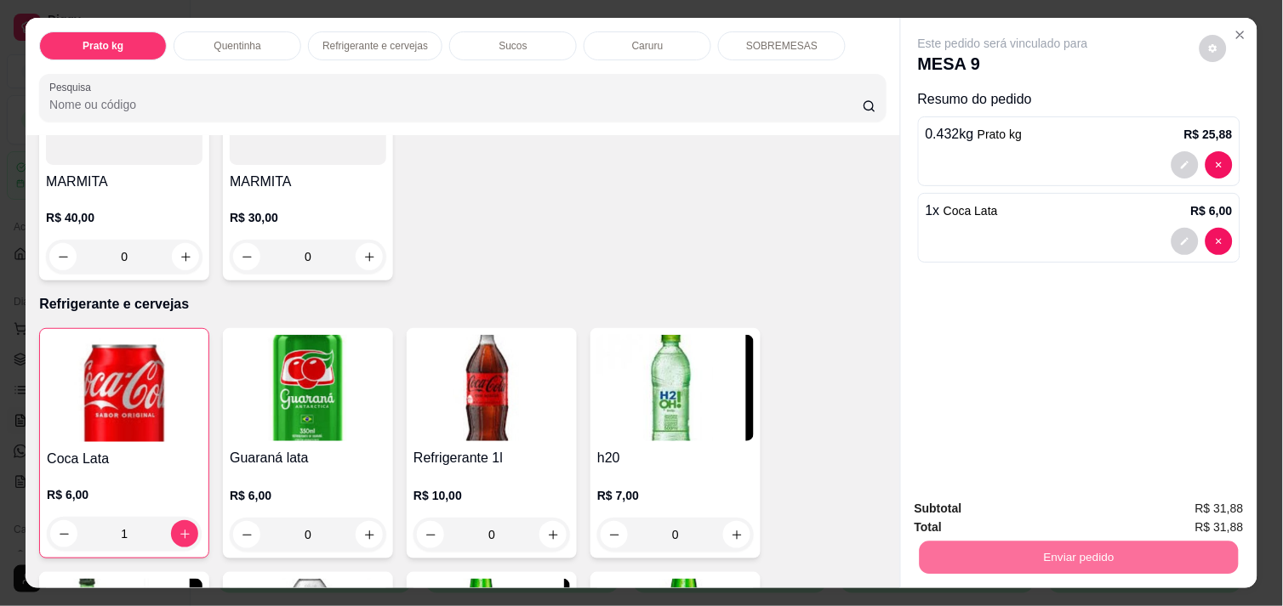
click at [1029, 509] on button "Não registrar e enviar pedido" at bounding box center [1022, 508] width 172 height 31
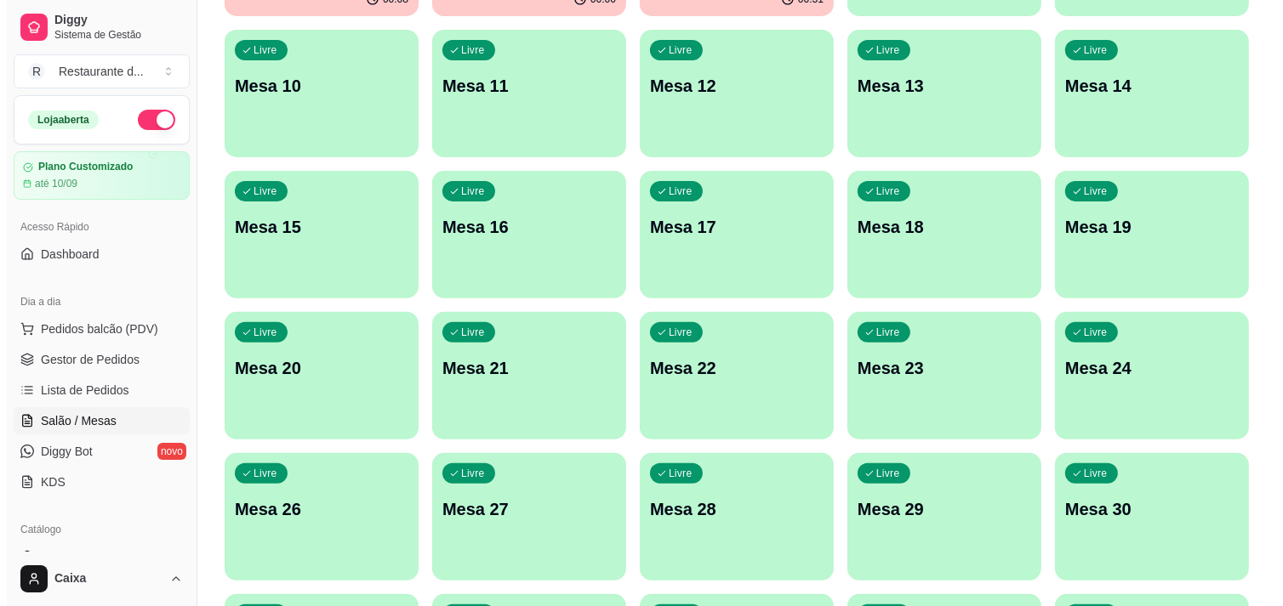
scroll to position [453, 0]
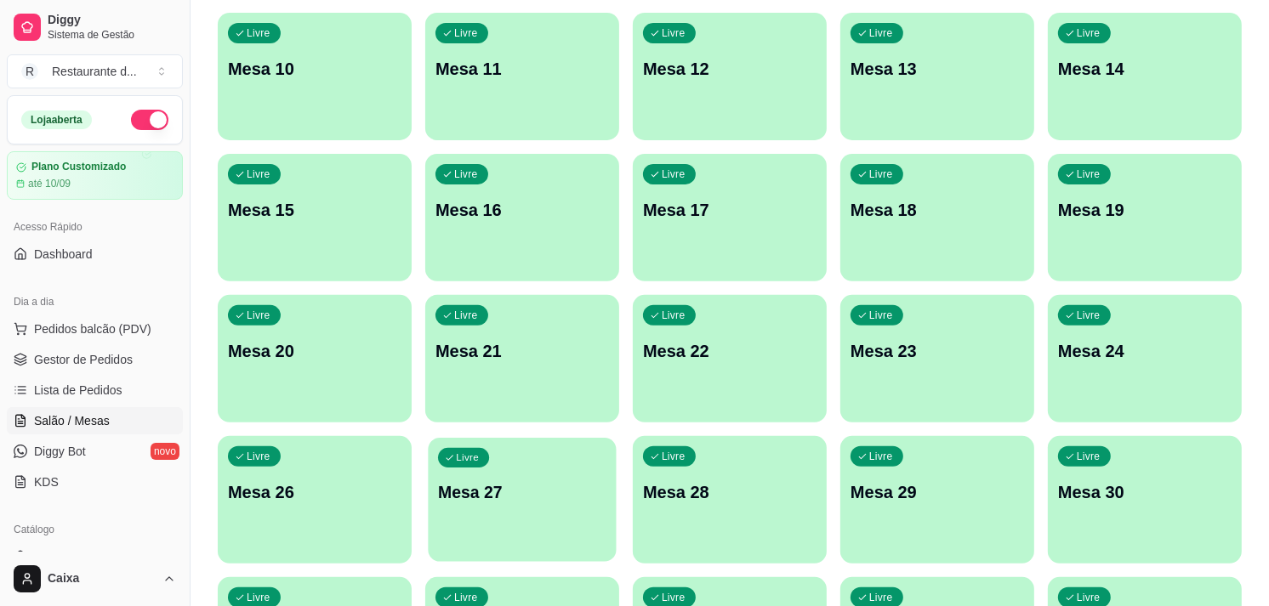
click at [503, 502] on p "Mesa 27" at bounding box center [522, 492] width 168 height 23
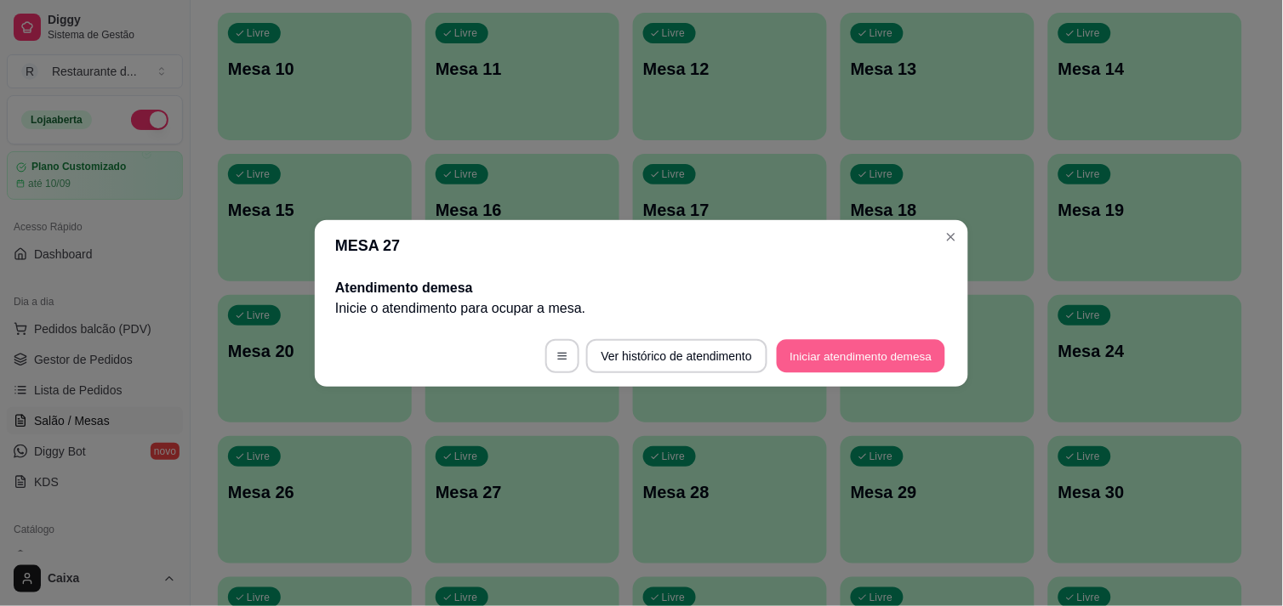
click at [840, 354] on button "Iniciar atendimento de mesa" at bounding box center [861, 355] width 168 height 33
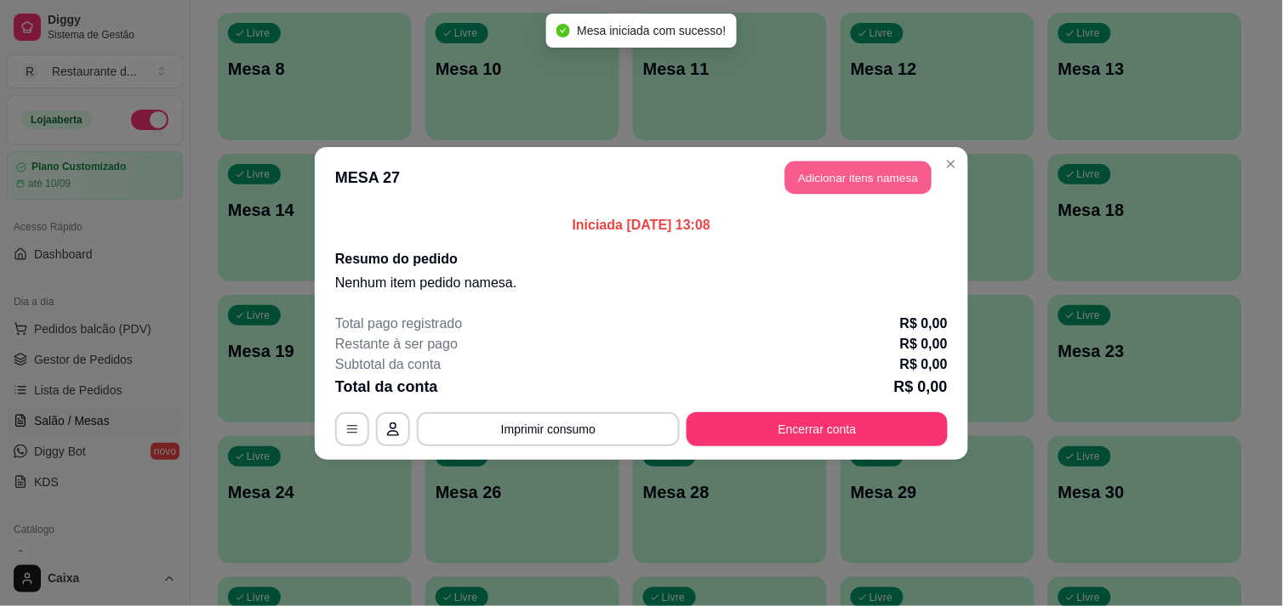
click at [846, 177] on button "Adicionar itens na mesa" at bounding box center [858, 177] width 146 height 33
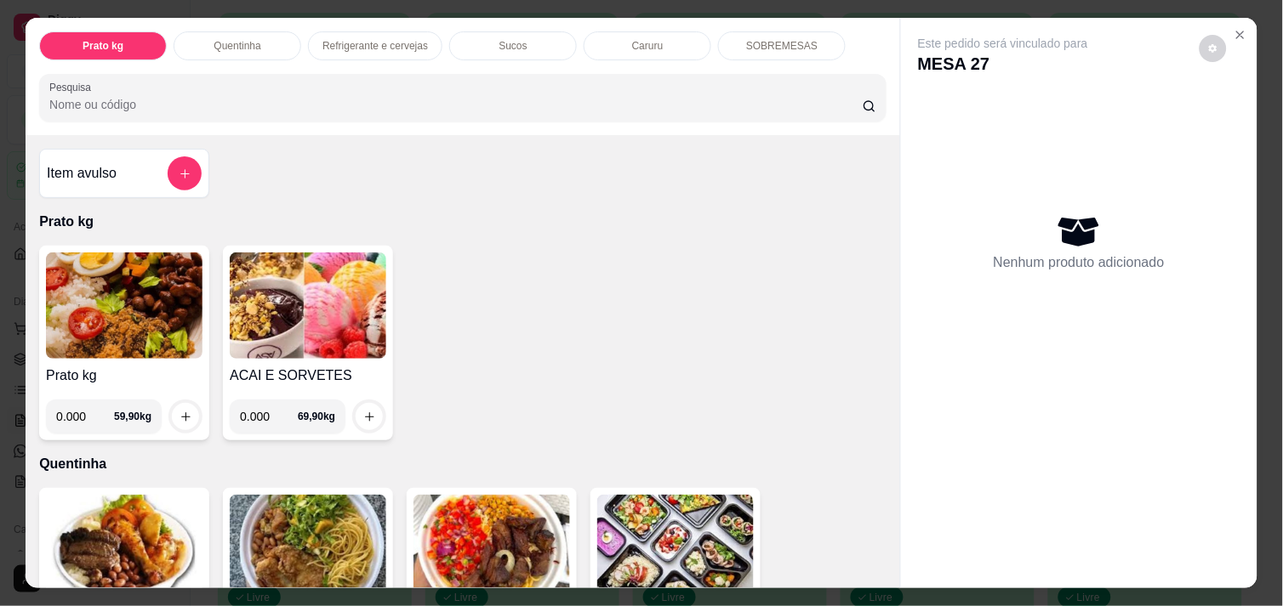
click at [87, 413] on input "0.000" at bounding box center [85, 417] width 58 height 34
type input "0.304"
click at [179, 411] on icon "increase-product-quantity" at bounding box center [185, 417] width 13 height 13
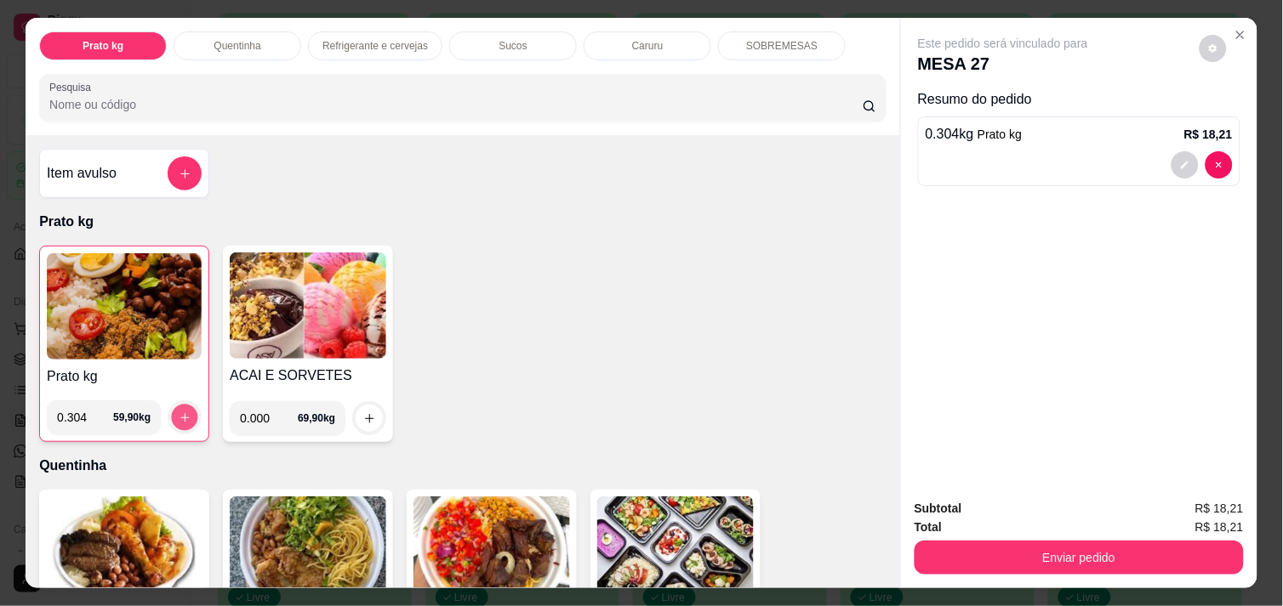
click at [180, 413] on icon "increase-product-quantity" at bounding box center [184, 417] width 9 height 9
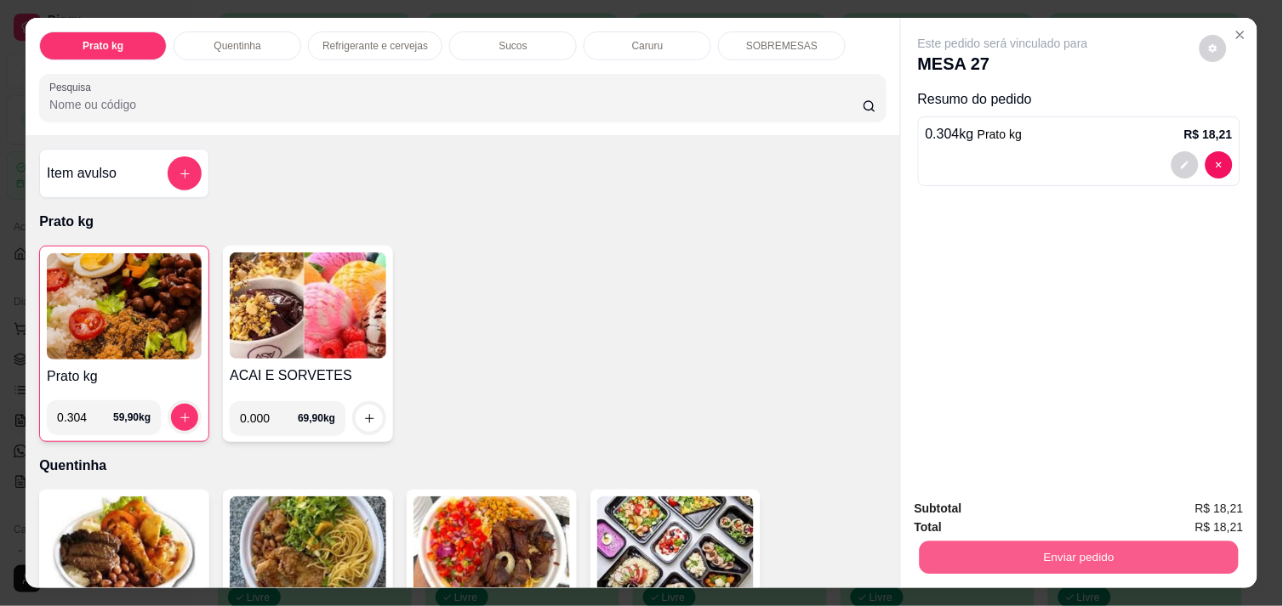
click at [1042, 555] on button "Enviar pedido" at bounding box center [1078, 557] width 319 height 33
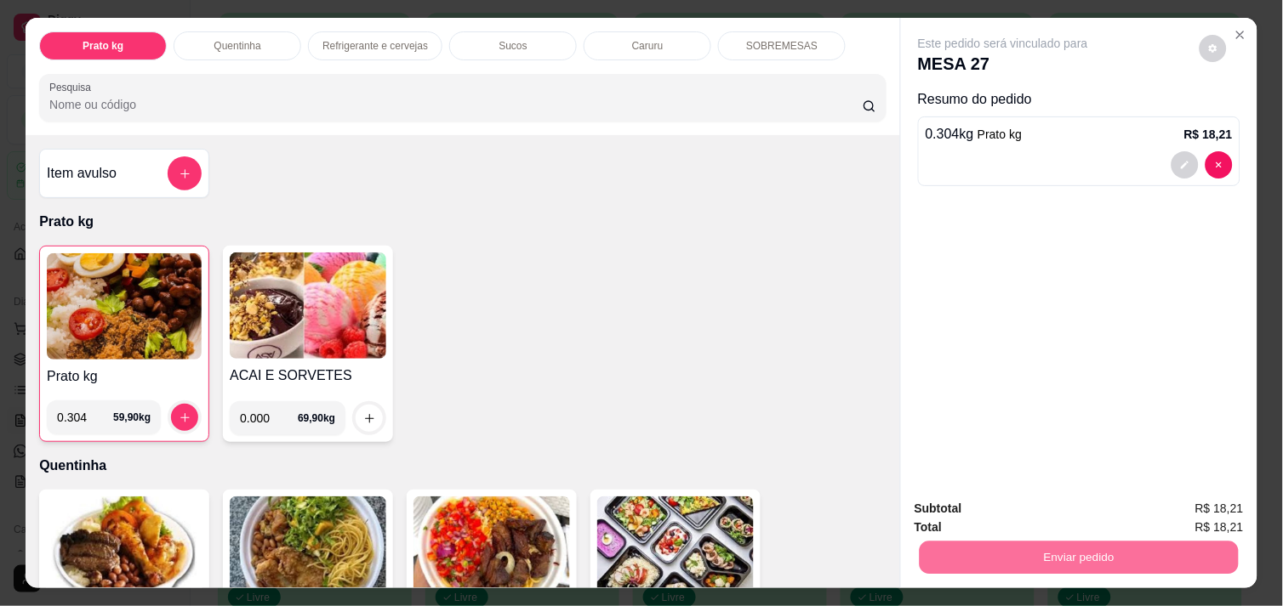
click at [1021, 516] on button "Não registrar e enviar pedido" at bounding box center [1022, 508] width 172 height 31
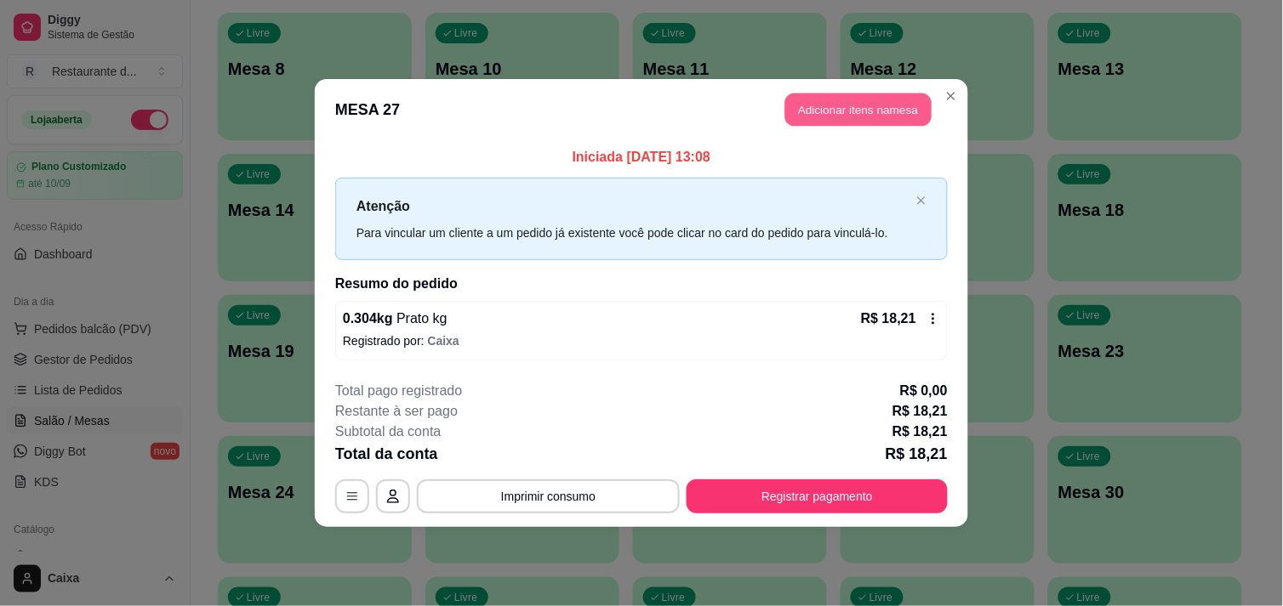
click at [868, 111] on button "Adicionar itens na mesa" at bounding box center [858, 110] width 146 height 33
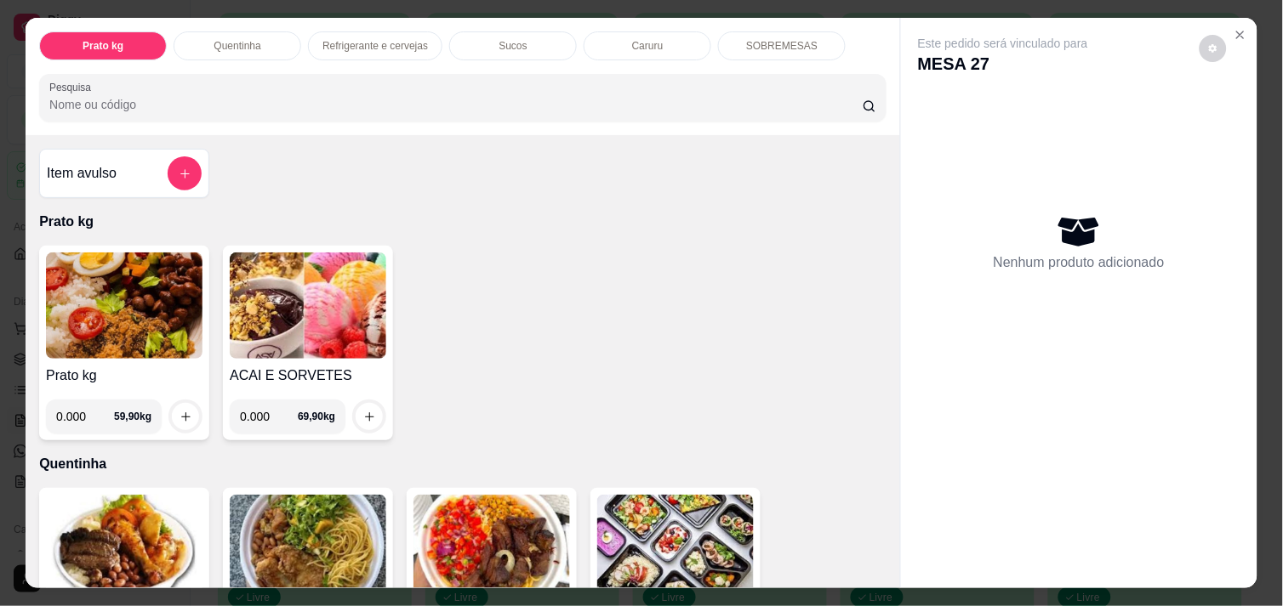
click at [83, 404] on input "0.000" at bounding box center [85, 417] width 58 height 34
type input "0.404"
click at [179, 413] on icon "increase-product-quantity" at bounding box center [185, 417] width 13 height 13
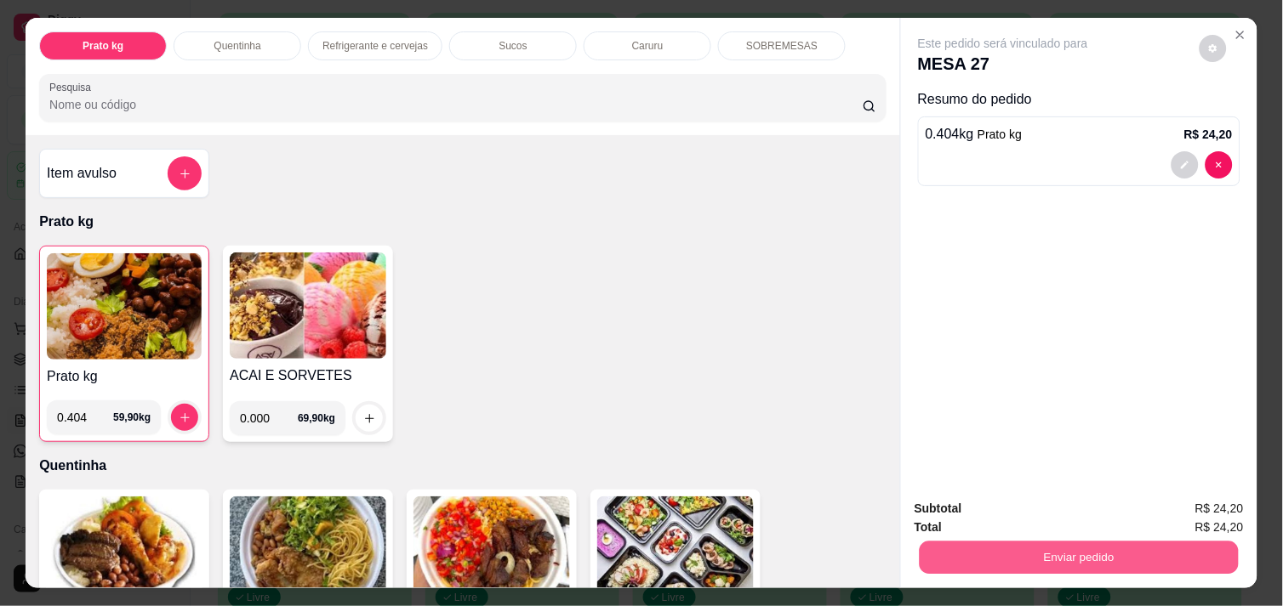
click at [1083, 549] on button "Enviar pedido" at bounding box center [1078, 557] width 319 height 33
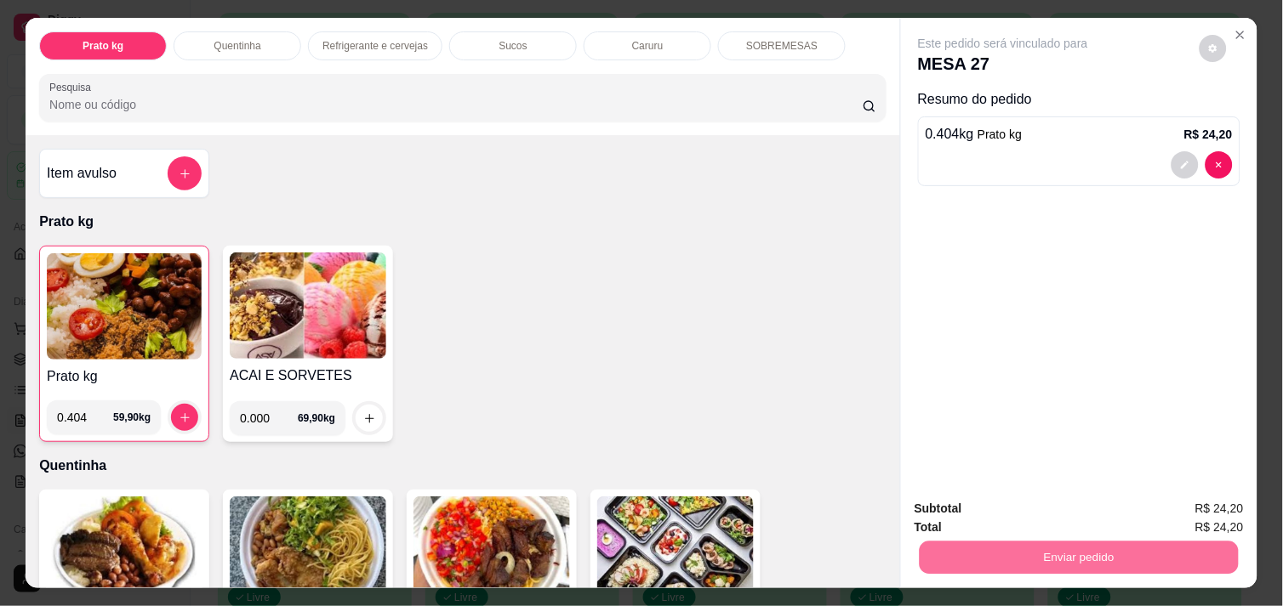
click at [1031, 510] on button "Não registrar e enviar pedido" at bounding box center [1022, 508] width 172 height 31
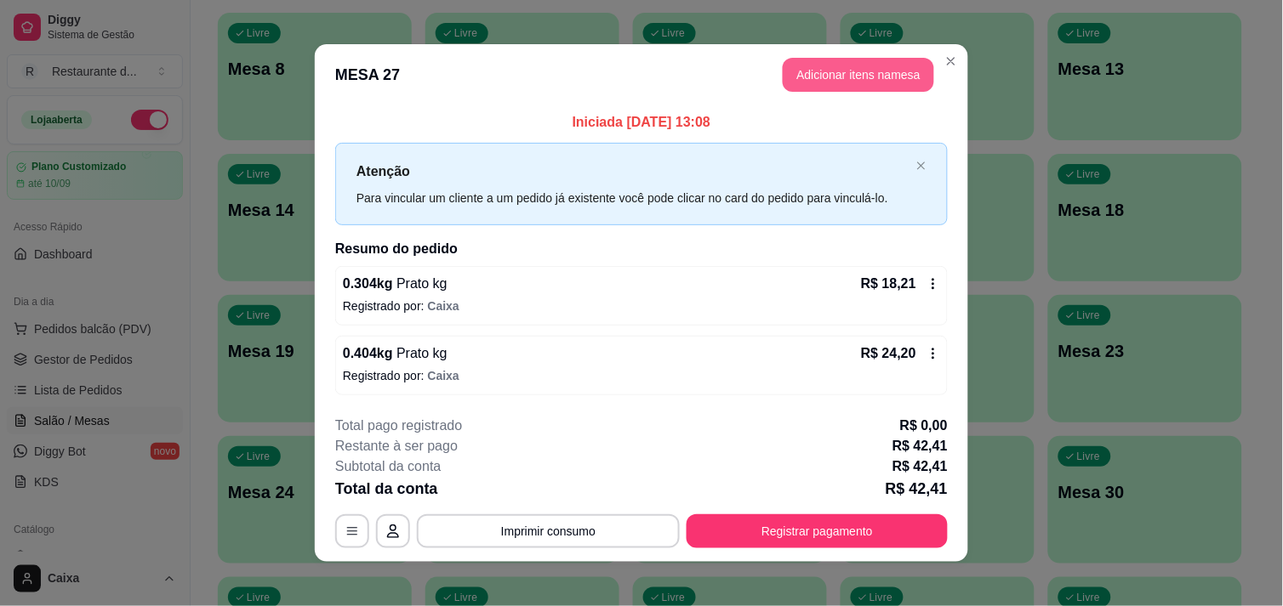
click at [839, 77] on button "Adicionar itens na mesa" at bounding box center [857, 75] width 151 height 34
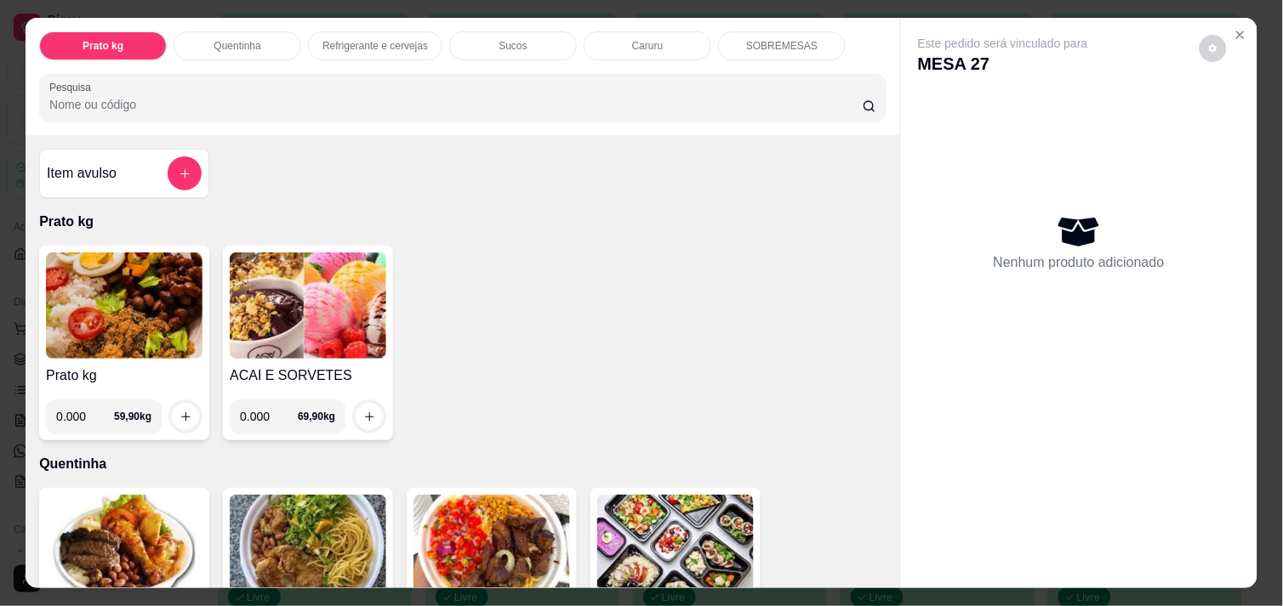
click at [88, 412] on input "0.000" at bounding box center [85, 417] width 58 height 34
type input "0.576"
click at [179, 411] on icon "increase-product-quantity" at bounding box center [185, 417] width 13 height 13
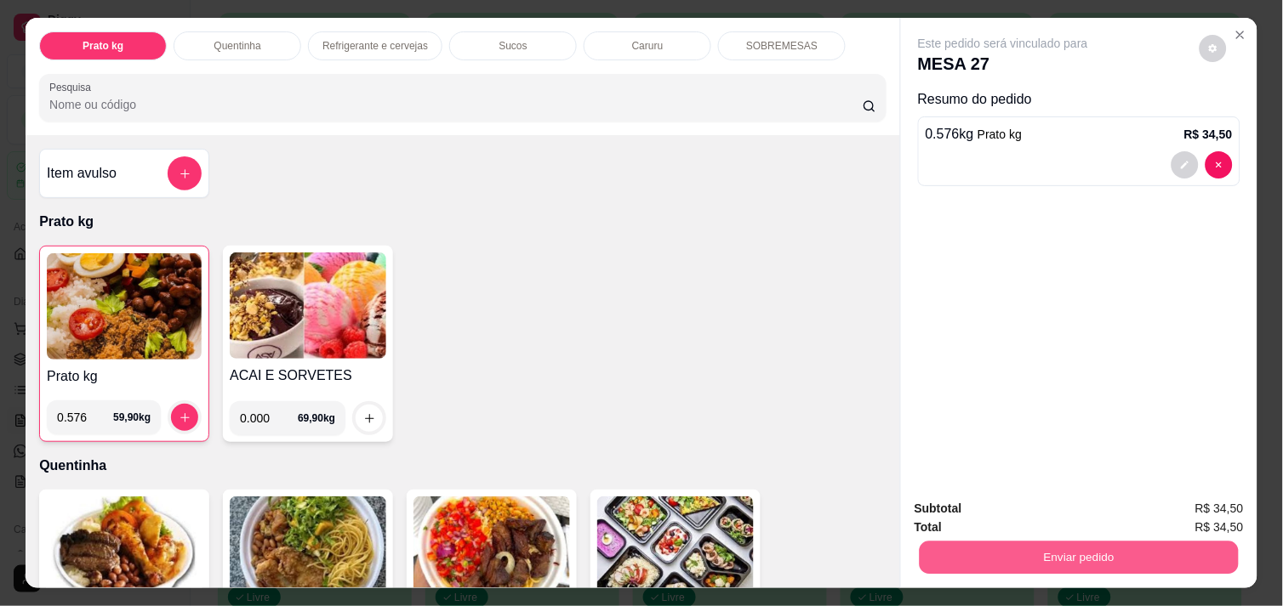
click at [1015, 555] on button "Enviar pedido" at bounding box center [1078, 557] width 319 height 33
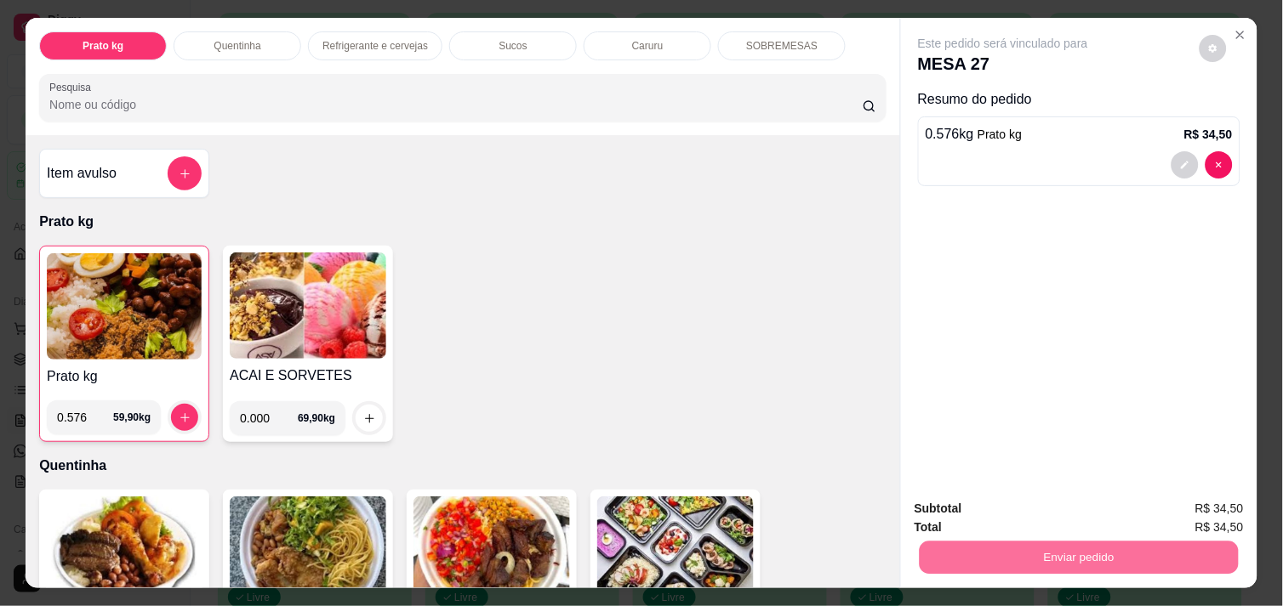
click at [988, 506] on button "Não registrar e enviar pedido" at bounding box center [1022, 508] width 172 height 31
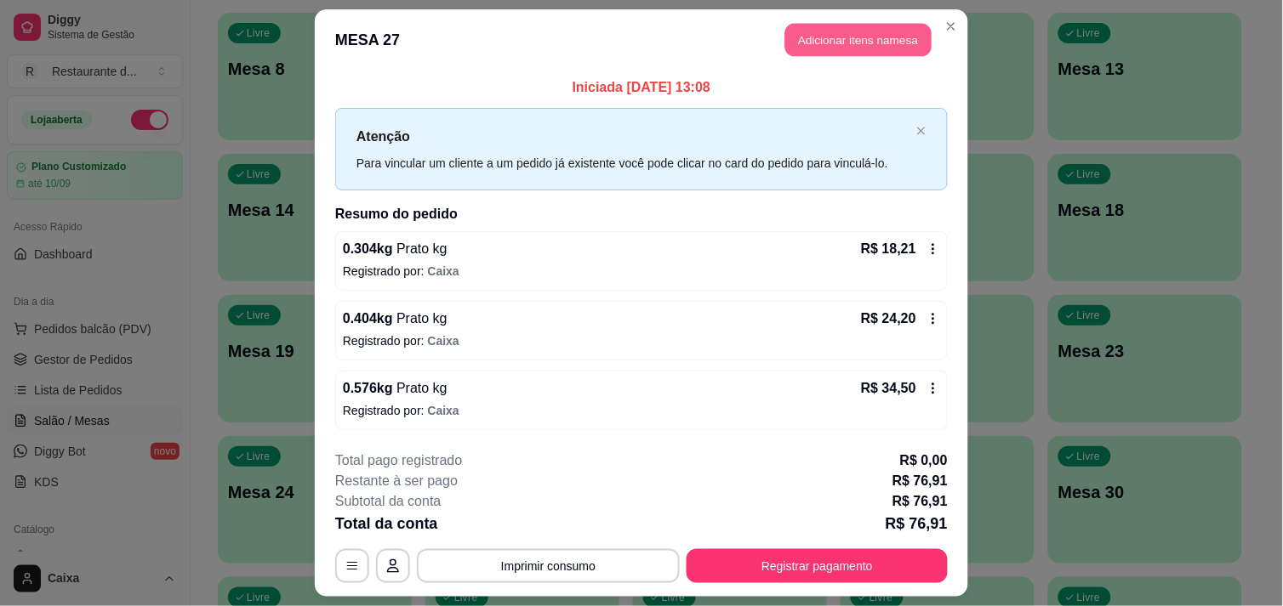
click at [817, 43] on button "Adicionar itens na mesa" at bounding box center [858, 40] width 146 height 33
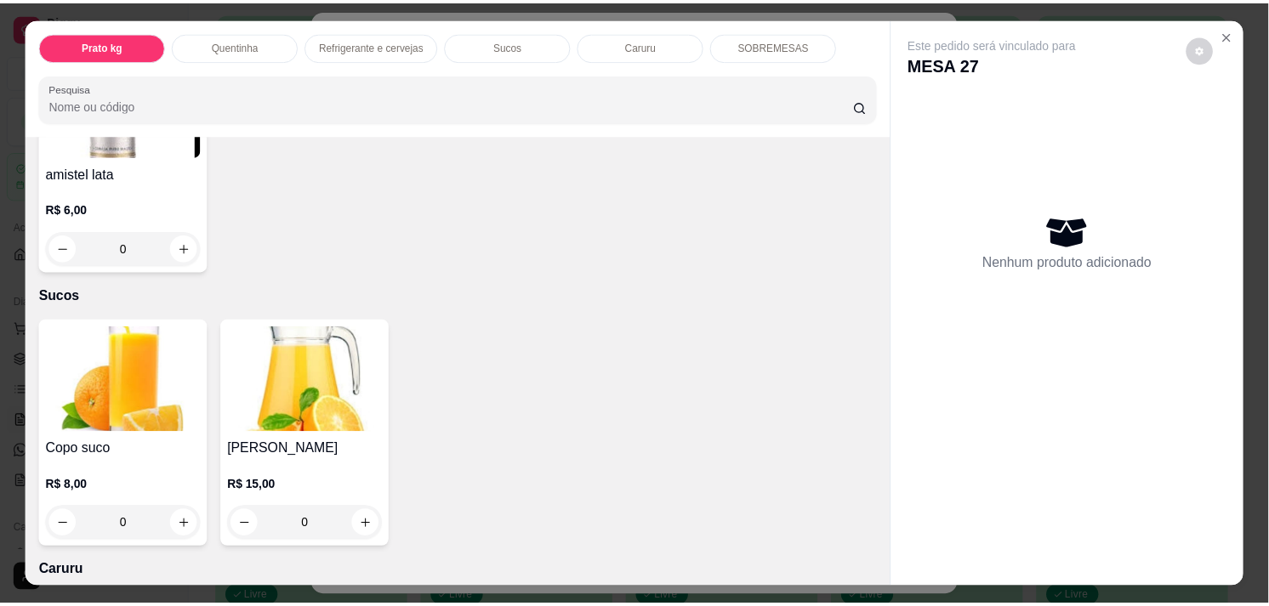
scroll to position [1474, 0]
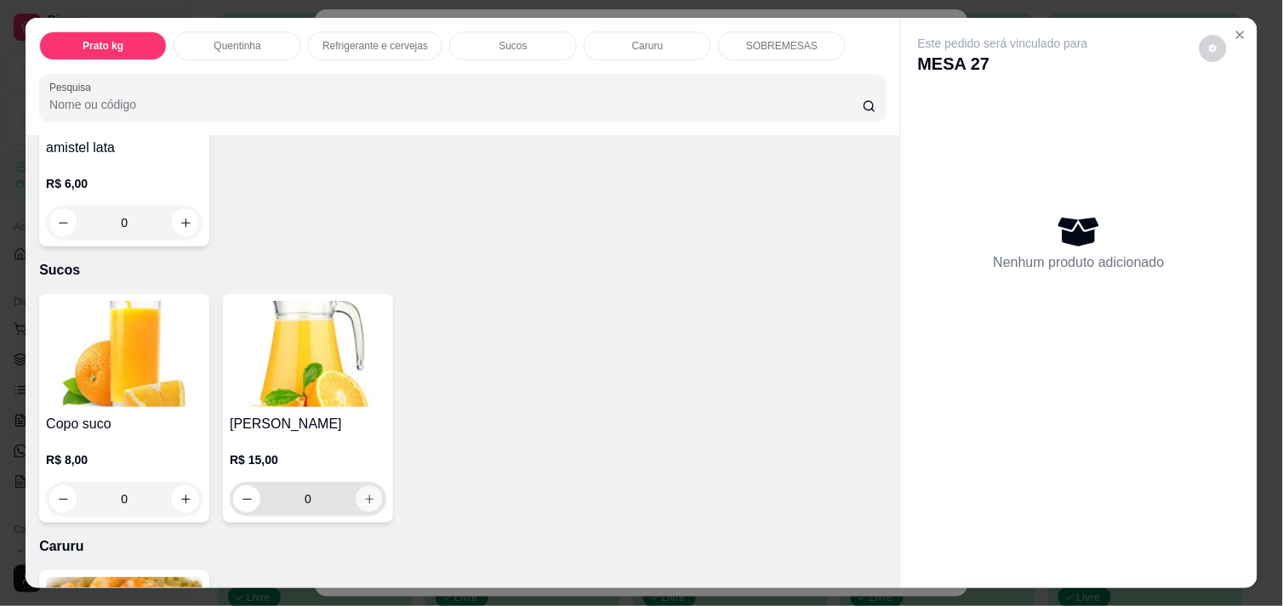
click at [364, 493] on icon "increase-product-quantity" at bounding box center [369, 499] width 13 height 13
type input "1"
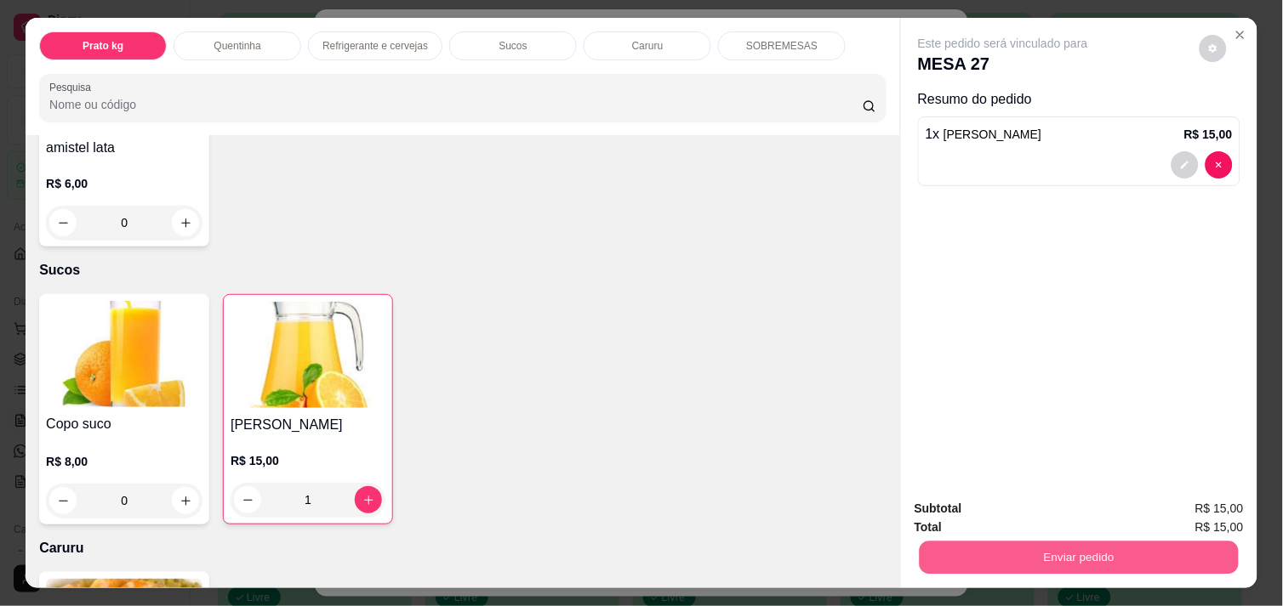
click at [1001, 554] on button "Enviar pedido" at bounding box center [1078, 557] width 319 height 33
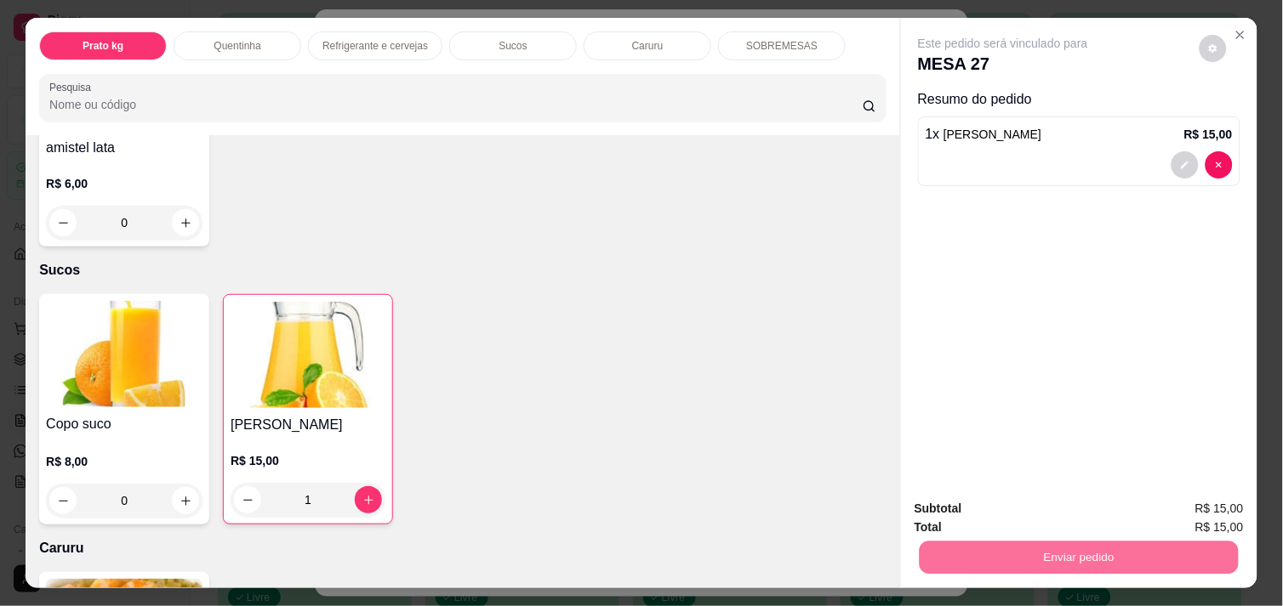
click at [984, 512] on button "Não registrar e enviar pedido" at bounding box center [1022, 508] width 172 height 31
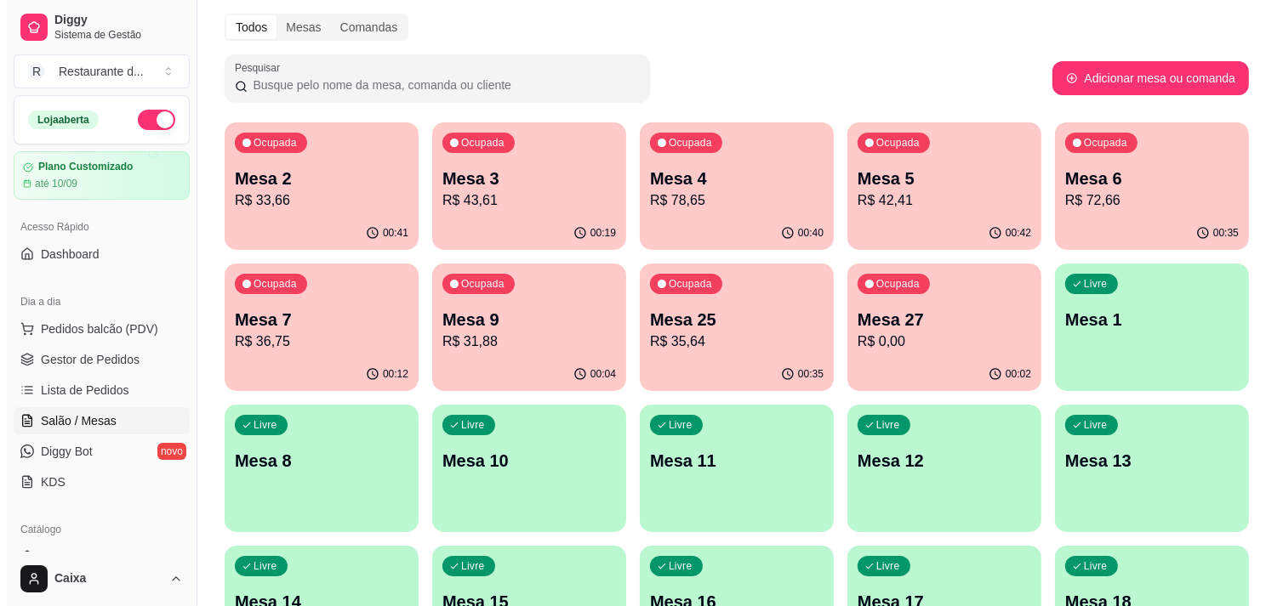
scroll to position [37, 0]
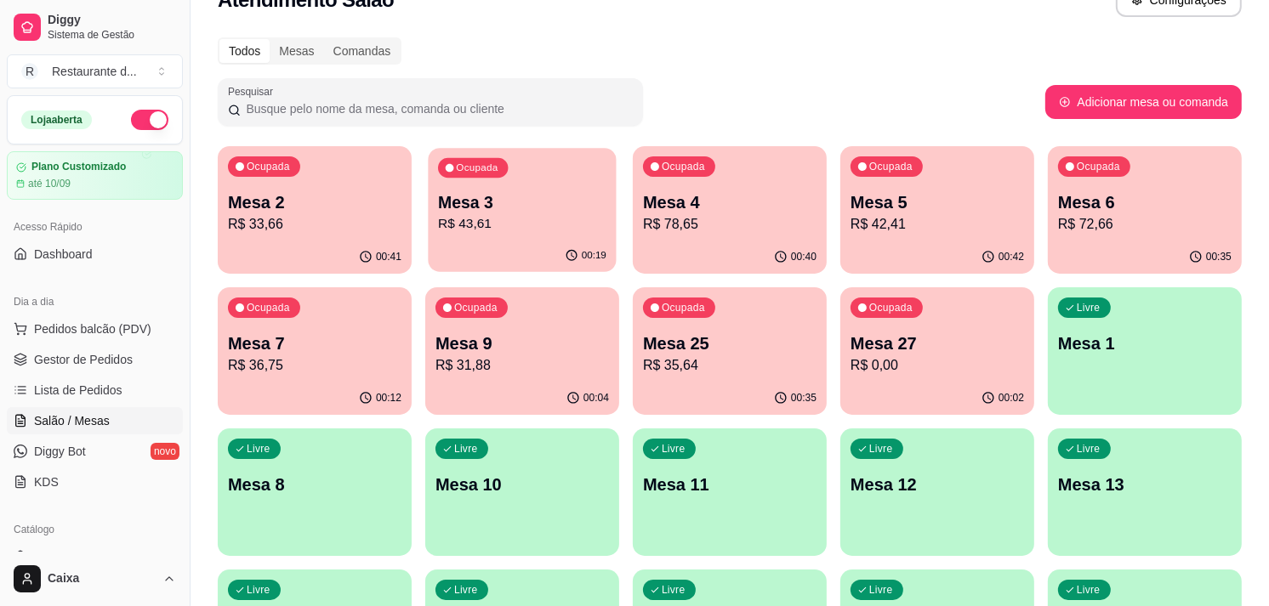
click at [537, 187] on div "Ocupada Mesa 3 R$ 43,61" at bounding box center [522, 194] width 188 height 92
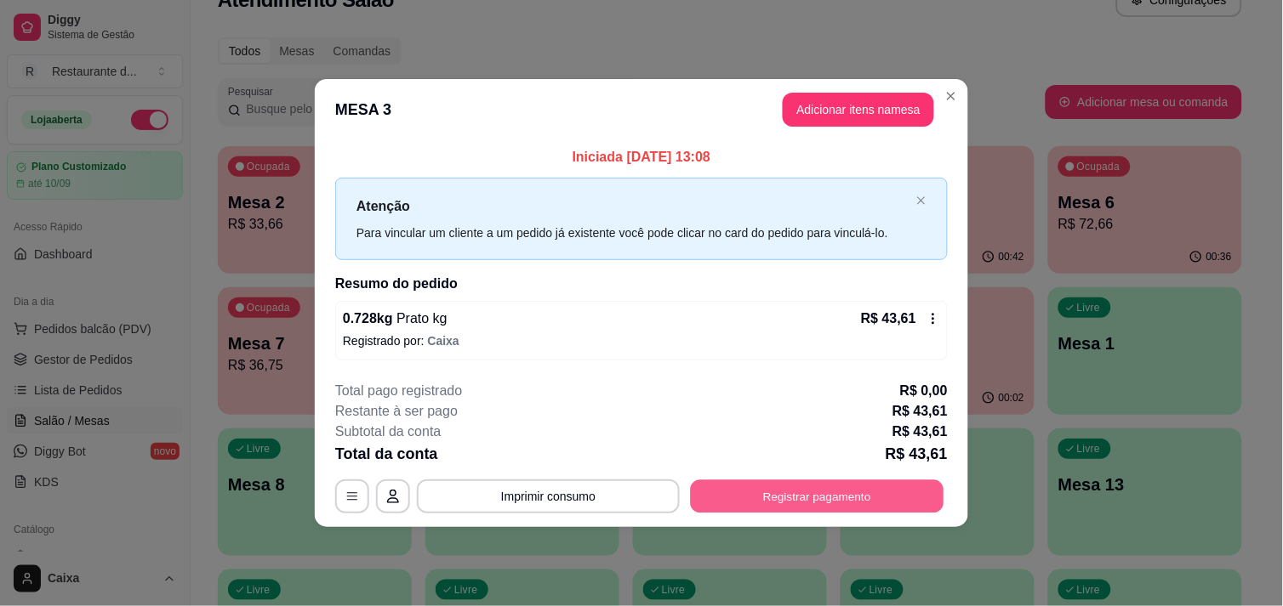
click at [764, 489] on button "Registrar pagamento" at bounding box center [817, 497] width 253 height 33
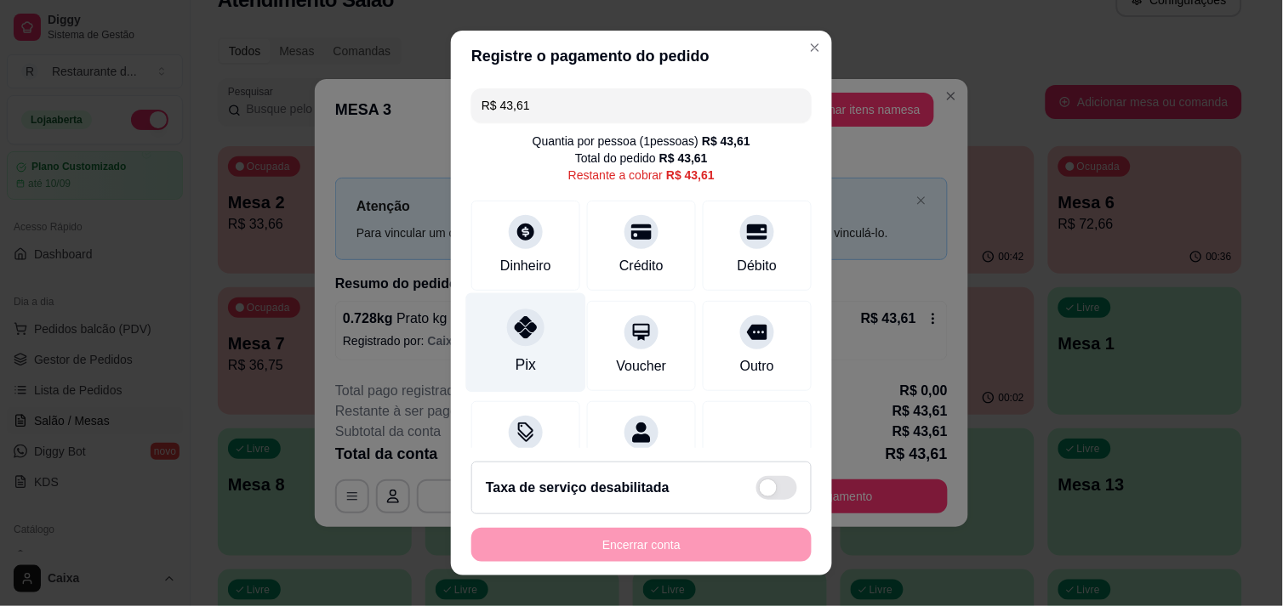
click at [515, 367] on div "Pix" at bounding box center [525, 365] width 20 height 22
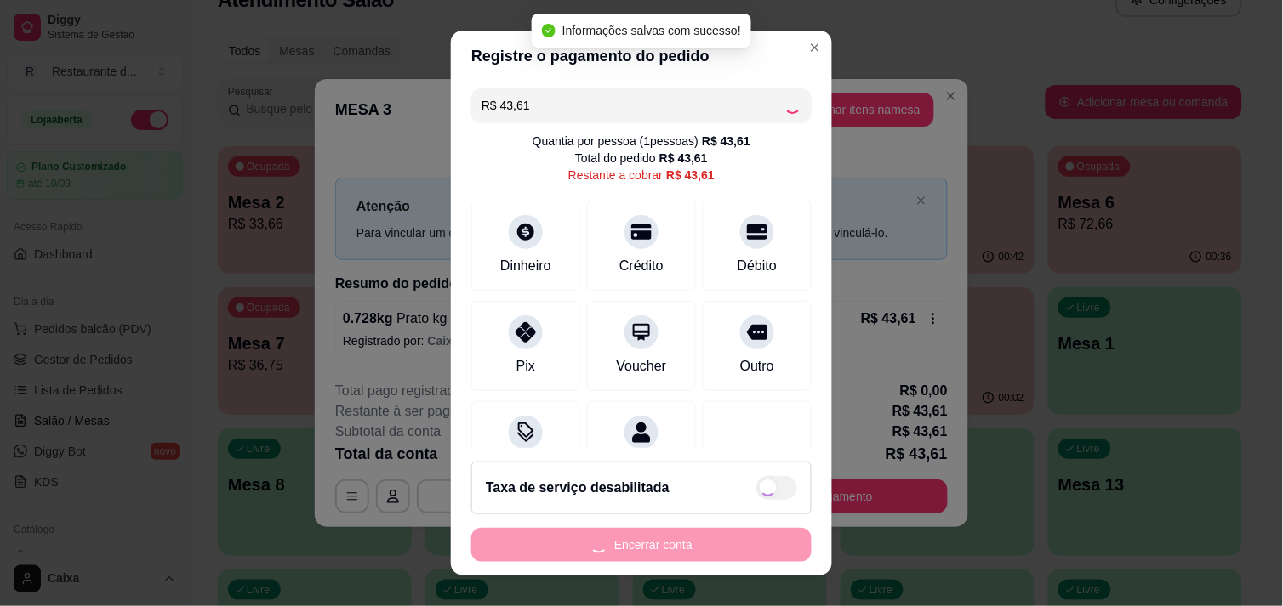
type input "R$ 0,00"
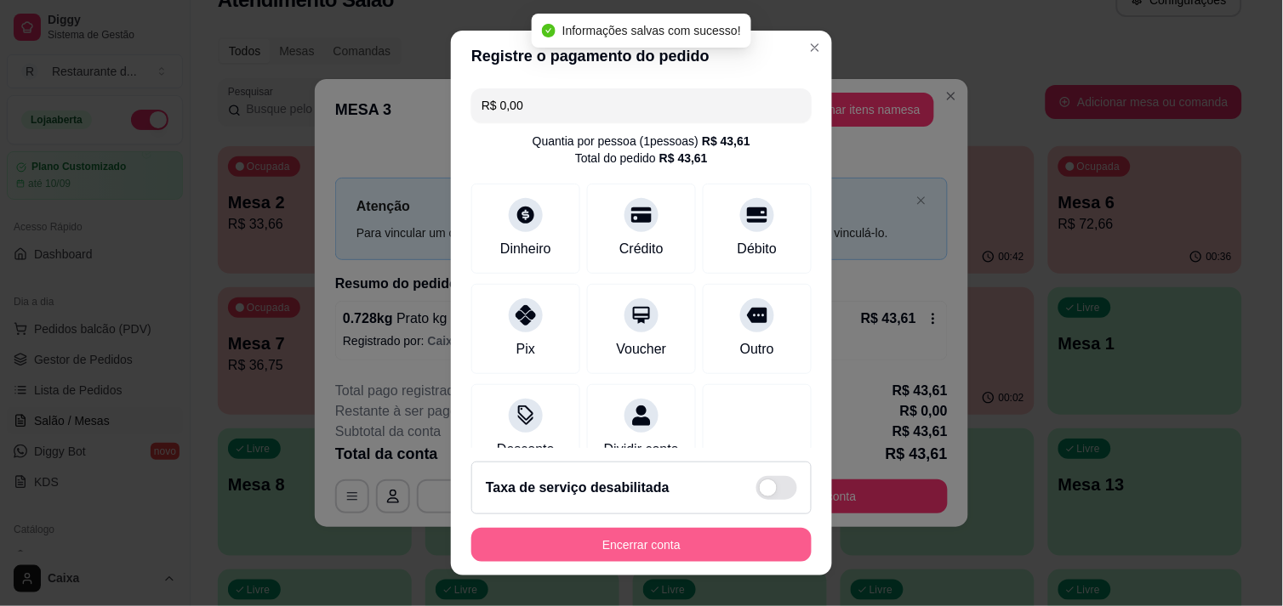
click at [629, 537] on button "Encerrar conta" at bounding box center [641, 545] width 340 height 34
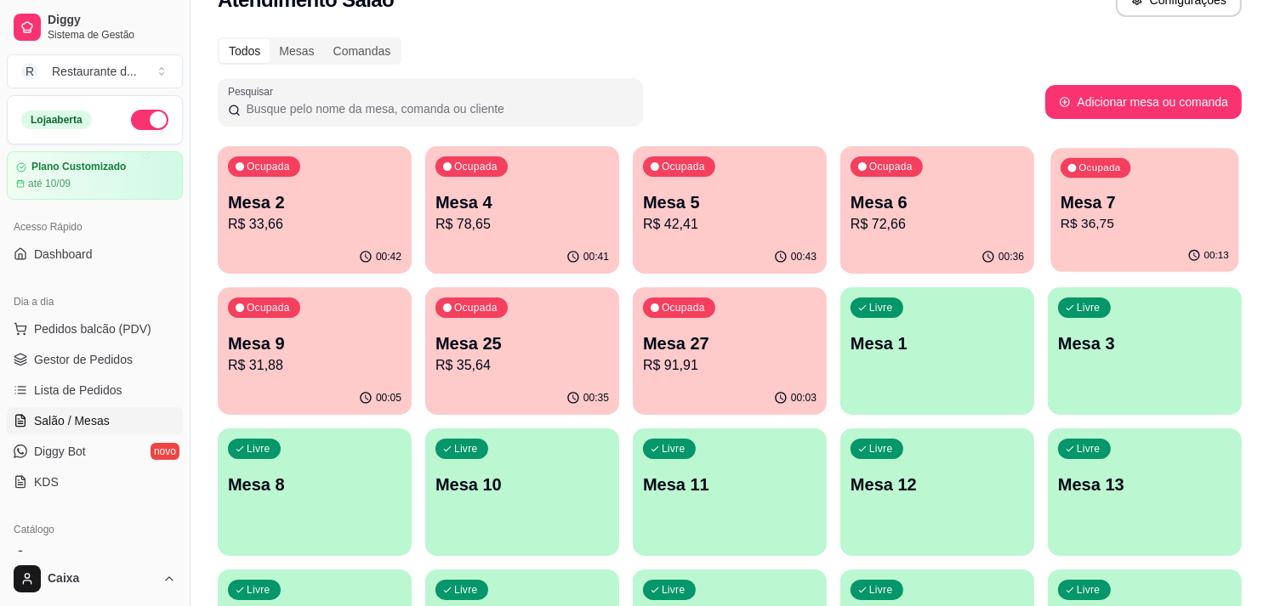
click at [1095, 210] on p "Mesa 7" at bounding box center [1145, 202] width 168 height 23
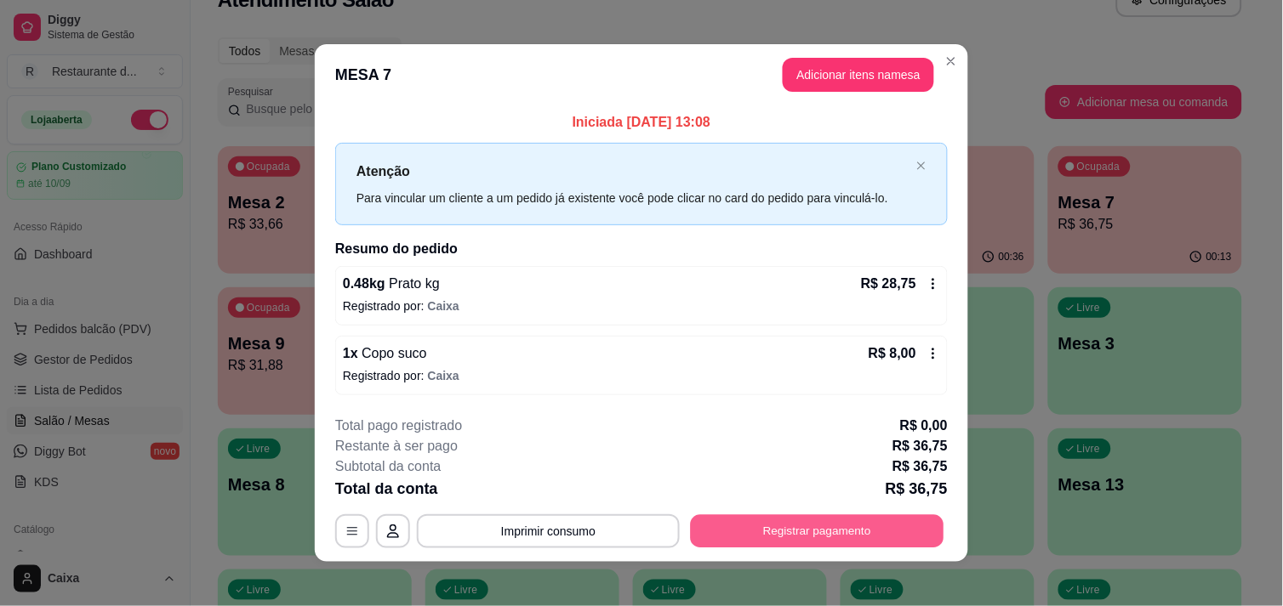
click at [817, 530] on button "Registrar pagamento" at bounding box center [817, 531] width 253 height 33
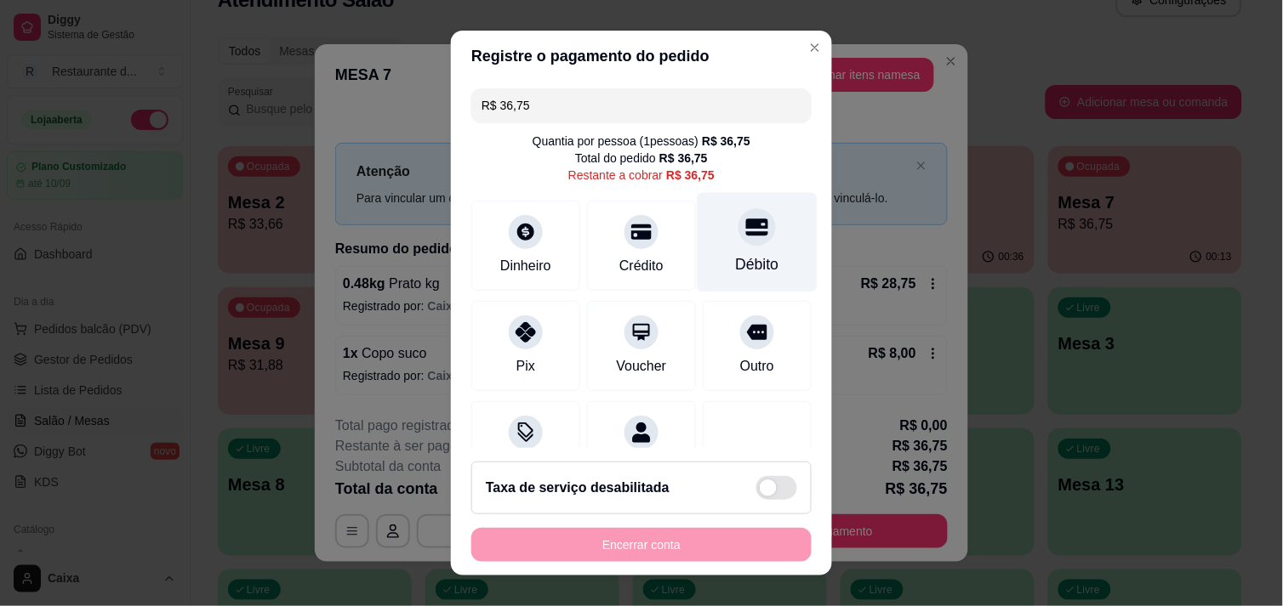
click at [738, 241] on div at bounding box center [756, 226] width 37 height 37
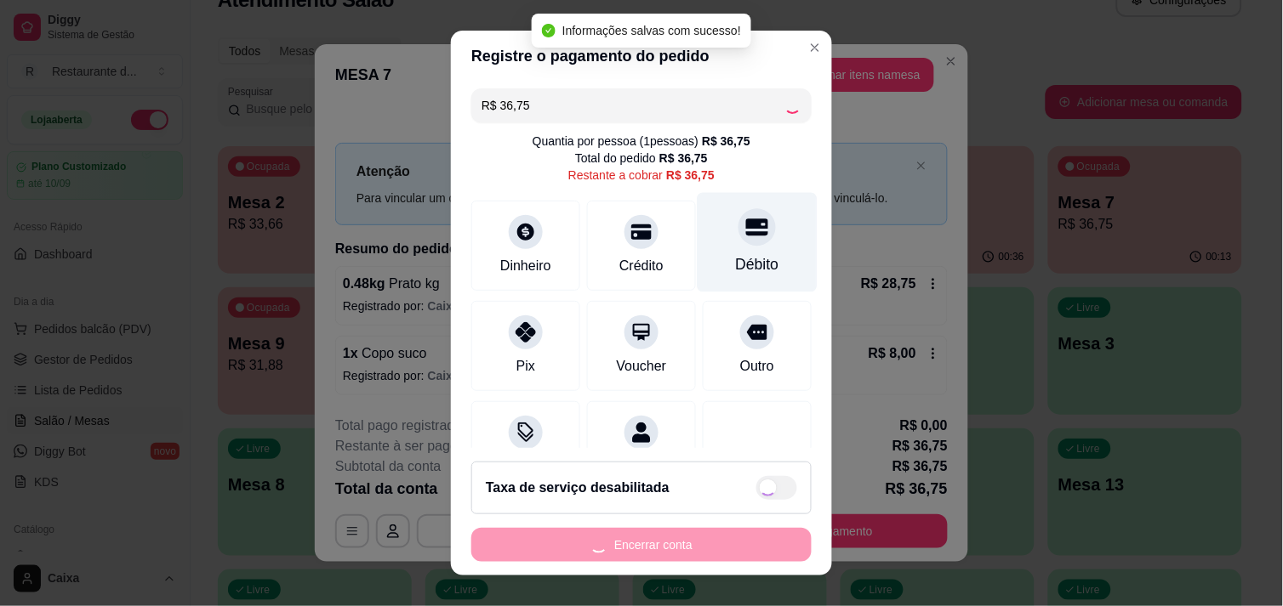
type input "R$ 0,00"
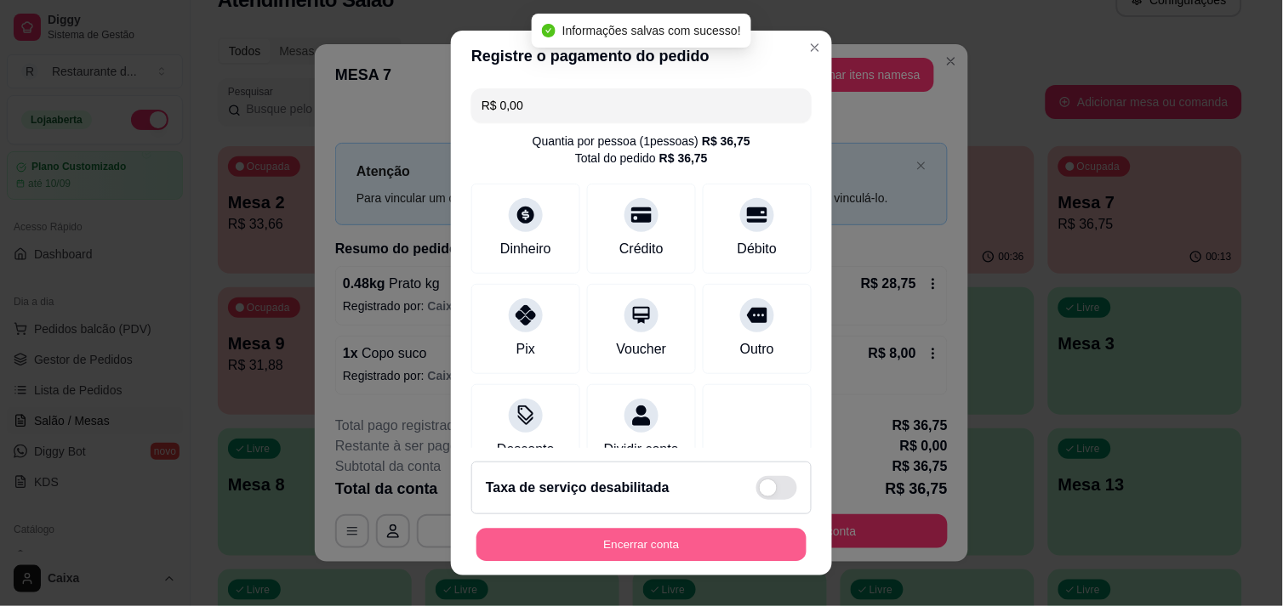
click at [601, 546] on button "Encerrar conta" at bounding box center [641, 545] width 330 height 33
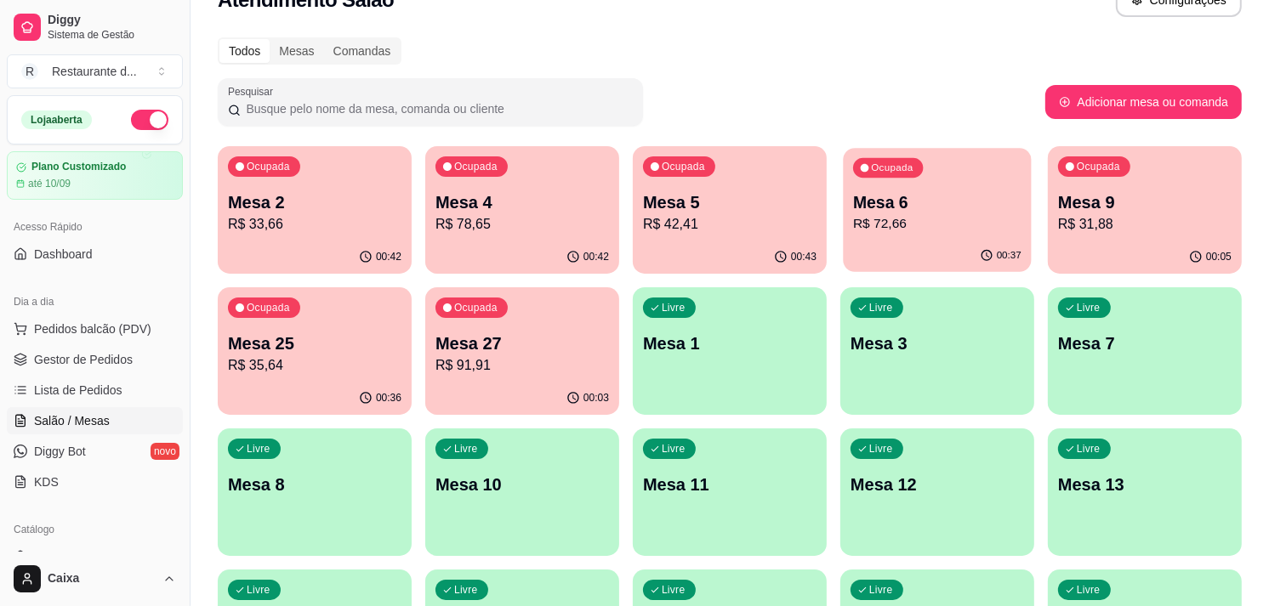
click at [896, 174] on div "Ocupada" at bounding box center [888, 168] width 70 height 20
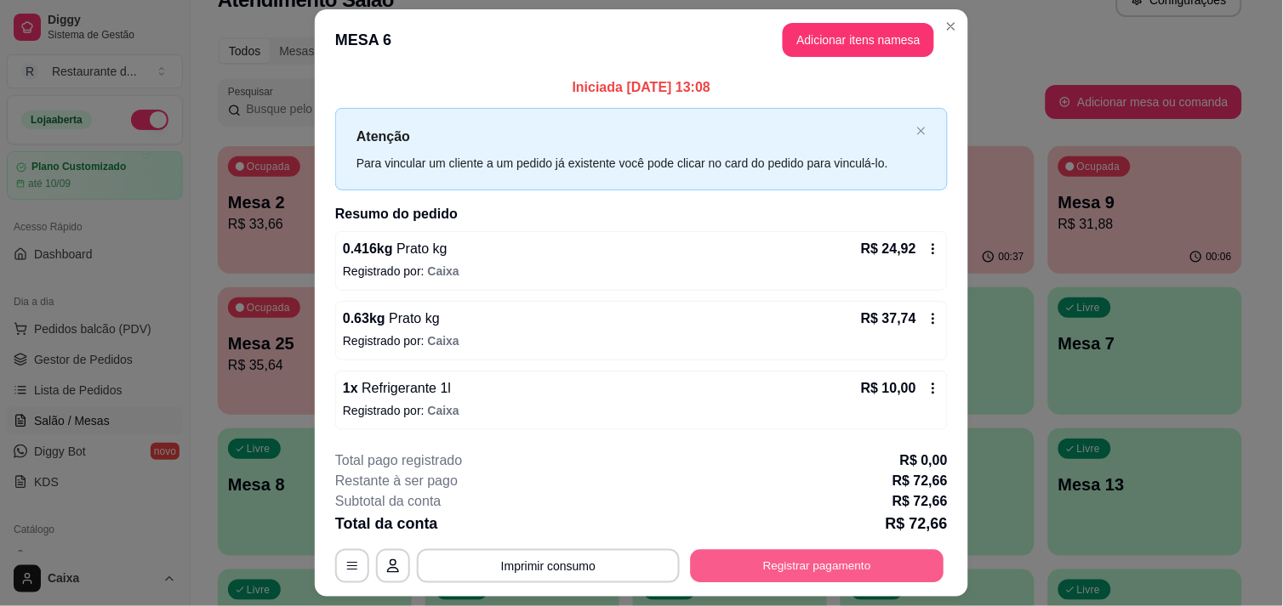
click at [828, 563] on button "Registrar pagamento" at bounding box center [817, 566] width 253 height 33
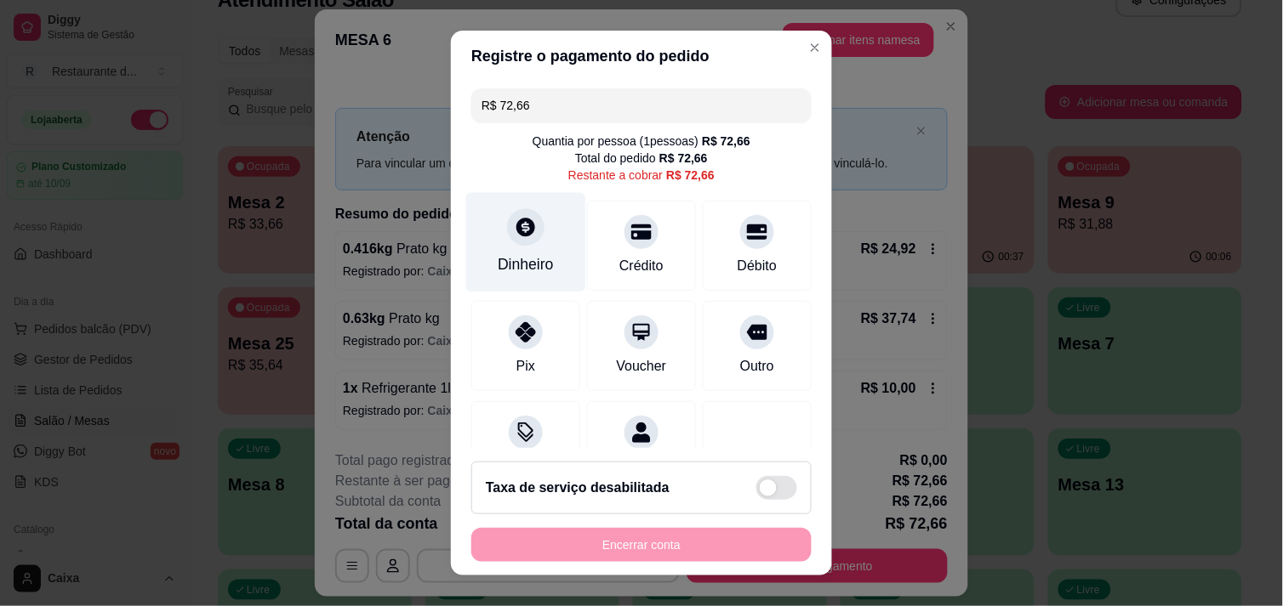
click at [516, 236] on icon at bounding box center [526, 227] width 22 height 22
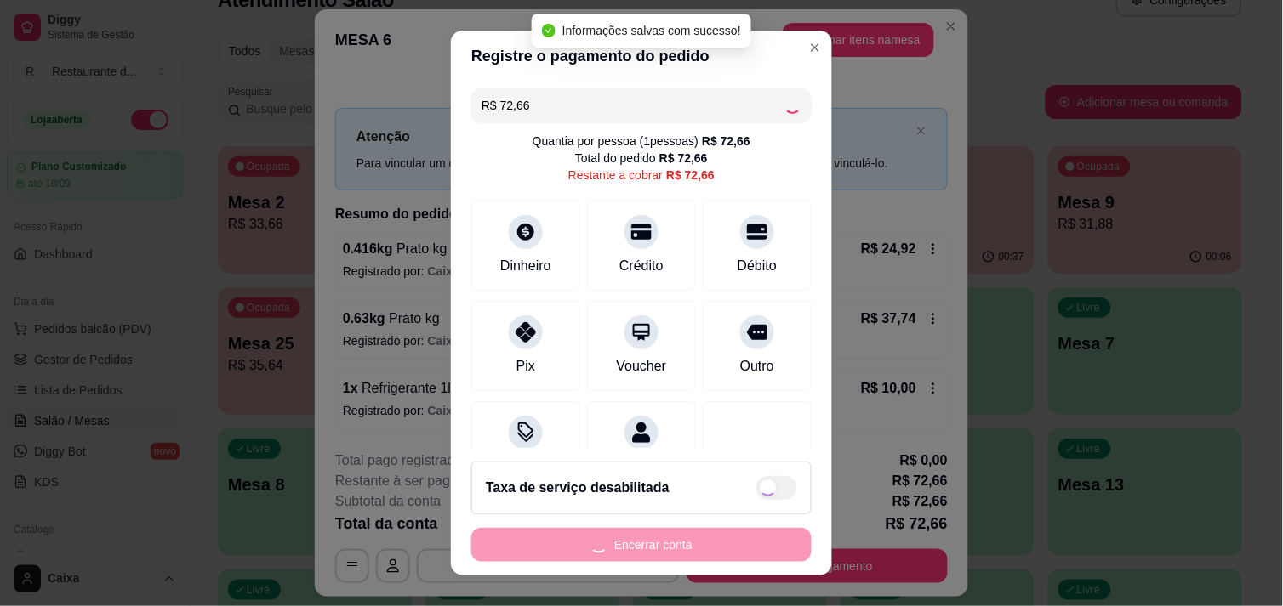
type input "R$ 0,00"
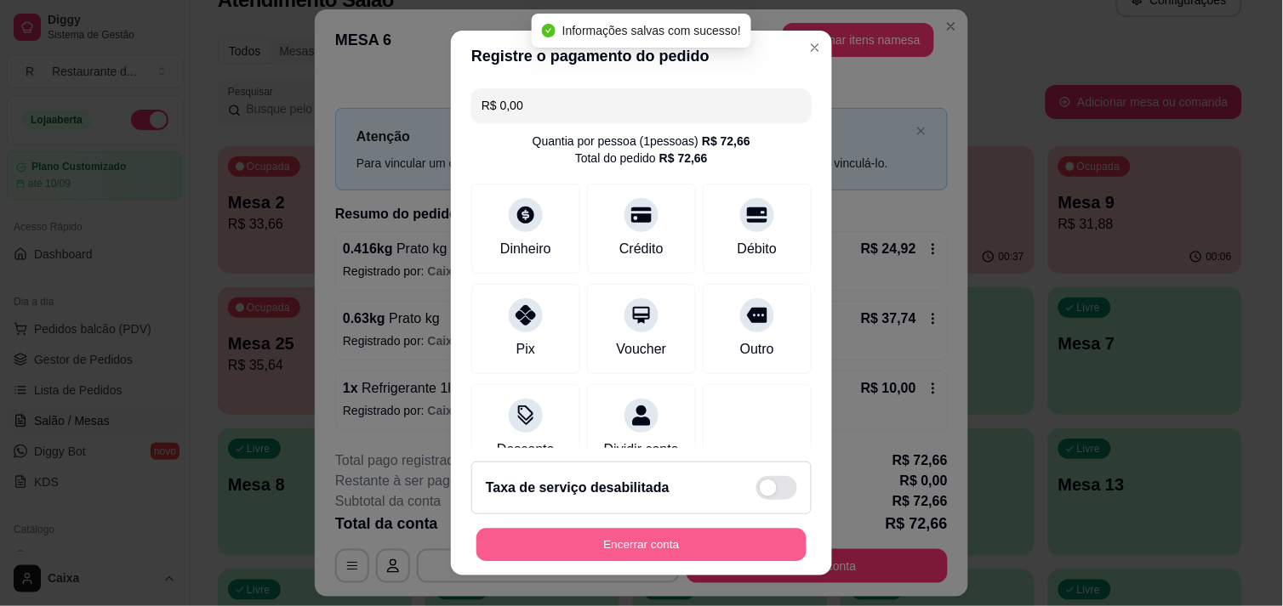
click at [665, 539] on button "Encerrar conta" at bounding box center [641, 545] width 330 height 33
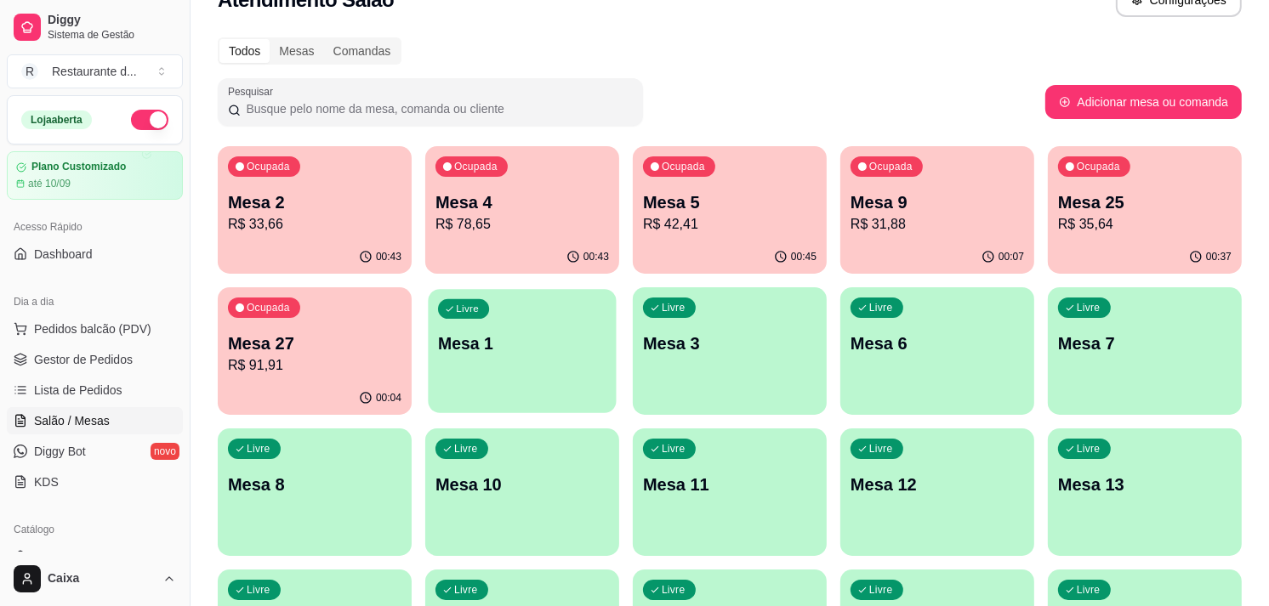
click at [549, 347] on p "Mesa 1" at bounding box center [522, 344] width 168 height 23
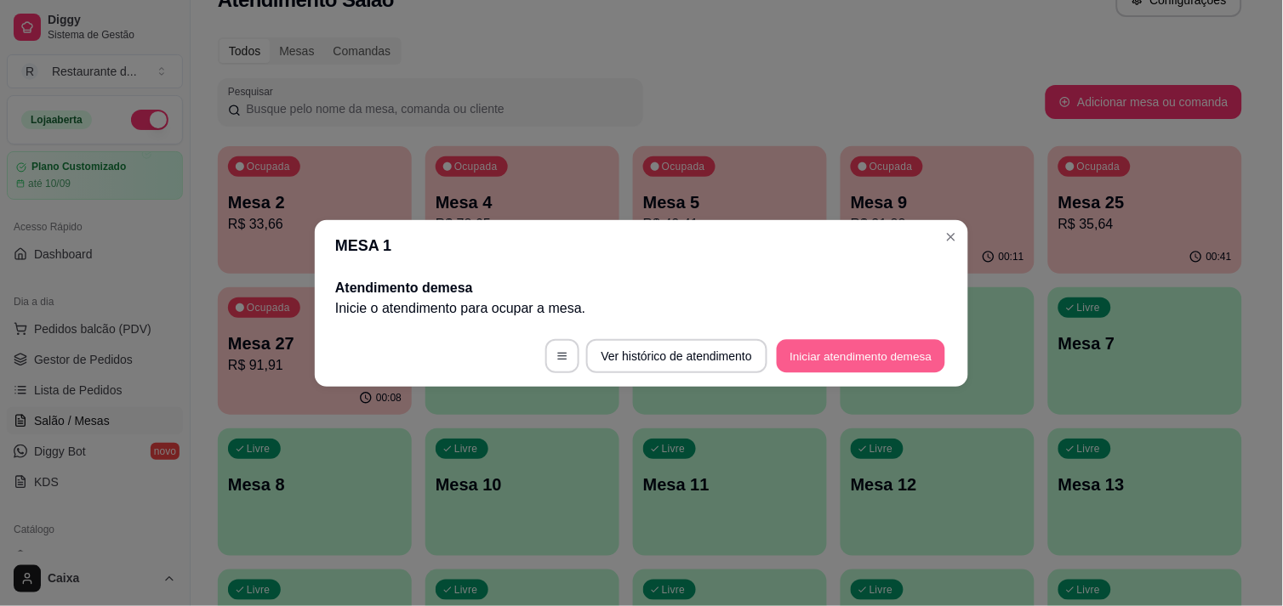
click at [828, 364] on button "Iniciar atendimento de mesa" at bounding box center [861, 355] width 168 height 33
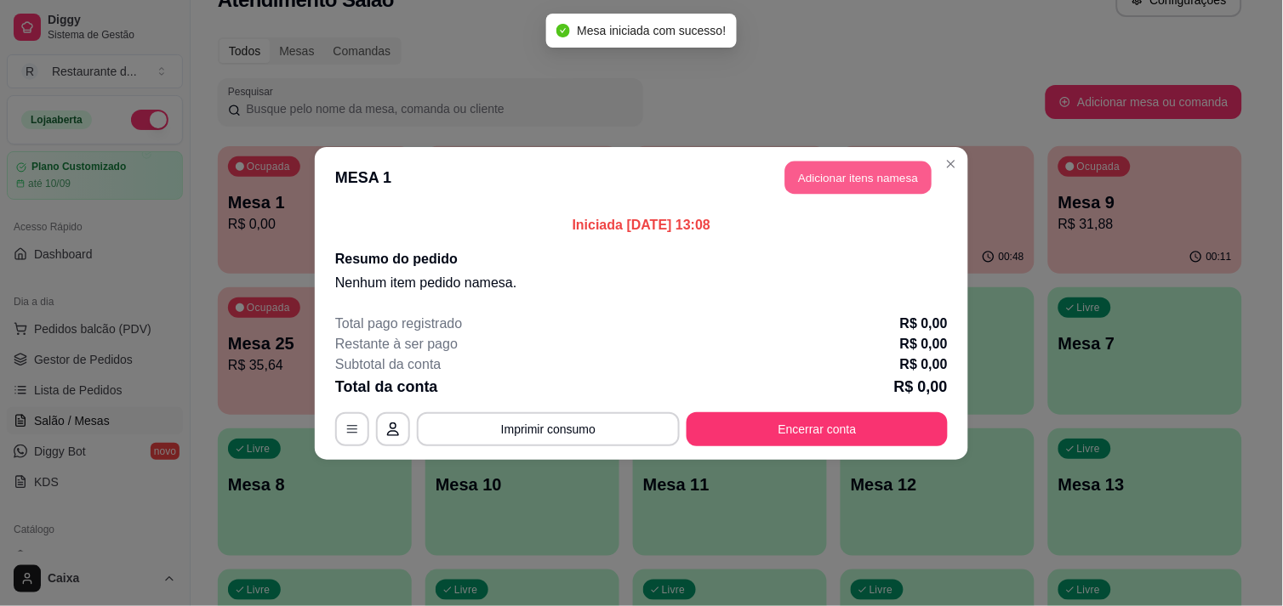
click at [828, 185] on button "Adicionar itens na mesa" at bounding box center [858, 177] width 146 height 33
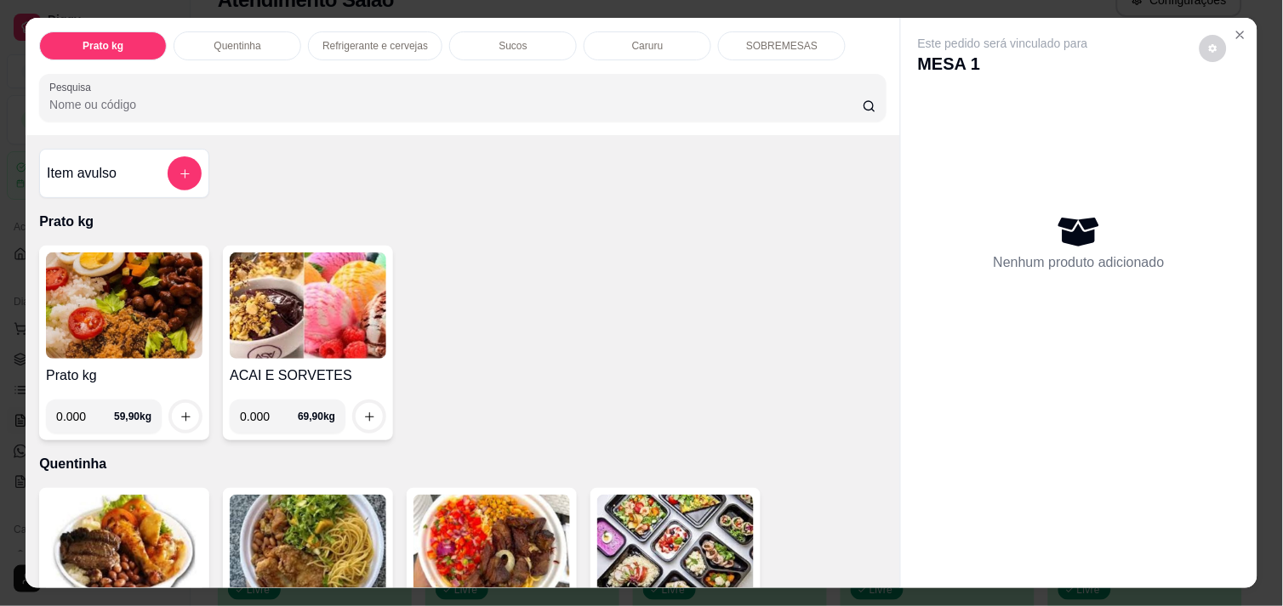
click at [267, 409] on input "0.000" at bounding box center [269, 417] width 58 height 34
click at [363, 411] on icon "increase-product-quantity" at bounding box center [369, 417] width 13 height 13
click at [270, 404] on input "0.500" at bounding box center [269, 417] width 58 height 34
type input "0.350"
click at [363, 411] on icon "increase-product-quantity" at bounding box center [369, 417] width 13 height 13
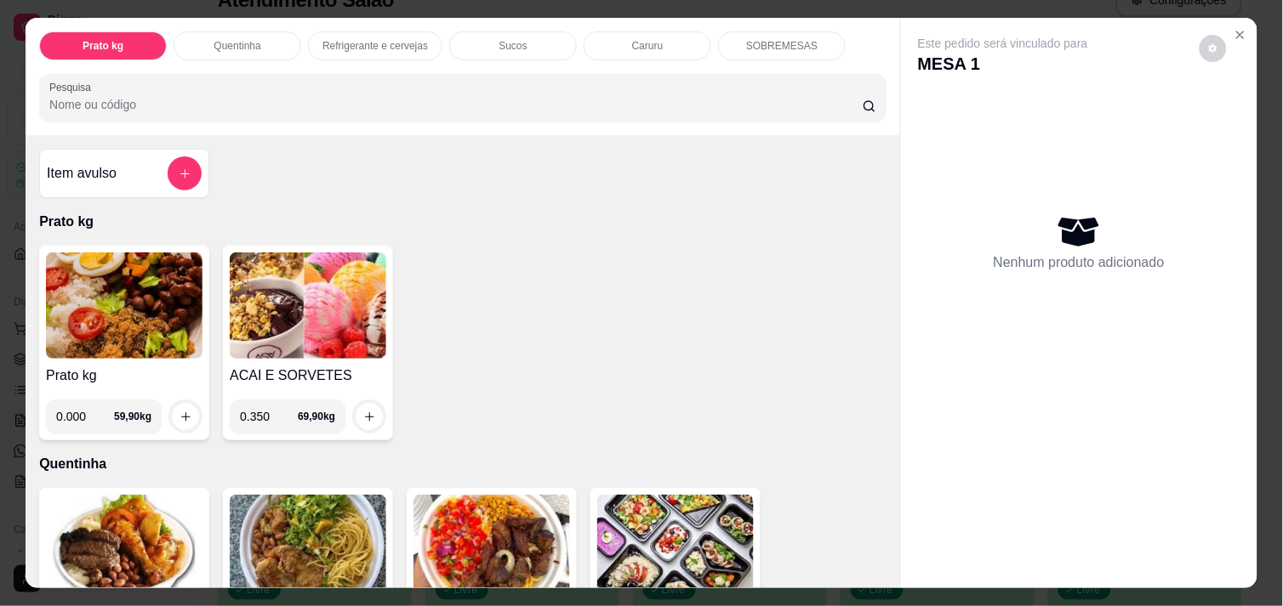
click at [260, 408] on input "0.350" at bounding box center [269, 417] width 58 height 34
type input "0.360"
click at [356, 407] on button "increase-product-quantity" at bounding box center [369, 416] width 27 height 27
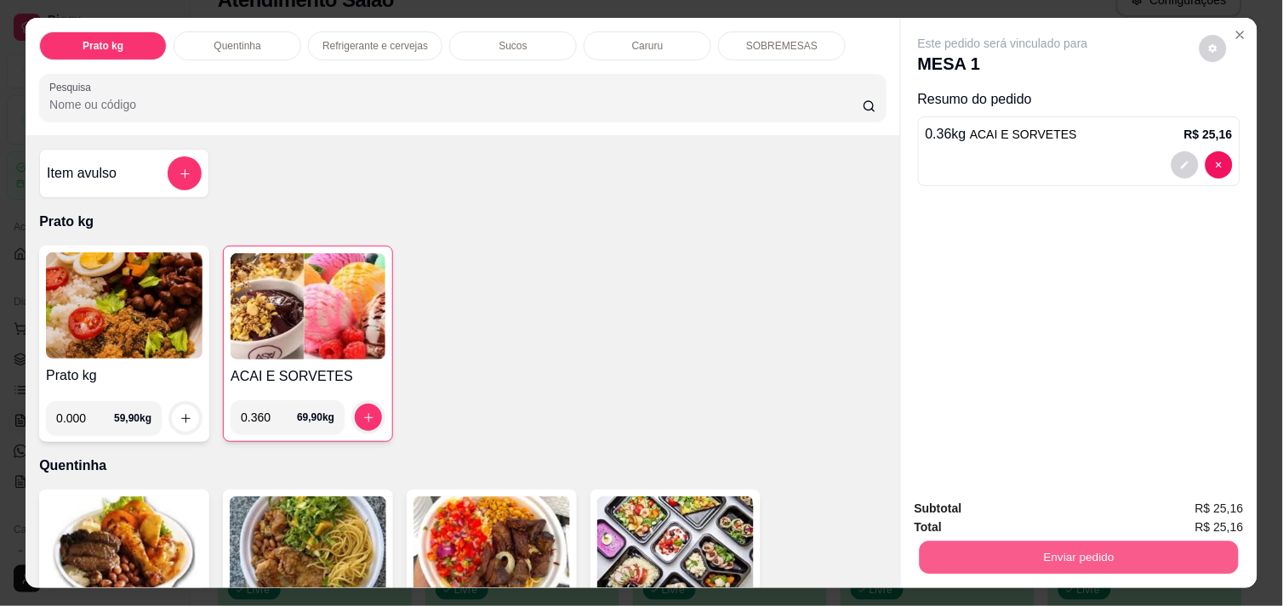
click at [1013, 550] on button "Enviar pedido" at bounding box center [1078, 557] width 319 height 33
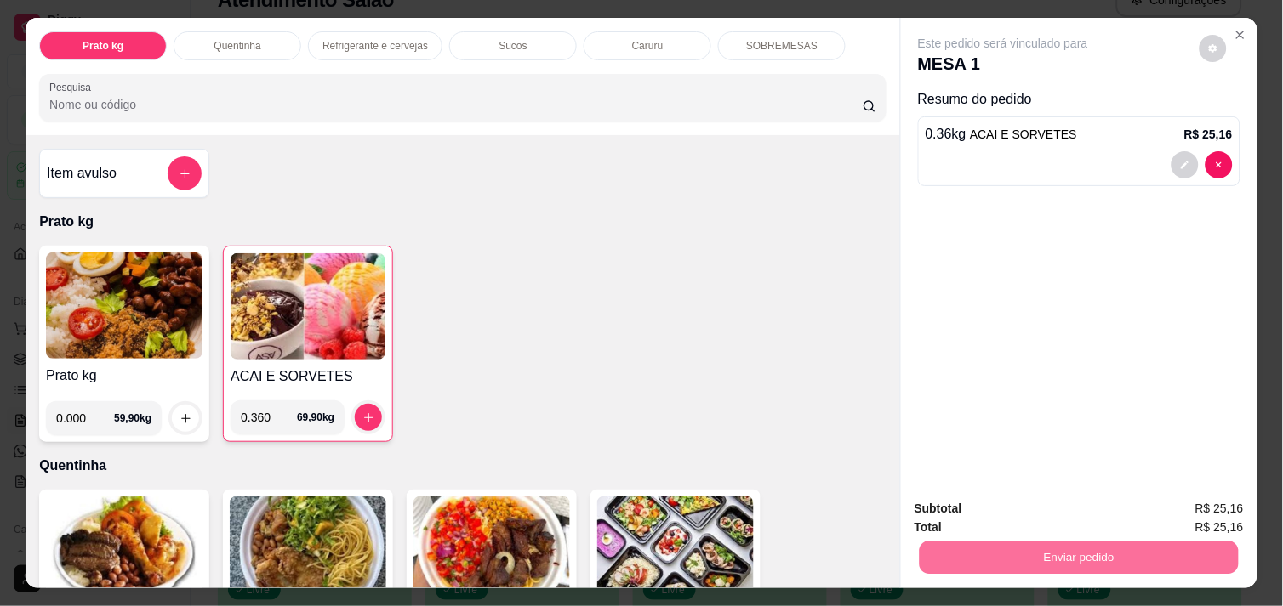
click at [1007, 504] on button "Não registrar e enviar pedido" at bounding box center [1022, 508] width 172 height 31
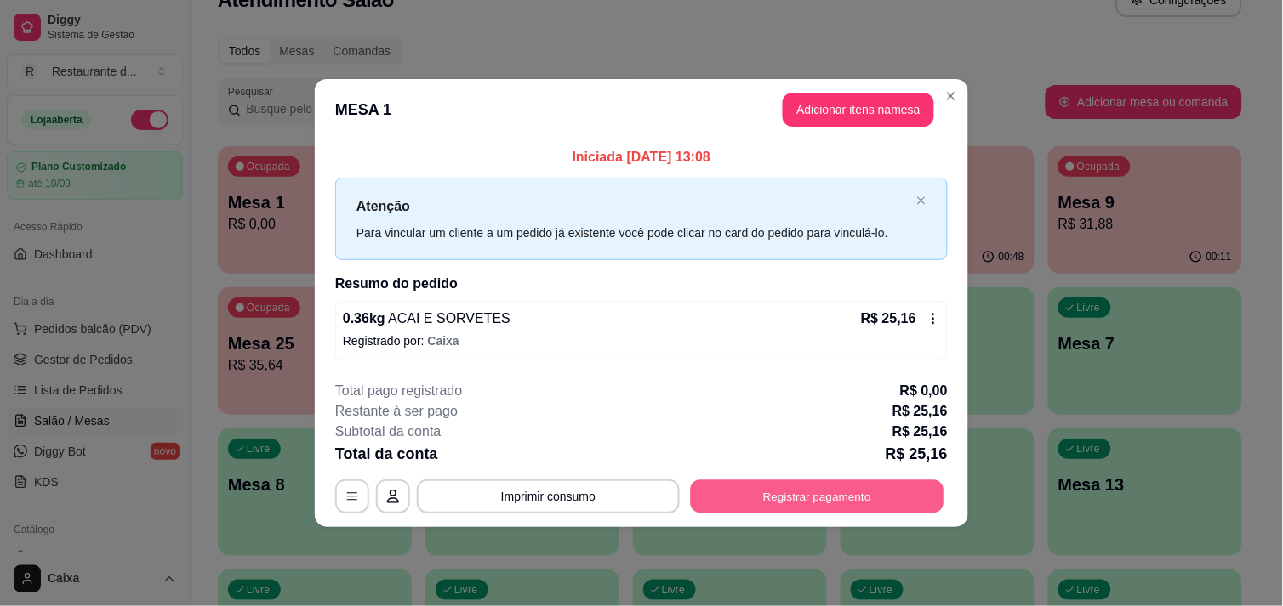
click at [817, 489] on button "Registrar pagamento" at bounding box center [817, 497] width 253 height 33
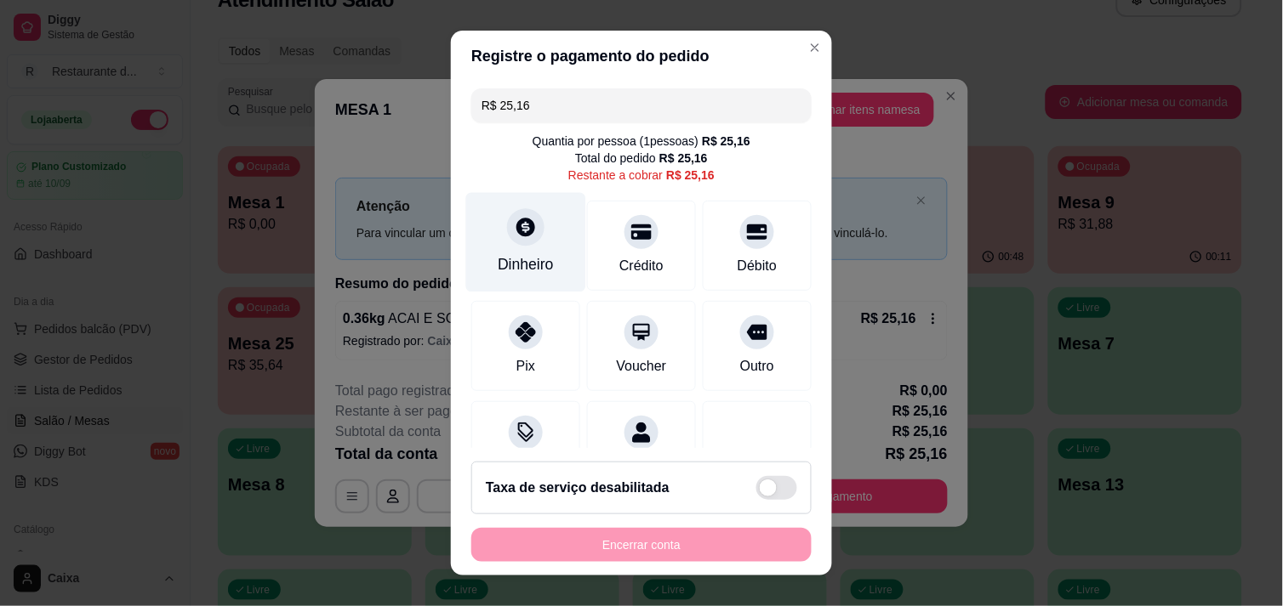
click at [515, 238] on icon at bounding box center [526, 227] width 22 height 22
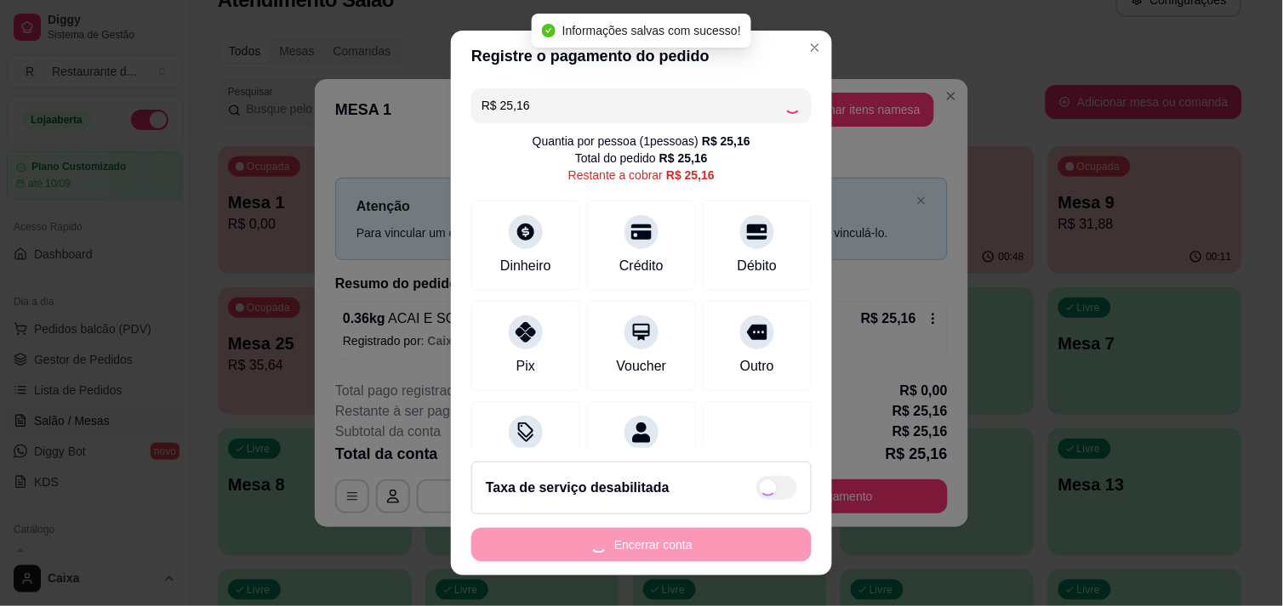
type input "R$ 0,00"
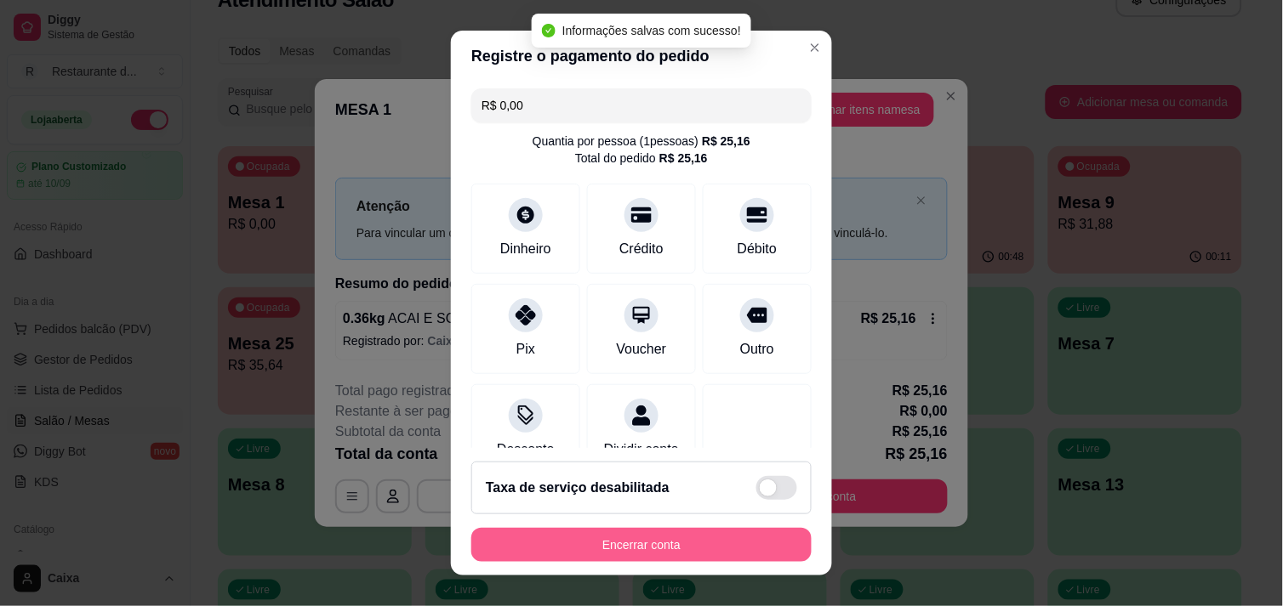
click at [667, 548] on button "Encerrar conta" at bounding box center [641, 545] width 340 height 34
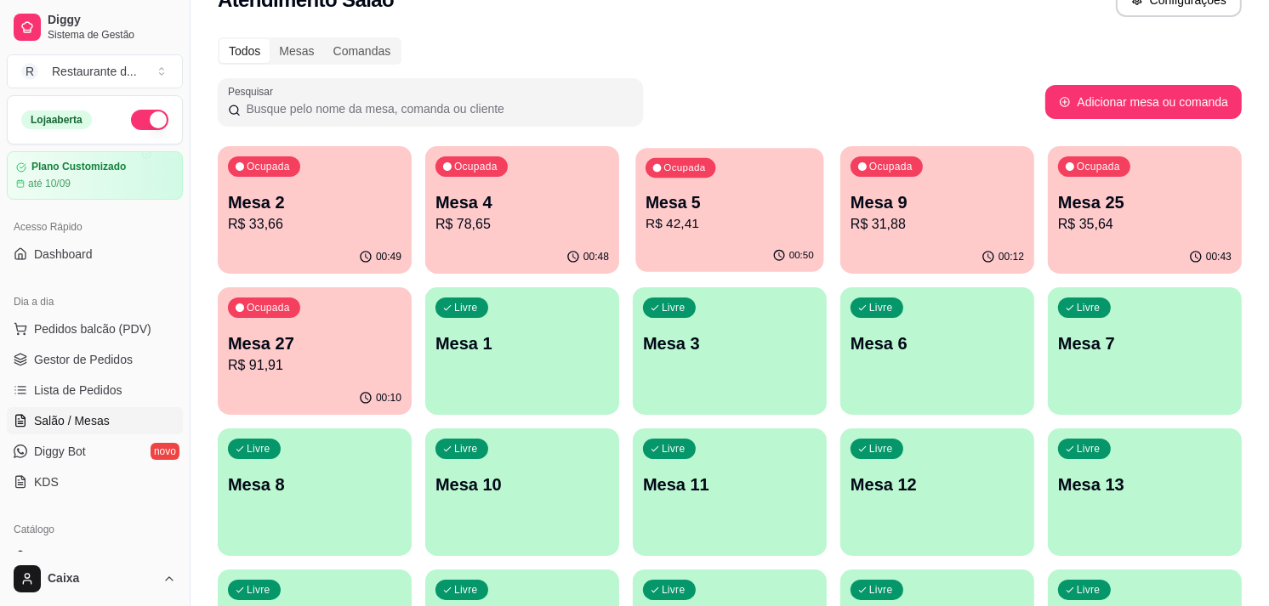
click at [697, 202] on p "Mesa 5" at bounding box center [730, 202] width 168 height 23
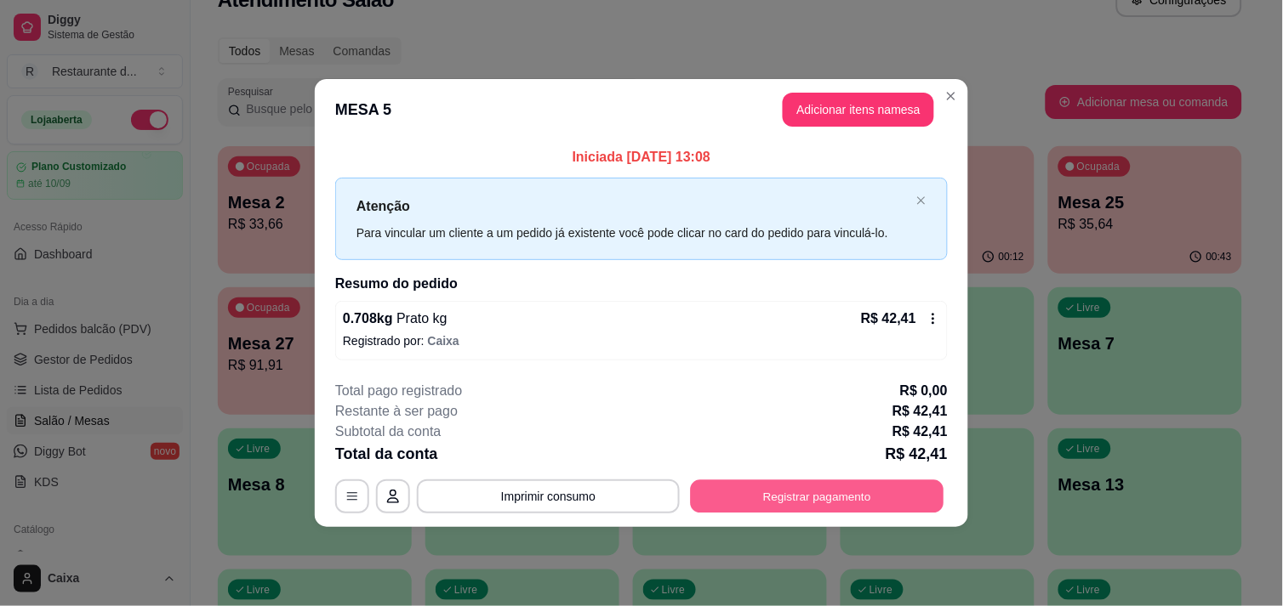
click at [829, 490] on button "Registrar pagamento" at bounding box center [817, 497] width 253 height 33
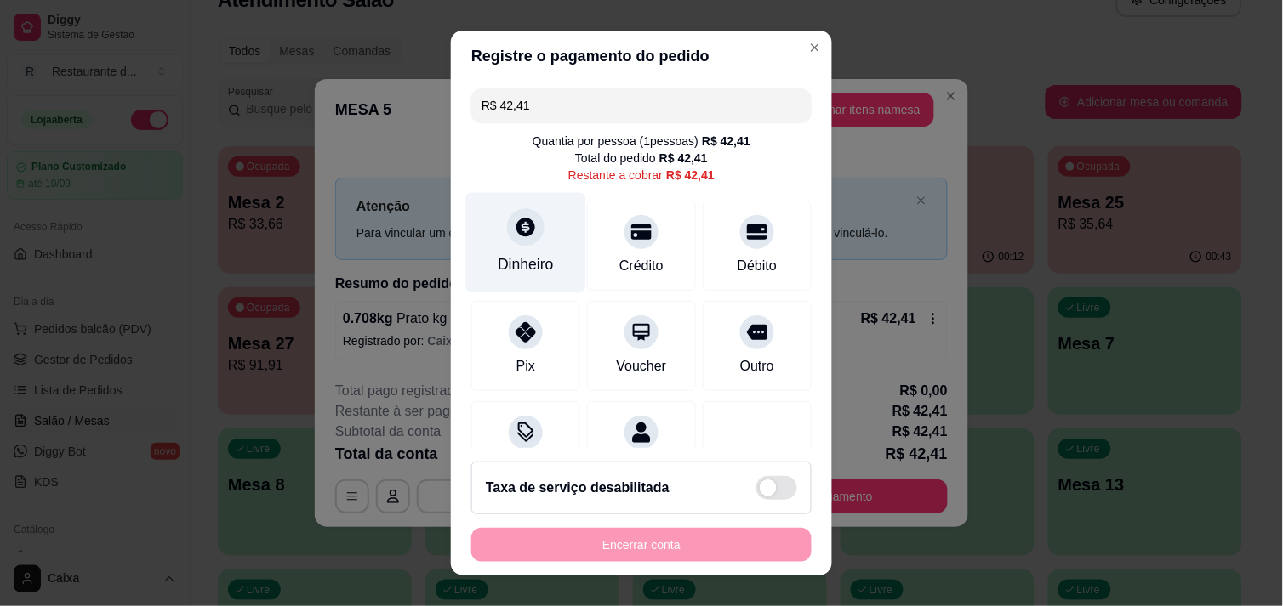
click at [515, 224] on icon at bounding box center [526, 227] width 22 height 22
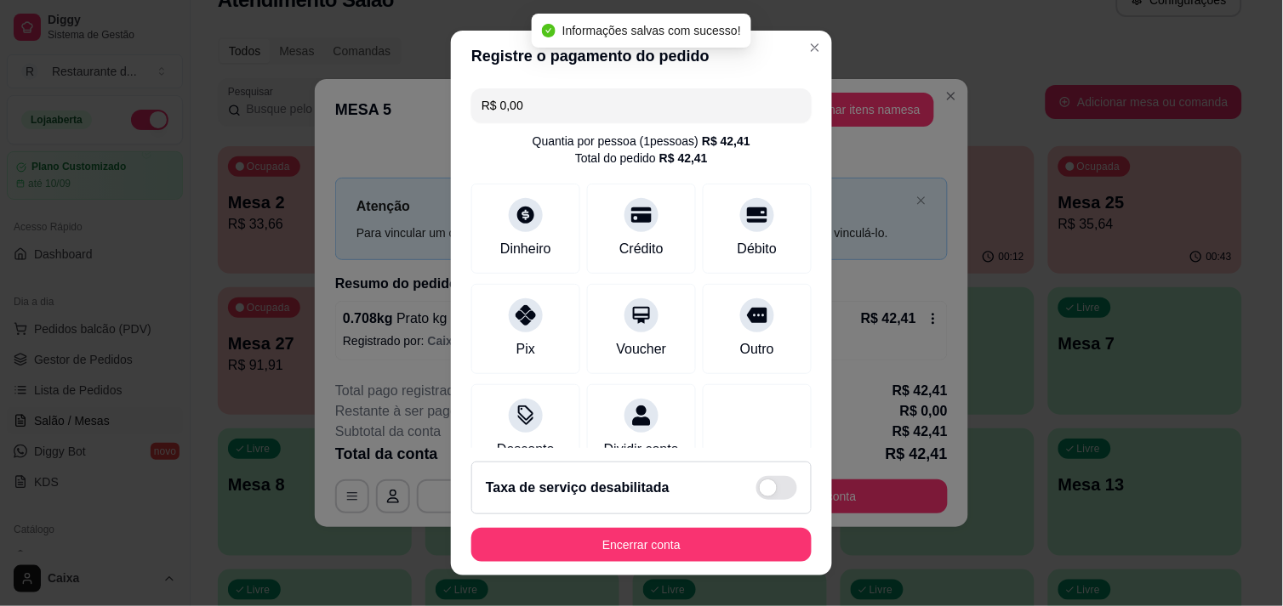
type input "R$ 0,00"
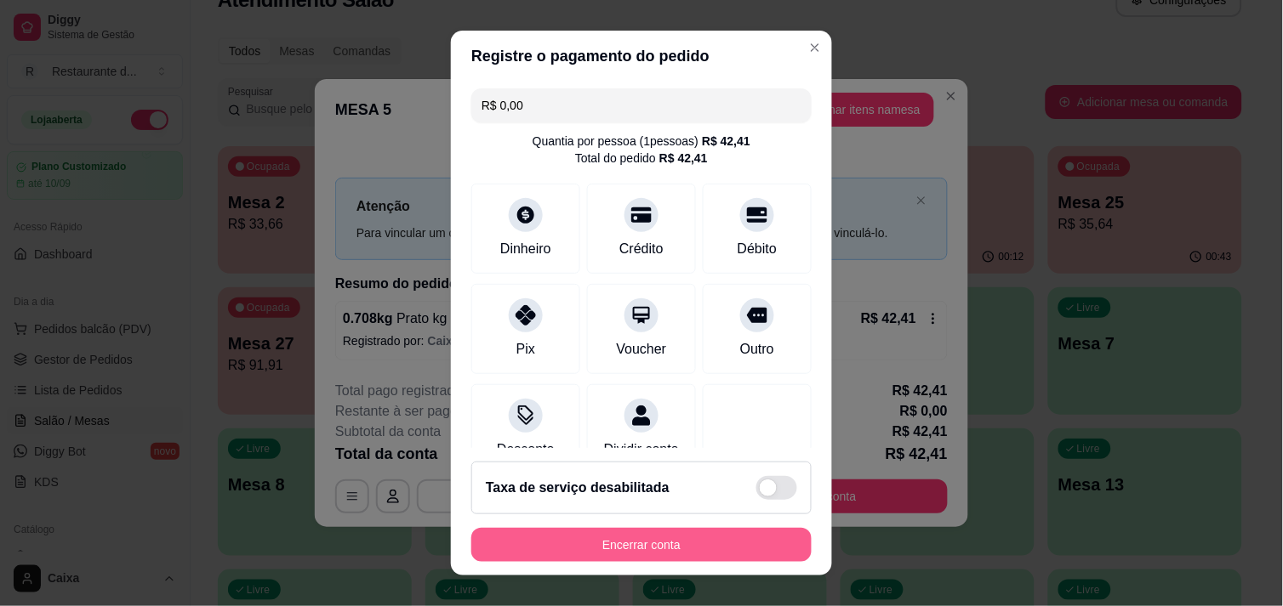
click at [678, 549] on button "Encerrar conta" at bounding box center [641, 545] width 340 height 34
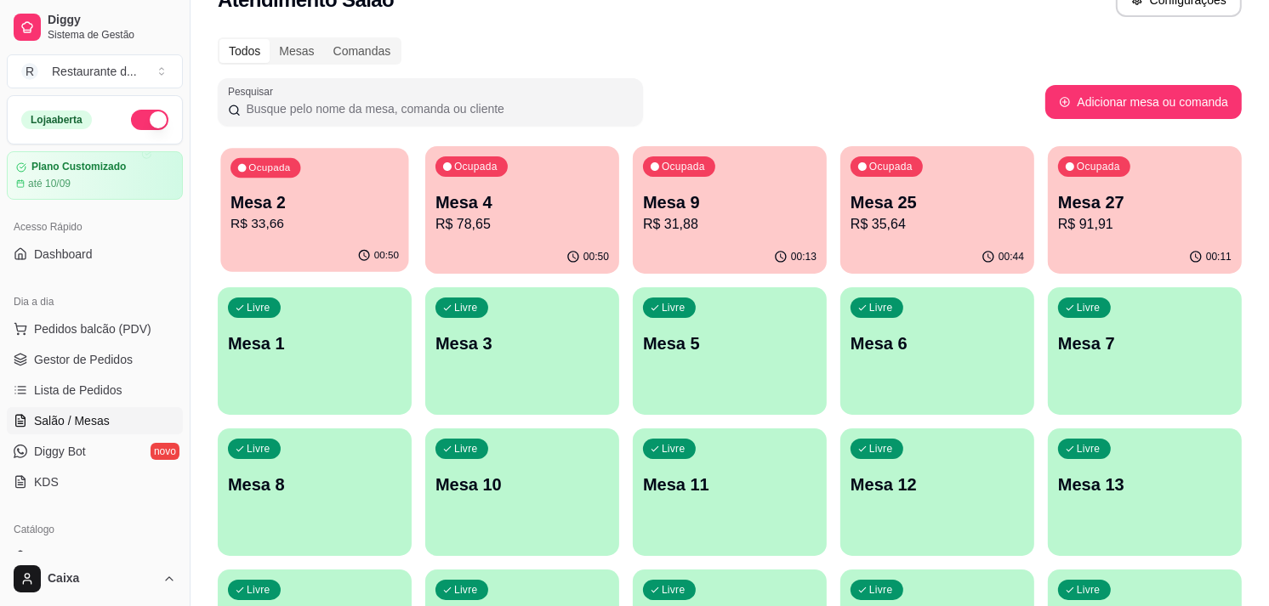
click at [270, 163] on p "Ocupada" at bounding box center [269, 169] width 42 height 14
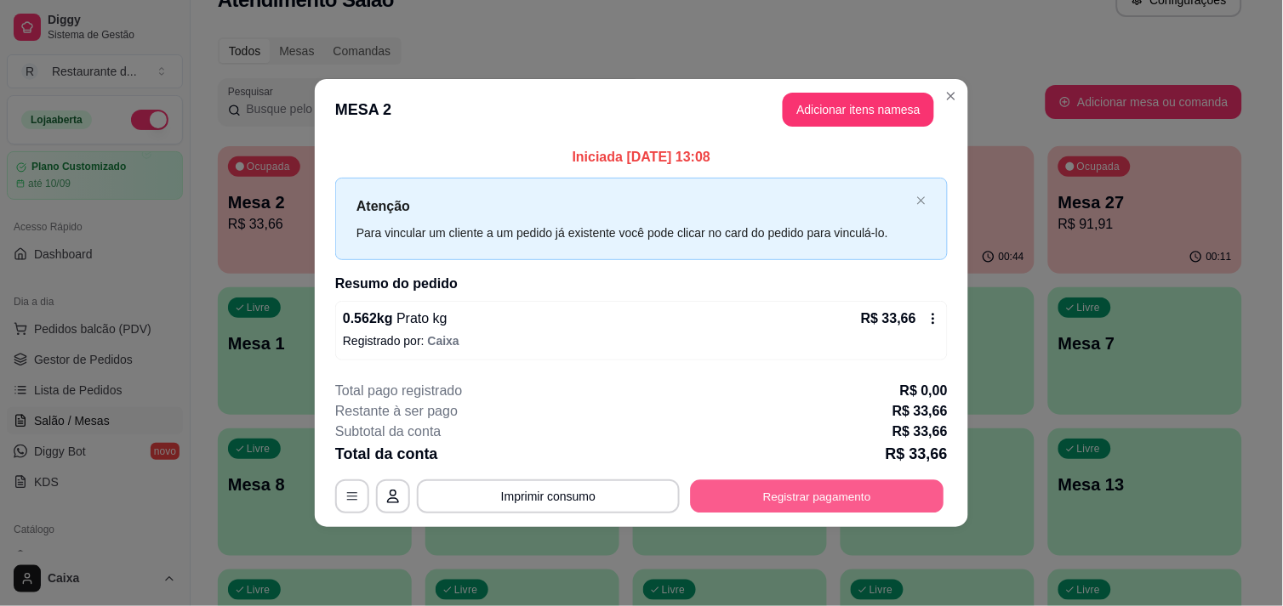
click at [803, 509] on button "Registrar pagamento" at bounding box center [817, 497] width 253 height 33
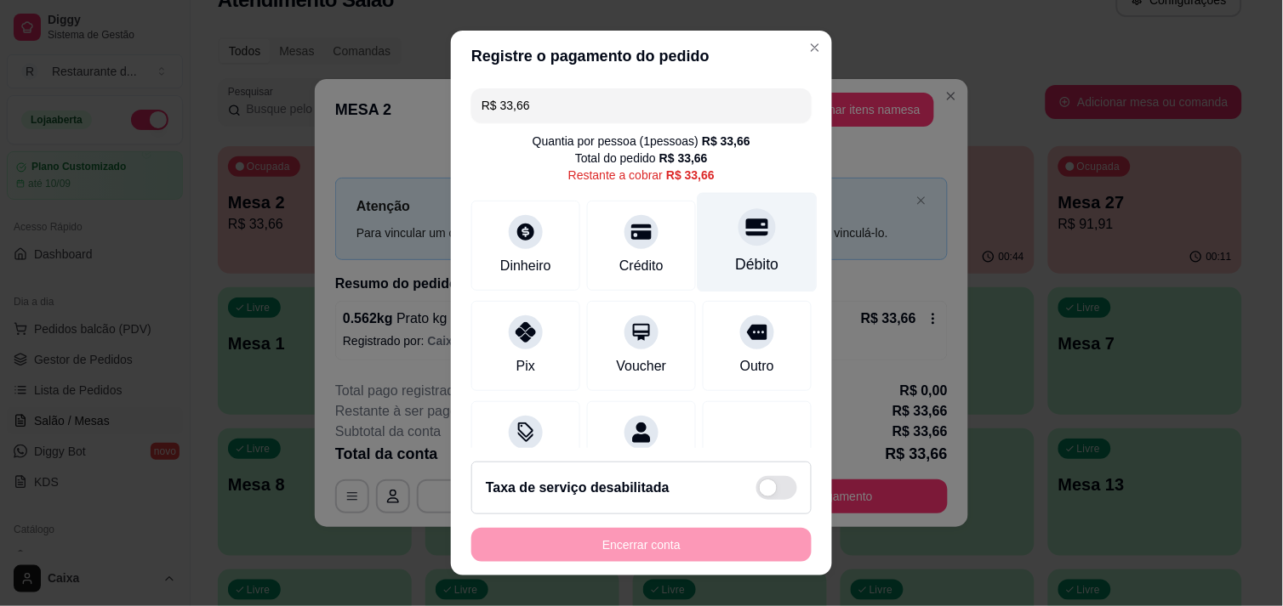
click at [736, 261] on div "Débito" at bounding box center [757, 264] width 43 height 22
click at [746, 230] on icon at bounding box center [757, 227] width 22 height 22
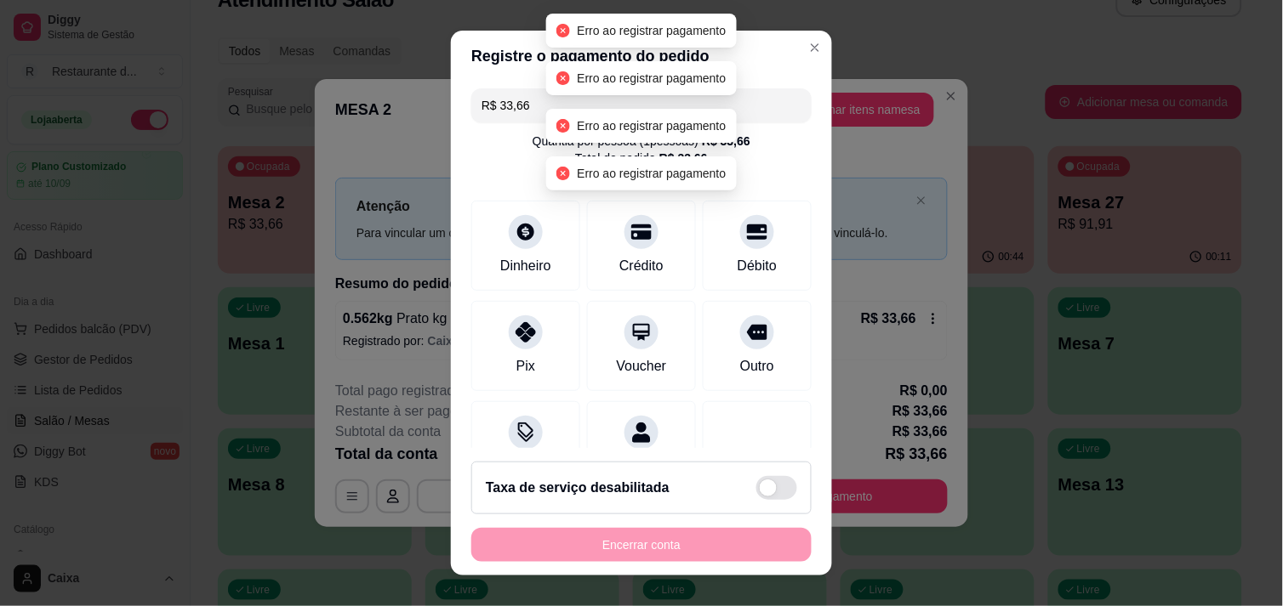
click at [616, 545] on div "Encerrar conta" at bounding box center [641, 545] width 340 height 34
type input "R$ 0,00"
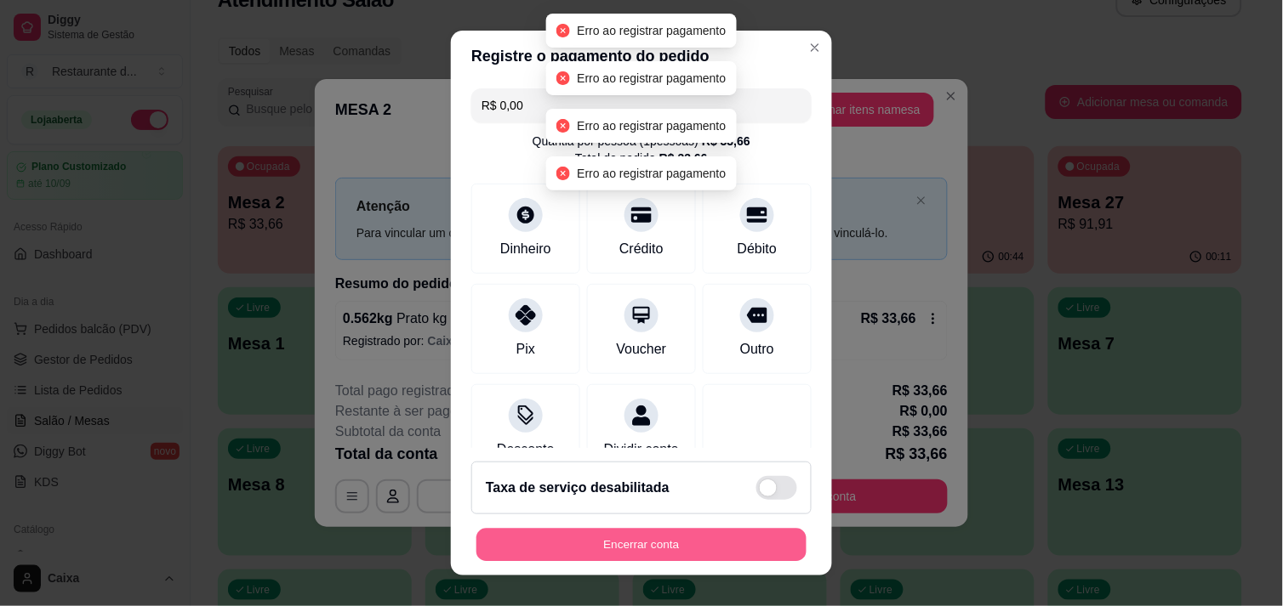
click at [616, 545] on button "Encerrar conta" at bounding box center [641, 545] width 330 height 33
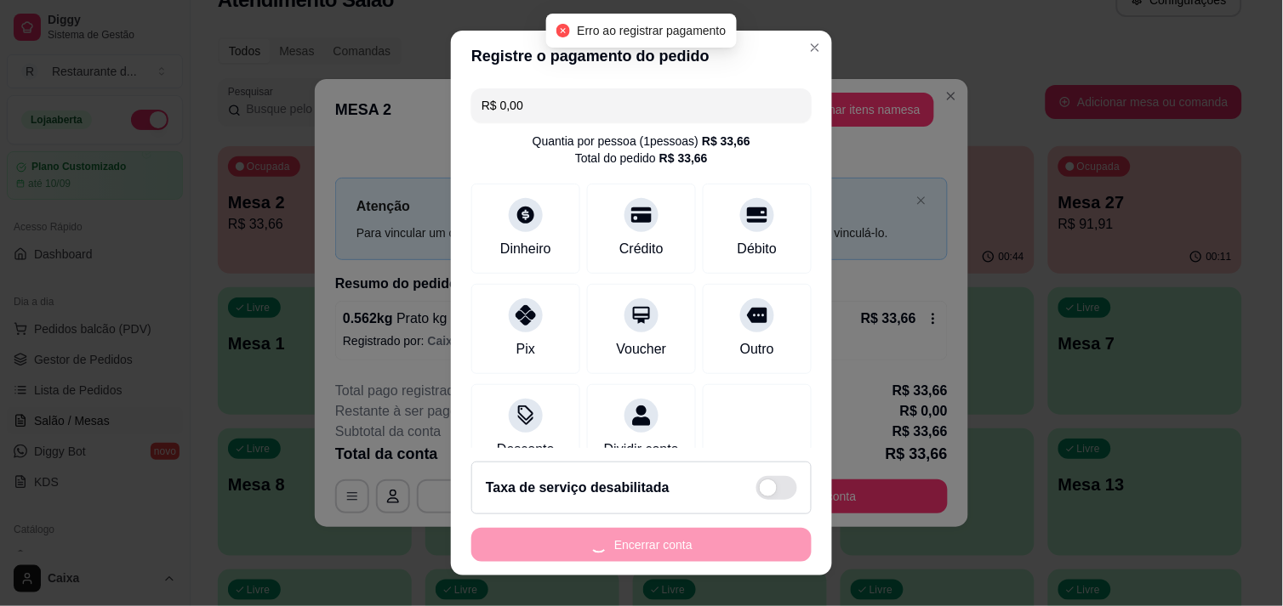
click at [616, 545] on div "Encerrar conta" at bounding box center [641, 545] width 340 height 34
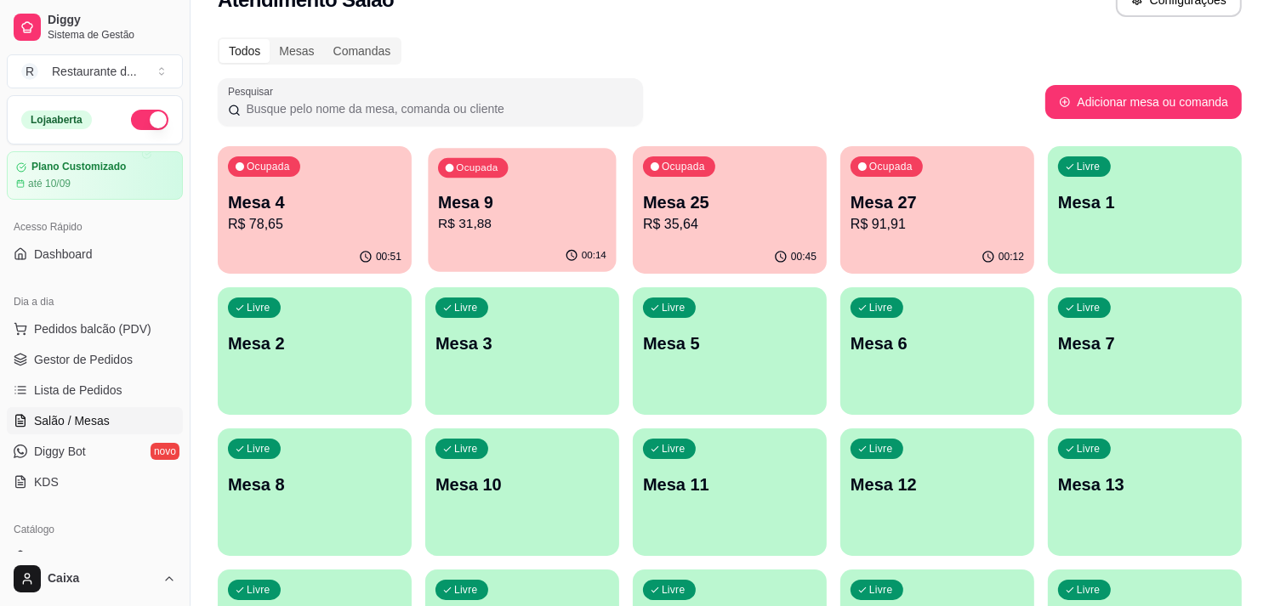
click at [522, 181] on div "Ocupada Mesa 9 R$ 31,88" at bounding box center [522, 194] width 188 height 92
click at [352, 216] on p "R$ 78,65" at bounding box center [314, 224] width 168 height 20
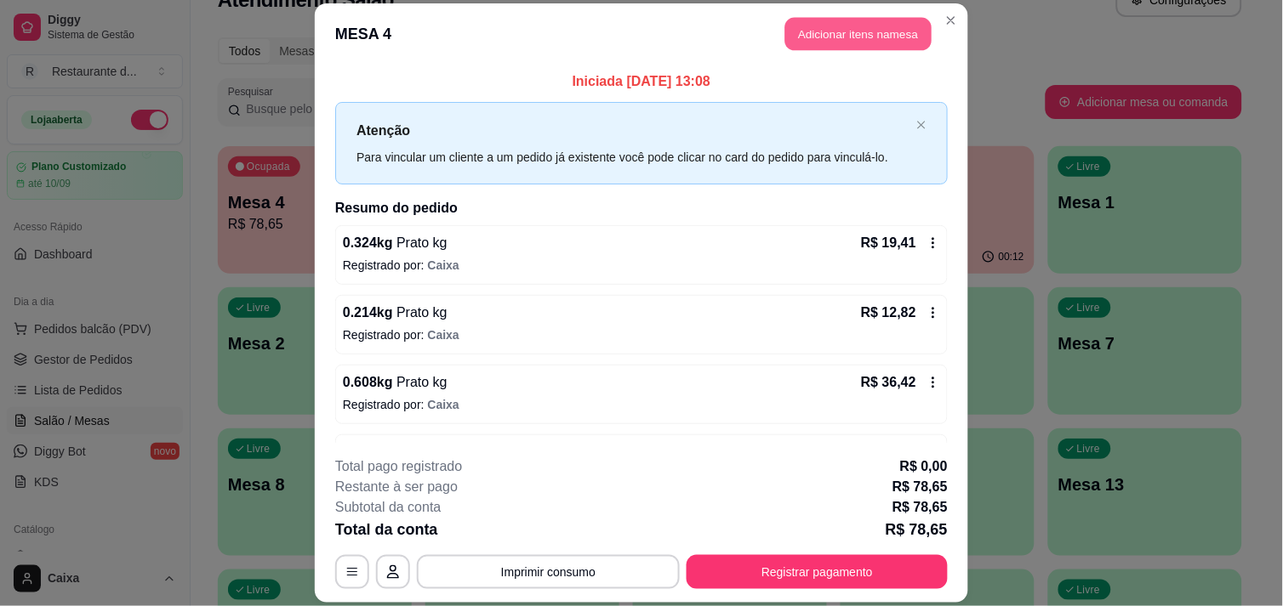
click at [845, 24] on button "Adicionar itens na mesa" at bounding box center [858, 33] width 146 height 33
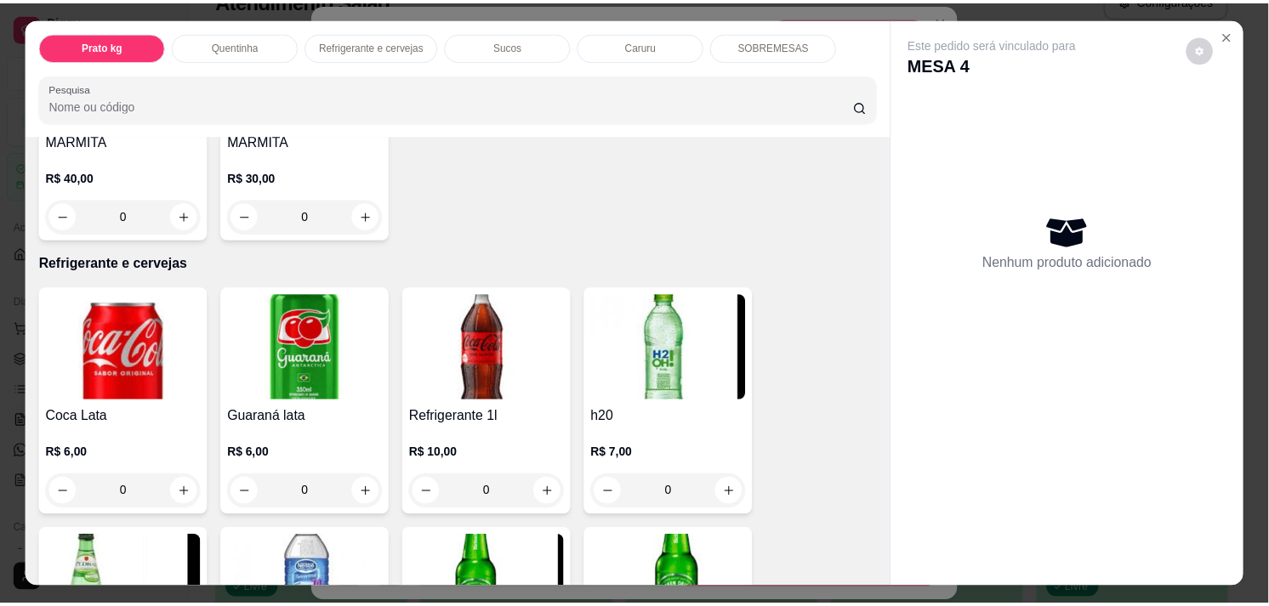
scroll to position [755, 0]
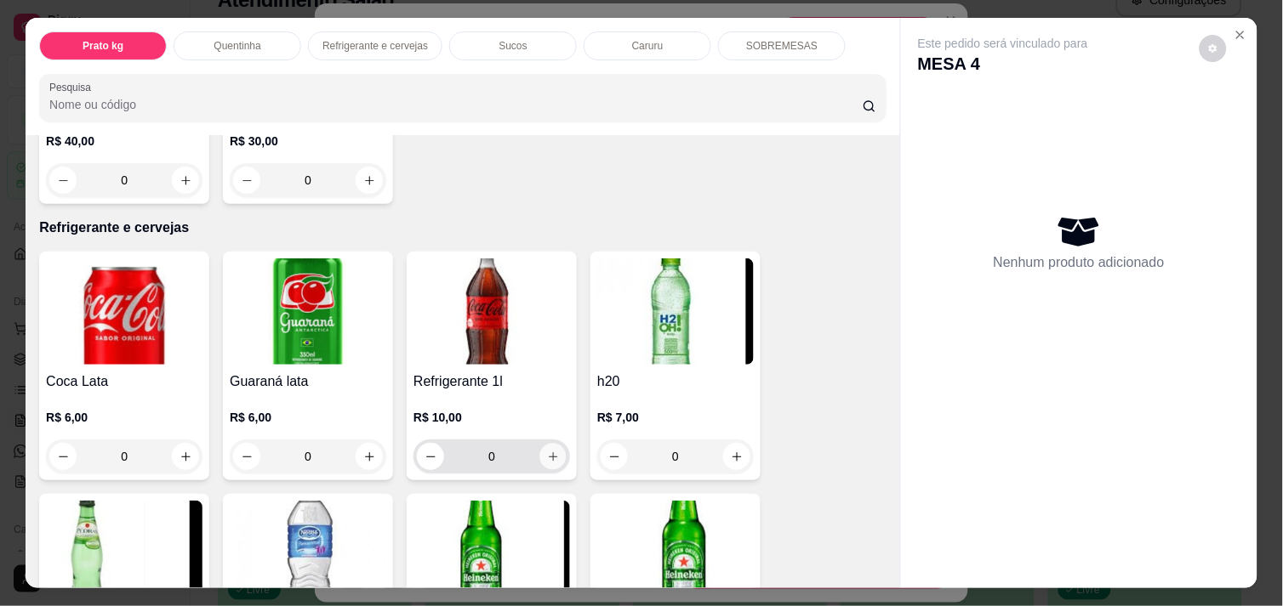
click at [540, 461] on button "increase-product-quantity" at bounding box center [553, 457] width 26 height 26
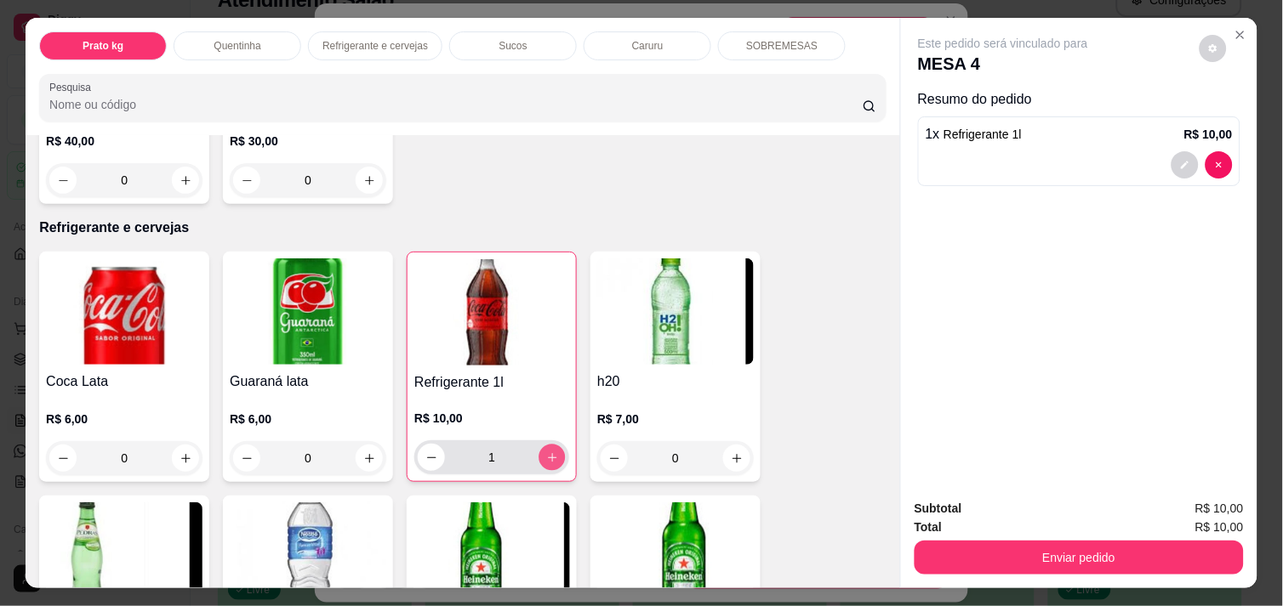
click at [546, 453] on icon "increase-product-quantity" at bounding box center [552, 458] width 13 height 13
click at [420, 445] on button "decrease-product-quantity" at bounding box center [431, 458] width 26 height 26
type input "1"
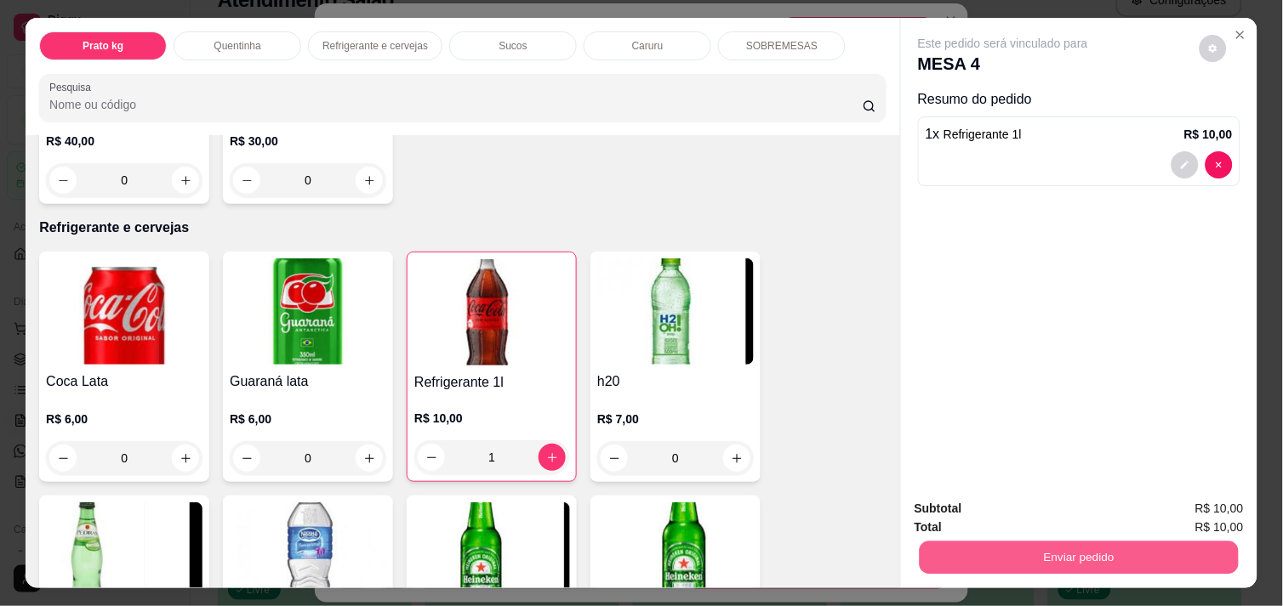
click at [1077, 546] on button "Enviar pedido" at bounding box center [1078, 557] width 319 height 33
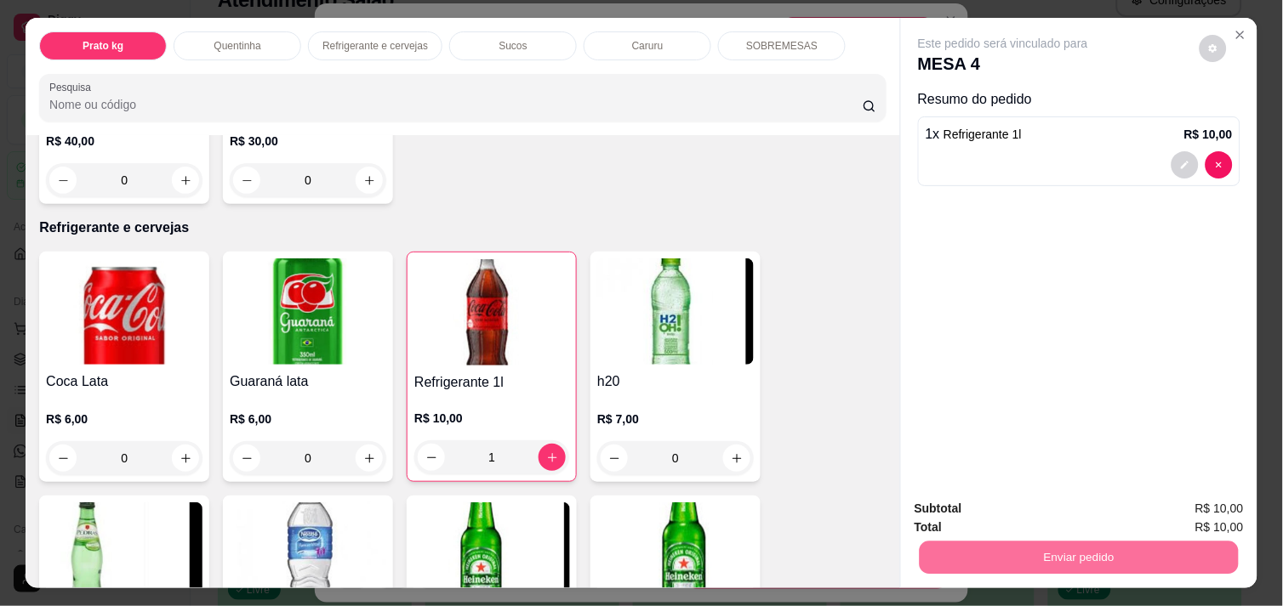
click at [1065, 509] on button "Não registrar e enviar pedido" at bounding box center [1022, 508] width 172 height 31
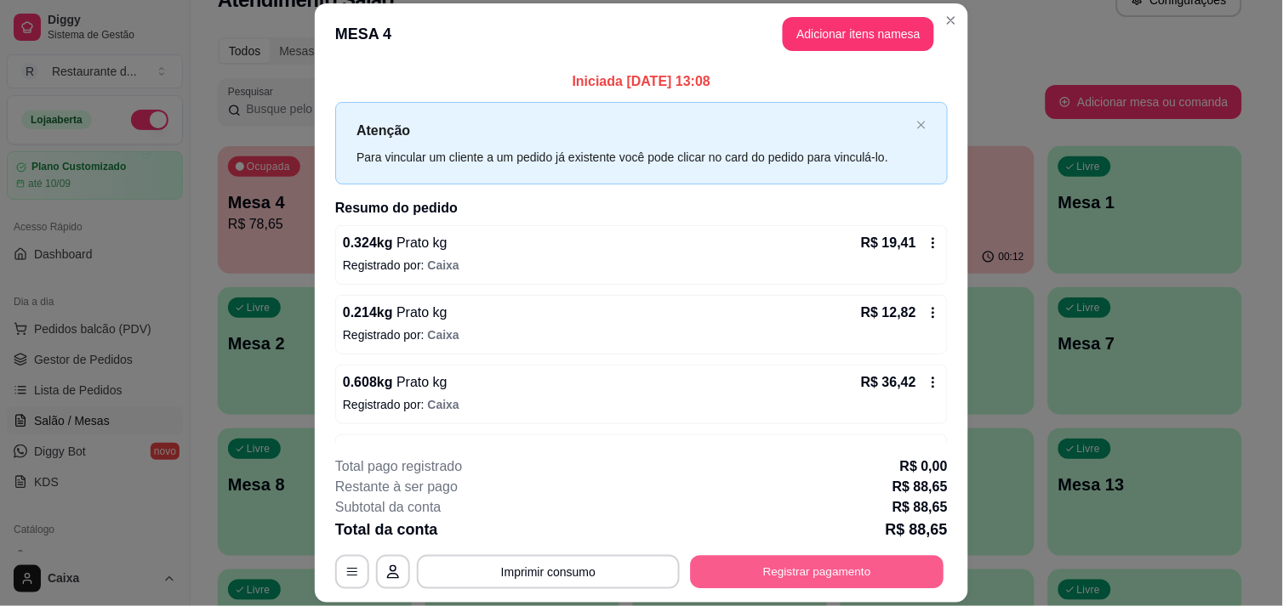
click at [835, 566] on button "Registrar pagamento" at bounding box center [817, 572] width 253 height 33
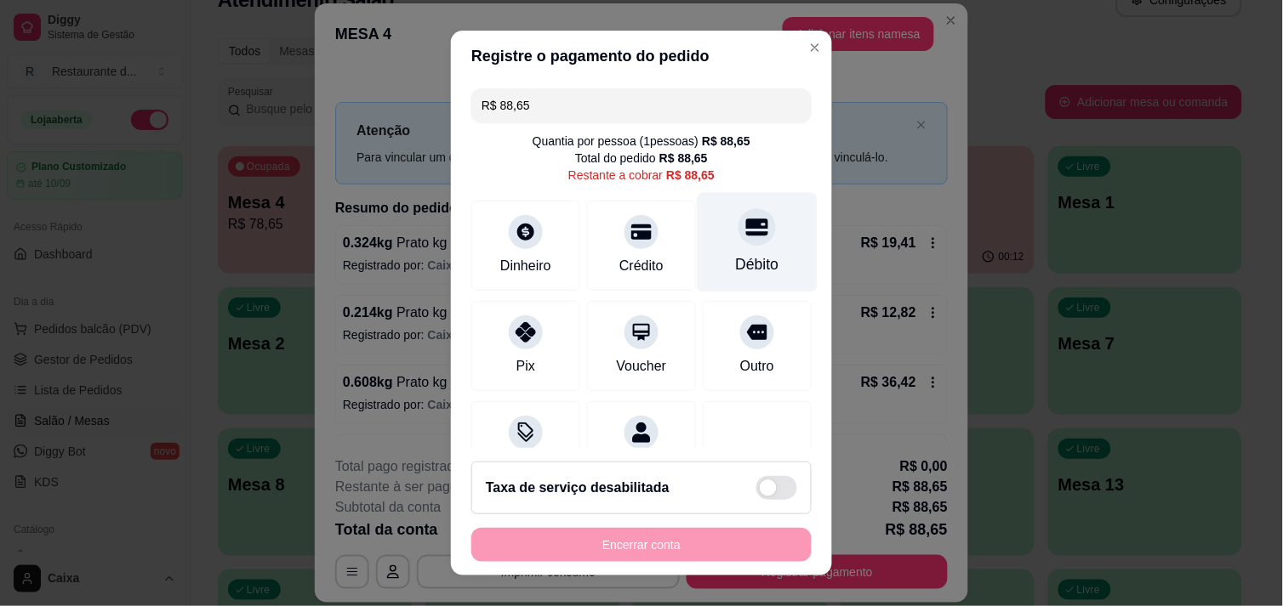
click at [746, 236] on icon at bounding box center [757, 227] width 22 height 22
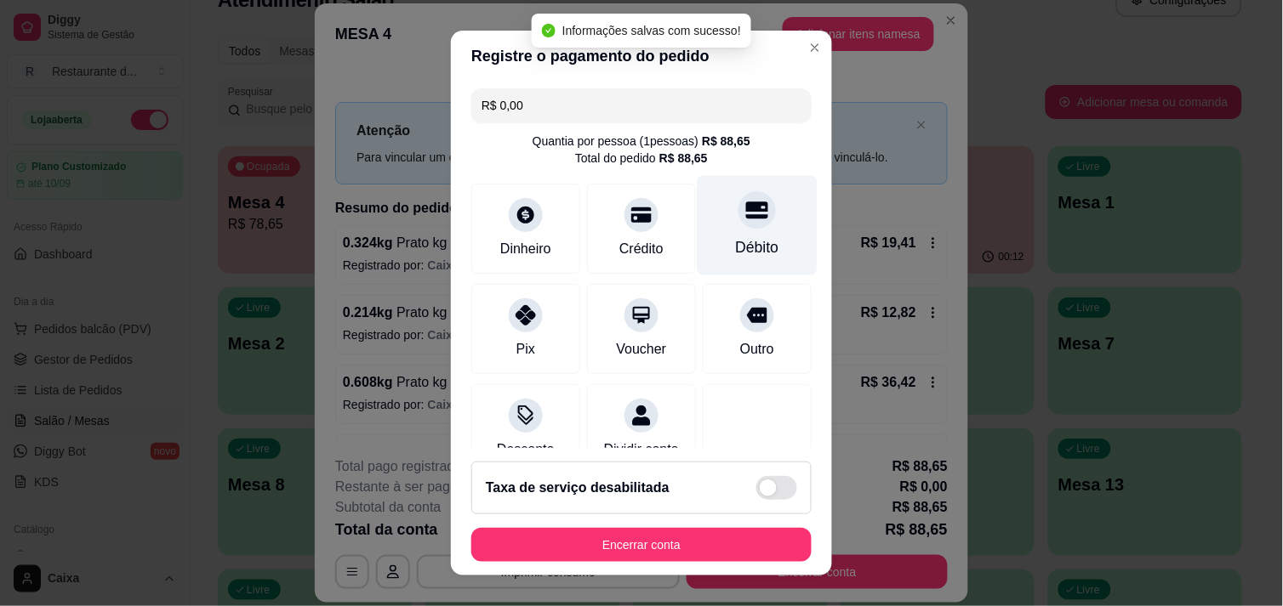
type input "R$ 0,00"
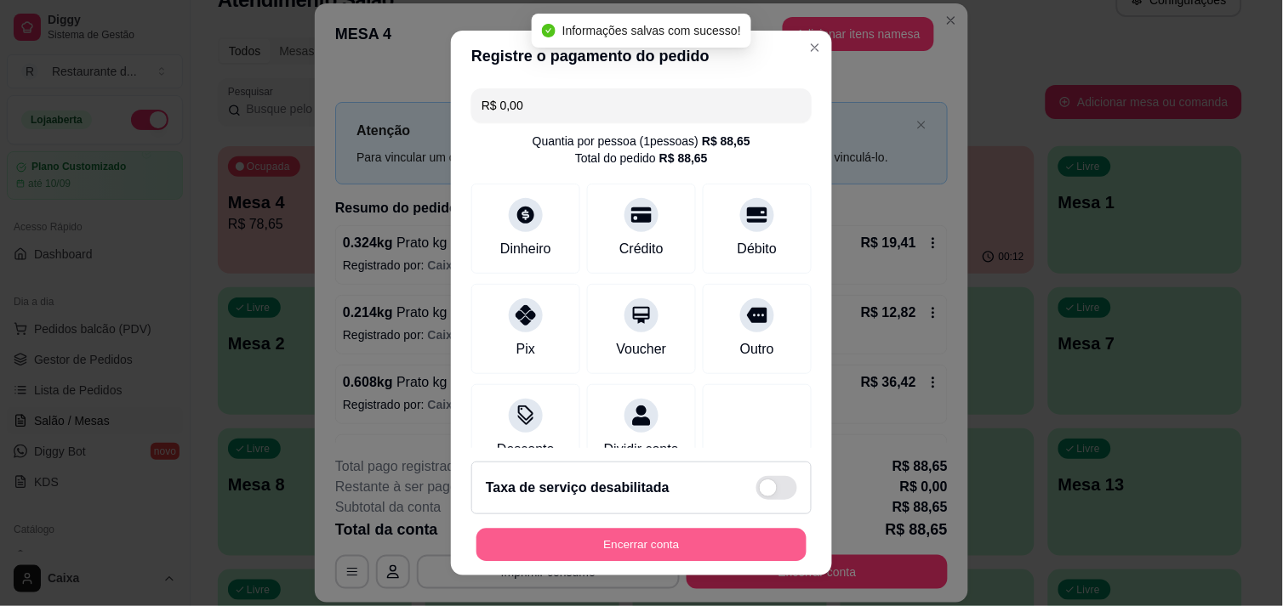
click at [563, 545] on button "Encerrar conta" at bounding box center [641, 545] width 330 height 33
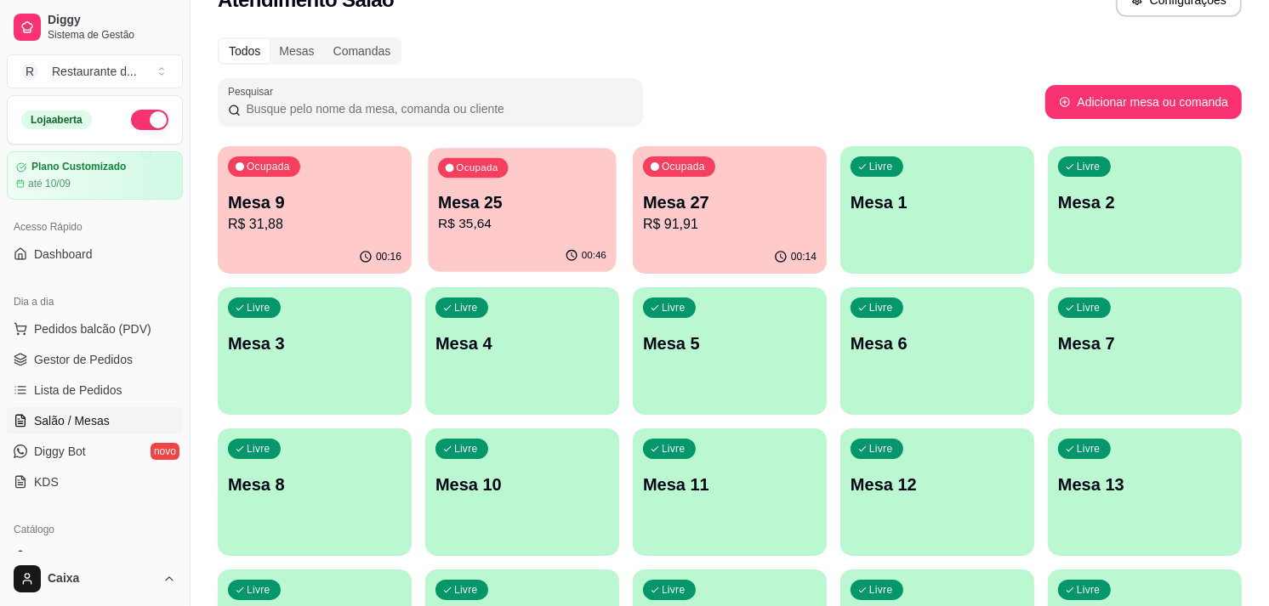
click at [458, 238] on div "Ocupada Mesa 25 R$ 35,64" at bounding box center [522, 194] width 188 height 92
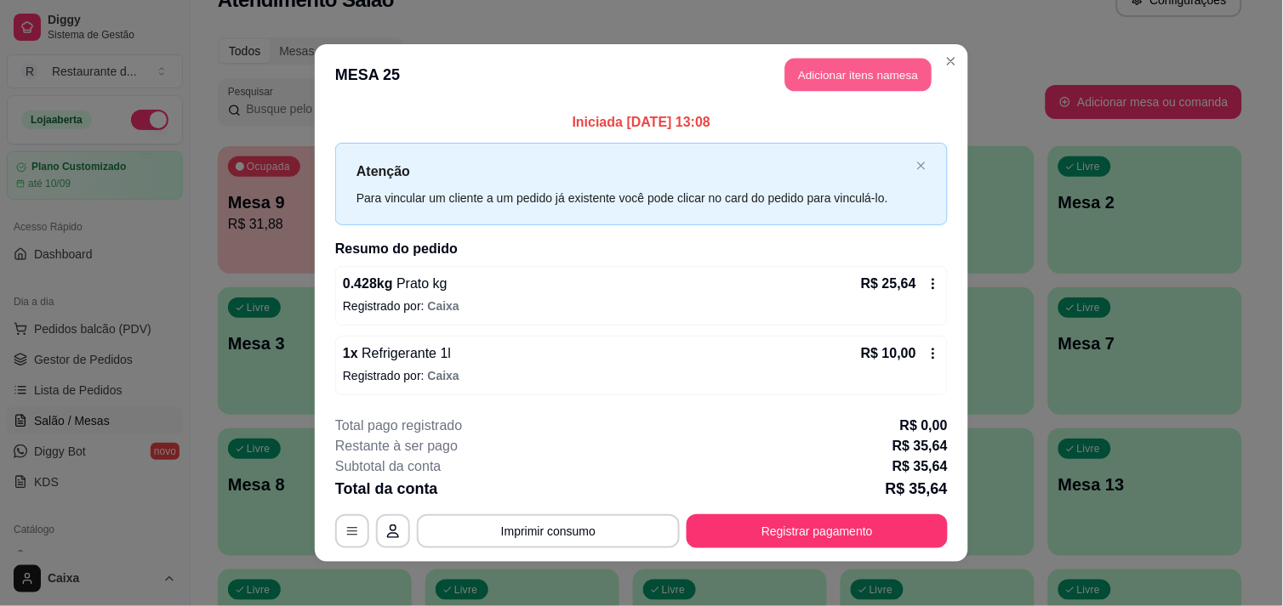
click at [839, 78] on button "Adicionar itens na mesa" at bounding box center [858, 75] width 146 height 33
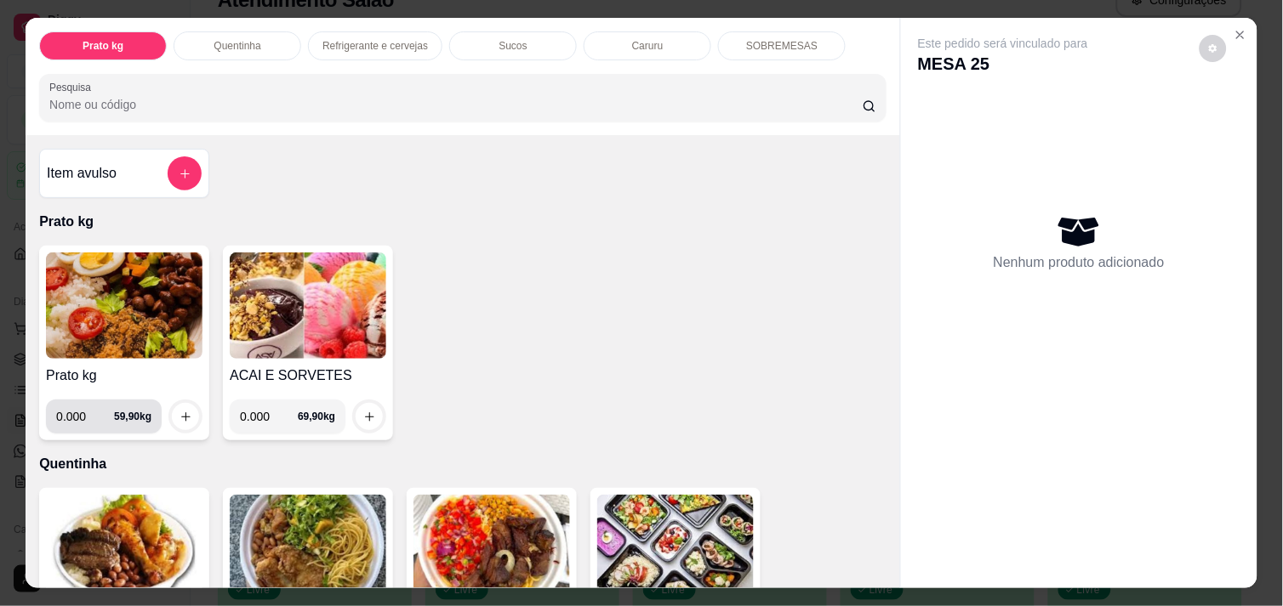
click at [79, 411] on input "0.000" at bounding box center [85, 417] width 58 height 34
type input "0.300"
click at [179, 411] on icon "increase-product-quantity" at bounding box center [185, 417] width 13 height 13
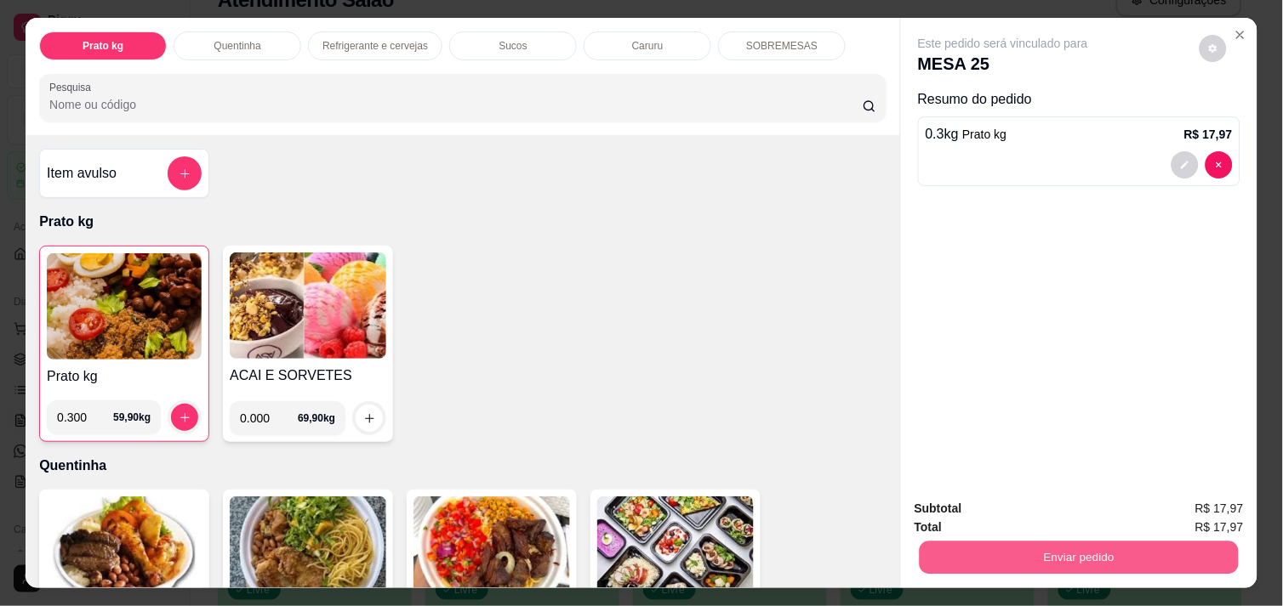
click at [1070, 549] on button "Enviar pedido" at bounding box center [1078, 557] width 319 height 33
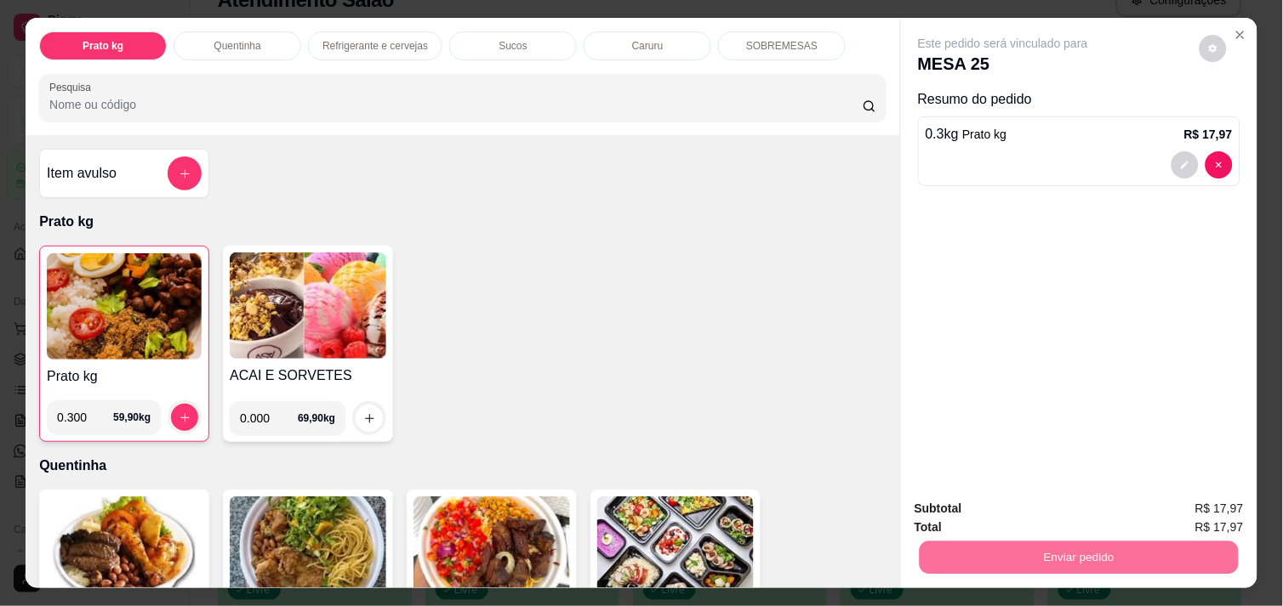
click at [1049, 515] on button "Não registrar e enviar pedido" at bounding box center [1022, 508] width 172 height 31
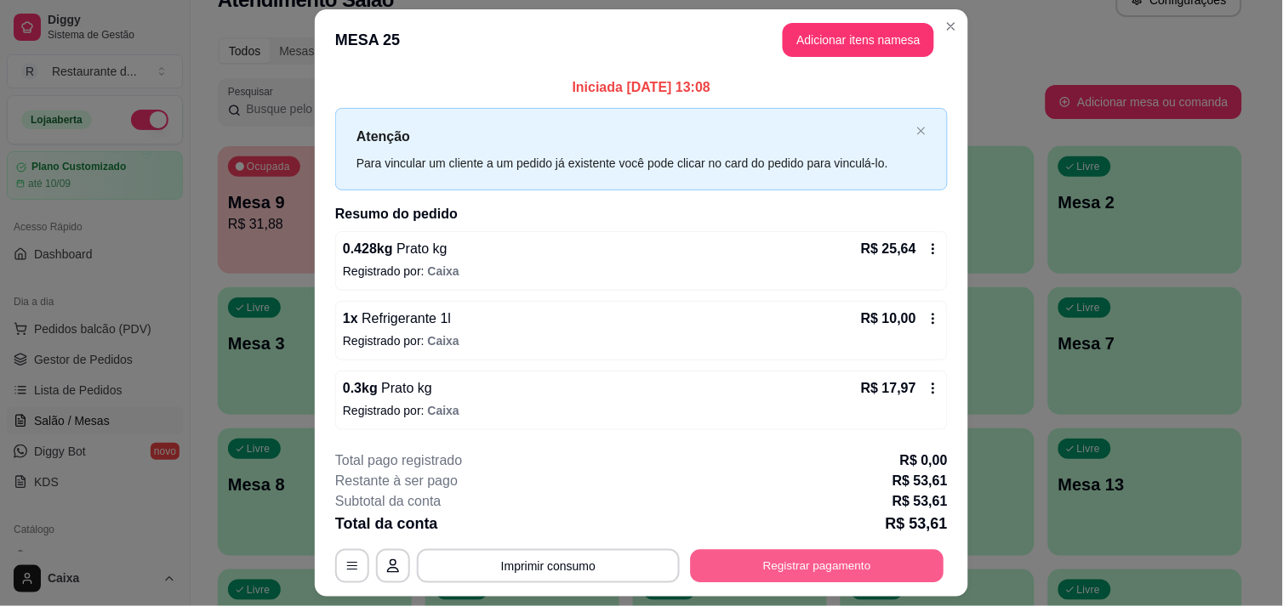
click at [813, 558] on button "Registrar pagamento" at bounding box center [817, 566] width 253 height 33
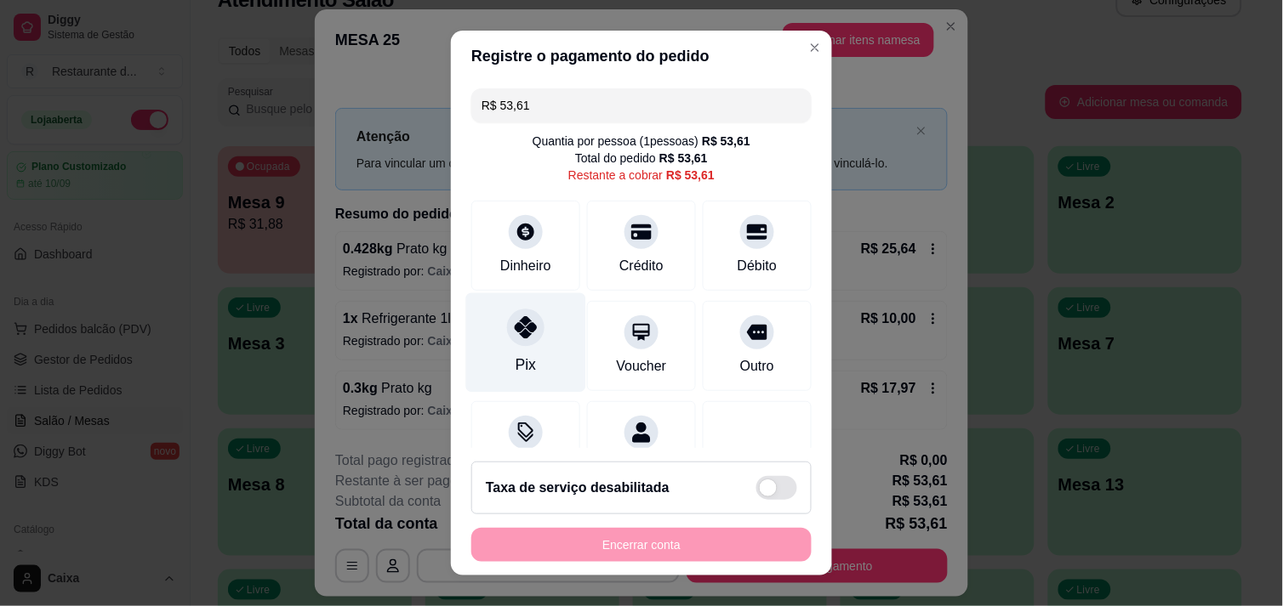
click at [516, 333] on icon at bounding box center [526, 327] width 22 height 22
type input "R$ 0,00"
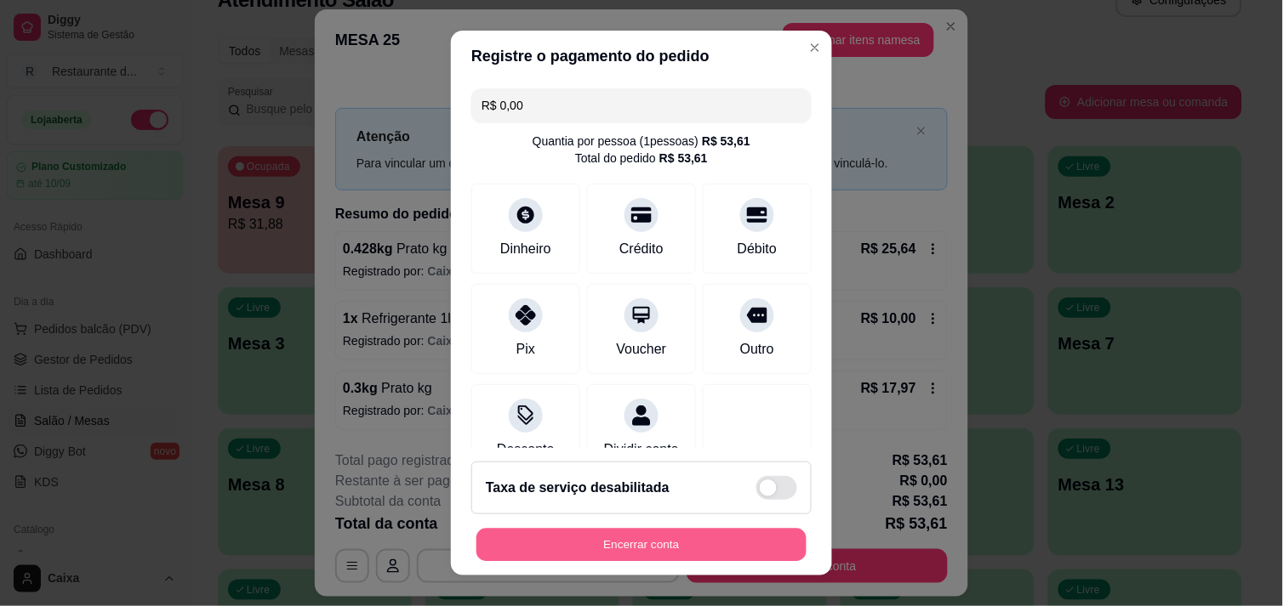
click at [561, 550] on button "Encerrar conta" at bounding box center [641, 545] width 330 height 33
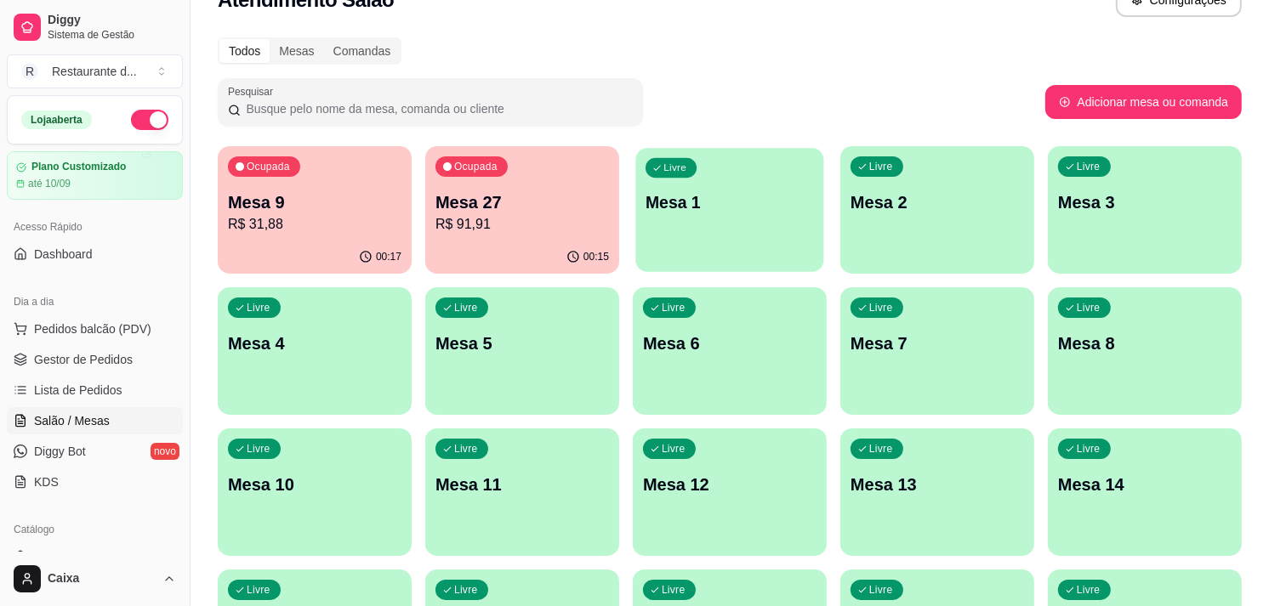
click at [754, 185] on div "Livre Mesa 1" at bounding box center [729, 200] width 188 height 104
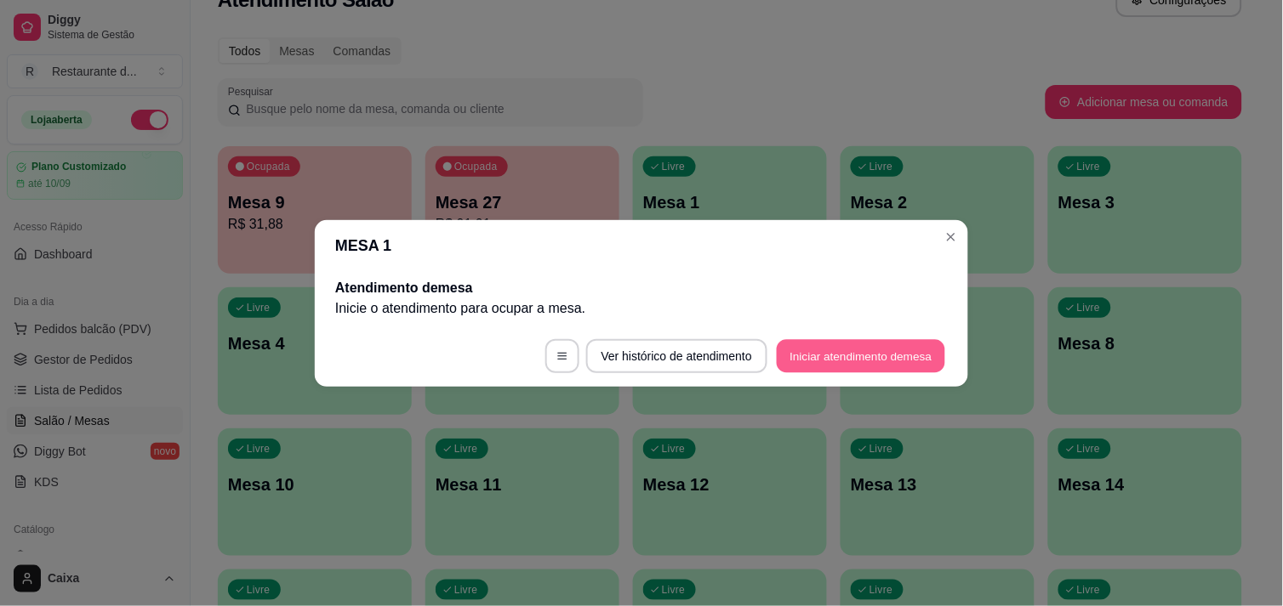
click at [839, 344] on button "Iniciar atendimento de mesa" at bounding box center [861, 355] width 168 height 33
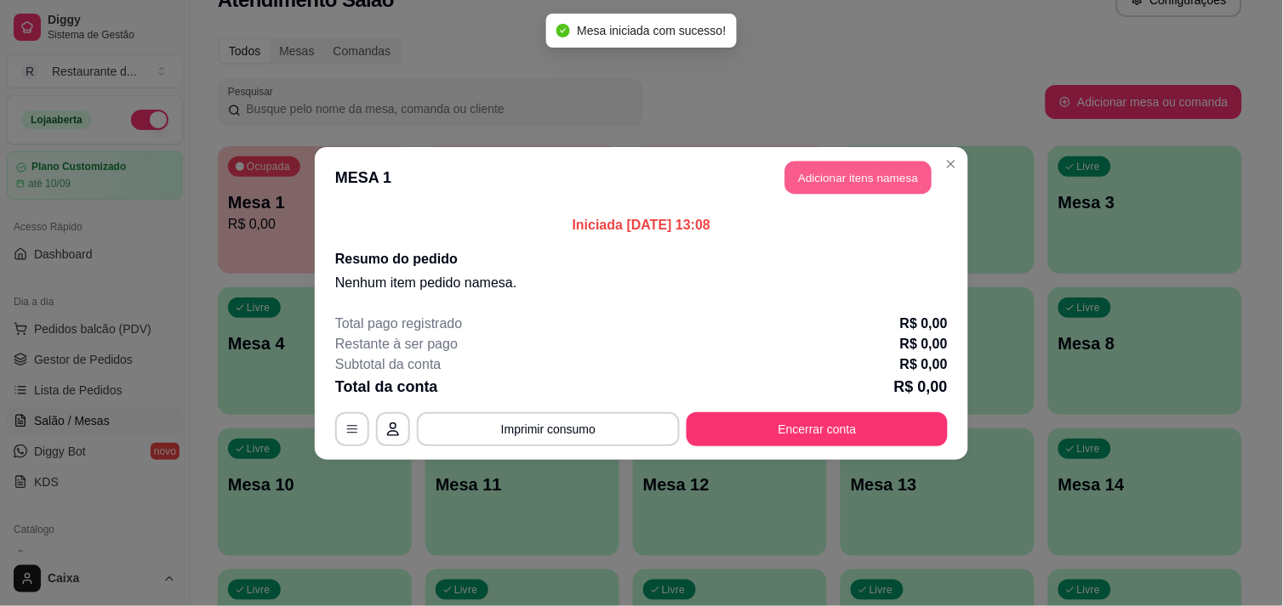
click at [839, 159] on header "MESA 1 Adicionar itens na mesa" at bounding box center [641, 177] width 653 height 61
click at [839, 175] on button "Adicionar itens na mesa" at bounding box center [858, 177] width 146 height 33
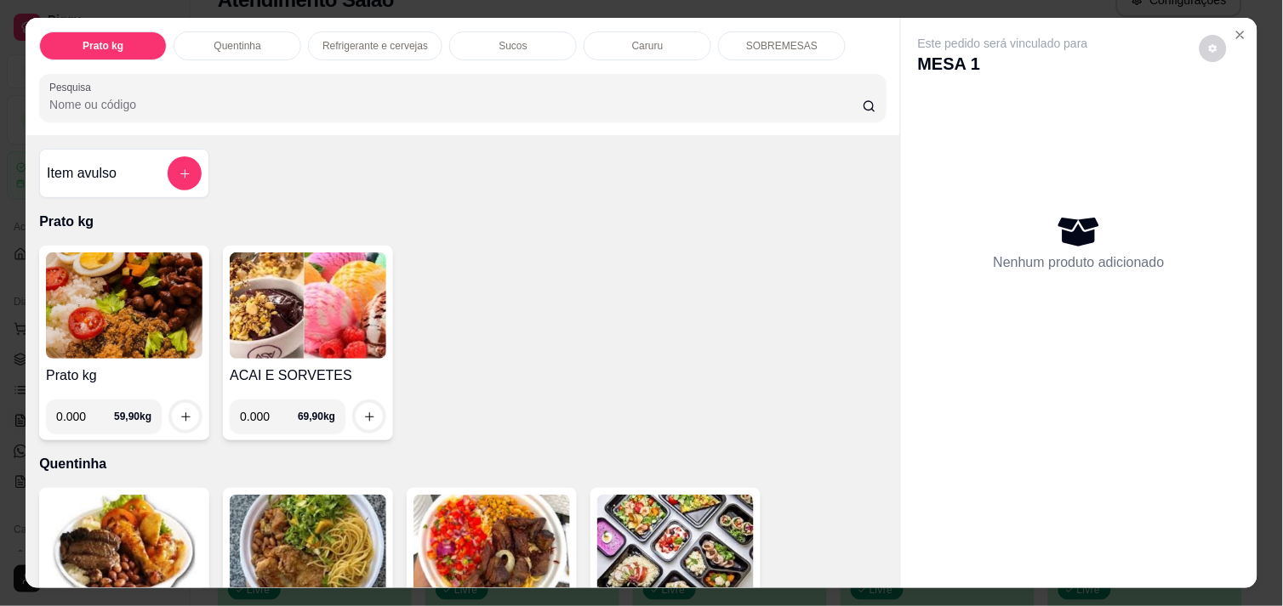
click at [262, 410] on input "0.000" at bounding box center [269, 417] width 58 height 34
type input "0.244"
click at [363, 411] on icon "increase-product-quantity" at bounding box center [369, 417] width 13 height 13
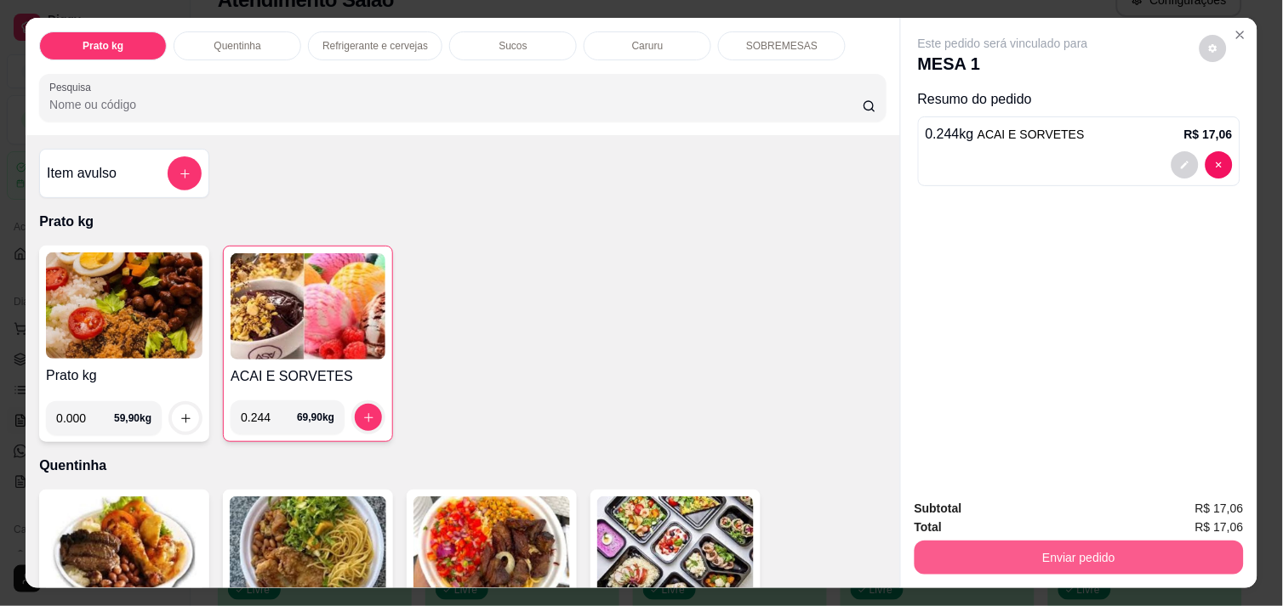
click at [1027, 562] on button "Enviar pedido" at bounding box center [1078, 558] width 329 height 34
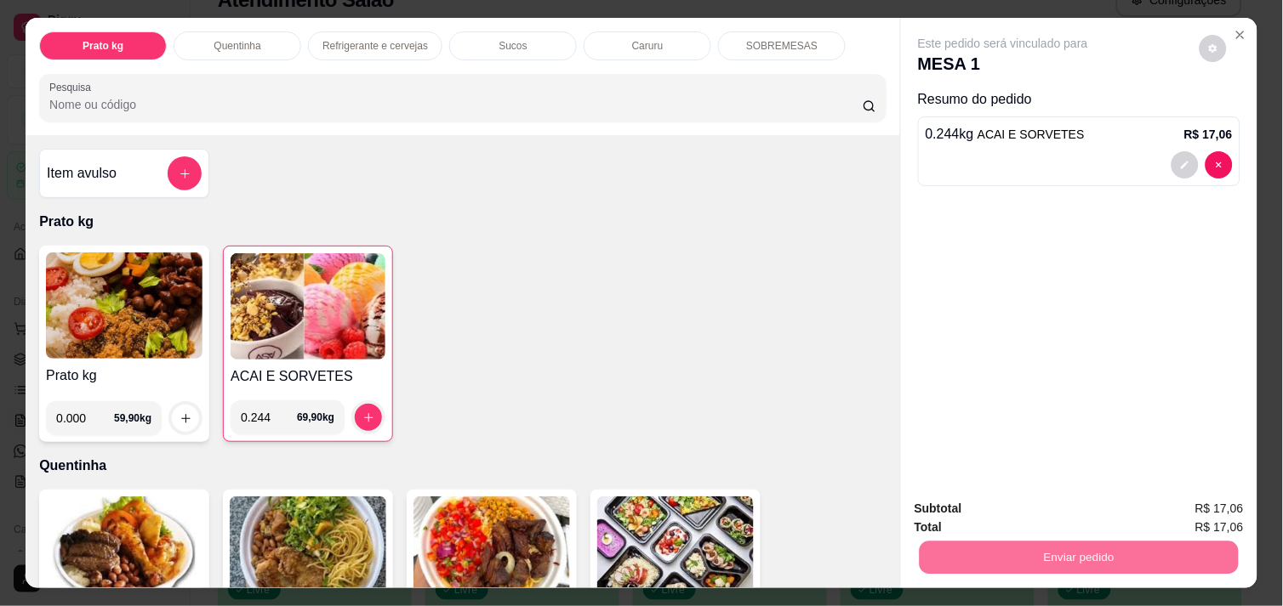
click at [1012, 498] on button "Não registrar e enviar pedido" at bounding box center [1022, 508] width 172 height 31
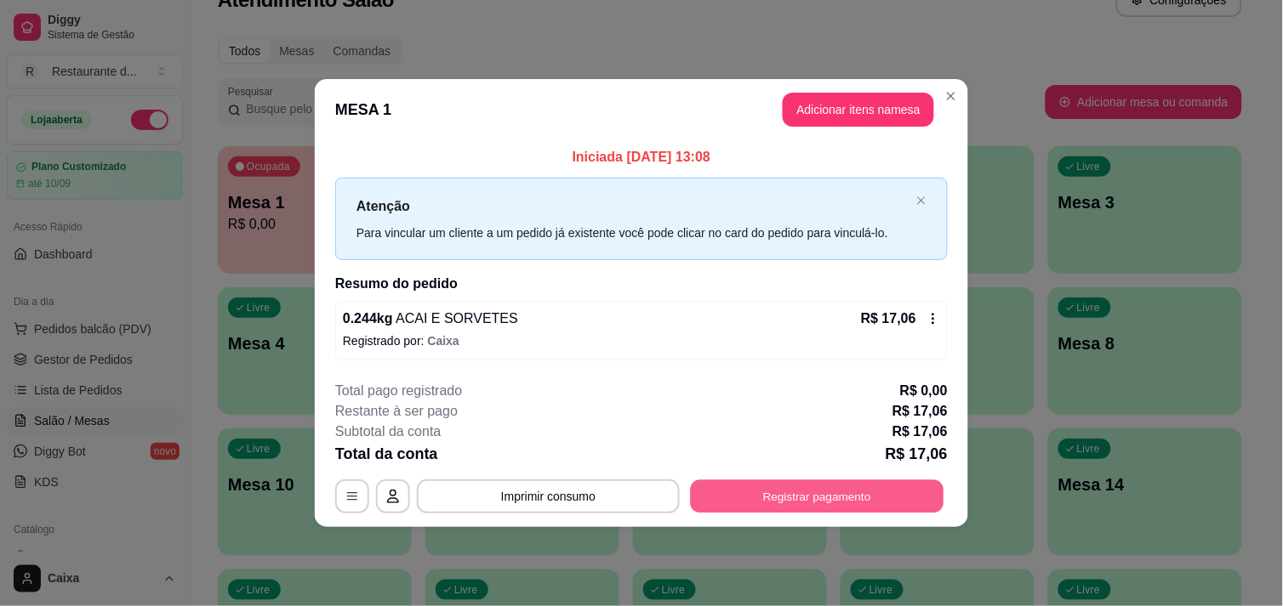
click at [808, 488] on button "Registrar pagamento" at bounding box center [817, 497] width 253 height 33
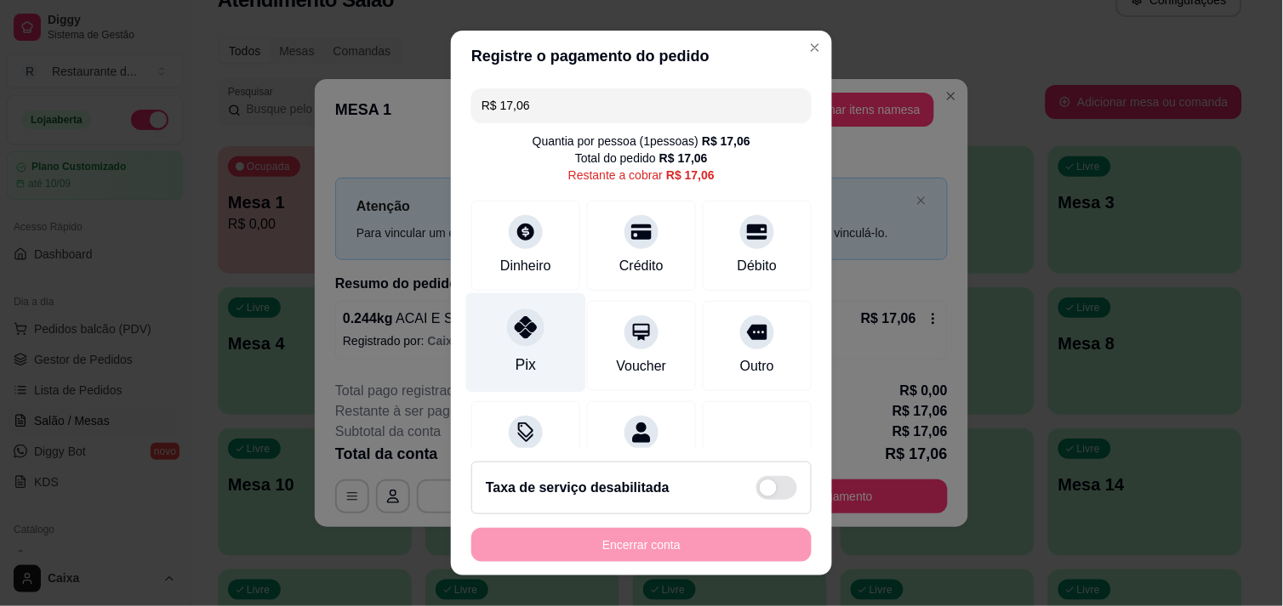
click at [522, 344] on div "Pix" at bounding box center [526, 343] width 120 height 100
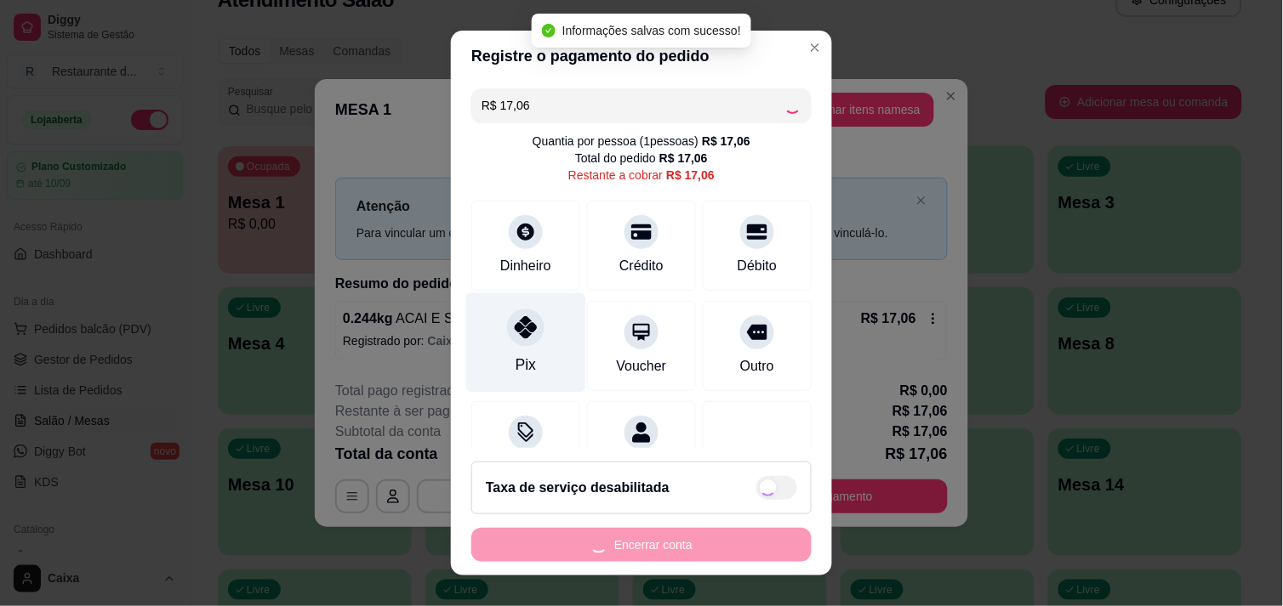
type input "R$ 0,00"
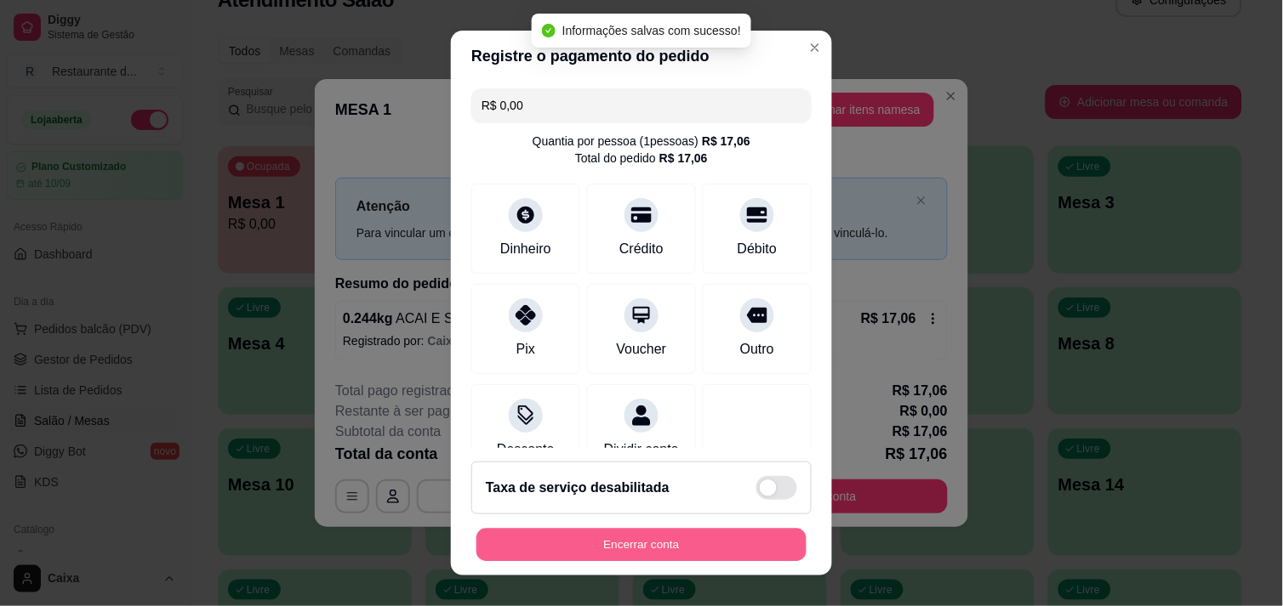
click at [593, 544] on button "Encerrar conta" at bounding box center [641, 545] width 330 height 33
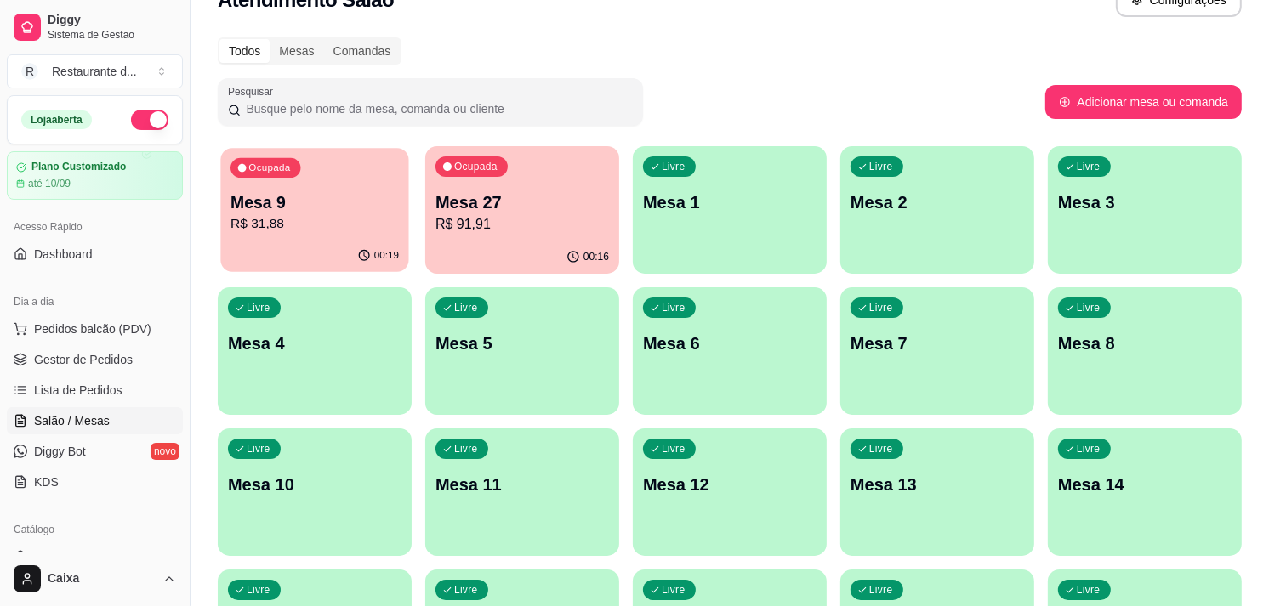
click at [333, 216] on p "R$ 31,88" at bounding box center [314, 224] width 168 height 20
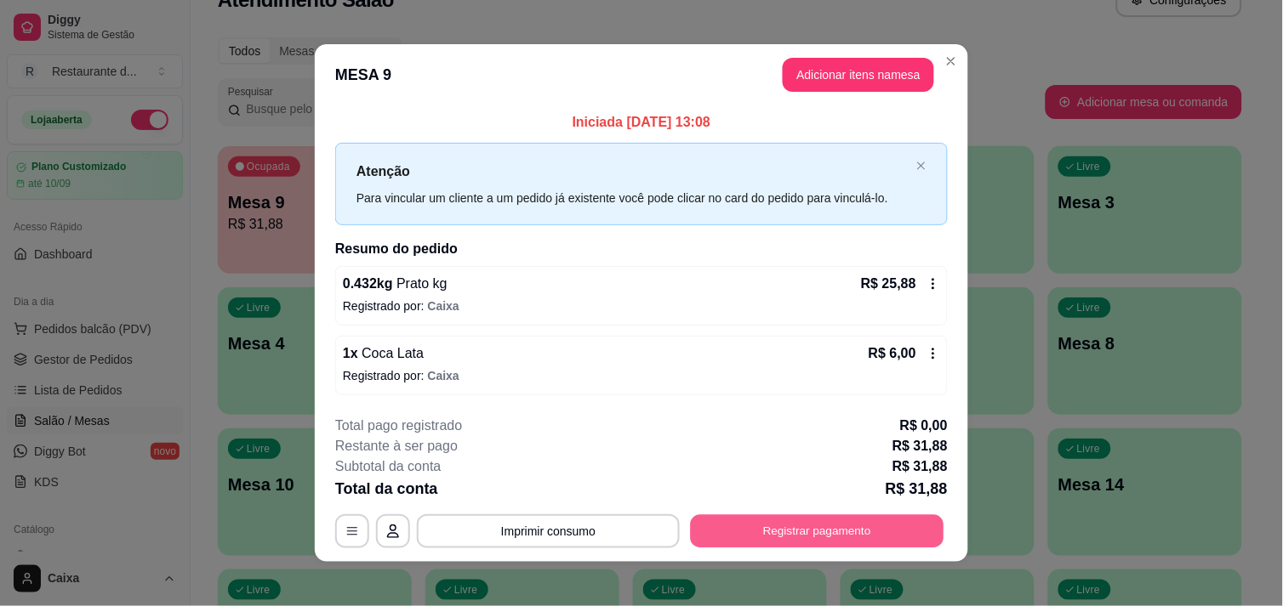
click at [704, 520] on button "Registrar pagamento" at bounding box center [817, 531] width 253 height 33
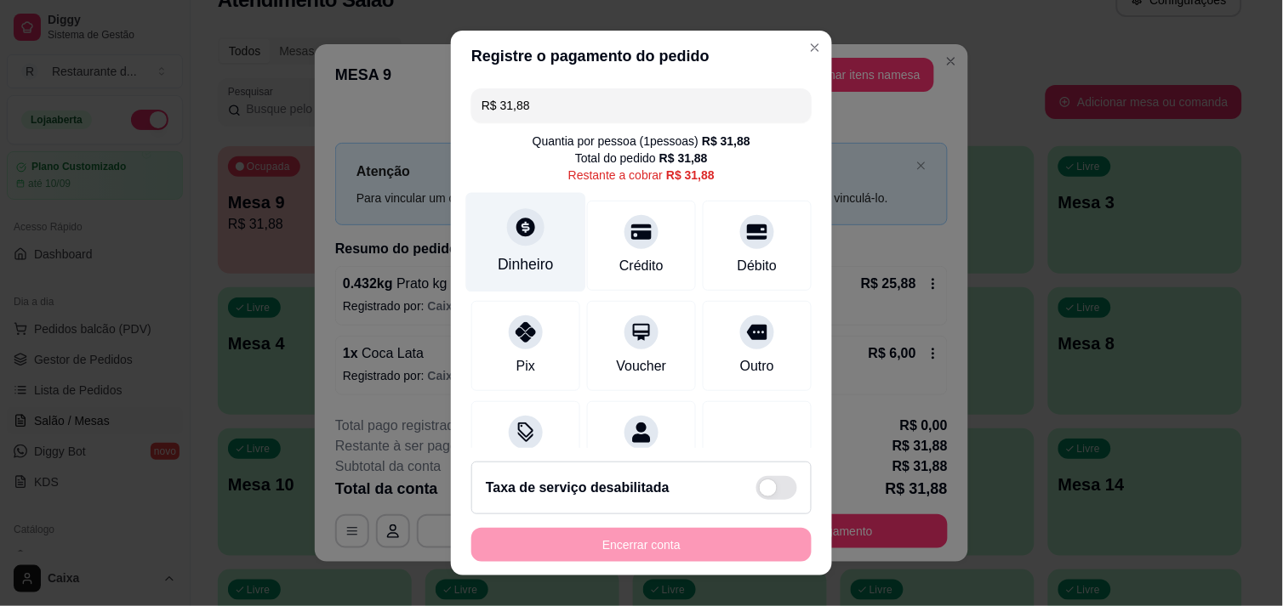
click at [519, 261] on div "Dinheiro" at bounding box center [526, 264] width 56 height 22
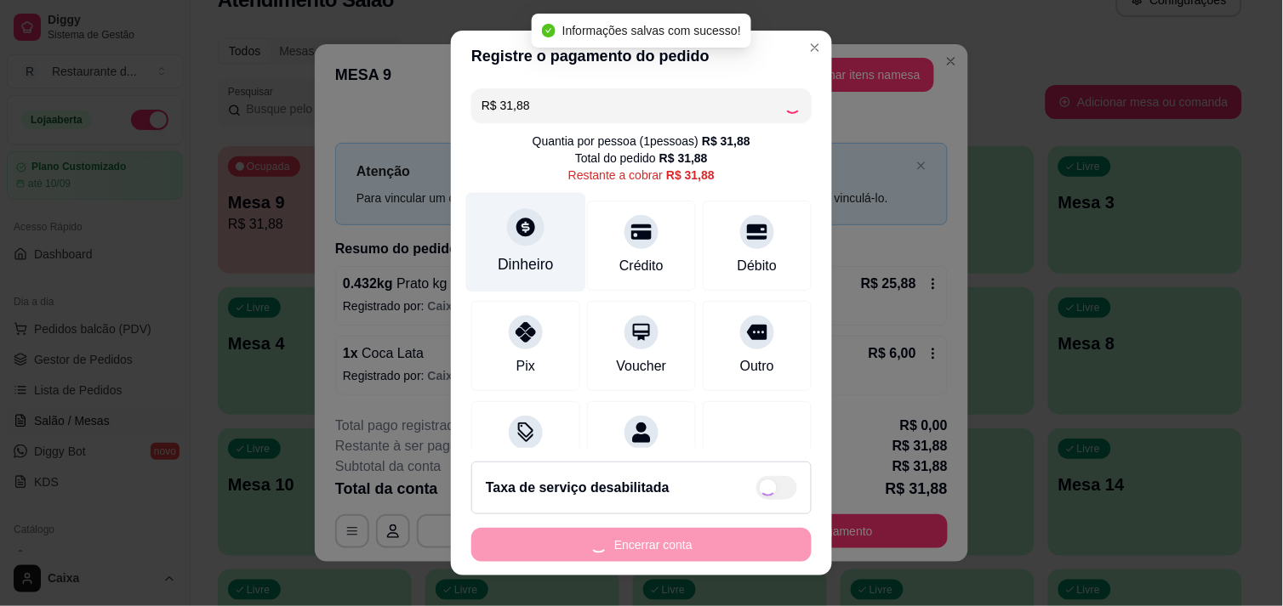
click at [520, 240] on div at bounding box center [525, 226] width 37 height 37
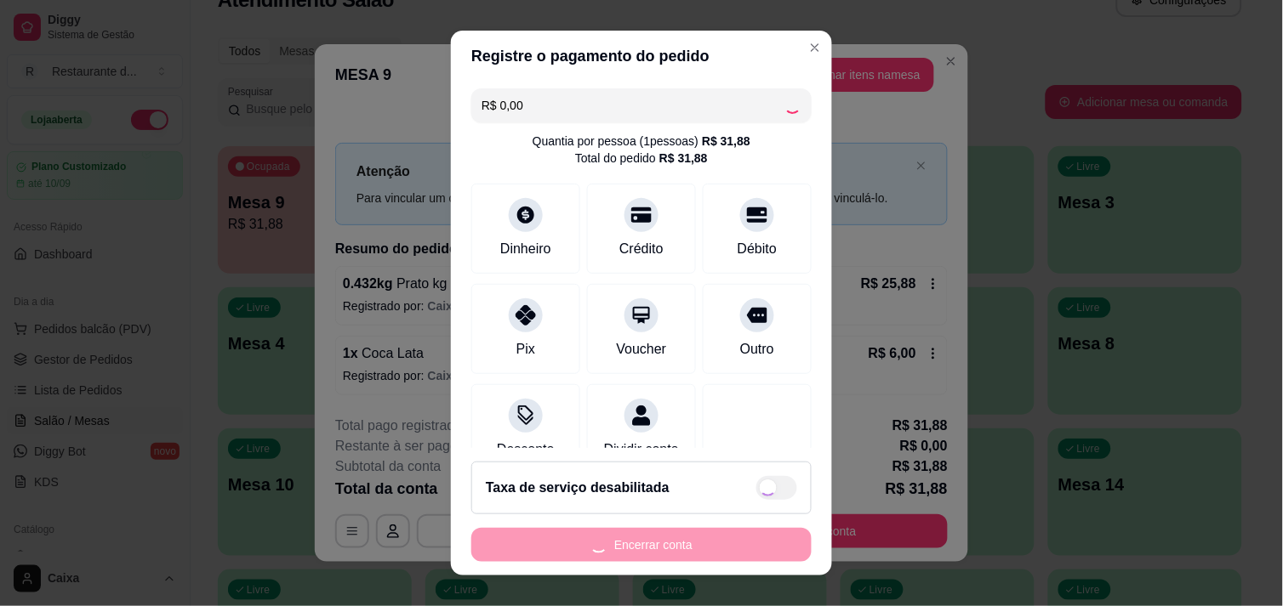
type input "R$ 0,00"
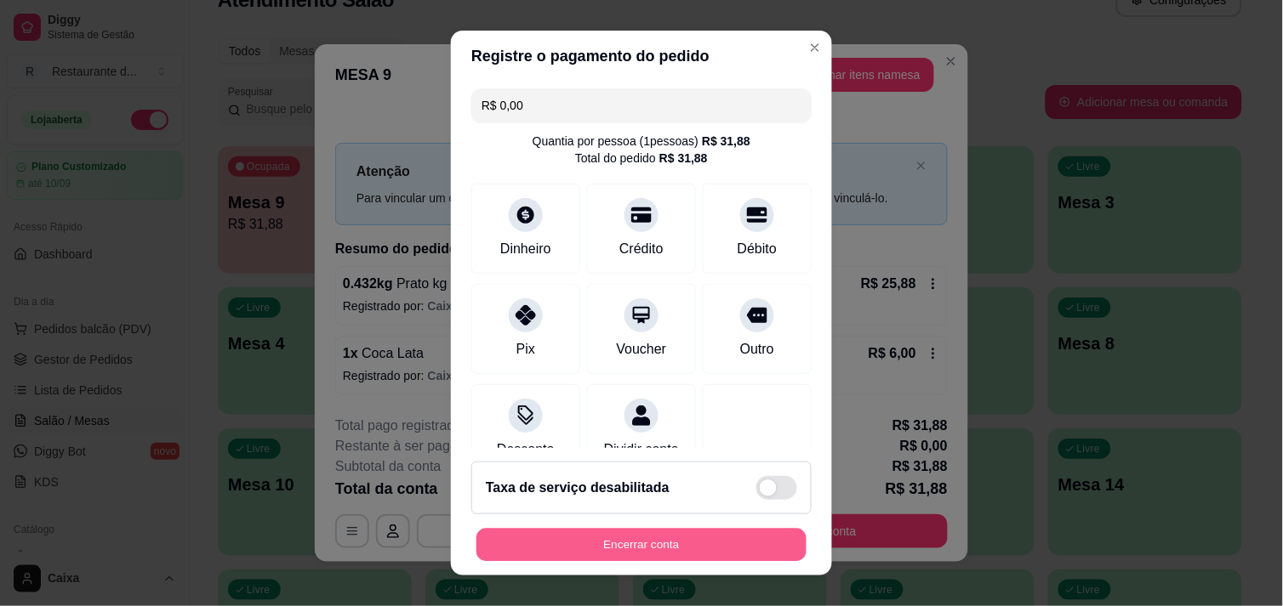
click at [614, 542] on button "Encerrar conta" at bounding box center [641, 545] width 330 height 33
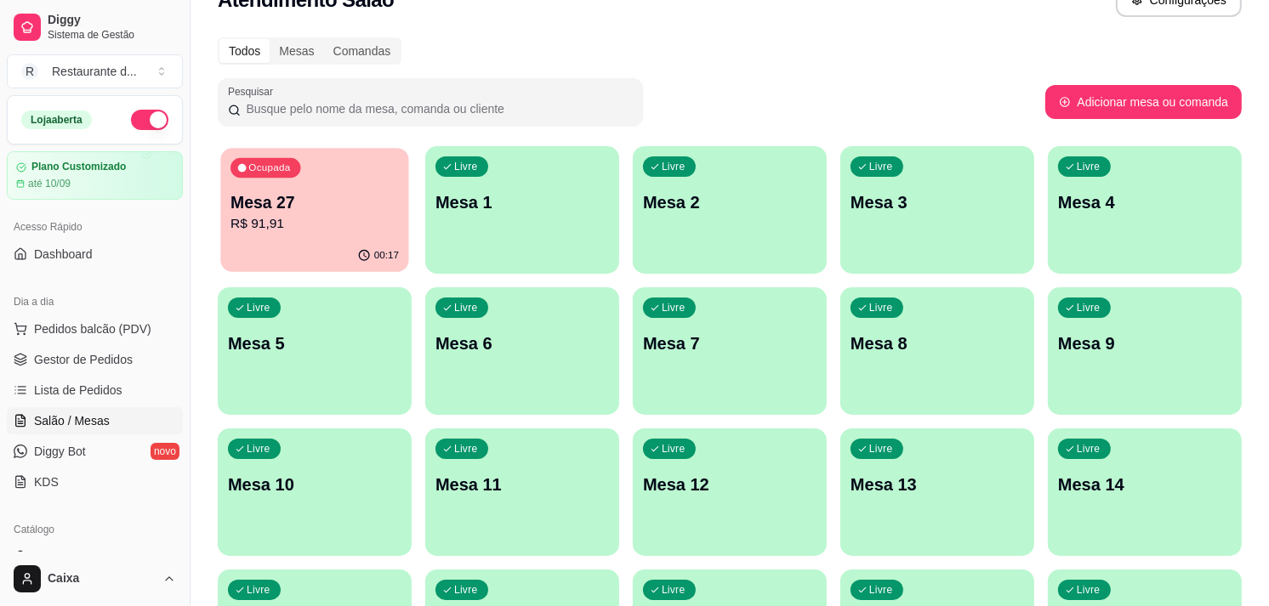
click at [275, 179] on div "Ocupada Mesa 27 R$ 91,91" at bounding box center [314, 194] width 188 height 92
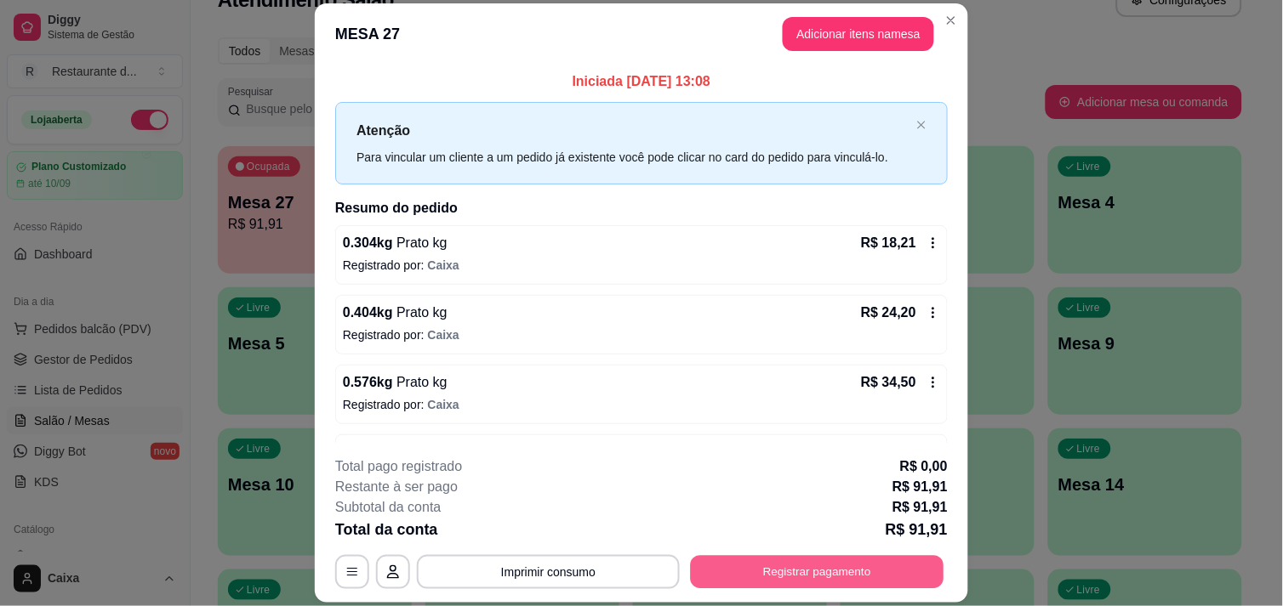
click at [783, 566] on button "Registrar pagamento" at bounding box center [817, 572] width 253 height 33
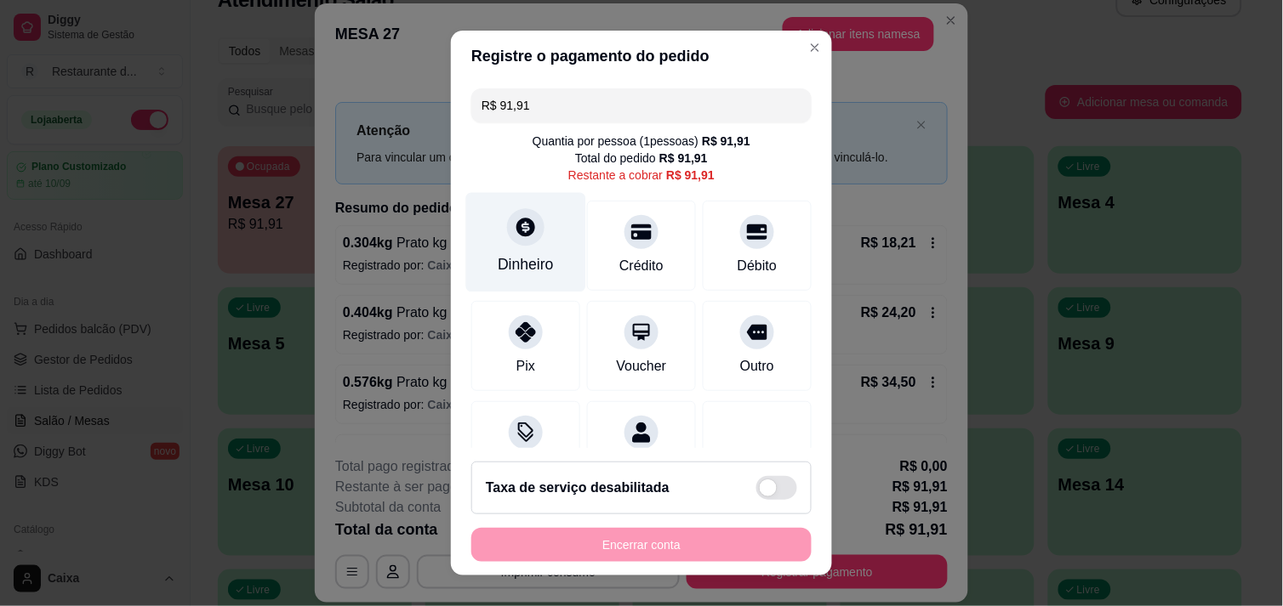
click at [508, 248] on div "Dinheiro" at bounding box center [526, 242] width 120 height 100
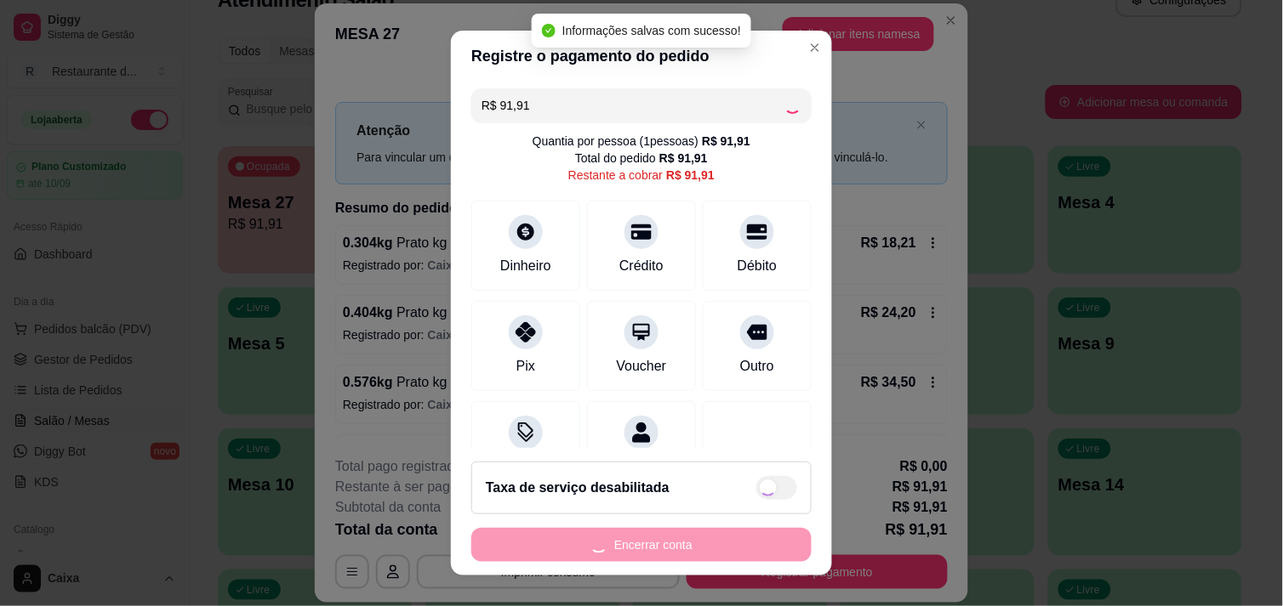
type input "R$ 0,00"
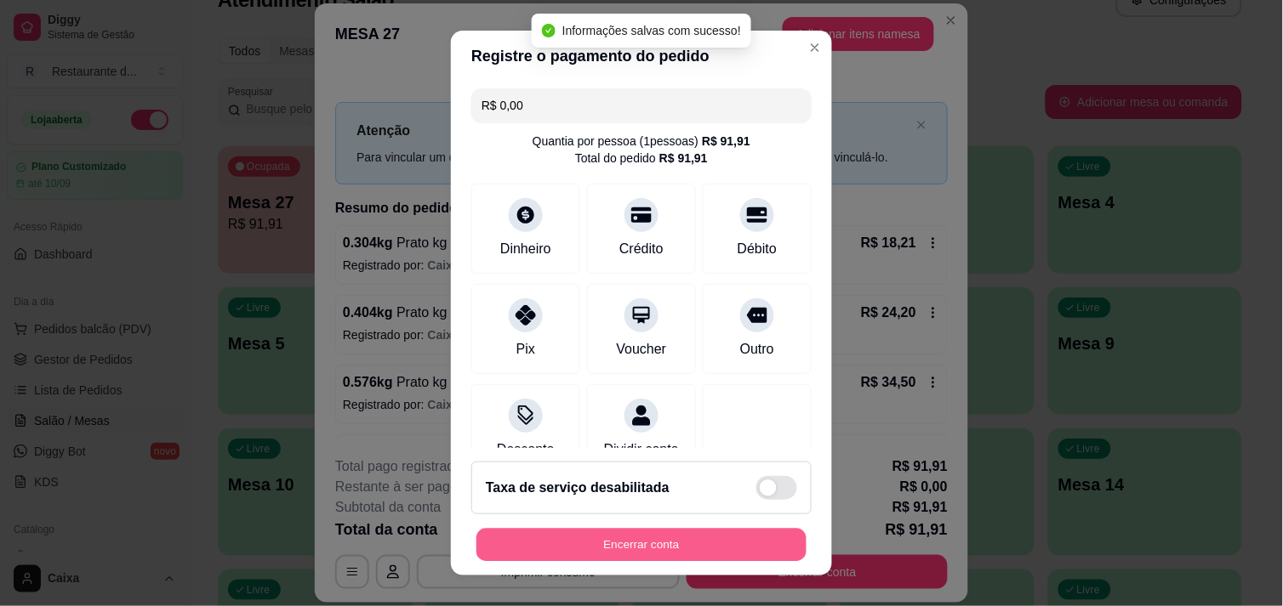
click at [672, 538] on button "Encerrar conta" at bounding box center [641, 545] width 330 height 33
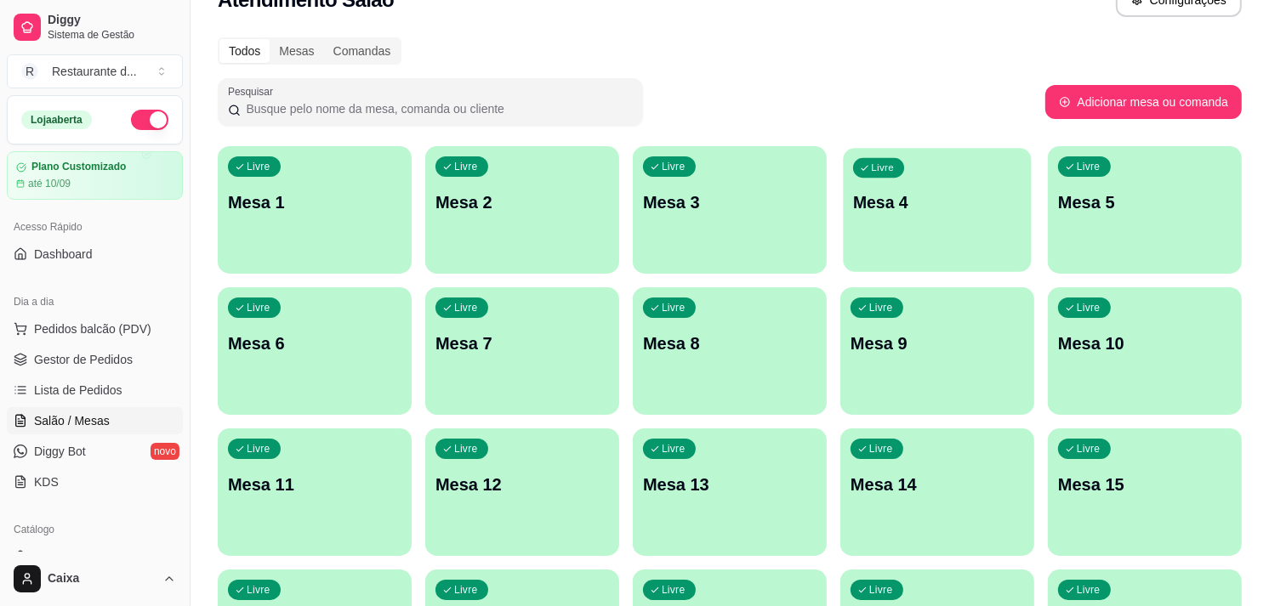
click at [967, 193] on p "Mesa 4" at bounding box center [937, 202] width 168 height 23
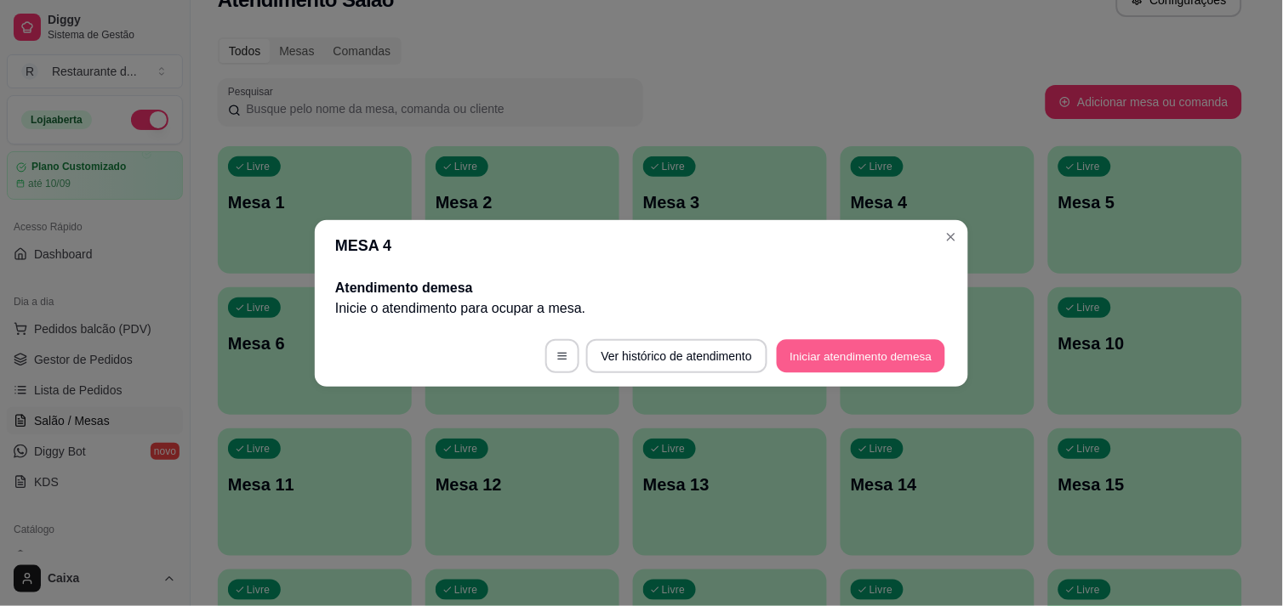
click at [805, 350] on button "Iniciar atendimento de mesa" at bounding box center [861, 355] width 168 height 33
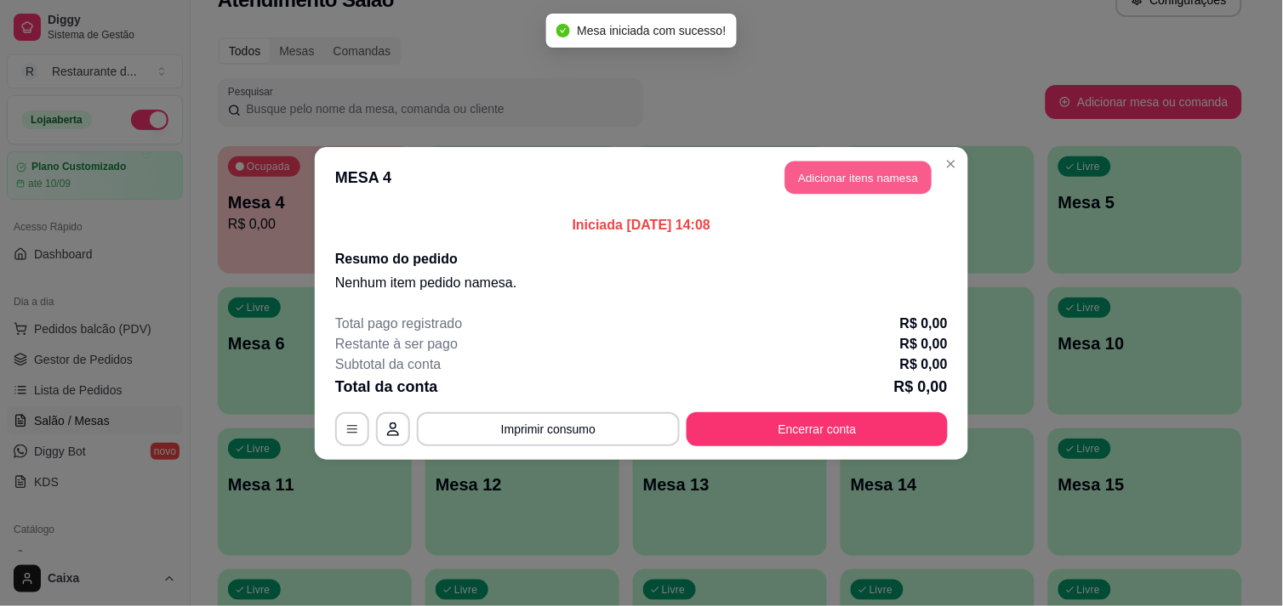
click at [839, 182] on button "Adicionar itens na mesa" at bounding box center [858, 177] width 146 height 33
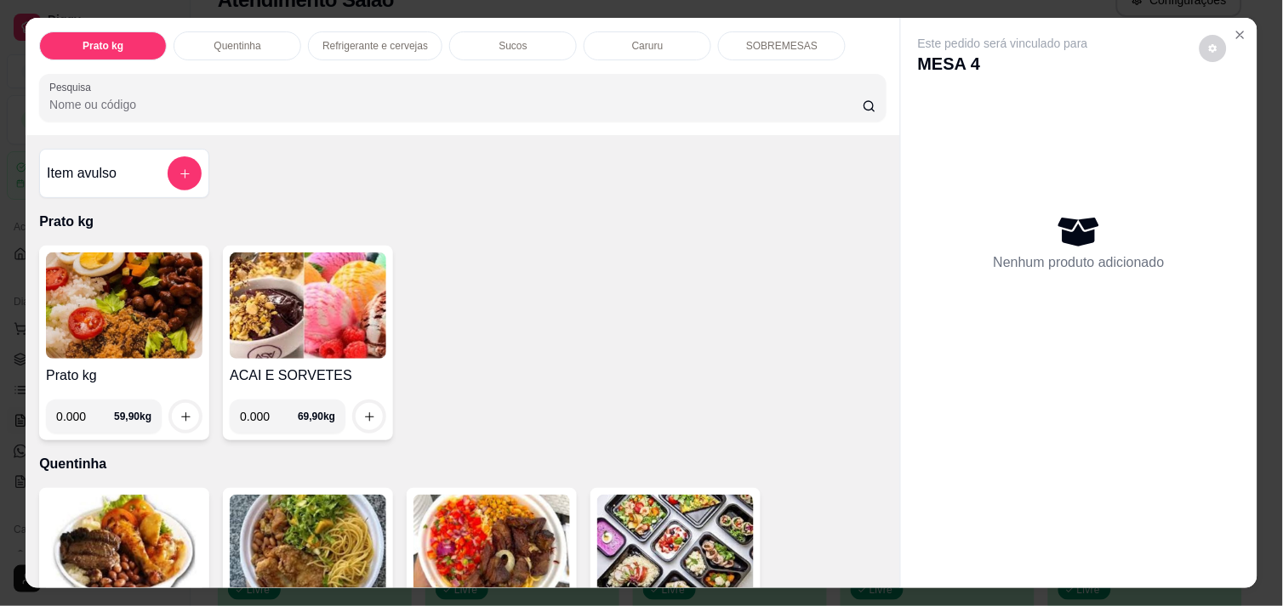
click at [81, 410] on input "0.000" at bounding box center [85, 417] width 58 height 34
type input "0.158"
click at [181, 412] on icon "increase-product-quantity" at bounding box center [185, 416] width 9 height 9
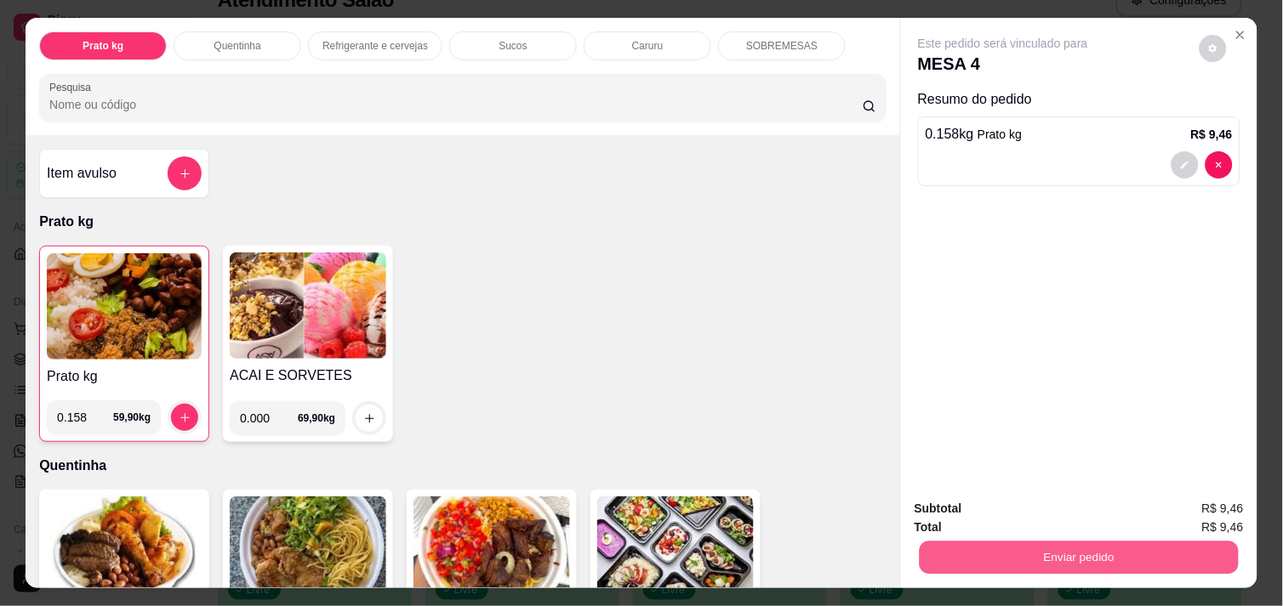
click at [936, 545] on button "Enviar pedido" at bounding box center [1078, 557] width 319 height 33
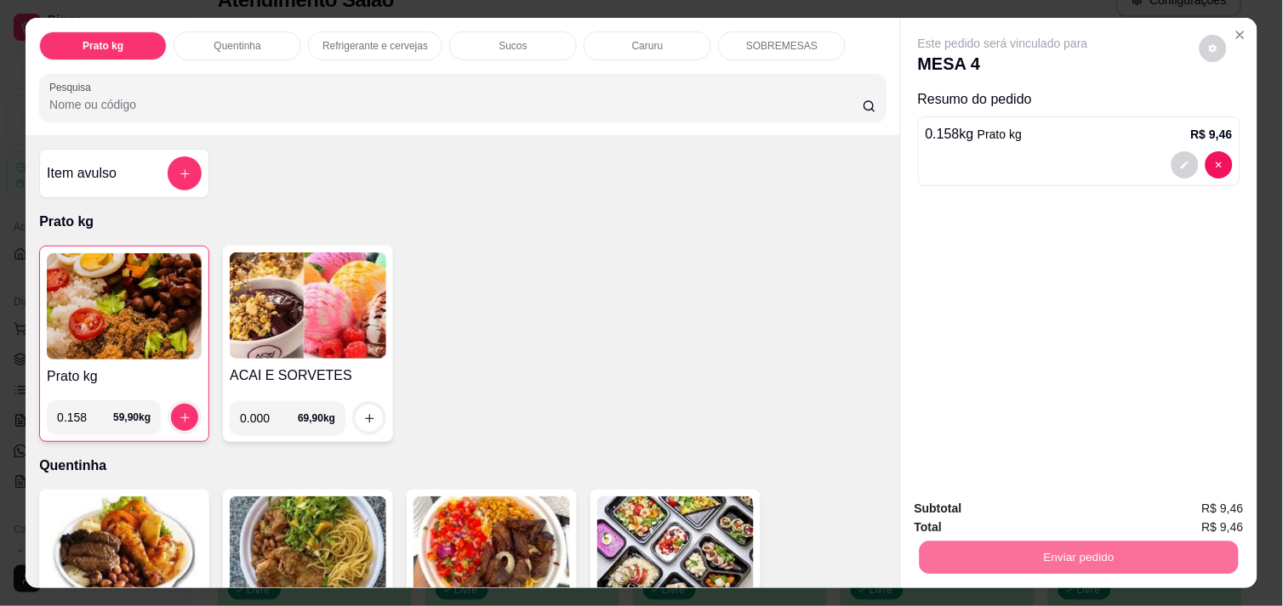
click at [959, 517] on button "Não registrar e enviar pedido" at bounding box center [1022, 508] width 172 height 31
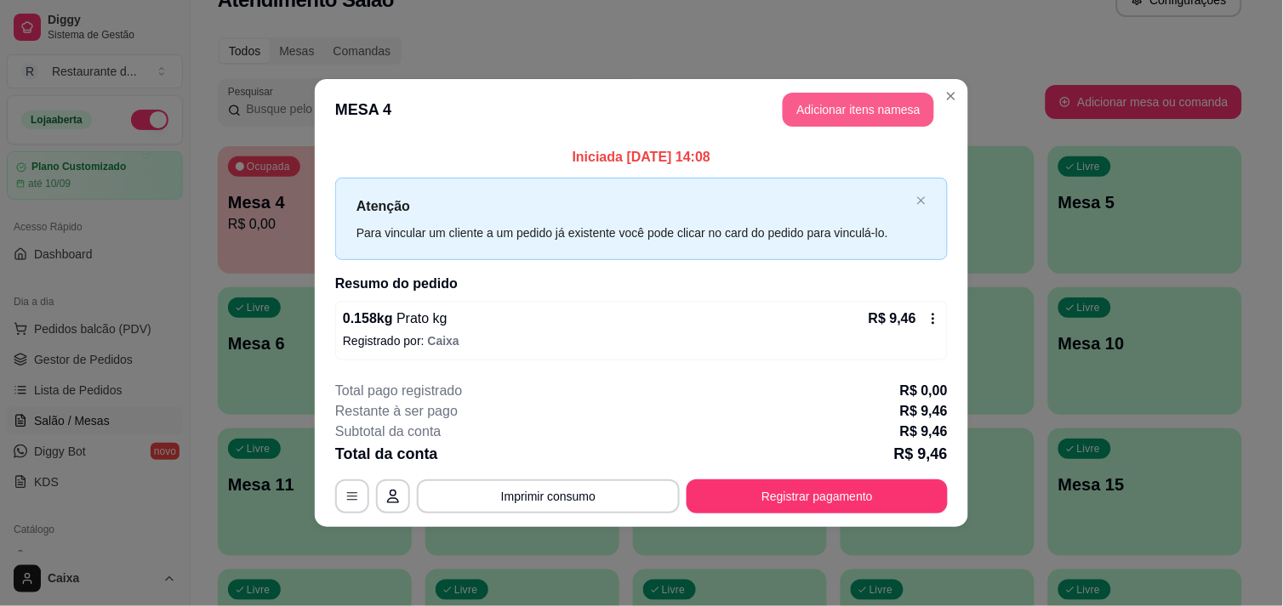
click at [832, 100] on button "Adicionar itens na mesa" at bounding box center [857, 110] width 151 height 34
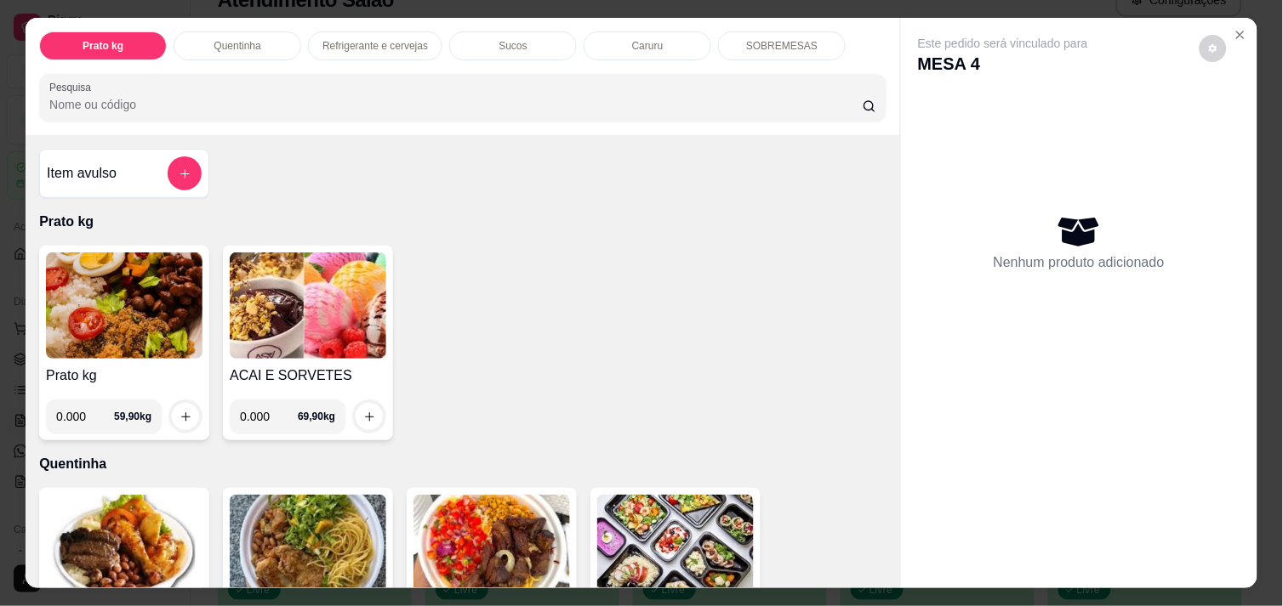
click at [266, 410] on input "0.000" at bounding box center [269, 417] width 58 height 34
type input "0.148"
click at [358, 404] on button "increase-product-quantity" at bounding box center [369, 417] width 26 height 26
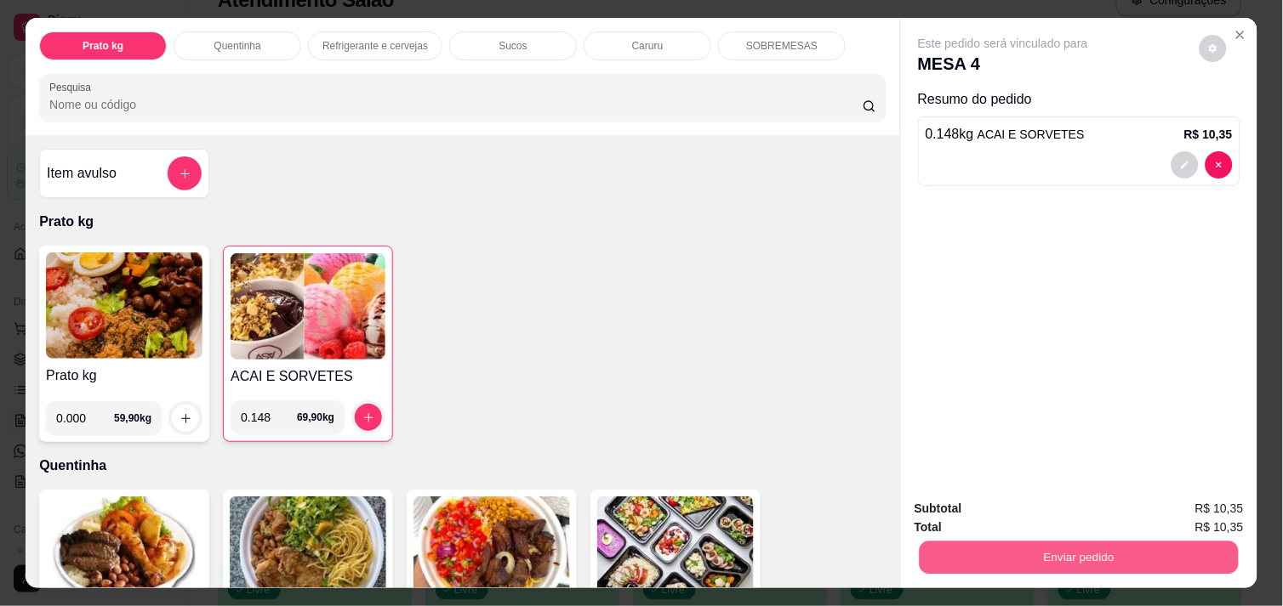
click at [1092, 550] on button "Enviar pedido" at bounding box center [1078, 557] width 319 height 33
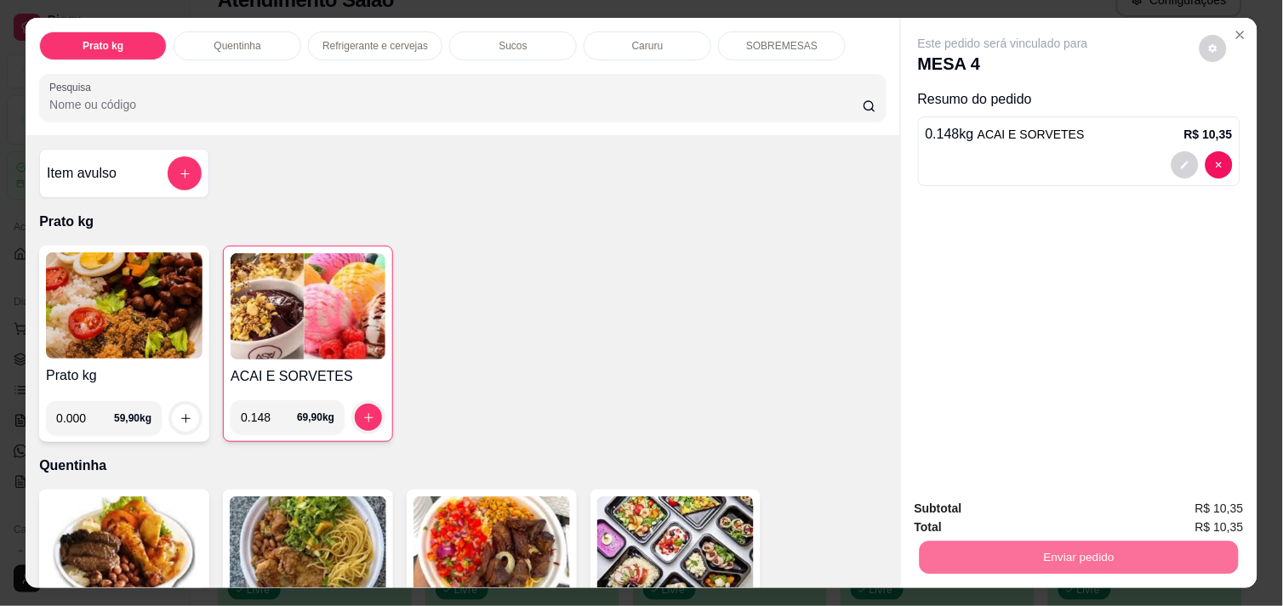
click at [1022, 515] on button "Não registrar e enviar pedido" at bounding box center [1022, 508] width 172 height 31
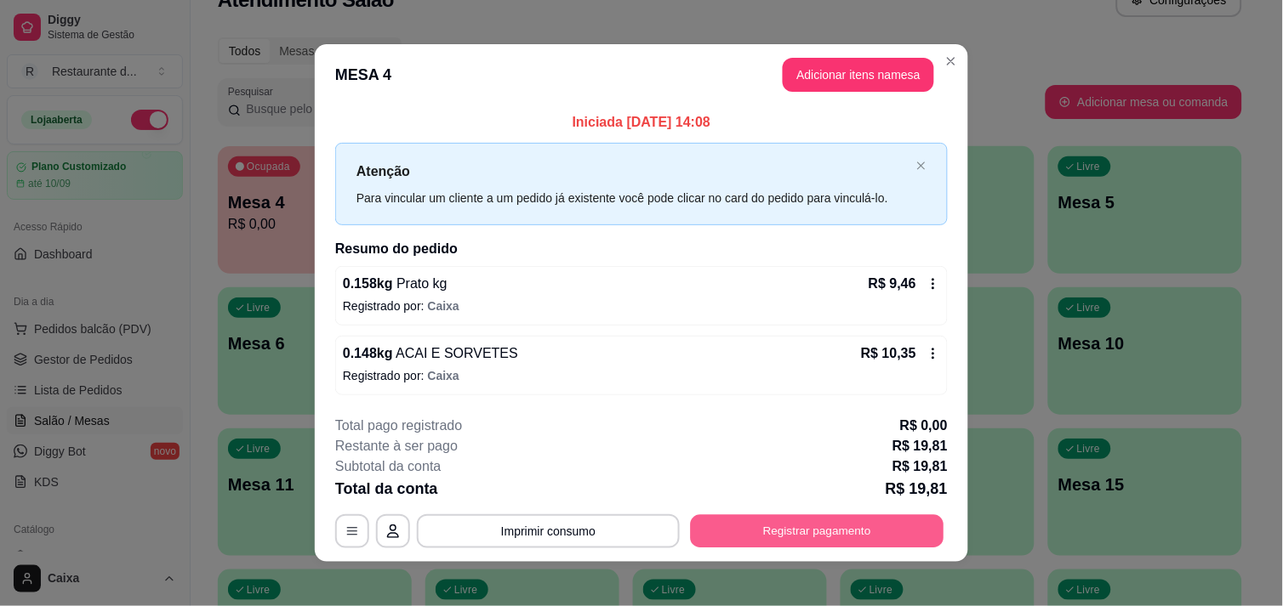
click at [757, 530] on button "Registrar pagamento" at bounding box center [817, 531] width 253 height 33
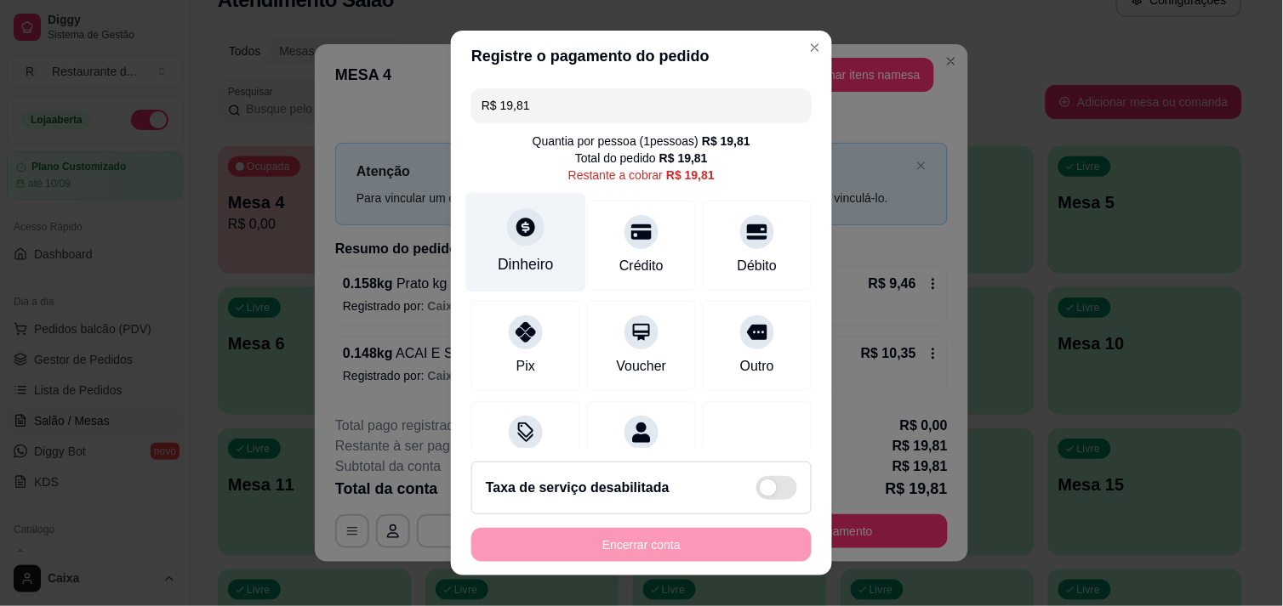
click at [521, 230] on icon at bounding box center [525, 227] width 19 height 19
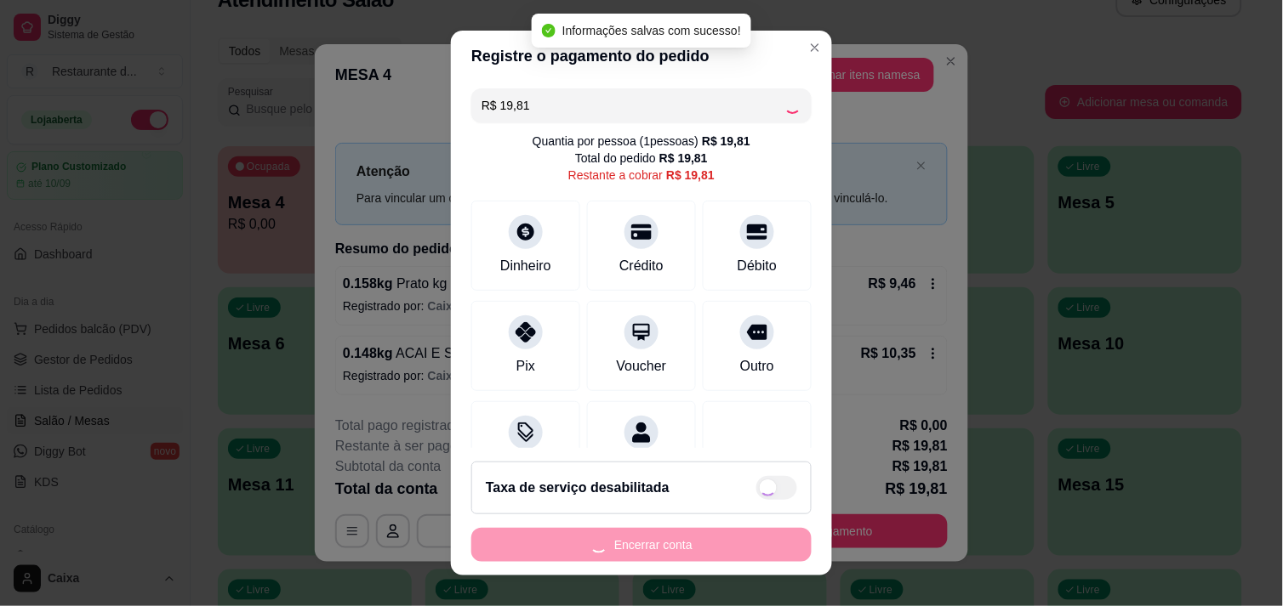
type input "R$ 0,00"
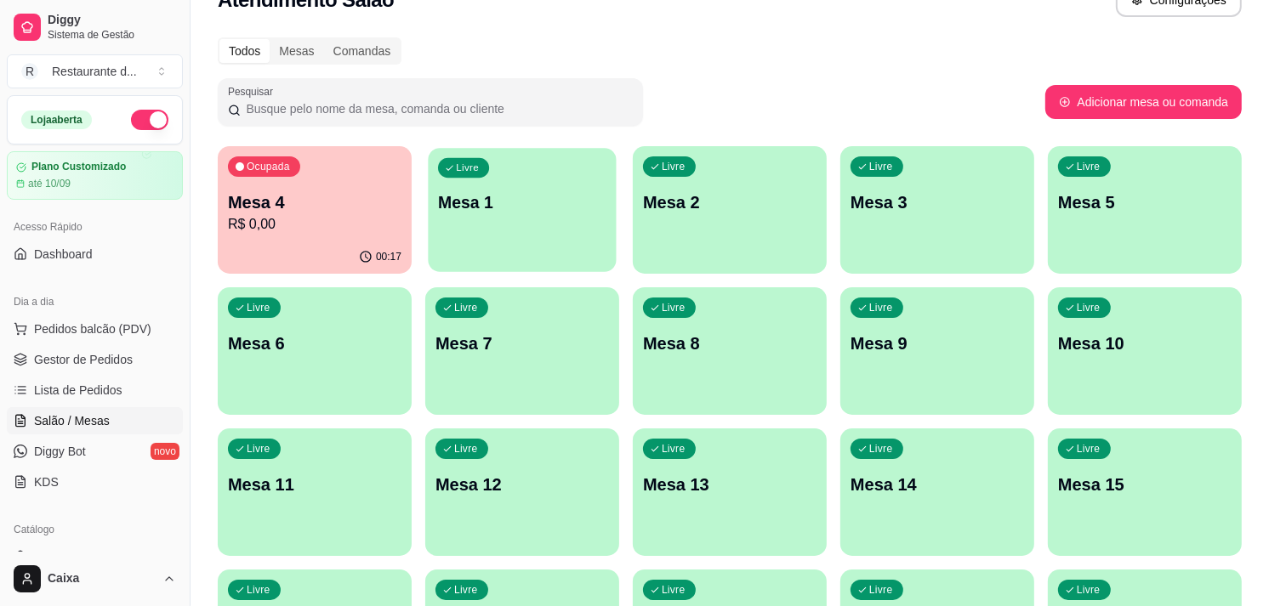
click at [486, 222] on div "Livre Mesa 1" at bounding box center [522, 200] width 188 height 104
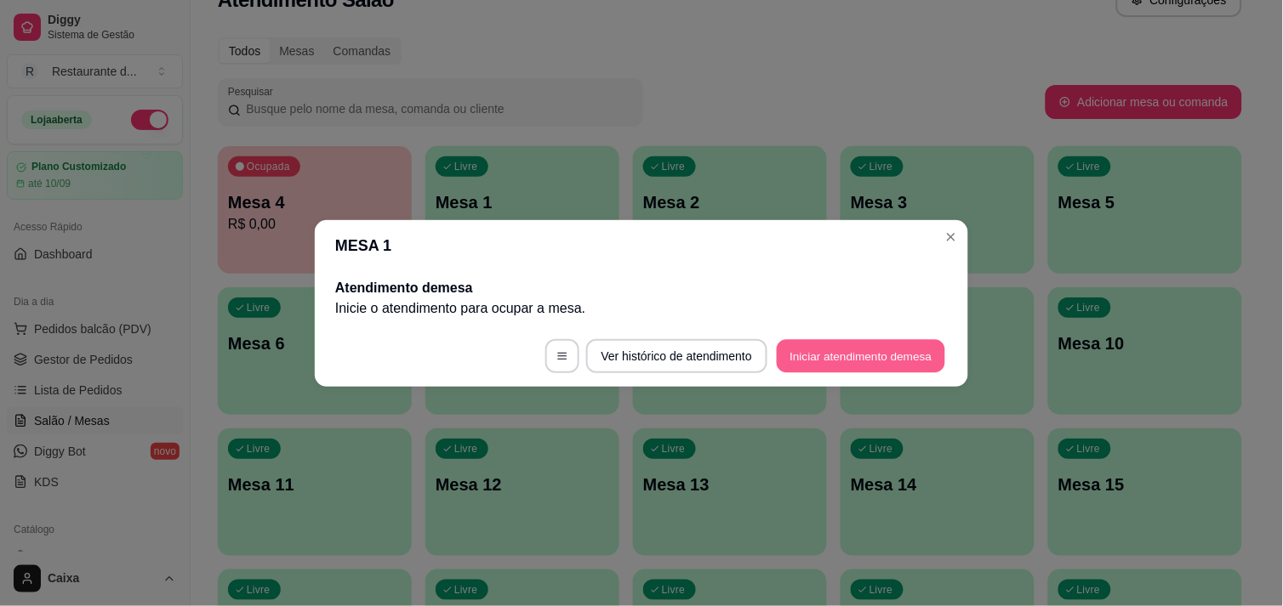
click at [896, 344] on button "Iniciar atendimento de mesa" at bounding box center [861, 355] width 168 height 33
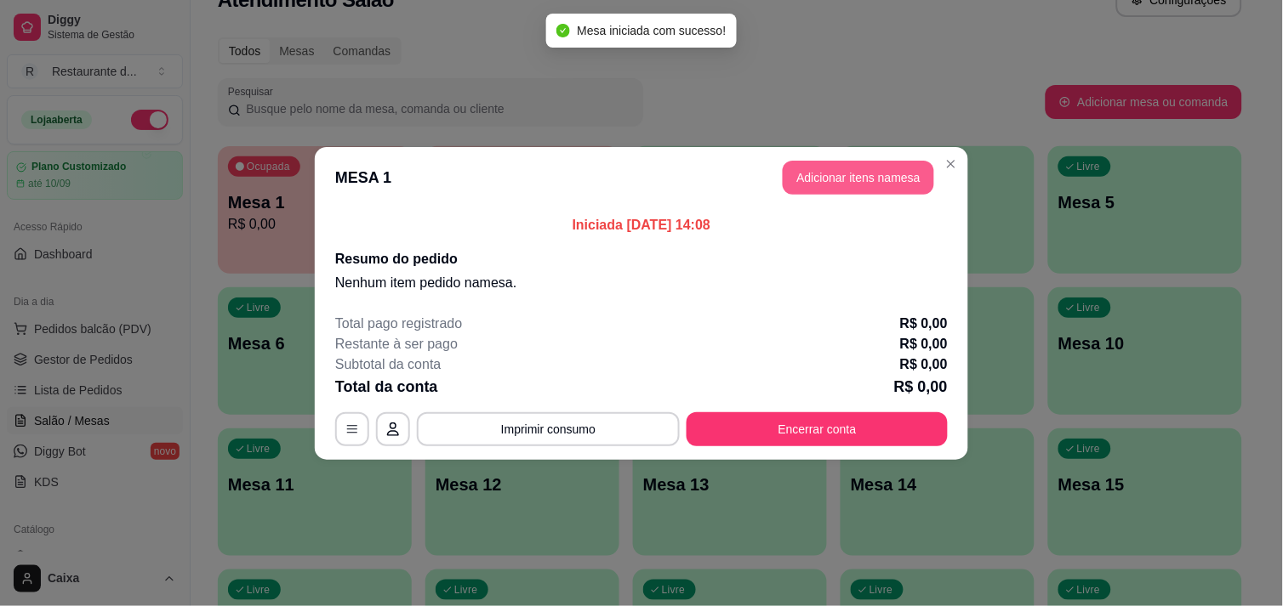
click at [839, 183] on button "Adicionar itens na mesa" at bounding box center [857, 178] width 151 height 34
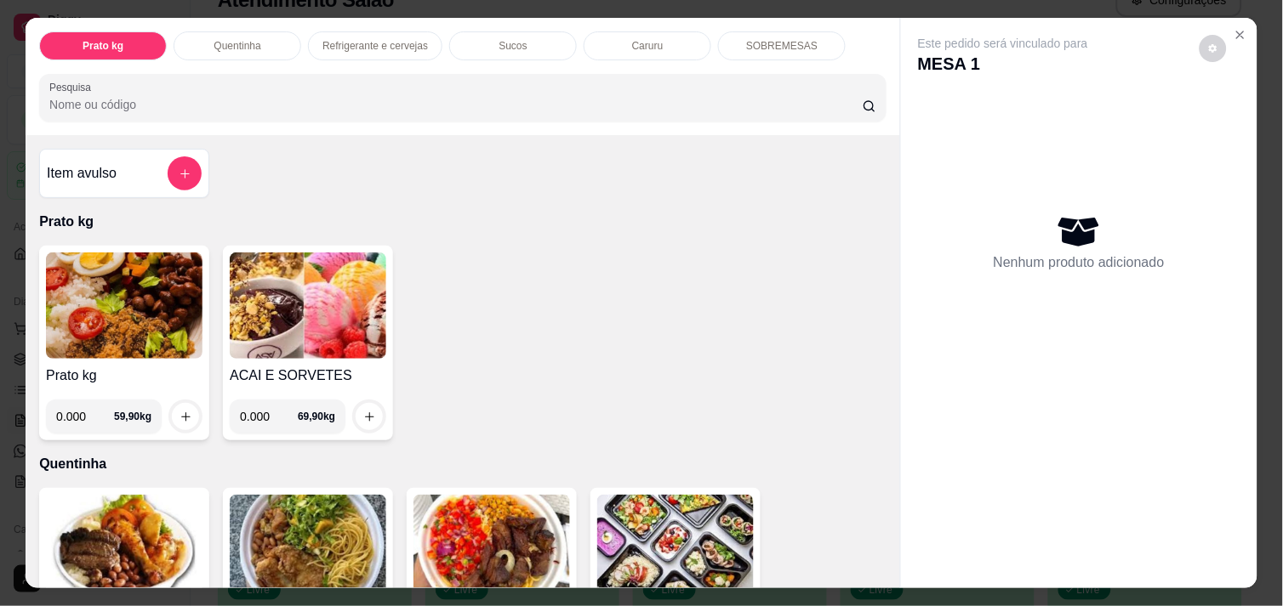
click at [265, 414] on input "0.000" at bounding box center [269, 417] width 58 height 34
type input "0.238"
click at [368, 408] on button "increase-product-quantity" at bounding box center [369, 416] width 27 height 27
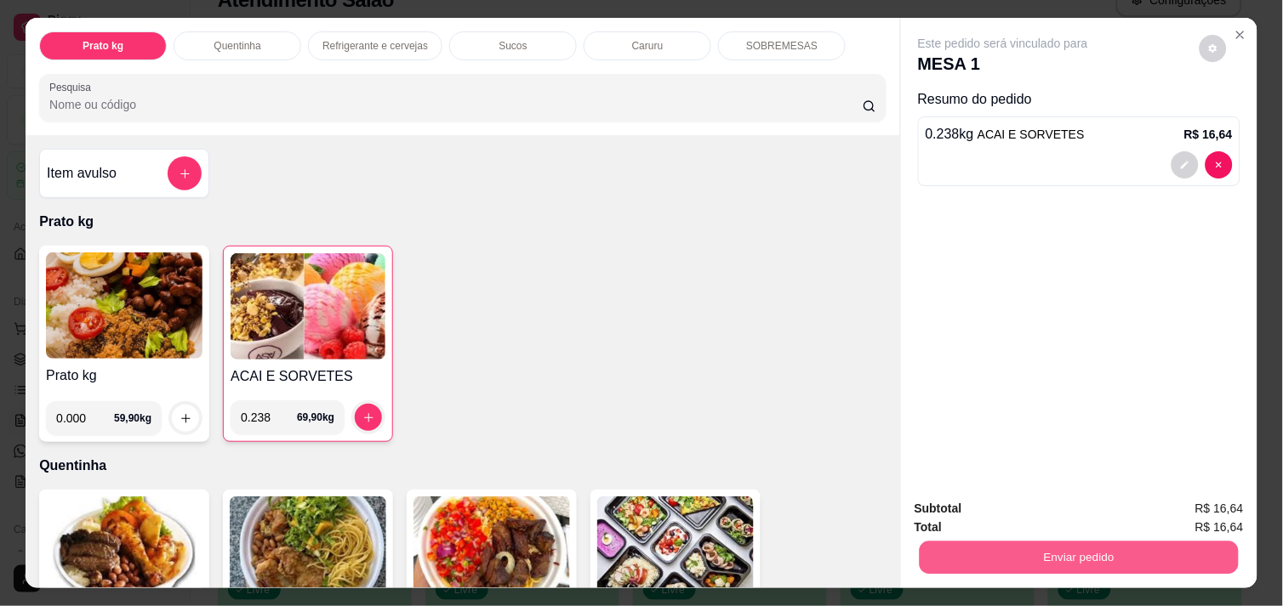
click at [1119, 537] on div "Enviar pedido" at bounding box center [1078, 556] width 329 height 38
click at [1067, 554] on button "Enviar pedido" at bounding box center [1078, 557] width 319 height 33
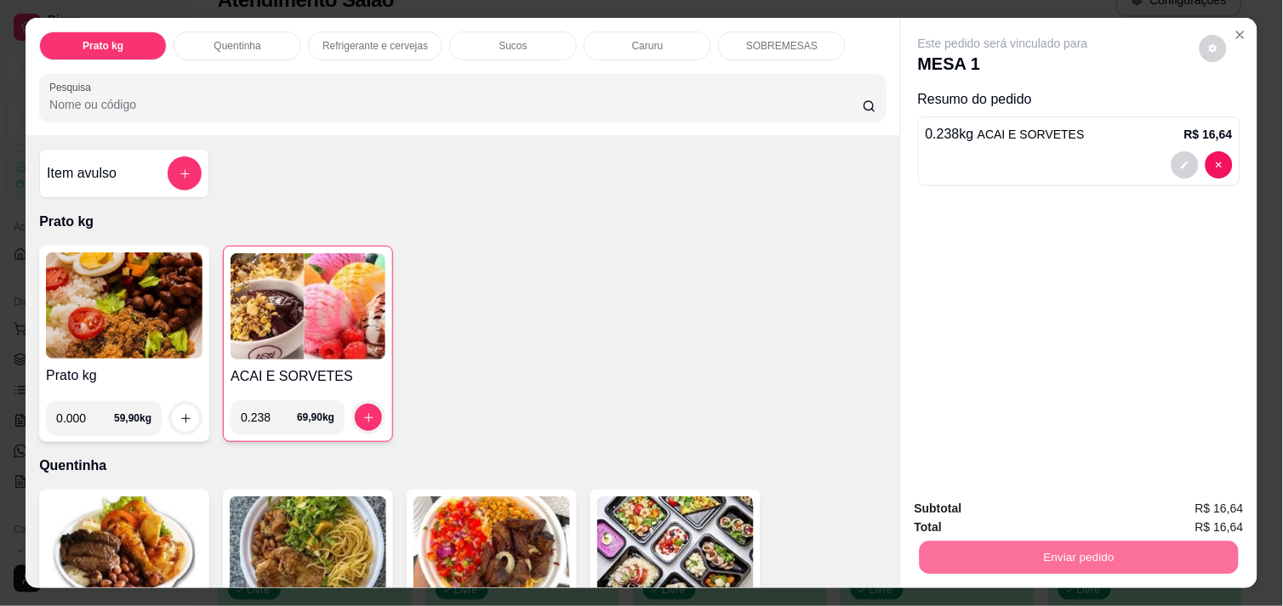
click at [1043, 516] on button "Não registrar e enviar pedido" at bounding box center [1022, 508] width 172 height 31
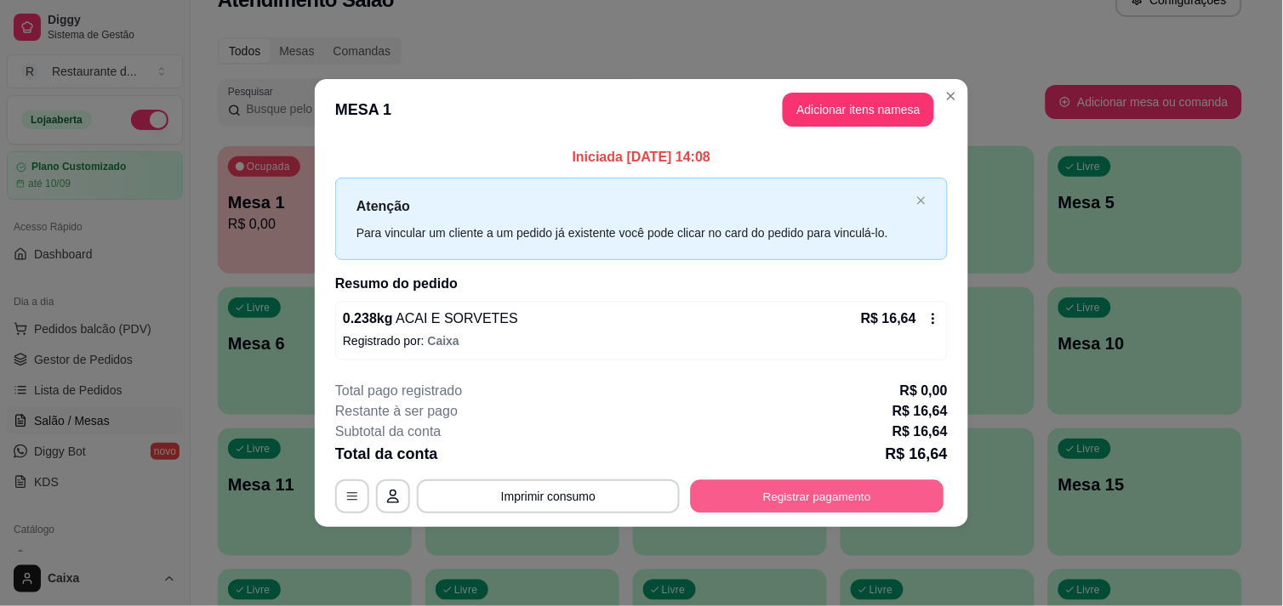
click at [784, 496] on button "Registrar pagamento" at bounding box center [817, 497] width 253 height 33
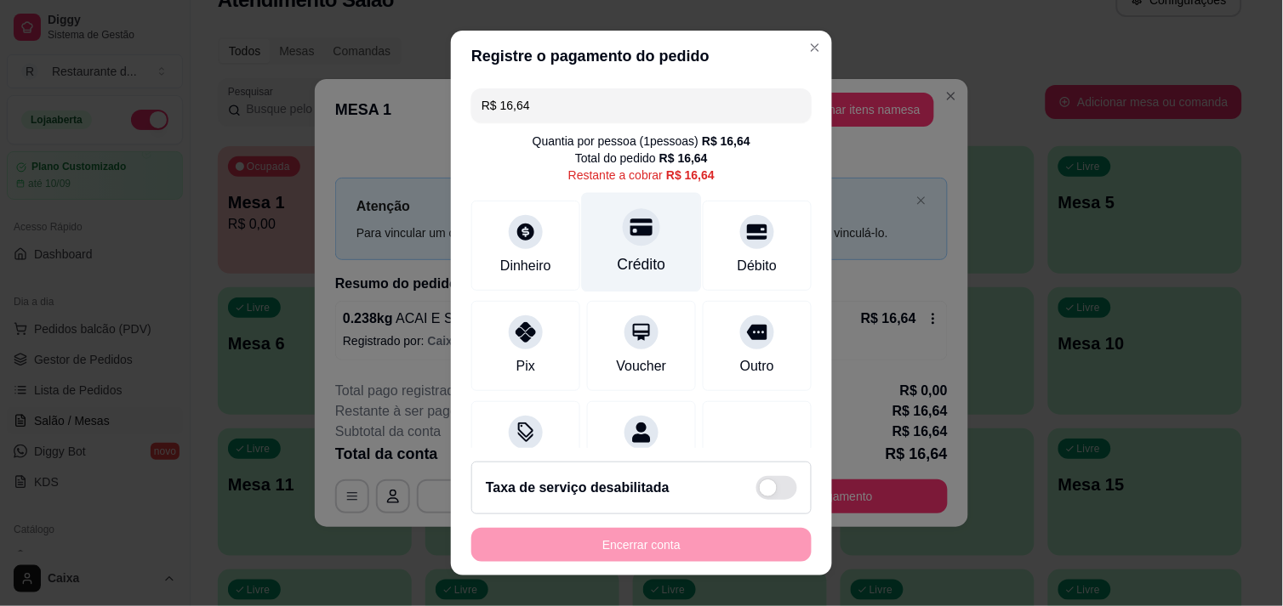
click at [634, 240] on div "Crédito" at bounding box center [642, 242] width 120 height 100
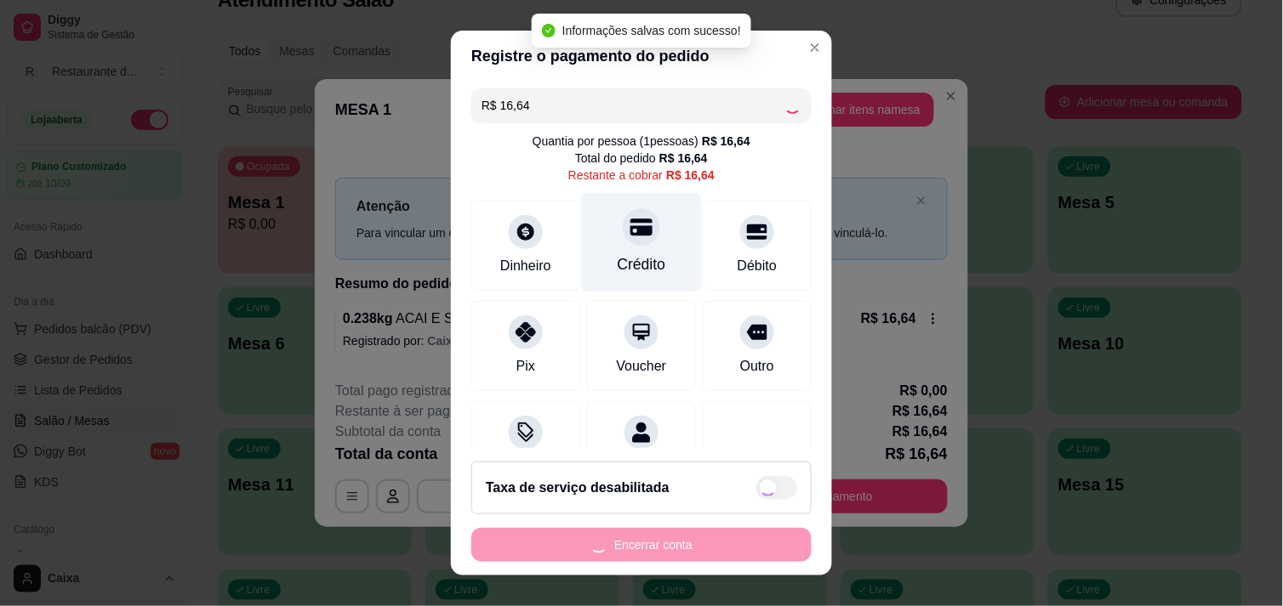
type input "R$ 0,00"
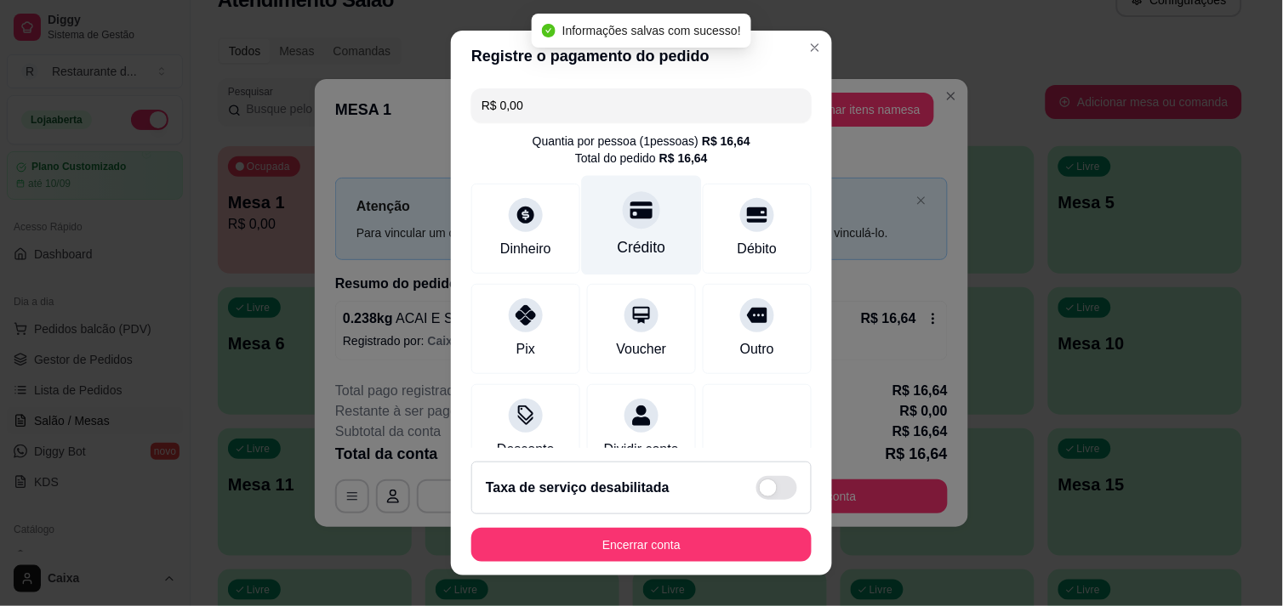
click at [634, 240] on div "Crédito" at bounding box center [641, 247] width 48 height 22
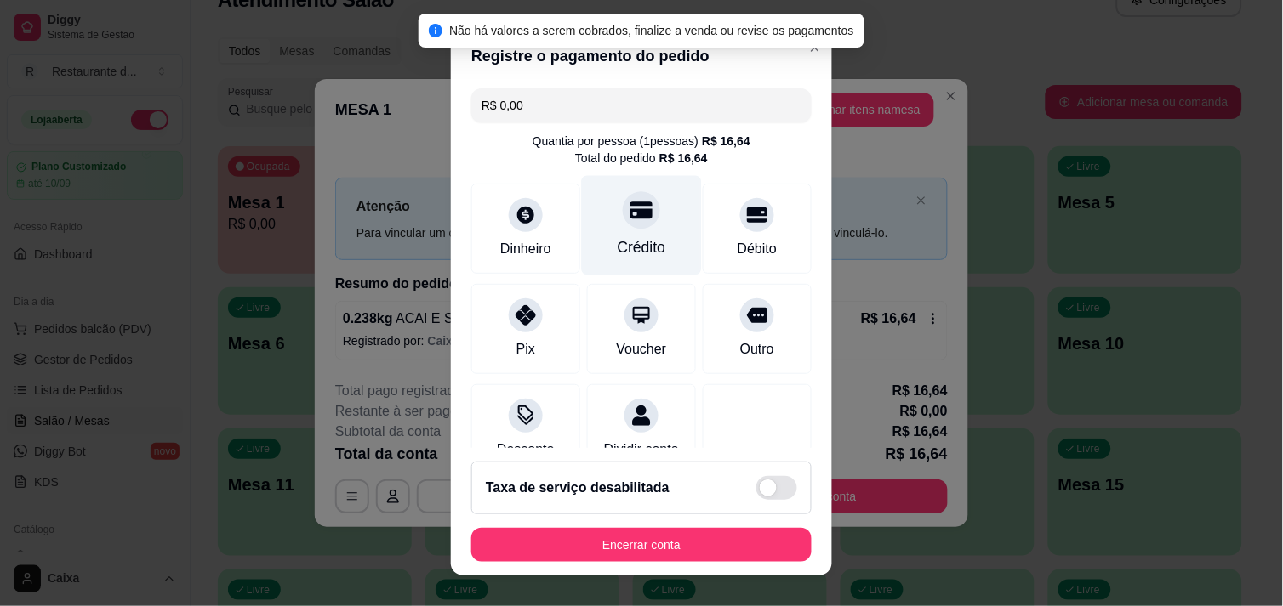
click at [634, 240] on div "Crédito" at bounding box center [641, 247] width 48 height 22
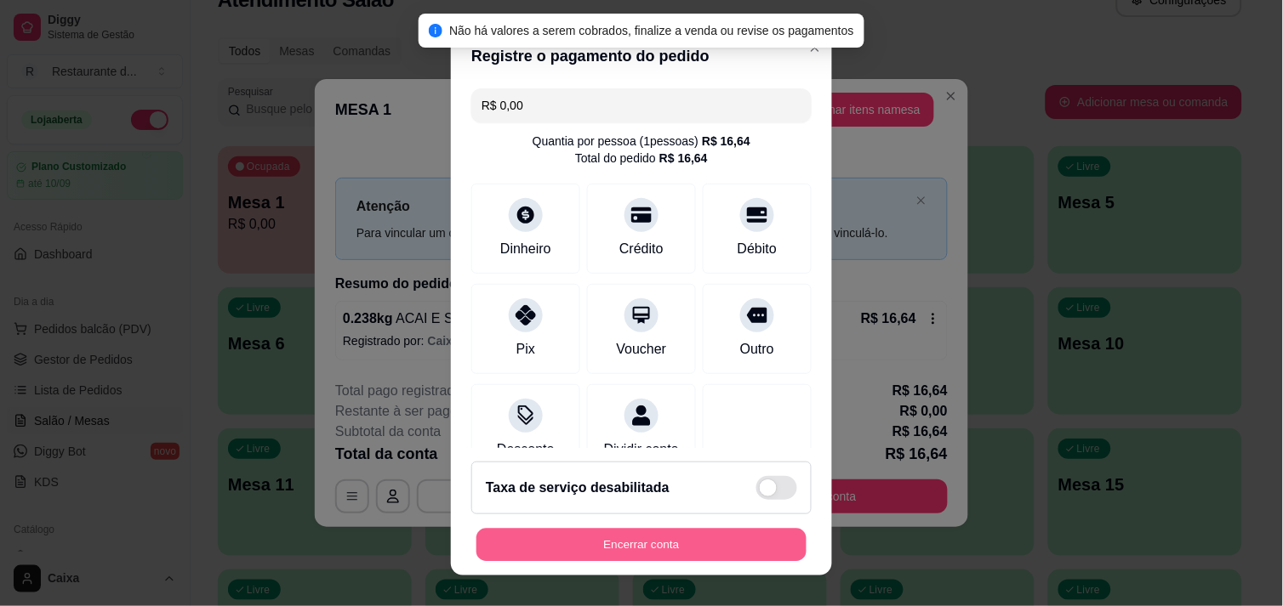
click at [568, 534] on button "Encerrar conta" at bounding box center [641, 545] width 330 height 33
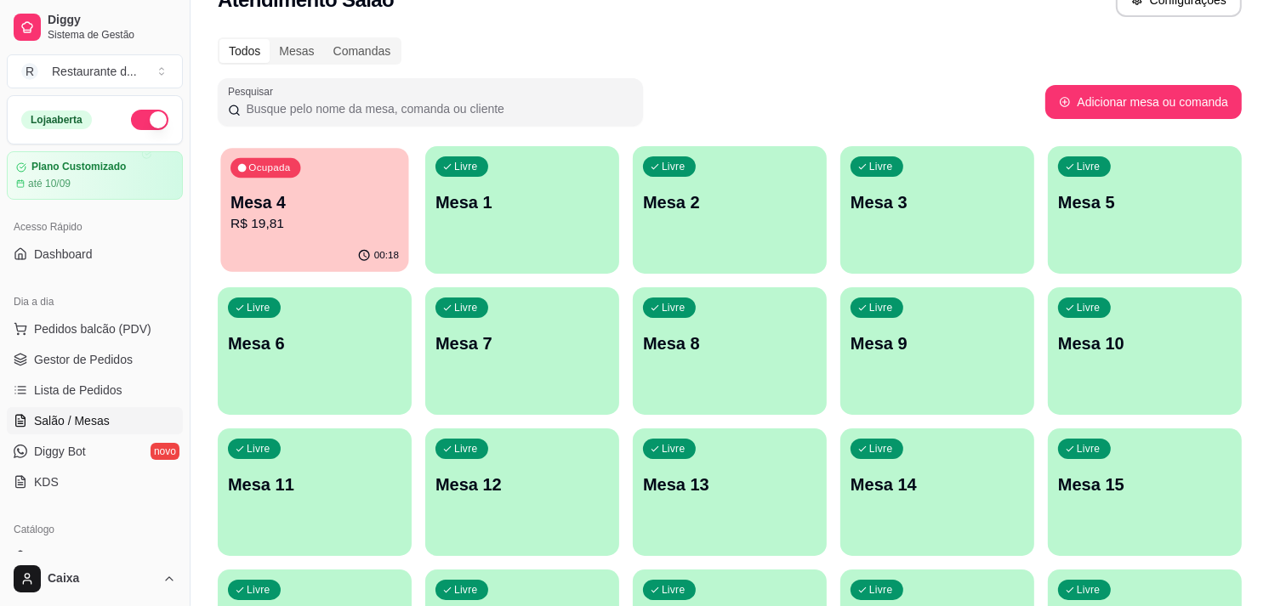
click at [361, 233] on div "Ocupada Mesa 4 R$ 19,81" at bounding box center [314, 194] width 188 height 92
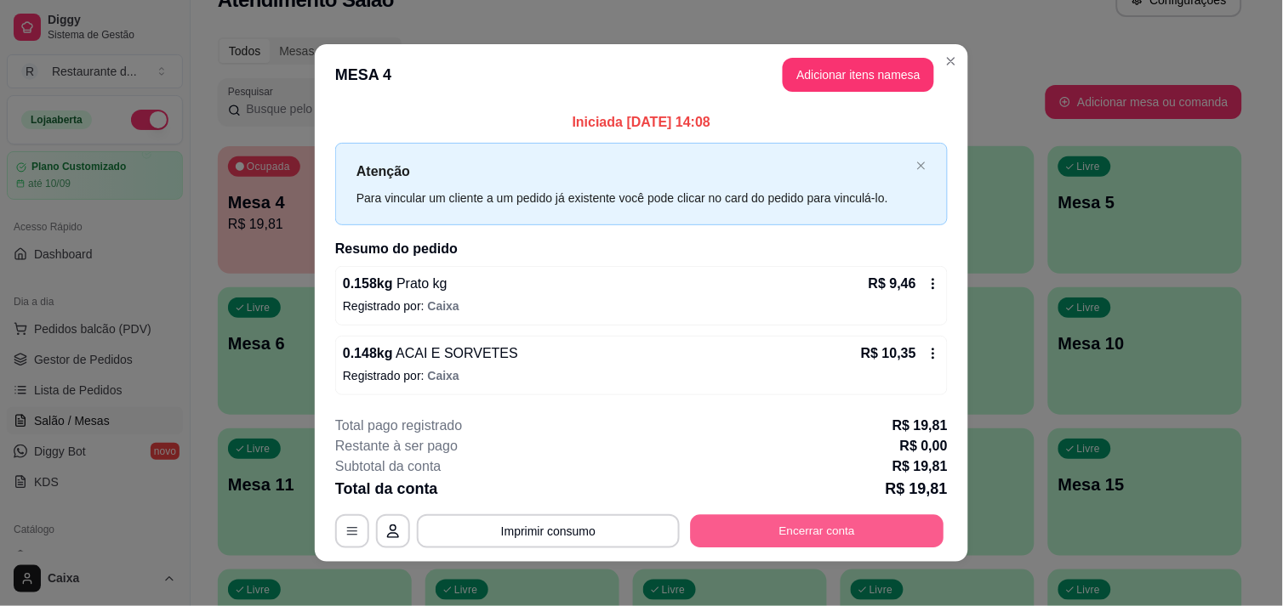
click at [780, 538] on button "Encerrar conta" at bounding box center [817, 531] width 253 height 33
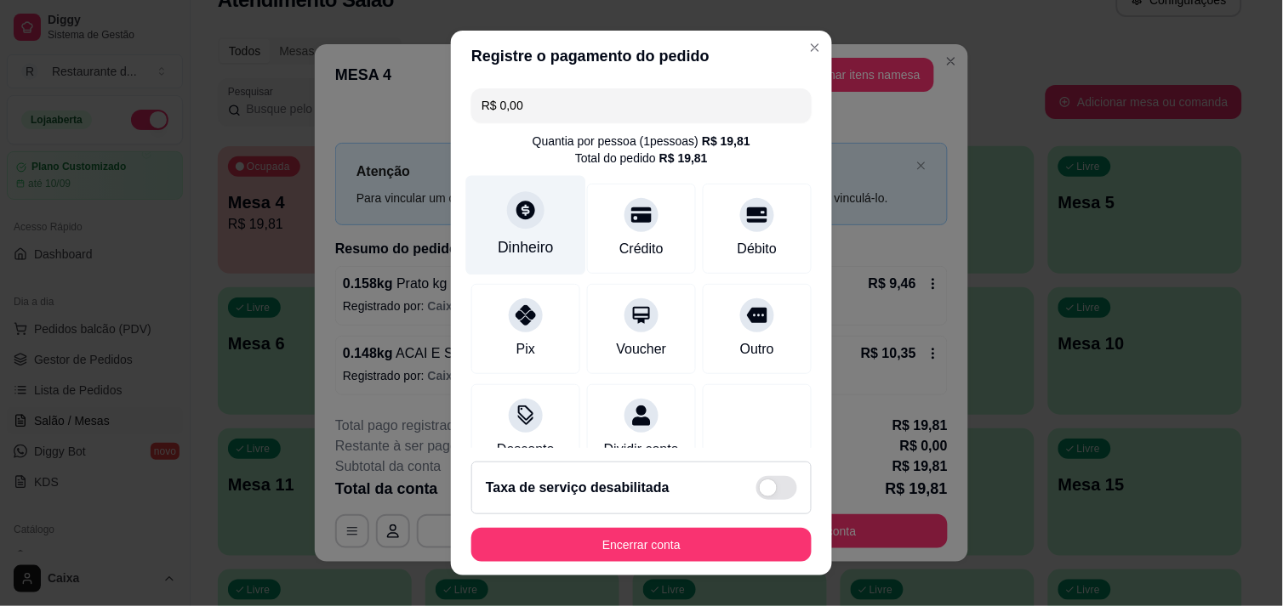
click at [531, 218] on div at bounding box center [525, 209] width 37 height 37
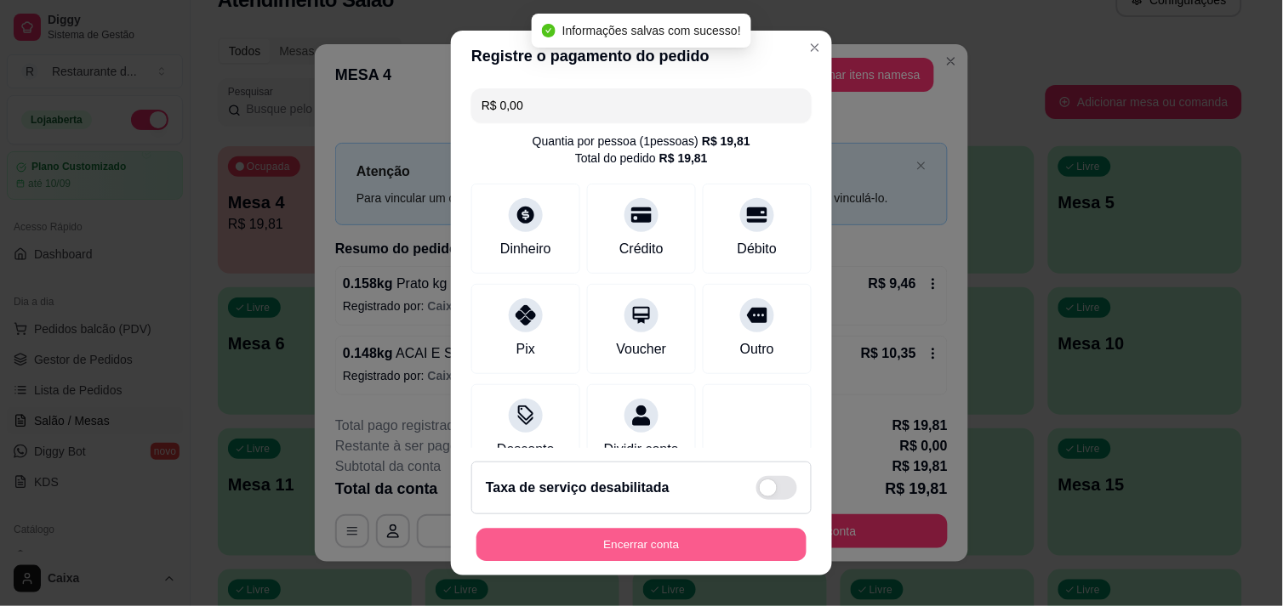
click at [642, 550] on button "Encerrar conta" at bounding box center [641, 545] width 330 height 33
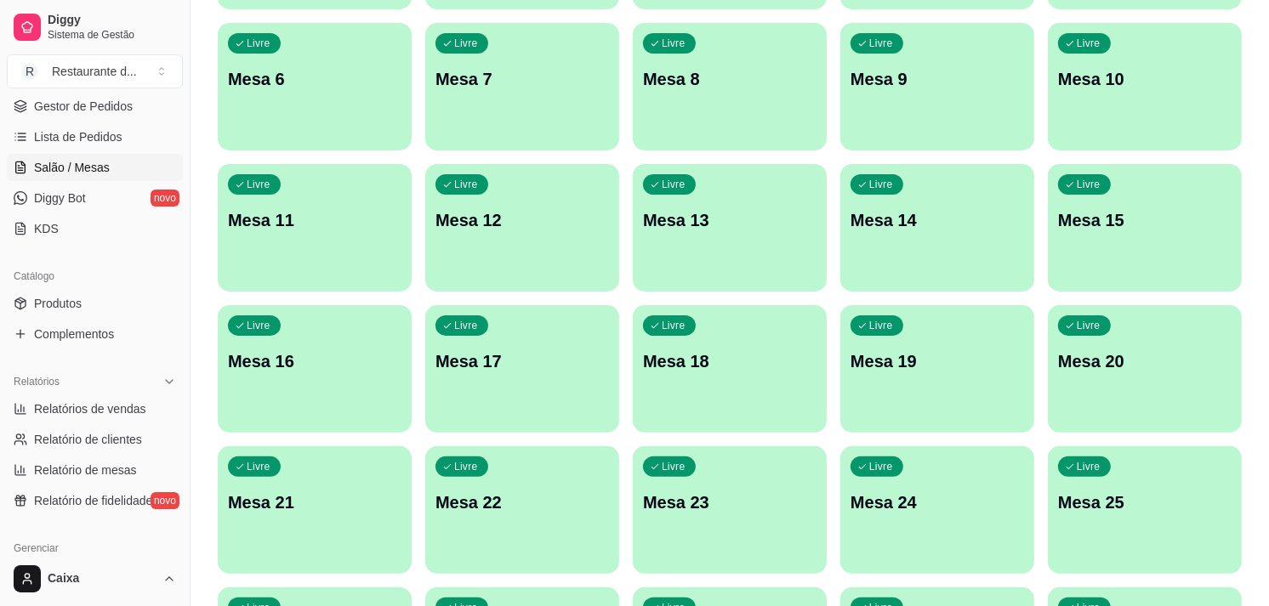
scroll to position [265, 0]
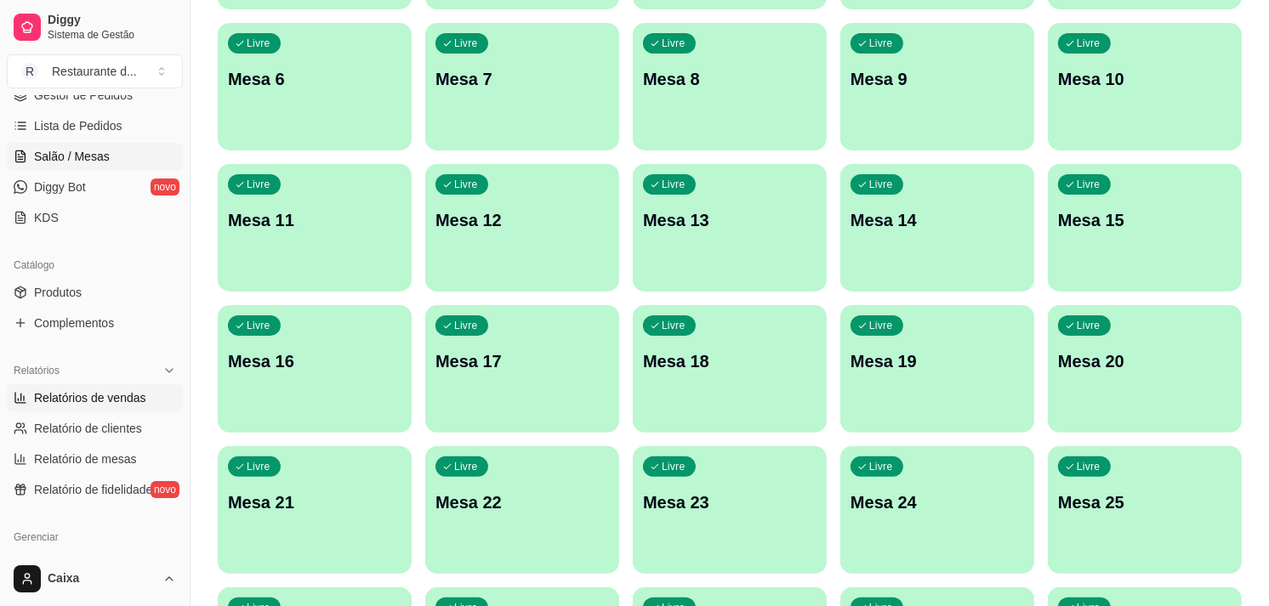
click at [104, 409] on link "Relatórios de vendas" at bounding box center [95, 397] width 176 height 27
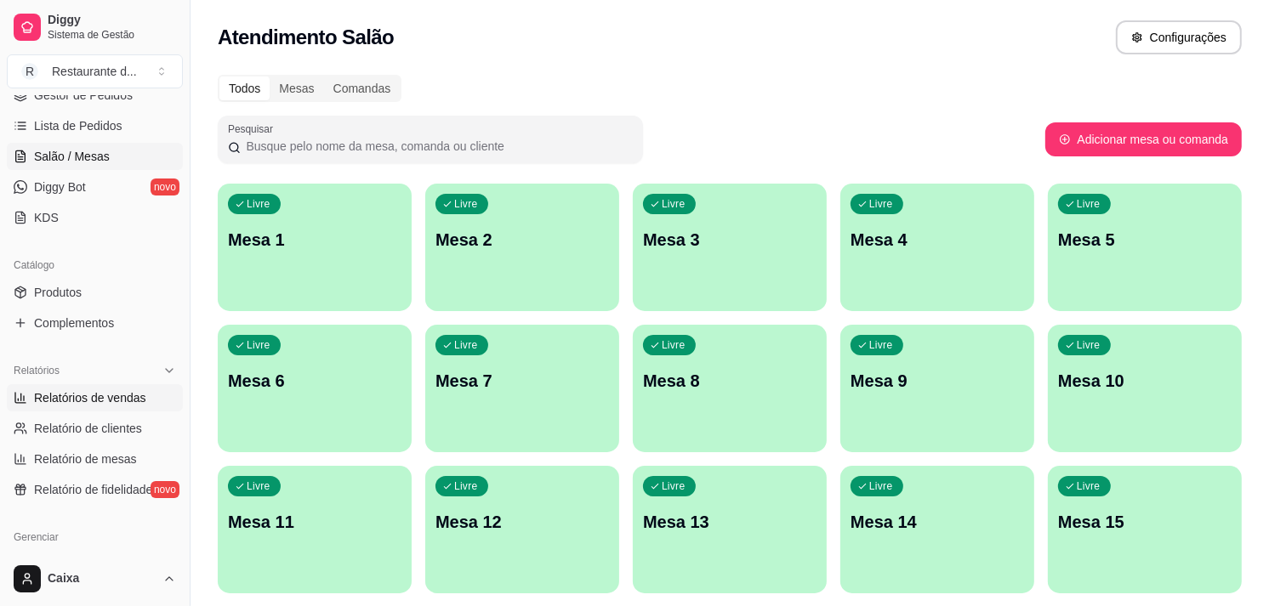
select select "ALL"
select select "0"
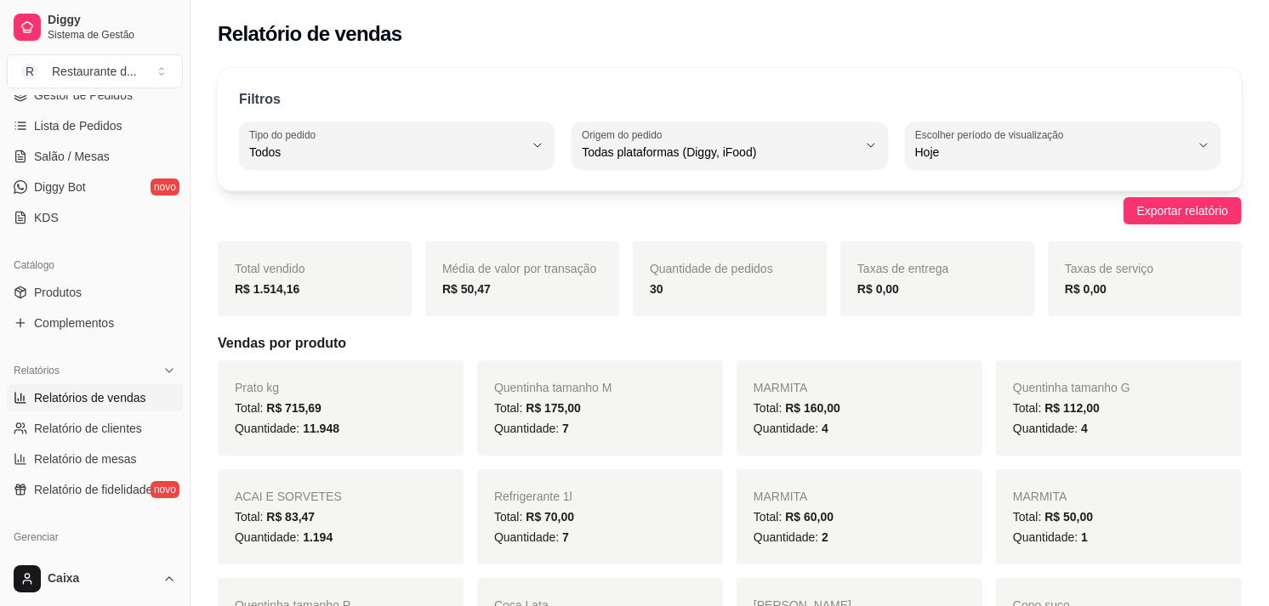
click at [542, 391] on span "Quentinha tamanho M" at bounding box center [553, 388] width 118 height 14
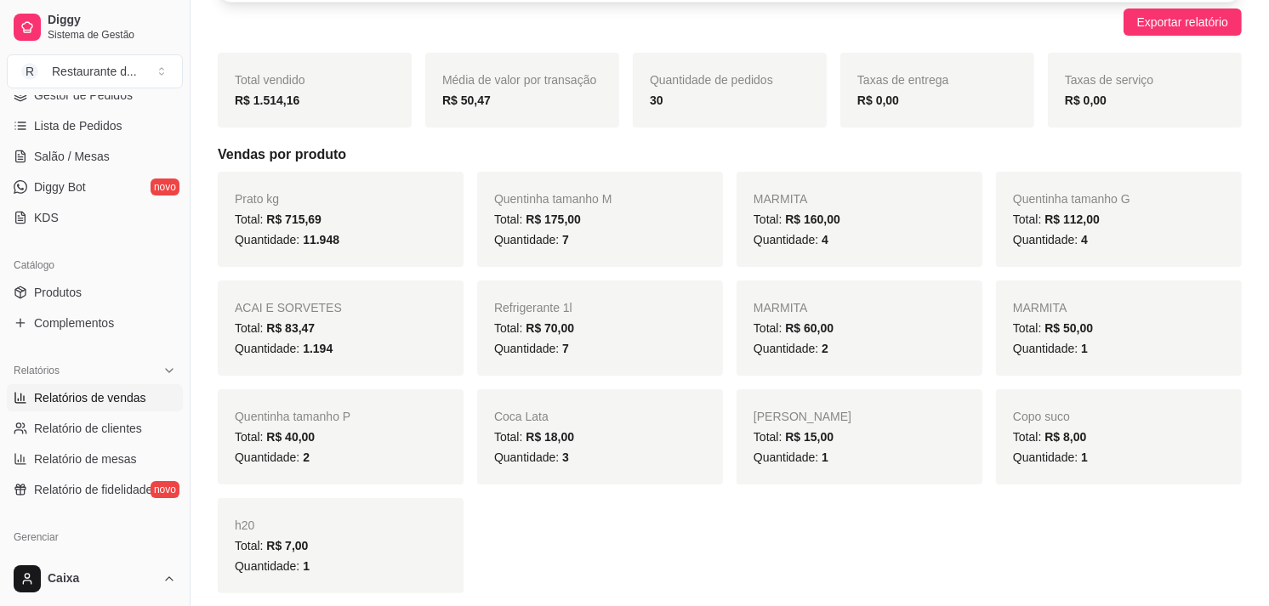
scroll to position [226, 0]
